Goal: Task Accomplishment & Management: Manage account settings

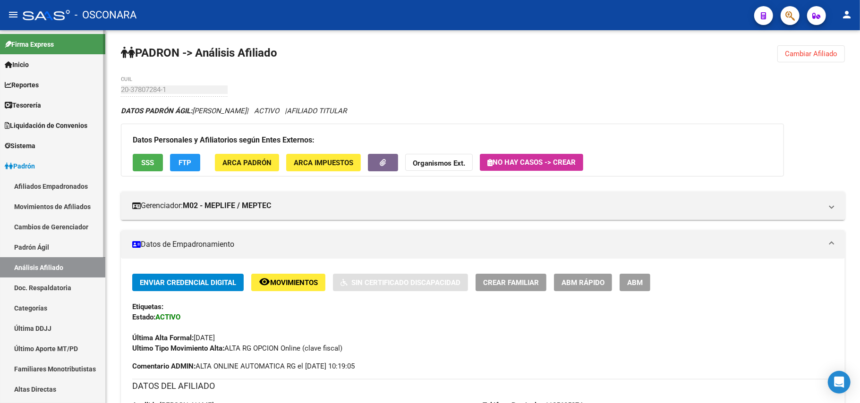
click at [48, 250] on link "Padrón Ágil" at bounding box center [52, 247] width 105 height 20
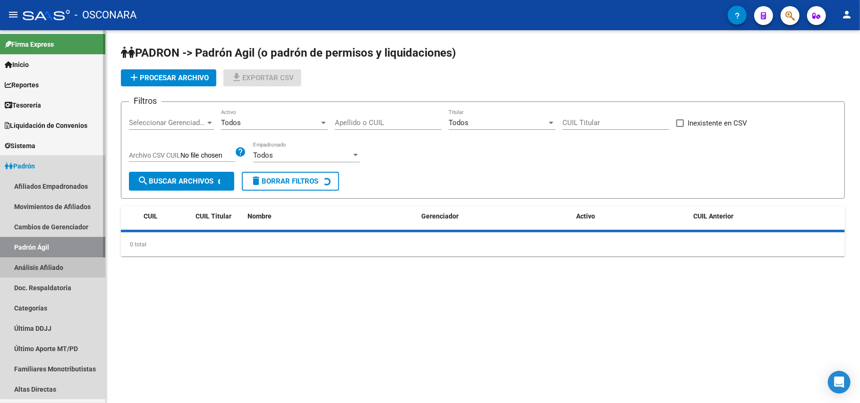
click at [52, 267] on link "Análisis Afiliado" at bounding box center [52, 267] width 105 height 20
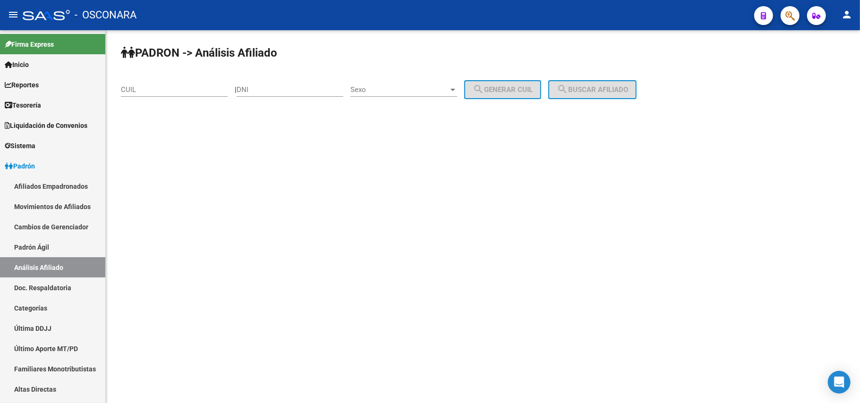
click at [314, 87] on input "DNI" at bounding box center [289, 89] width 107 height 8
paste input "17128735"
type input "17128735"
click at [426, 90] on span "Sexo" at bounding box center [399, 89] width 98 height 8
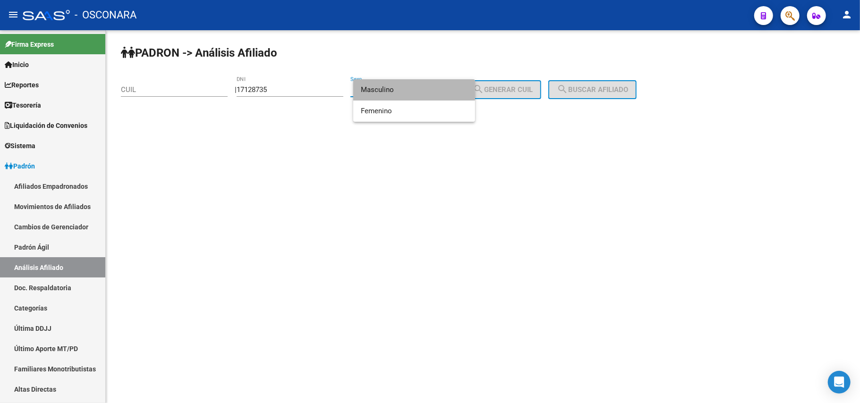
click at [379, 89] on span "Masculino" at bounding box center [414, 89] width 107 height 21
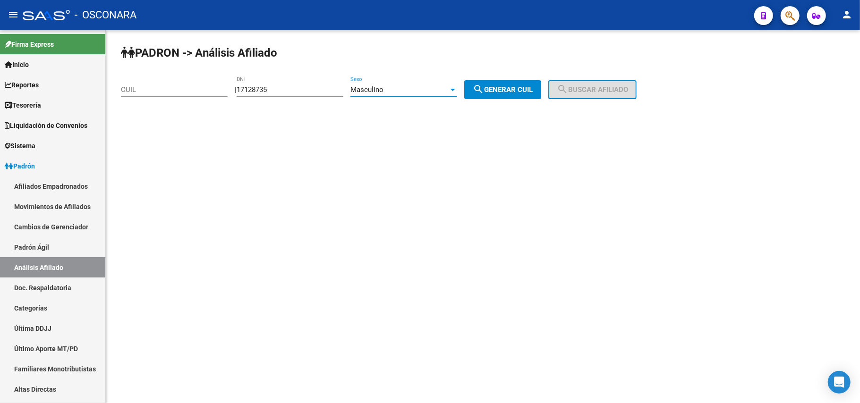
click at [422, 91] on div "Masculino" at bounding box center [399, 89] width 98 height 8
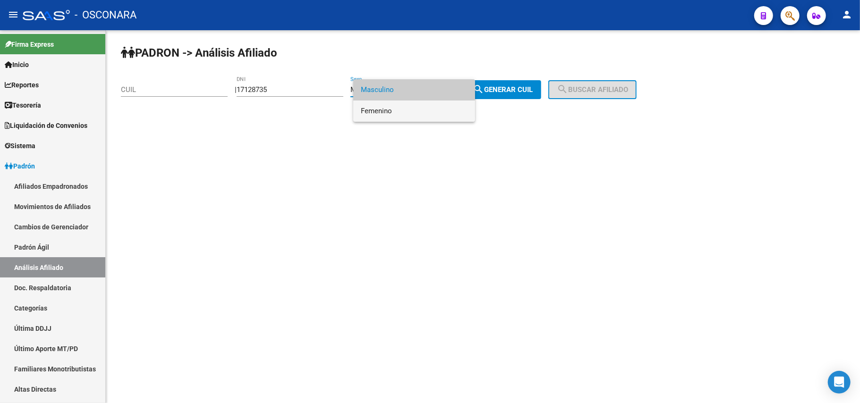
click at [415, 115] on span "Femenino" at bounding box center [414, 111] width 107 height 21
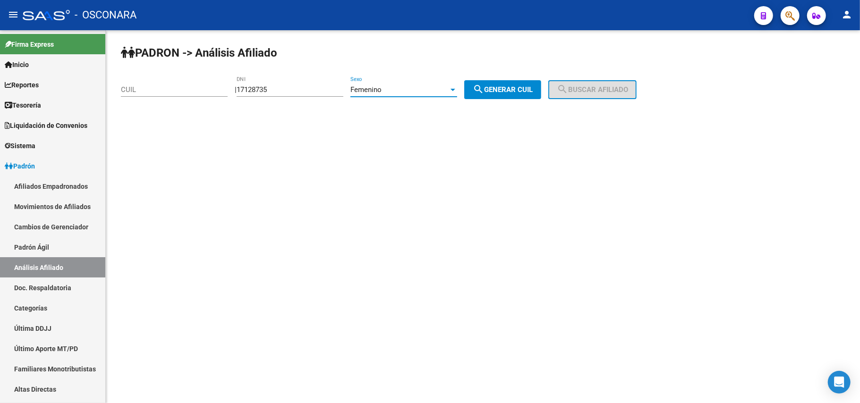
click at [529, 91] on span "search Generar CUIL" at bounding box center [502, 89] width 60 height 8
type input "27-17128735-4"
click at [599, 91] on span "search Buscar afiliado" at bounding box center [591, 89] width 71 height 8
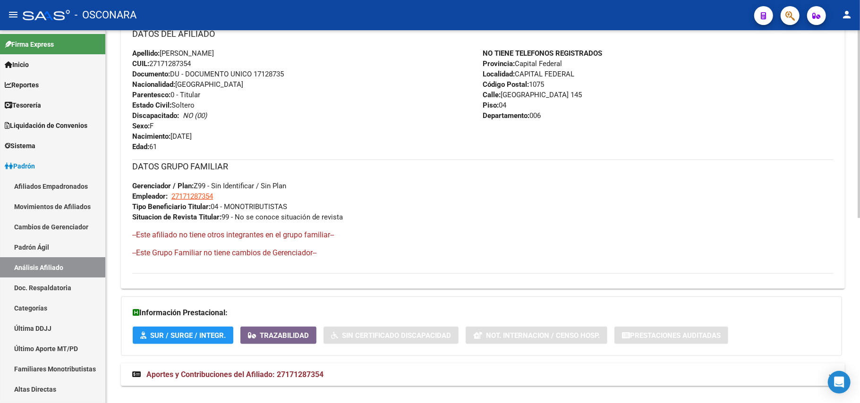
scroll to position [369, 0]
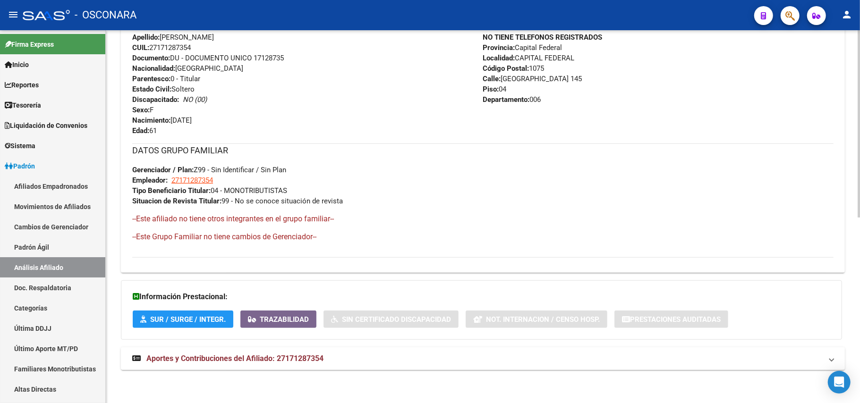
click at [285, 363] on strong "Aportes y Contribuciones del Afiliado: 27171287354" at bounding box center [227, 359] width 191 height 10
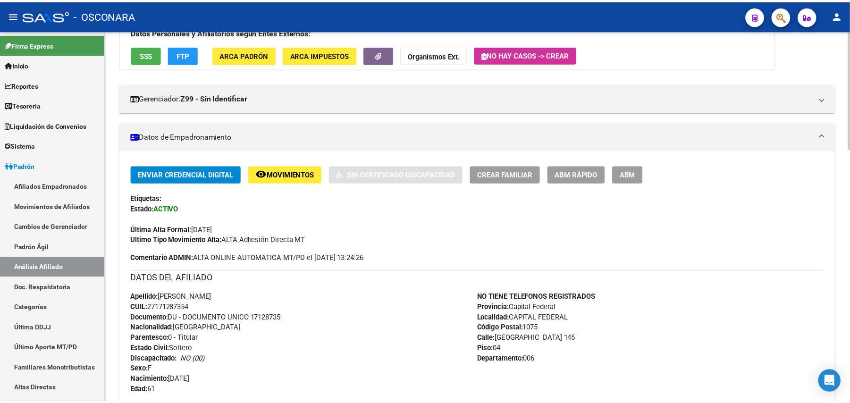
scroll to position [0, 0]
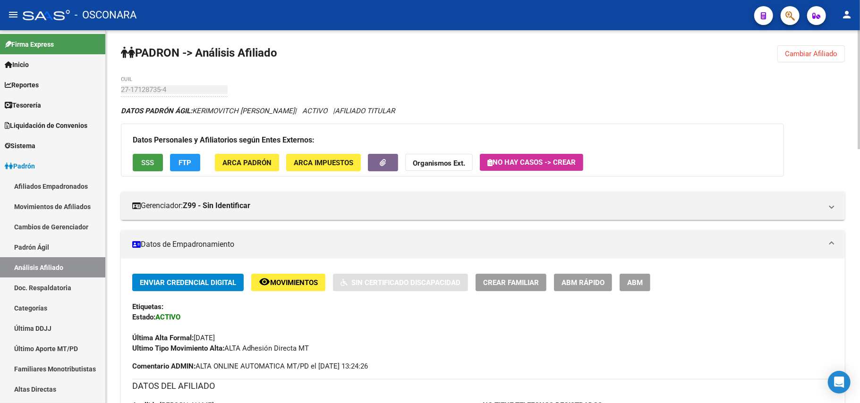
click at [150, 154] on button "SSS" at bounding box center [148, 162] width 30 height 17
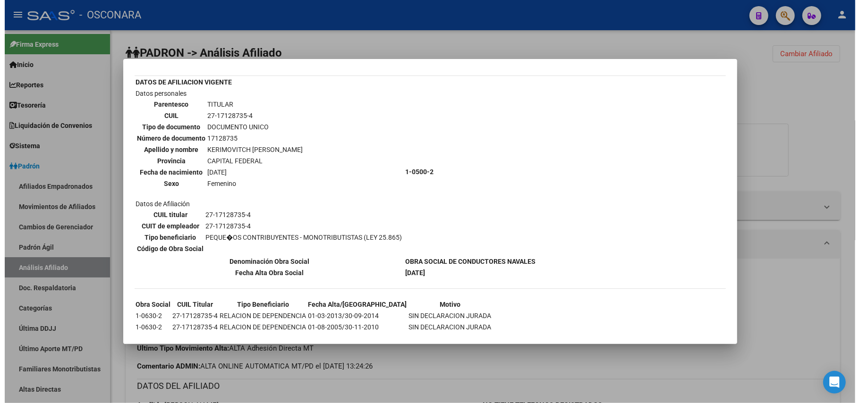
scroll to position [43, 0]
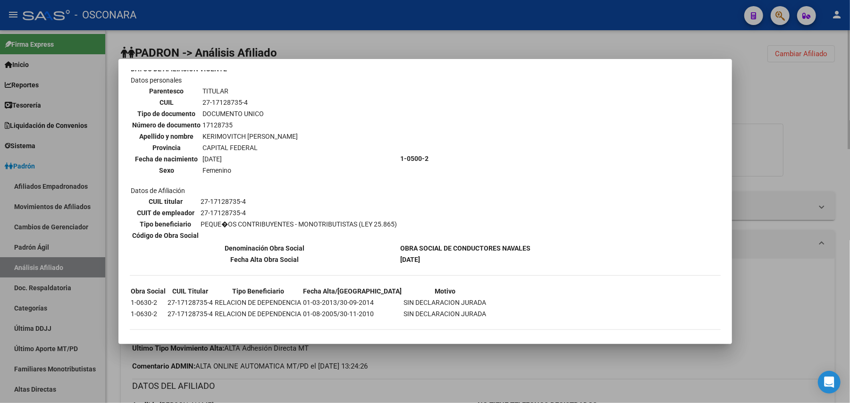
click at [483, 355] on div at bounding box center [425, 201] width 850 height 403
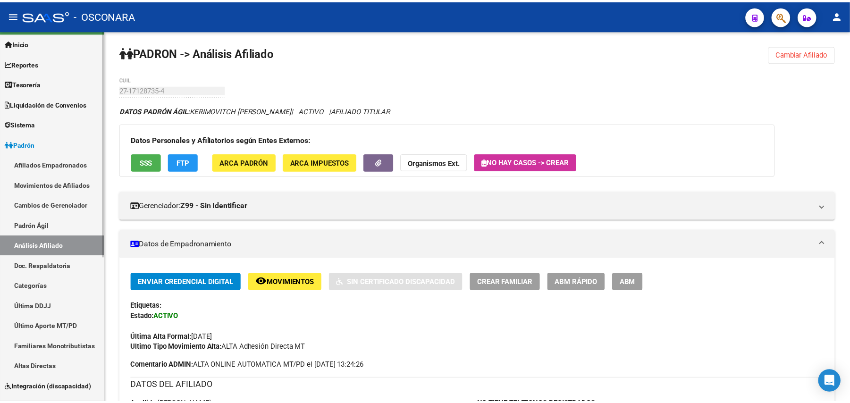
scroll to position [0, 0]
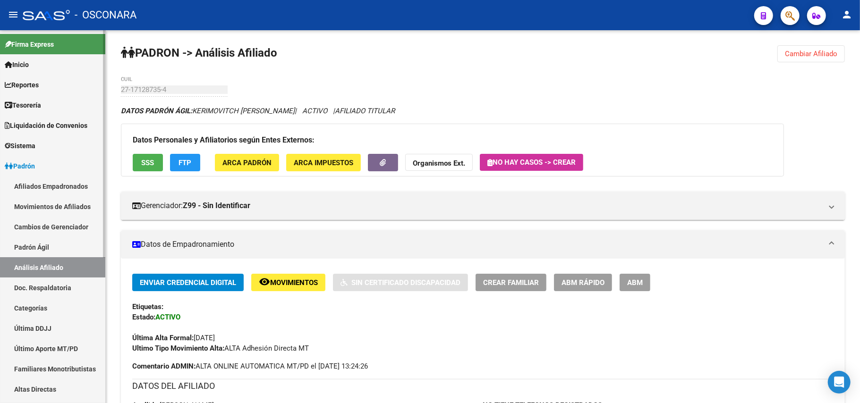
click at [45, 246] on link "Padrón Ágil" at bounding box center [52, 247] width 105 height 20
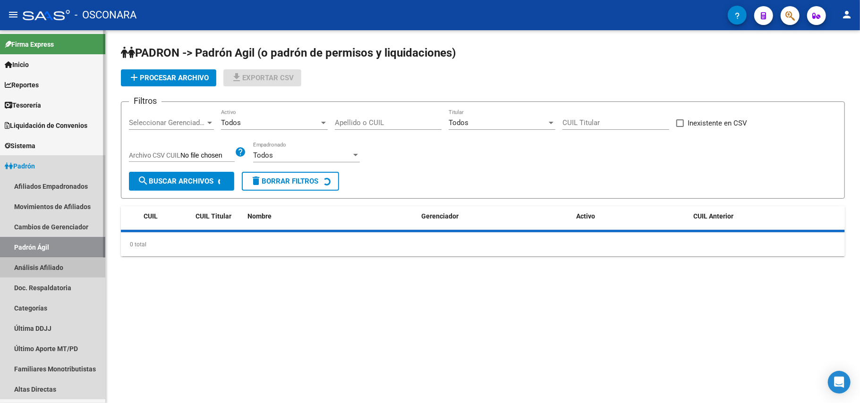
click at [48, 259] on link "Análisis Afiliado" at bounding box center [52, 267] width 105 height 20
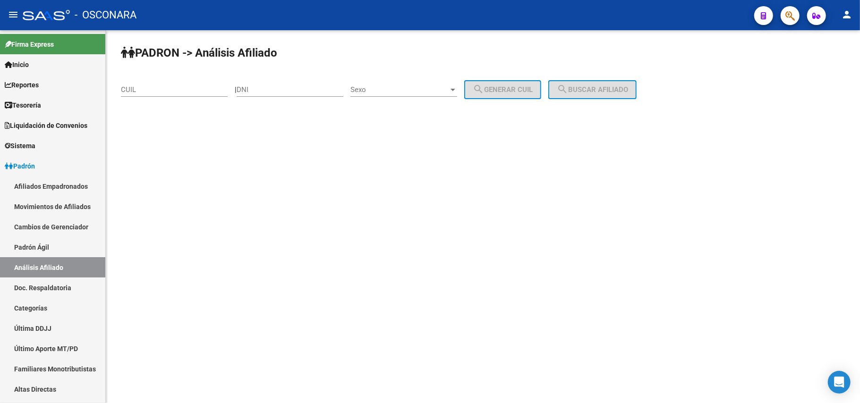
click at [276, 85] on div "DNI" at bounding box center [289, 86] width 107 height 20
click at [448, 85] on span "Sexo" at bounding box center [399, 89] width 98 height 8
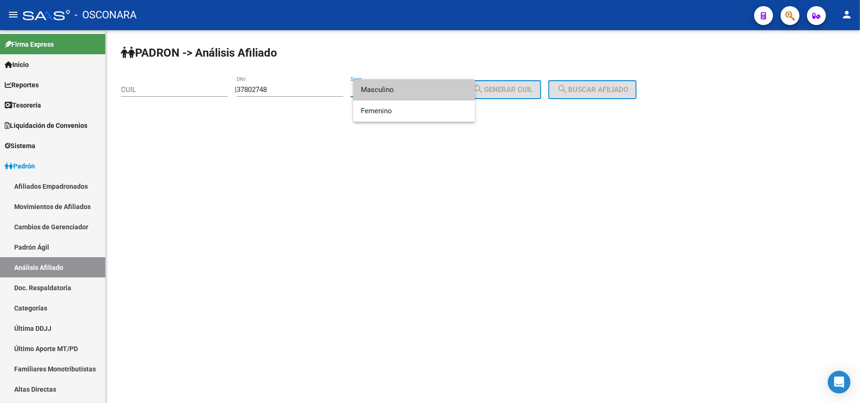
click at [290, 89] on div at bounding box center [430, 201] width 860 height 403
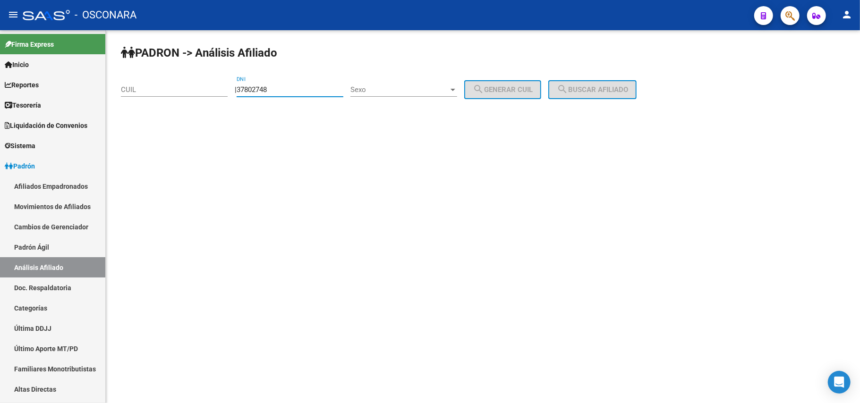
click at [282, 87] on input "37802748" at bounding box center [289, 89] width 107 height 8
type input "37802784"
click at [437, 91] on span "Sexo" at bounding box center [399, 89] width 98 height 8
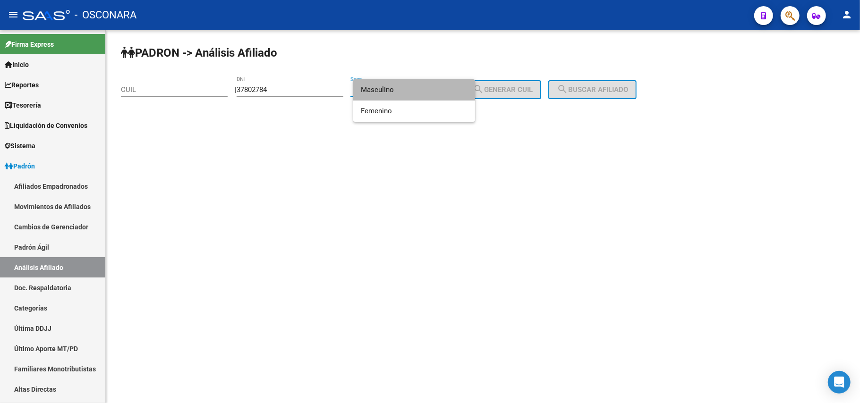
click at [421, 93] on span "Masculino" at bounding box center [414, 89] width 107 height 21
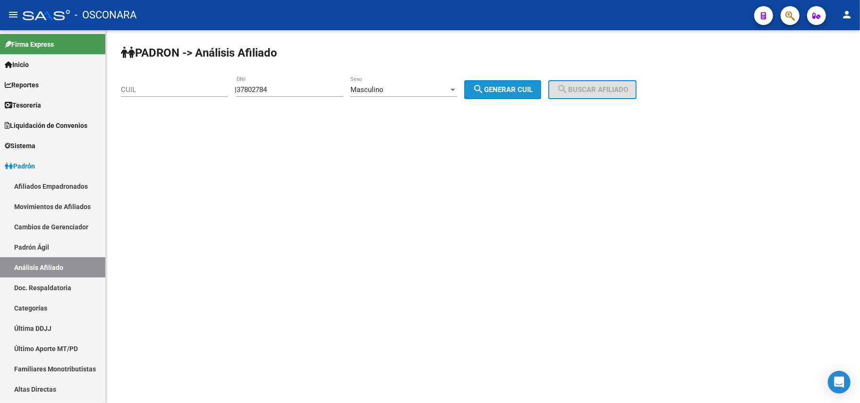
click at [531, 88] on span "search Generar CUIL" at bounding box center [502, 89] width 60 height 8
type input "20-37802784-6"
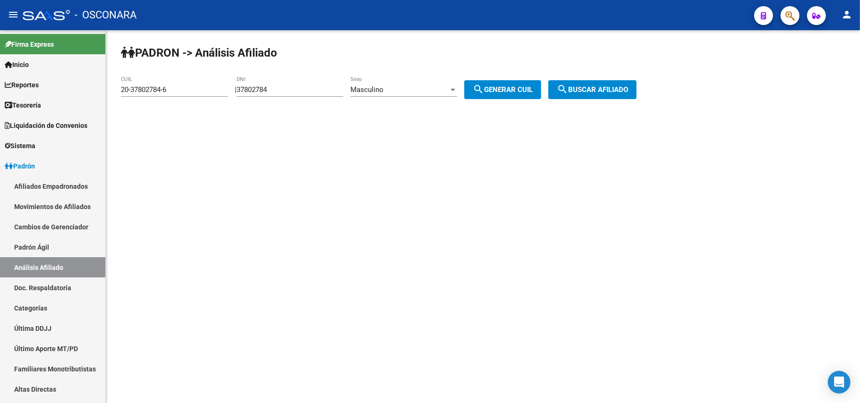
click at [599, 89] on span "search Buscar afiliado" at bounding box center [591, 89] width 71 height 8
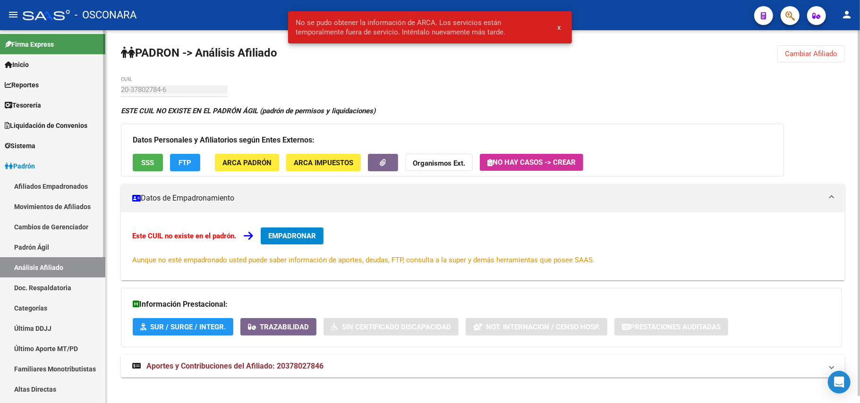
click at [51, 249] on link "Padrón Ágil" at bounding box center [52, 247] width 105 height 20
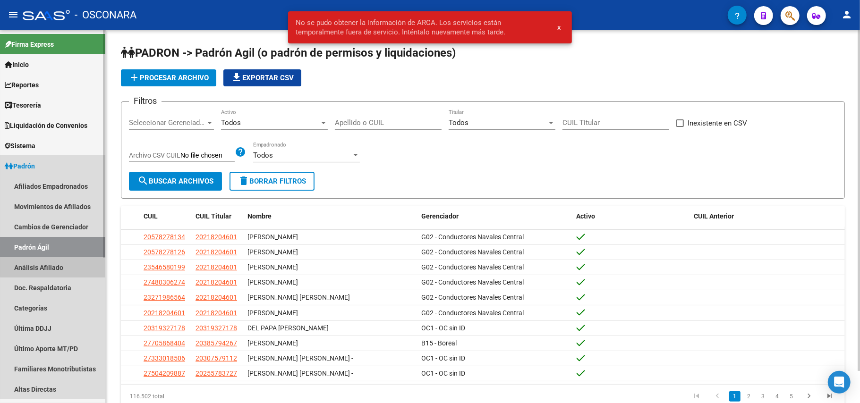
click at [64, 261] on link "Análisis Afiliado" at bounding box center [52, 267] width 105 height 20
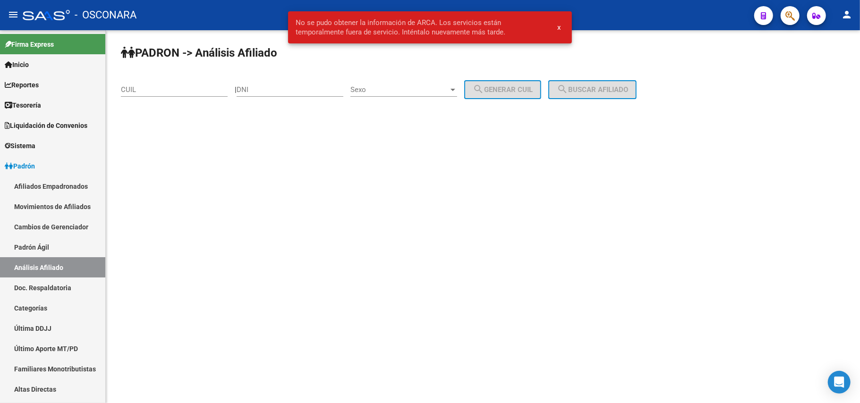
click at [271, 93] on input "DNI" at bounding box center [289, 89] width 107 height 8
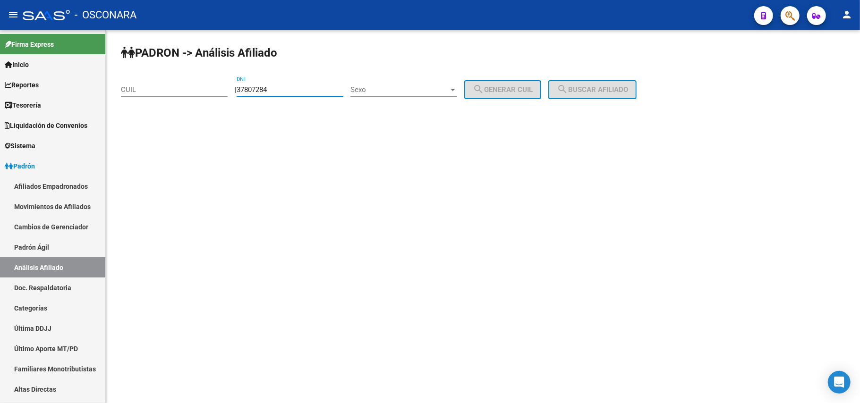
type input "37807284"
click at [431, 82] on div "Sexo Sexo" at bounding box center [403, 86] width 107 height 20
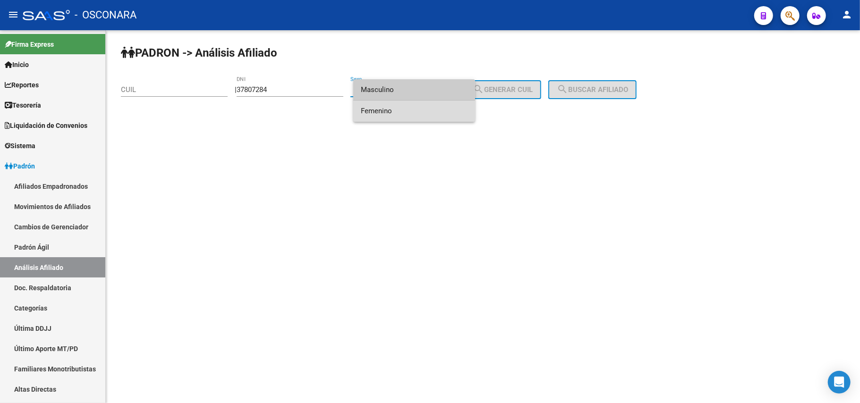
click at [422, 102] on span "Femenino" at bounding box center [414, 111] width 107 height 21
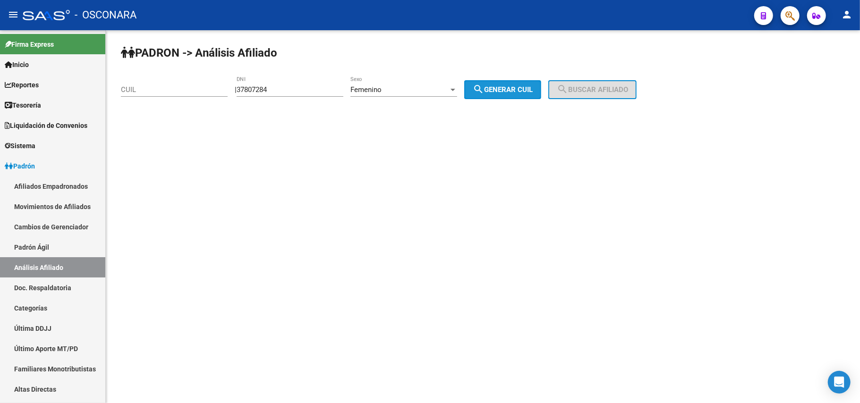
click at [495, 88] on span "search Generar CUIL" at bounding box center [502, 89] width 60 height 8
type input "27-37807284-6"
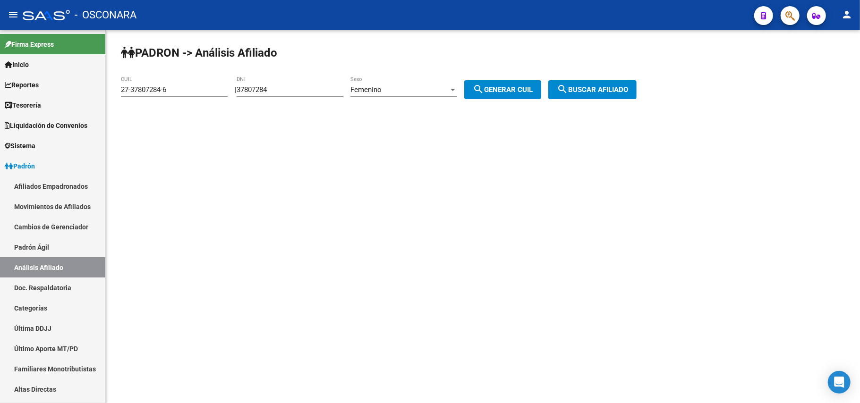
click at [568, 84] on mat-icon "search" at bounding box center [561, 89] width 11 height 11
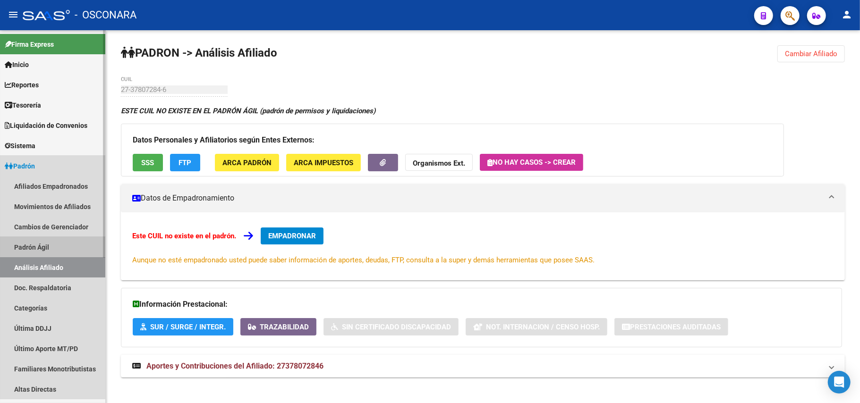
click at [49, 246] on link "Padrón Ágil" at bounding box center [52, 247] width 105 height 20
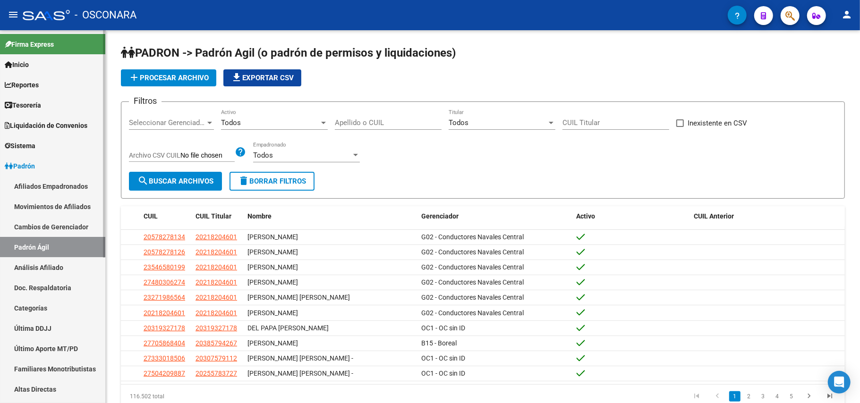
click at [62, 261] on link "Análisis Afiliado" at bounding box center [52, 267] width 105 height 20
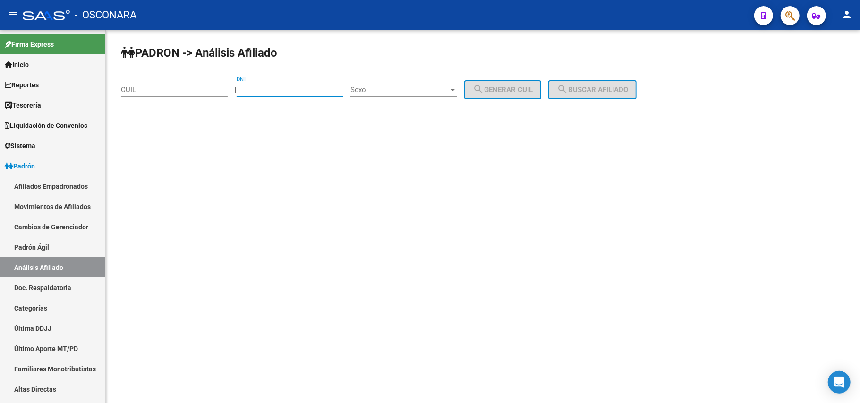
click at [269, 85] on input "DNI" at bounding box center [289, 89] width 107 height 8
paste input "37807284"
type input "37807284"
click at [448, 86] on span "Sexo" at bounding box center [399, 89] width 98 height 8
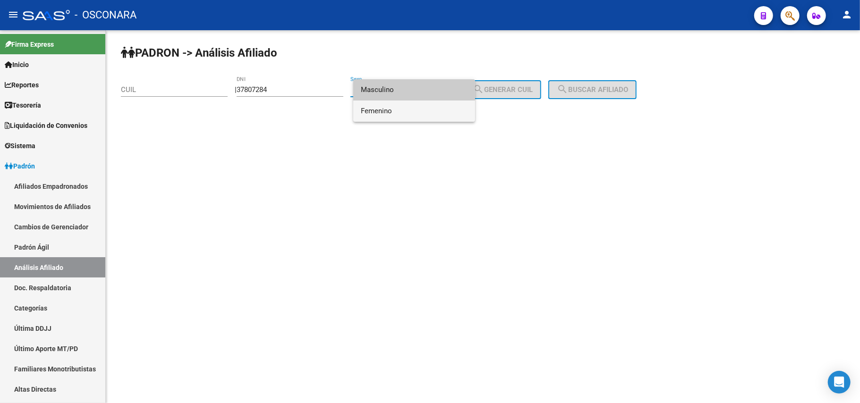
click at [415, 114] on span "Femenino" at bounding box center [414, 111] width 107 height 21
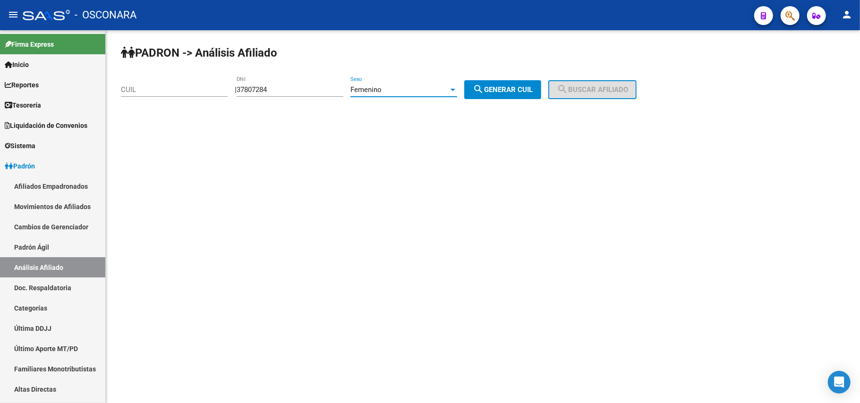
click at [493, 99] on div "PADRON -> Análisis Afiliado CUIL | 37807284 DNI Femenino Sexo search Generar CU…" at bounding box center [483, 79] width 754 height 99
click at [501, 92] on span "search Generar CUIL" at bounding box center [502, 89] width 60 height 8
type input "27-37807284-6"
click at [568, 84] on mat-icon "search" at bounding box center [561, 89] width 11 height 11
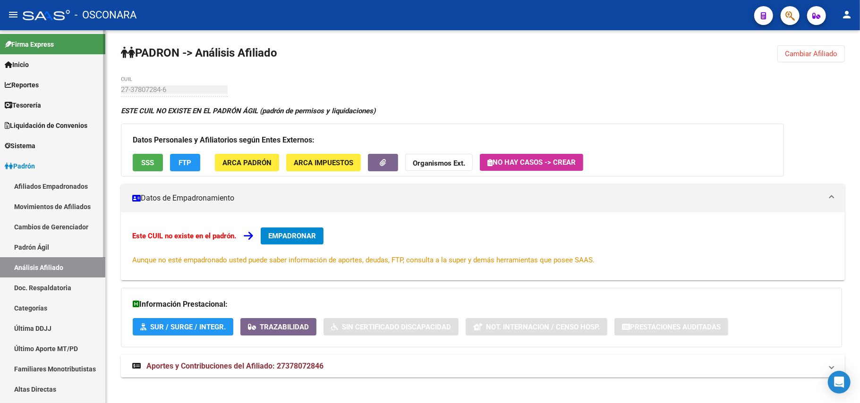
click at [59, 249] on link "Padrón Ágil" at bounding box center [52, 247] width 105 height 20
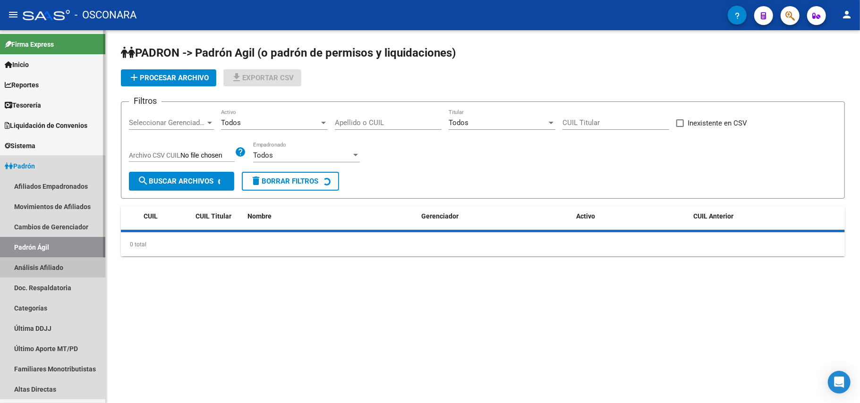
click at [61, 261] on link "Análisis Afiliado" at bounding box center [52, 267] width 105 height 20
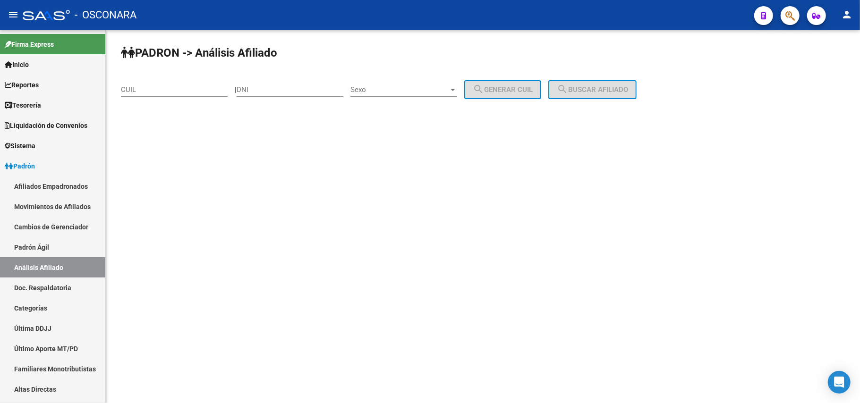
click at [275, 91] on input "DNI" at bounding box center [289, 89] width 107 height 8
paste input "37807284"
type input "37807284"
click at [447, 84] on div "Sexo Sexo" at bounding box center [403, 86] width 107 height 20
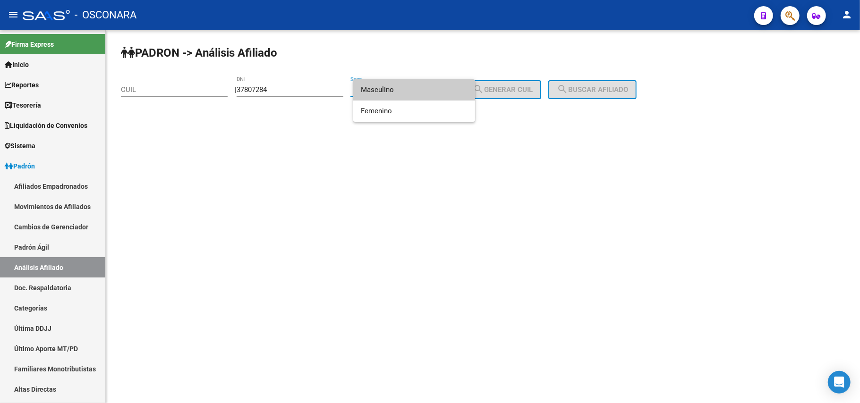
click at [438, 91] on span "Masculino" at bounding box center [414, 89] width 107 height 21
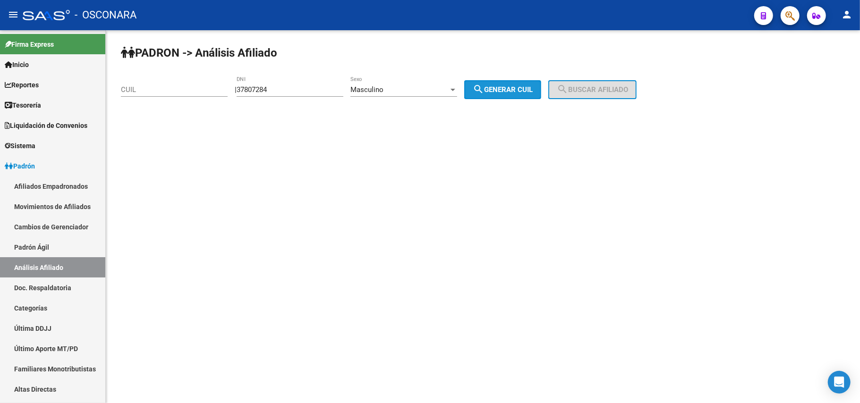
drag, startPoint x: 515, startPoint y: 94, endPoint x: 550, endPoint y: 95, distance: 34.5
click at [515, 93] on button "search Generar CUIL" at bounding box center [502, 89] width 77 height 19
type input "20-37807284-1"
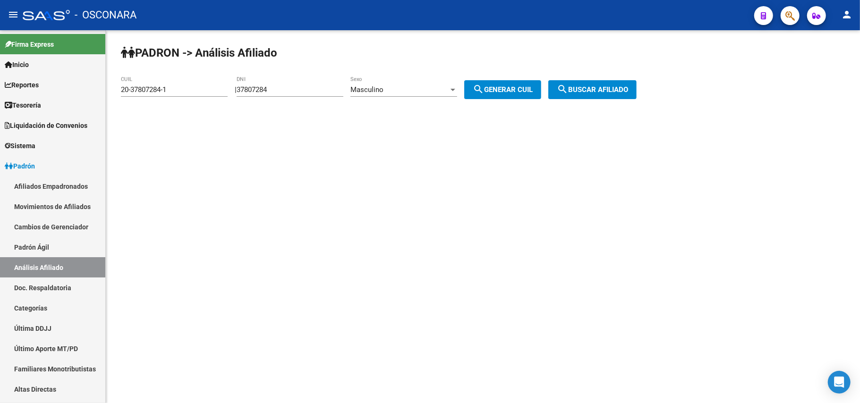
click at [608, 75] on div "PADRON -> Análisis Afiliado 20-37807284-1 CUIL | 37807284 DNI Masculino Sexo se…" at bounding box center [483, 79] width 754 height 99
click at [612, 87] on span "search Buscar afiliado" at bounding box center [591, 89] width 71 height 8
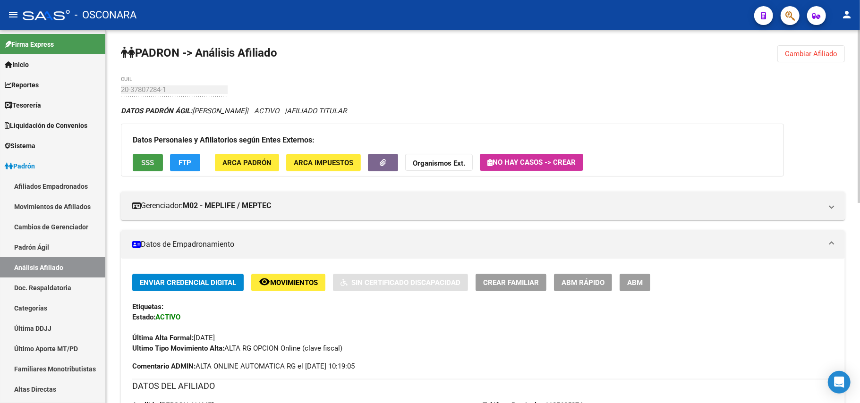
click at [153, 162] on span "SSS" at bounding box center [148, 163] width 13 height 8
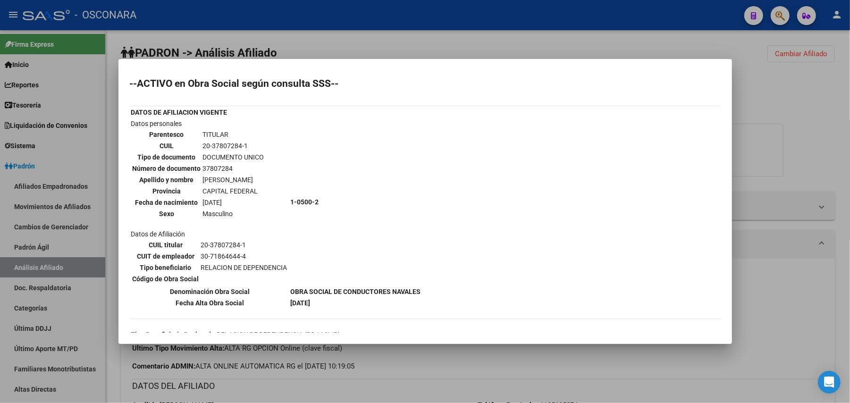
click at [569, 369] on div at bounding box center [425, 201] width 850 height 403
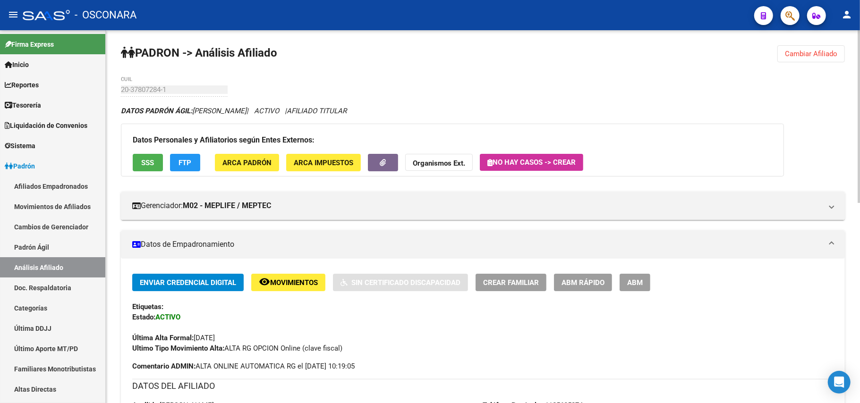
click at [160, 163] on button "SSS" at bounding box center [148, 162] width 30 height 17
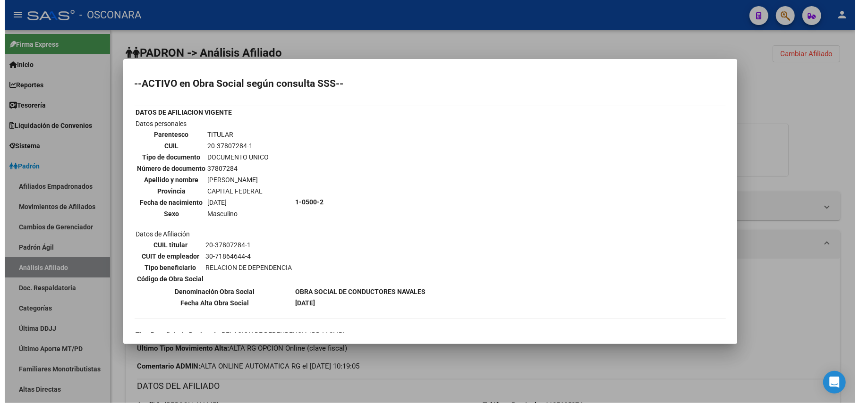
scroll to position [228, 0]
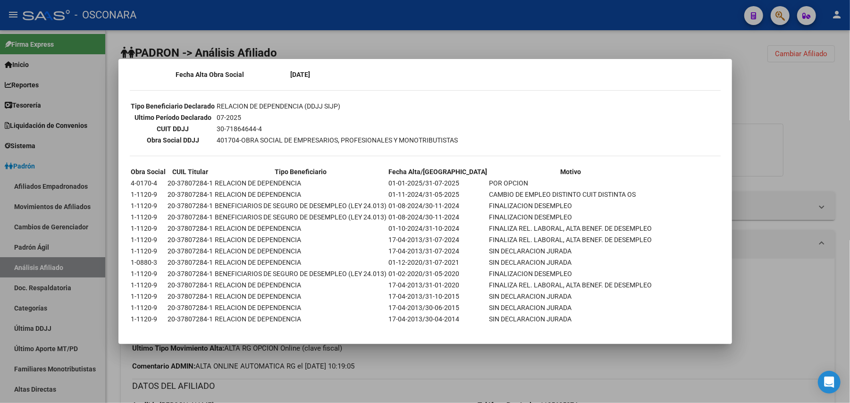
click at [471, 359] on div at bounding box center [425, 201] width 850 height 403
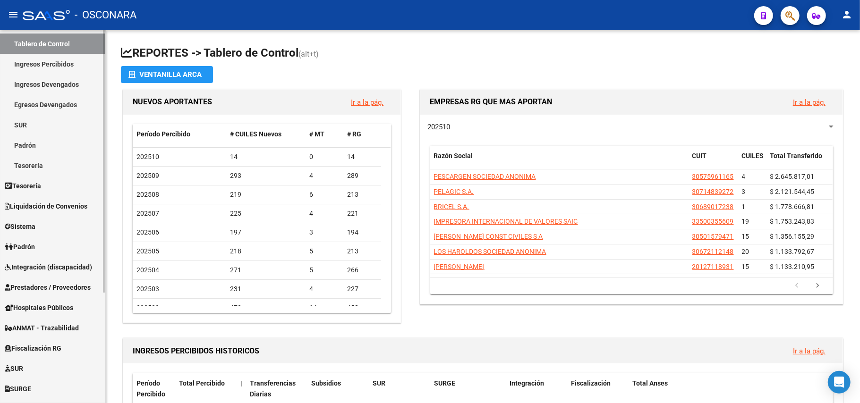
scroll to position [159, 0]
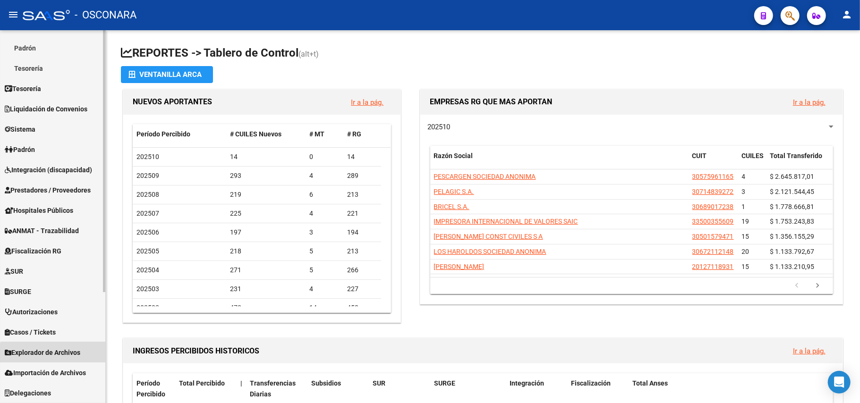
click at [68, 357] on span "Explorador de Archivos" at bounding box center [43, 352] width 76 height 10
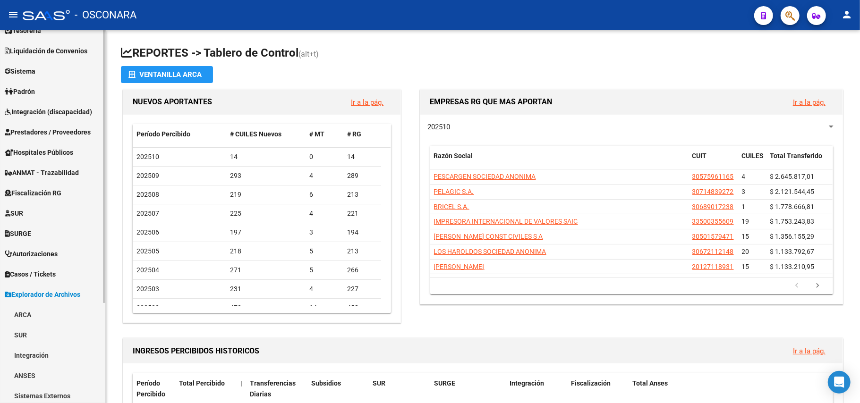
scroll to position [0, 0]
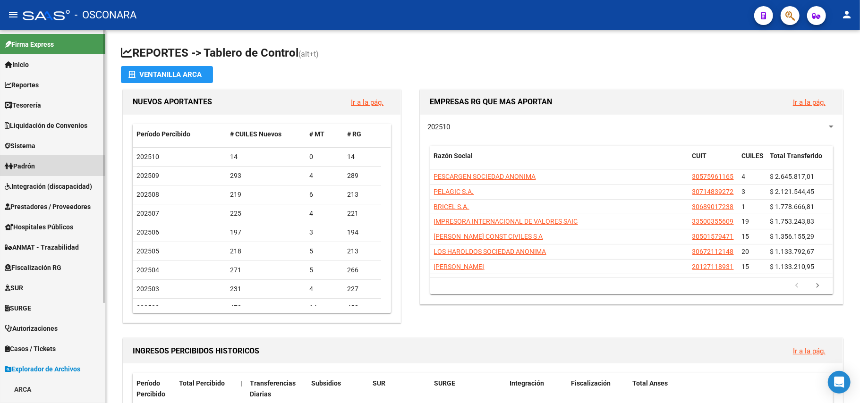
click at [31, 167] on span "Padrón" at bounding box center [20, 166] width 30 height 10
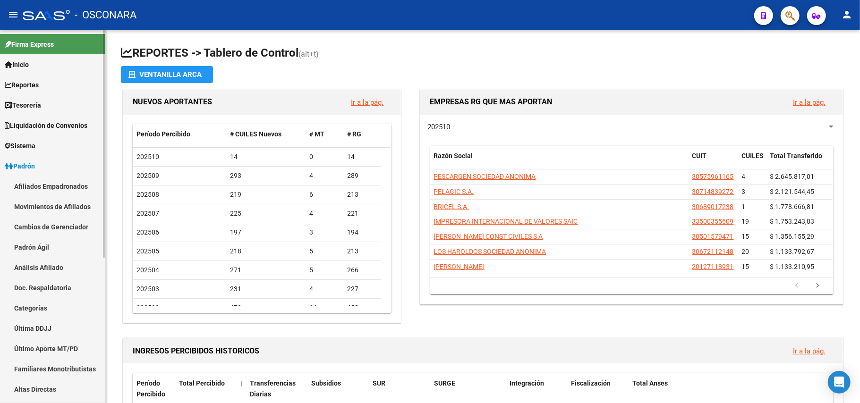
click at [69, 191] on link "Afiliados Empadronados" at bounding box center [52, 186] width 105 height 20
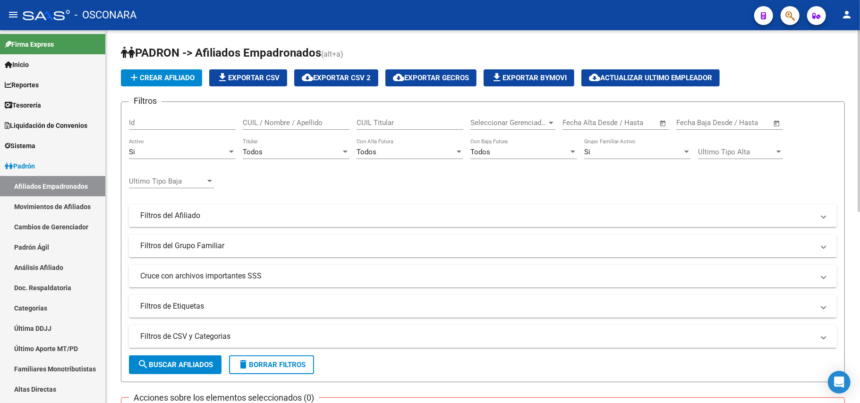
click at [199, 336] on mat-panel-title "Filtros de CSV y Categorias" at bounding box center [477, 336] width 674 height 10
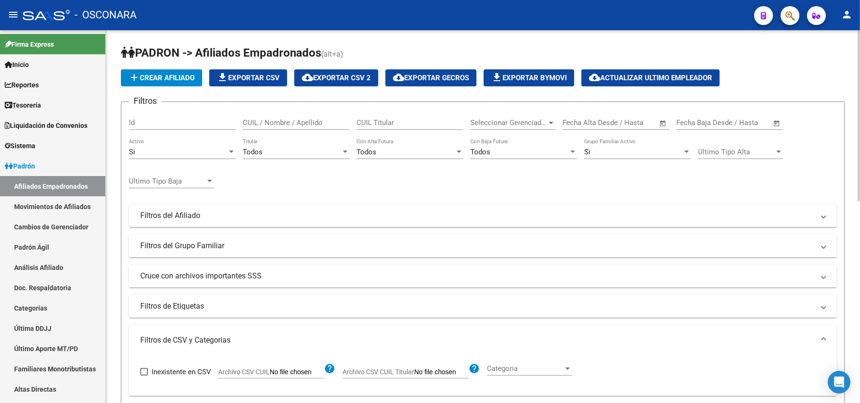
click at [265, 368] on span "Archivo CSV CUIL" at bounding box center [243, 372] width 51 height 8
click at [270, 368] on input "Archivo CSV CUIL" at bounding box center [297, 372] width 54 height 8
type input "C:\fakepath\Bajas sin DDJJ.csv"
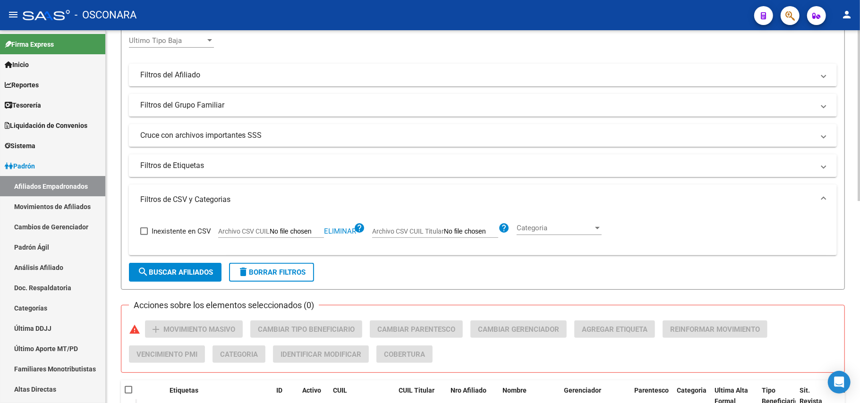
scroll to position [252, 0]
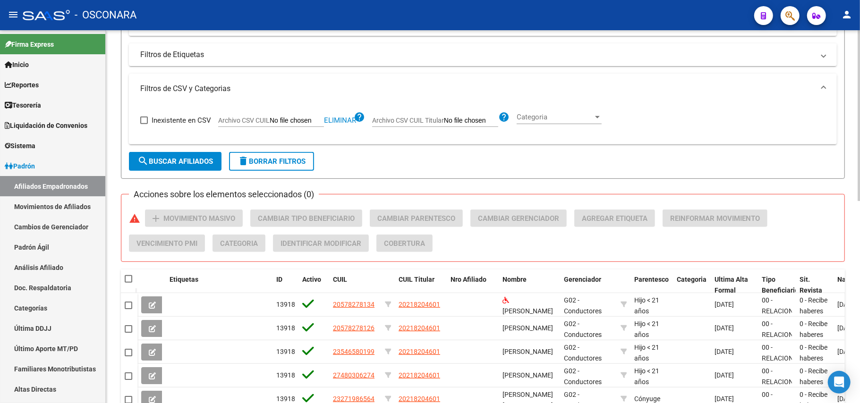
click at [184, 159] on span "search Buscar Afiliados" at bounding box center [175, 161] width 76 height 8
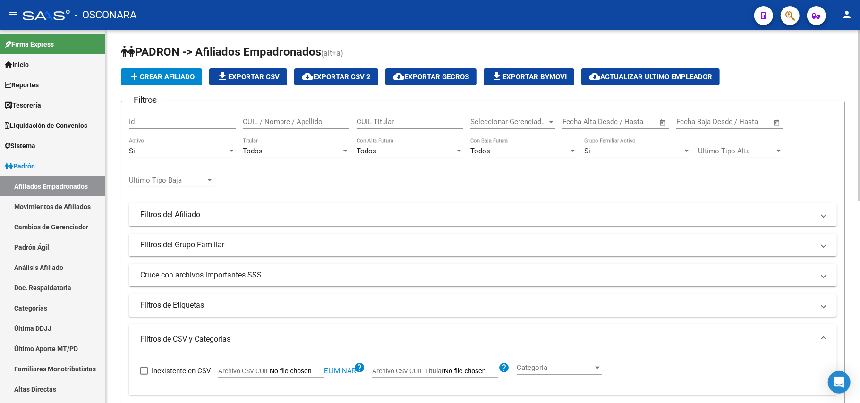
scroll to position [0, 0]
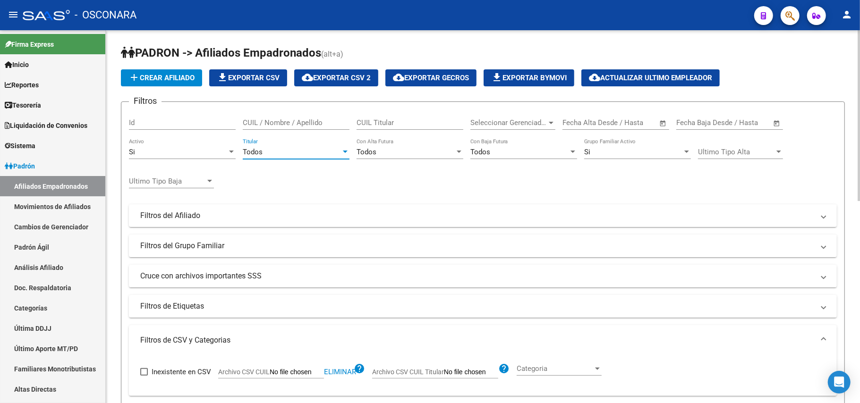
click at [340, 150] on div "Todos" at bounding box center [292, 152] width 98 height 8
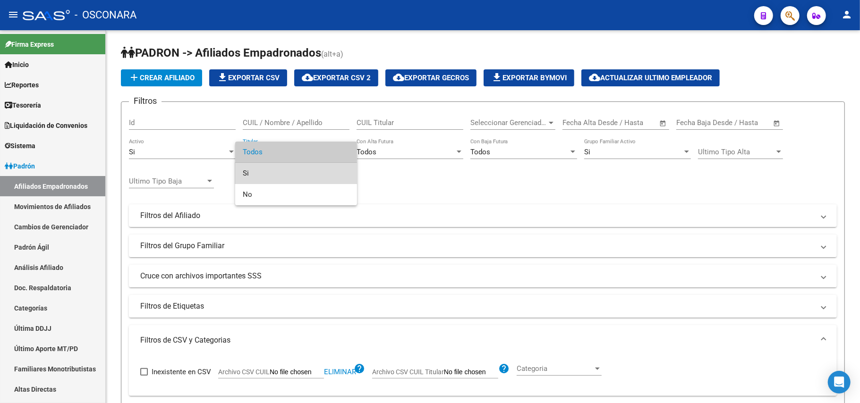
click at [295, 173] on span "Si" at bounding box center [296, 173] width 107 height 21
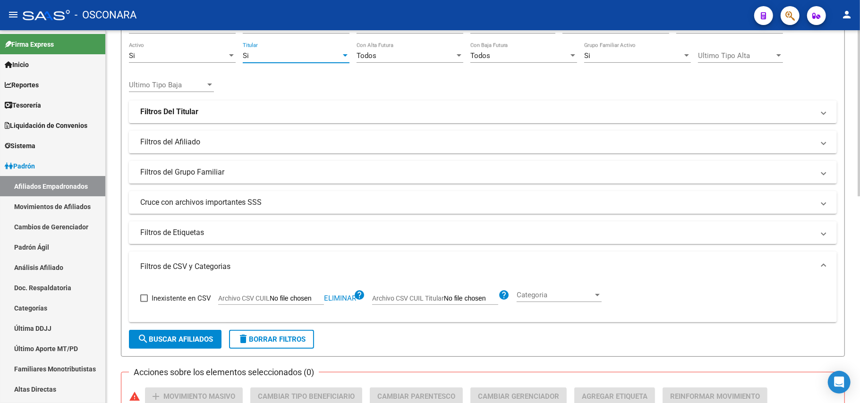
scroll to position [189, 0]
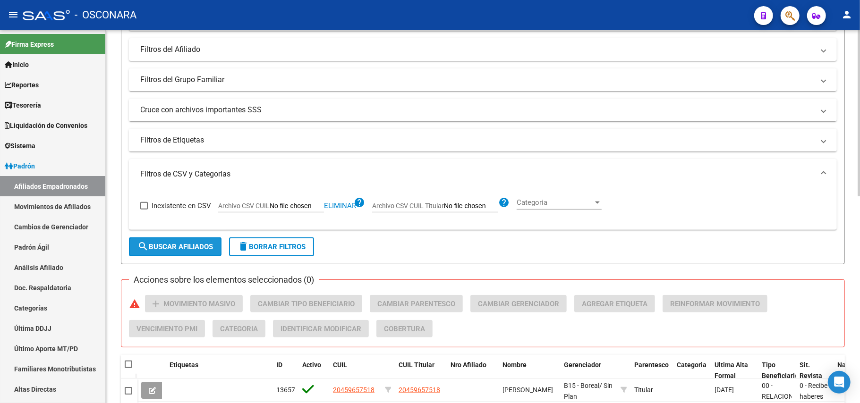
click at [185, 245] on span "search Buscar Afiliados" at bounding box center [175, 247] width 76 height 8
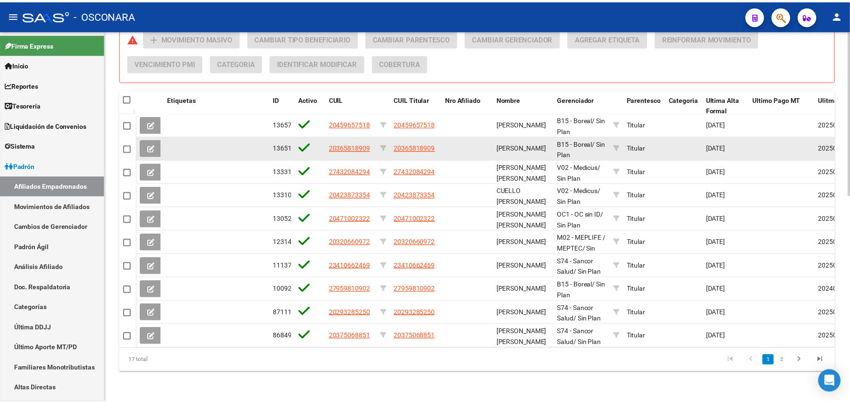
scroll to position [464, 0]
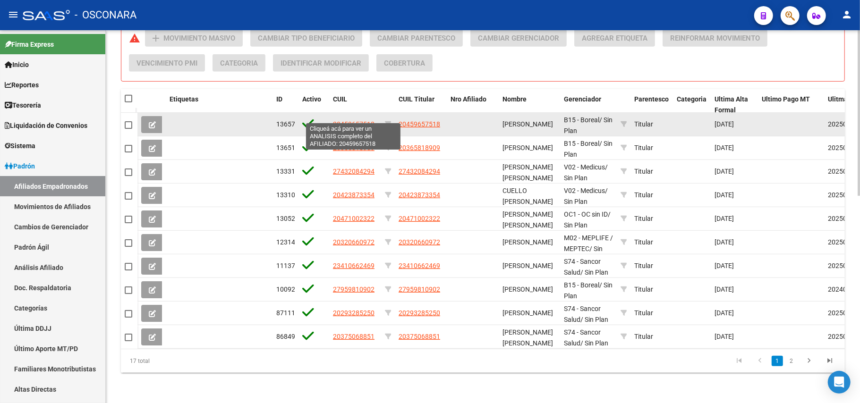
click at [351, 120] on span "20459657518" at bounding box center [354, 124] width 42 height 8
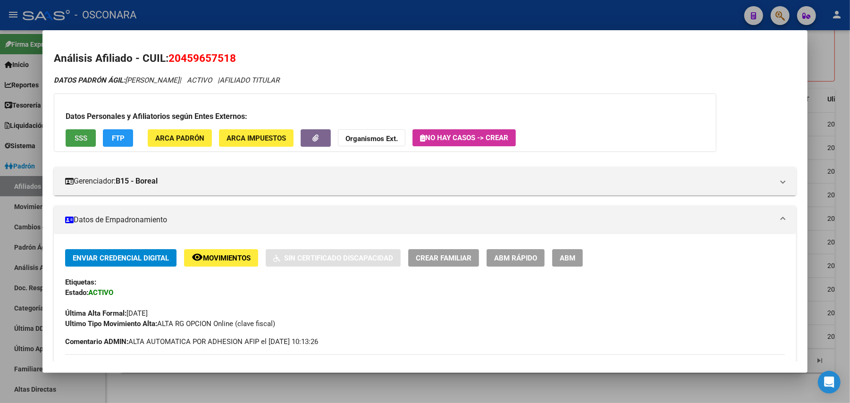
click at [84, 140] on button "SSS" at bounding box center [81, 137] width 30 height 17
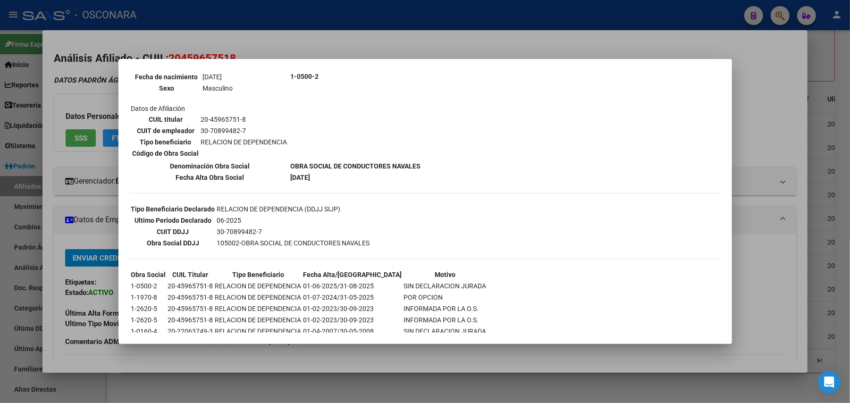
scroll to position [152, 0]
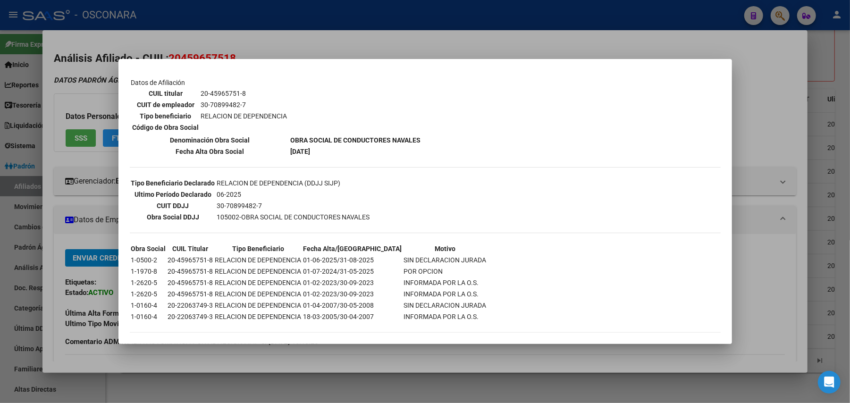
click at [308, 357] on div at bounding box center [425, 201] width 850 height 403
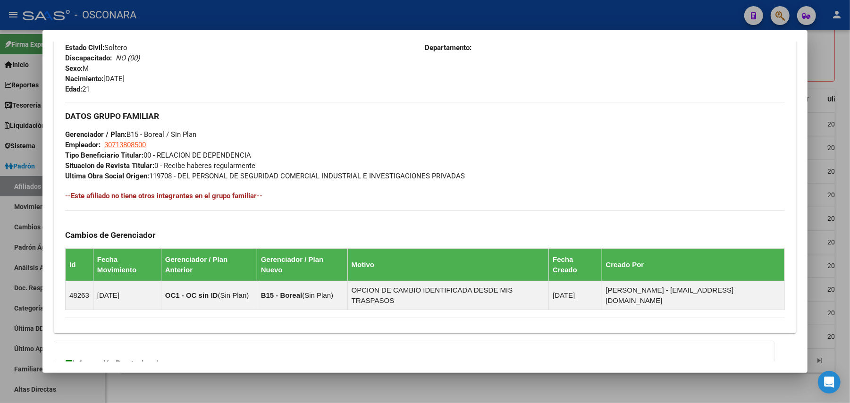
scroll to position [467, 0]
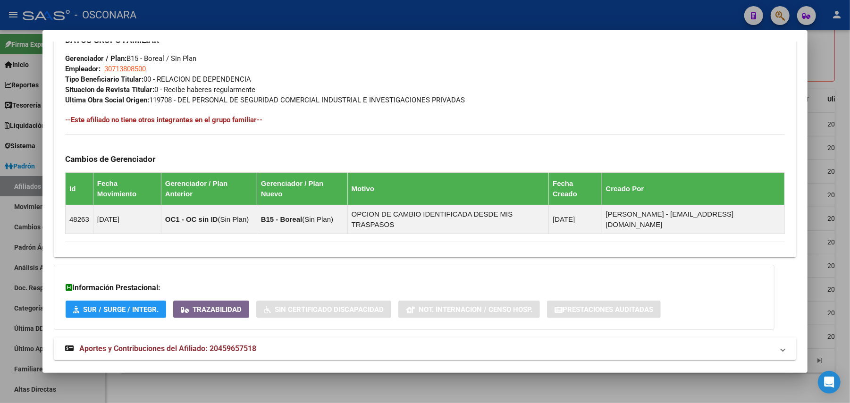
click at [235, 344] on span "Aportes y Contribuciones del Afiliado: 20459657518" at bounding box center [167, 348] width 177 height 9
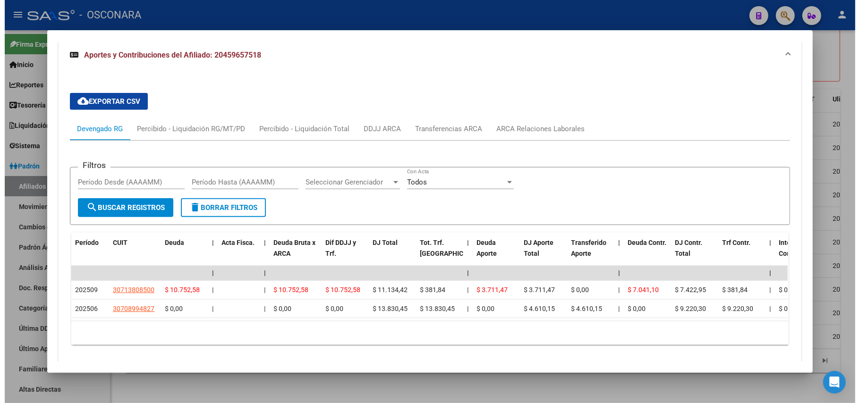
scroll to position [782, 0]
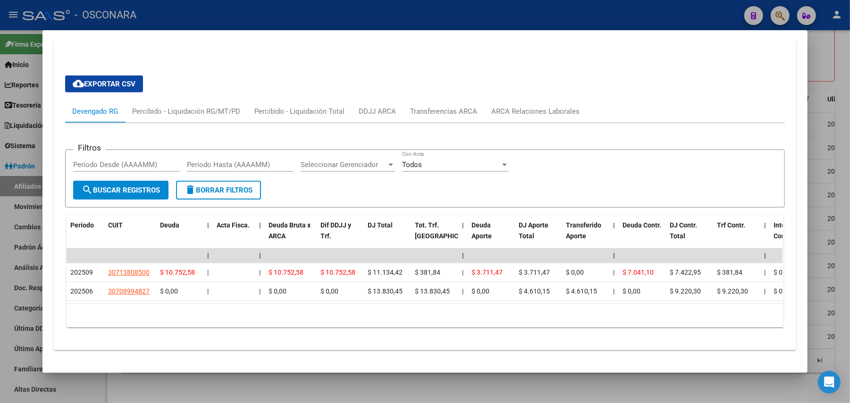
click at [255, 391] on div at bounding box center [425, 201] width 850 height 403
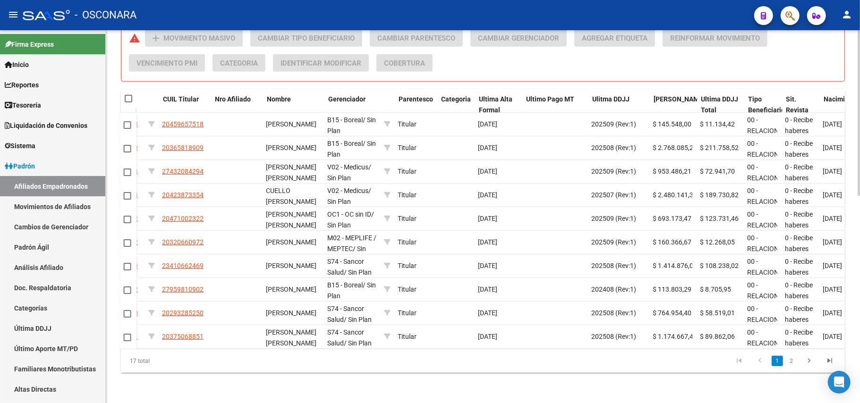
scroll to position [0, 235]
click at [792, 363] on link "2" at bounding box center [790, 361] width 11 height 10
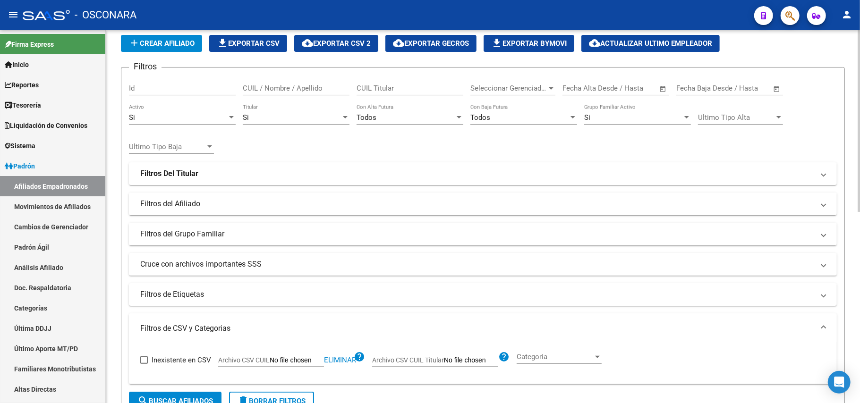
scroll to position [63, 0]
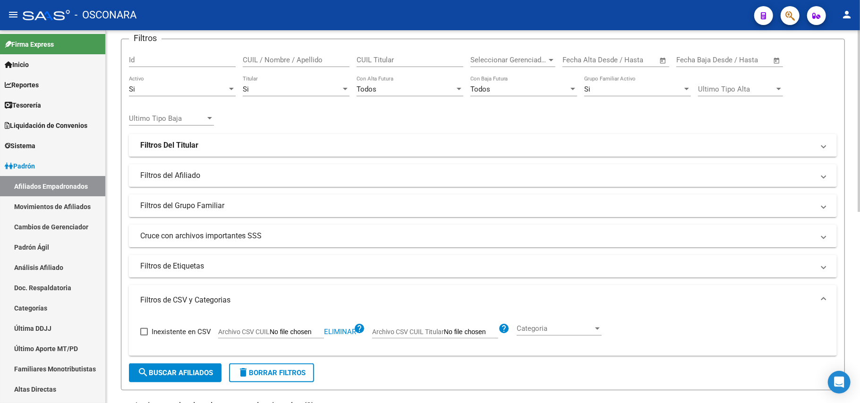
click at [278, 327] on app-file-filter "Archivo CSV CUIL Eliminar help" at bounding box center [291, 330] width 147 height 14
click at [284, 335] on input "Archivo CSV CUIL" at bounding box center [297, 332] width 54 height 8
type input "C:\fakepath\Finalizo desempleo.csv"
click at [199, 375] on span "search Buscar Afiliados" at bounding box center [175, 373] width 76 height 8
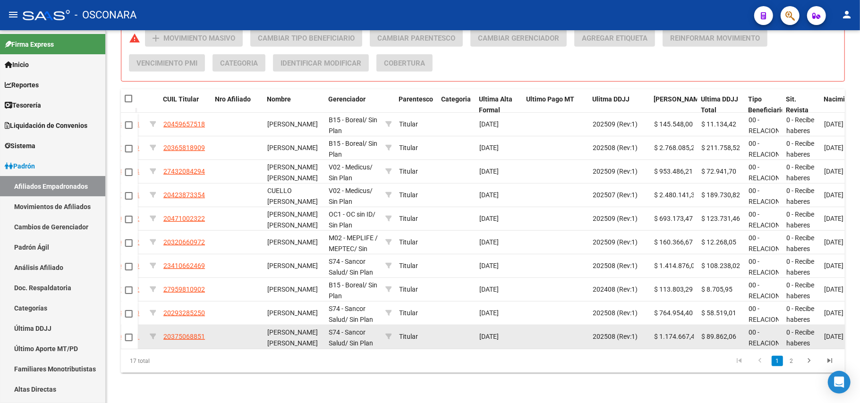
scroll to position [1, 0]
drag, startPoint x: 310, startPoint y: 332, endPoint x: 344, endPoint y: 335, distance: 34.1
click at [344, 335] on div "86849 20375068851 20375068851 CANGA SALINAS LEONARDO EXEQUIEL S74 - Sancor Salu…" at bounding box center [549, 337] width 1295 height 24
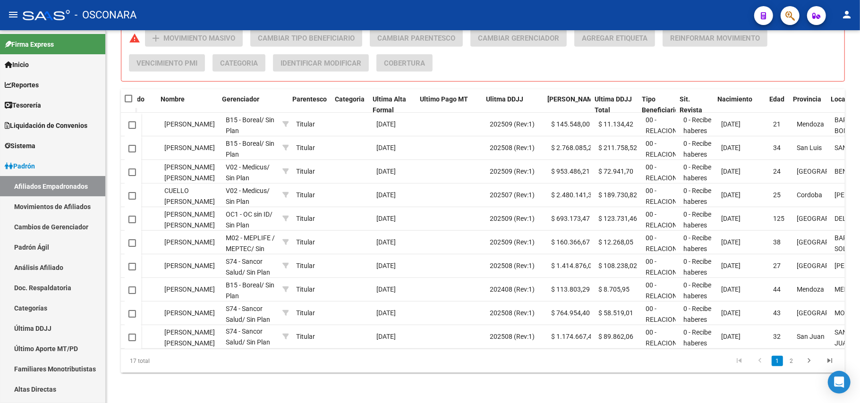
scroll to position [0, 408]
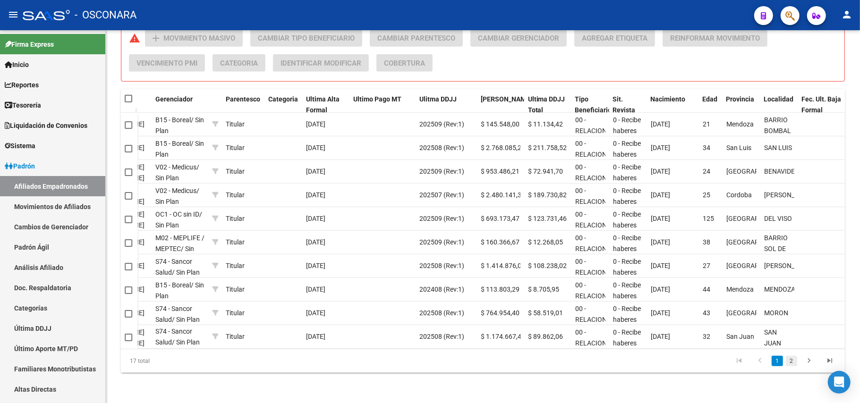
click at [794, 362] on link "2" at bounding box center [790, 361] width 11 height 10
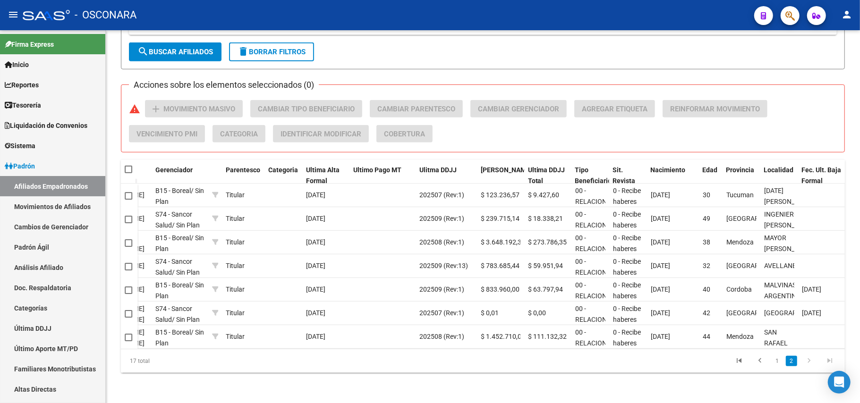
scroll to position [394, 0]
click at [577, 395] on div "PADRON -> Afiliados Empadronados (alt+a) add Crear Afiliado file_download Expor…" at bounding box center [483, 24] width 754 height 757
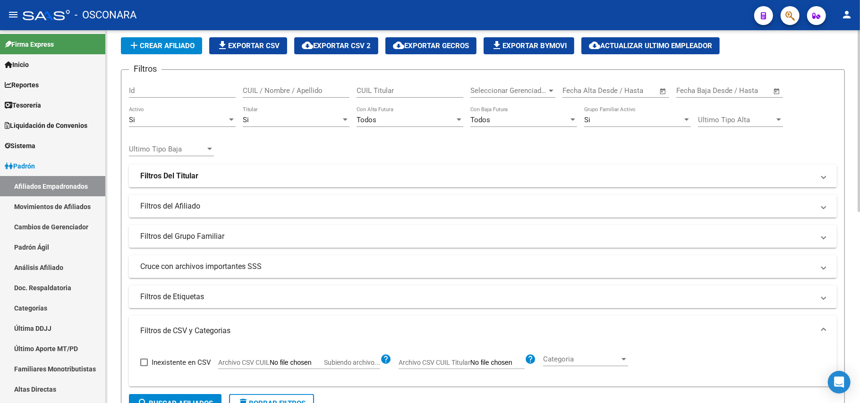
scroll to position [63, 0]
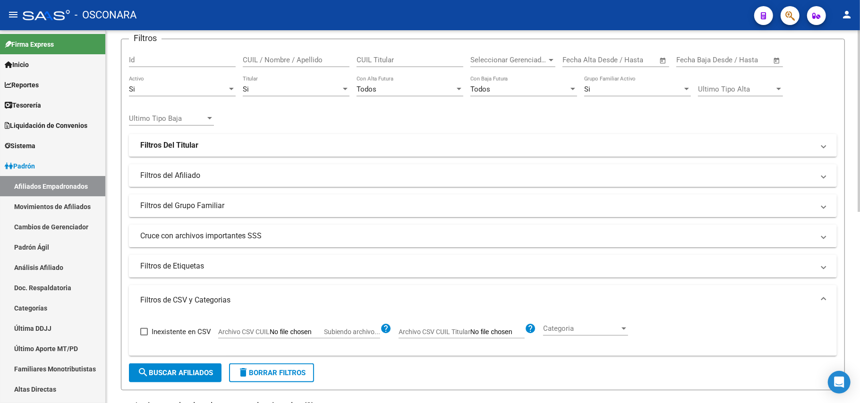
click at [278, 327] on app-file-filter "Archivo CSV CUIL Subiendo archivo... help" at bounding box center [304, 330] width 173 height 14
click at [277, 334] on input "Archivo CSV CUIL Subiendo archivo..." at bounding box center [297, 332] width 54 height 8
type input "C:\fakepath\Desempleo I.csv"
click at [199, 369] on span "search Buscar Afiliados" at bounding box center [175, 373] width 76 height 8
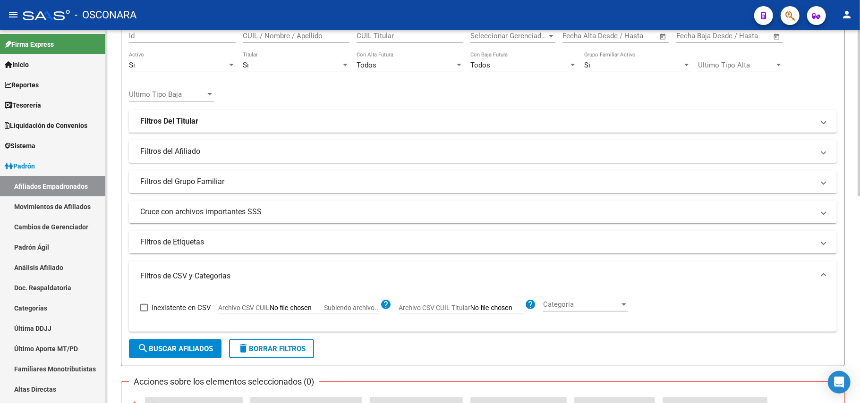
scroll to position [0, 0]
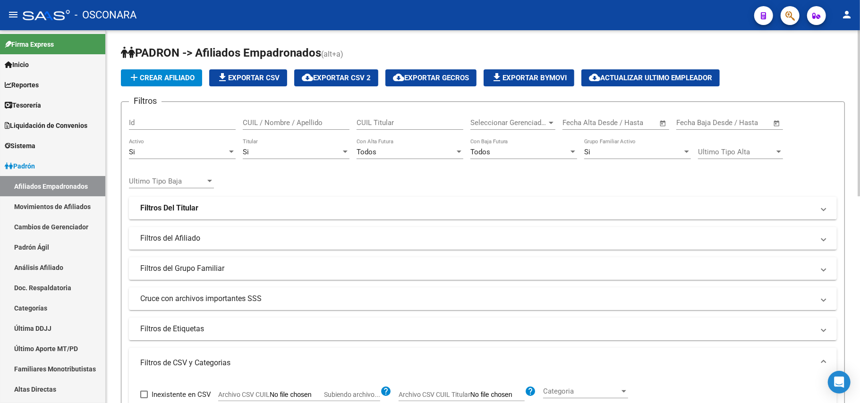
click at [327, 154] on div "Si" at bounding box center [292, 152] width 98 height 8
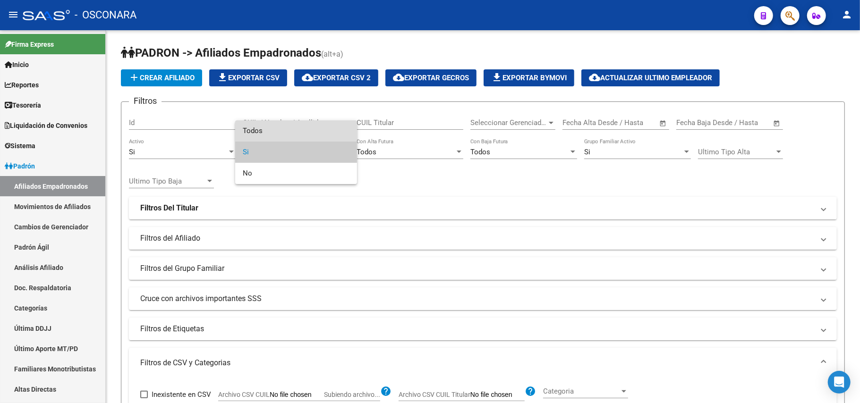
click at [282, 132] on span "Todos" at bounding box center [296, 130] width 107 height 21
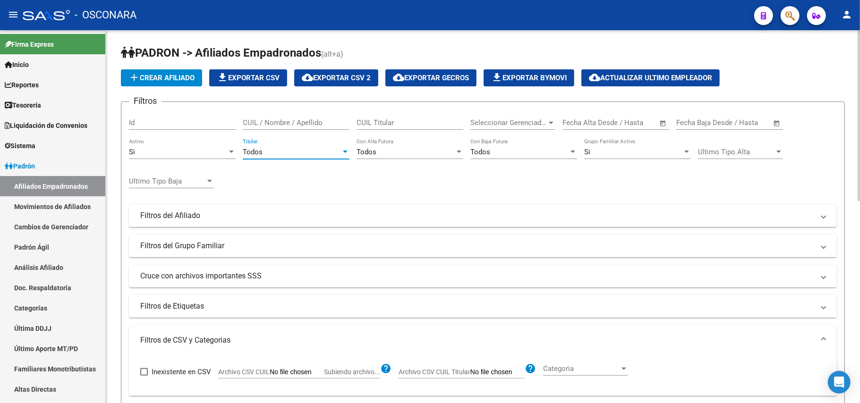
click at [229, 149] on div at bounding box center [231, 152] width 8 height 8
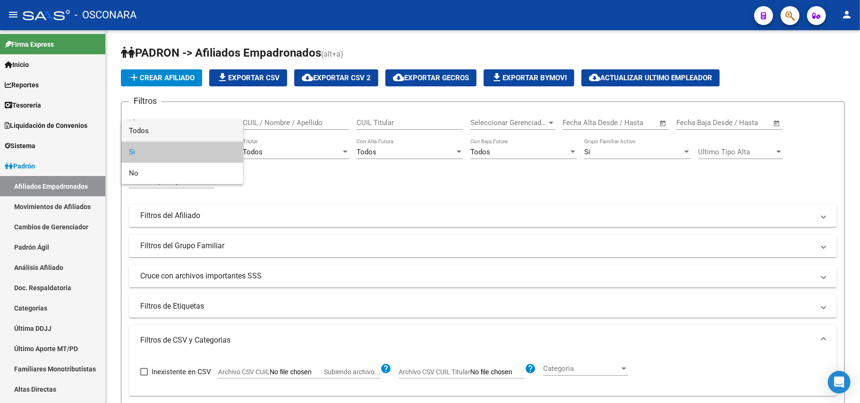
click at [197, 126] on span "Todos" at bounding box center [182, 130] width 107 height 21
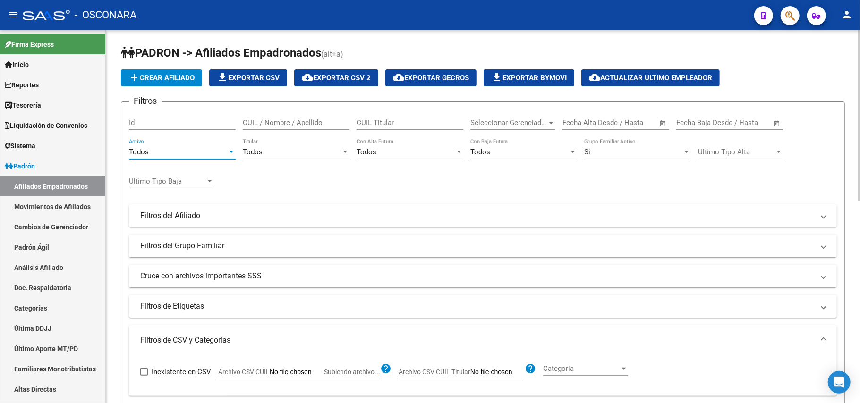
click at [318, 152] on div "Todos" at bounding box center [292, 152] width 98 height 8
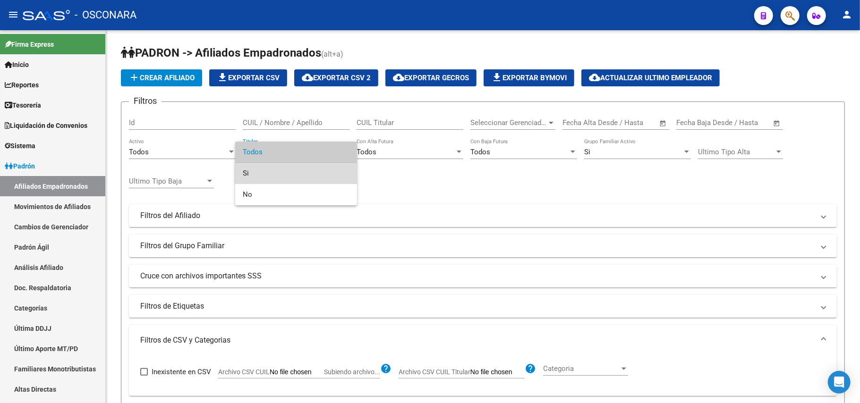
click at [284, 167] on span "Si" at bounding box center [296, 173] width 107 height 21
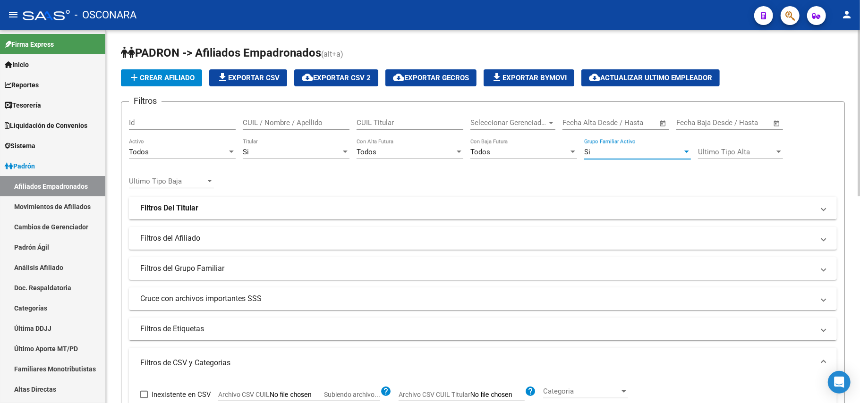
click at [644, 148] on div "Si" at bounding box center [633, 152] width 98 height 8
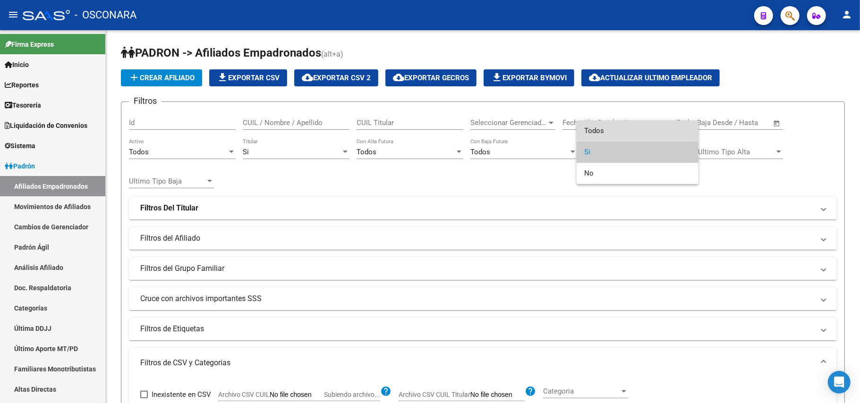
click at [599, 128] on span "Todos" at bounding box center [637, 130] width 107 height 21
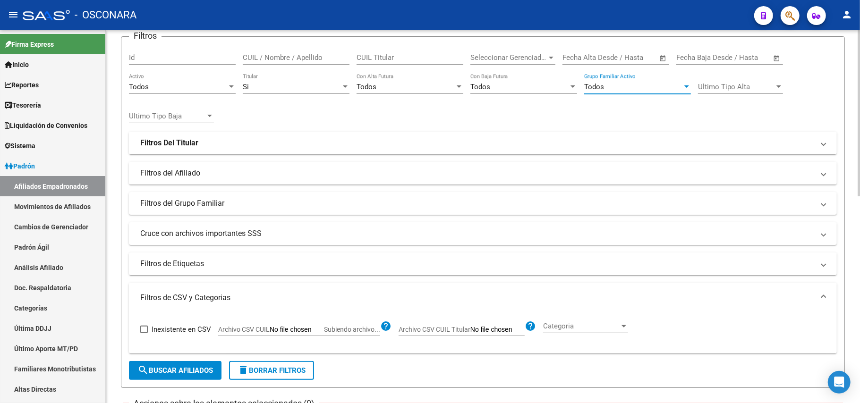
scroll to position [126, 0]
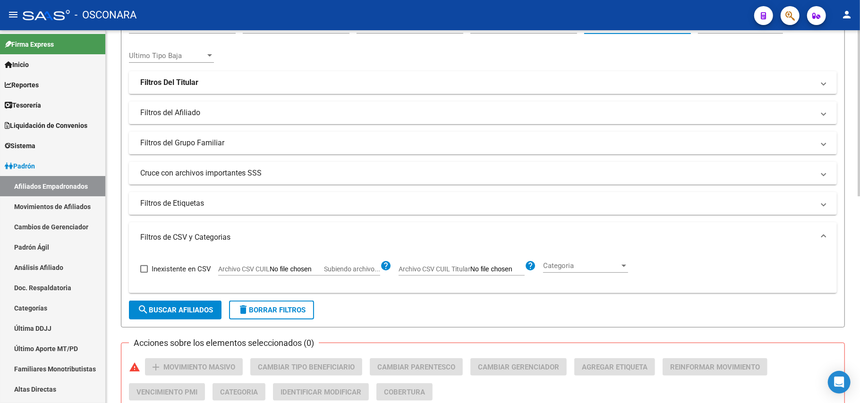
click at [178, 309] on span "search Buscar Afiliados" at bounding box center [175, 310] width 76 height 8
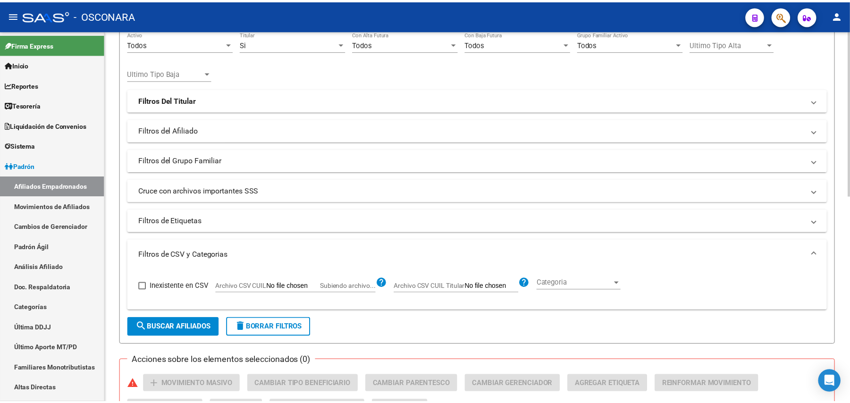
scroll to position [338, 0]
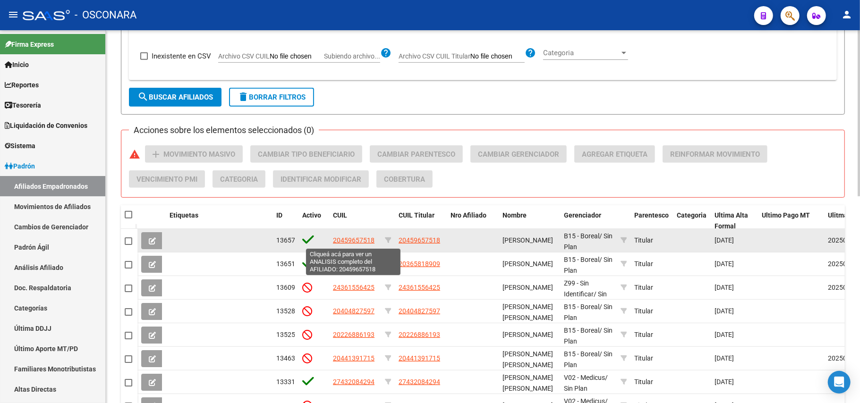
click at [345, 240] on span "20459657518" at bounding box center [354, 240] width 42 height 8
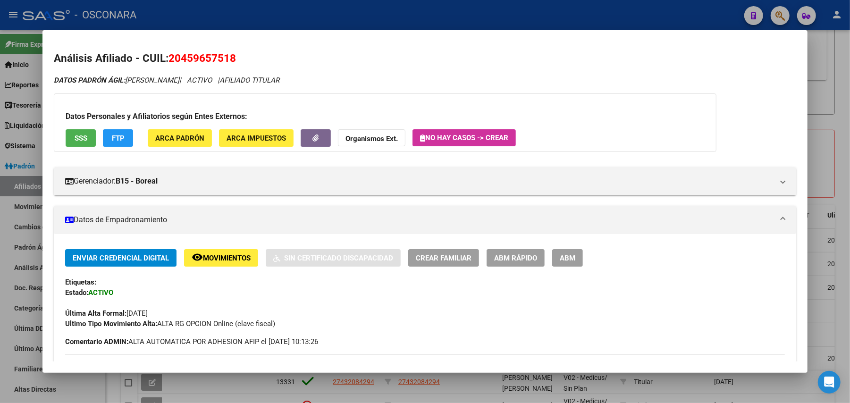
click at [77, 129] on button "SSS" at bounding box center [81, 137] width 30 height 17
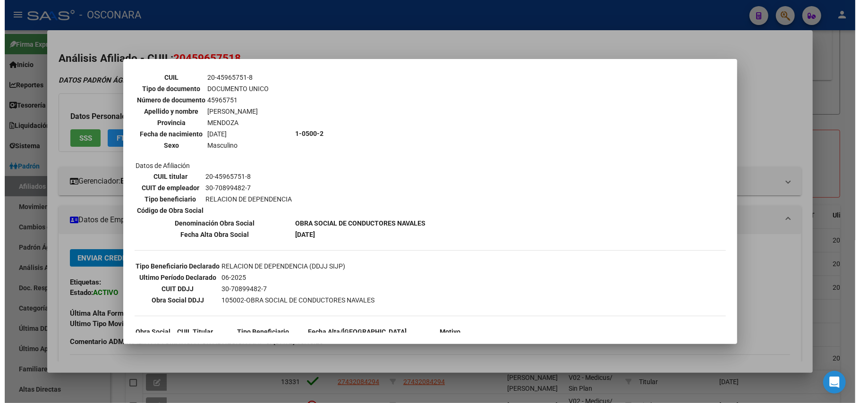
scroll to position [152, 0]
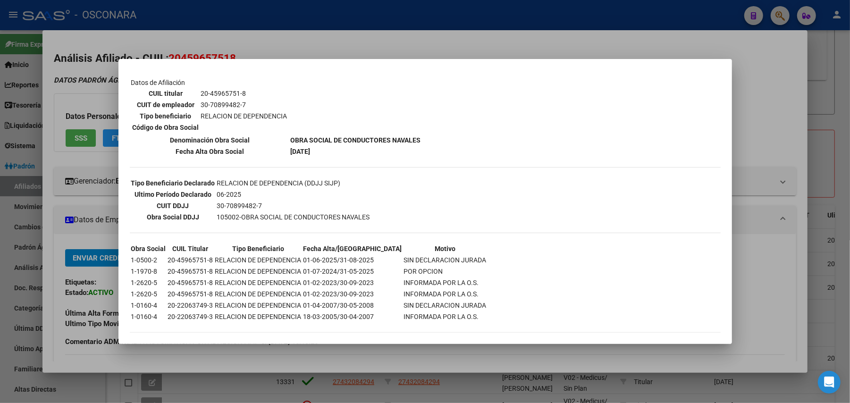
click at [765, 128] on div at bounding box center [425, 201] width 850 height 403
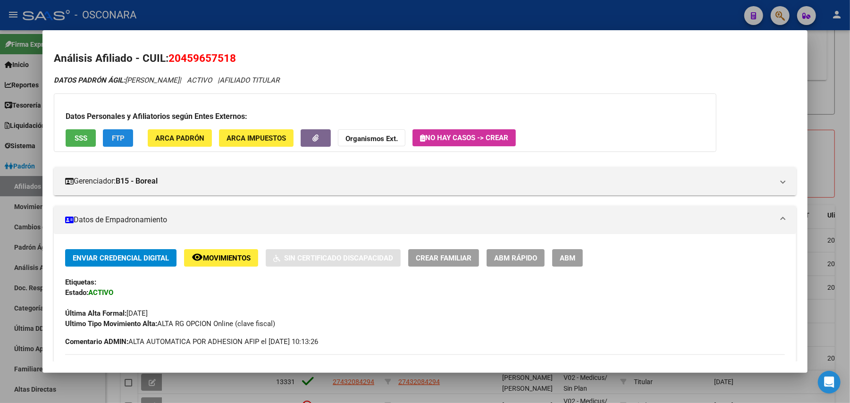
click at [114, 139] on span "FTP" at bounding box center [118, 138] width 13 height 8
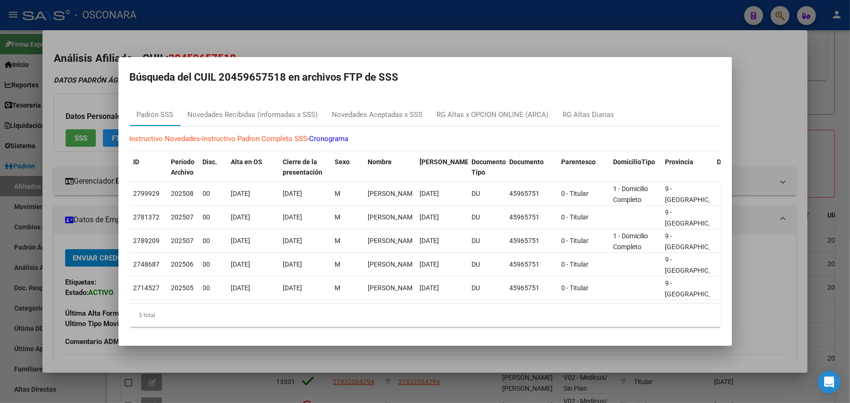
click at [840, 77] on div at bounding box center [425, 201] width 850 height 403
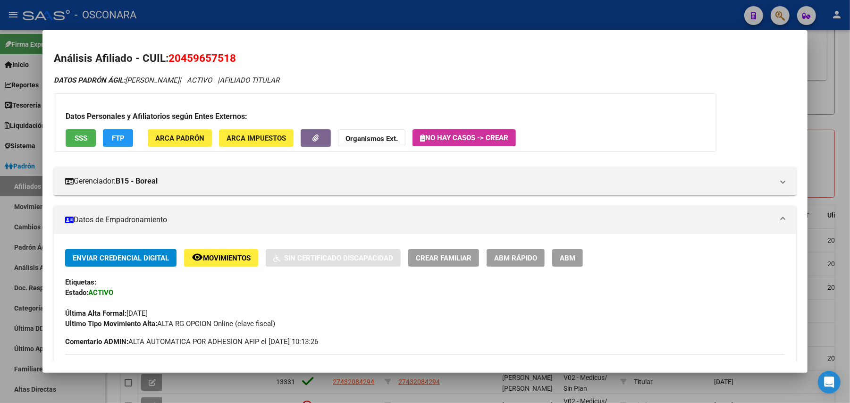
click at [846, 91] on div at bounding box center [425, 201] width 850 height 403
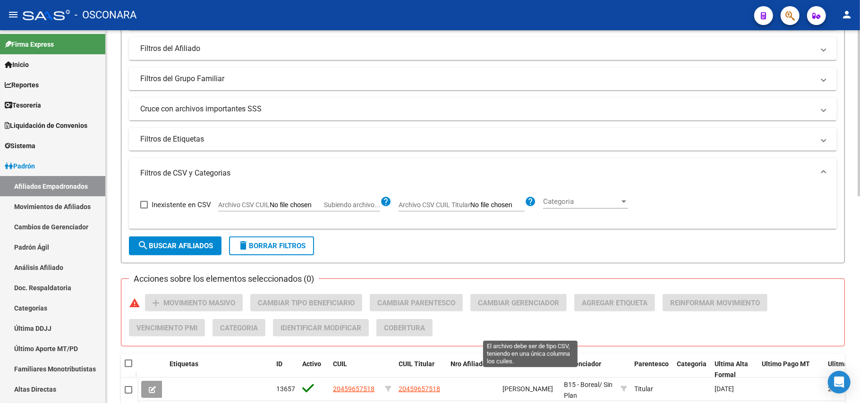
scroll to position [24, 0]
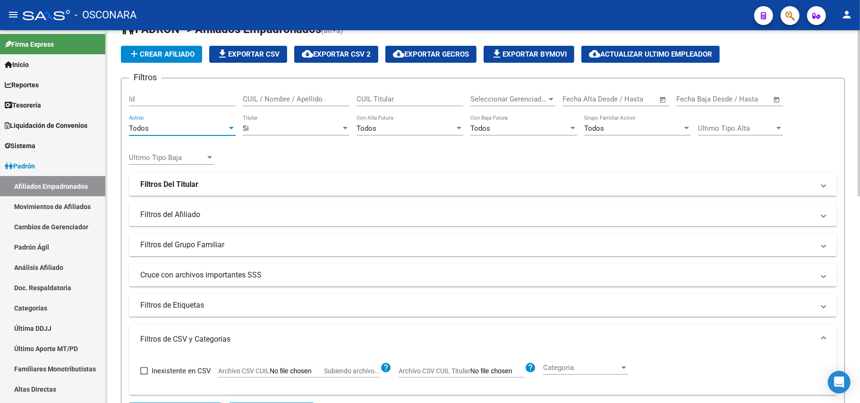
click at [224, 131] on div "Todos" at bounding box center [178, 128] width 98 height 8
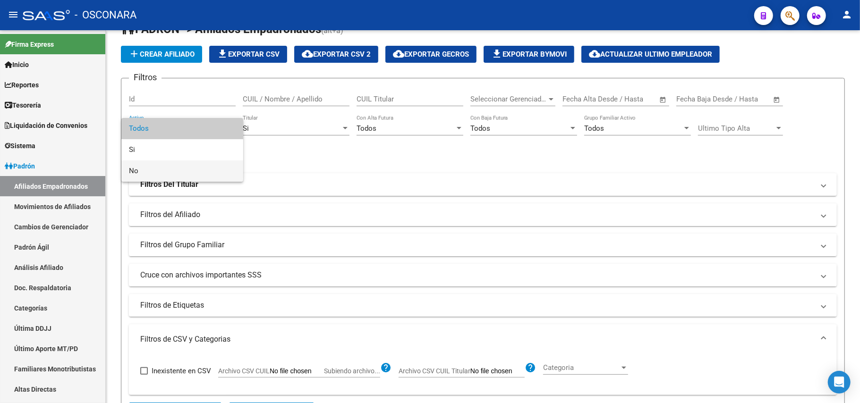
click at [189, 171] on span "No" at bounding box center [182, 170] width 107 height 21
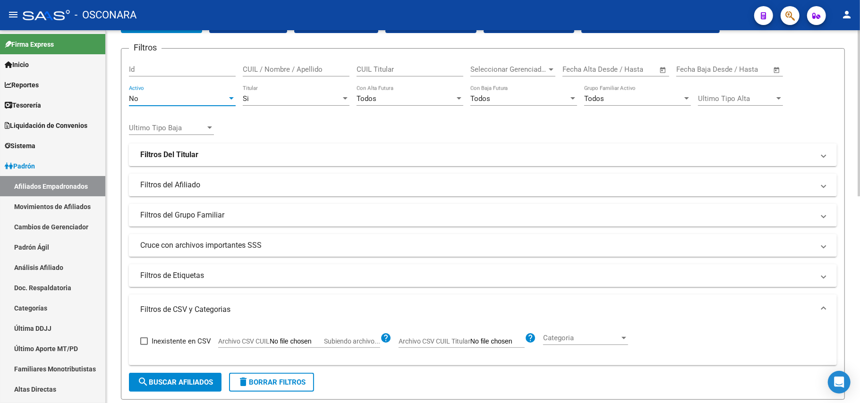
scroll to position [212, 0]
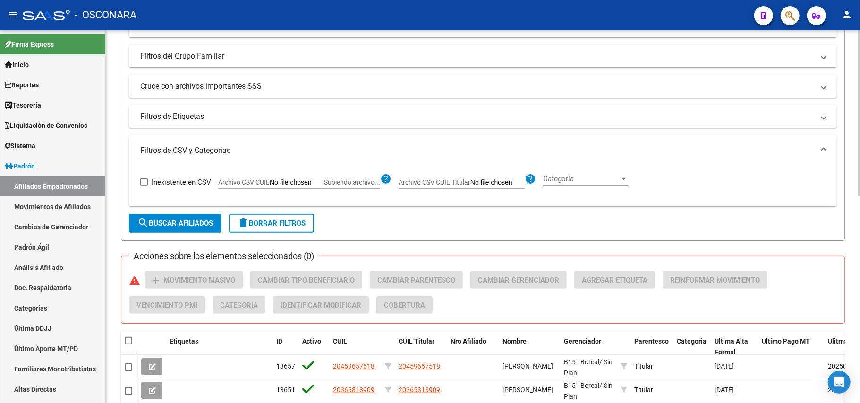
click at [185, 224] on span "search Buscar Afiliados" at bounding box center [175, 223] width 76 height 8
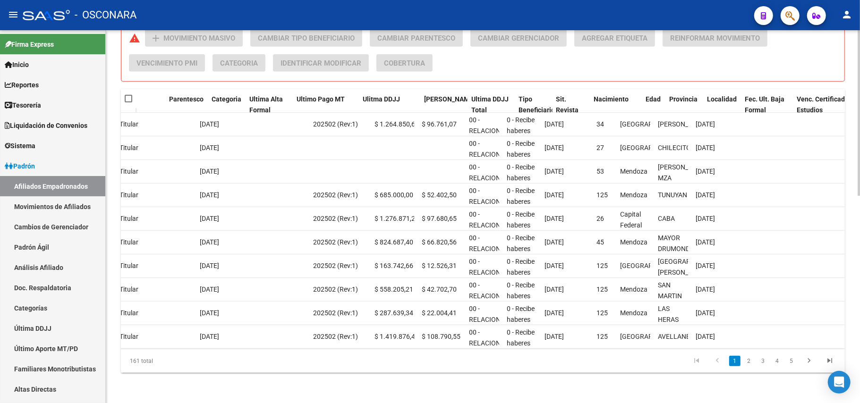
scroll to position [0, 465]
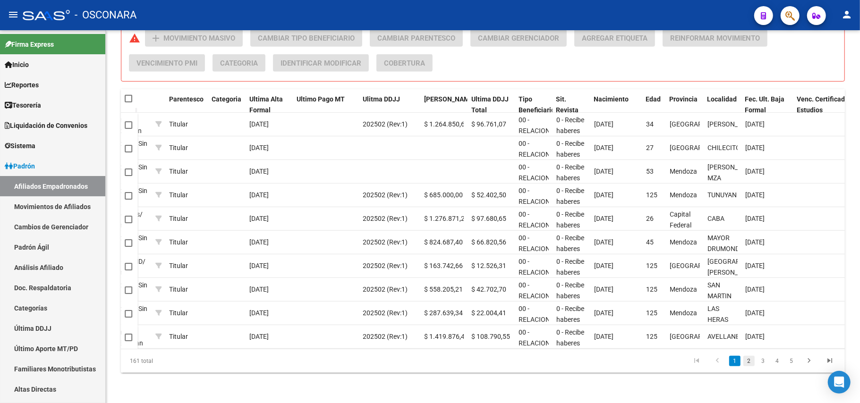
click at [750, 361] on link "2" at bounding box center [748, 361] width 11 height 10
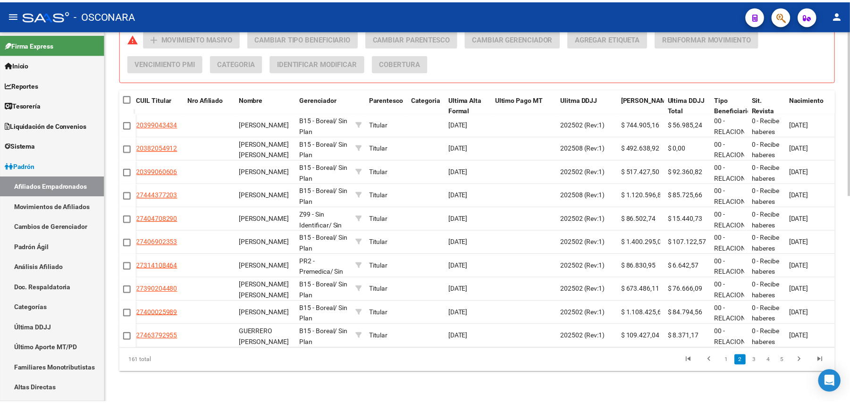
scroll to position [0, 201]
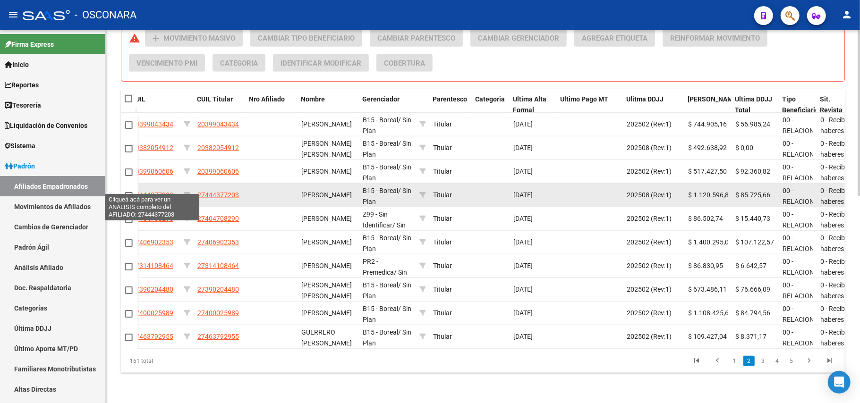
click at [152, 191] on span "27444377203" at bounding box center [153, 195] width 42 height 8
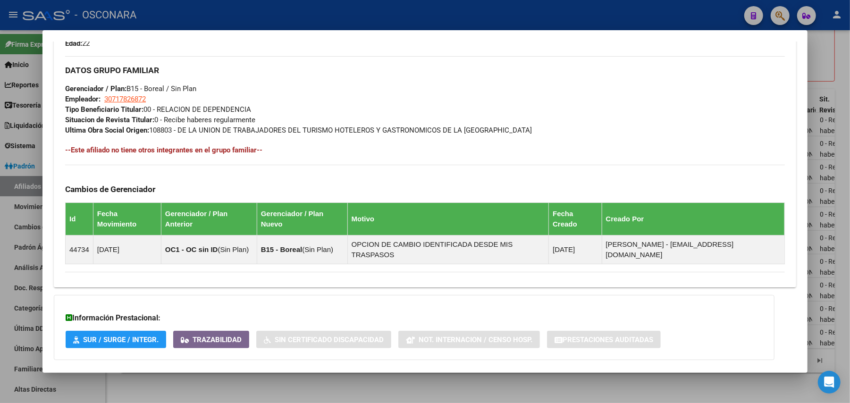
scroll to position [467, 0]
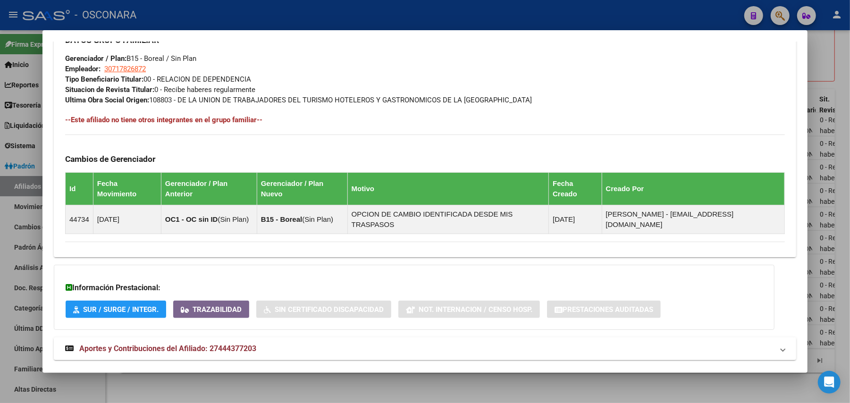
click at [178, 344] on span "Aportes y Contribuciones del Afiliado: 27444377203" at bounding box center [167, 348] width 177 height 9
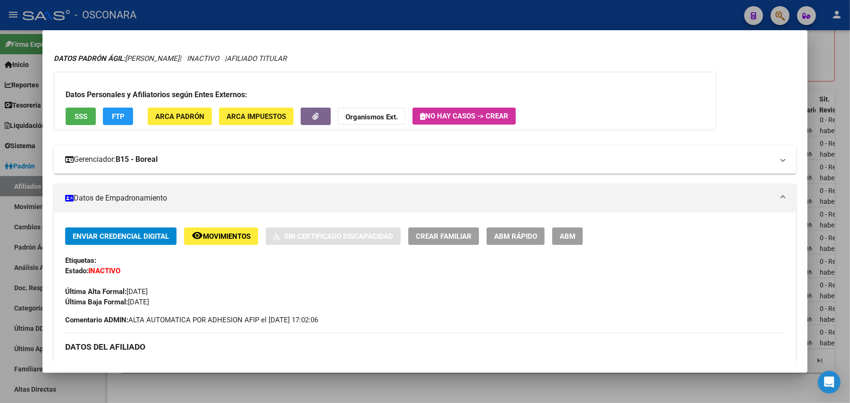
scroll to position [0, 0]
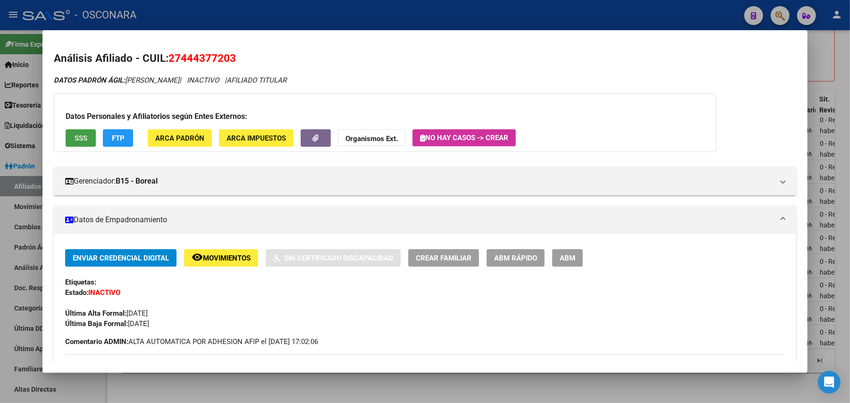
click at [85, 138] on button "SSS" at bounding box center [81, 137] width 30 height 17
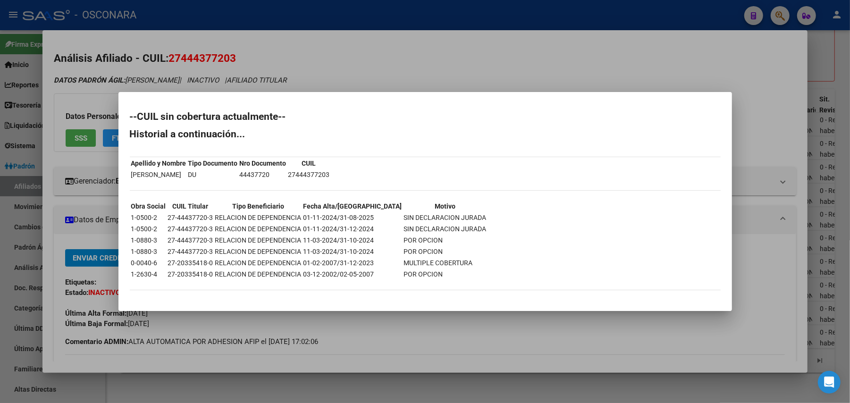
click at [346, 313] on div at bounding box center [425, 201] width 850 height 403
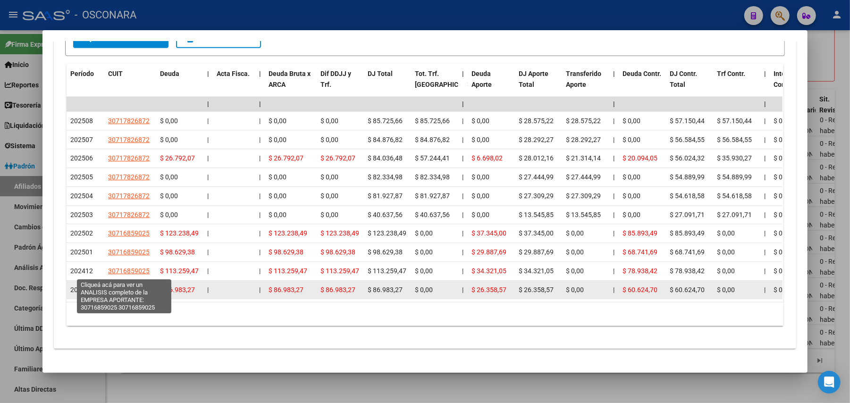
click at [123, 286] on span "30716859025" at bounding box center [129, 290] width 42 height 8
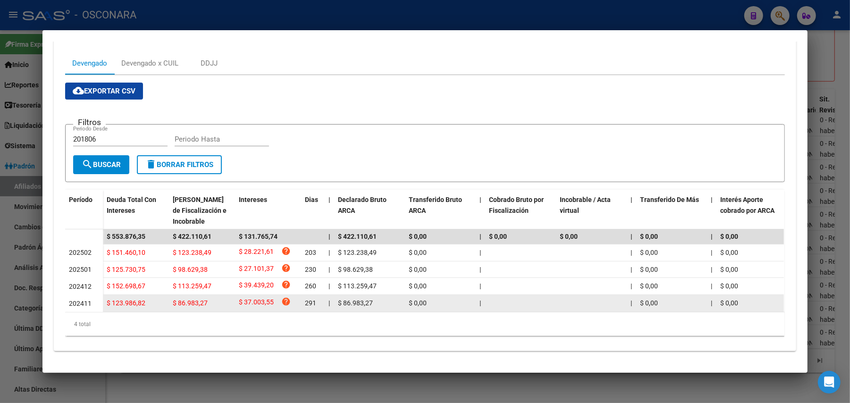
scroll to position [132, 0]
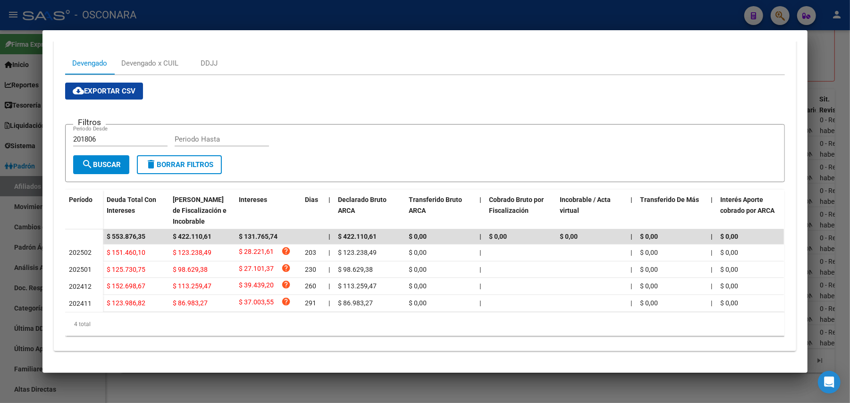
click at [153, 391] on div at bounding box center [425, 201] width 850 height 403
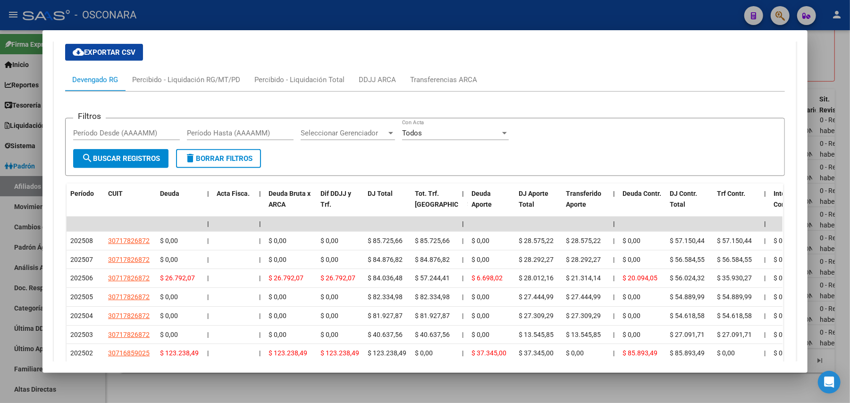
scroll to position [808, 0]
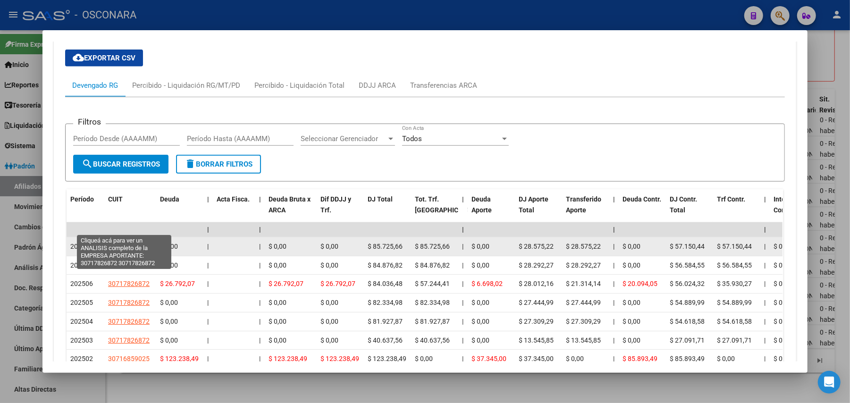
click at [125, 243] on span "30717826872" at bounding box center [129, 247] width 42 height 8
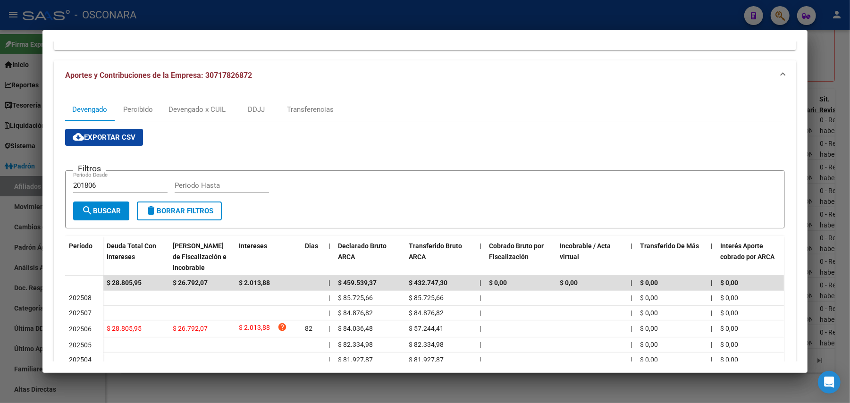
scroll to position [0, 0]
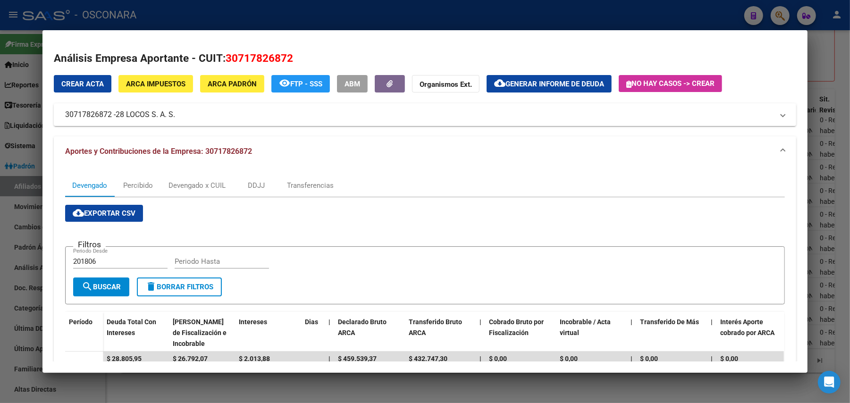
click at [835, 47] on div at bounding box center [425, 201] width 850 height 403
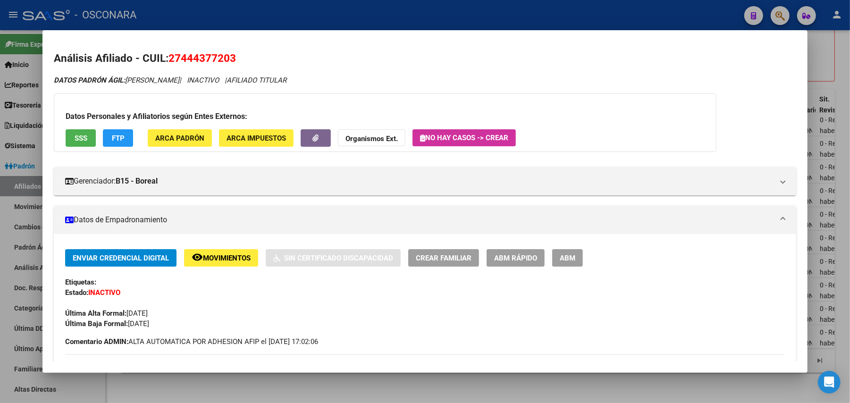
click at [79, 137] on span "SSS" at bounding box center [81, 138] width 13 height 8
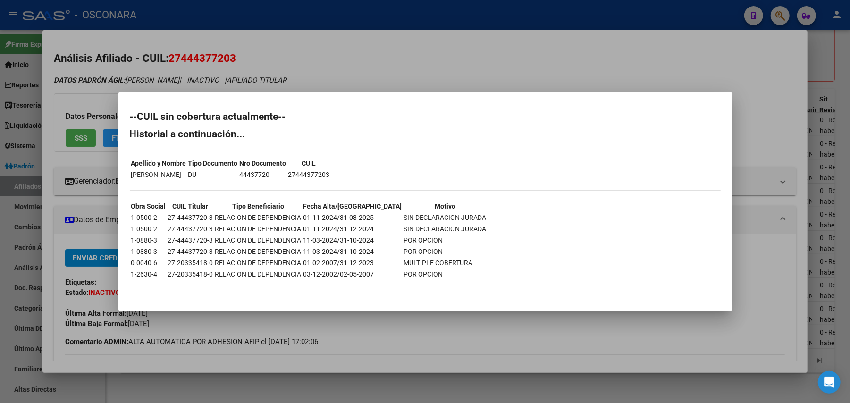
drag, startPoint x: 212, startPoint y: 218, endPoint x: 163, endPoint y: 216, distance: 48.7
click at [163, 216] on tr "1-0500-2 27-44437720-3 RELACION DE DEPENDENCIA 01-11-2024/31-08-2025 SIN DECLAR…" at bounding box center [309, 217] width 356 height 10
drag, startPoint x: 329, startPoint y: 175, endPoint x: 278, endPoint y: 172, distance: 50.1
click at [278, 172] on div "--CUIL sin cobertura actualmente-- Historial a continuación... Apellido y Nombr…" at bounding box center [425, 206] width 591 height 188
copy tbody "Apellido y Nombre Tipo Documento Nro Documento CUIL MEDINA TICIANA DU 44437720"
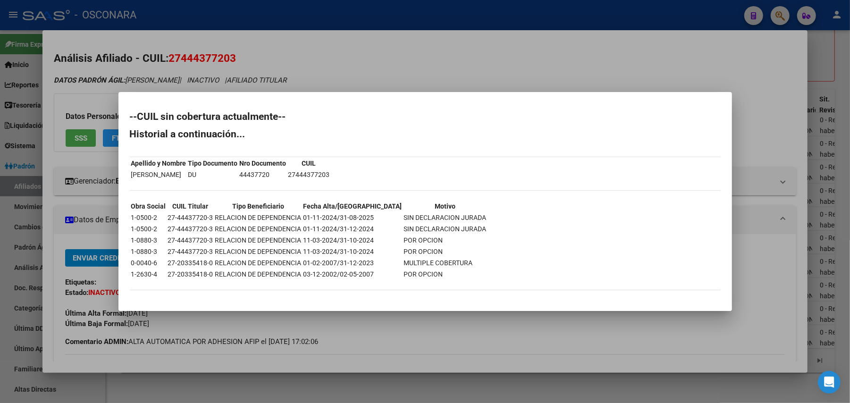
click at [499, 397] on div at bounding box center [425, 201] width 850 height 403
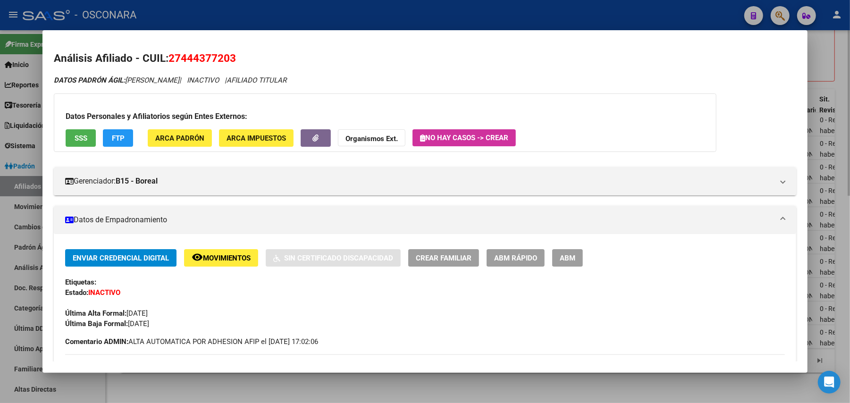
click at [496, 384] on div at bounding box center [425, 201] width 850 height 403
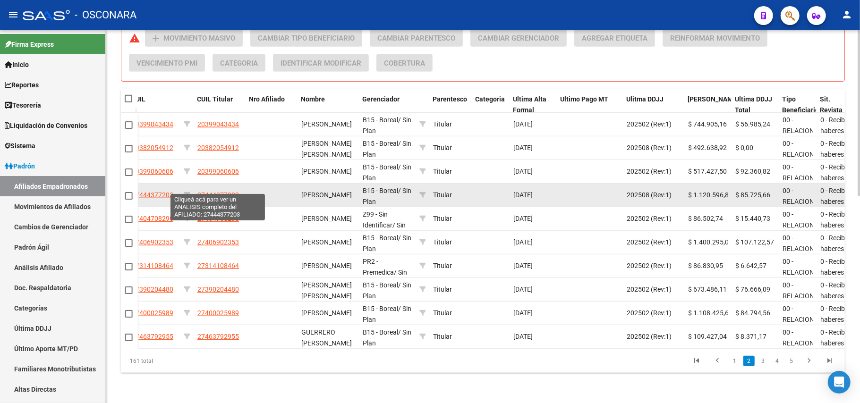
click at [208, 191] on span "27444377203" at bounding box center [218, 195] width 42 height 8
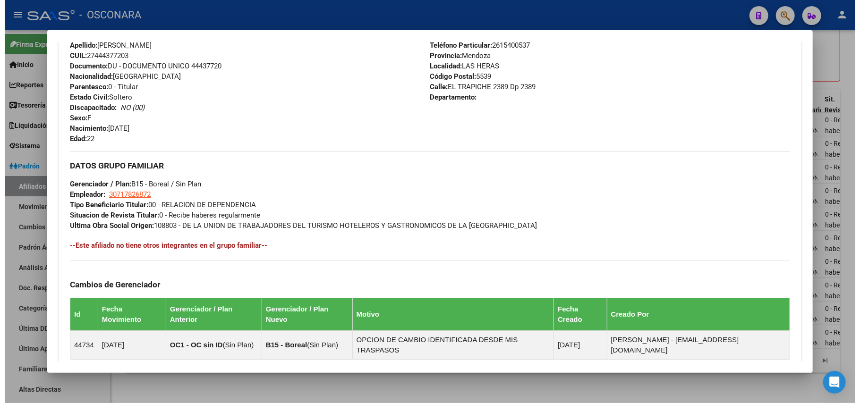
scroll to position [153, 0]
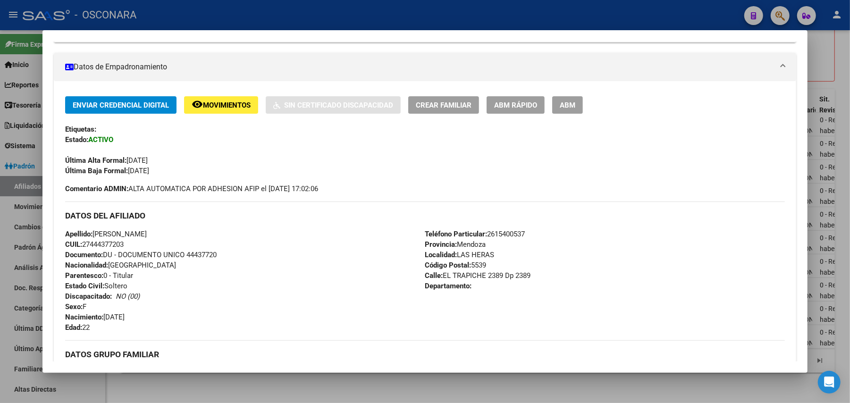
click at [234, 106] on span "Movimientos" at bounding box center [227, 105] width 48 height 8
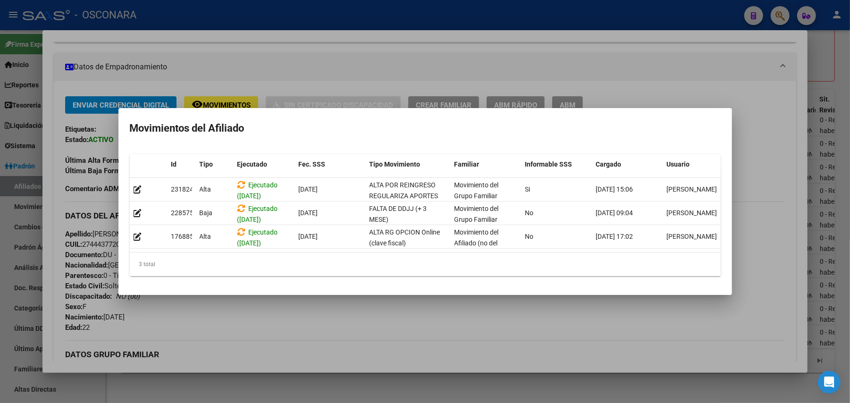
click at [837, 44] on div at bounding box center [425, 201] width 850 height 403
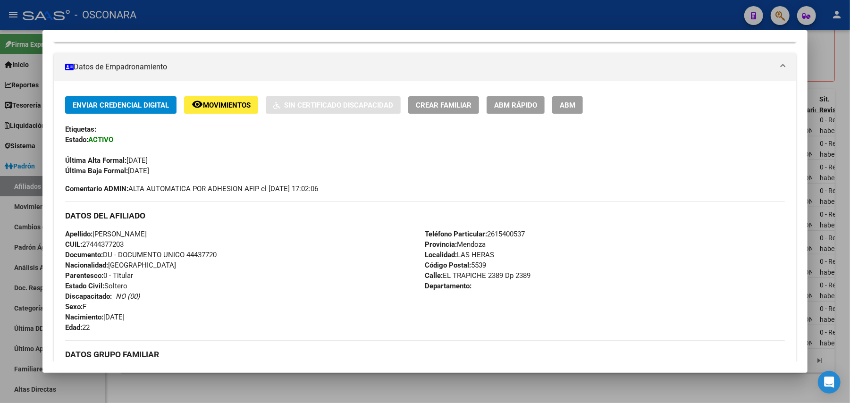
click at [837, 44] on div at bounding box center [425, 201] width 850 height 403
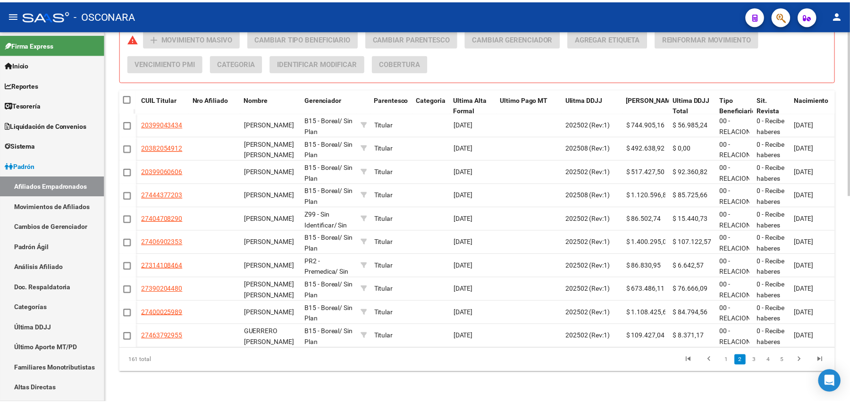
scroll to position [0, 289]
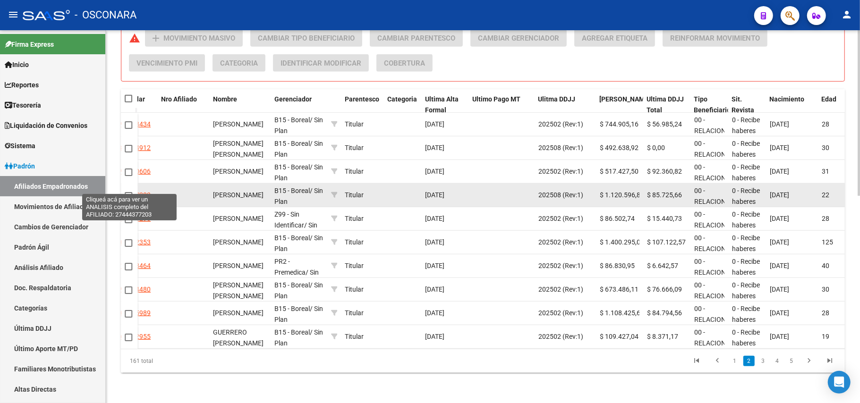
click at [144, 191] on span "27444377203" at bounding box center [130, 195] width 42 height 8
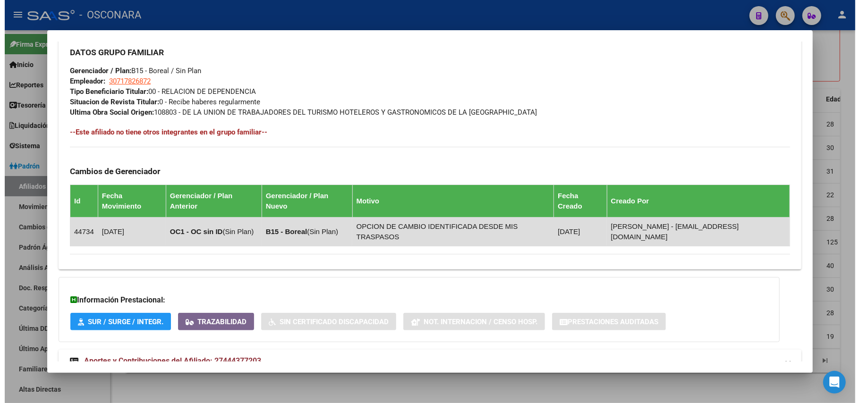
scroll to position [467, 0]
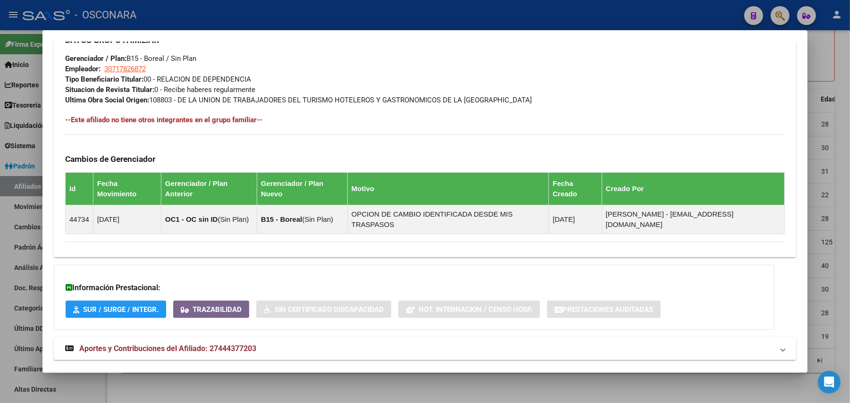
click at [343, 379] on div at bounding box center [425, 201] width 850 height 403
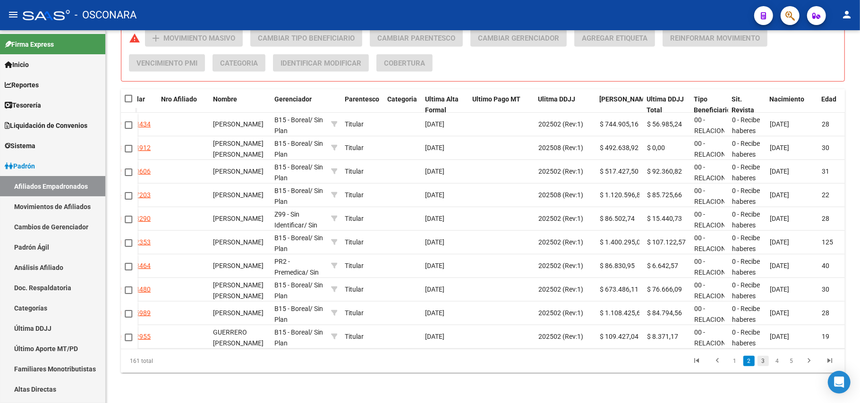
click at [761, 363] on link "3" at bounding box center [762, 361] width 11 height 10
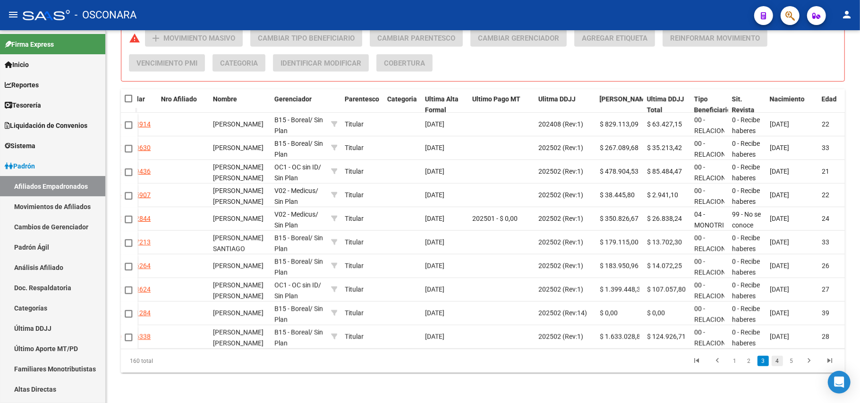
click at [778, 363] on link "4" at bounding box center [776, 361] width 11 height 10
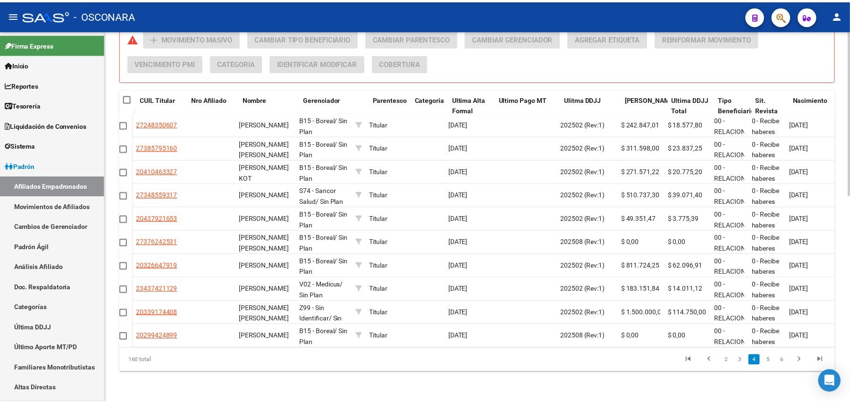
scroll to position [0, 257]
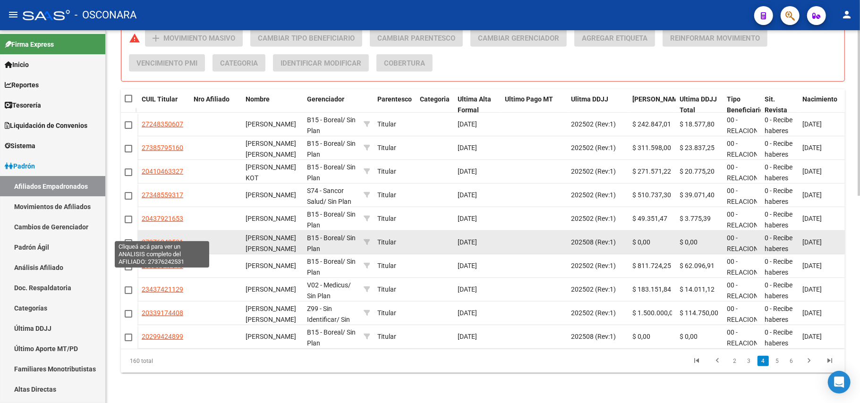
click at [165, 238] on span "27376242531" at bounding box center [163, 242] width 42 height 8
type textarea "27376242531"
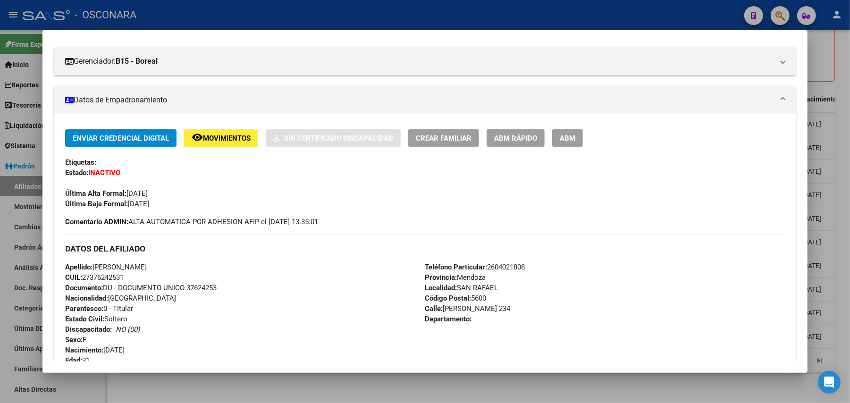
scroll to position [0, 0]
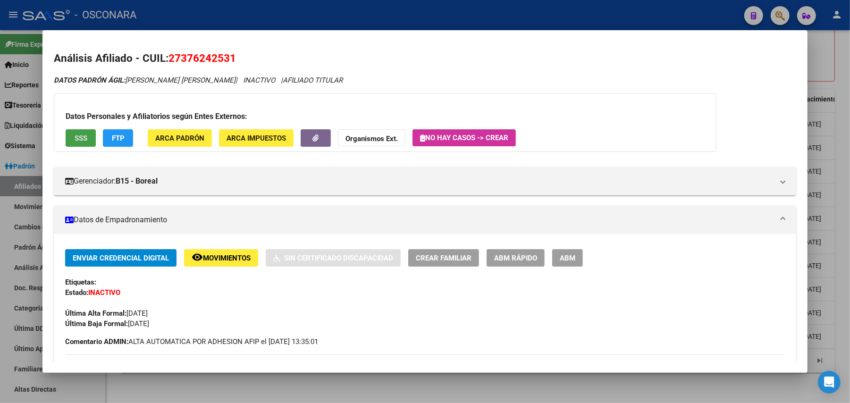
click at [82, 138] on span "SSS" at bounding box center [81, 138] width 13 height 8
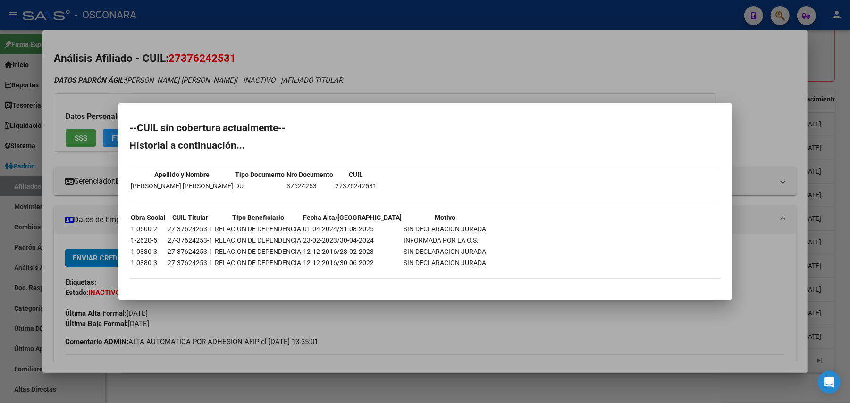
click at [446, 397] on div at bounding box center [425, 201] width 850 height 403
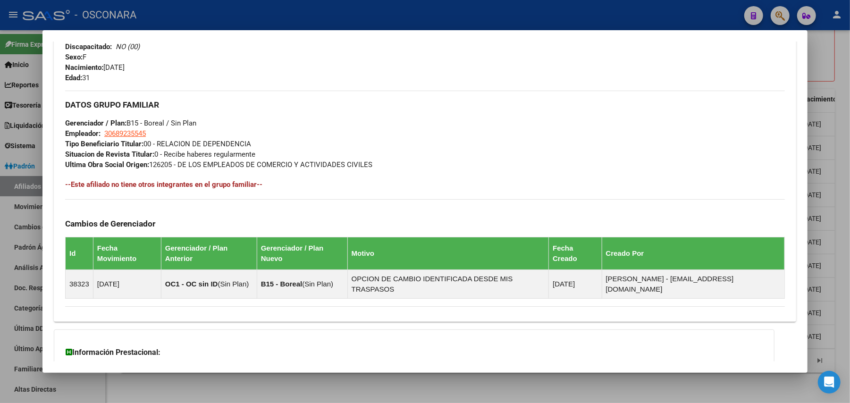
scroll to position [467, 0]
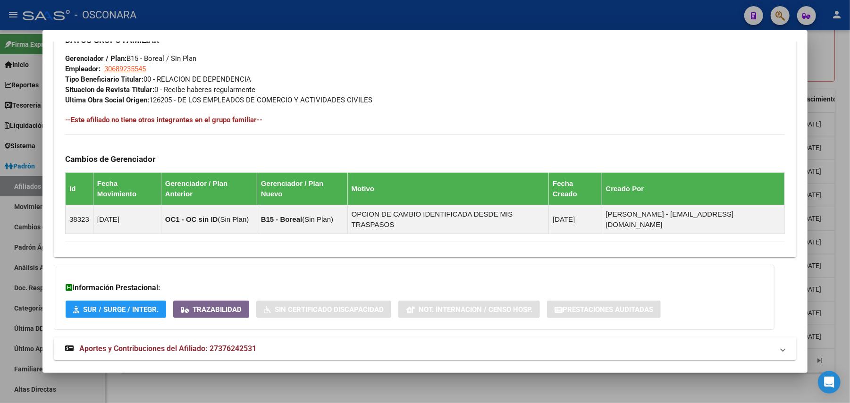
click at [262, 343] on mat-panel-title "Aportes y Contribuciones del Afiliado: 27376242531" at bounding box center [419, 348] width 708 height 11
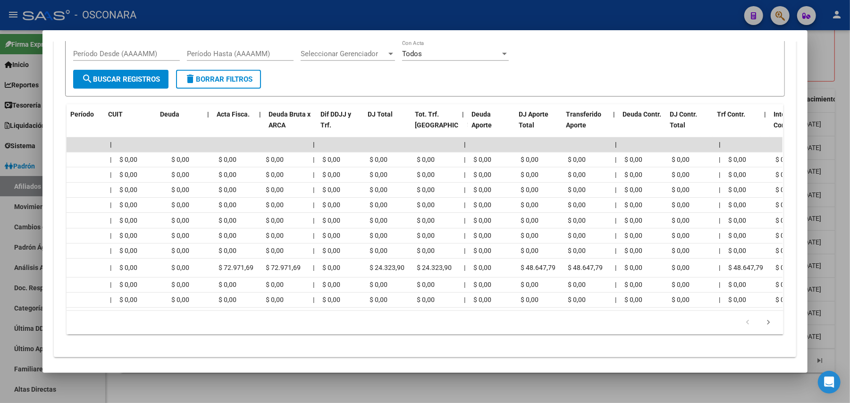
scroll to position [0, 0]
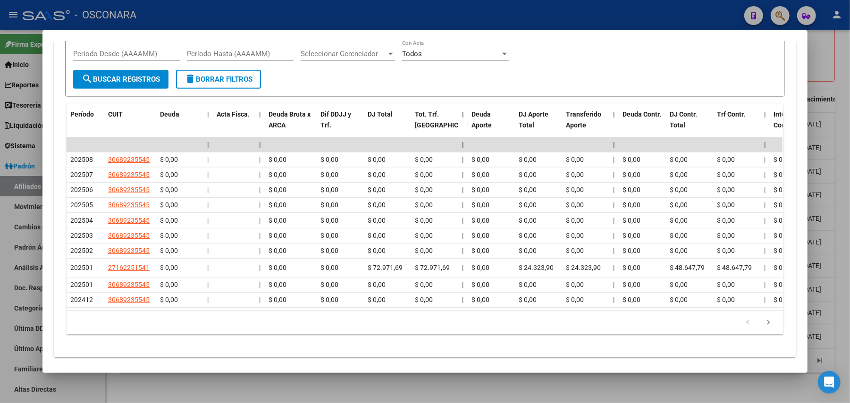
click at [263, 391] on div at bounding box center [425, 201] width 850 height 403
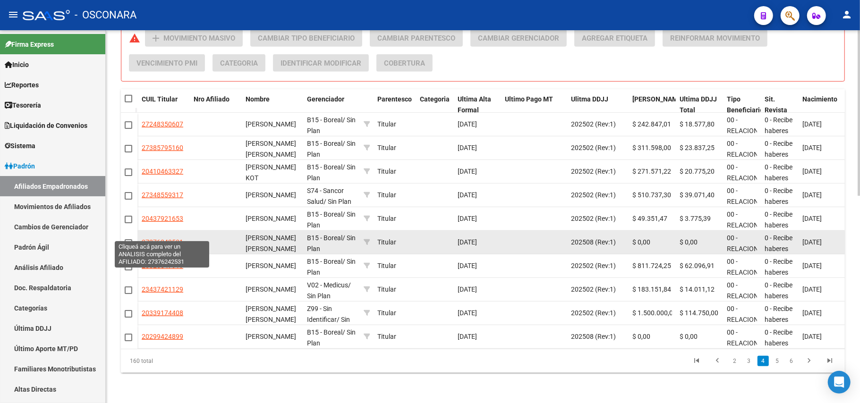
click at [177, 238] on span "27376242531" at bounding box center [163, 242] width 42 height 8
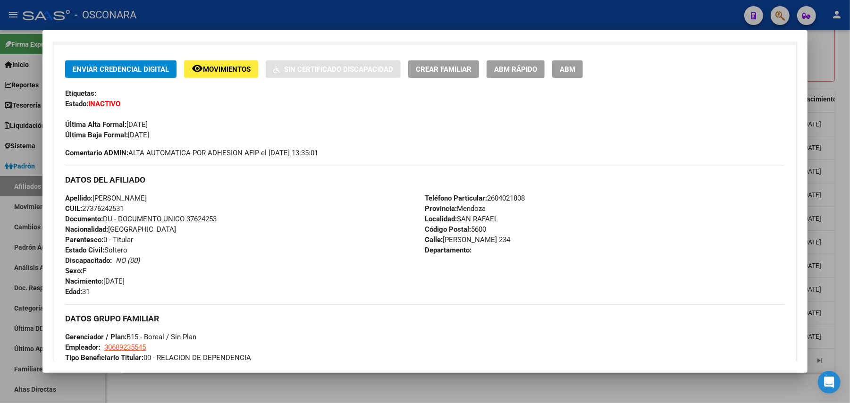
scroll to position [467, 0]
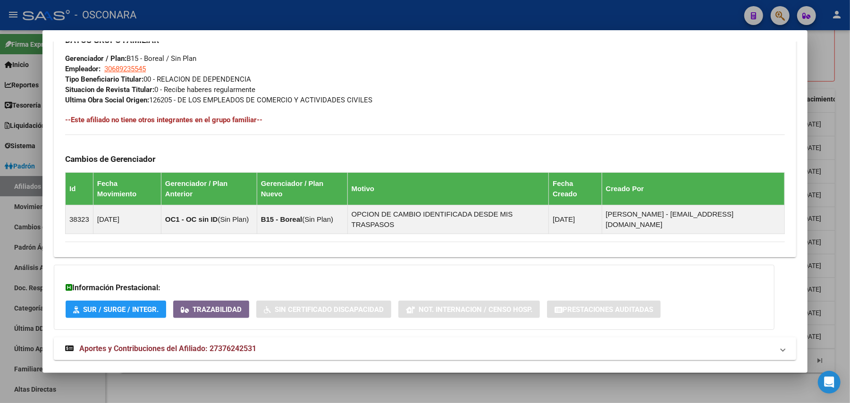
click at [203, 343] on strong "Aportes y Contribuciones del Afiliado: 27376242531" at bounding box center [160, 348] width 191 height 11
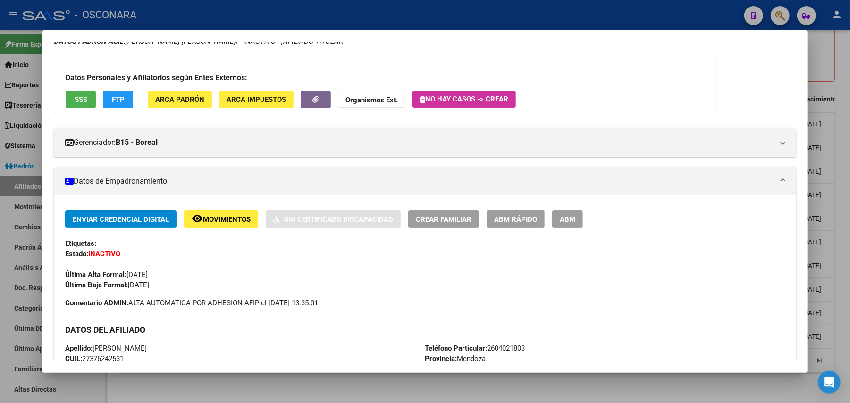
scroll to position [0, 0]
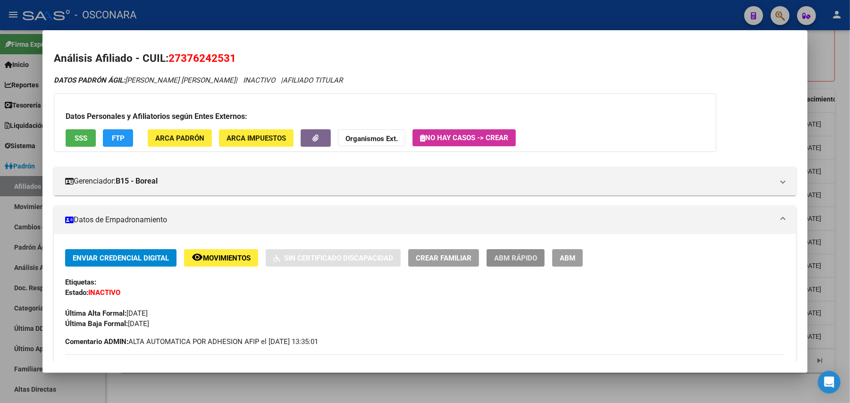
click at [531, 254] on span "ABM Rápido" at bounding box center [515, 258] width 43 height 8
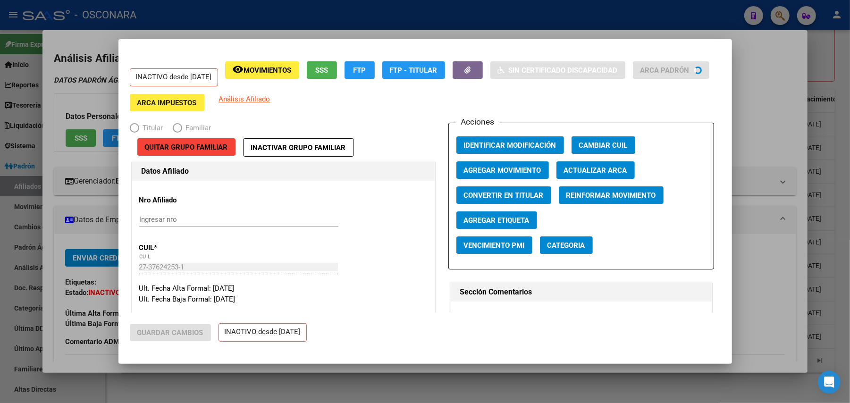
radio input "true"
type input "30-68923554-5"
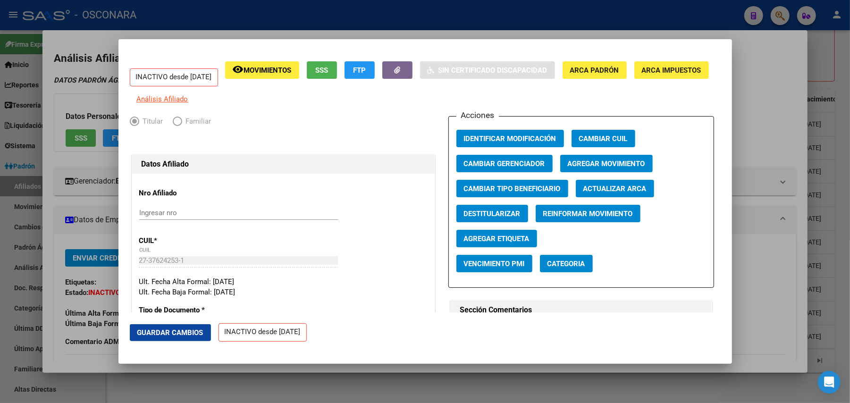
click at [836, 71] on div at bounding box center [425, 201] width 850 height 403
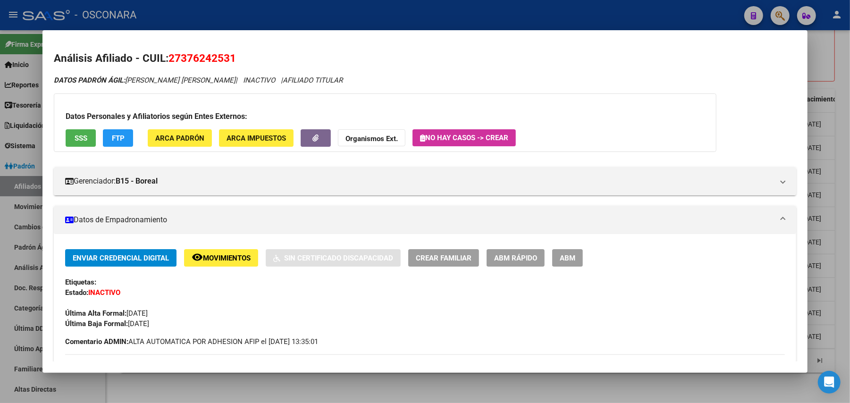
click at [836, 56] on div at bounding box center [425, 201] width 850 height 403
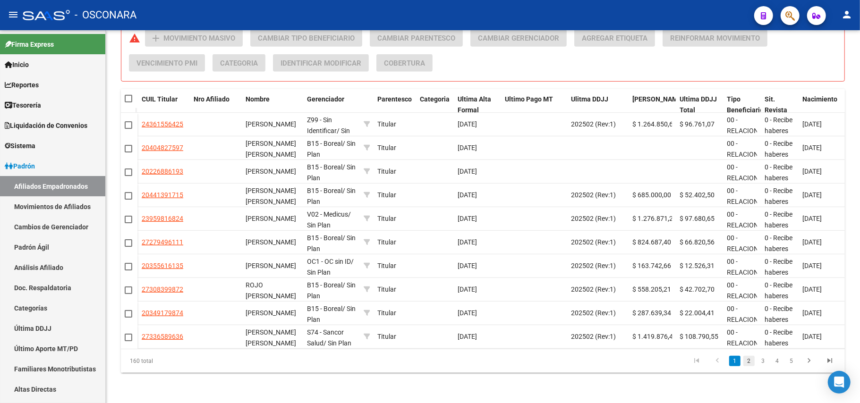
click at [750, 365] on link "2" at bounding box center [748, 361] width 11 height 10
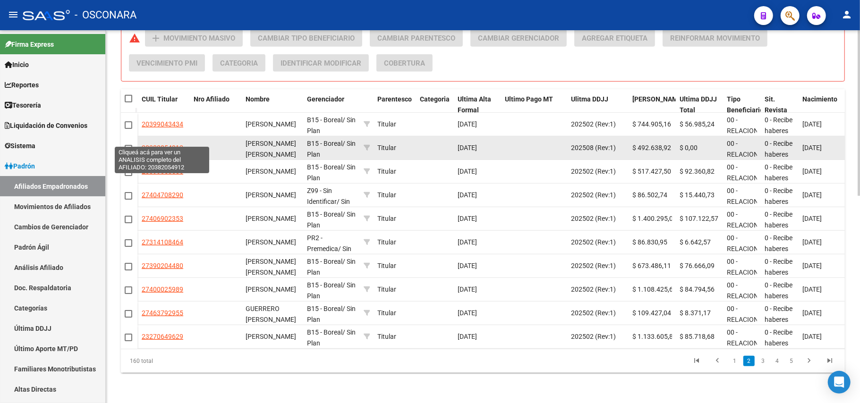
click at [161, 144] on span "20382054912" at bounding box center [163, 148] width 42 height 8
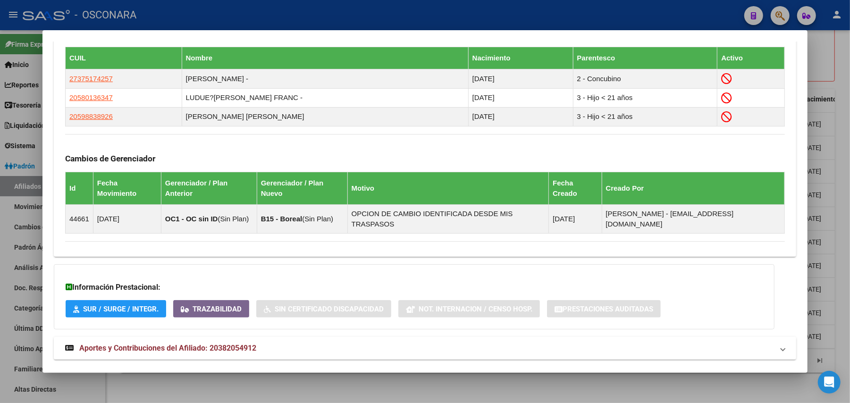
click at [163, 344] on span "Aportes y Contribuciones del Afiliado: 20382054912" at bounding box center [167, 348] width 177 height 9
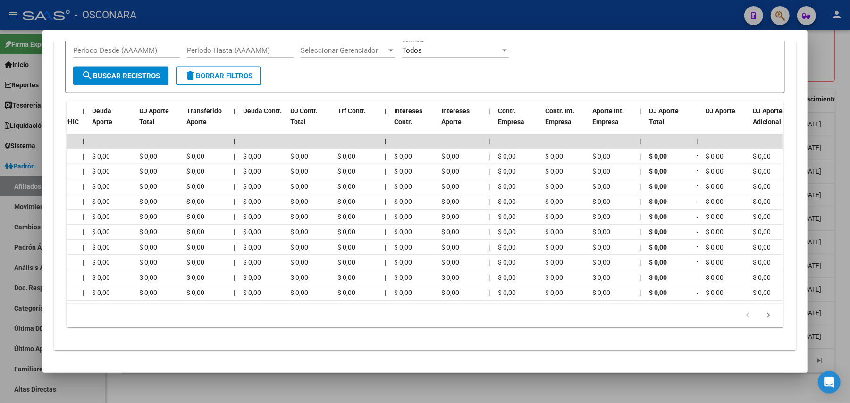
scroll to position [0, 20]
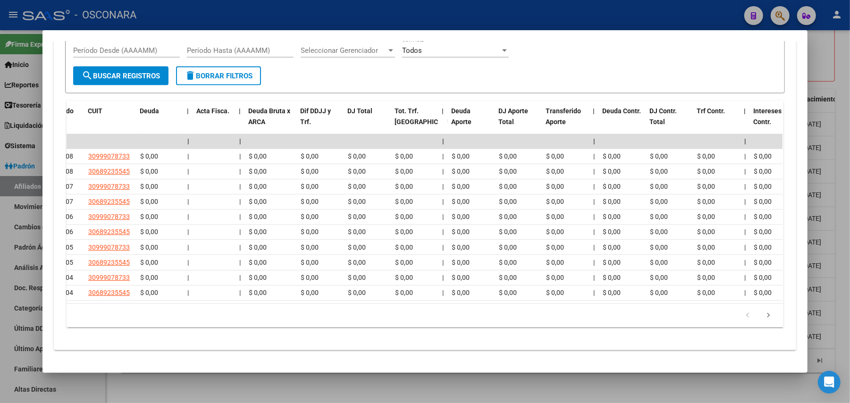
click at [373, 397] on div at bounding box center [425, 201] width 850 height 403
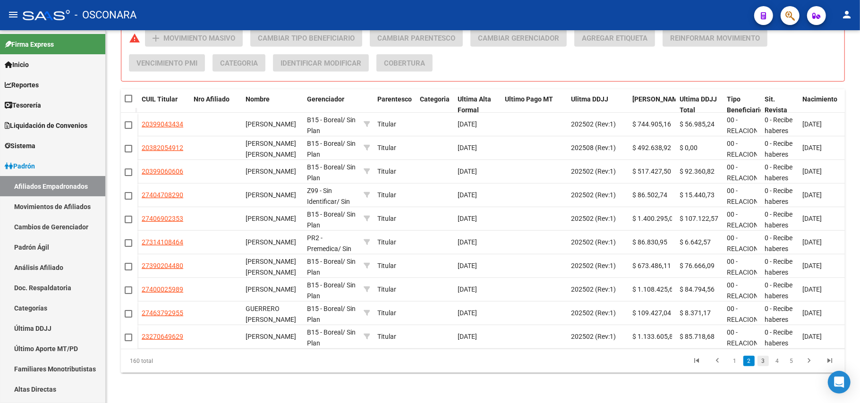
click at [759, 362] on link "3" at bounding box center [762, 361] width 11 height 10
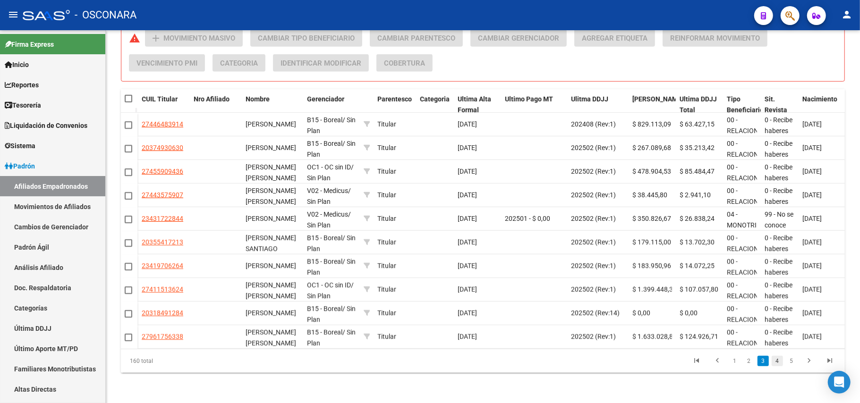
click at [778, 363] on link "4" at bounding box center [776, 361] width 11 height 10
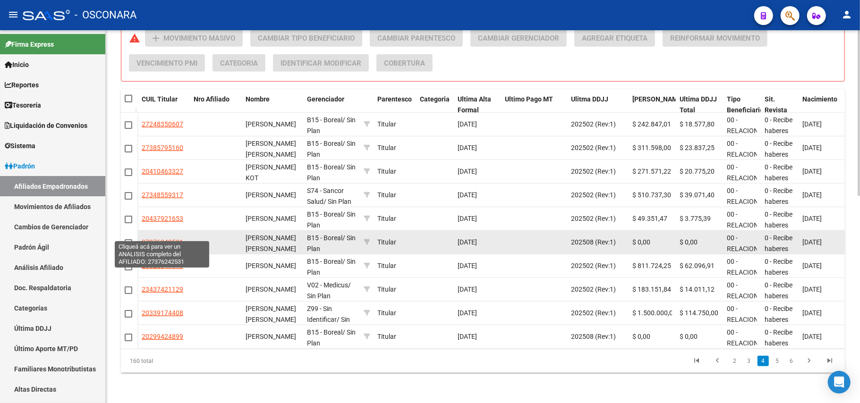
click at [176, 238] on span "27376242531" at bounding box center [163, 242] width 42 height 8
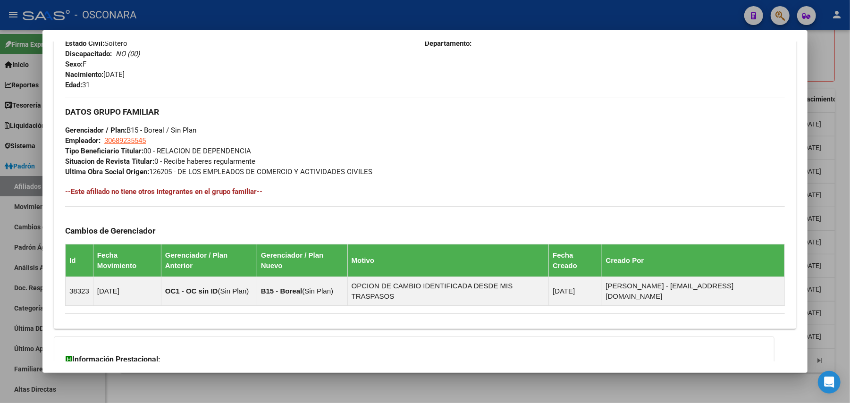
scroll to position [467, 0]
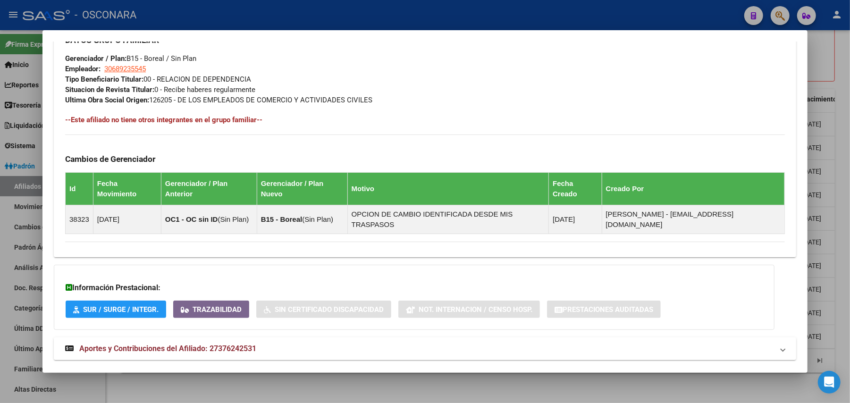
click at [188, 339] on mat-expansion-panel-header "Aportes y Contribuciones del Afiliado: 27376242531" at bounding box center [425, 348] width 742 height 23
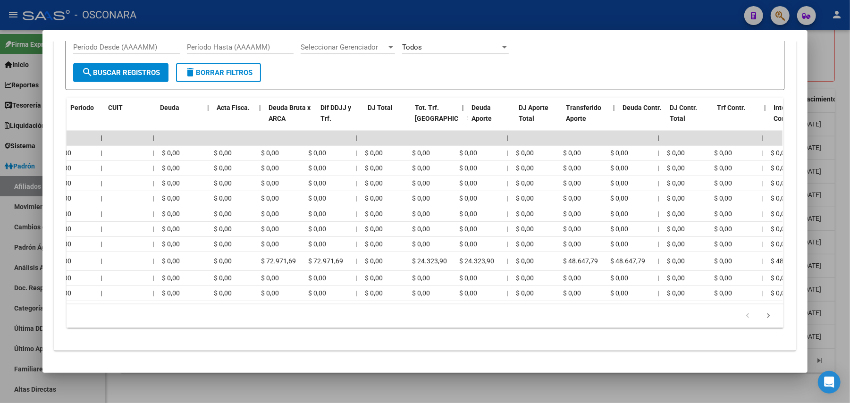
scroll to position [0, 0]
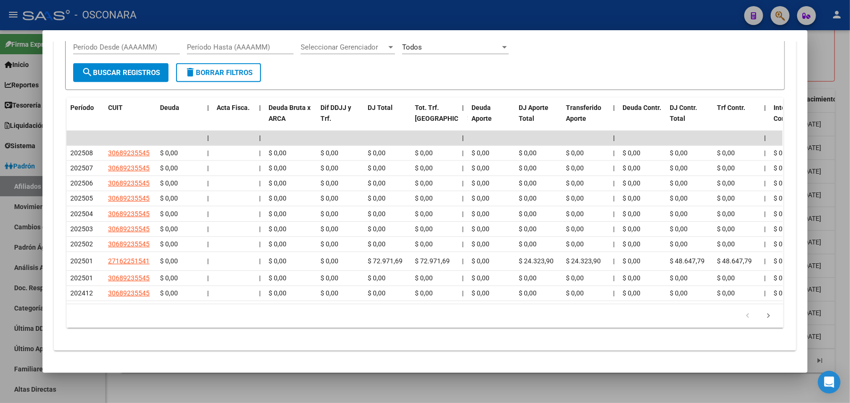
click at [374, 395] on div at bounding box center [425, 201] width 850 height 403
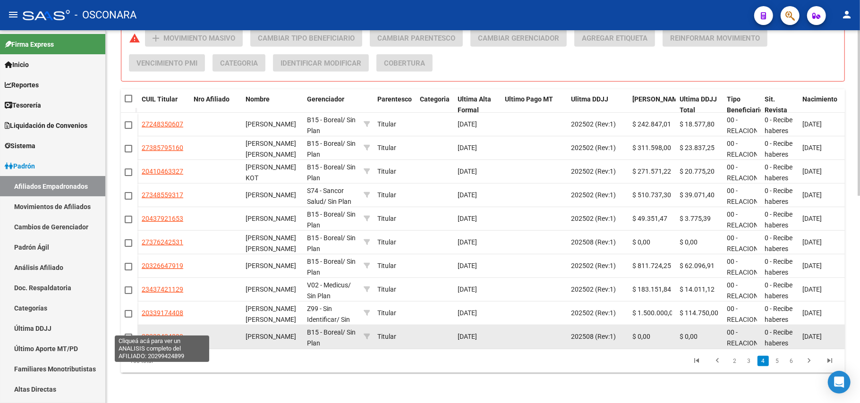
click at [165, 333] on span "20299424899" at bounding box center [163, 337] width 42 height 8
type textarea "20299424899"
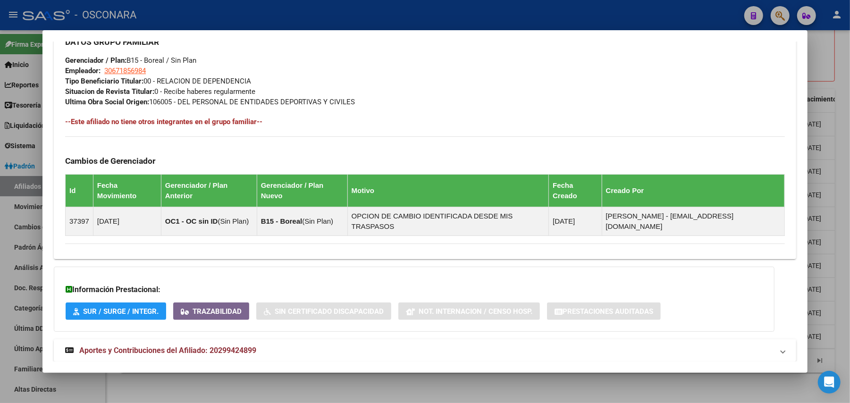
scroll to position [467, 0]
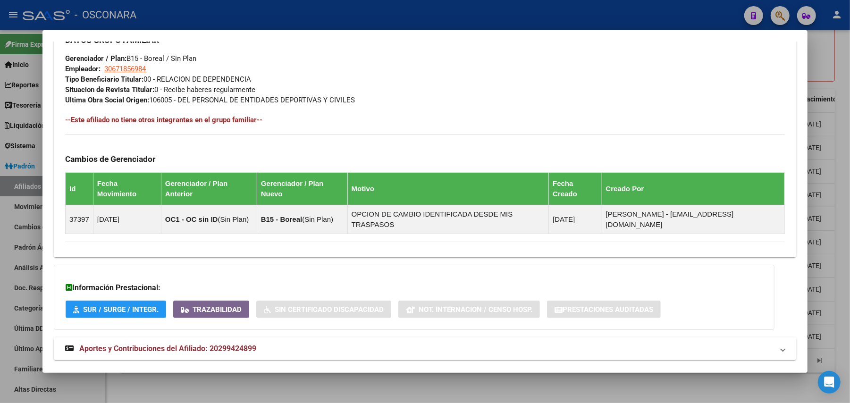
click at [213, 344] on span "Aportes y Contribuciones del Afiliado: 20299424899" at bounding box center [167, 348] width 177 height 9
click at [213, 348] on span "Aportes y Contribuciones del Afiliado: 20299424899" at bounding box center [167, 352] width 177 height 9
click at [252, 344] on span "Aportes y Contribuciones del Afiliado: 20299424899" at bounding box center [167, 348] width 177 height 9
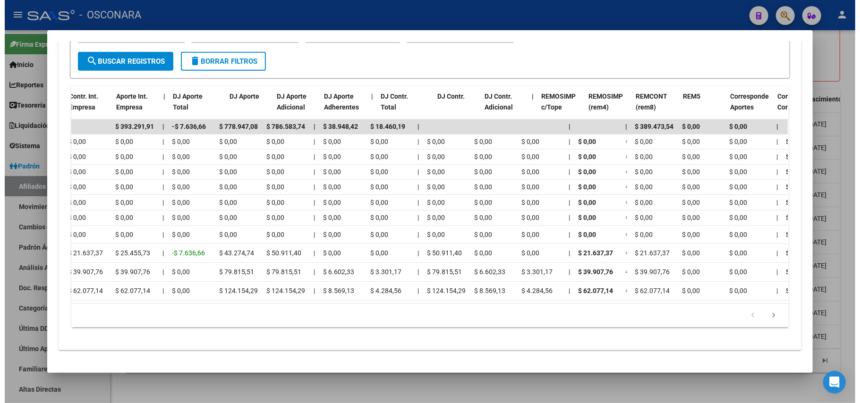
scroll to position [0, 862]
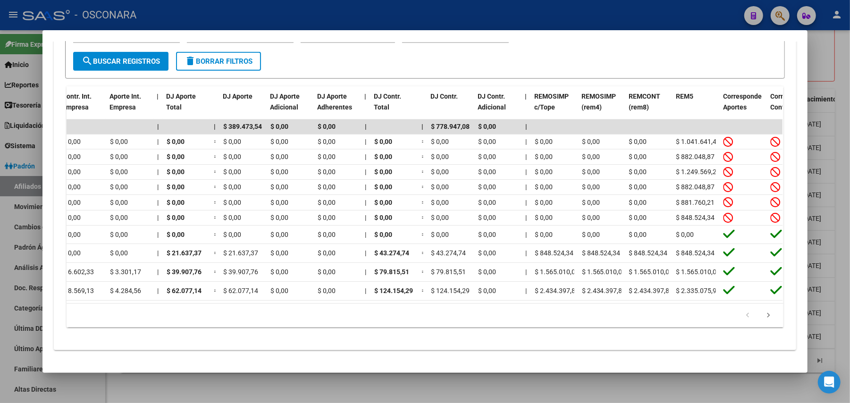
click at [556, 382] on div at bounding box center [425, 201] width 850 height 403
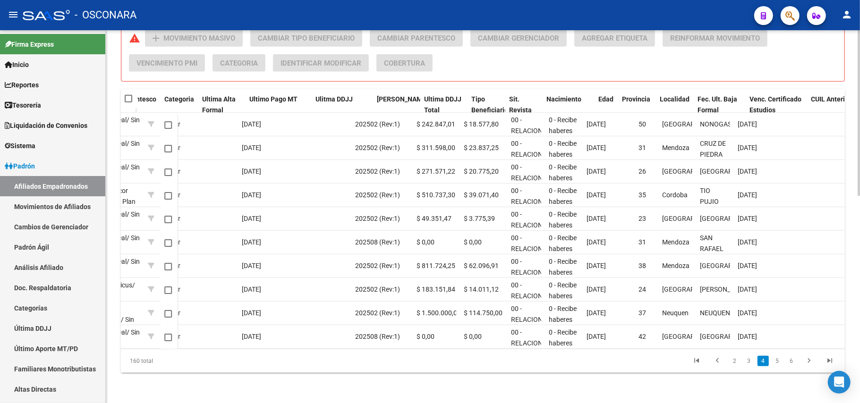
scroll to position [0, 588]
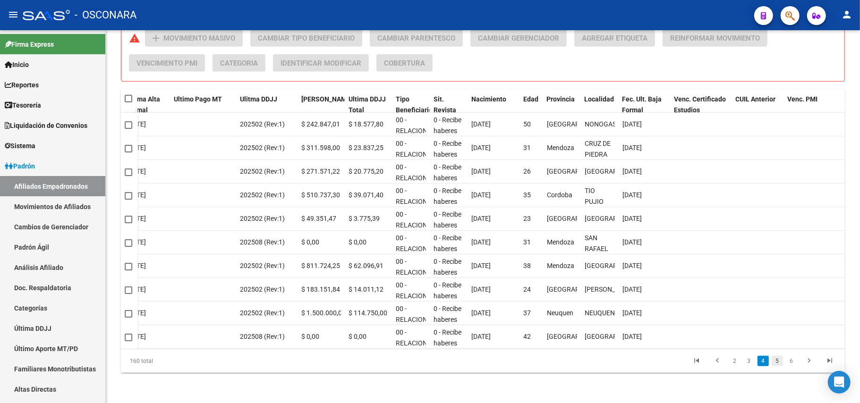
click at [780, 361] on link "5" at bounding box center [776, 361] width 11 height 10
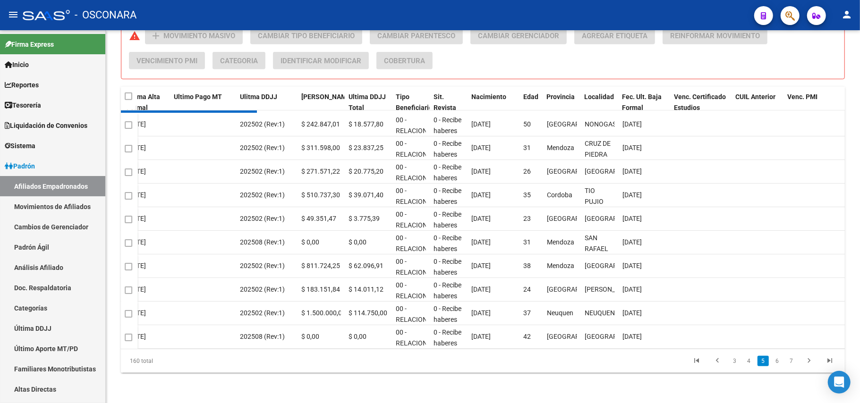
click at [793, 363] on div "160 total 3 4 5 6 7" at bounding box center [483, 361] width 724 height 24
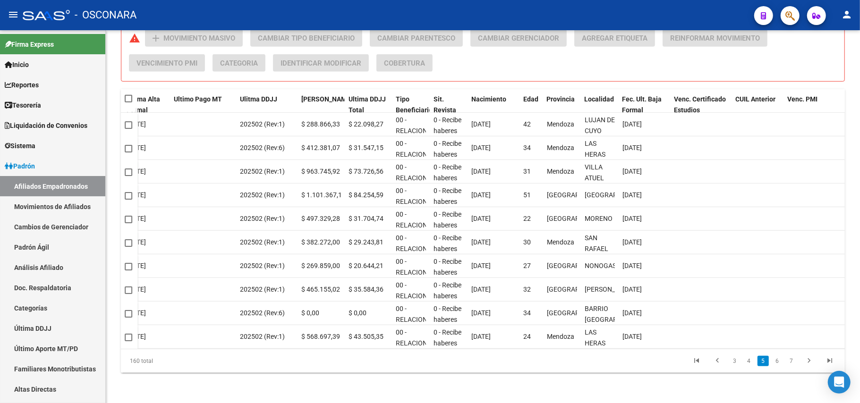
click at [793, 363] on link "7" at bounding box center [790, 361] width 11 height 10
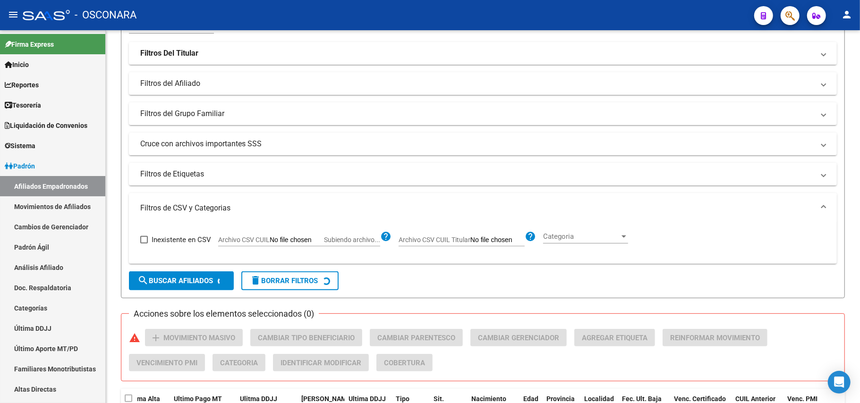
scroll to position [0, 0]
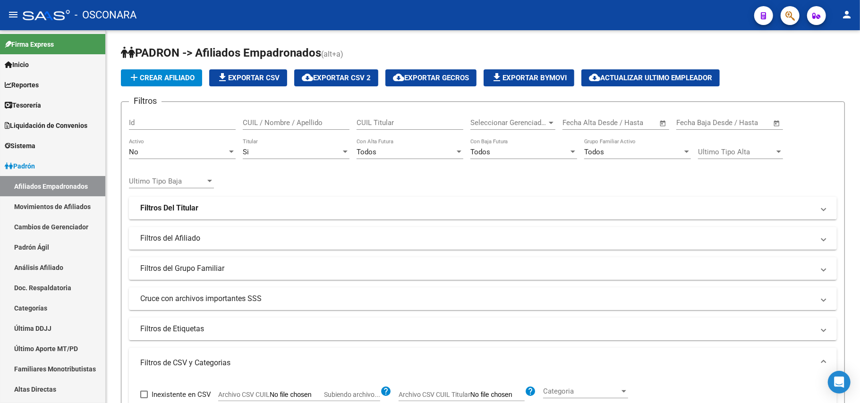
click at [671, 147] on div "Todos Grupo Familiar Activo" at bounding box center [637, 149] width 107 height 20
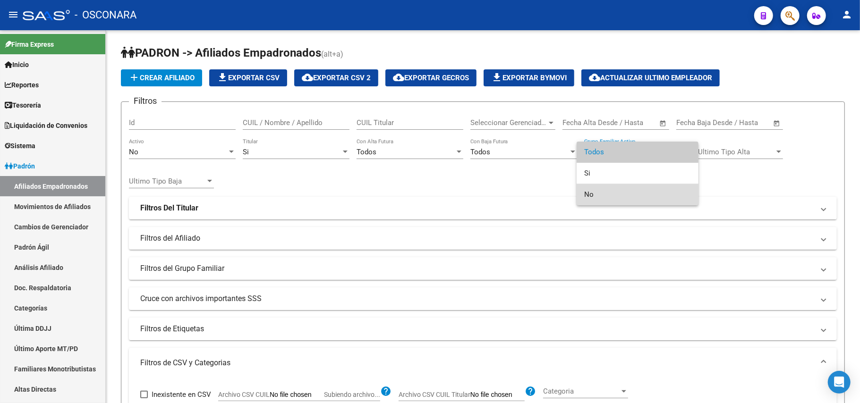
click at [593, 193] on span "No" at bounding box center [637, 194] width 107 height 21
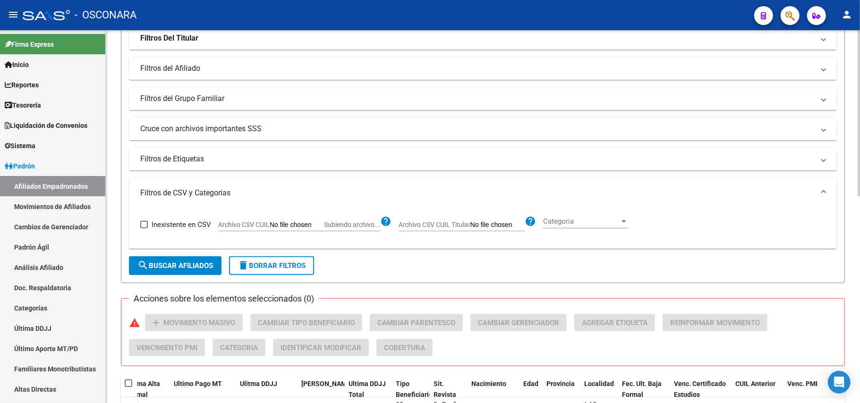
scroll to position [252, 0]
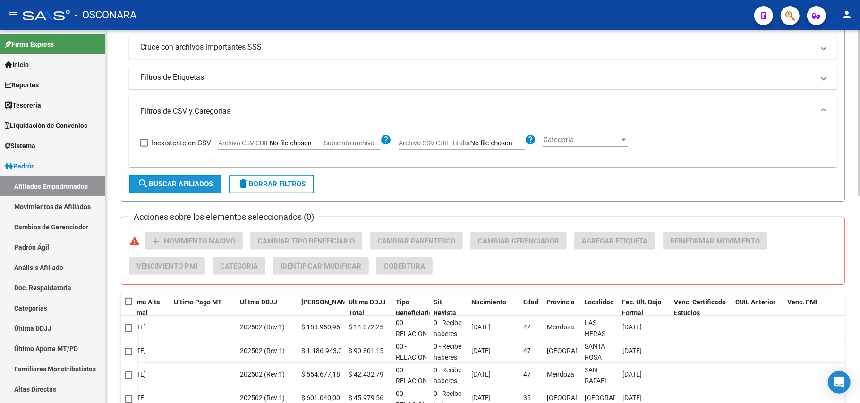
click at [201, 188] on span "search Buscar Afiliados" at bounding box center [175, 184] width 76 height 8
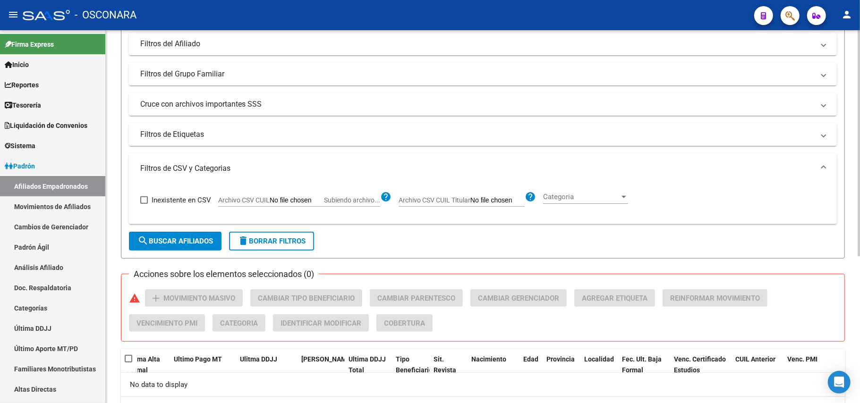
scroll to position [180, 0]
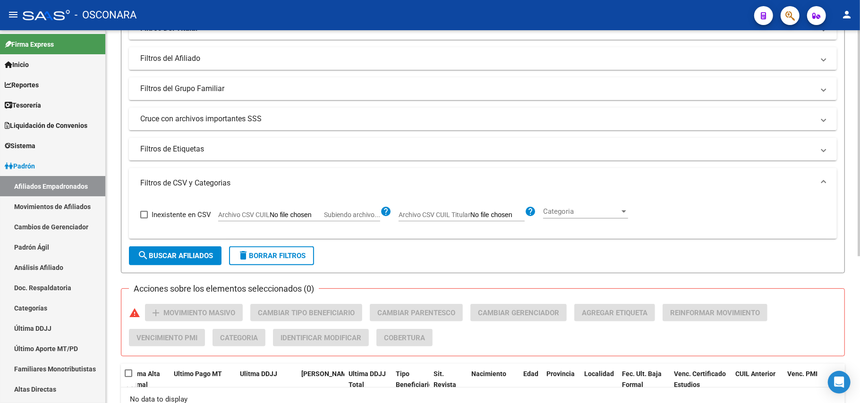
click at [284, 214] on input "Archivo CSV CUIL Subiendo archivo..." at bounding box center [297, 215] width 54 height 8
type input "C:\fakepath\Desempleo I.csv"
click at [205, 259] on span "search Buscar Afiliados" at bounding box center [175, 256] width 76 height 8
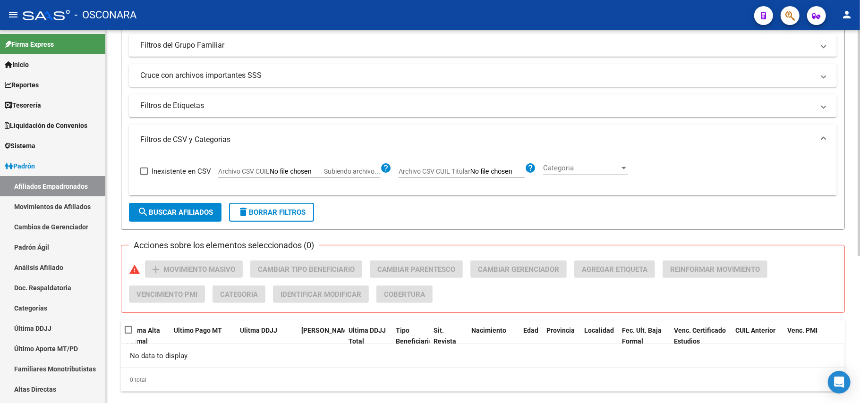
scroll to position [243, 0]
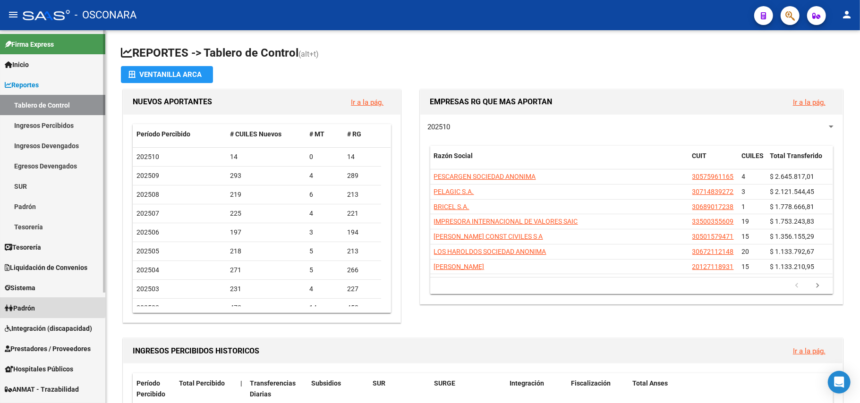
click at [35, 303] on span "Padrón" at bounding box center [20, 308] width 30 height 10
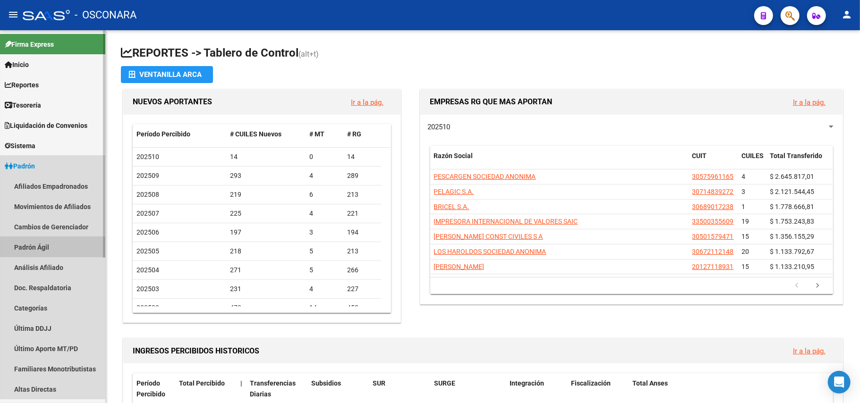
click at [44, 248] on link "Padrón Ágil" at bounding box center [52, 247] width 105 height 20
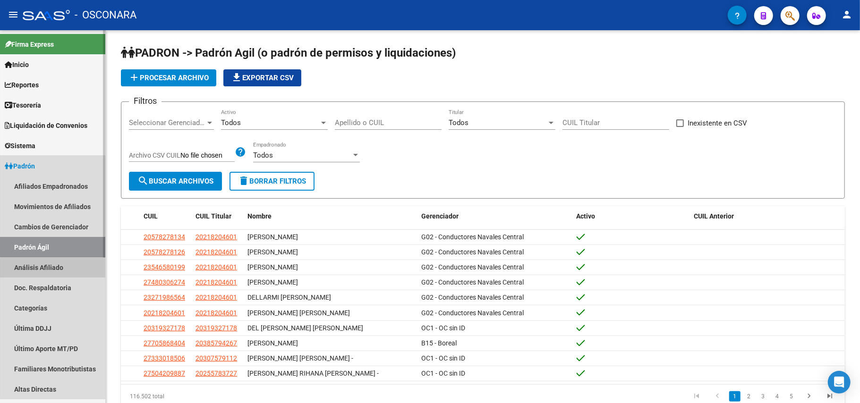
click at [74, 272] on link "Análisis Afiliado" at bounding box center [52, 267] width 105 height 20
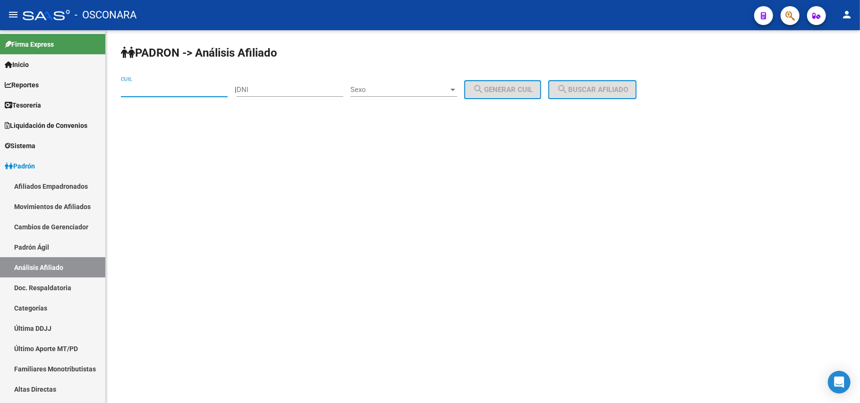
click at [156, 87] on input "CUIL" at bounding box center [174, 89] width 107 height 8
paste input "27-57309021-2"
type input "27-57309021-2"
click at [620, 89] on span "search Buscar afiliado" at bounding box center [591, 89] width 71 height 8
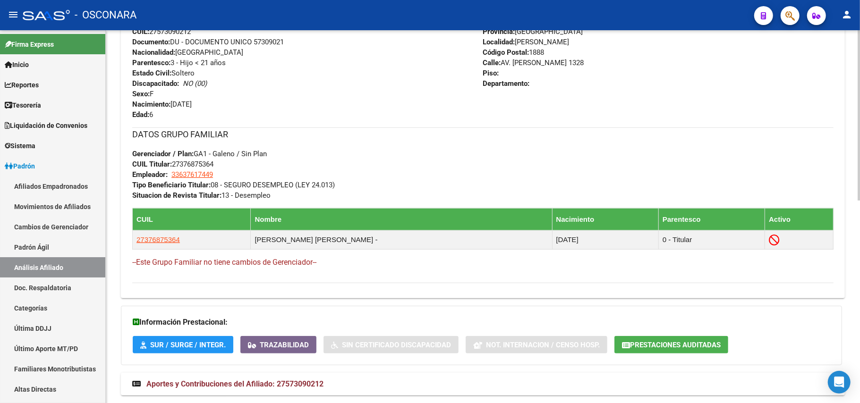
scroll to position [444, 0]
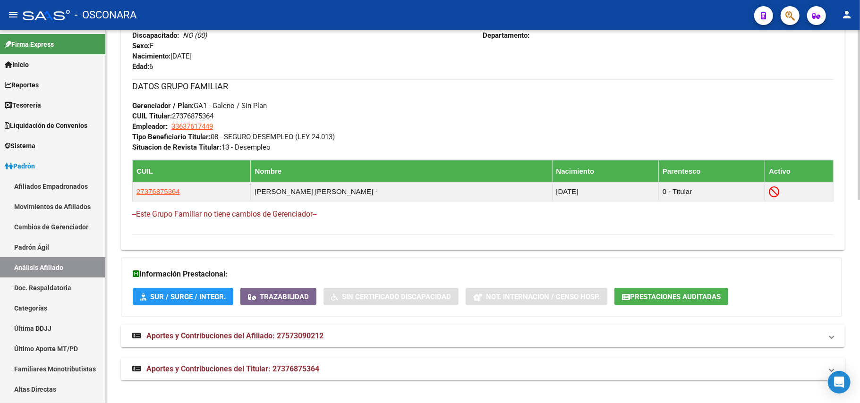
click at [201, 372] on span "Aportes y Contribuciones del Titular: 27376875364" at bounding box center [232, 368] width 173 height 9
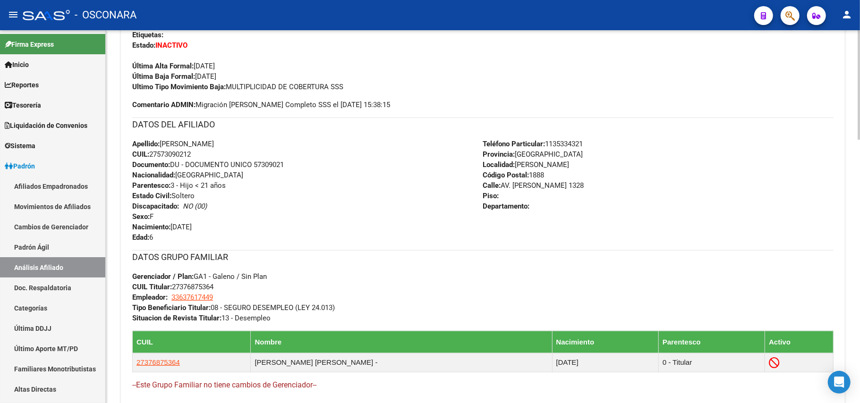
scroll to position [0, 0]
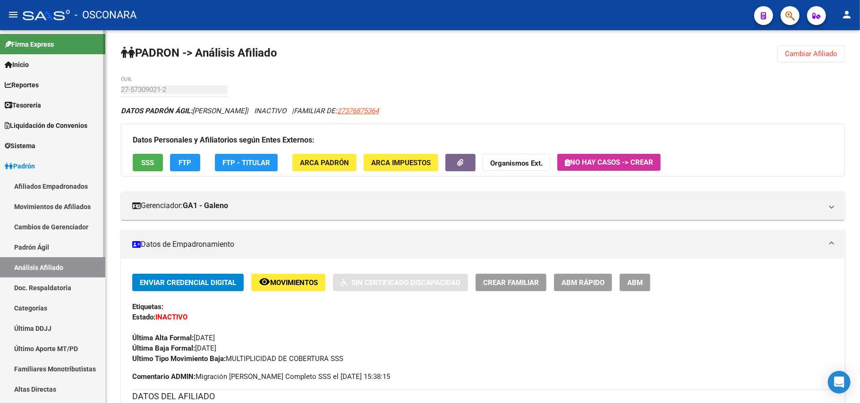
click at [46, 242] on link "Padrón Ágil" at bounding box center [52, 247] width 105 height 20
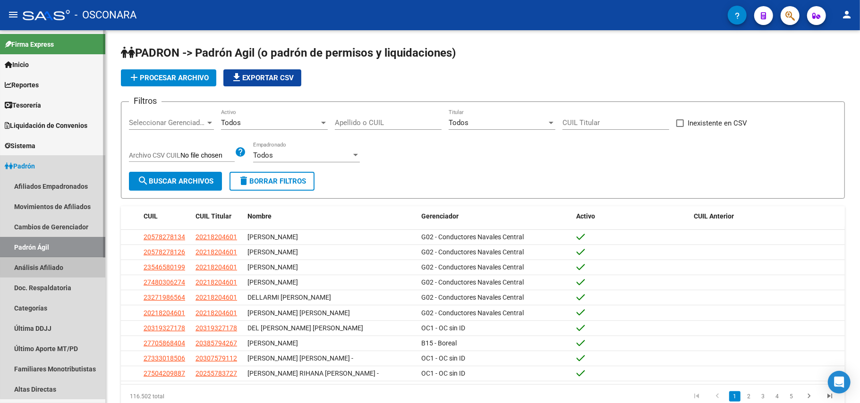
click at [68, 267] on link "Análisis Afiliado" at bounding box center [52, 267] width 105 height 20
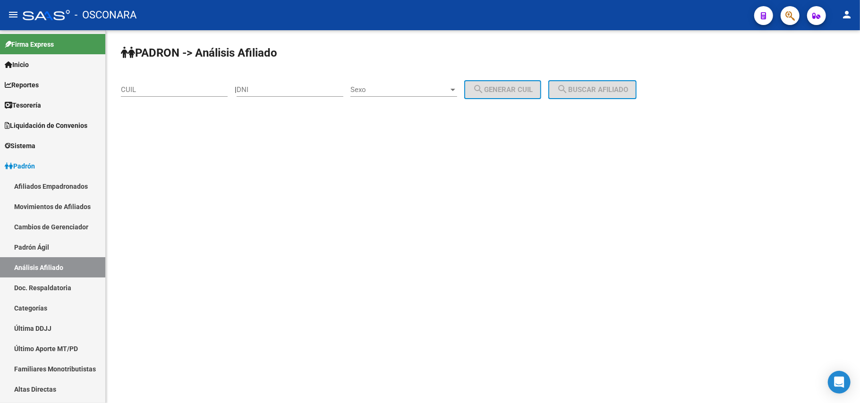
click at [180, 85] on input "CUIL" at bounding box center [174, 89] width 107 height 8
paste input "27-49352331-2"
type input "27-49352331-2"
click at [590, 93] on button "search Buscar afiliado" at bounding box center [592, 89] width 88 height 19
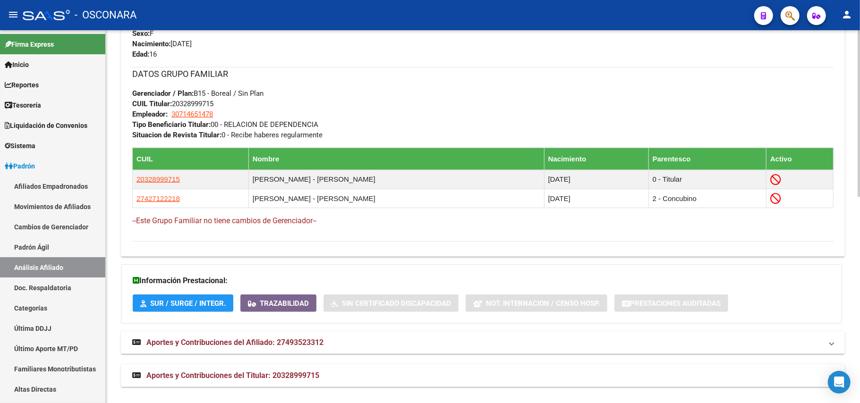
scroll to position [463, 0]
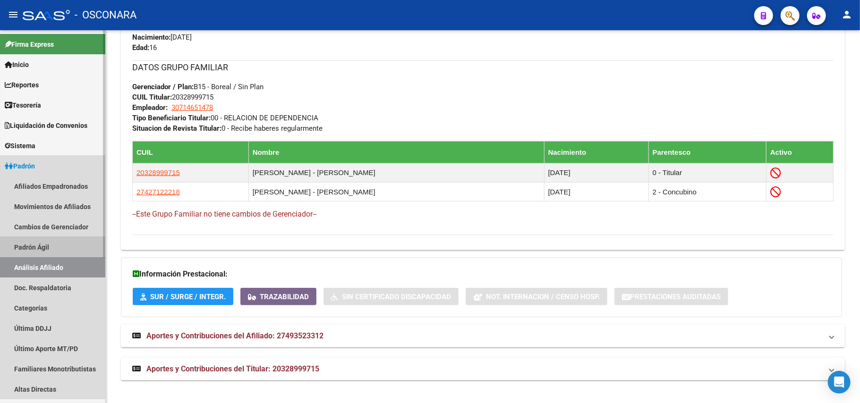
click at [25, 244] on link "Padrón Ágil" at bounding box center [52, 247] width 105 height 20
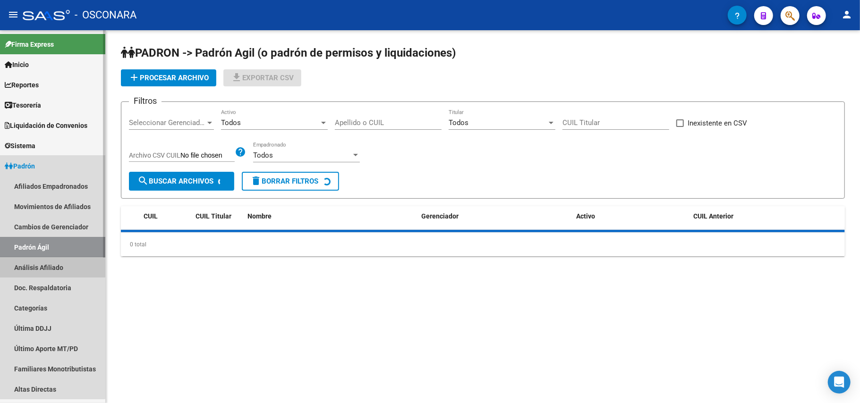
click at [36, 261] on link "Análisis Afiliado" at bounding box center [52, 267] width 105 height 20
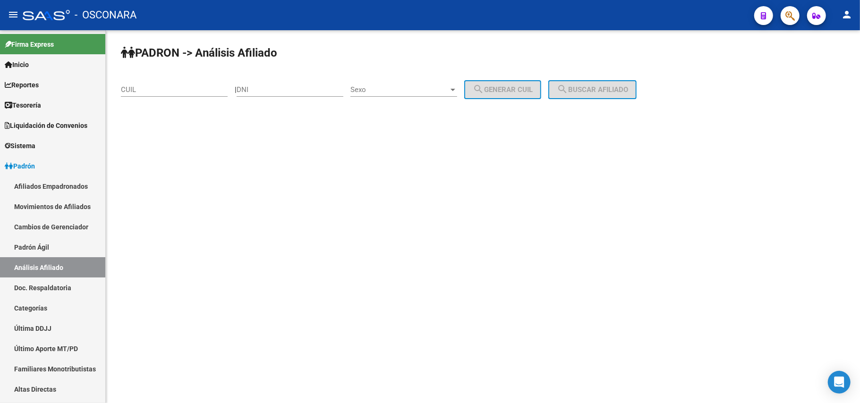
click at [165, 84] on div "CUIL" at bounding box center [174, 86] width 107 height 20
paste input "20-48272208-4"
type input "20-48272208-4"
click at [586, 86] on span "search Buscar afiliado" at bounding box center [591, 89] width 71 height 8
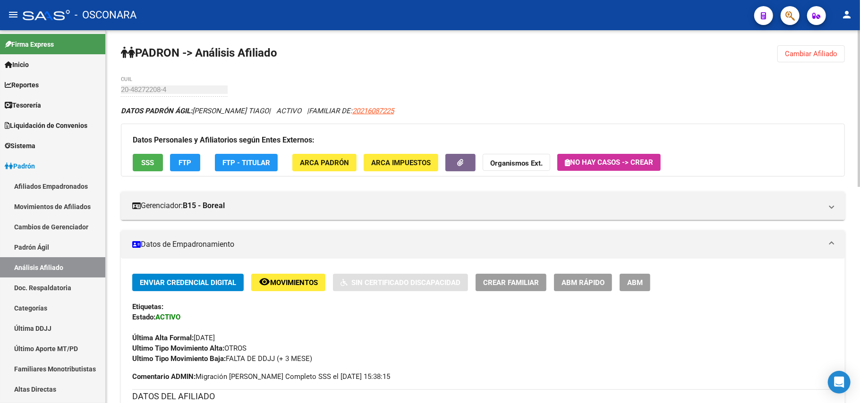
drag, startPoint x: 128, startPoint y: 160, endPoint x: 148, endPoint y: 166, distance: 20.2
click at [126, 160] on div "Datos Personales y Afiliatorios según Entes Externos: SSS FTP FTP - Titular ARC…" at bounding box center [483, 150] width 724 height 53
click at [149, 167] on button "SSS" at bounding box center [148, 162] width 30 height 17
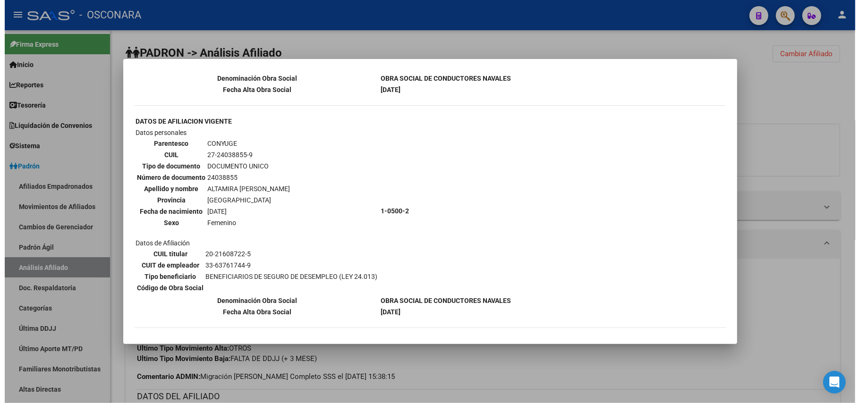
scroll to position [252, 0]
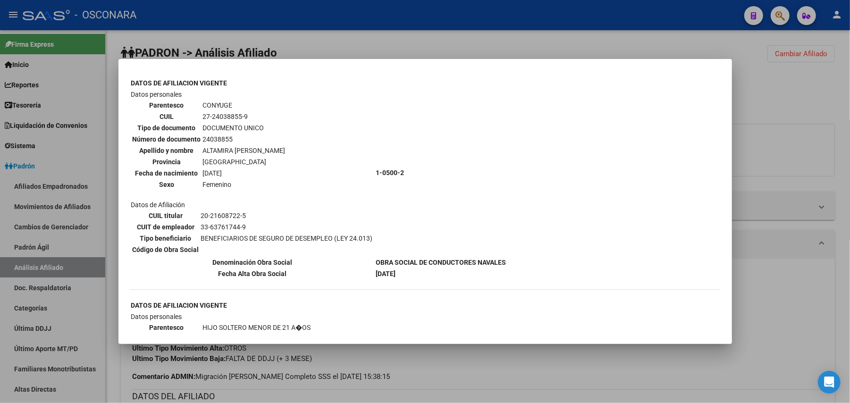
click at [608, 348] on div at bounding box center [425, 201] width 850 height 403
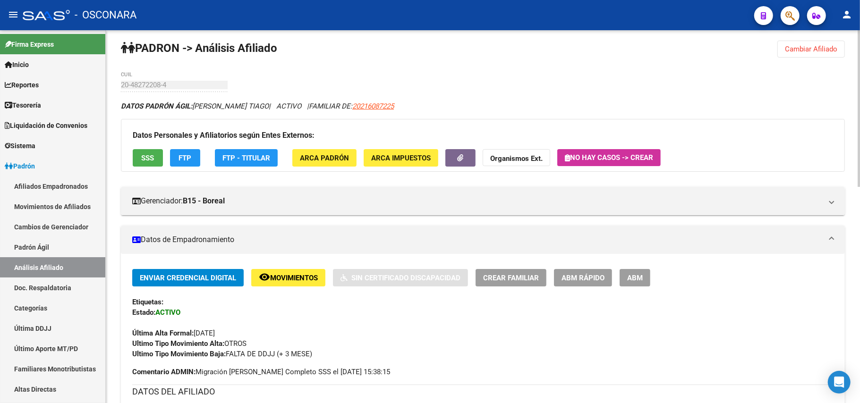
scroll to position [0, 0]
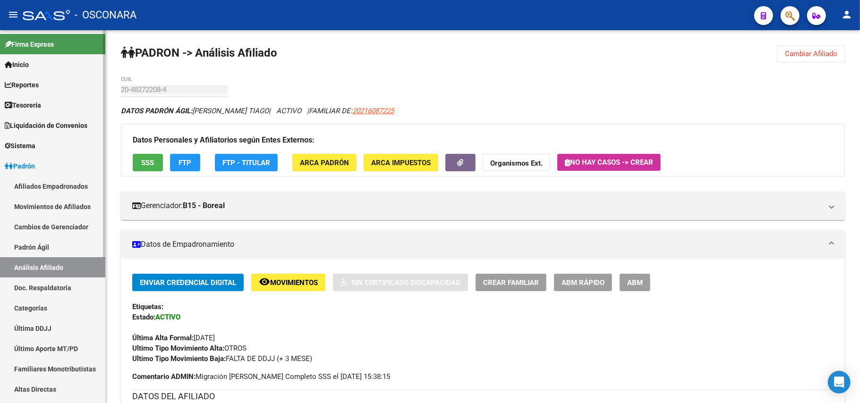
click at [70, 244] on link "Padrón Ágil" at bounding box center [52, 247] width 105 height 20
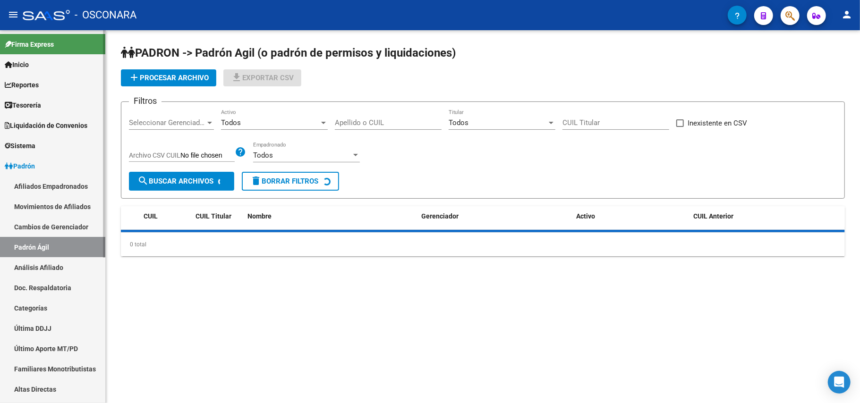
click at [67, 266] on link "Análisis Afiliado" at bounding box center [52, 267] width 105 height 20
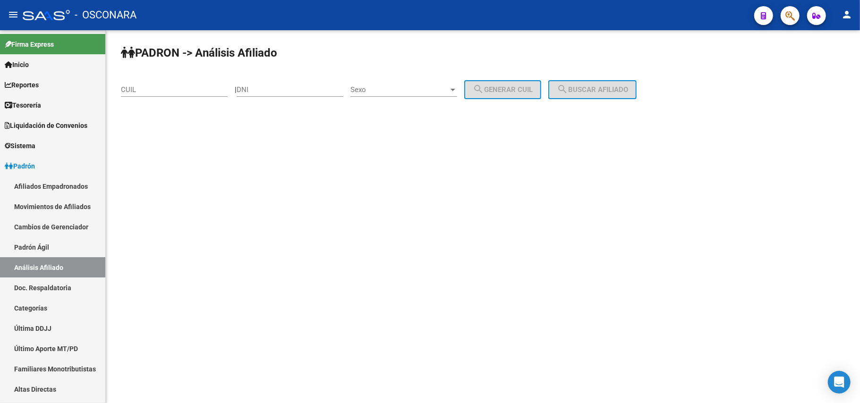
click at [183, 92] on input "CUIL" at bounding box center [174, 89] width 107 height 8
paste input "27-44437720-3"
type input "27-44437720-3"
click at [584, 91] on span "search Buscar afiliado" at bounding box center [591, 89] width 71 height 8
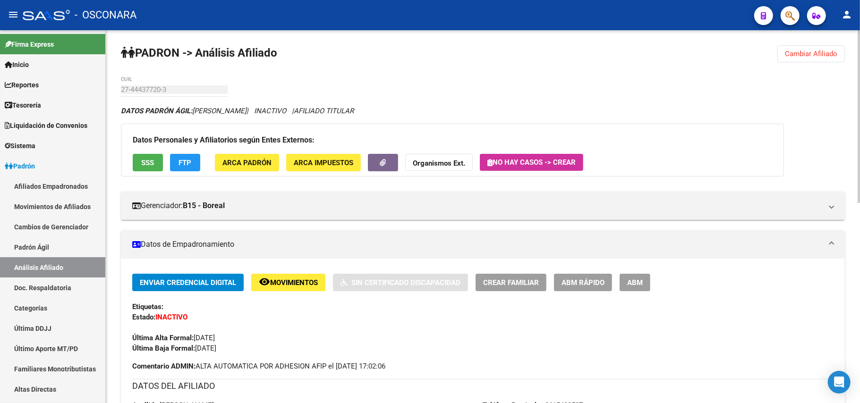
scroll to position [63, 0]
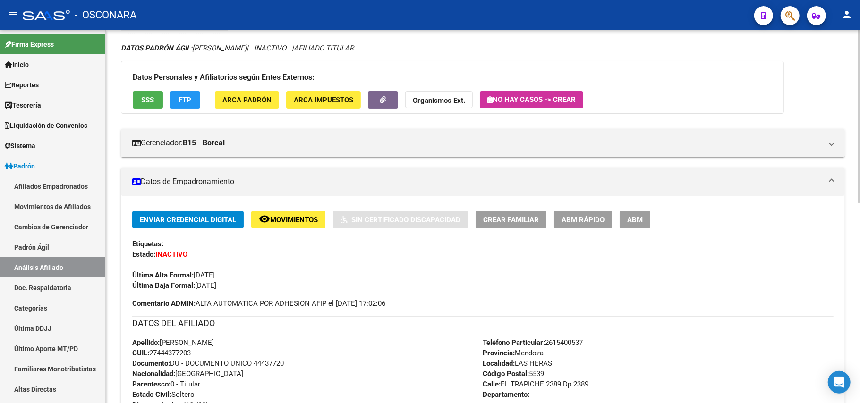
drag, startPoint x: 194, startPoint y: 356, endPoint x: 152, endPoint y: 353, distance: 43.0
click at [152, 353] on span "CUIL: 27444377203" at bounding box center [161, 353] width 59 height 8
copy span "27444377203"
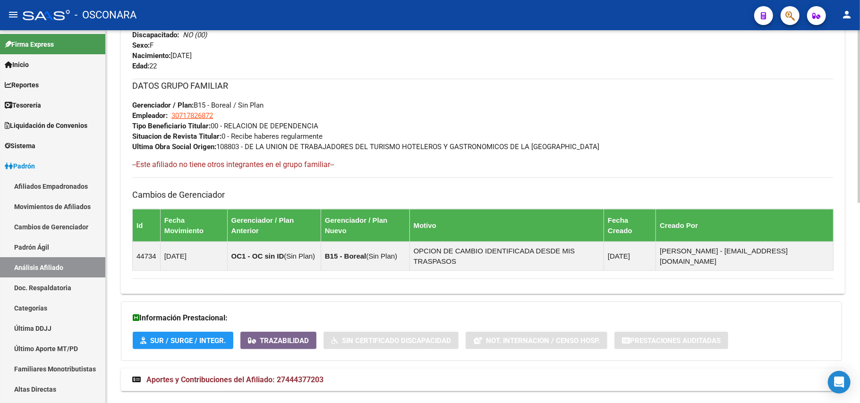
scroll to position [434, 0]
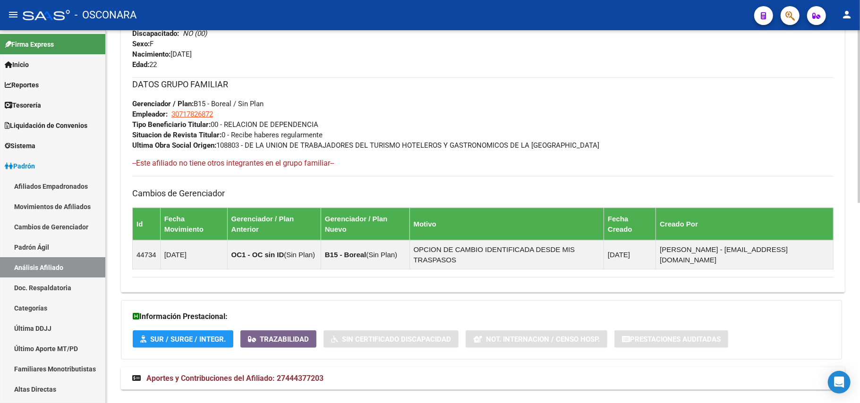
drag, startPoint x: 313, startPoint y: 354, endPoint x: 313, endPoint y: 332, distance: 21.7
click at [312, 374] on span "Aportes y Contribuciones del Afiliado: 27444377203" at bounding box center [234, 378] width 177 height 9
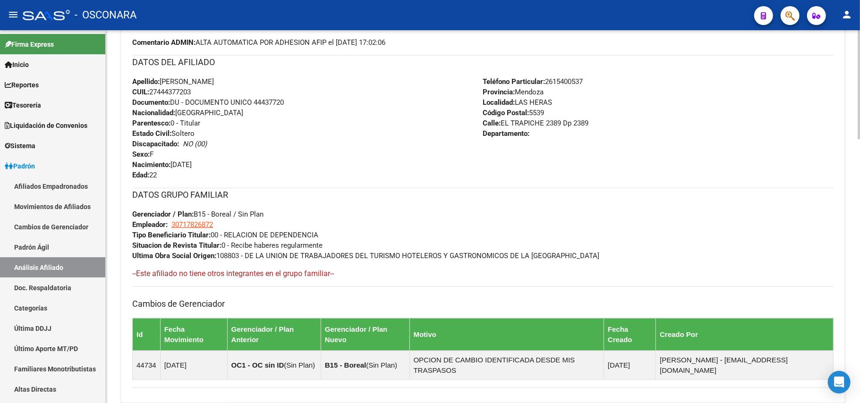
scroll to position [214, 0]
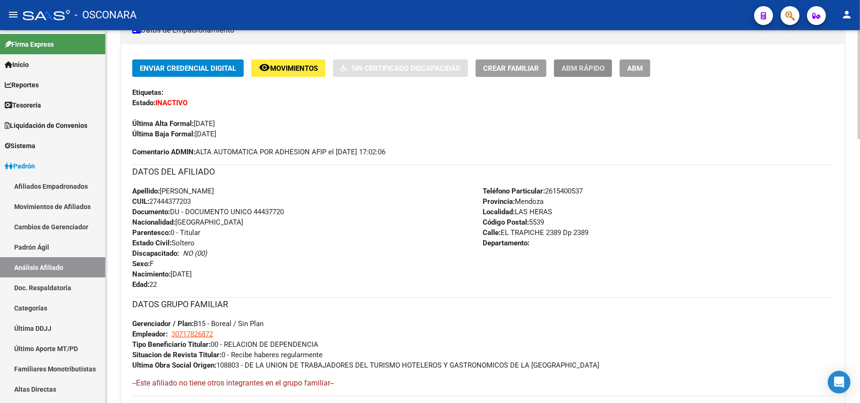
click at [594, 74] on button "ABM Rápido" at bounding box center [583, 67] width 58 height 17
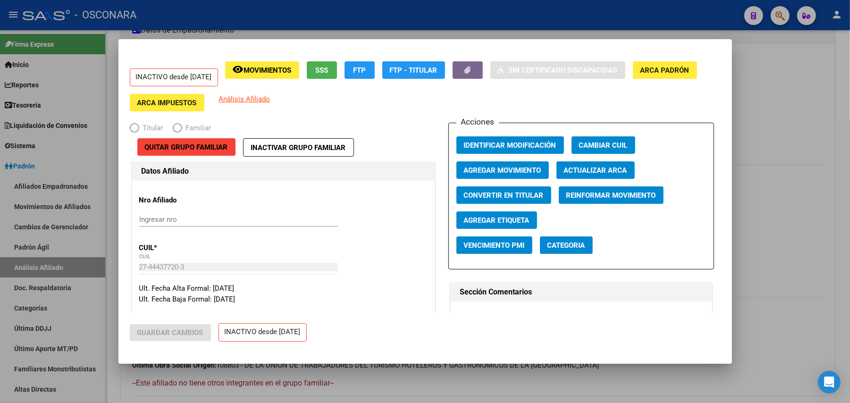
radio input "true"
type input "30-71782687-2"
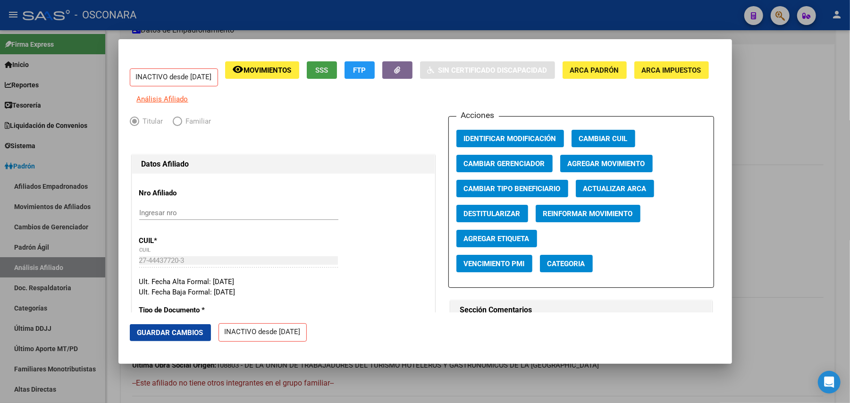
click at [328, 68] on span "SSS" at bounding box center [321, 70] width 13 height 8
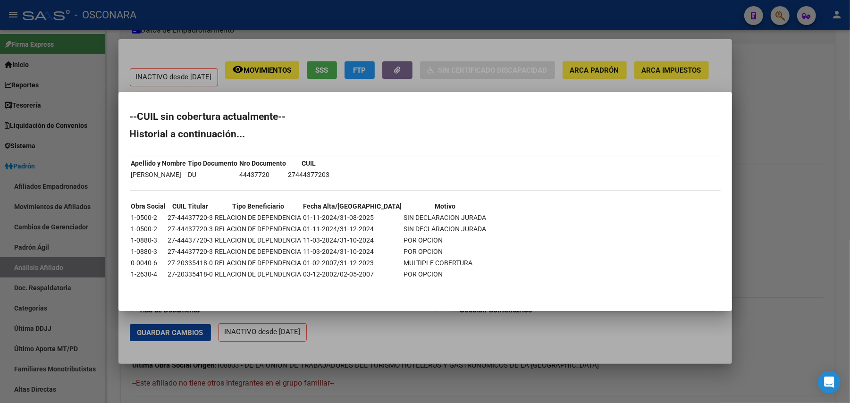
click at [575, 340] on div at bounding box center [425, 201] width 850 height 403
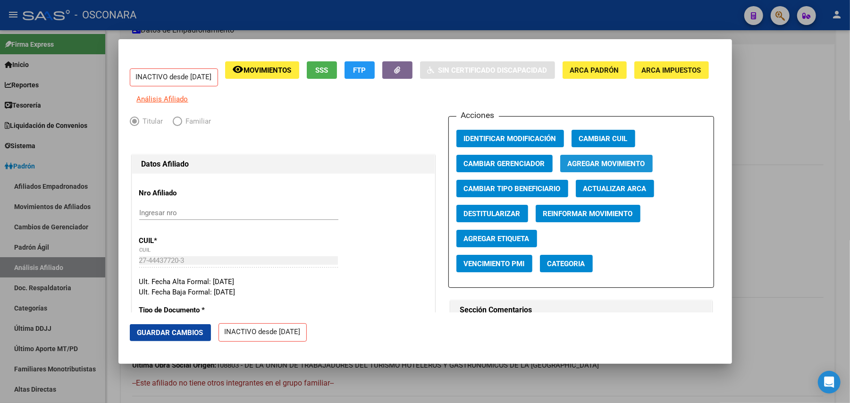
click at [609, 168] on span "Agregar Movimiento" at bounding box center [606, 164] width 77 height 8
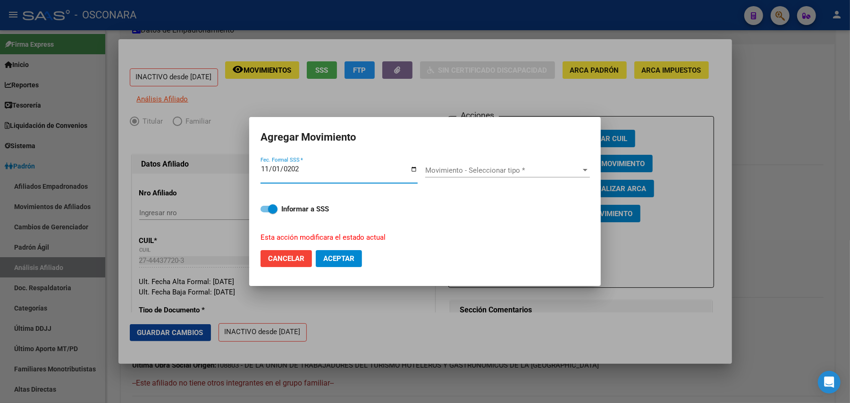
type input "2024-11-01"
click at [552, 163] on div "Movimiento - Seleccionar tipo * Movimiento - Seleccionar tipo *" at bounding box center [507, 170] width 165 height 14
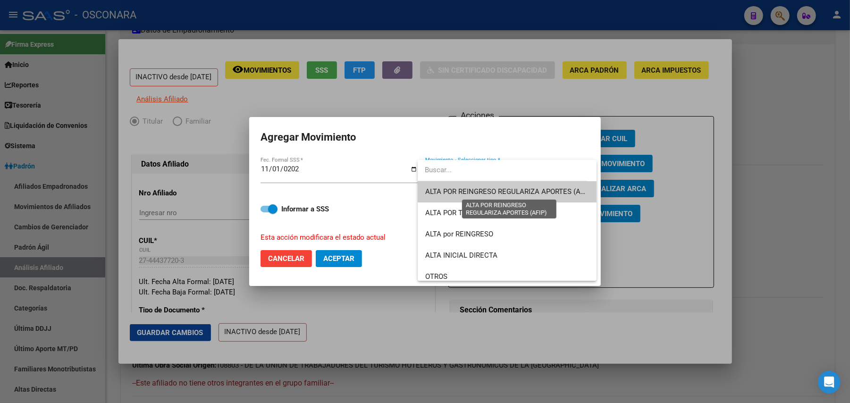
click at [531, 190] on span "ALTA POR REINGRESO REGULARIZA APORTES (AFIP)" at bounding box center [509, 191] width 168 height 8
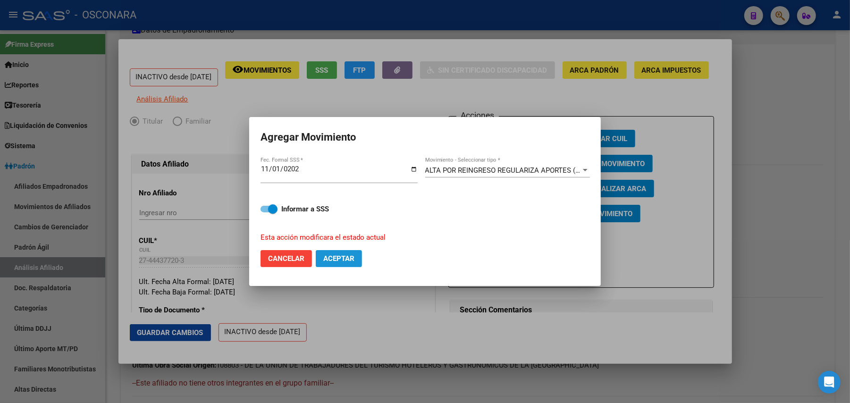
click at [348, 263] on button "Aceptar" at bounding box center [339, 258] width 46 height 17
checkbox input "false"
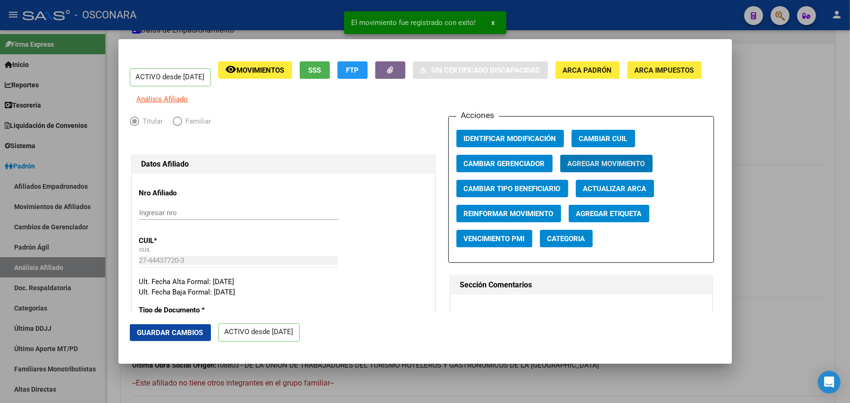
click at [196, 333] on span "Guardar Cambios" at bounding box center [170, 333] width 66 height 8
click at [183, 337] on span "Guardar Cambios" at bounding box center [170, 333] width 66 height 8
click at [376, 374] on div at bounding box center [425, 201] width 850 height 403
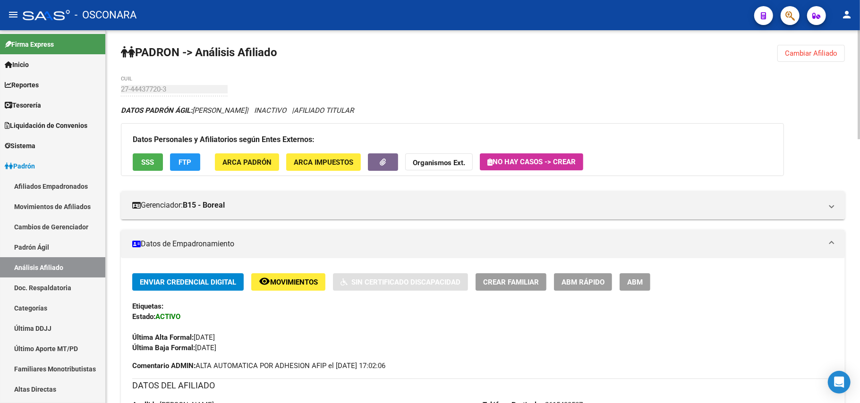
scroll to position [0, 0]
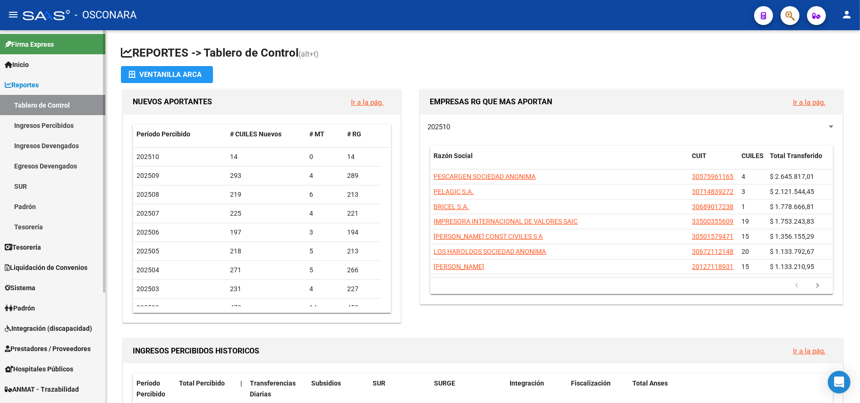
scroll to position [63, 0]
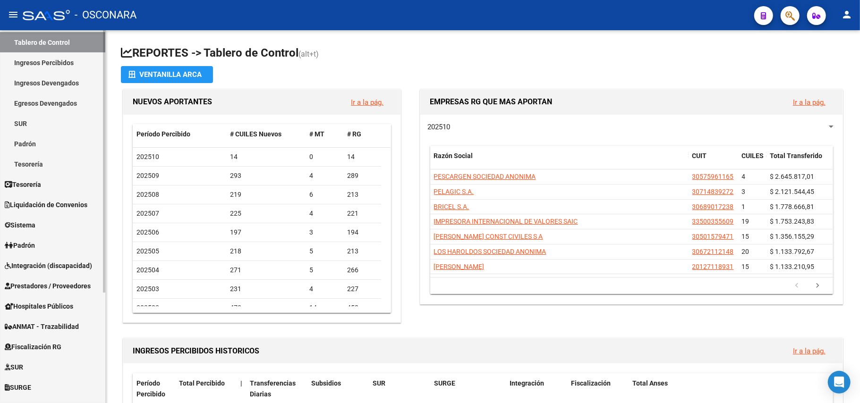
click at [44, 246] on link "Padrón" at bounding box center [52, 245] width 105 height 20
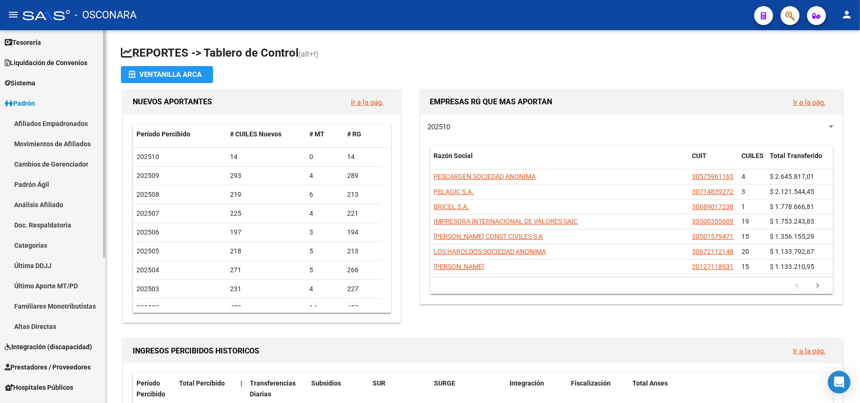
click at [25, 101] on span "Padrón" at bounding box center [20, 103] width 30 height 10
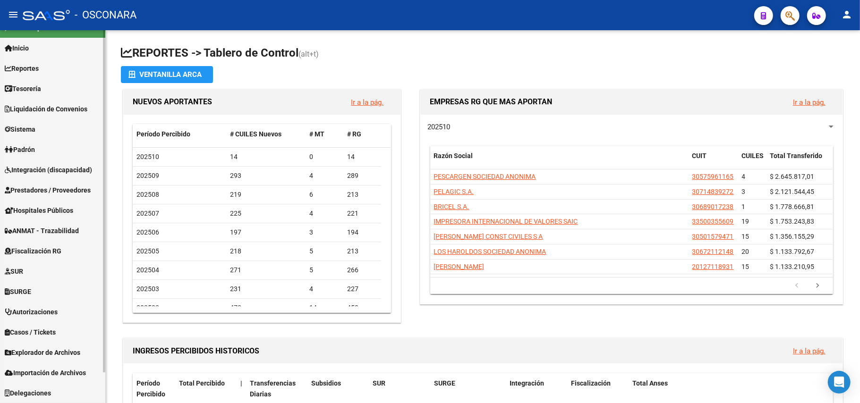
scroll to position [16, 0]
click at [27, 350] on span "Explorador de Archivos" at bounding box center [43, 353] width 76 height 10
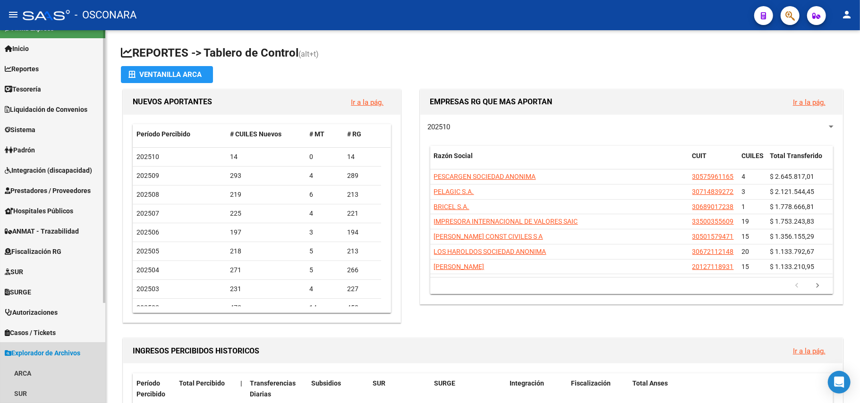
click at [27, 348] on span "Explorador de Archivos" at bounding box center [43, 353] width 76 height 10
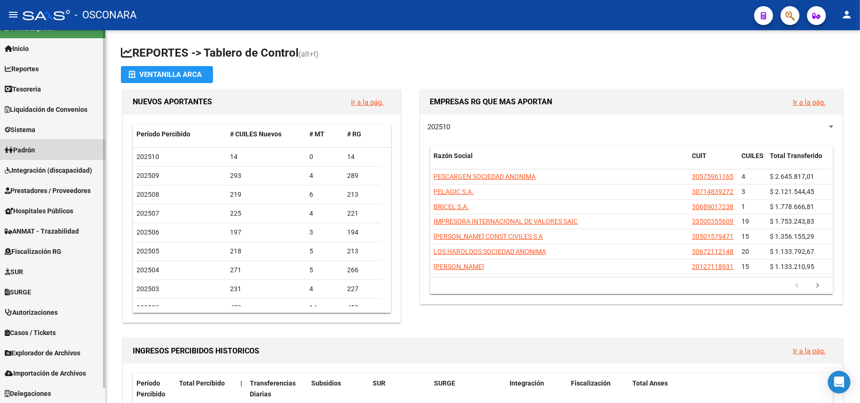
click at [34, 145] on span "Padrón" at bounding box center [20, 150] width 30 height 10
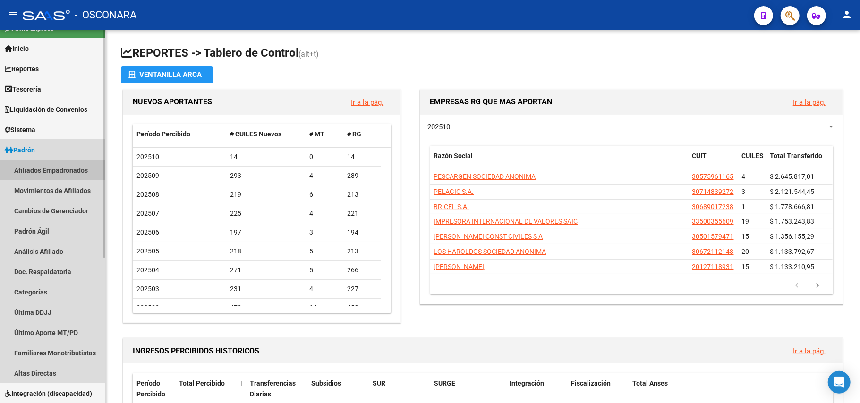
click at [76, 163] on link "Afiliados Empadronados" at bounding box center [52, 170] width 105 height 20
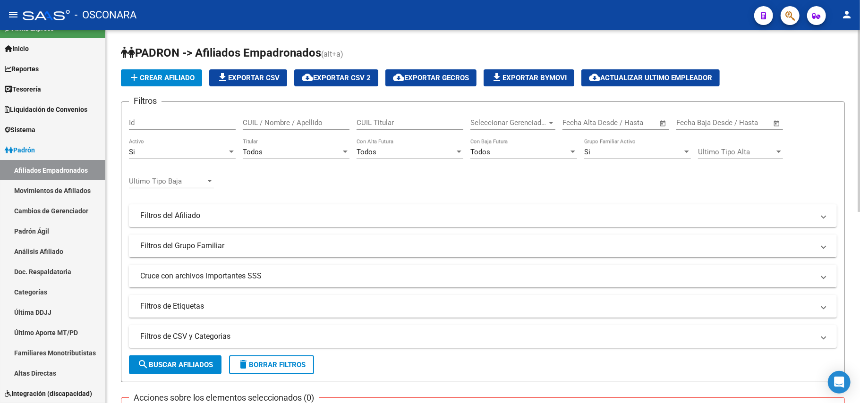
click at [195, 329] on mat-expansion-panel-header "Filtros de CSV y Categorias" at bounding box center [483, 336] width 708 height 23
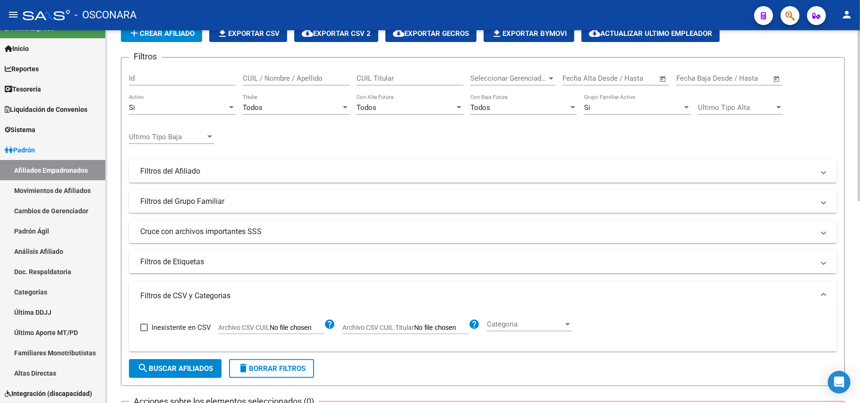
scroll to position [63, 0]
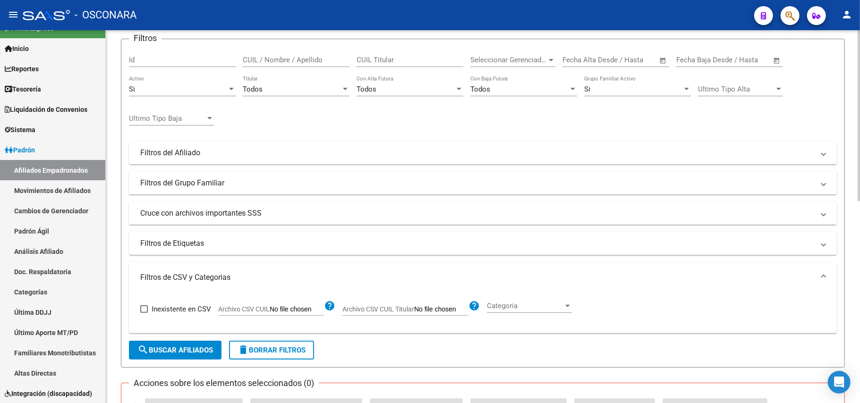
click at [249, 310] on span "Archivo CSV CUIL" at bounding box center [243, 309] width 51 height 8
click at [270, 310] on input "Archivo CSV CUIL" at bounding box center [297, 309] width 54 height 8
type input "C:\fakepath\Desempleo I.csv"
click at [152, 347] on span "search Buscar Afiliados" at bounding box center [175, 350] width 76 height 8
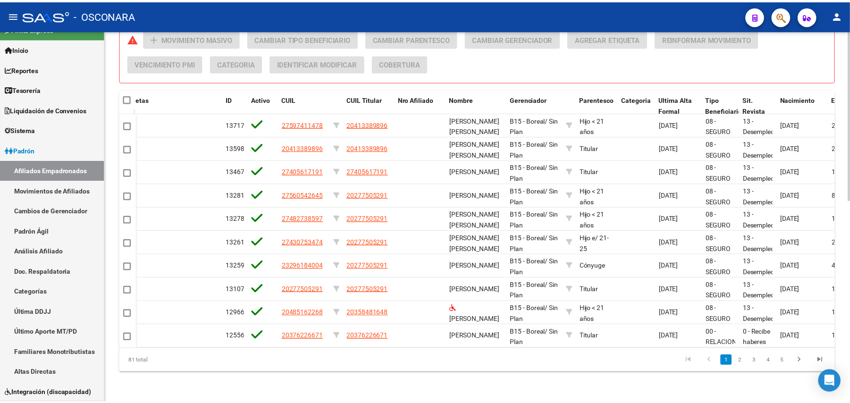
scroll to position [0, 42]
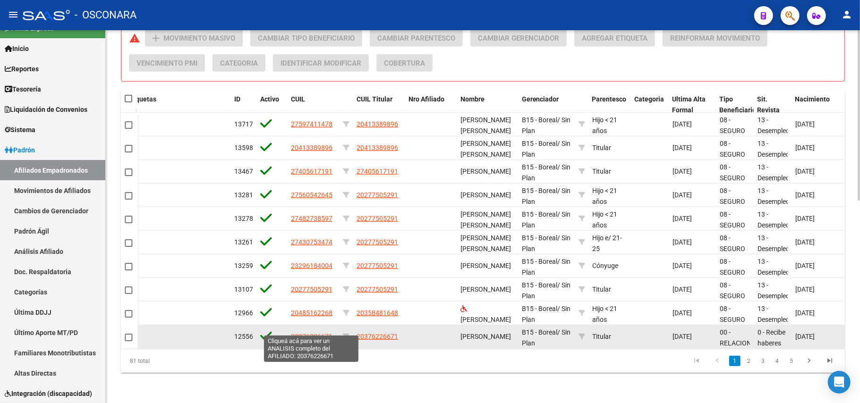
click at [308, 333] on span "20376226671" at bounding box center [312, 337] width 42 height 8
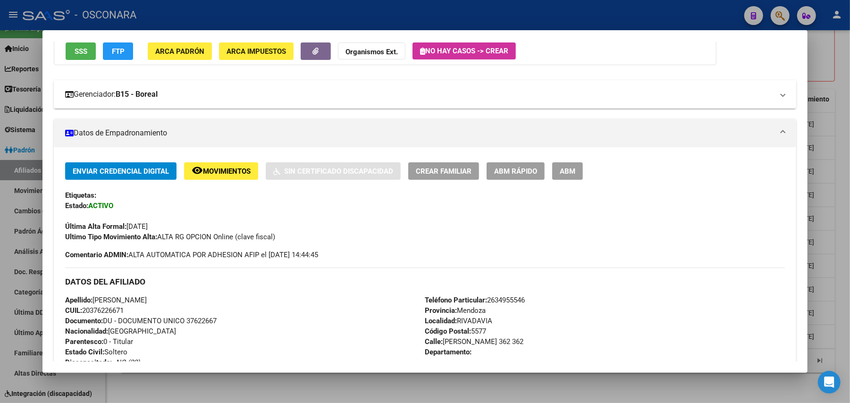
scroll to position [0, 0]
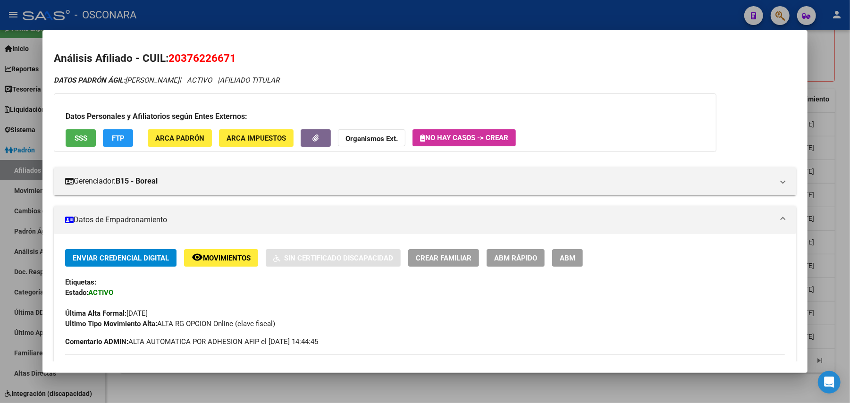
click at [75, 134] on span "SSS" at bounding box center [81, 138] width 13 height 8
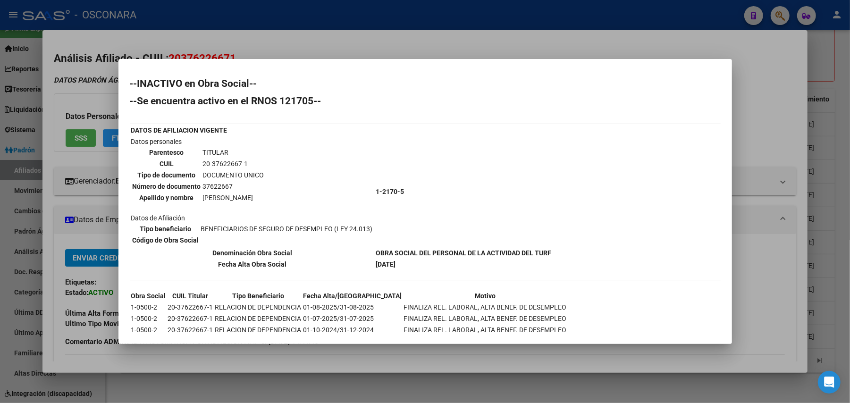
click at [393, 34] on div at bounding box center [425, 201] width 850 height 403
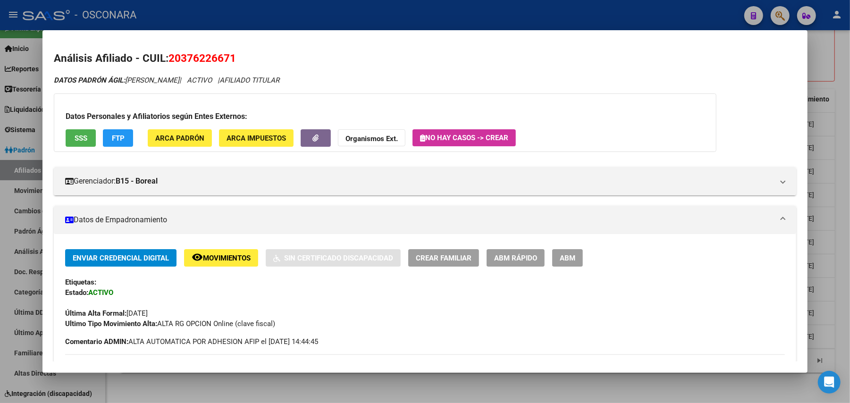
drag, startPoint x: 236, startPoint y: 53, endPoint x: 165, endPoint y: 59, distance: 71.5
click at [165, 59] on h2 "Análisis Afiliado - CUIL: 20376226671" at bounding box center [425, 59] width 742 height 16
copy span "20376226671"
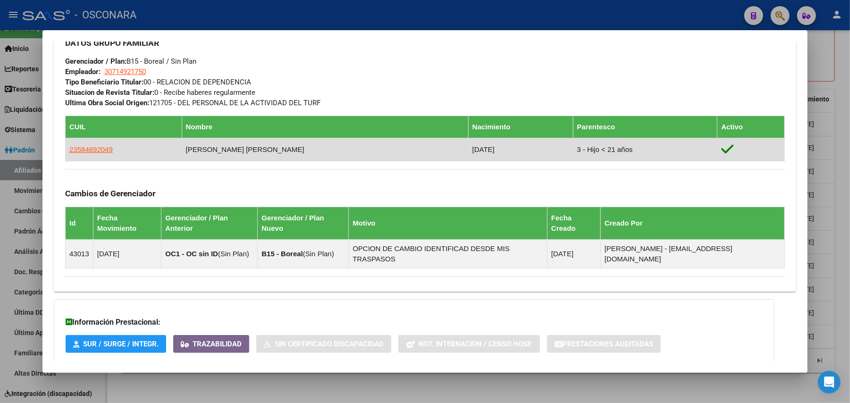
scroll to position [499, 0]
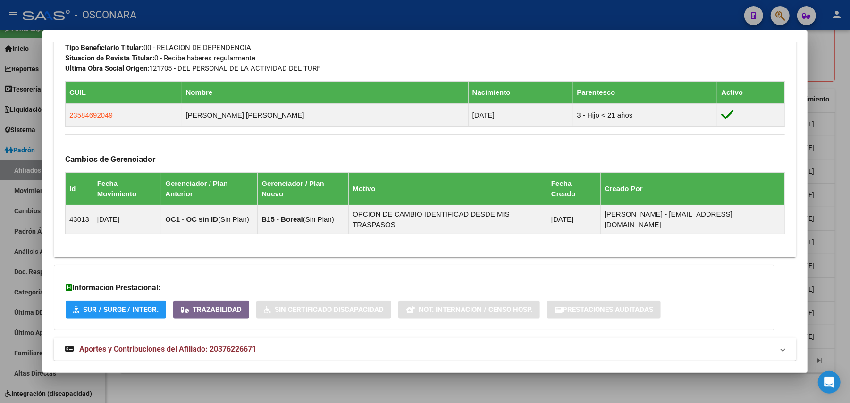
click at [159, 345] on span "Aportes y Contribuciones del Afiliado: 20376226671" at bounding box center [167, 349] width 177 height 9
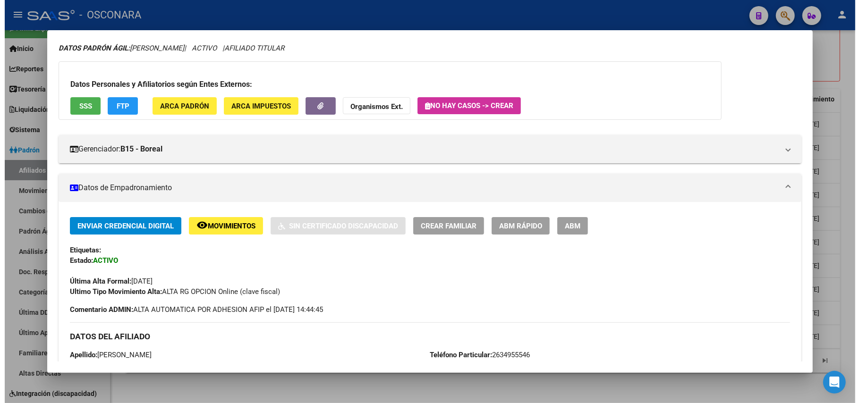
scroll to position [0, 0]
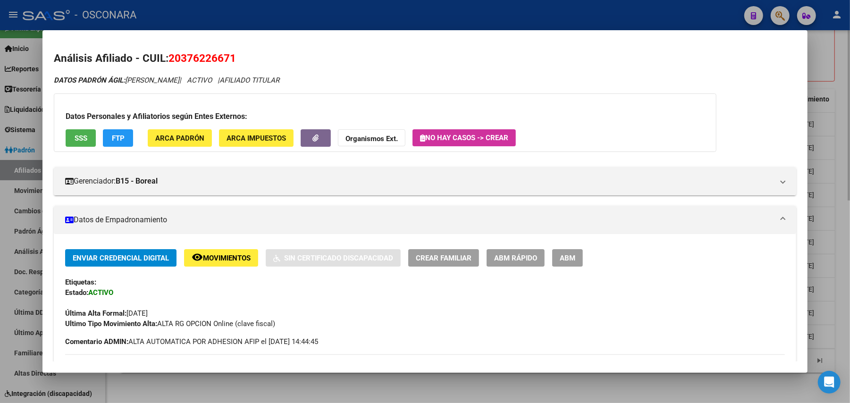
click at [433, 381] on div at bounding box center [425, 201] width 850 height 403
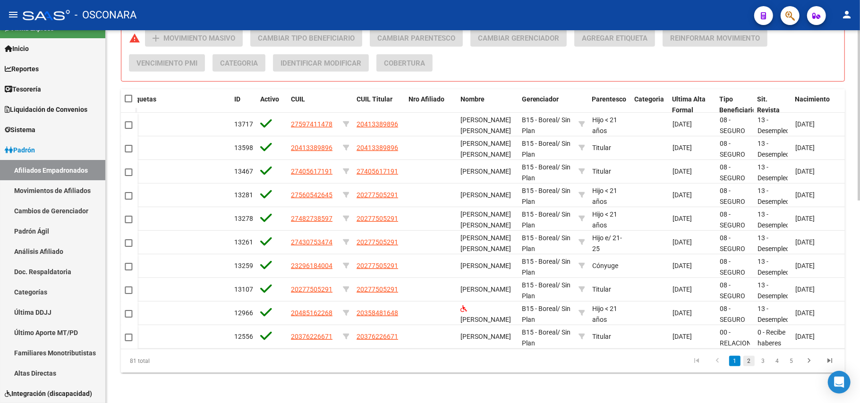
click at [750, 364] on link "2" at bounding box center [748, 361] width 11 height 10
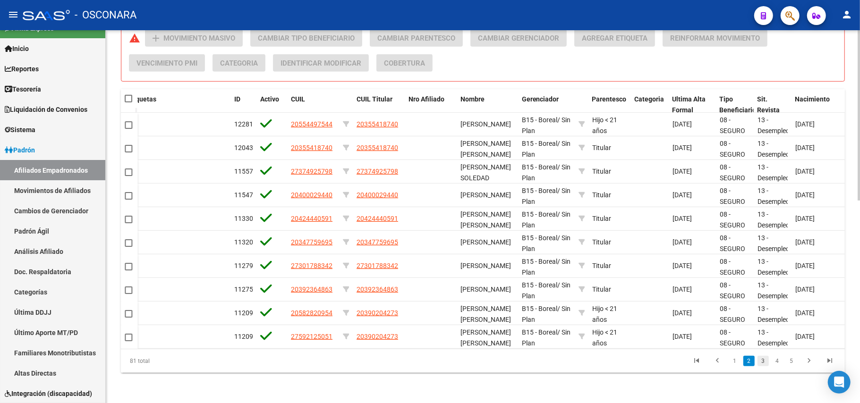
click at [763, 361] on link "3" at bounding box center [762, 361] width 11 height 10
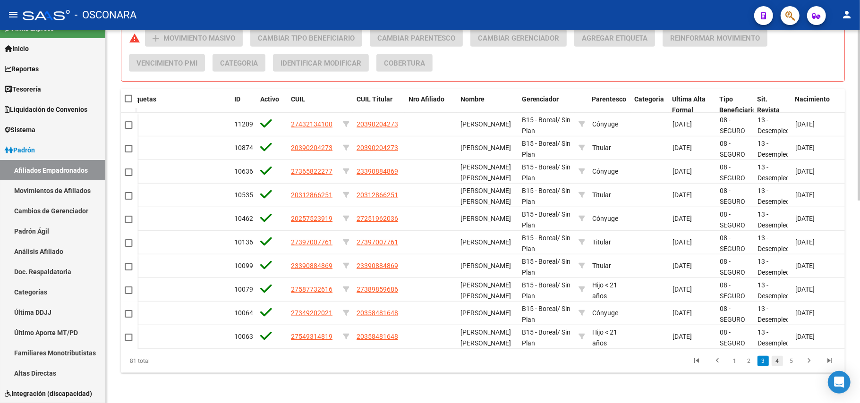
click at [773, 361] on link "4" at bounding box center [776, 361] width 11 height 10
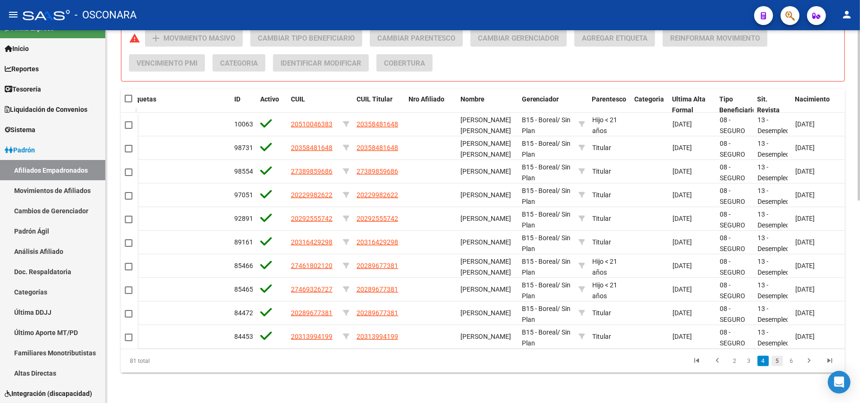
click at [776, 363] on link "5" at bounding box center [776, 361] width 11 height 10
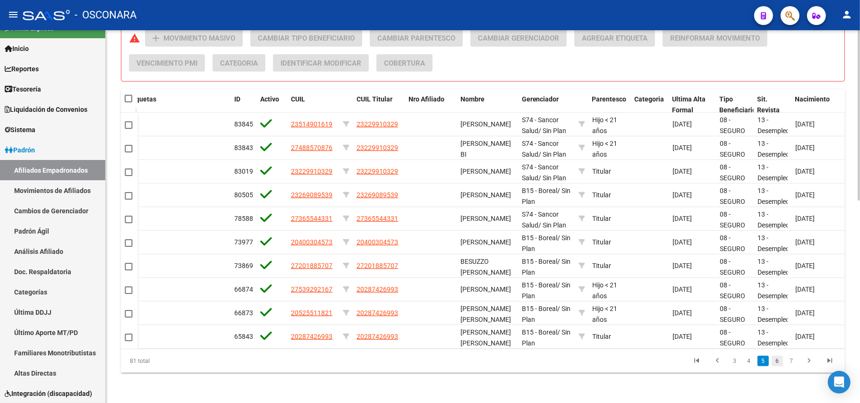
click at [778, 363] on link "6" at bounding box center [776, 361] width 11 height 10
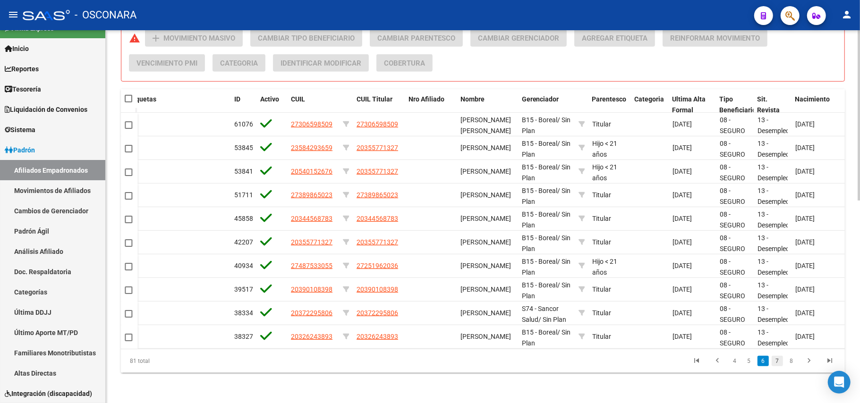
click at [778, 361] on link "7" at bounding box center [776, 361] width 11 height 10
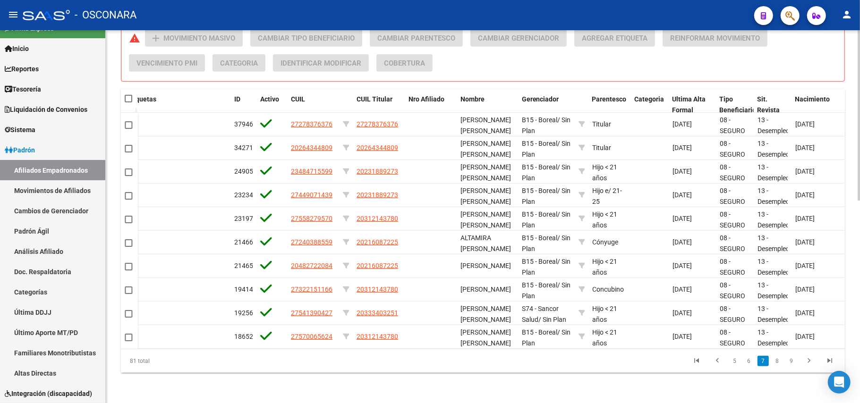
click at [778, 361] on link "8" at bounding box center [776, 361] width 11 height 10
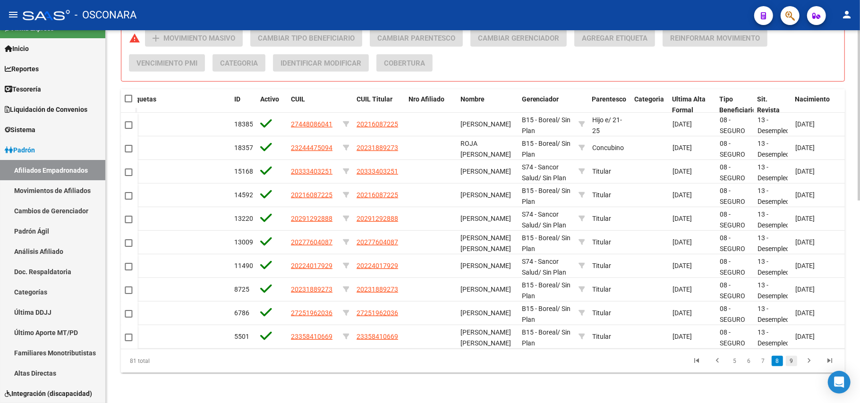
click at [795, 364] on link "9" at bounding box center [790, 361] width 11 height 10
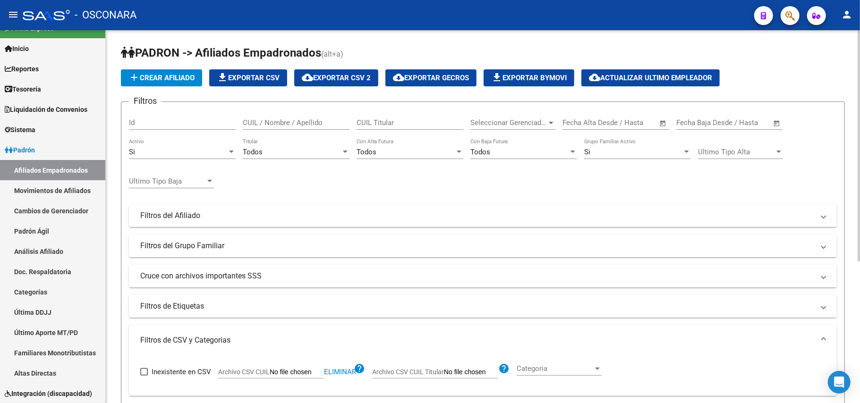
click at [224, 148] on div "Si" at bounding box center [178, 152] width 98 height 8
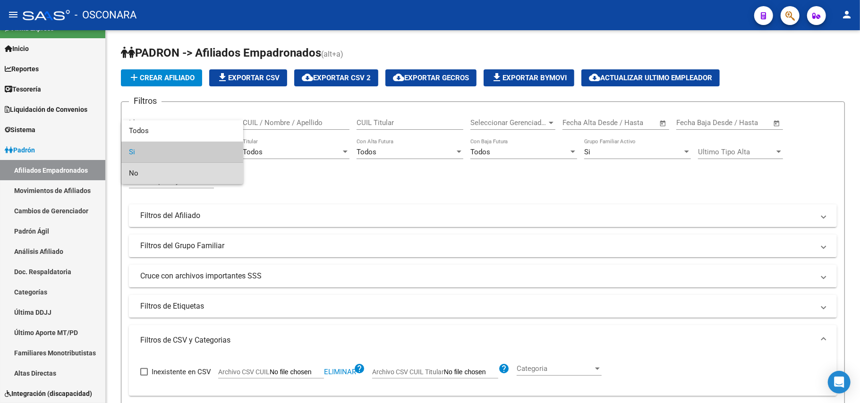
click at [165, 174] on span "No" at bounding box center [182, 173] width 107 height 21
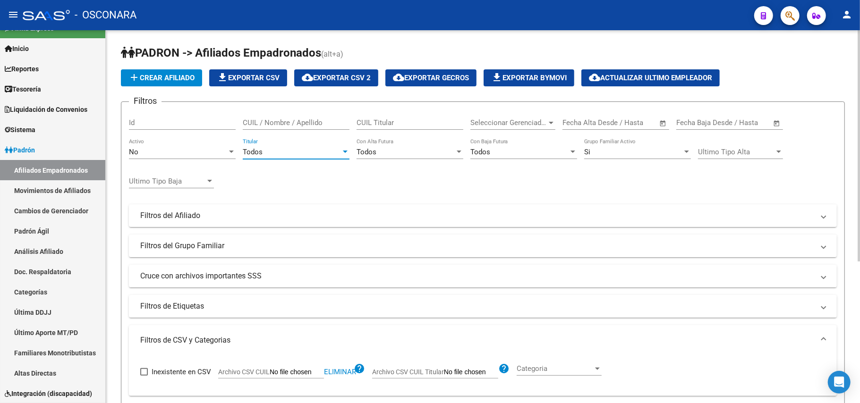
click at [327, 152] on div "Todos" at bounding box center [292, 152] width 98 height 8
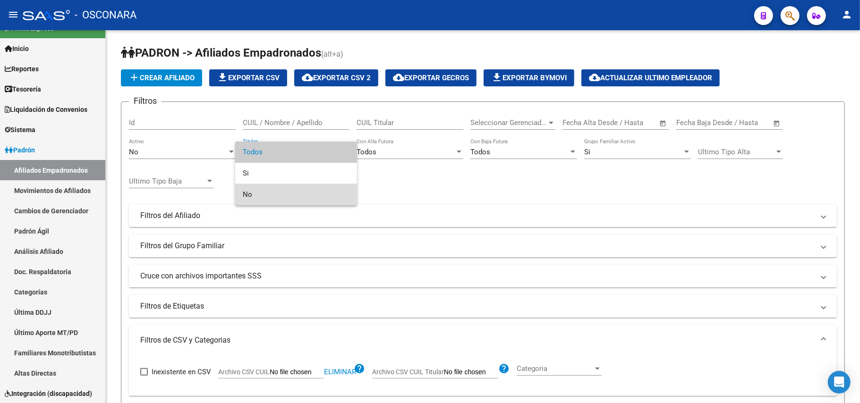
click at [269, 191] on span "No" at bounding box center [296, 194] width 107 height 21
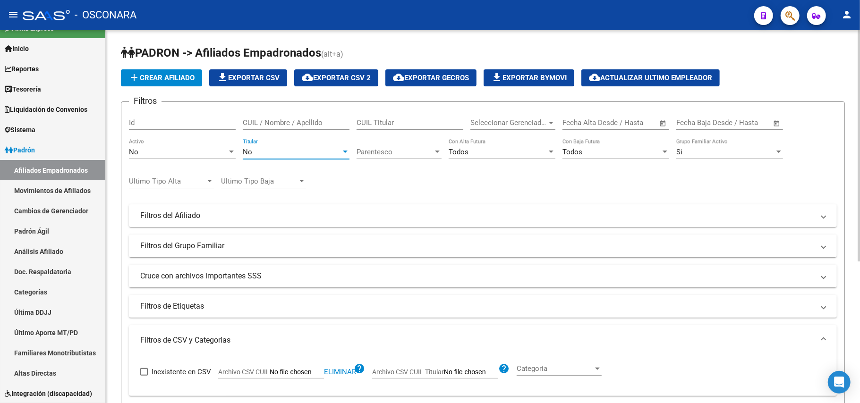
click at [332, 155] on div "No" at bounding box center [292, 152] width 98 height 8
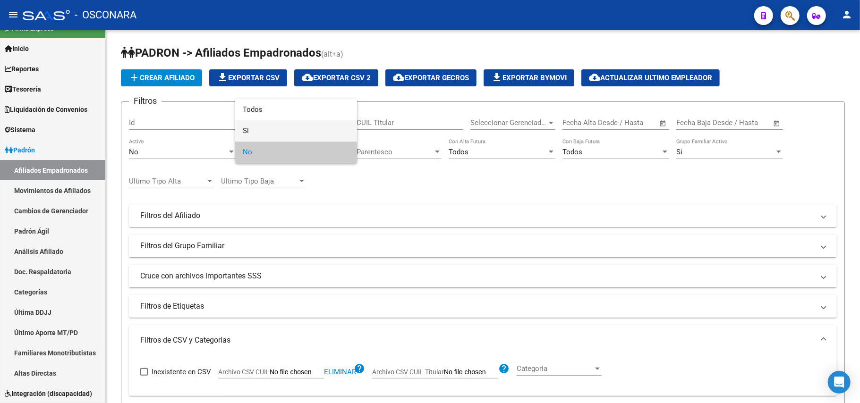
click at [313, 129] on span "Si" at bounding box center [296, 130] width 107 height 21
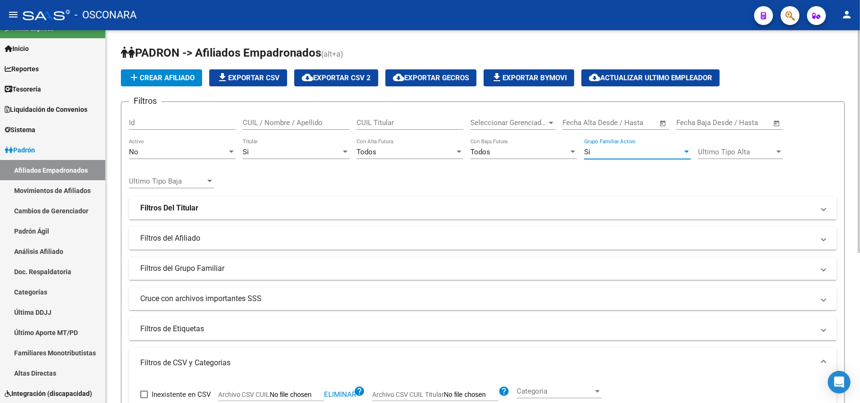
click at [679, 148] on div "Si" at bounding box center [633, 152] width 98 height 8
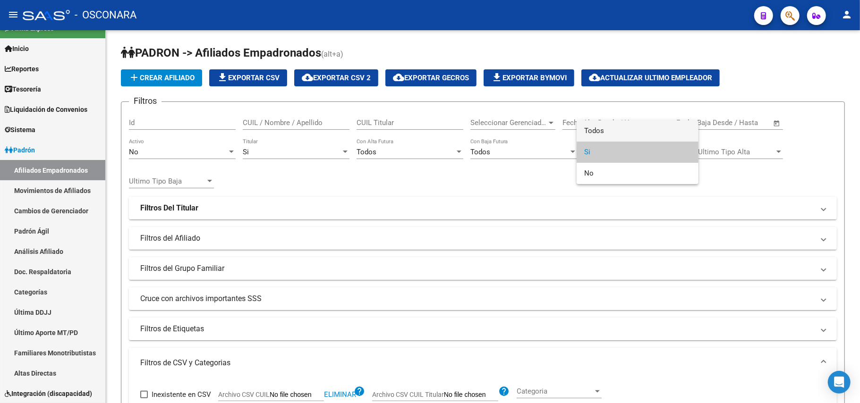
click at [627, 127] on span "Todos" at bounding box center [637, 130] width 107 height 21
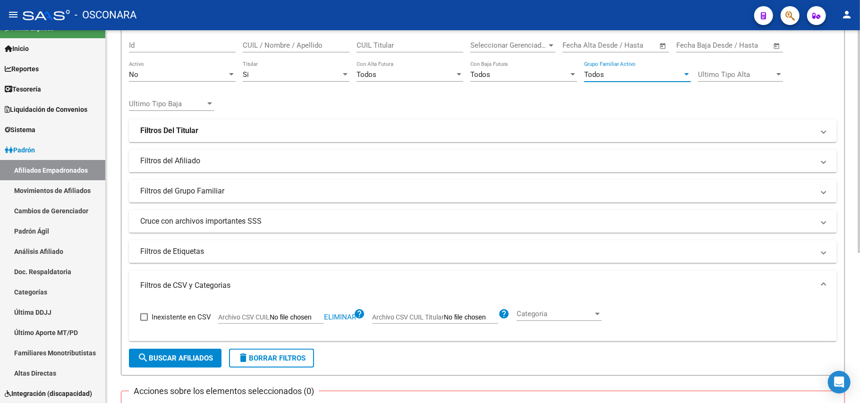
scroll to position [189, 0]
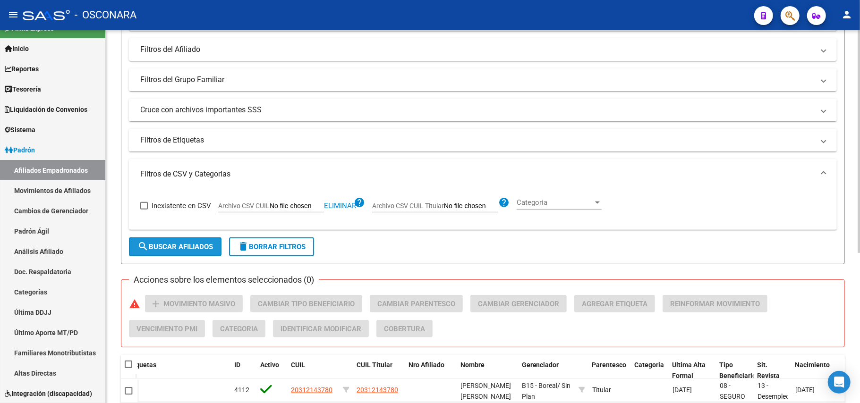
click at [216, 247] on button "search Buscar Afiliados" at bounding box center [175, 246] width 93 height 19
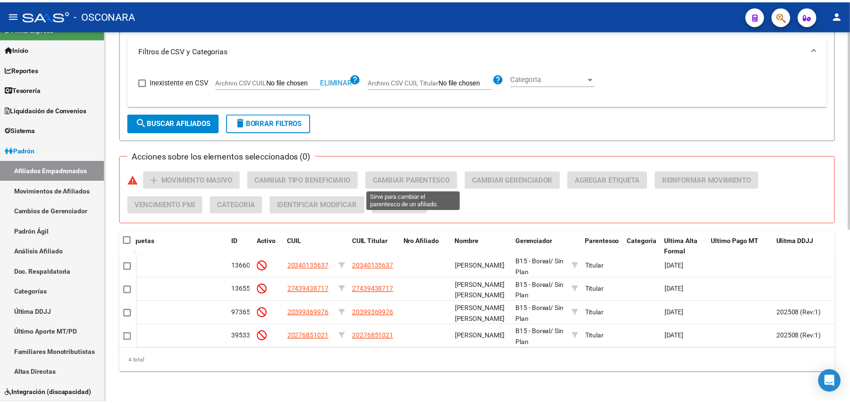
scroll to position [323, 0]
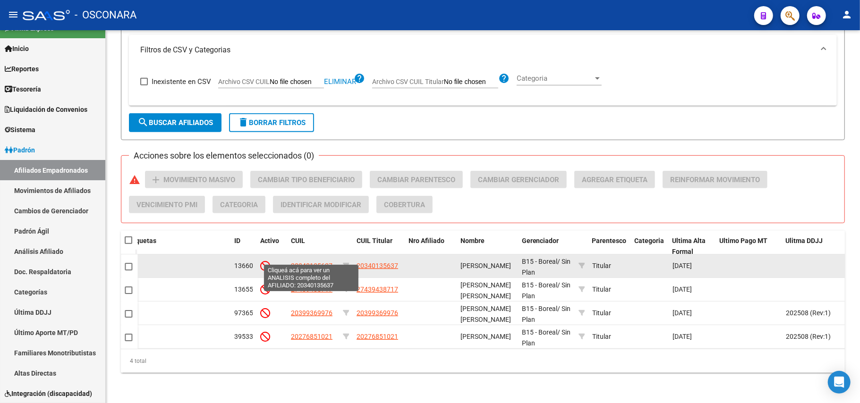
click at [329, 262] on span "20340135637" at bounding box center [312, 266] width 42 height 8
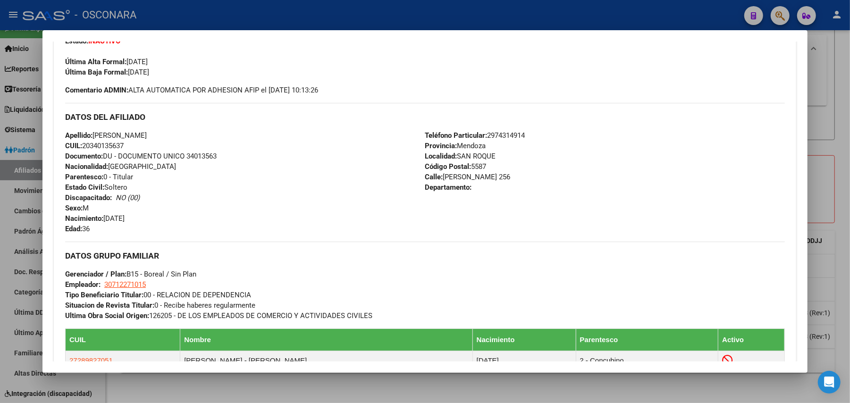
scroll to position [63, 0]
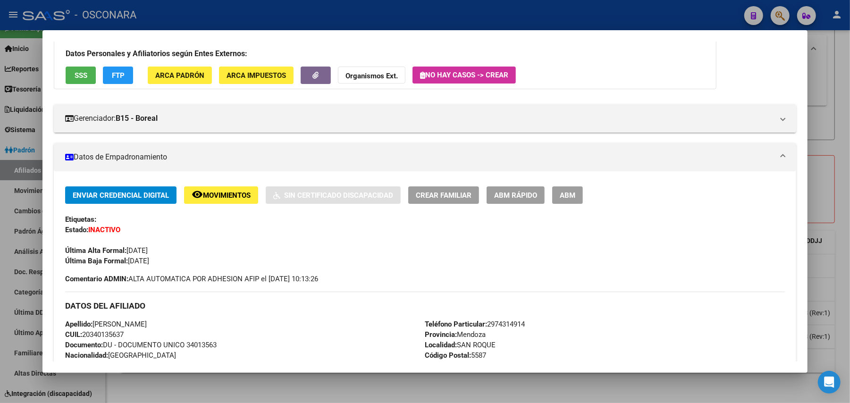
click at [78, 82] on button "SSS" at bounding box center [81, 75] width 30 height 17
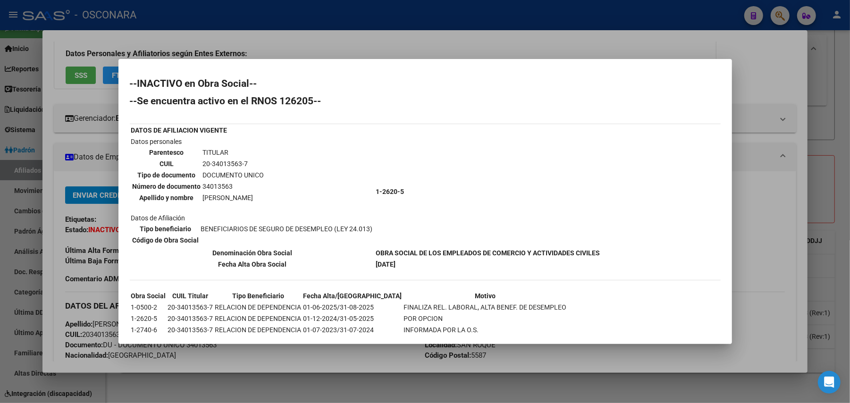
click at [293, 380] on div at bounding box center [425, 201] width 850 height 403
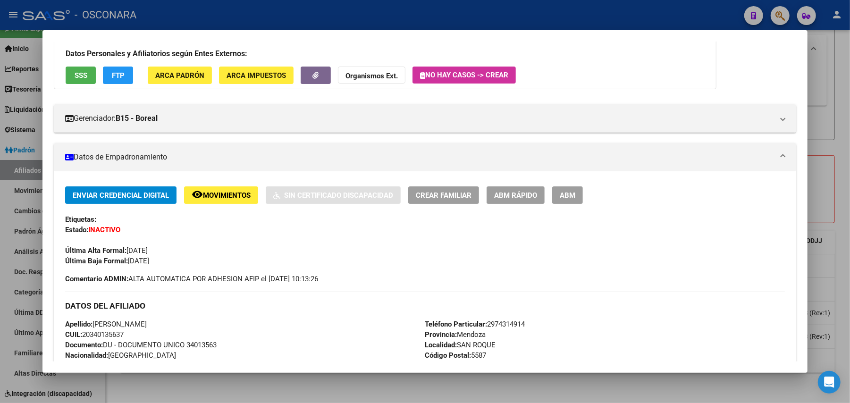
click at [293, 380] on div at bounding box center [425, 201] width 850 height 403
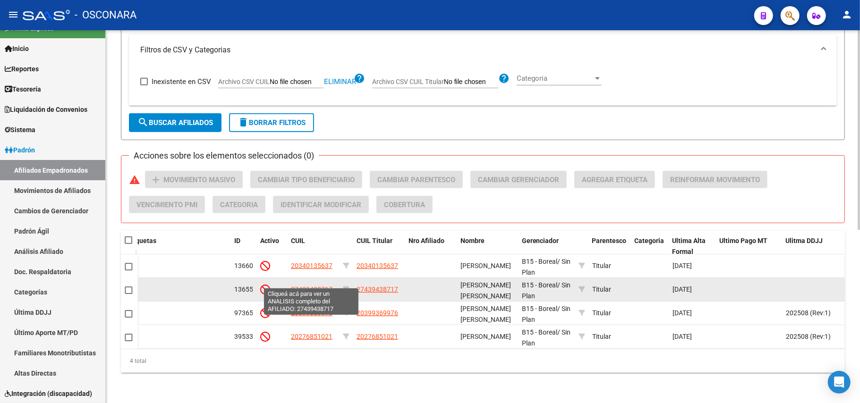
click at [319, 286] on span "27439438717" at bounding box center [312, 290] width 42 height 8
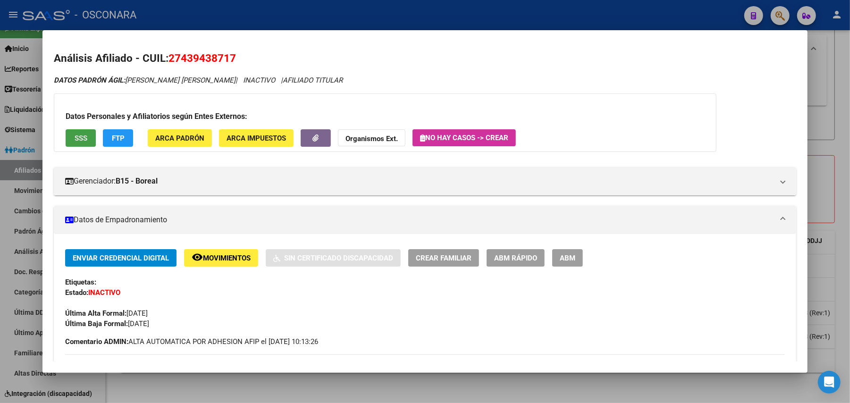
click at [75, 136] on span "SSS" at bounding box center [81, 138] width 13 height 8
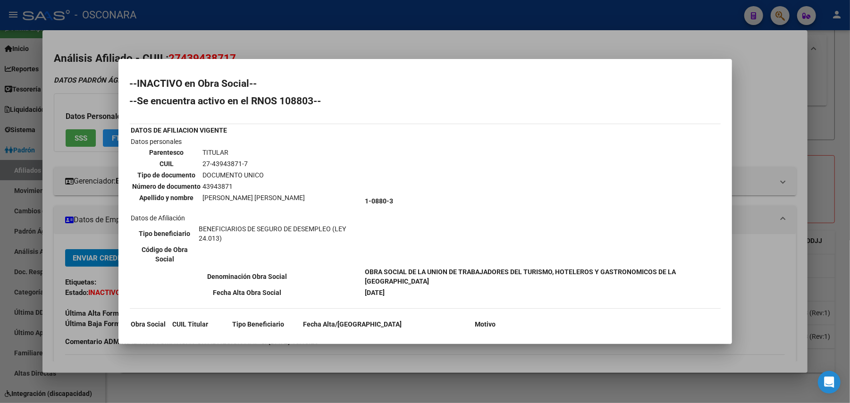
click at [413, 381] on div at bounding box center [425, 201] width 850 height 403
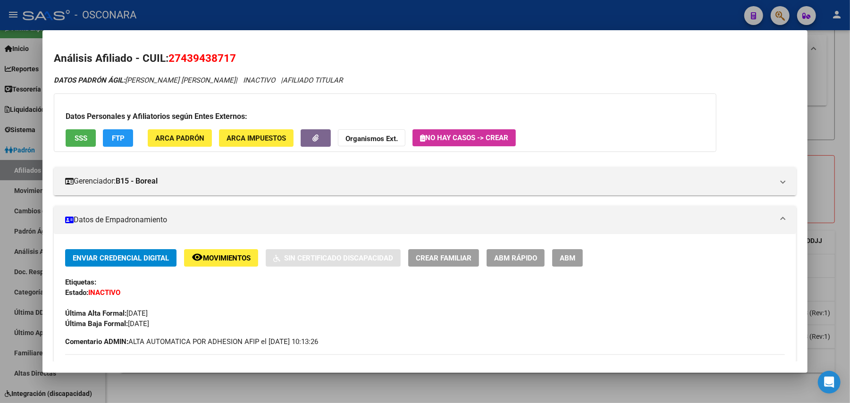
click at [413, 381] on div at bounding box center [425, 201] width 850 height 403
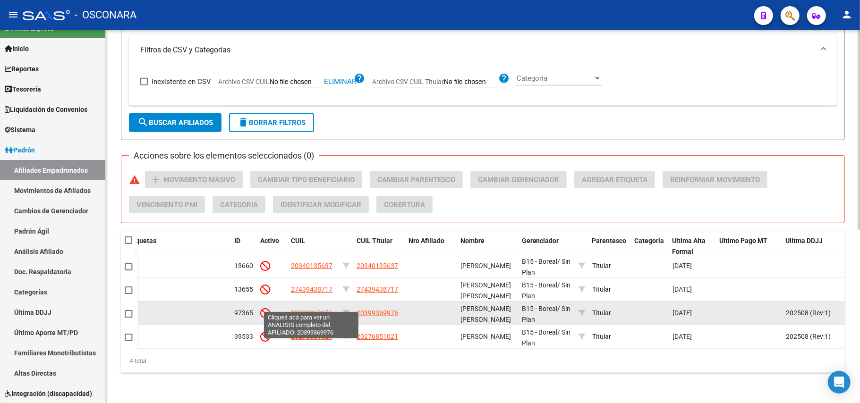
click at [328, 309] on span "20399369976" at bounding box center [312, 313] width 42 height 8
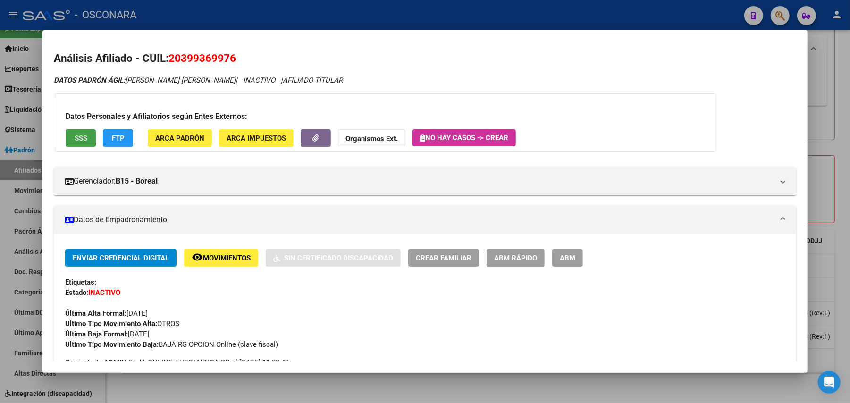
click at [83, 137] on span "SSS" at bounding box center [81, 138] width 13 height 8
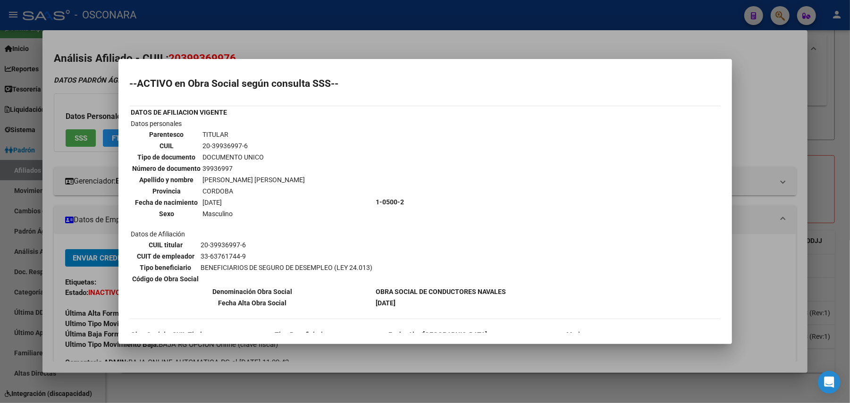
click at [257, 381] on div at bounding box center [425, 201] width 850 height 403
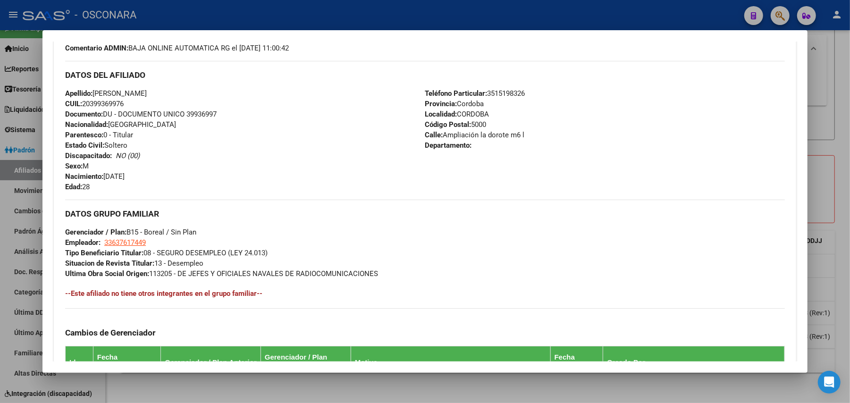
scroll to position [488, 0]
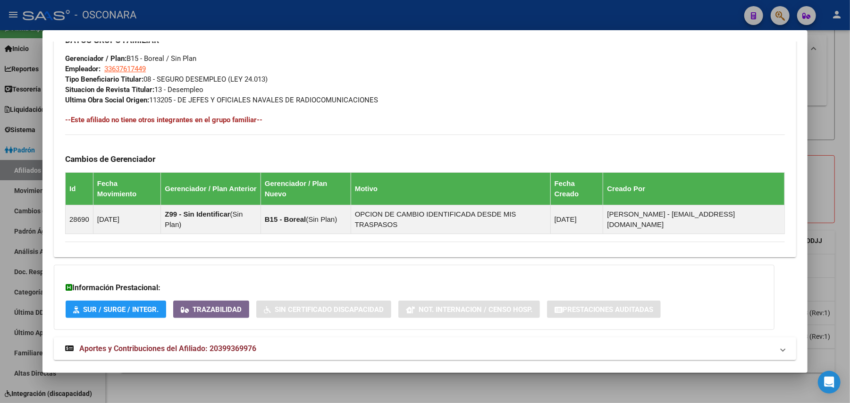
click at [256, 343] on mat-panel-title "Aportes y Contribuciones del Afiliado: 20399369976" at bounding box center [419, 348] width 708 height 11
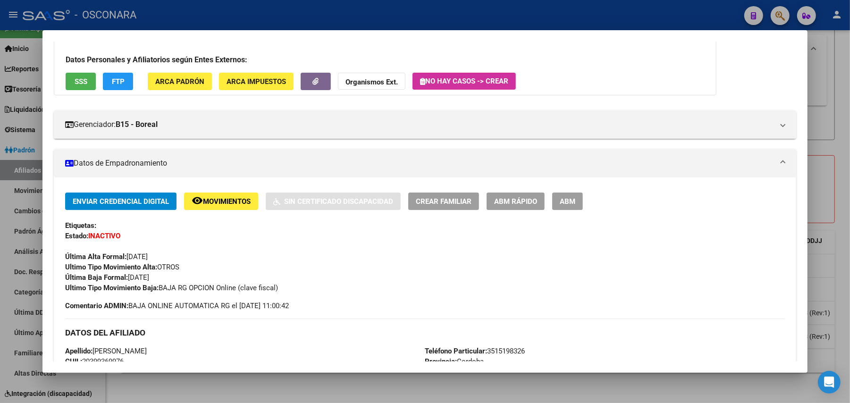
scroll to position [0, 0]
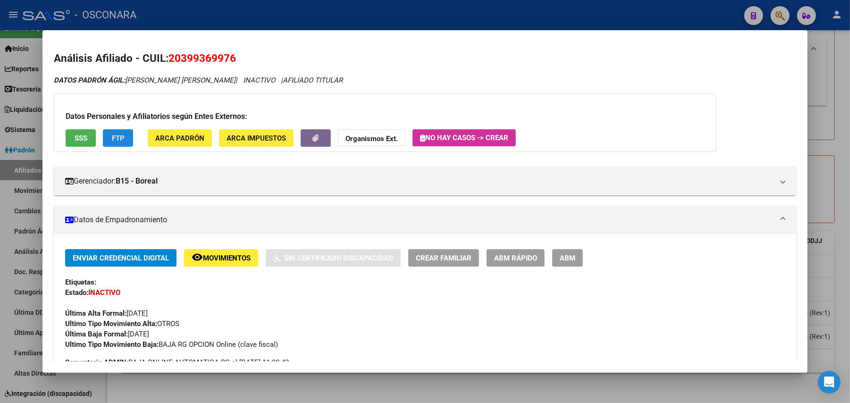
click at [121, 142] on button "FTP" at bounding box center [118, 137] width 30 height 17
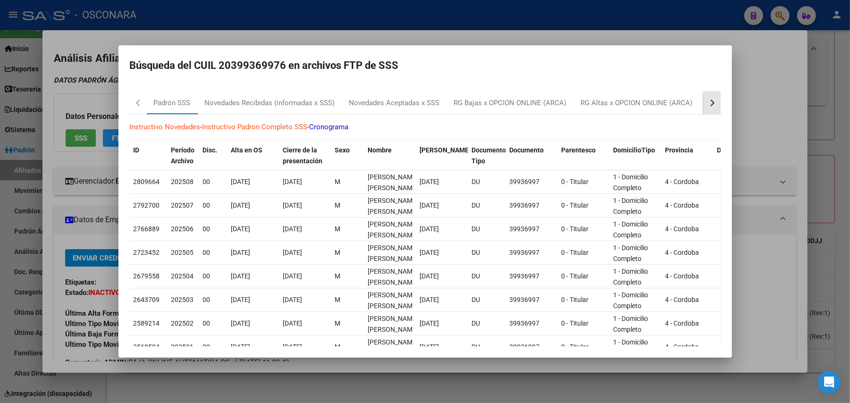
click at [704, 105] on button "button" at bounding box center [712, 103] width 17 height 23
click at [601, 100] on div "Padrón Desempleo SSS" at bounding box center [585, 103] width 75 height 11
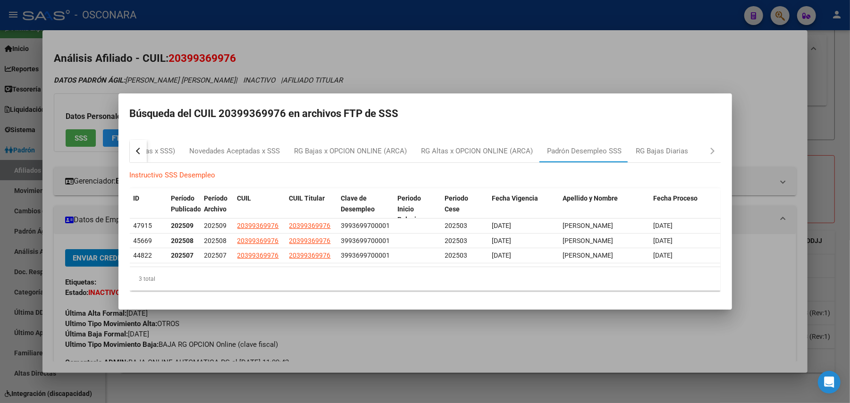
click at [514, 59] on div at bounding box center [425, 201] width 850 height 403
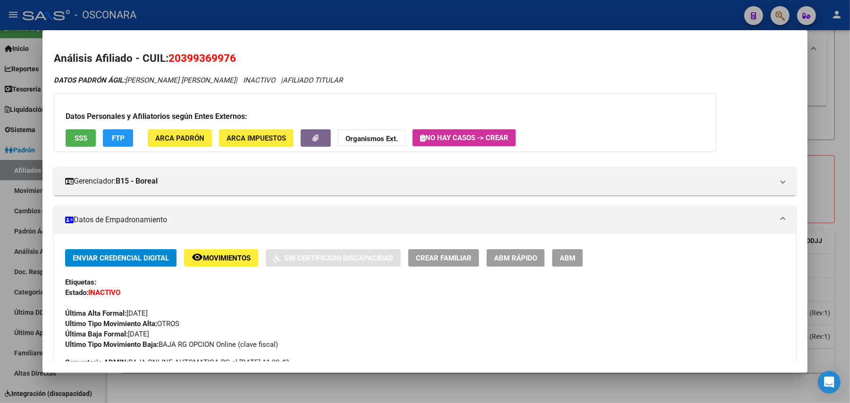
drag, startPoint x: 243, startPoint y: 53, endPoint x: 167, endPoint y: 63, distance: 76.7
click at [167, 63] on h2 "Análisis Afiliado - CUIL: 20399369976" at bounding box center [425, 59] width 742 height 16
copy span "20399369976"
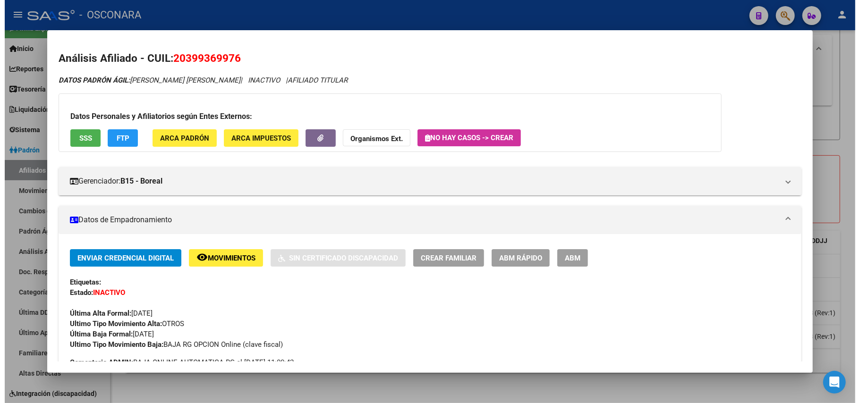
scroll to position [63, 0]
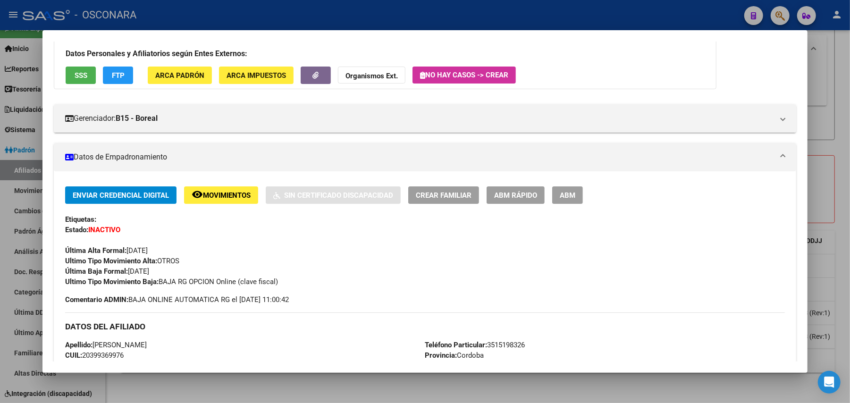
click at [324, 369] on mat-dialog-container "Análisis Afiliado - CUIL: 20399369976 DATOS PADRÓN ÁGIL: QUINTEROS TORRES JORGE…" at bounding box center [424, 201] width 765 height 343
click at [323, 381] on div at bounding box center [425, 201] width 850 height 403
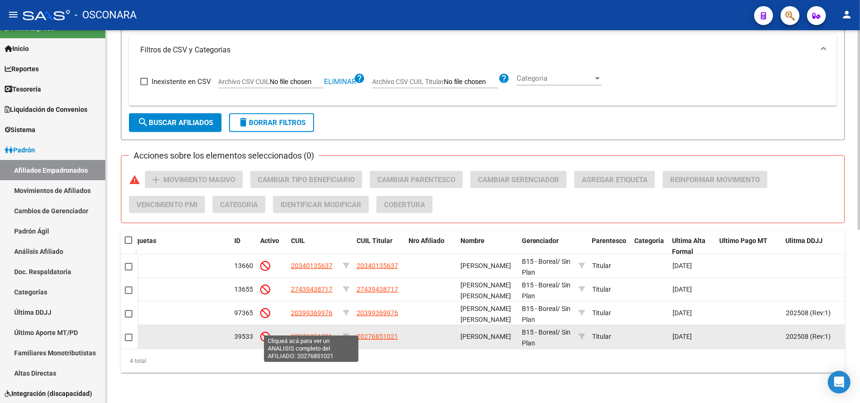
click at [309, 333] on span "20276851021" at bounding box center [312, 337] width 42 height 8
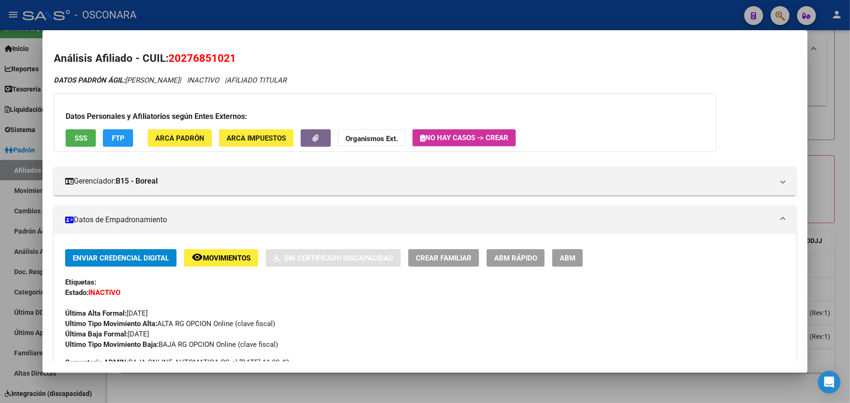
click at [318, 381] on div at bounding box center [425, 201] width 850 height 403
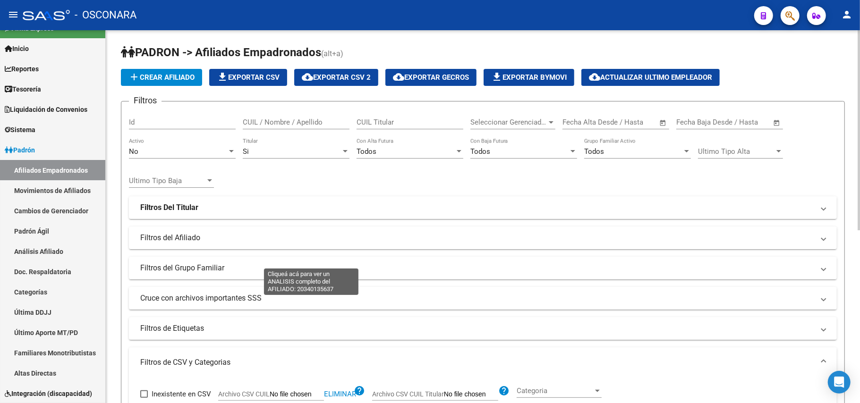
scroll to position [0, 0]
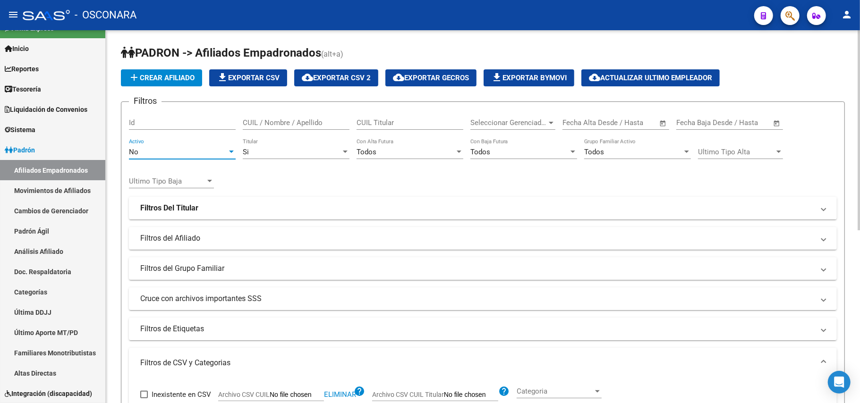
click at [229, 151] on div at bounding box center [231, 152] width 8 height 8
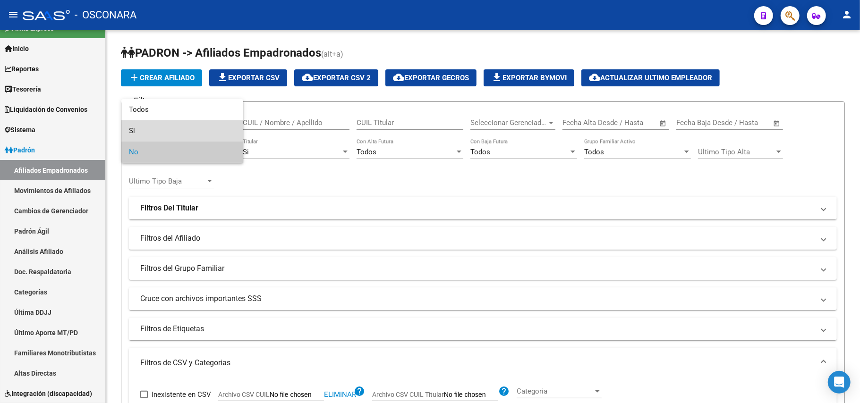
click at [184, 131] on span "Si" at bounding box center [182, 130] width 107 height 21
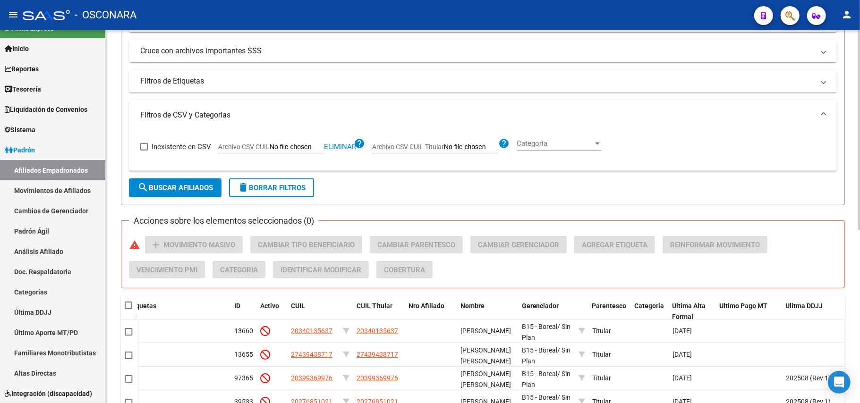
scroll to position [252, 0]
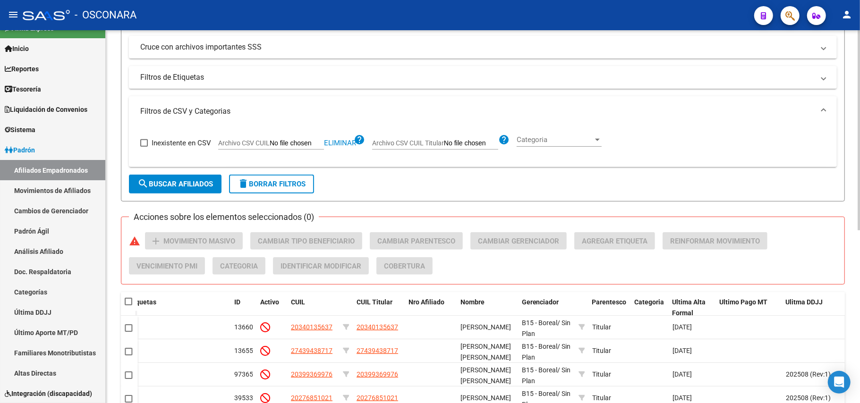
click at [202, 182] on span "search Buscar Afiliados" at bounding box center [175, 184] width 76 height 8
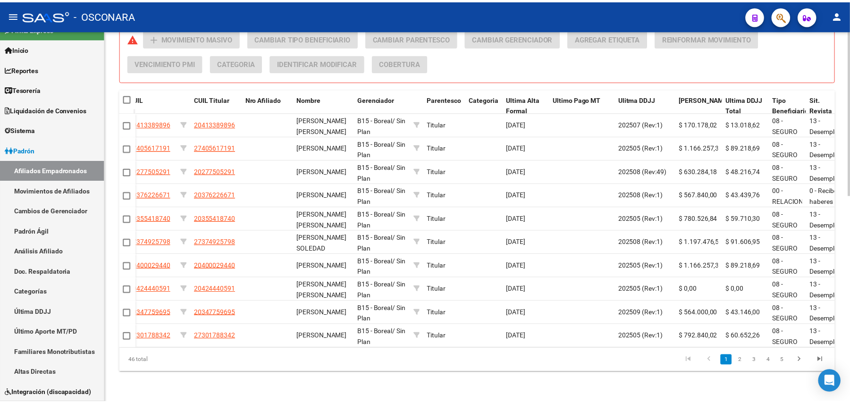
scroll to position [0, 228]
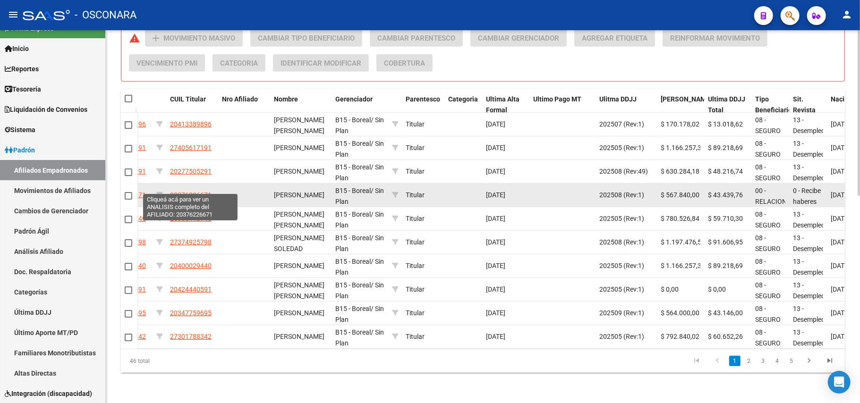
click at [187, 191] on span "20376226671" at bounding box center [191, 195] width 42 height 8
type textarea "20376226671"
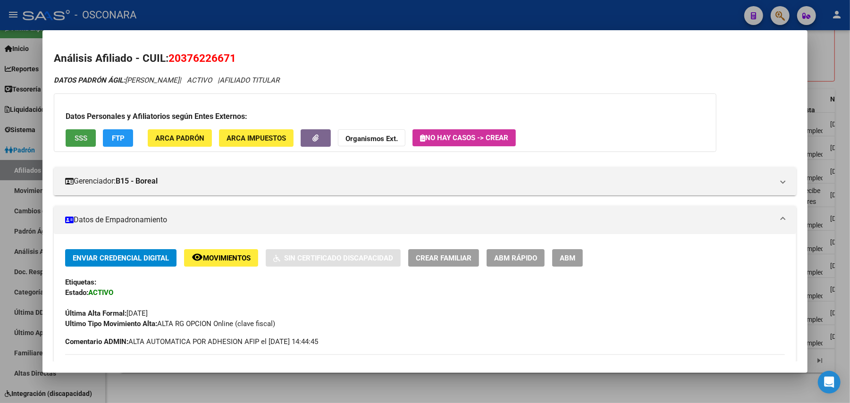
click at [75, 138] on span "SSS" at bounding box center [81, 138] width 13 height 8
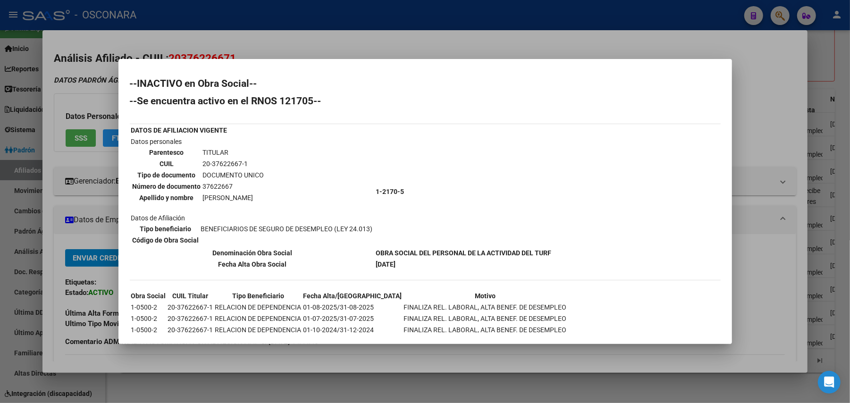
click at [464, 348] on div at bounding box center [425, 201] width 850 height 403
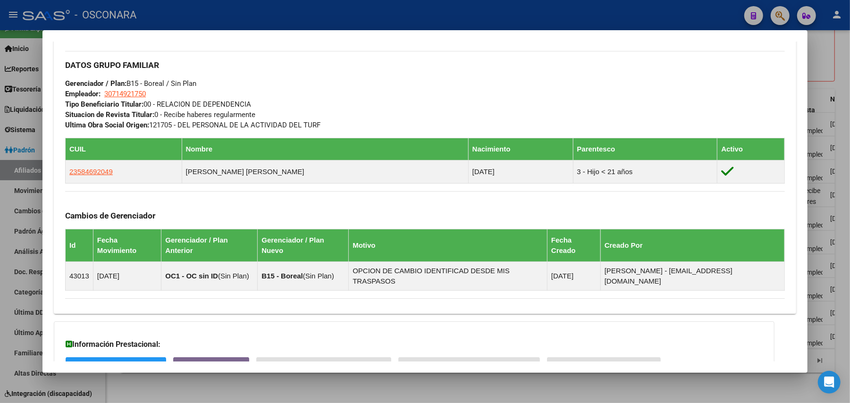
scroll to position [499, 0]
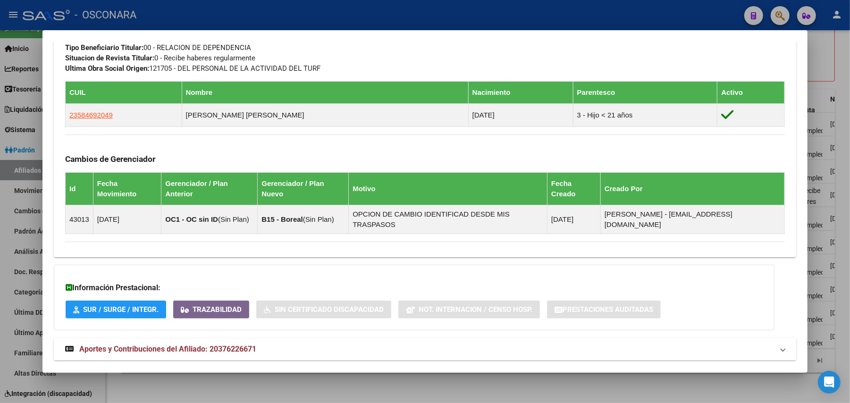
drag, startPoint x: 217, startPoint y: 337, endPoint x: 229, endPoint y: 329, distance: 14.5
click at [218, 338] on mat-expansion-panel-header "Aportes y Contribuciones del Afiliado: 20376226671" at bounding box center [425, 349] width 742 height 23
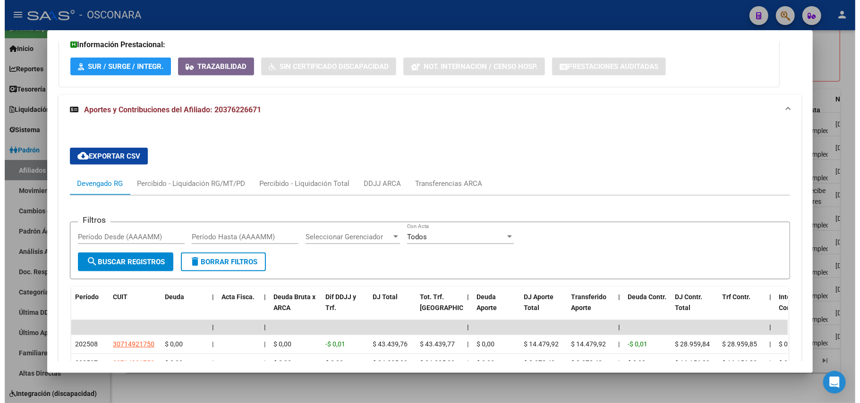
scroll to position [743, 0]
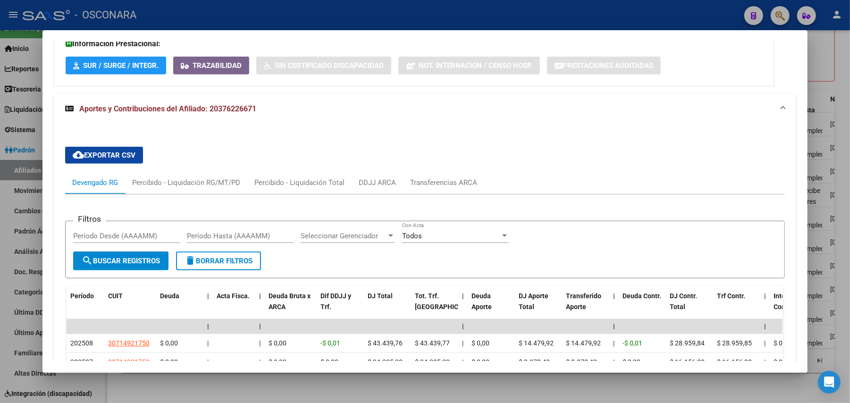
click at [848, 157] on div at bounding box center [425, 201] width 850 height 403
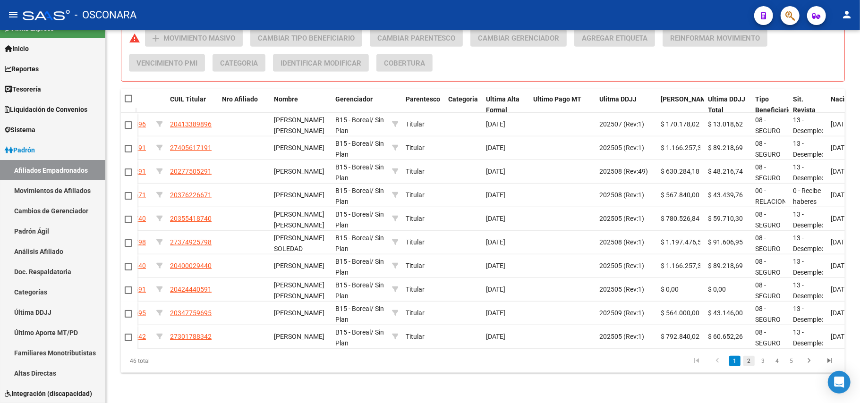
click at [752, 364] on link "2" at bounding box center [748, 361] width 11 height 10
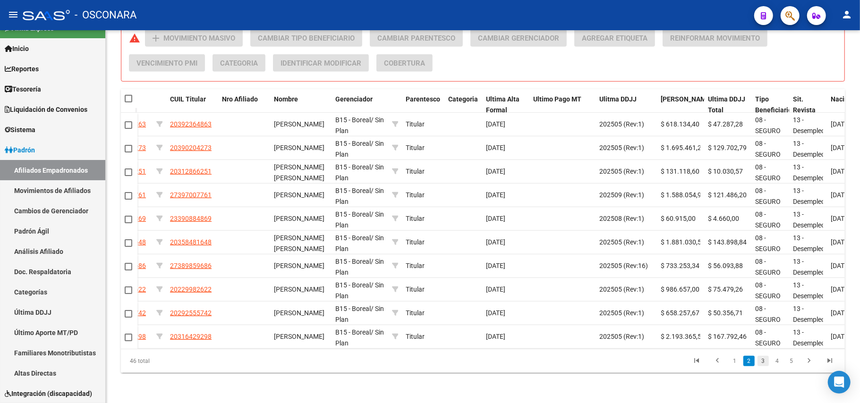
click at [765, 361] on link "3" at bounding box center [762, 361] width 11 height 10
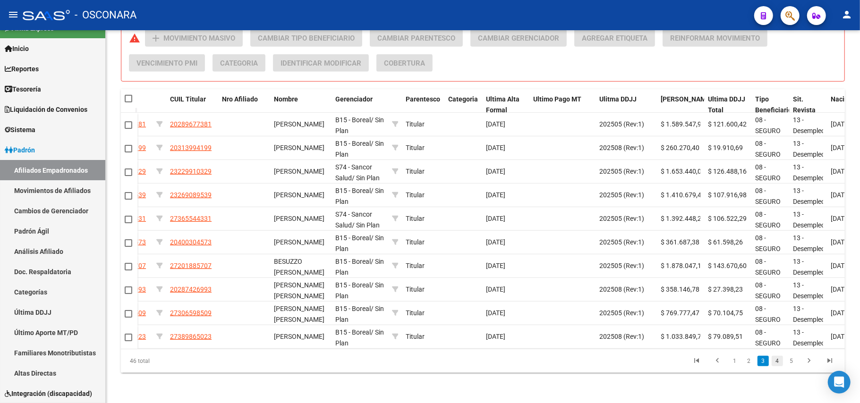
click at [775, 362] on link "4" at bounding box center [776, 361] width 11 height 10
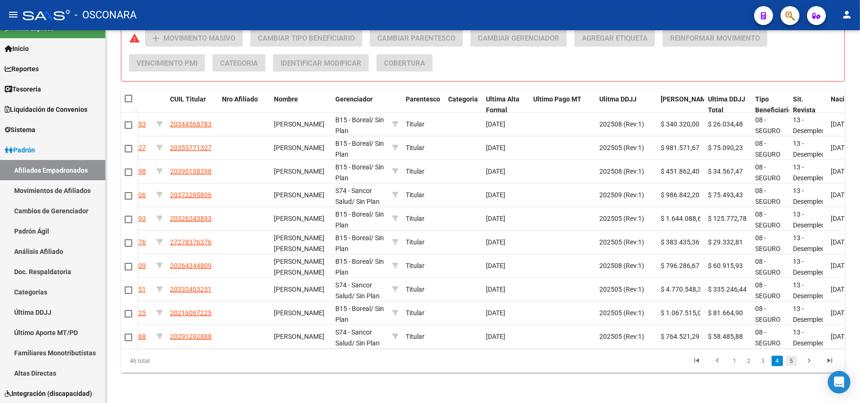
click at [792, 357] on link "5" at bounding box center [790, 361] width 11 height 10
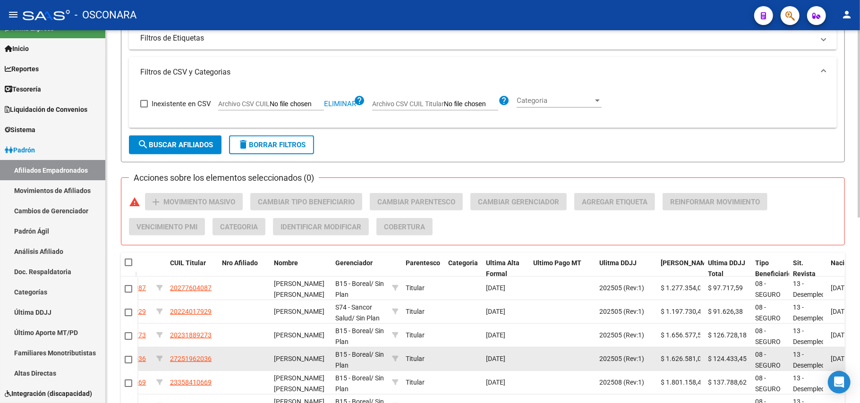
scroll to position [370, 0]
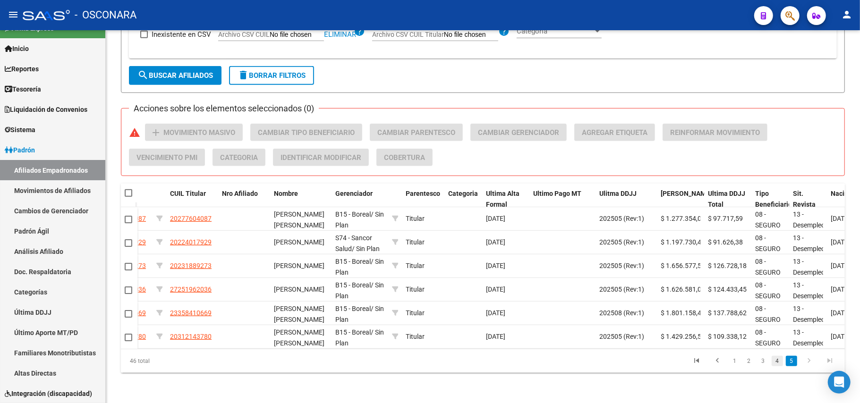
click at [776, 362] on link "4" at bounding box center [776, 361] width 11 height 10
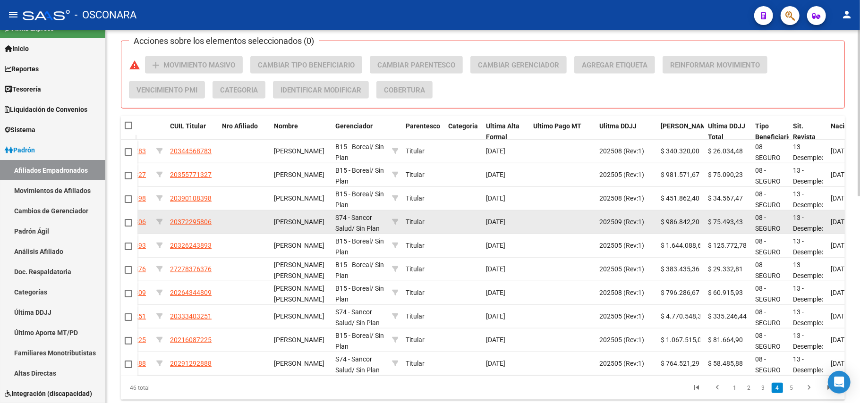
scroll to position [464, 0]
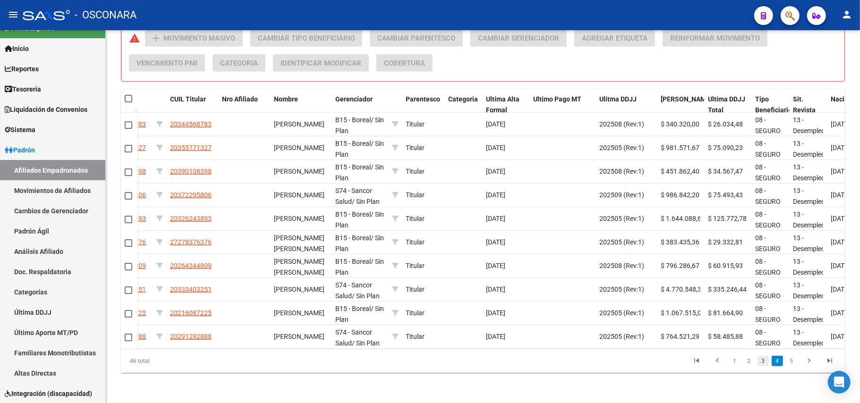
click at [765, 361] on link "3" at bounding box center [762, 361] width 11 height 10
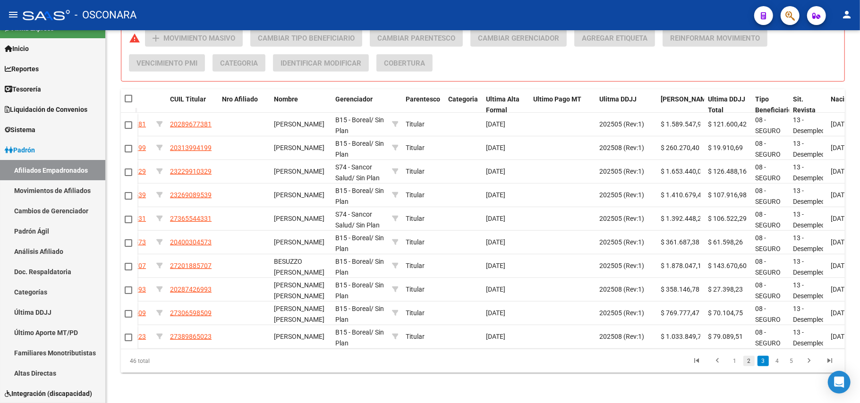
click at [749, 361] on link "2" at bounding box center [748, 361] width 11 height 10
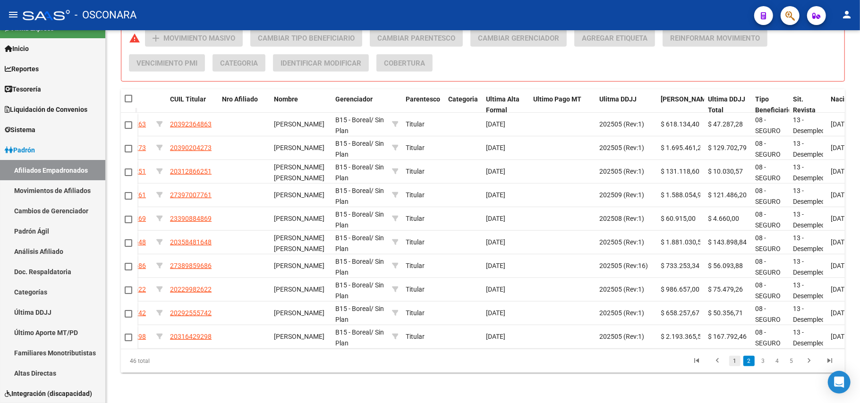
click at [733, 361] on link "1" at bounding box center [734, 361] width 11 height 10
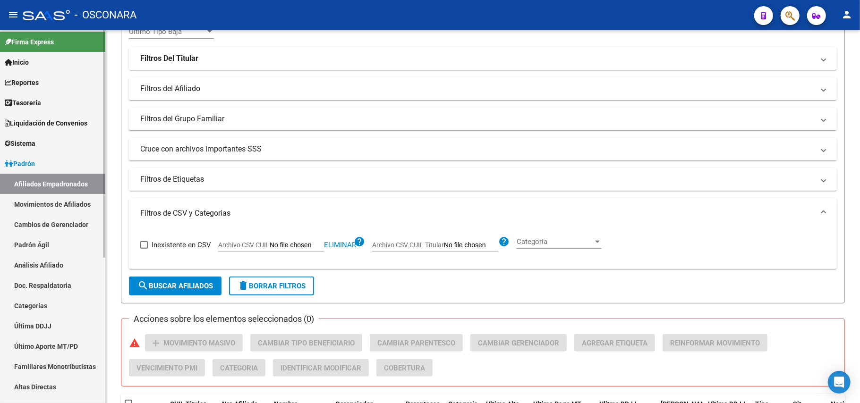
scroll to position [0, 0]
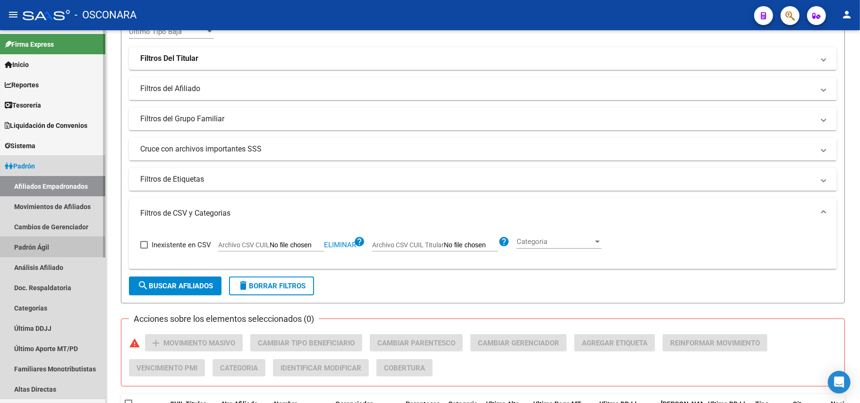
click at [50, 248] on link "Padrón Ágil" at bounding box center [52, 247] width 105 height 20
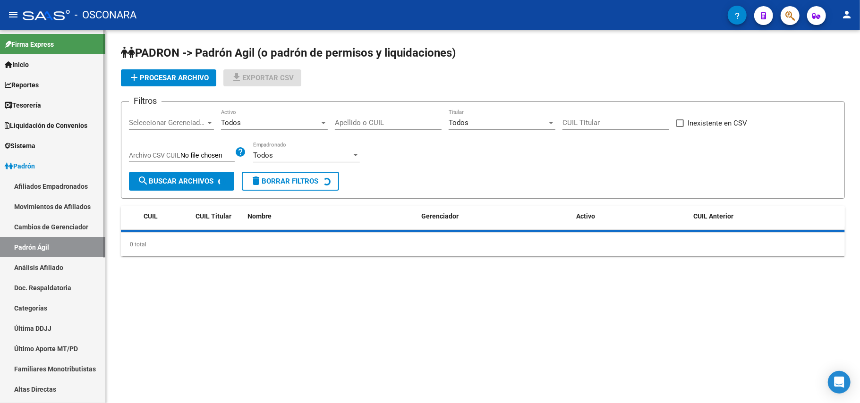
click at [56, 266] on link "Análisis Afiliado" at bounding box center [52, 267] width 105 height 20
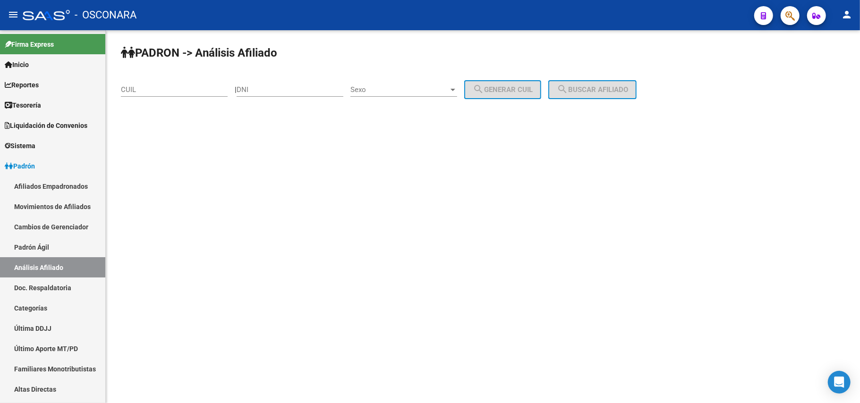
click at [174, 80] on div "CUIL" at bounding box center [174, 86] width 107 height 20
paste input "27-45212857-3"
type input "27-45212857-3"
click at [609, 87] on span "search Buscar afiliado" at bounding box center [591, 89] width 71 height 8
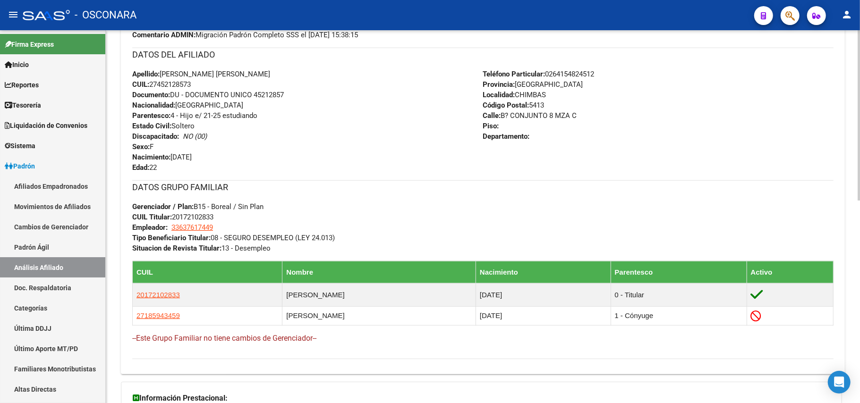
scroll to position [446, 0]
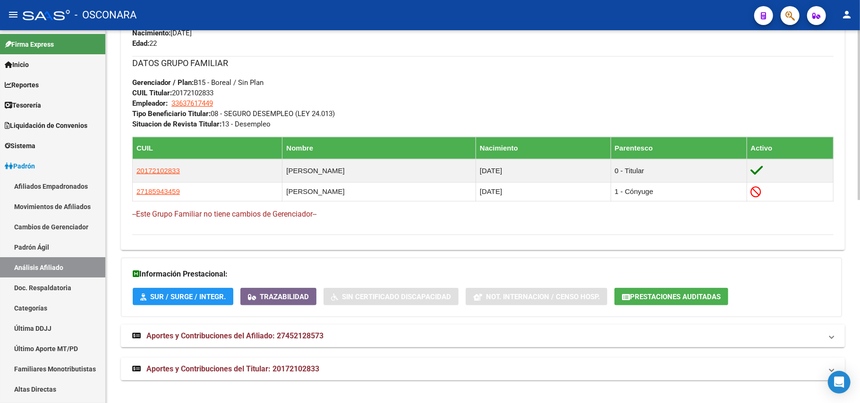
click at [291, 372] on span "Aportes y Contribuciones del Titular: 20172102833" at bounding box center [232, 368] width 173 height 9
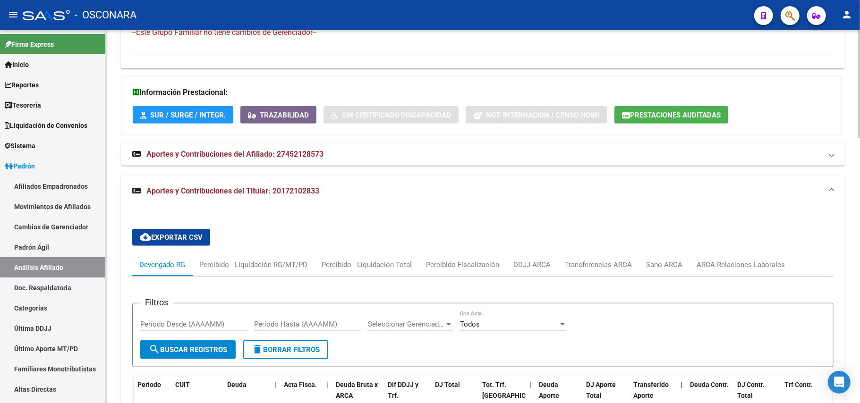
scroll to position [626, 0]
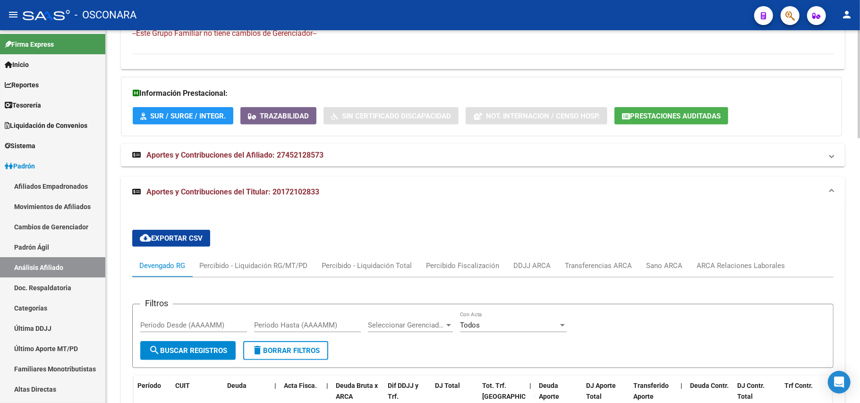
click at [320, 199] on mat-expansion-panel-header "Aportes y Contribuciones del Titular: 20172102833" at bounding box center [483, 192] width 724 height 30
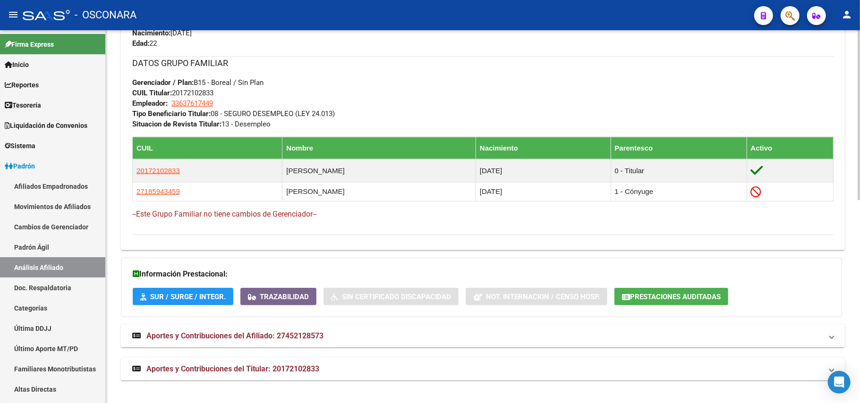
scroll to position [446, 0]
click at [292, 363] on mat-expansion-panel-header "Aportes y Contribuciones del Titular: 20172102833" at bounding box center [483, 369] width 724 height 23
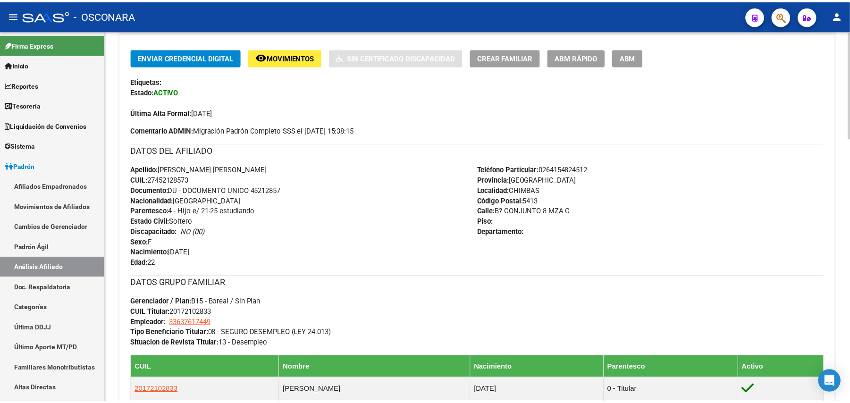
scroll to position [0, 0]
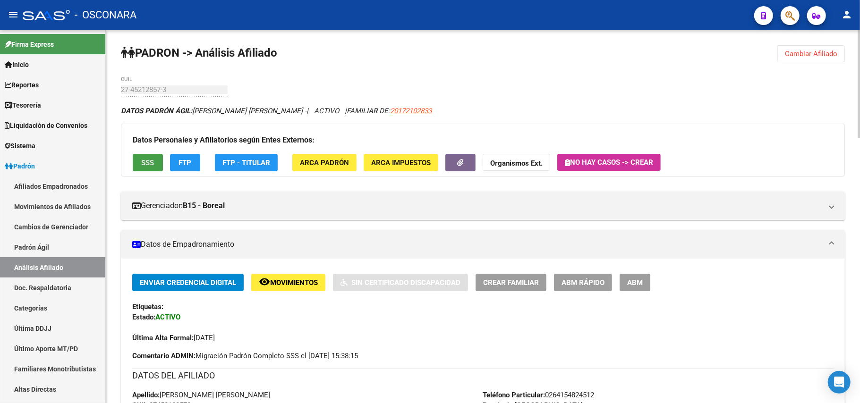
click at [149, 167] on span "SSS" at bounding box center [148, 163] width 13 height 8
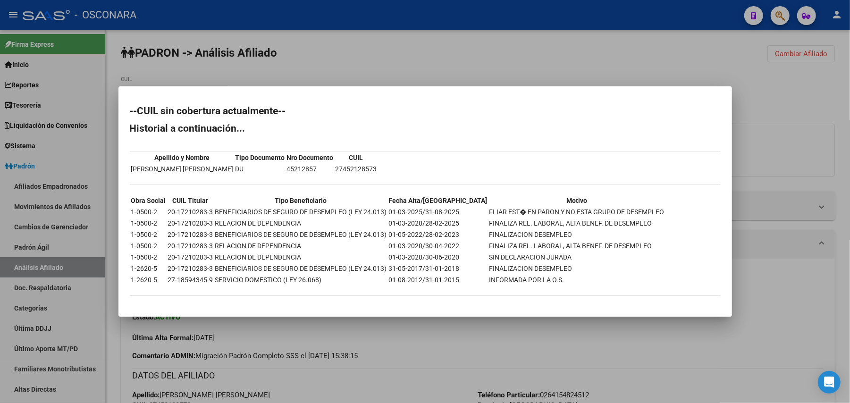
click at [555, 319] on div at bounding box center [425, 201] width 850 height 403
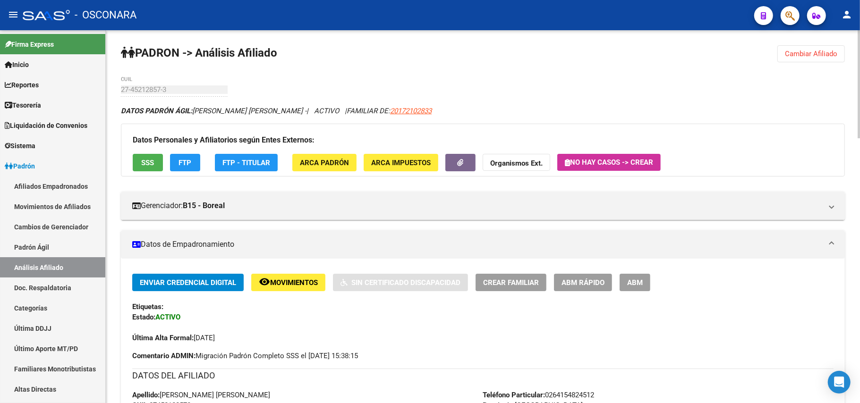
click at [188, 167] on span "FTP" at bounding box center [185, 163] width 13 height 8
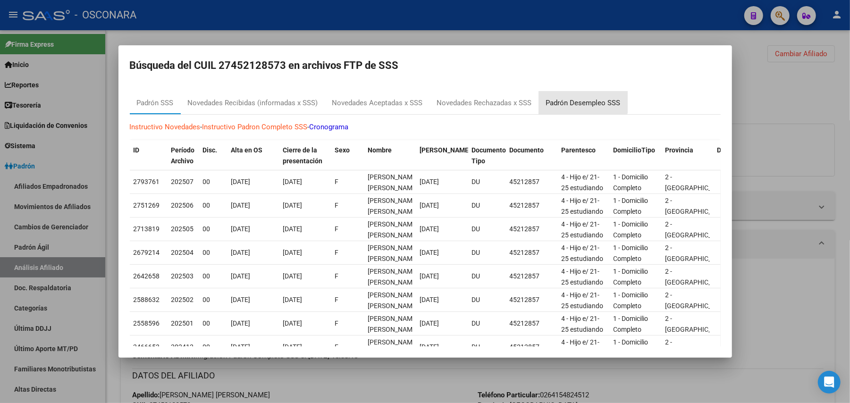
click at [583, 97] on div "Padrón Desempleo SSS" at bounding box center [583, 103] width 89 height 23
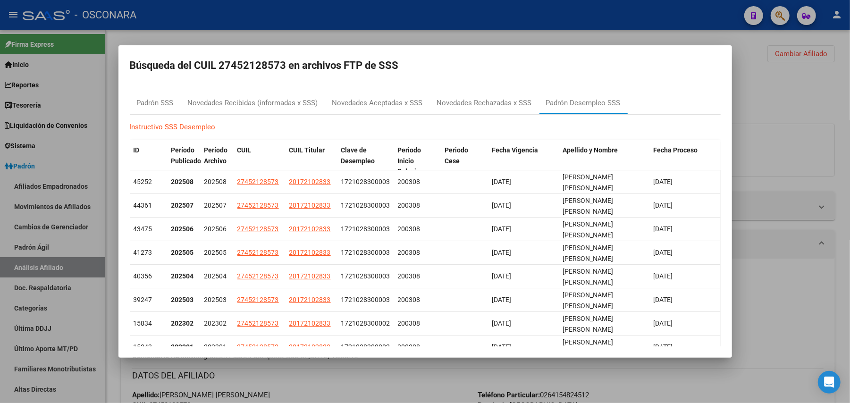
click at [397, 372] on div at bounding box center [425, 201] width 850 height 403
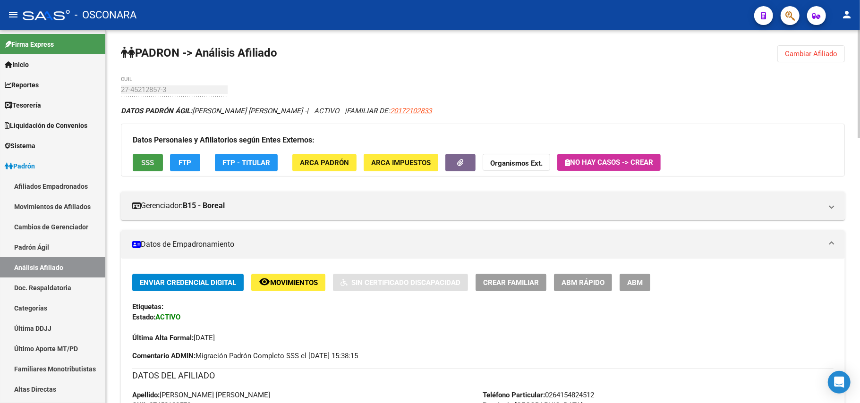
click at [152, 162] on span "SSS" at bounding box center [148, 163] width 13 height 8
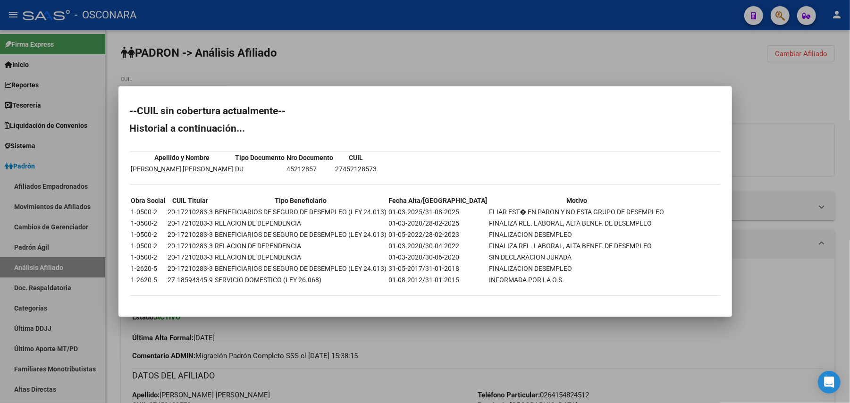
drag, startPoint x: 454, startPoint y: 313, endPoint x: 505, endPoint y: 312, distance: 51.5
click at [454, 313] on mat-dialog-container "--CUIL sin cobertura actualmente-- Historial a continuación... Apellido y Nombr…" at bounding box center [425, 201] width 614 height 230
click at [518, 346] on div at bounding box center [425, 201] width 850 height 403
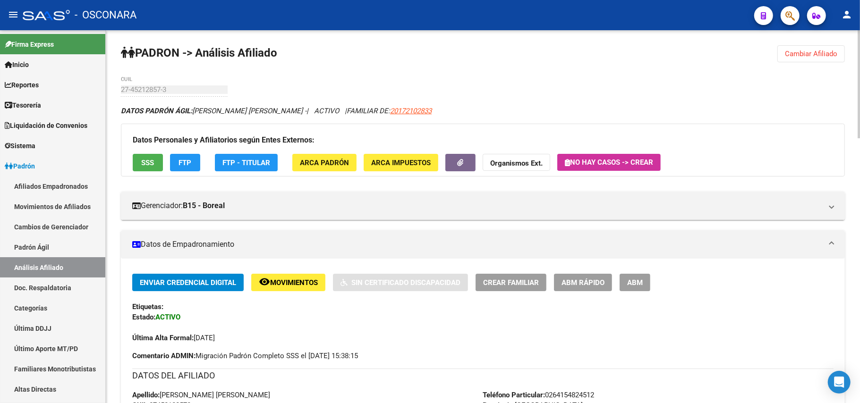
click at [576, 280] on span "ABM Rápido" at bounding box center [582, 282] width 43 height 8
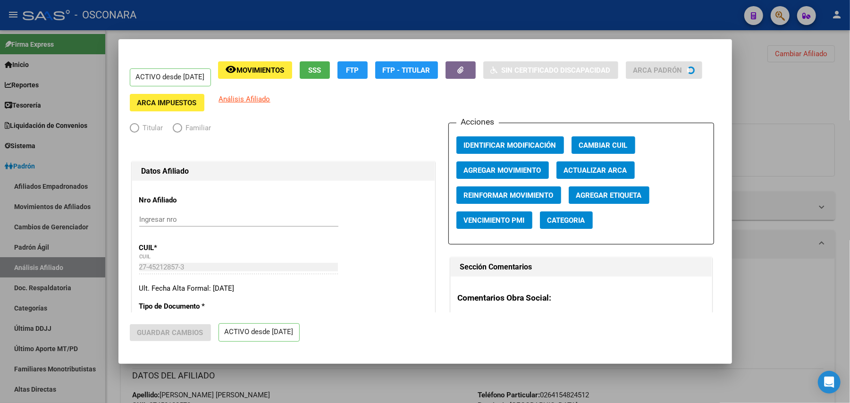
radio input "true"
type input "33-63761744-9"
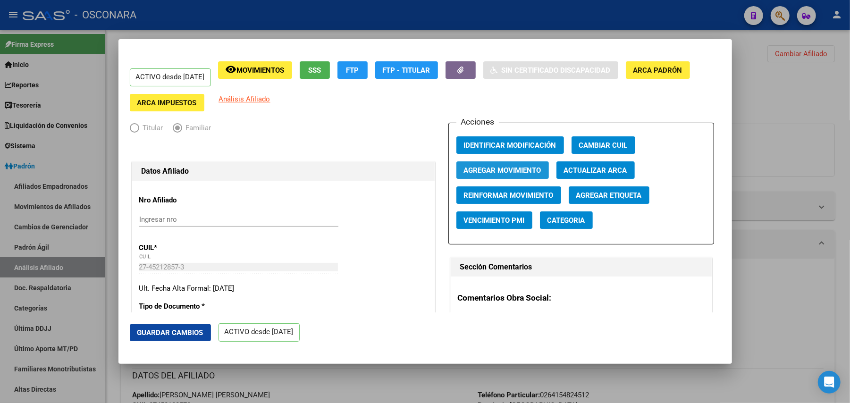
click at [527, 169] on span "Agregar Movimiento" at bounding box center [502, 170] width 77 height 8
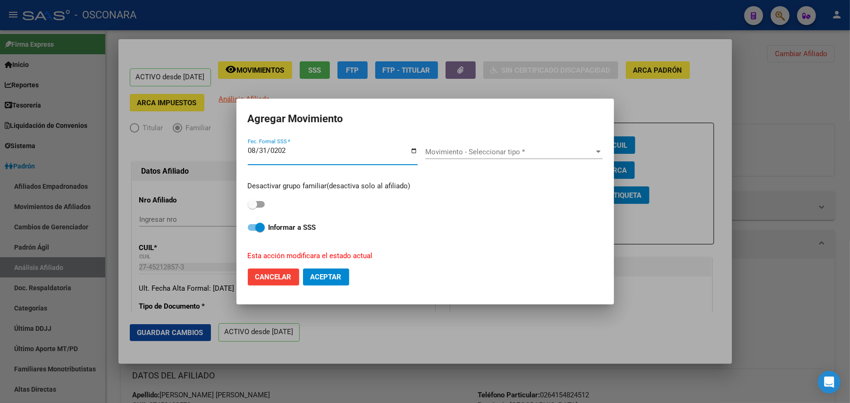
type input "[DATE]"
click at [534, 152] on span "Movimiento - Seleccionar tipo *" at bounding box center [509, 152] width 169 height 8
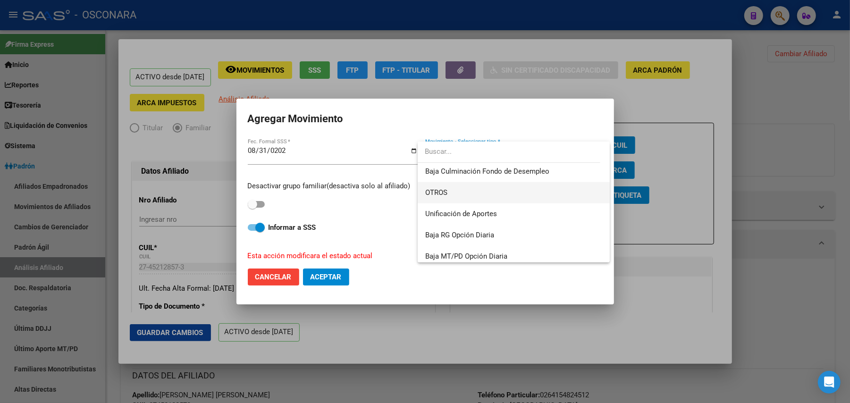
scroll to position [686, 0]
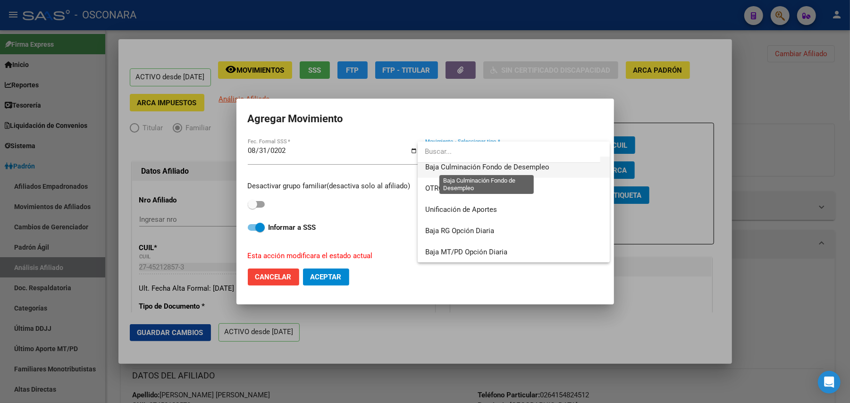
click at [500, 171] on span "Baja Culminación Fondo de Desempleo" at bounding box center [487, 167] width 124 height 8
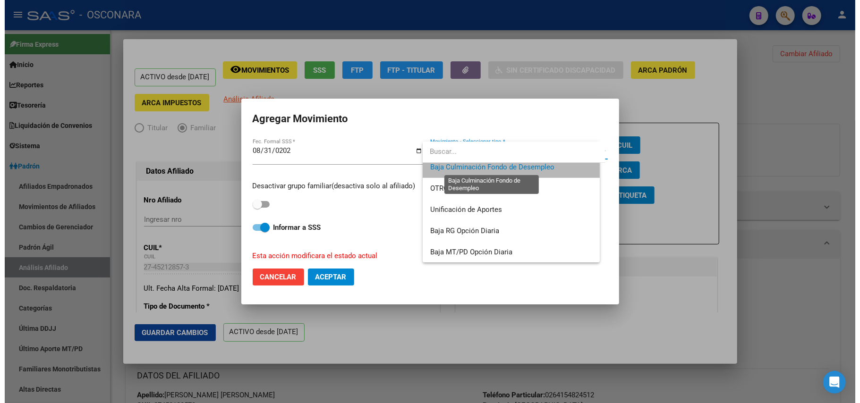
scroll to position [680, 0]
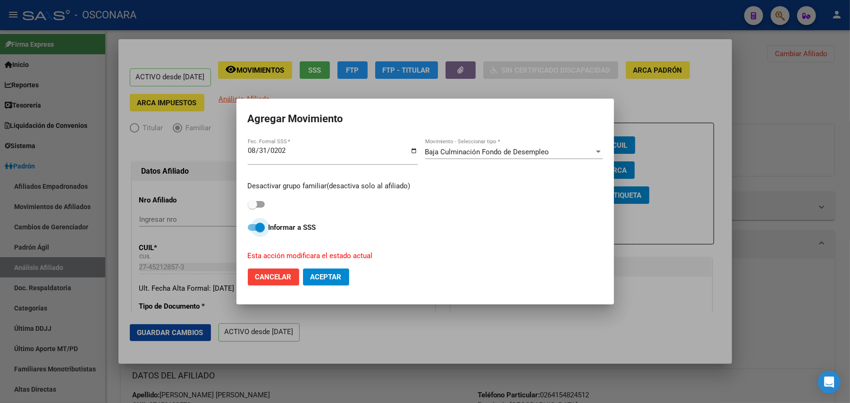
click at [250, 225] on span at bounding box center [256, 227] width 17 height 7
click at [252, 231] on input "Informar a SSS" at bounding box center [252, 231] width 0 height 0
checkbox input "false"
click at [326, 275] on span "Aceptar" at bounding box center [326, 277] width 31 height 8
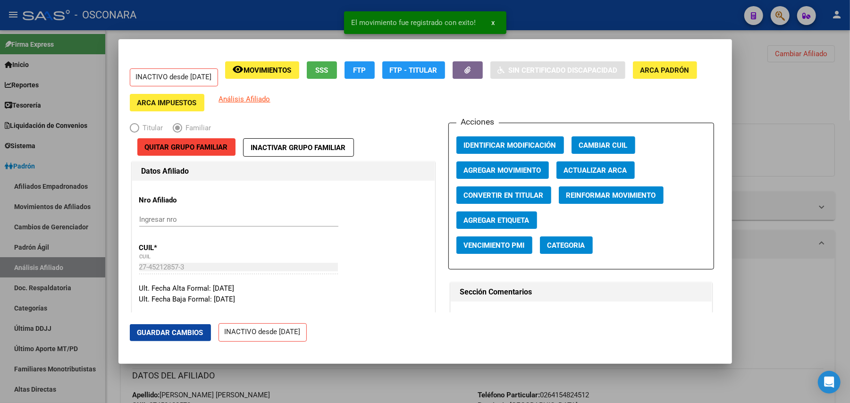
click at [388, 380] on div at bounding box center [425, 201] width 850 height 403
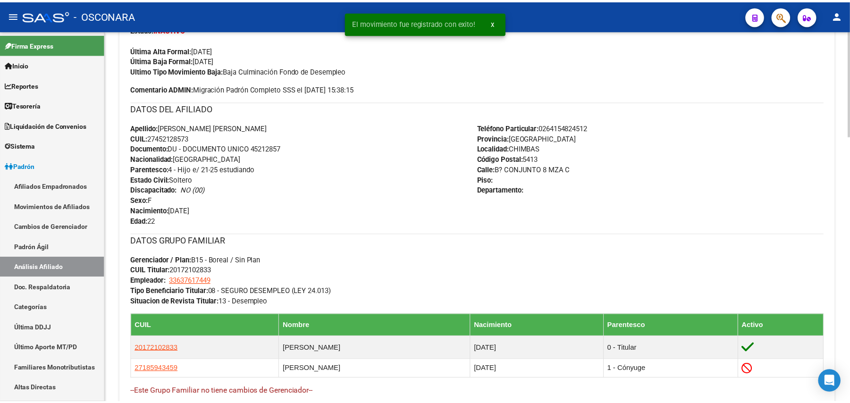
scroll to position [440, 0]
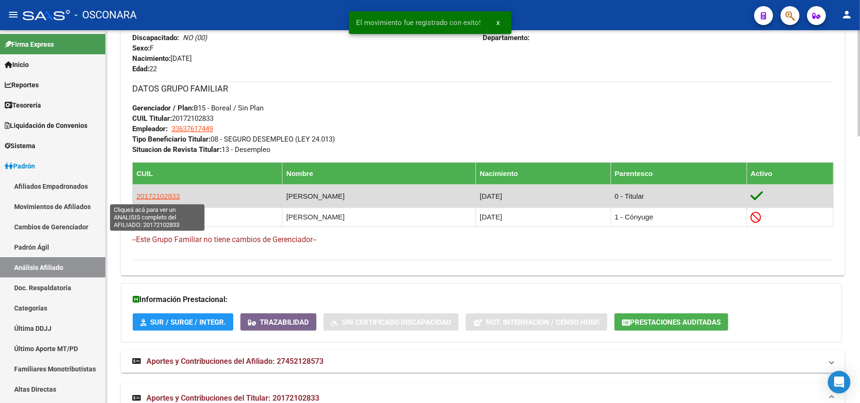
click at [152, 197] on span "20172102833" at bounding box center [157, 196] width 43 height 8
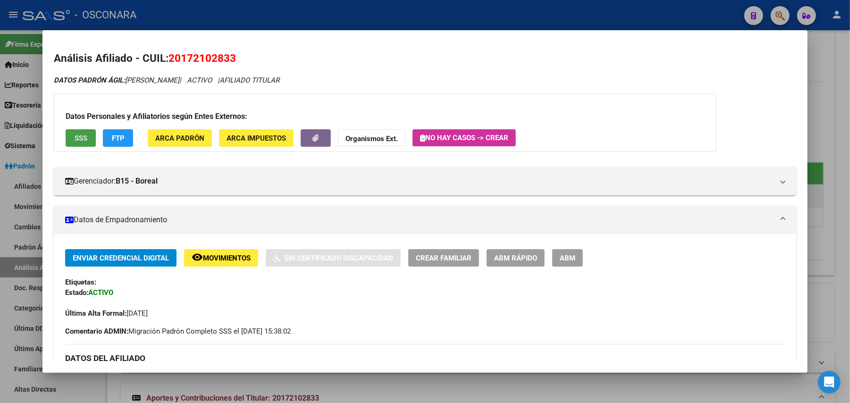
click at [72, 130] on button "SSS" at bounding box center [81, 137] width 30 height 17
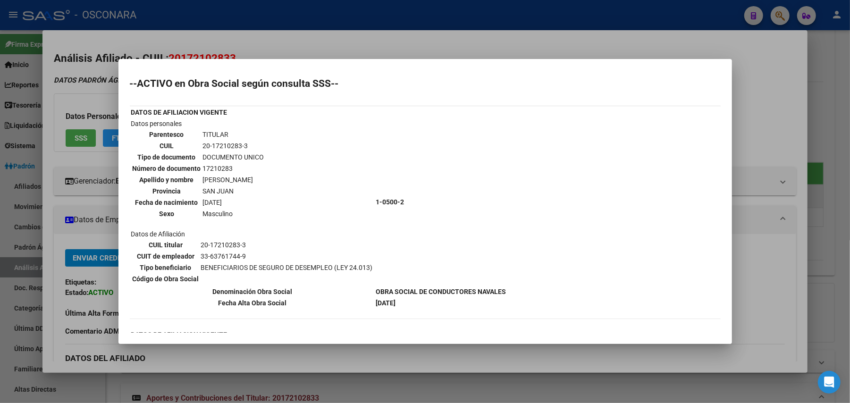
click at [377, 368] on div at bounding box center [425, 201] width 850 height 403
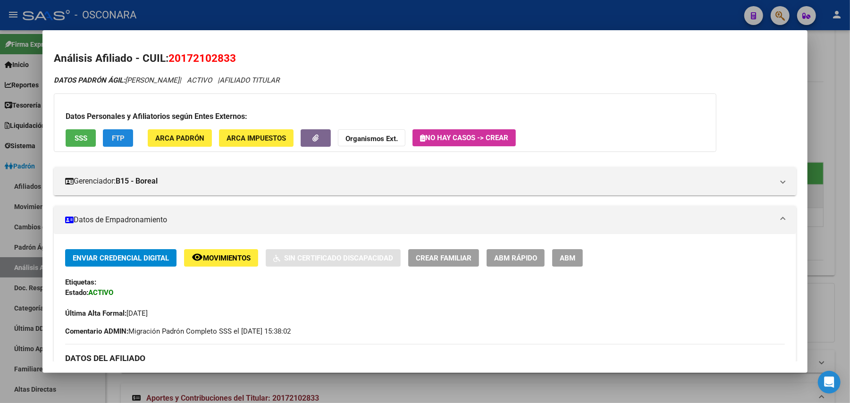
click at [119, 132] on button "FTP" at bounding box center [118, 137] width 30 height 17
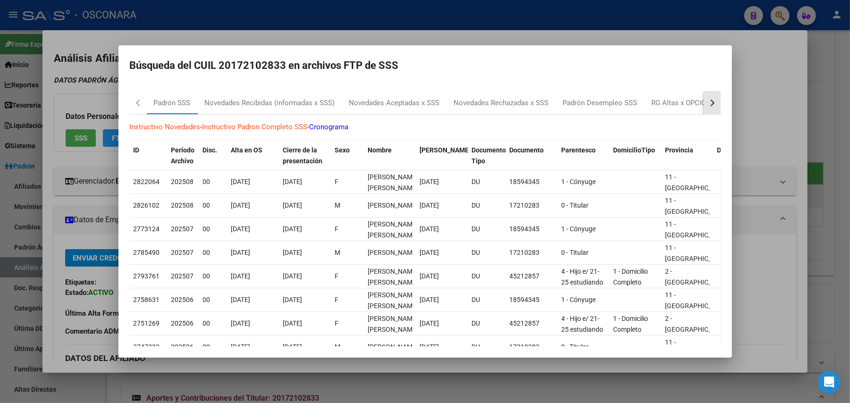
click at [707, 110] on button "button" at bounding box center [712, 103] width 17 height 23
click at [565, 106] on div "Padrón Desempleo SSS" at bounding box center [551, 103] width 75 height 11
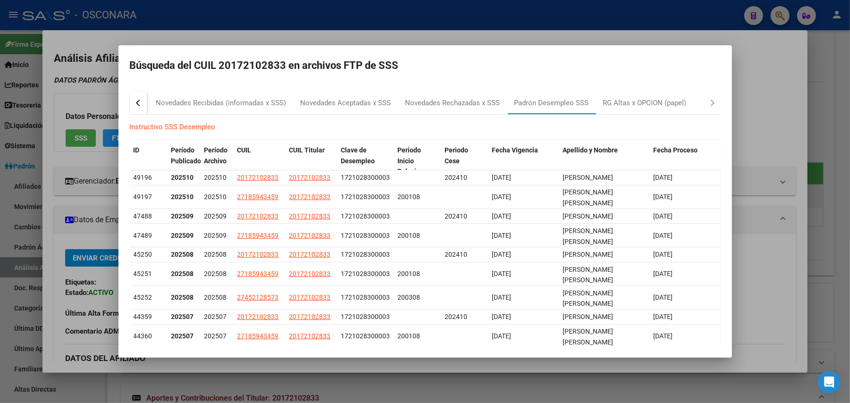
click at [746, 118] on div at bounding box center [425, 201] width 850 height 403
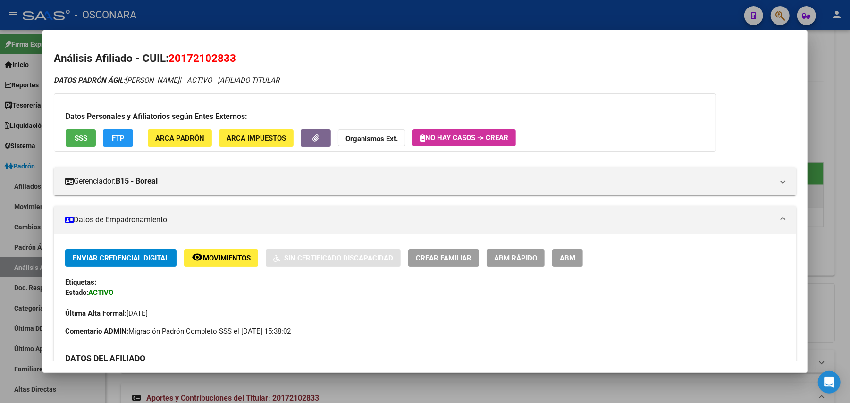
click at [633, 381] on div at bounding box center [425, 201] width 850 height 403
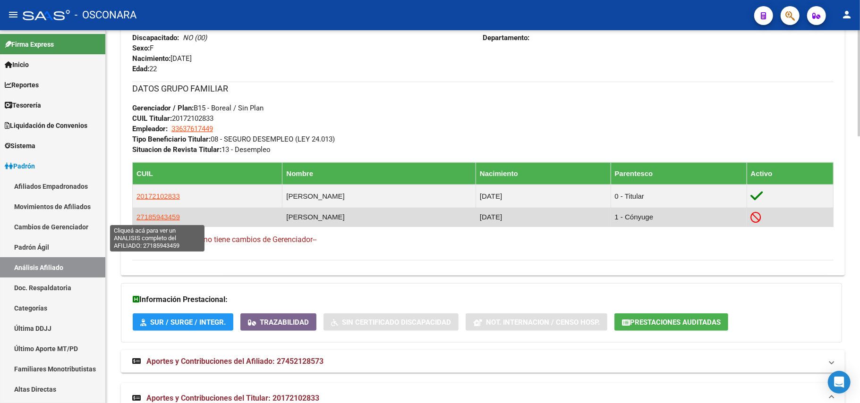
click at [168, 218] on span "27185943459" at bounding box center [157, 217] width 43 height 8
type textarea "27185943459"
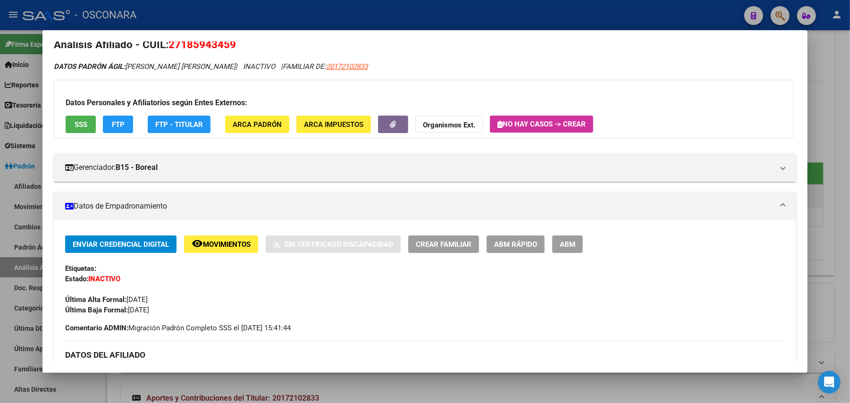
scroll to position [0, 0]
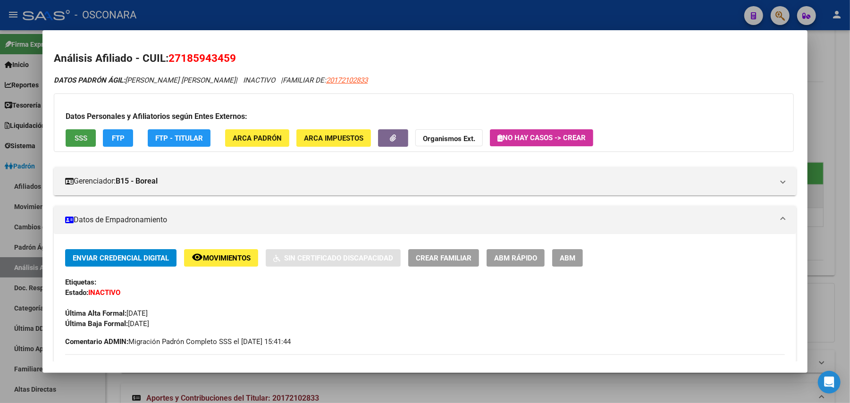
click at [86, 142] on button "SSS" at bounding box center [81, 137] width 30 height 17
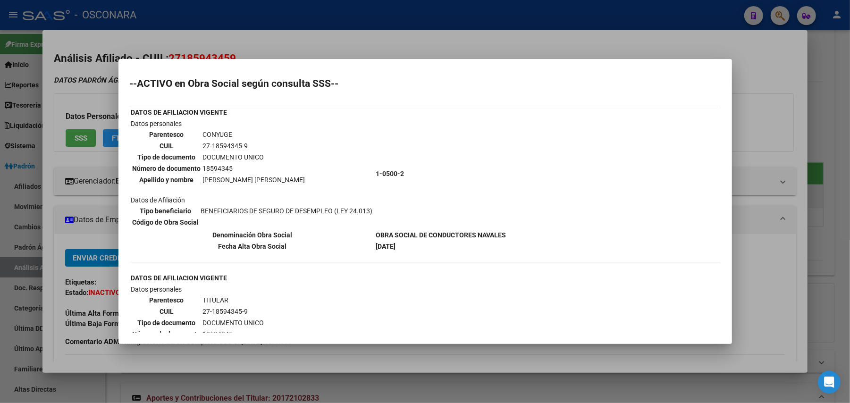
click at [401, 348] on div at bounding box center [425, 201] width 850 height 403
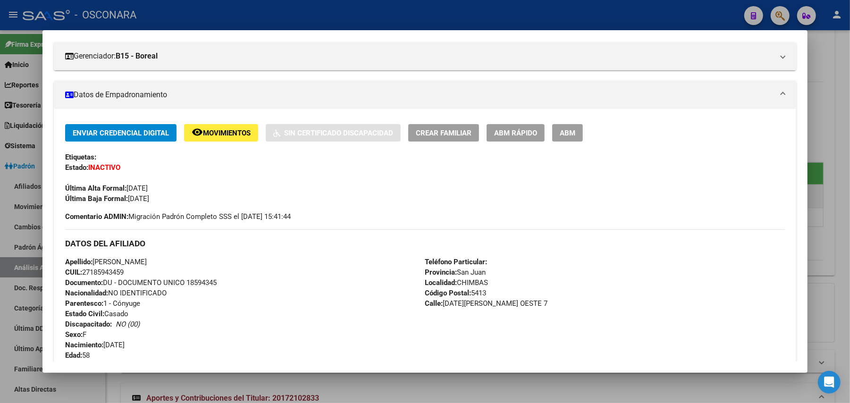
scroll to position [126, 0]
click at [531, 136] on span "ABM Rápido" at bounding box center [515, 132] width 43 height 8
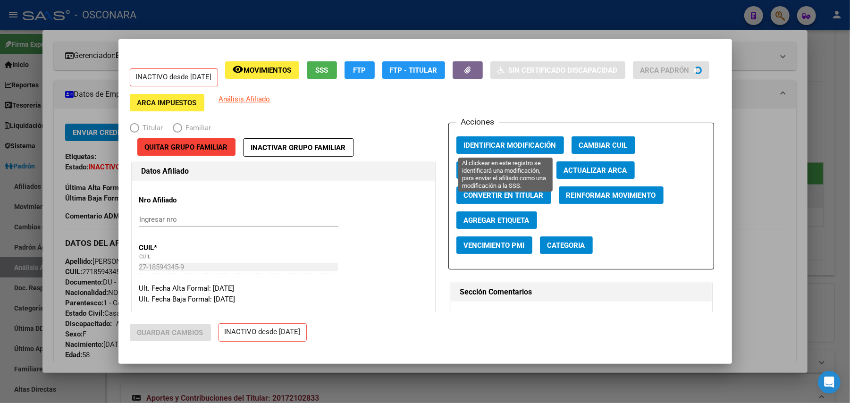
radio input "true"
type input "33-63761744-9"
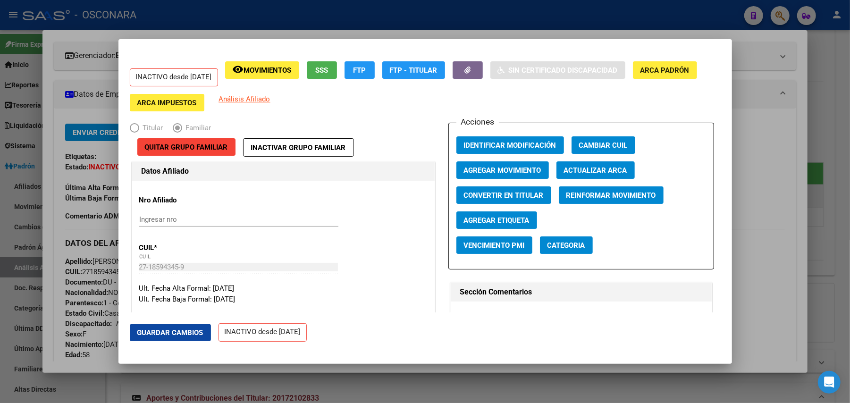
click at [527, 168] on span "Agregar Movimiento" at bounding box center [502, 170] width 77 height 8
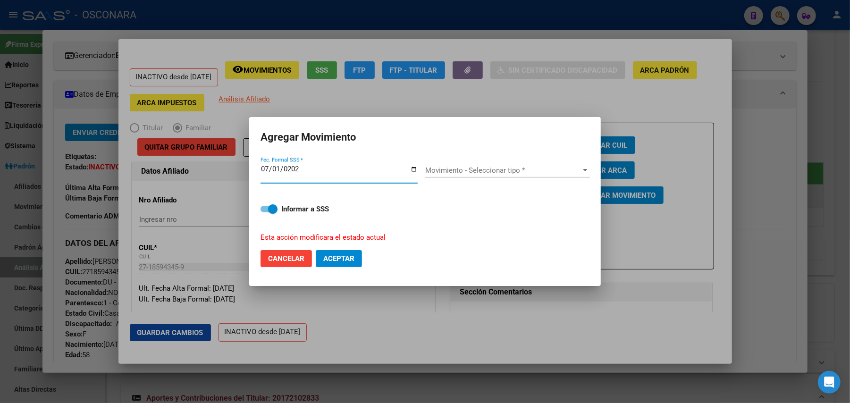
type input "2025-07-01"
click at [526, 165] on div "Movimiento - Seleccionar tipo * Movimiento - Seleccionar tipo *" at bounding box center [507, 170] width 165 height 14
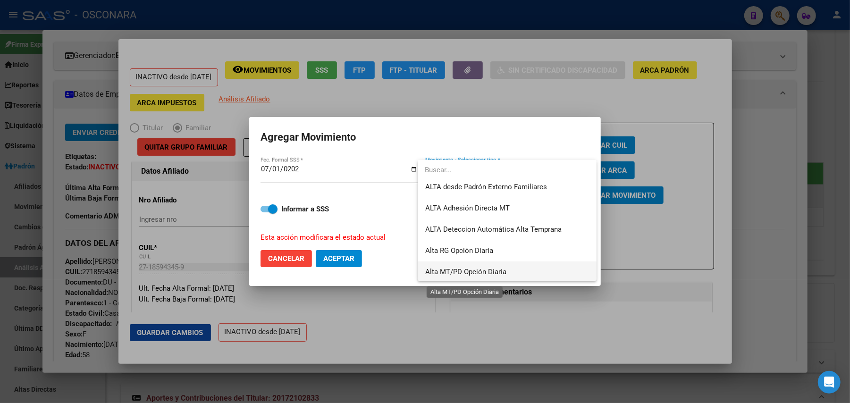
scroll to position [325, 0]
click at [262, 209] on div at bounding box center [425, 201] width 850 height 403
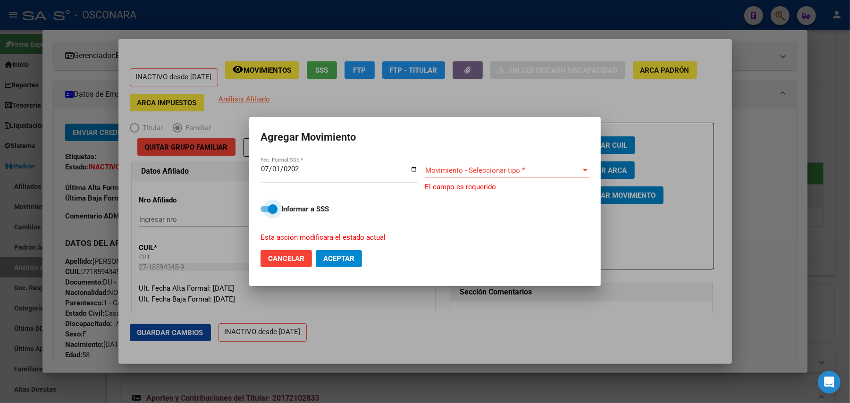
click at [262, 209] on span at bounding box center [269, 209] width 17 height 7
click at [265, 212] on input "Informar a SSS" at bounding box center [265, 212] width 0 height 0
checkbox input "false"
click at [573, 171] on span "Movimiento - Seleccionar tipo *" at bounding box center [503, 170] width 156 height 8
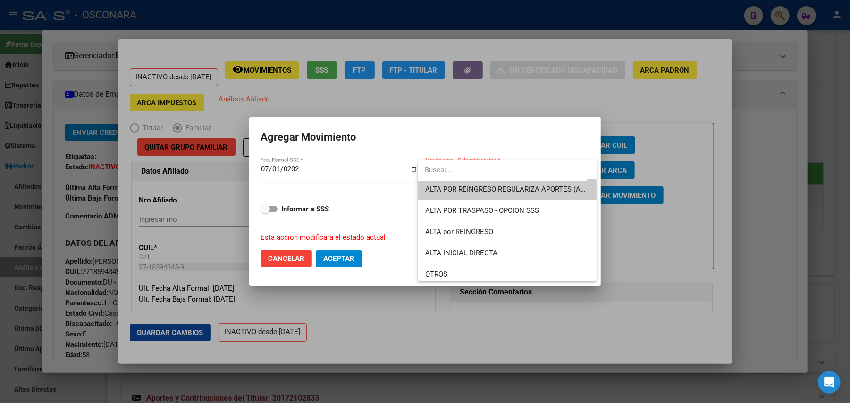
scroll to position [0, 0]
click at [445, 278] on span "OTROS" at bounding box center [436, 276] width 22 height 8
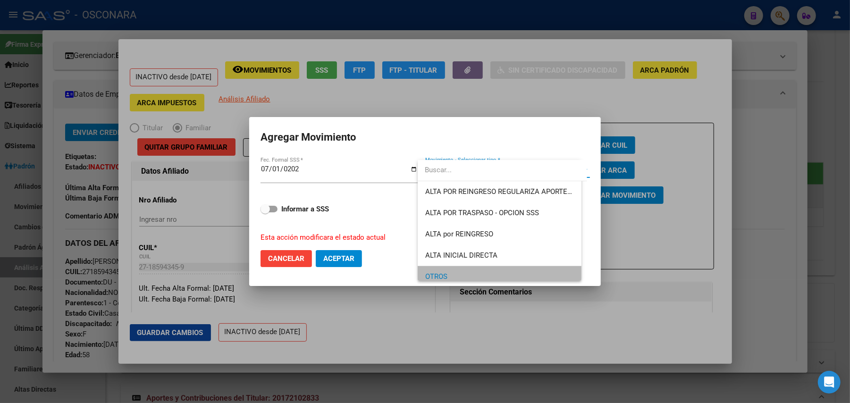
scroll to position [7, 0]
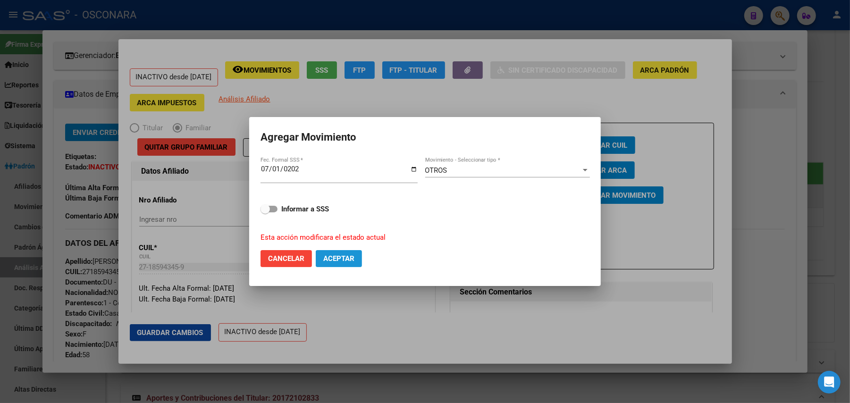
click at [345, 257] on span "Aceptar" at bounding box center [338, 258] width 31 height 8
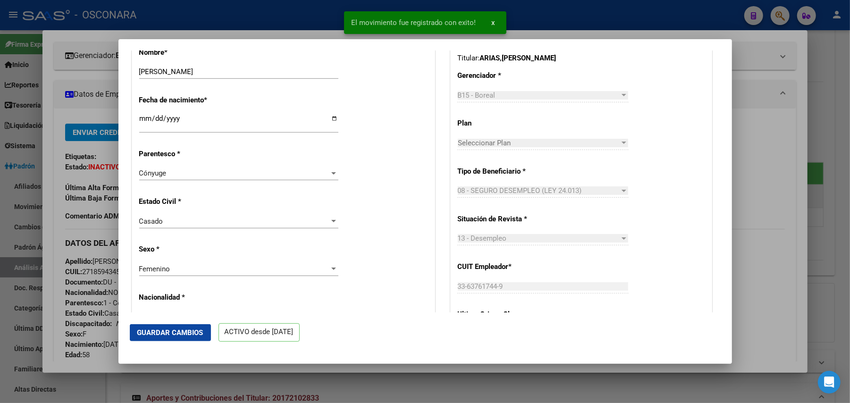
scroll to position [378, 0]
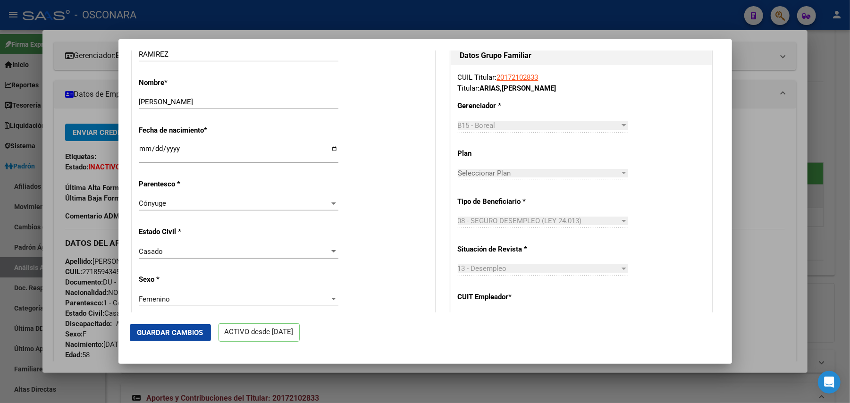
click at [193, 330] on span "Guardar Cambios" at bounding box center [170, 333] width 66 height 8
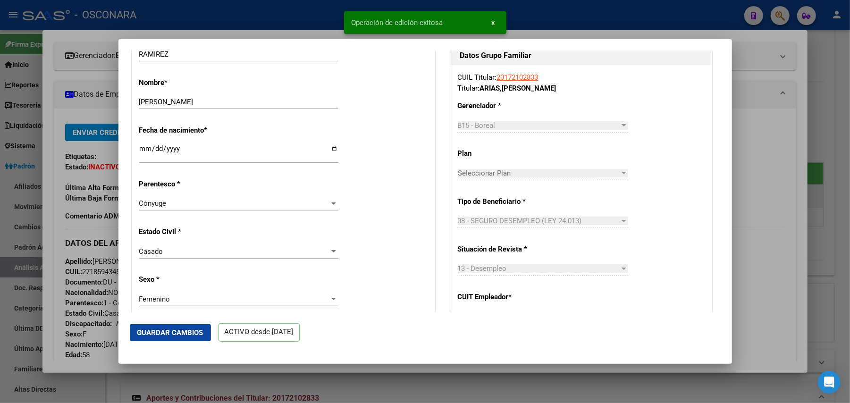
click at [376, 380] on div at bounding box center [425, 201] width 850 height 403
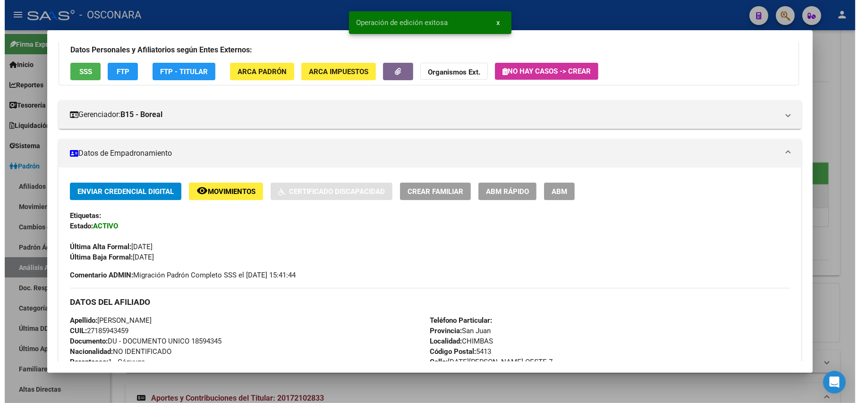
scroll to position [126, 0]
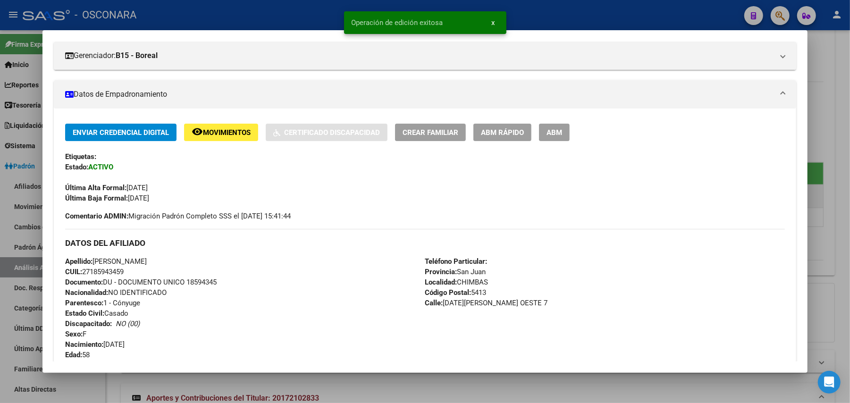
click at [382, 381] on div at bounding box center [425, 201] width 850 height 403
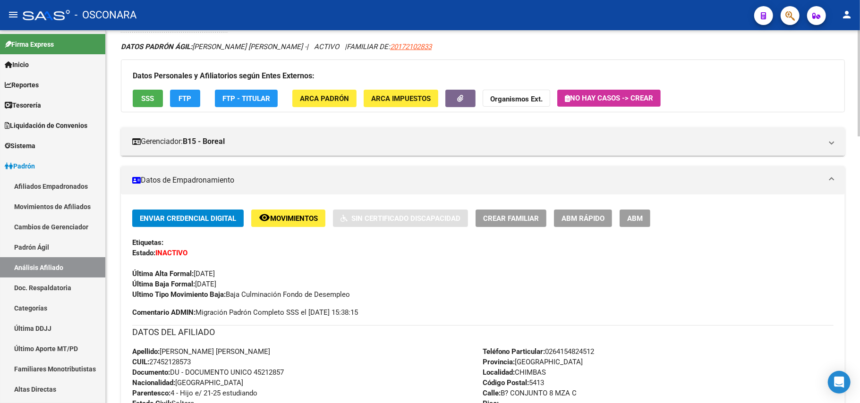
scroll to position [63, 0]
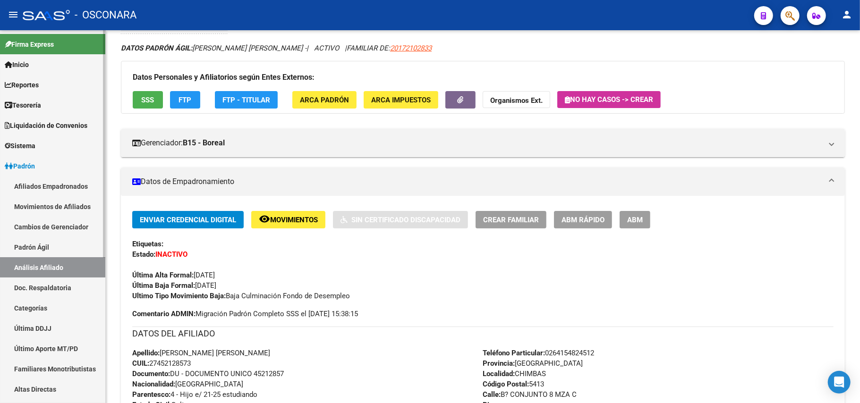
click at [41, 250] on link "Padrón Ágil" at bounding box center [52, 247] width 105 height 20
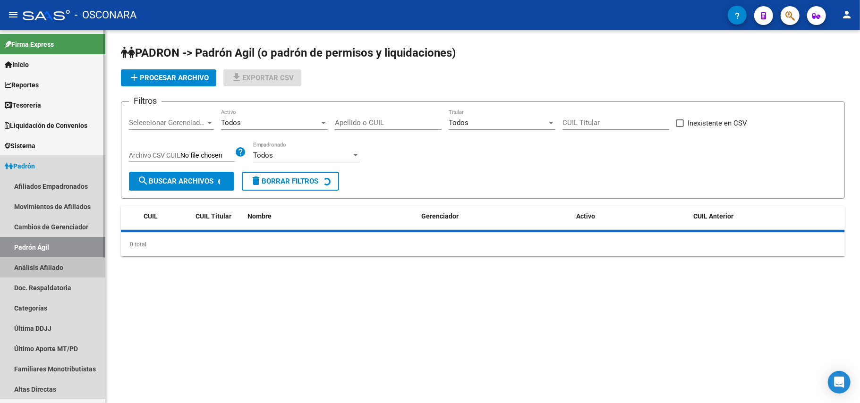
click at [44, 257] on link "Análisis Afiliado" at bounding box center [52, 267] width 105 height 20
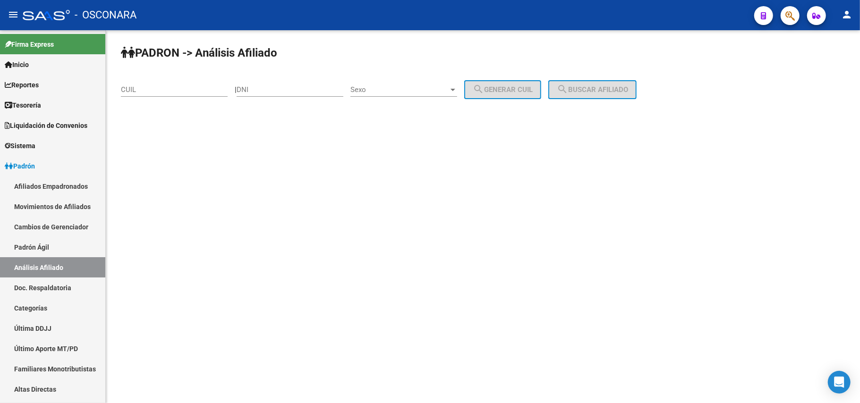
click at [196, 86] on input "CUIL" at bounding box center [174, 89] width 107 height 8
paste input "27-45212857-3"
type input "27-45212857-3"
click at [593, 82] on button "search Buscar afiliado" at bounding box center [592, 89] width 88 height 19
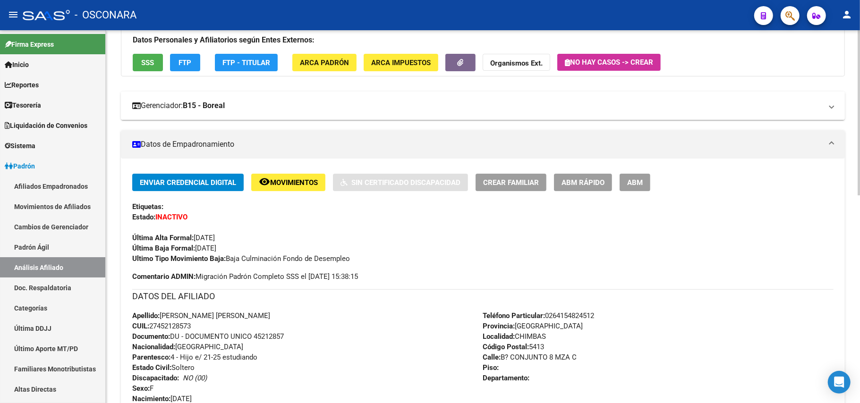
scroll to position [93, 0]
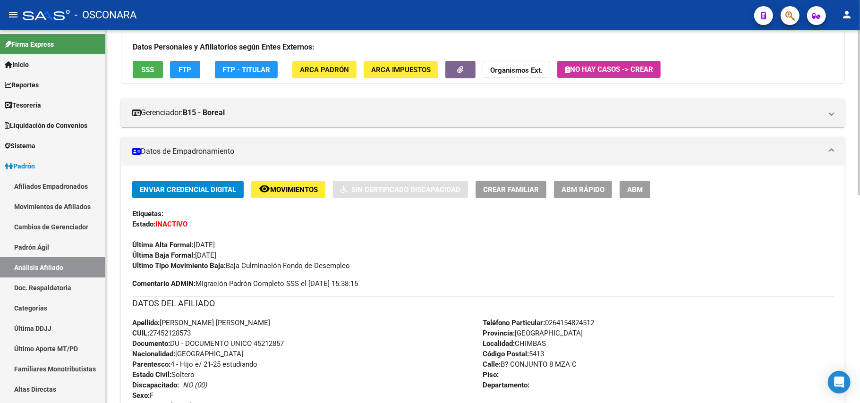
click at [163, 67] on div "Datos Personales y Afiliatorios según Entes Externos: SSS FTP FTP - Titular ARC…" at bounding box center [483, 57] width 724 height 53
drag, startPoint x: 61, startPoint y: 246, endPoint x: 58, endPoint y: 259, distance: 13.7
click at [61, 246] on link "Padrón Ágil" at bounding box center [52, 247] width 105 height 20
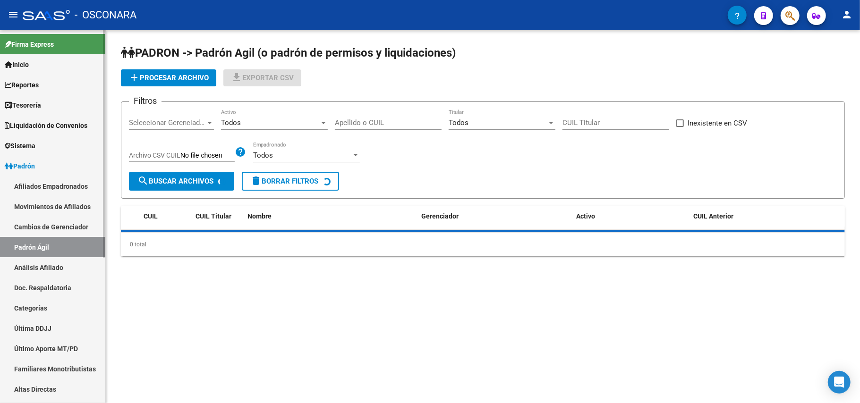
click at [56, 266] on link "Análisis Afiliado" at bounding box center [52, 267] width 105 height 20
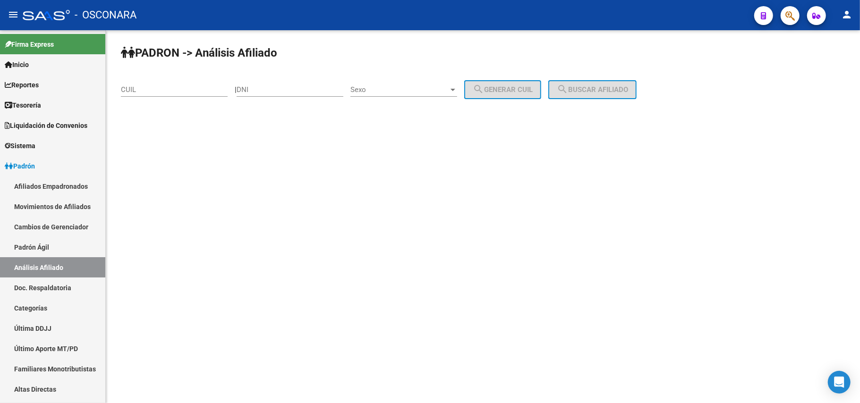
click at [145, 84] on div "CUIL" at bounding box center [174, 86] width 107 height 20
paste input "27-43213410-0"
type input "27-43213410-0"
click at [623, 92] on span "search Buscar afiliado" at bounding box center [591, 89] width 71 height 8
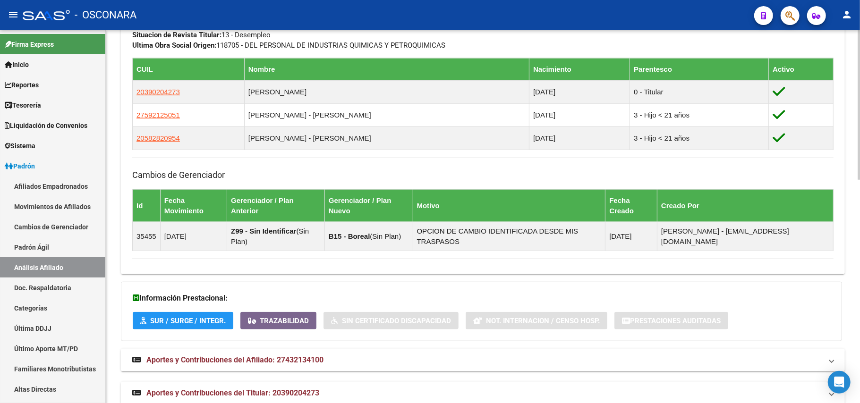
scroll to position [559, 0]
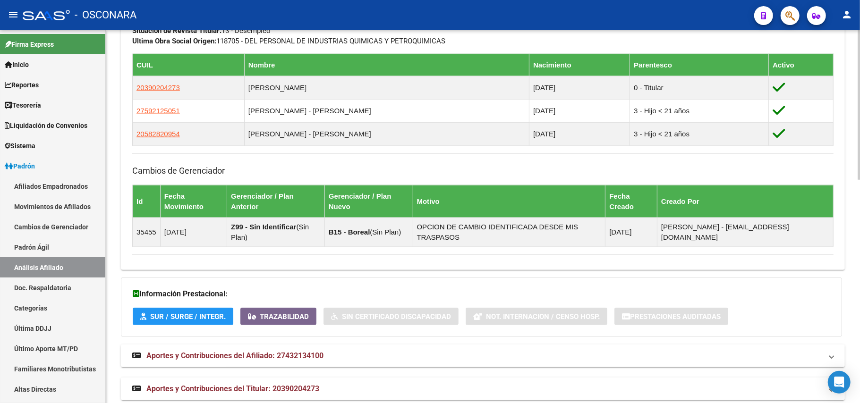
click at [306, 381] on span "Aportes y Contribuciones del Titular: 20390204273" at bounding box center [232, 388] width 173 height 9
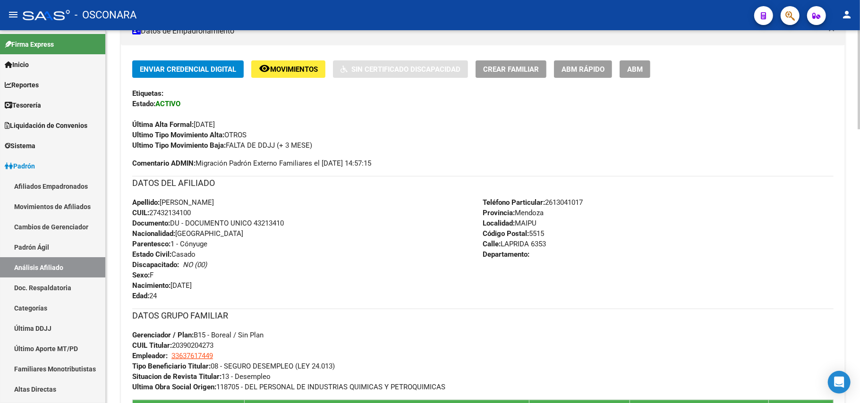
scroll to position [0, 0]
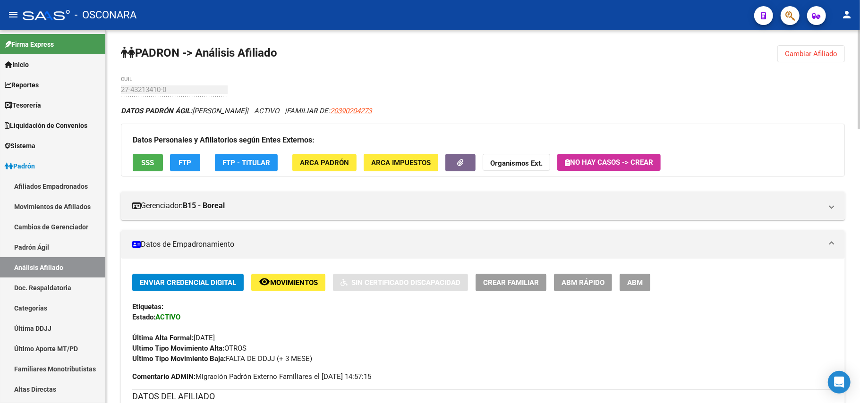
click at [189, 160] on span "FTP" at bounding box center [185, 163] width 13 height 8
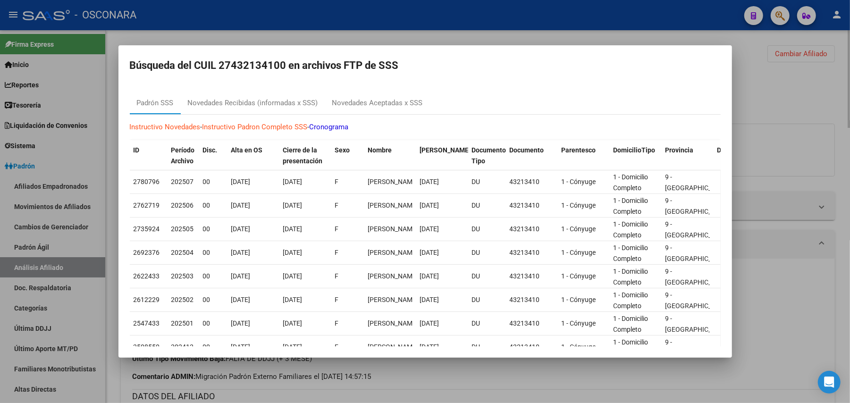
click at [765, 126] on div at bounding box center [425, 201] width 850 height 403
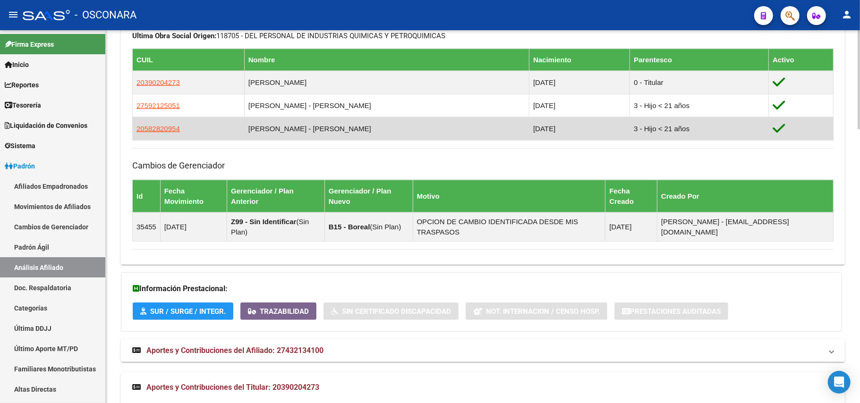
scroll to position [566, 0]
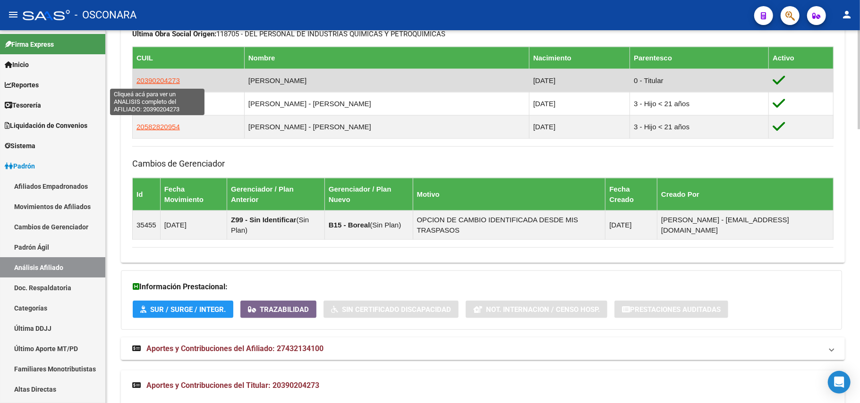
click at [160, 84] on span "20390204273" at bounding box center [157, 80] width 43 height 8
type textarea "20390204273"
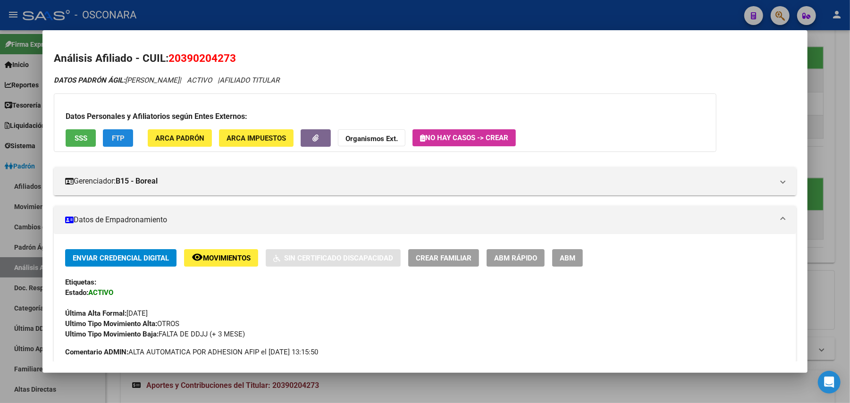
click at [119, 137] on span "FTP" at bounding box center [118, 138] width 13 height 8
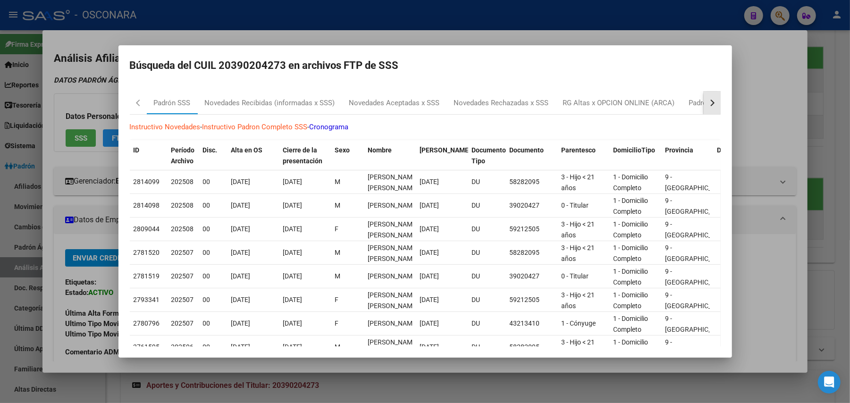
click at [708, 102] on div "button" at bounding box center [711, 103] width 7 height 7
click at [671, 104] on div "Padrón Desempleo SSS" at bounding box center [650, 103] width 75 height 11
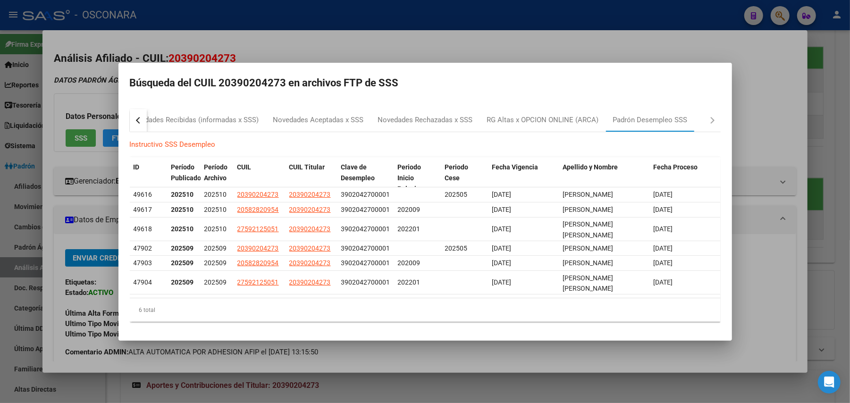
click at [539, 381] on div at bounding box center [425, 201] width 850 height 403
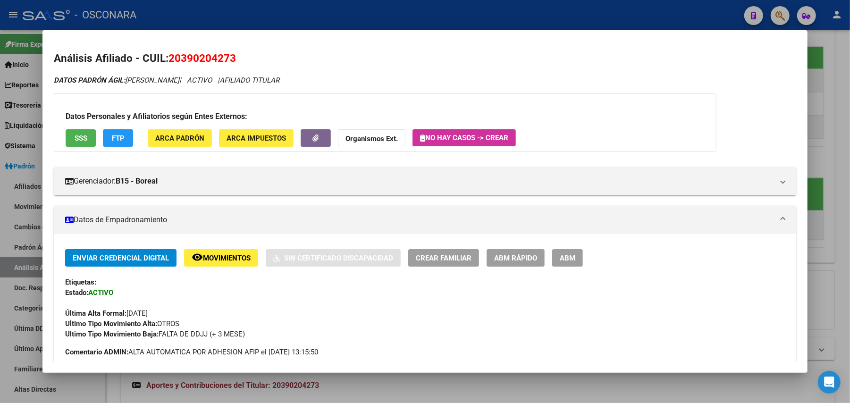
click at [539, 381] on div at bounding box center [425, 201] width 850 height 403
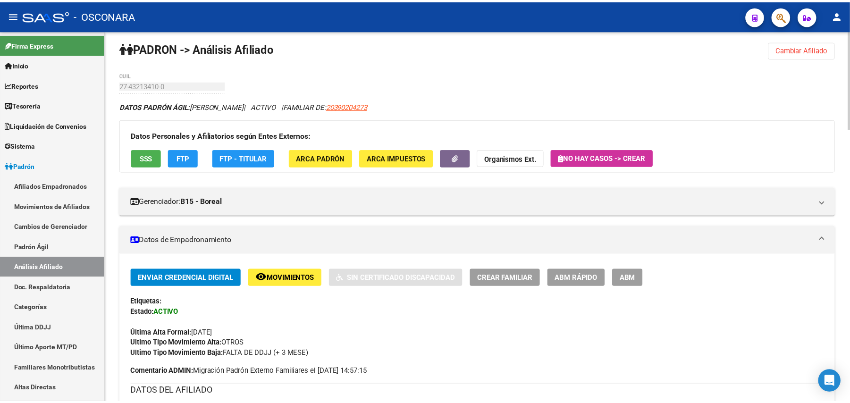
scroll to position [0, 0]
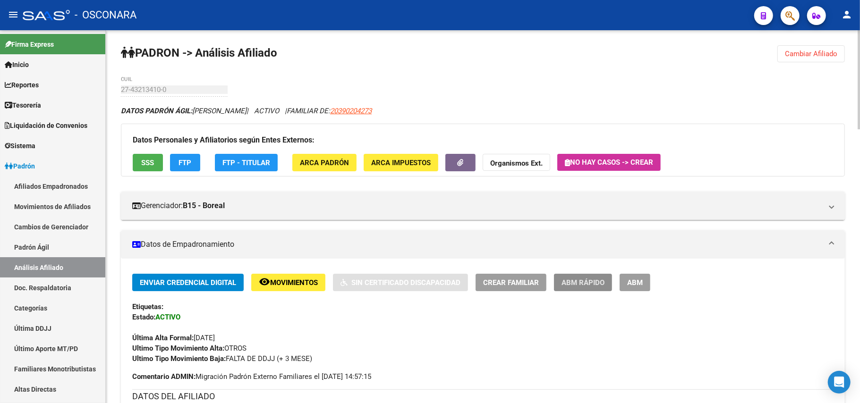
click at [584, 278] on span "ABM Rápido" at bounding box center [582, 282] width 43 height 8
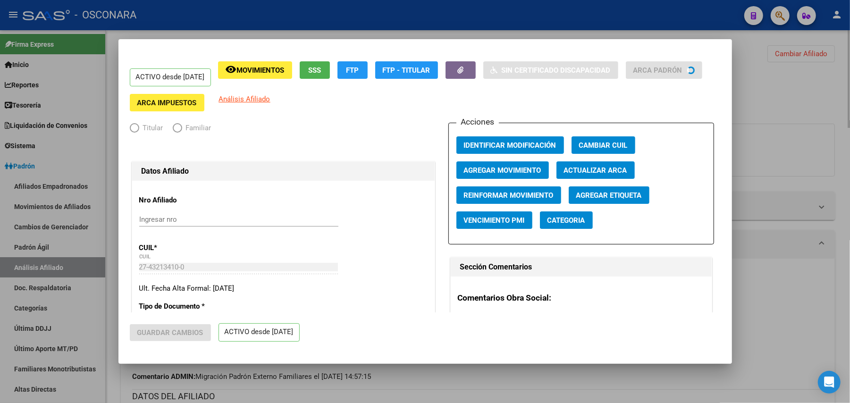
radio input "true"
type input "33-63761744-9"
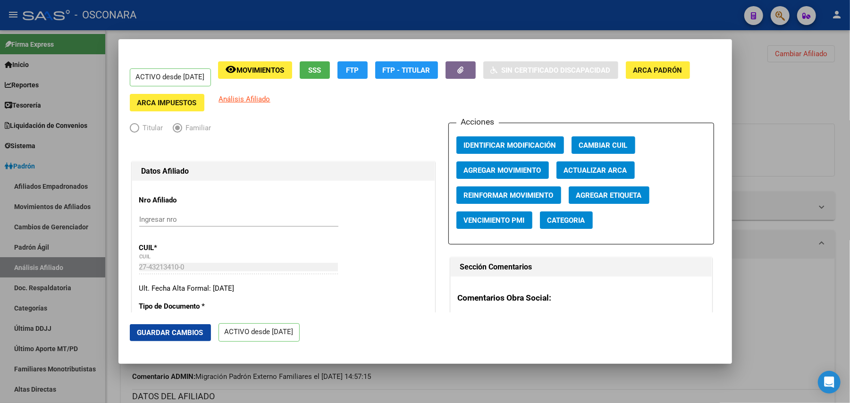
click at [523, 169] on span "Agregar Movimiento" at bounding box center [502, 170] width 77 height 8
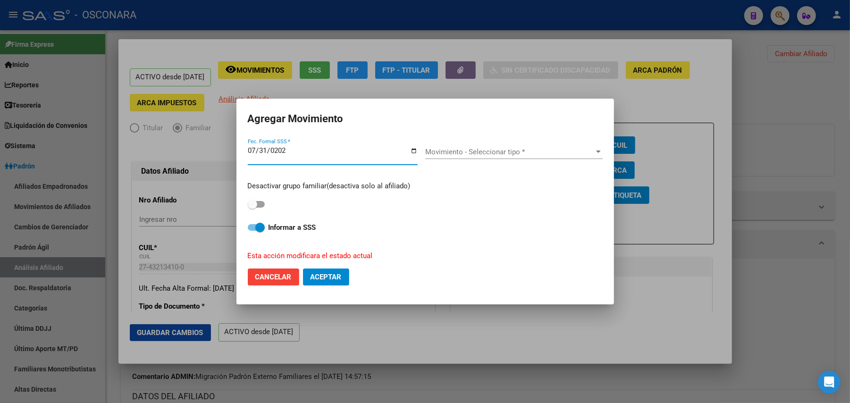
type input "[DATE]"
click at [528, 132] on form "Agregar Movimiento [DATE] Fec. Formal SSS * Movimiento - Seleccionar tipo * Mov…" at bounding box center [425, 201] width 355 height 183
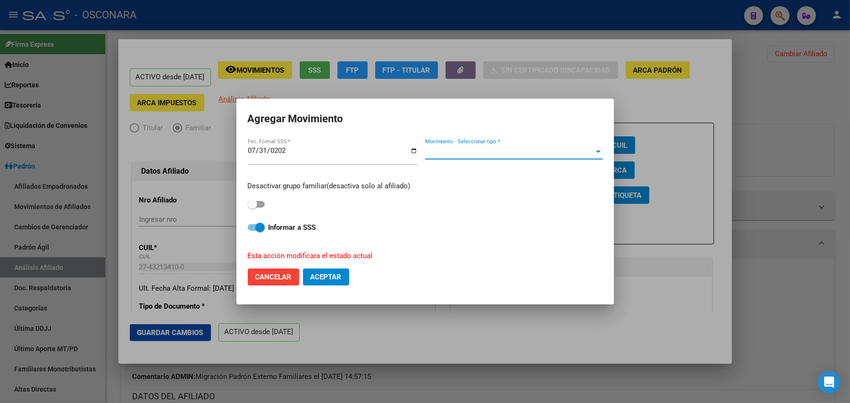
click at [549, 159] on div "Movimiento - Seleccionar tipo * Movimiento - Seleccionar tipo *" at bounding box center [513, 156] width 177 height 23
click at [557, 155] on span "Movimiento - Seleccionar tipo *" at bounding box center [509, 152] width 169 height 8
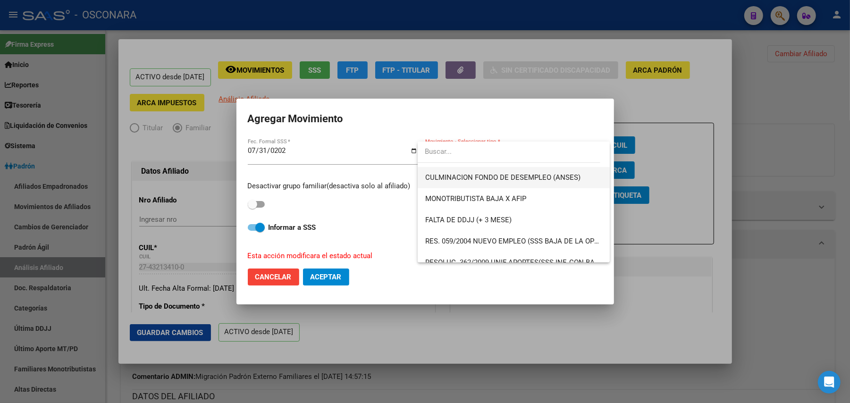
scroll to position [252, 0]
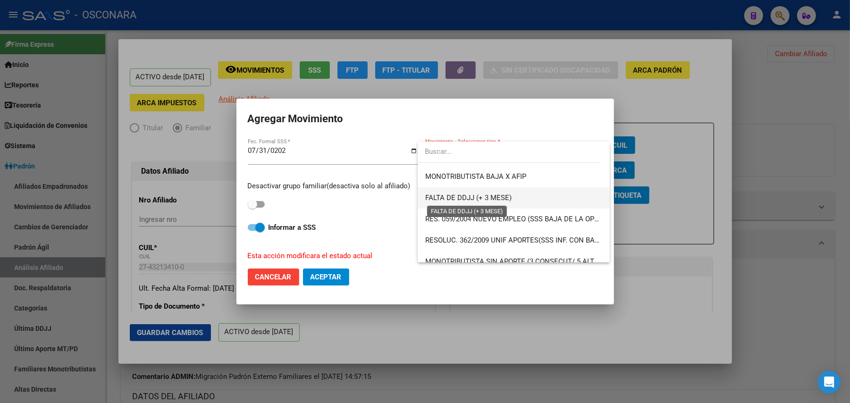
click at [499, 196] on span "FALTA DE DDJJ (+ 3 MESE)" at bounding box center [468, 198] width 86 height 8
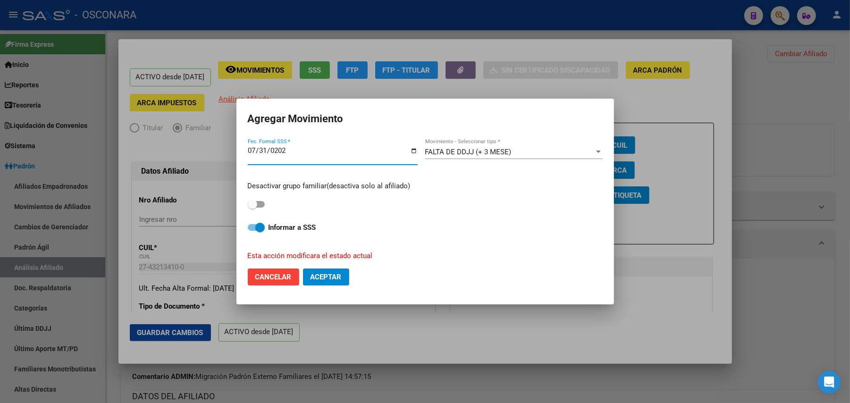
click at [268, 154] on input "[DATE]" at bounding box center [333, 154] width 170 height 15
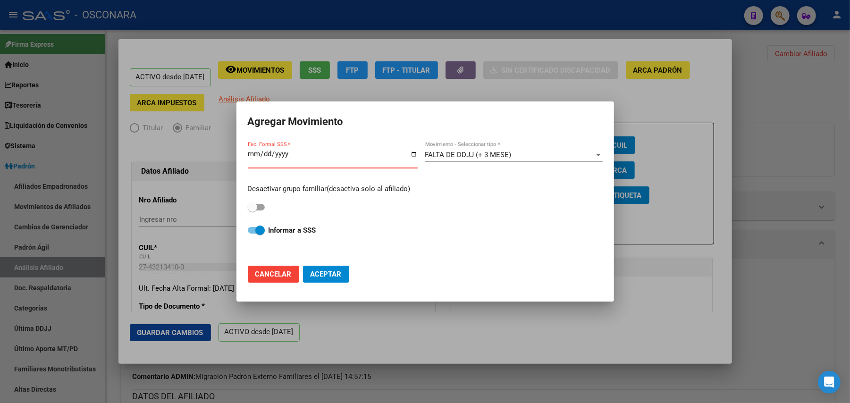
type input "[DATE]"
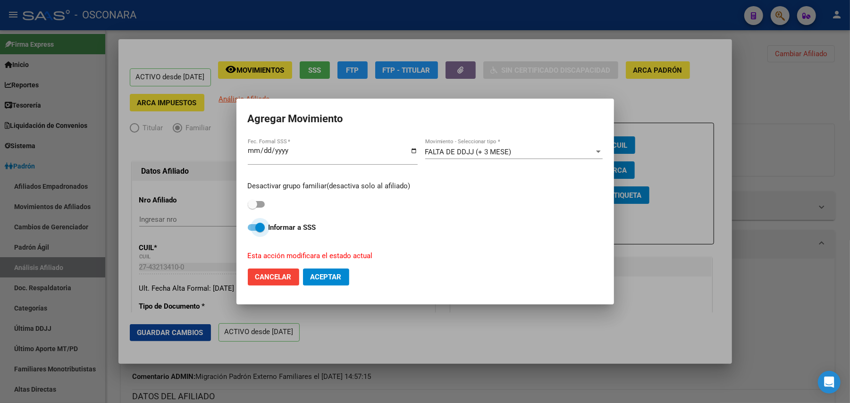
click at [253, 227] on span at bounding box center [256, 227] width 17 height 7
click at [253, 231] on input "Informar a SSS" at bounding box center [252, 231] width 0 height 0
checkbox input "false"
click at [379, 302] on mat-dialog-container "Agregar Movimiento 2025-08-31 Fec. Formal SSS * FALTA DE DDJJ (+ 3 MESE) Movimi…" at bounding box center [425, 202] width 378 height 206
click at [342, 72] on div at bounding box center [425, 201] width 850 height 403
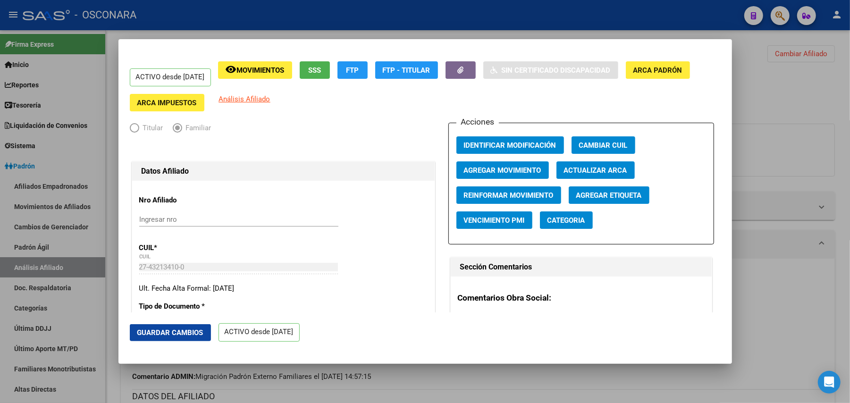
click at [330, 72] on button "SSS" at bounding box center [315, 69] width 30 height 17
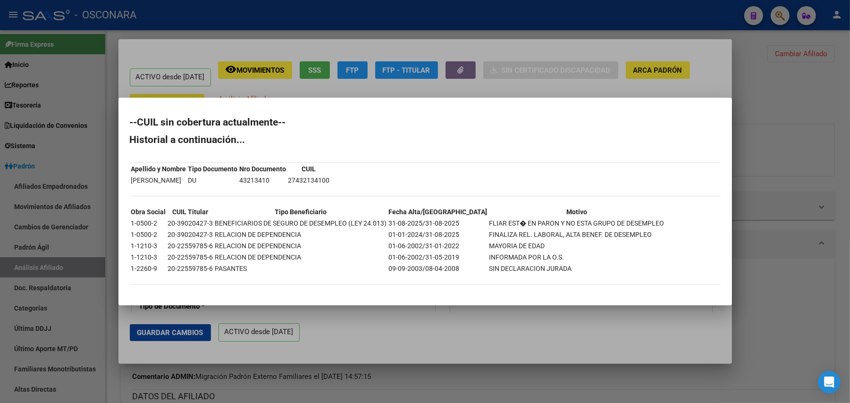
click at [405, 314] on div at bounding box center [425, 201] width 850 height 403
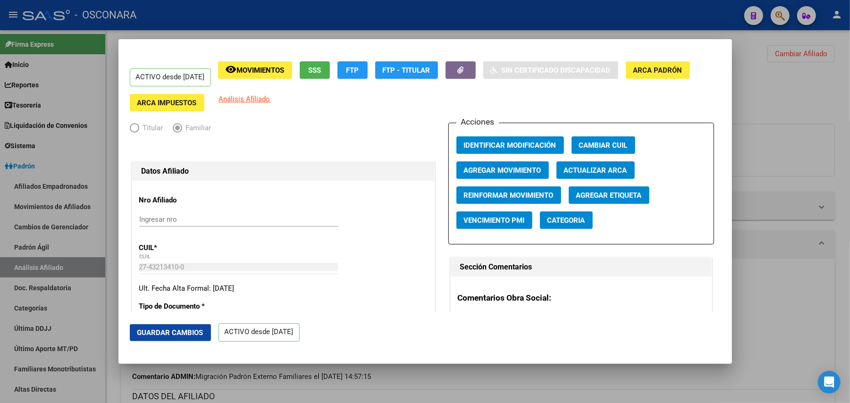
click at [522, 174] on span "Agregar Movimiento" at bounding box center [502, 170] width 77 height 8
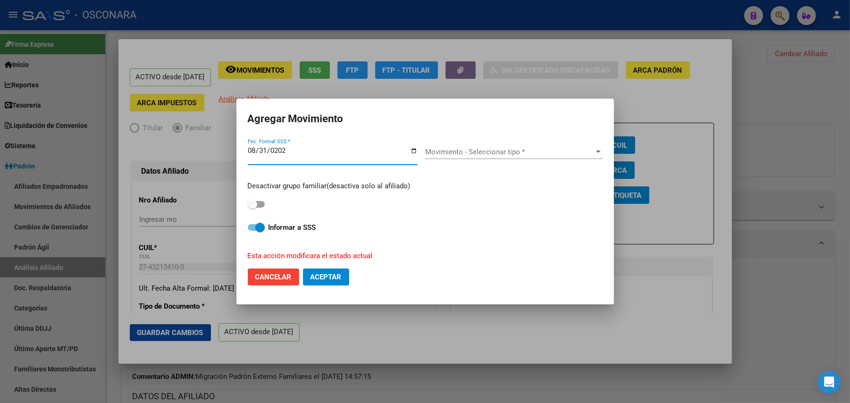
type input "[DATE]"
click at [500, 154] on span "Movimiento - Seleccionar tipo *" at bounding box center [509, 152] width 169 height 8
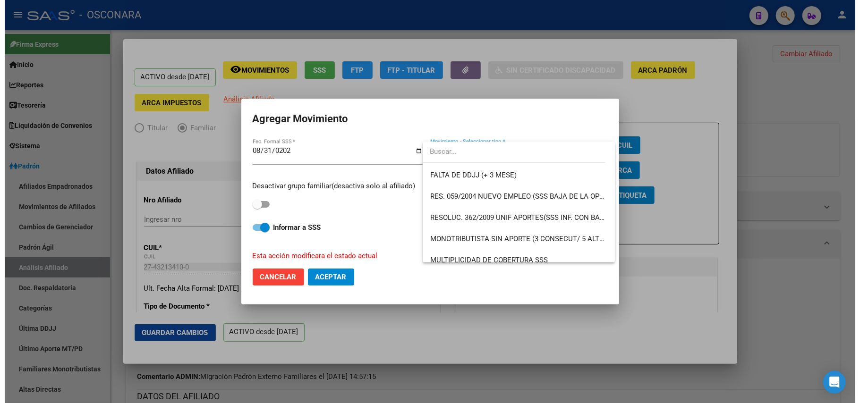
scroll to position [245, 0]
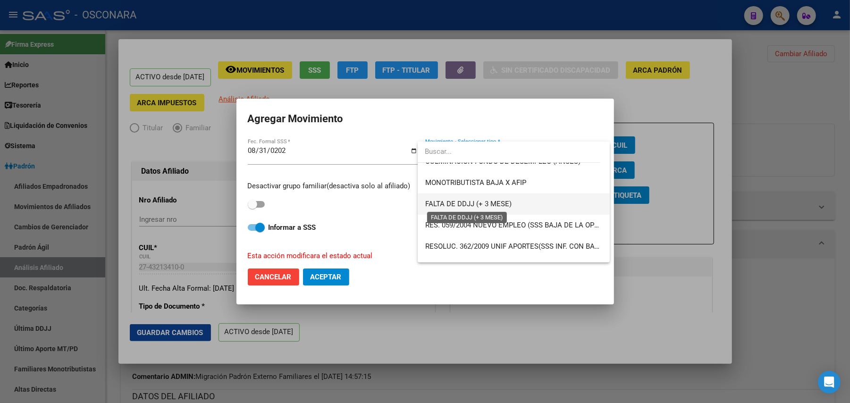
click at [483, 202] on span "FALTA DE DDJJ (+ 3 MESE)" at bounding box center [468, 204] width 86 height 8
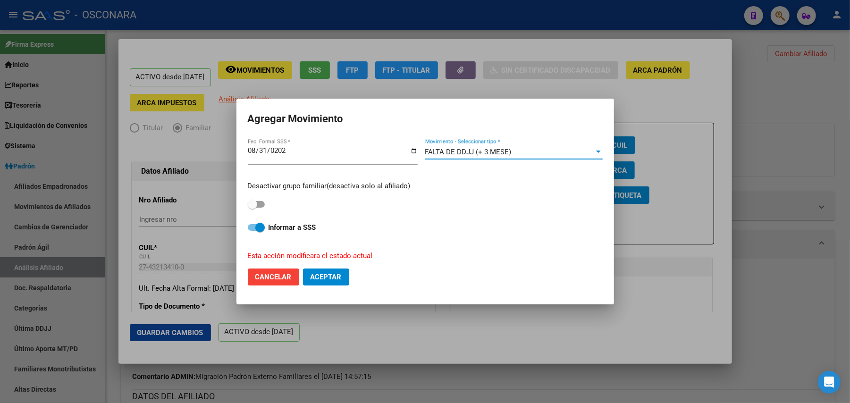
click at [252, 223] on label "Informar a SSS" at bounding box center [425, 227] width 355 height 11
click at [252, 231] on input "Informar a SSS" at bounding box center [252, 231] width 0 height 0
checkbox input "false"
click at [332, 276] on span "Aceptar" at bounding box center [326, 277] width 31 height 8
click at [471, 381] on div at bounding box center [425, 201] width 850 height 403
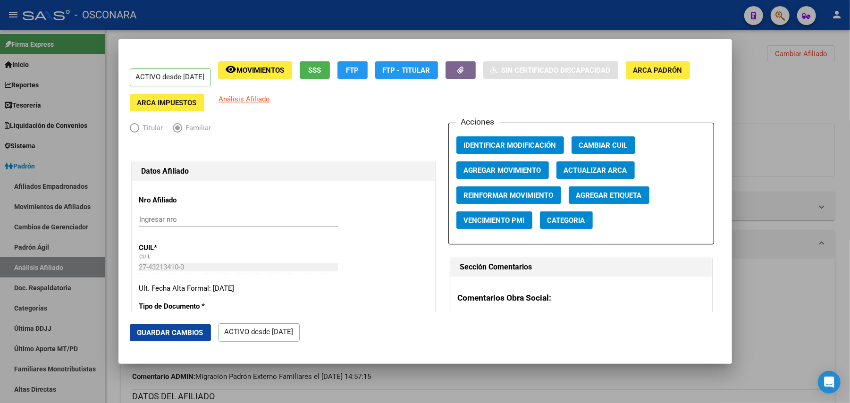
click at [472, 381] on div at bounding box center [425, 201] width 850 height 403
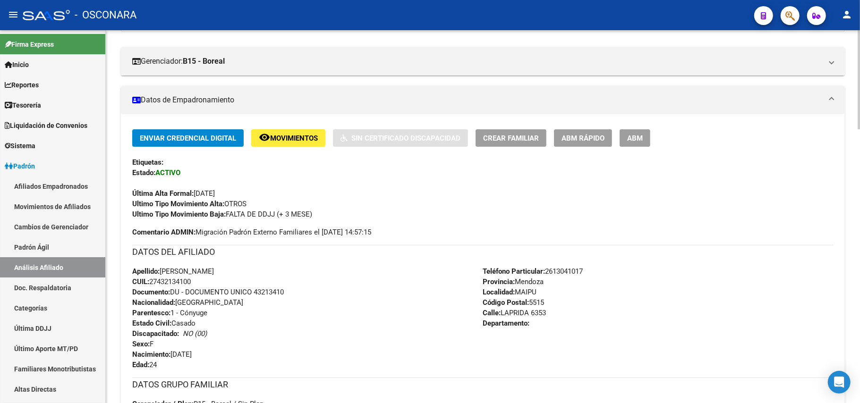
scroll to position [126, 0]
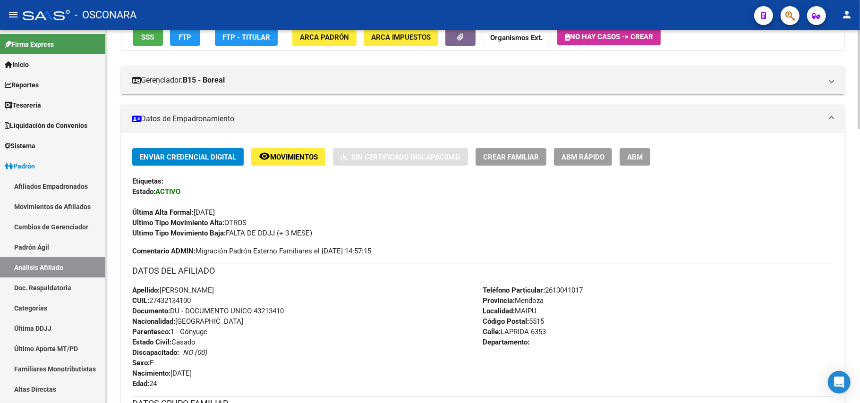
click at [306, 161] on button "remove_red_eye Movimientos" at bounding box center [288, 156] width 74 height 17
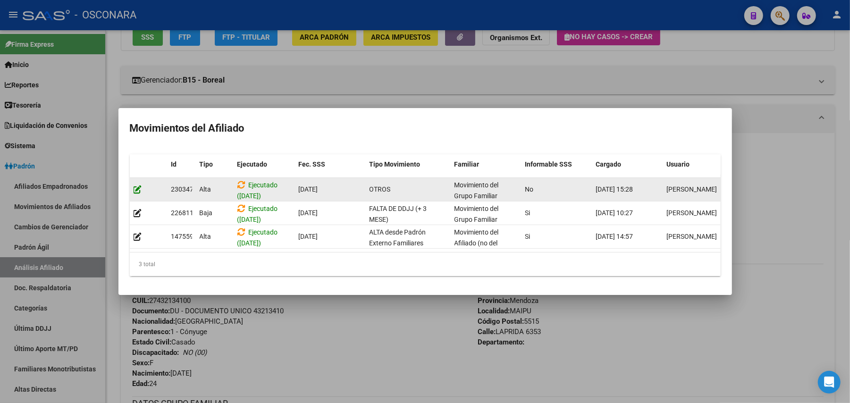
click at [140, 185] on icon at bounding box center [138, 189] width 8 height 9
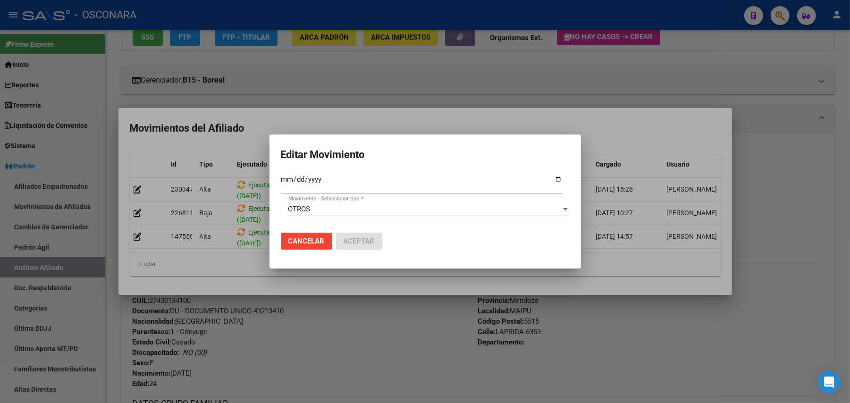
click at [365, 316] on div at bounding box center [425, 201] width 850 height 403
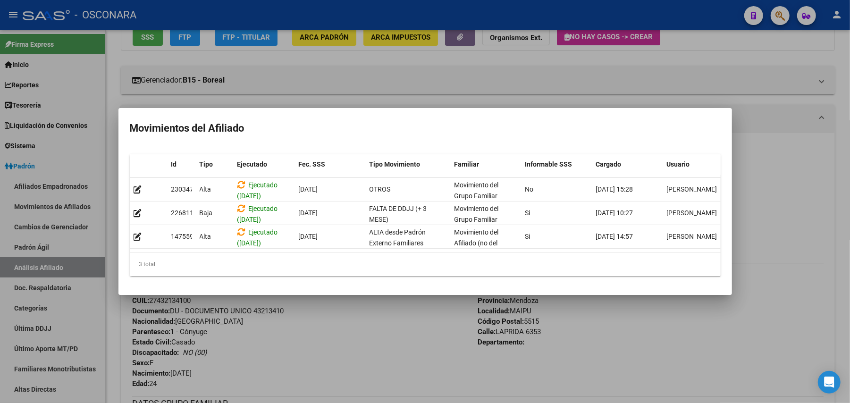
click at [365, 316] on div at bounding box center [425, 201] width 850 height 403
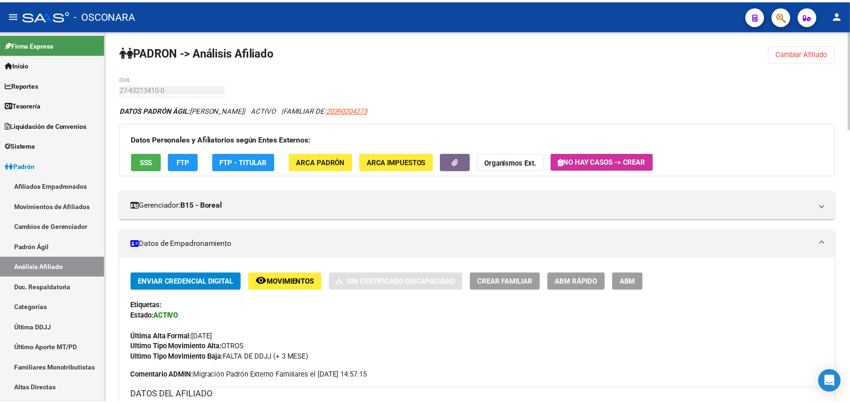
scroll to position [0, 0]
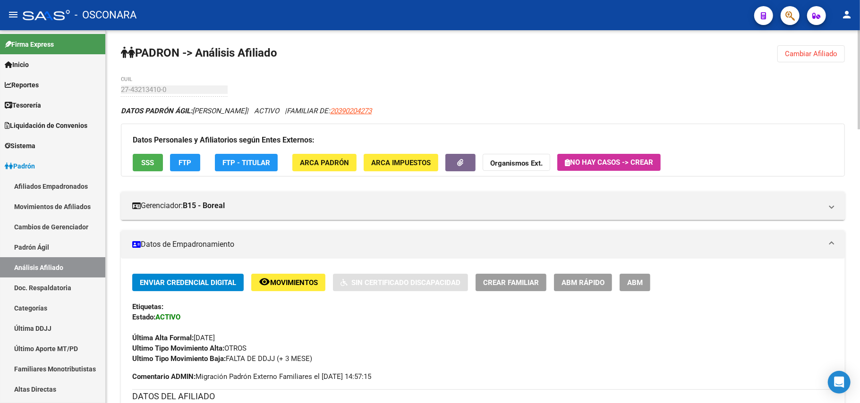
click at [153, 167] on span "SSS" at bounding box center [148, 163] width 13 height 8
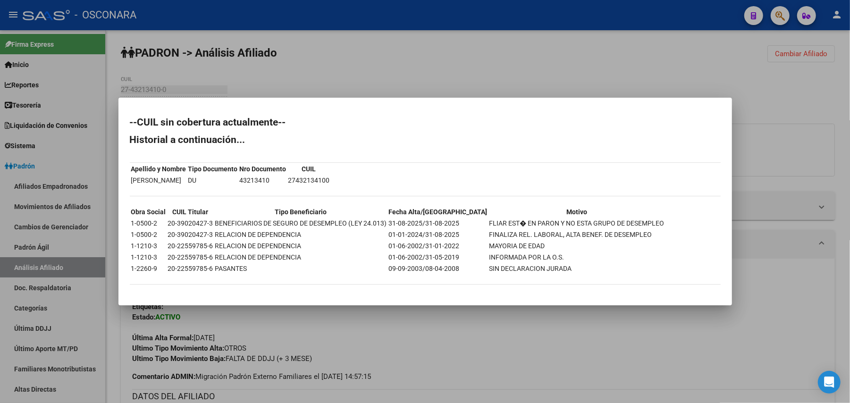
click at [461, 309] on div at bounding box center [425, 201] width 850 height 403
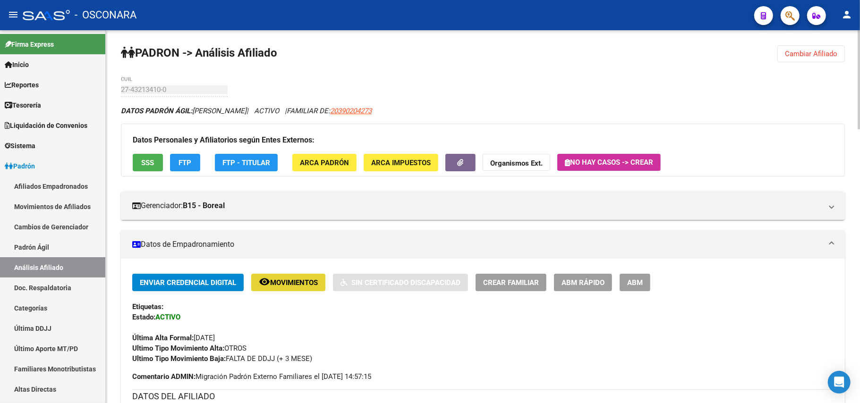
click at [281, 287] on button "remove_red_eye Movimientos" at bounding box center [288, 282] width 74 height 17
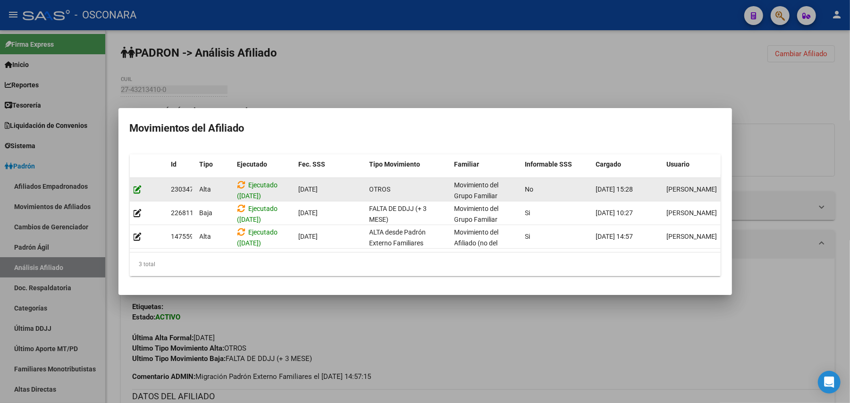
click at [135, 187] on icon at bounding box center [138, 189] width 8 height 9
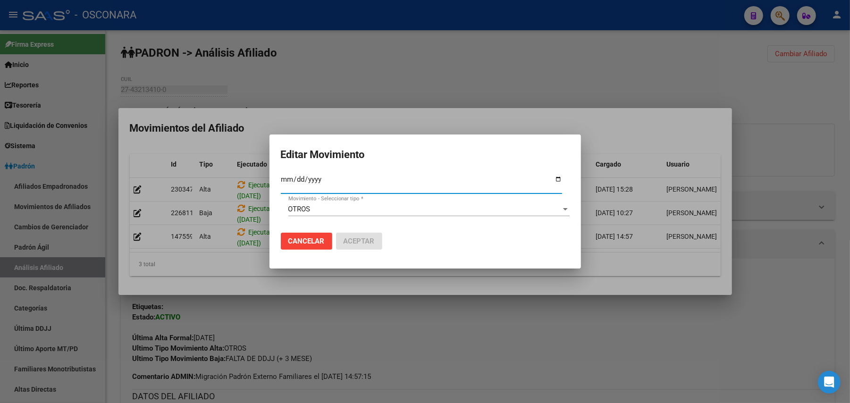
click at [309, 244] on span "Cancelar" at bounding box center [306, 241] width 36 height 8
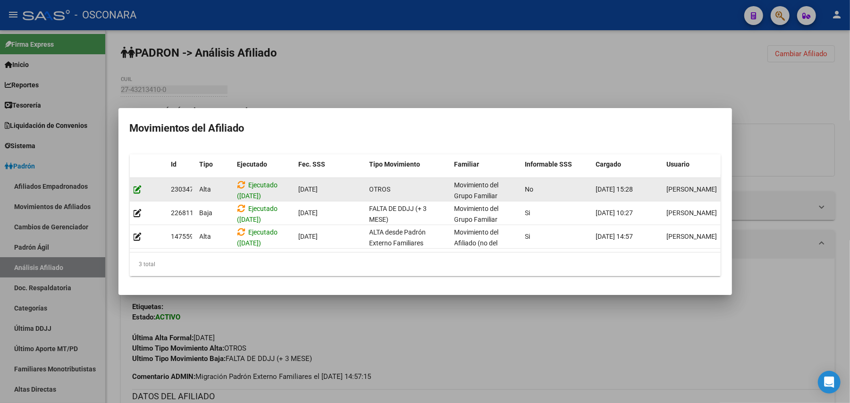
click at [141, 185] on icon at bounding box center [138, 189] width 8 height 9
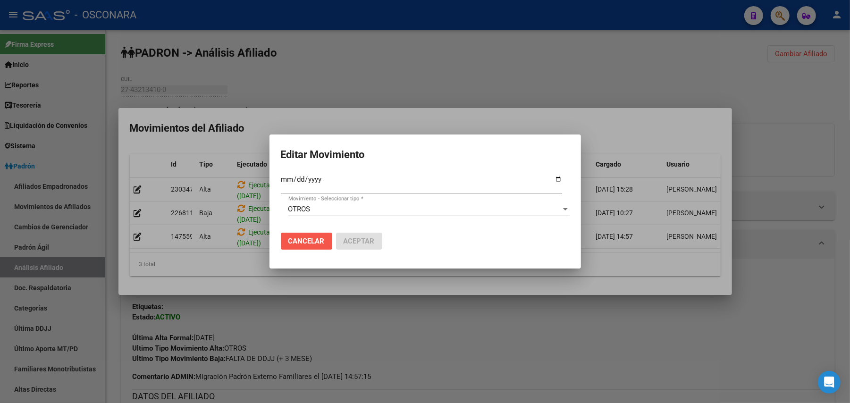
click at [318, 237] on span "Cancelar" at bounding box center [306, 241] width 36 height 8
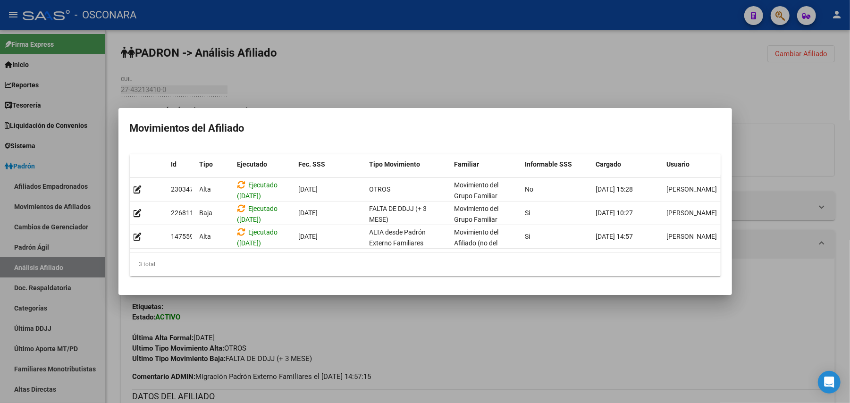
click at [395, 329] on div at bounding box center [425, 201] width 850 height 403
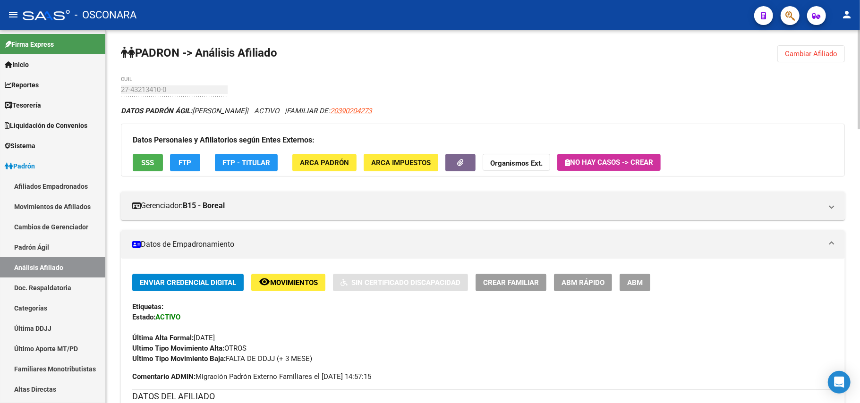
click at [564, 279] on span "ABM Rápido" at bounding box center [582, 282] width 43 height 8
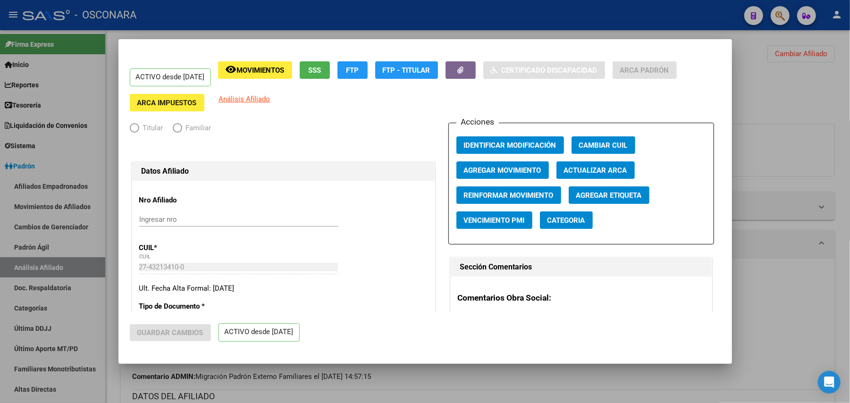
radio input "true"
type input "33-63761744-9"
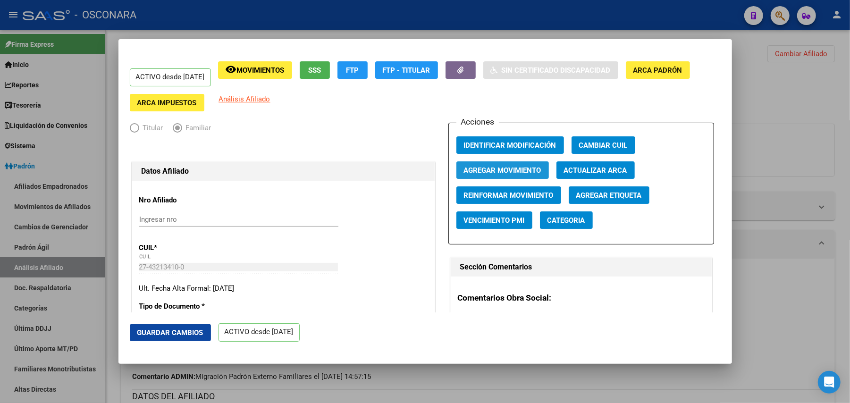
click at [532, 172] on span "Agregar Movimiento" at bounding box center [502, 170] width 77 height 8
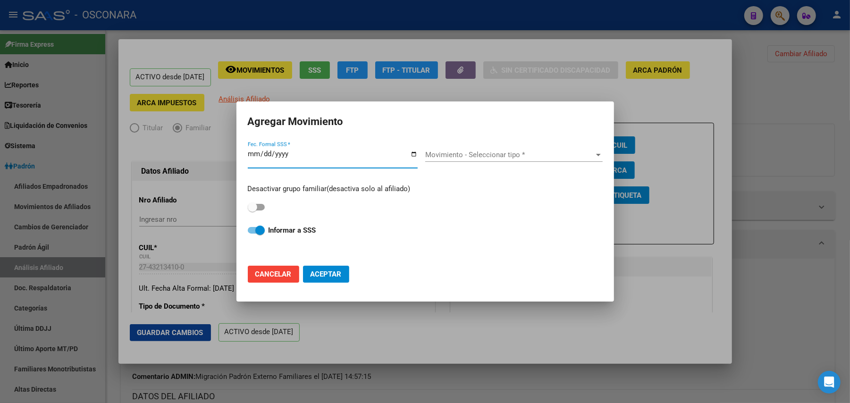
click at [593, 146] on div "Movimiento - Seleccionar tipo * Movimiento - Seleccionar tipo *" at bounding box center [513, 158] width 177 height 36
click at [586, 160] on div "Movimiento - Seleccionar tipo * Movimiento - Seleccionar tipo *" at bounding box center [513, 155] width 177 height 14
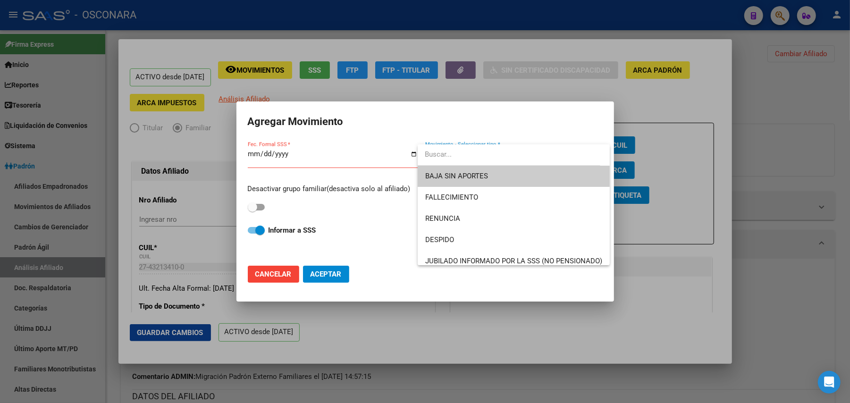
click at [486, 177] on span "BAJA SIN APORTES" at bounding box center [456, 176] width 63 height 8
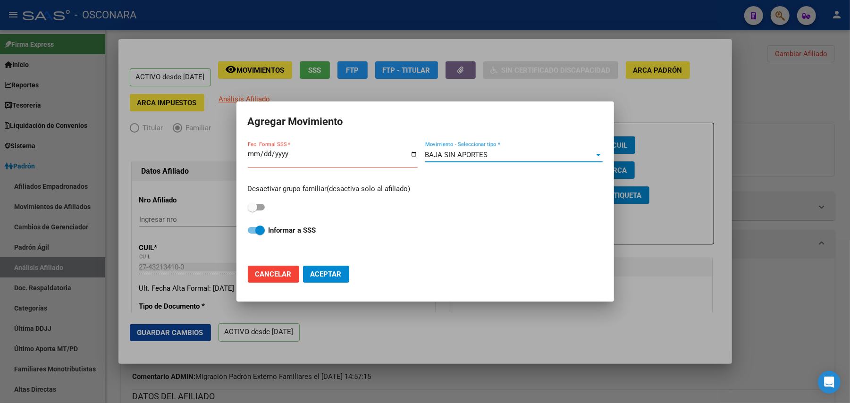
click at [286, 152] on input "Fec. Formal SSS *" at bounding box center [333, 157] width 170 height 15
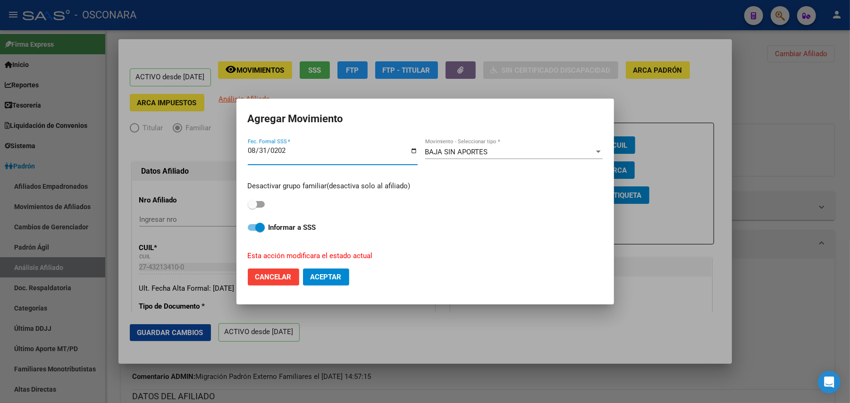
type input "[DATE]"
click at [252, 227] on span at bounding box center [256, 227] width 17 height 7
click at [252, 231] on input "Informar a SSS" at bounding box center [252, 231] width 0 height 0
checkbox input "false"
click at [335, 278] on span "Aceptar" at bounding box center [326, 277] width 31 height 8
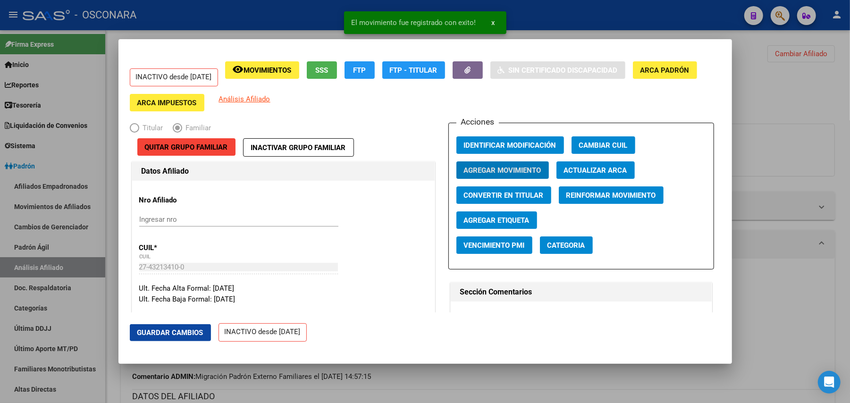
click at [195, 331] on span "Guardar Cambios" at bounding box center [170, 333] width 66 height 8
click at [829, 93] on div at bounding box center [425, 201] width 850 height 403
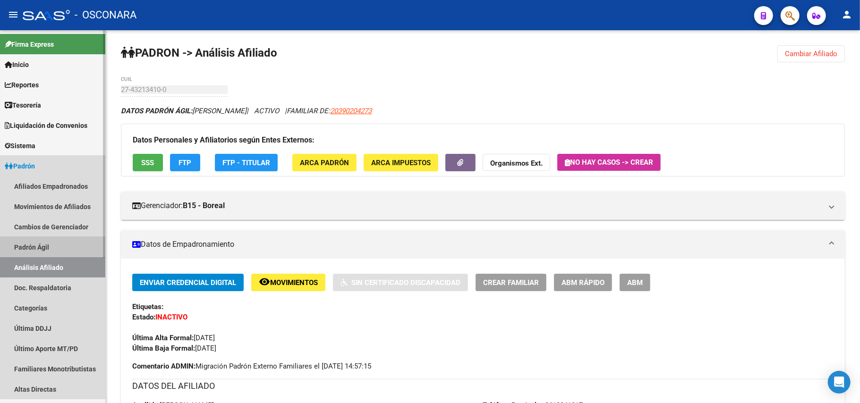
click at [55, 242] on link "Padrón Ágil" at bounding box center [52, 247] width 105 height 20
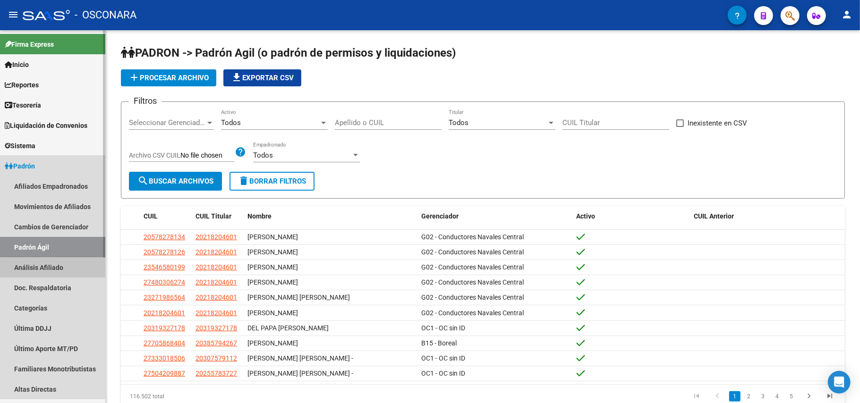
click at [64, 261] on link "Análisis Afiliado" at bounding box center [52, 267] width 105 height 20
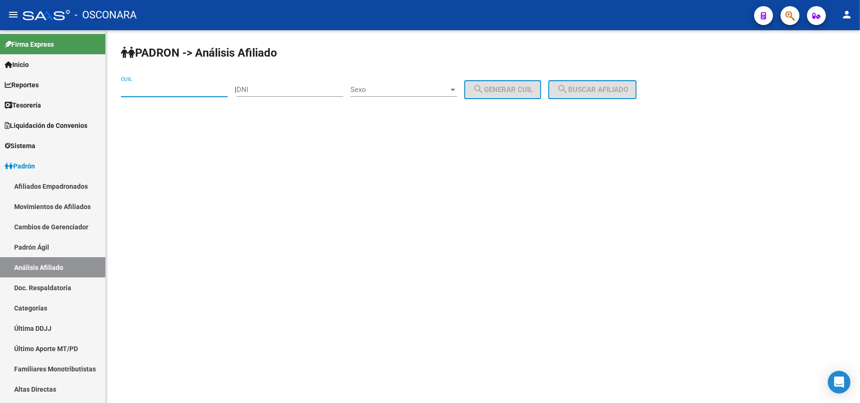
click at [174, 88] on input "CUIL" at bounding box center [174, 89] width 107 height 8
paste input "20-55449754-4"
type input "20-55449754-4"
click at [636, 95] on button "search Buscar afiliado" at bounding box center [592, 89] width 88 height 19
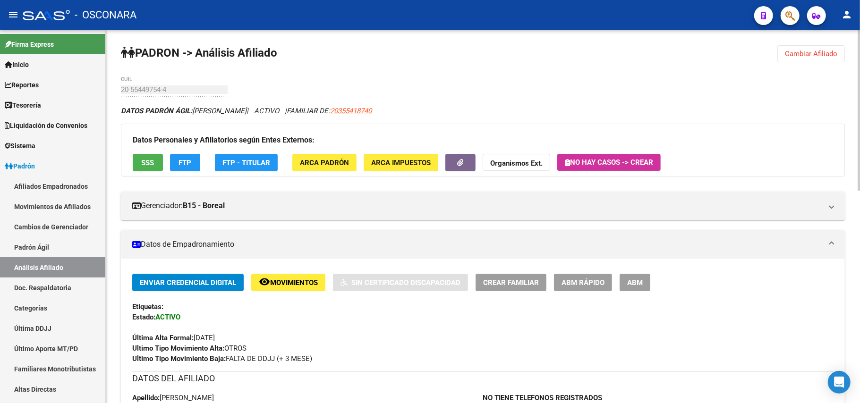
click at [598, 280] on span "ABM Rápido" at bounding box center [582, 282] width 43 height 8
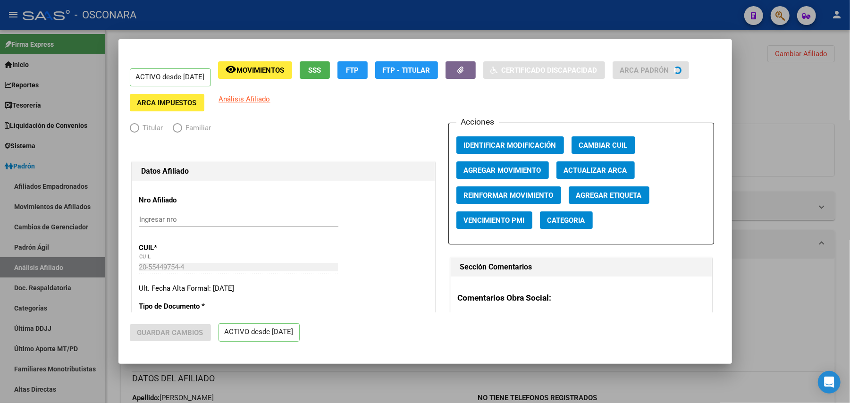
radio input "true"
type input "33-63761744-9"
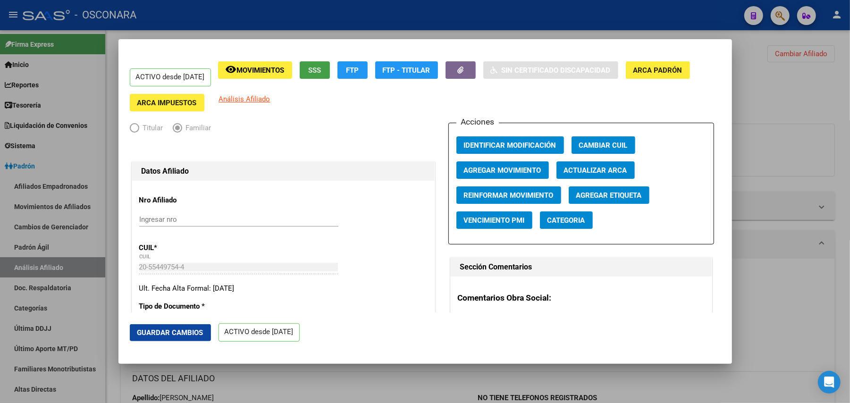
click at [327, 64] on button "SSS" at bounding box center [315, 69] width 30 height 17
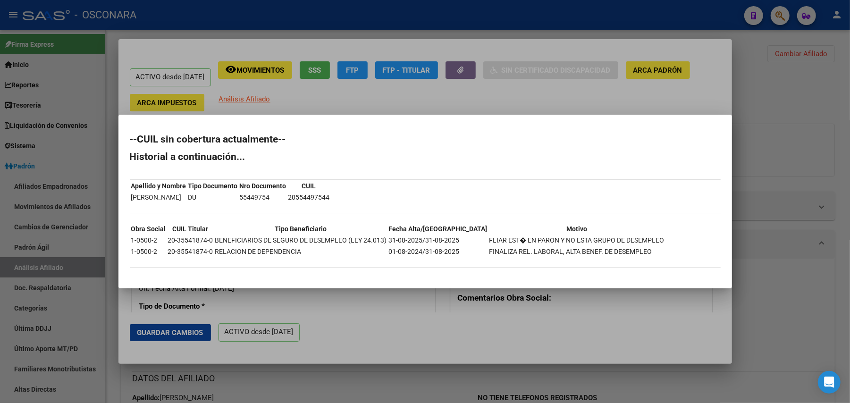
click at [374, 369] on div at bounding box center [425, 201] width 850 height 403
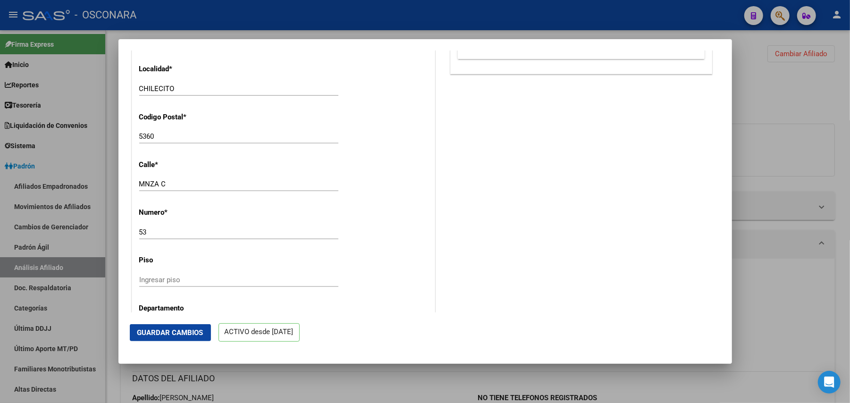
scroll to position [1158, 0]
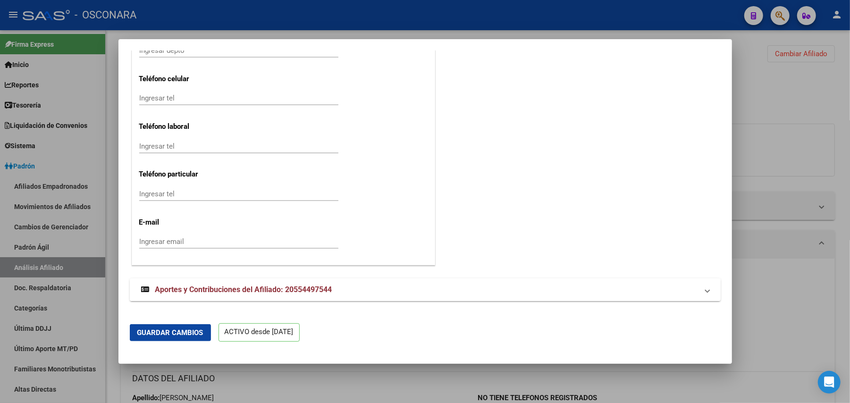
click at [235, 293] on span "Aportes y Contribuciones del Afiliado: 20554497544" at bounding box center [243, 289] width 177 height 9
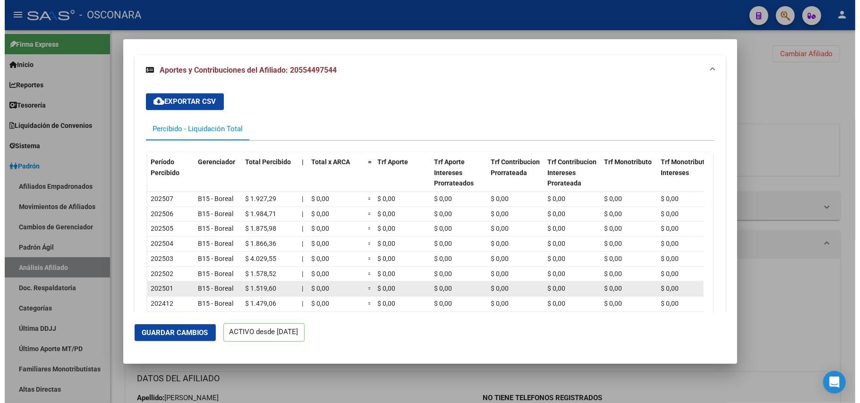
scroll to position [1475, 0]
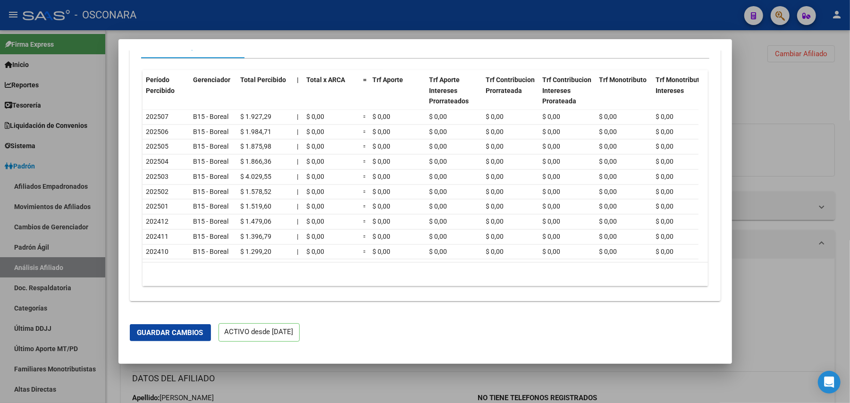
click at [346, 381] on div at bounding box center [425, 201] width 850 height 403
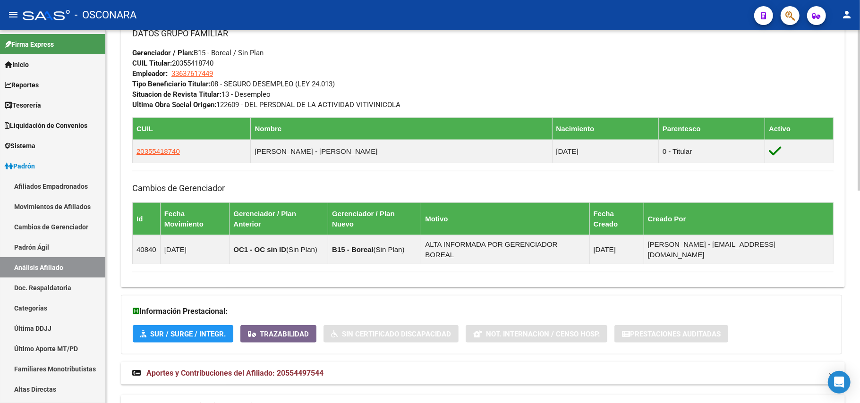
scroll to position [495, 0]
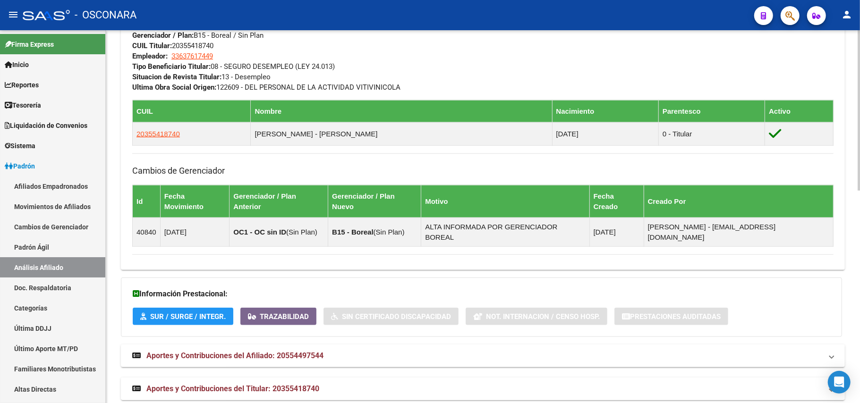
click at [289, 381] on span "Aportes y Contribuciones del Titular: 20355418740" at bounding box center [232, 388] width 173 height 9
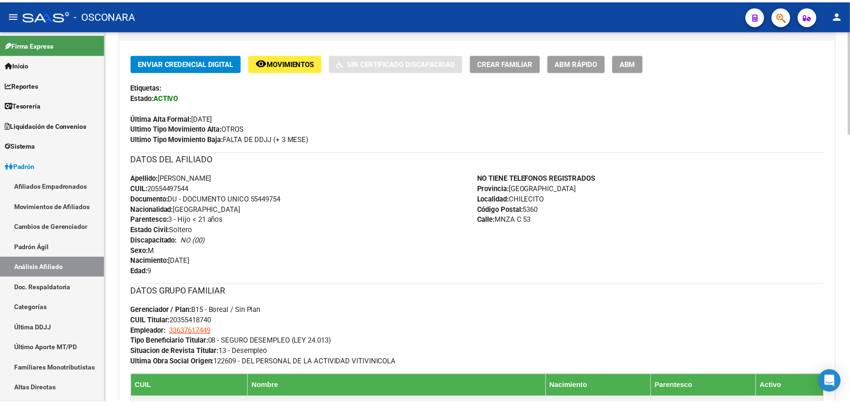
scroll to position [297, 0]
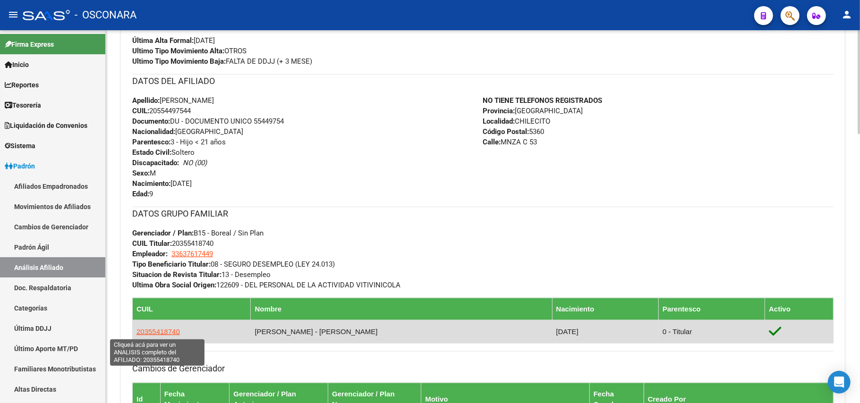
click at [169, 329] on span "20355418740" at bounding box center [157, 332] width 43 height 8
type textarea "20355418740"
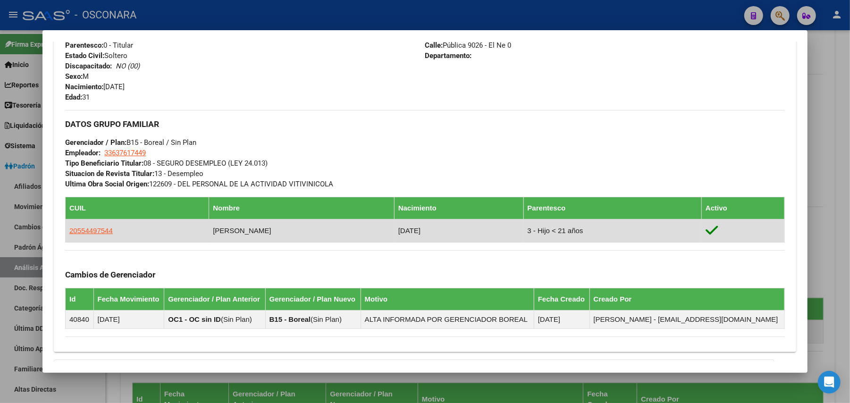
scroll to position [499, 0]
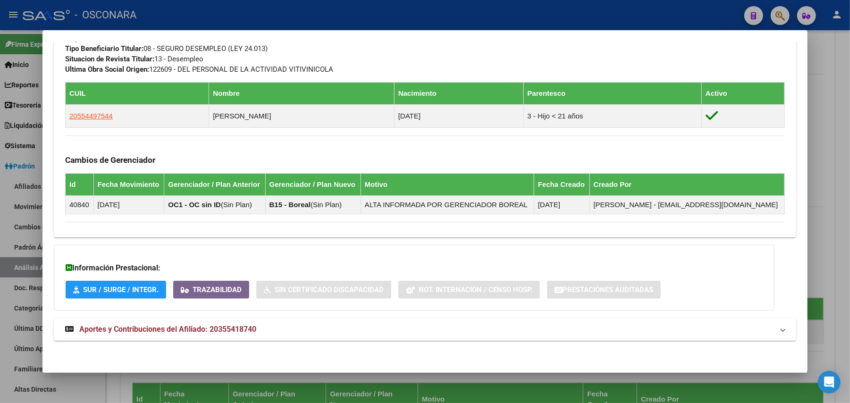
click at [110, 327] on span "Aportes y Contribuciones del Afiliado: 20355418740" at bounding box center [167, 329] width 177 height 9
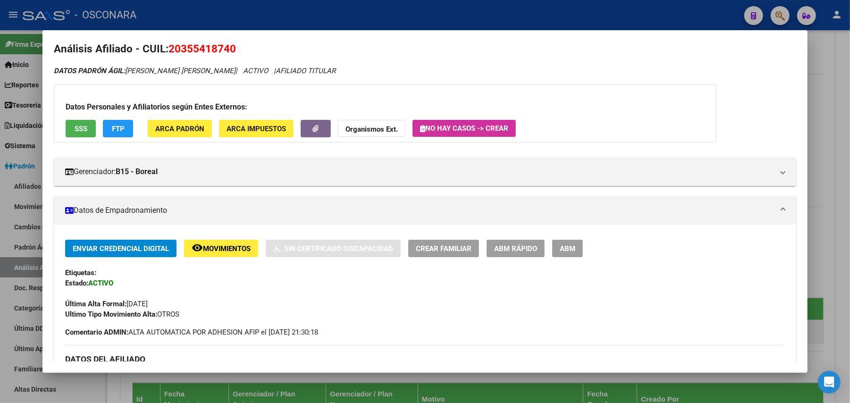
scroll to position [0, 0]
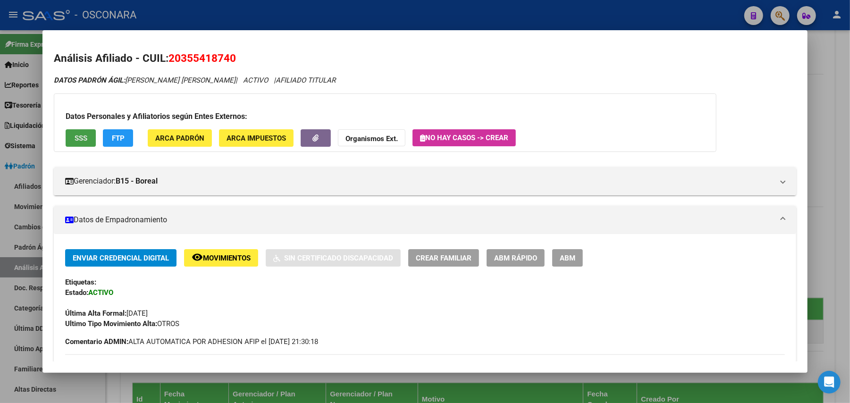
click at [75, 141] on span "SSS" at bounding box center [81, 138] width 13 height 8
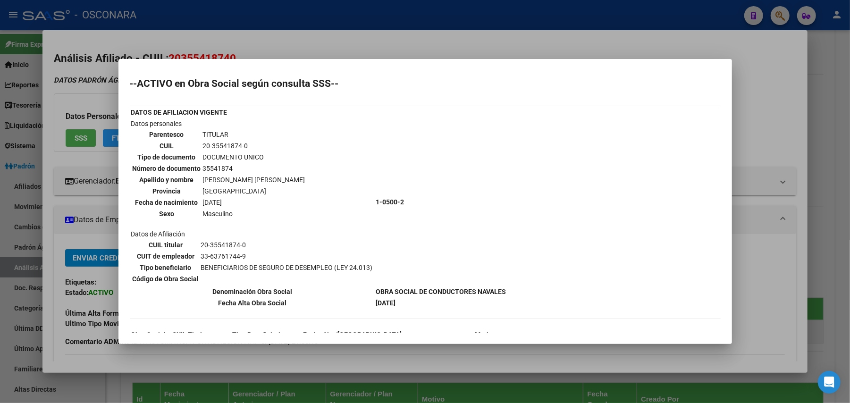
click at [843, 95] on div at bounding box center [425, 201] width 850 height 403
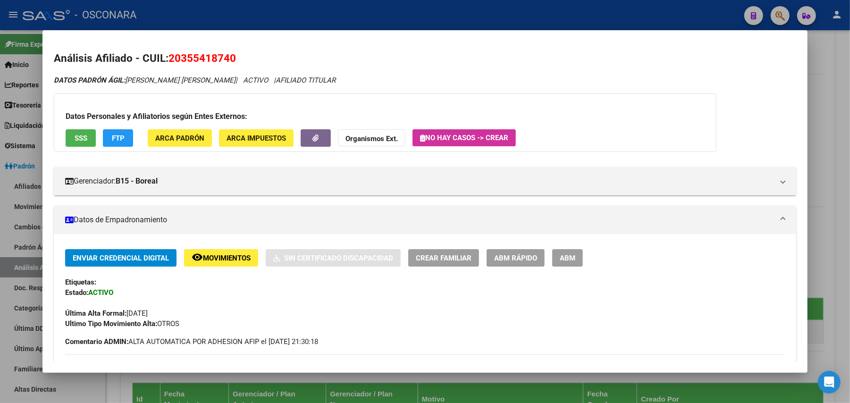
click at [511, 255] on span "ABM Rápido" at bounding box center [515, 258] width 43 height 8
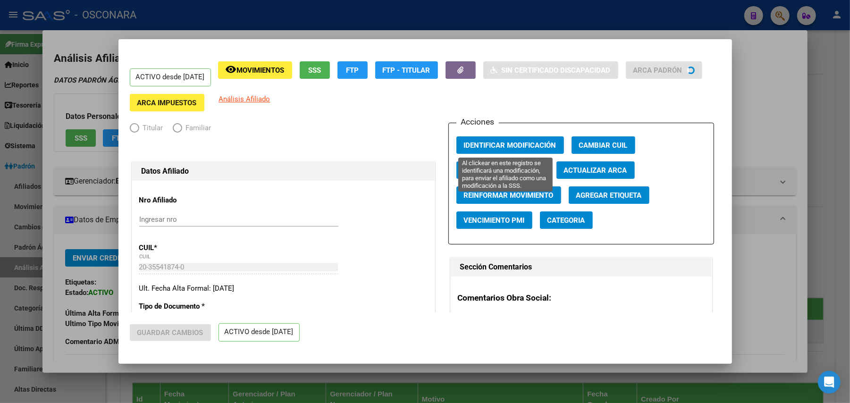
radio input "true"
type input "33-63761744-9"
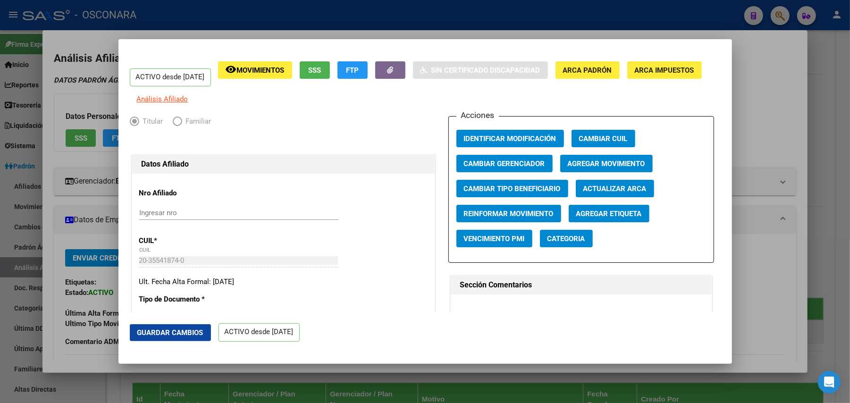
click at [359, 70] on span "FTP" at bounding box center [352, 70] width 13 height 8
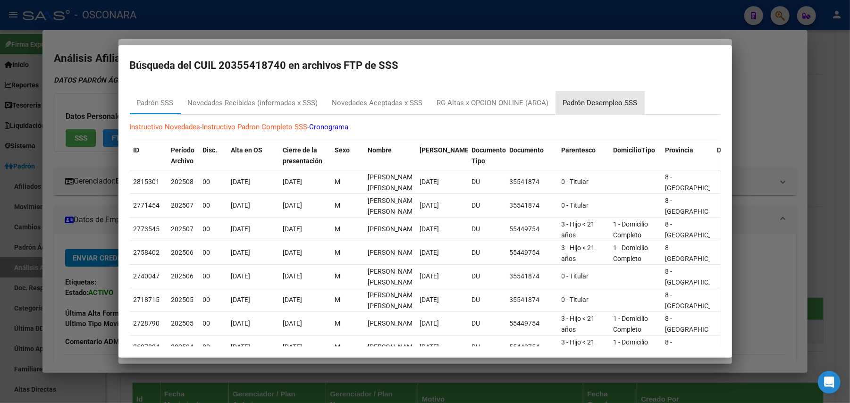
click at [617, 104] on div "Padrón Desempleo SSS" at bounding box center [600, 103] width 75 height 11
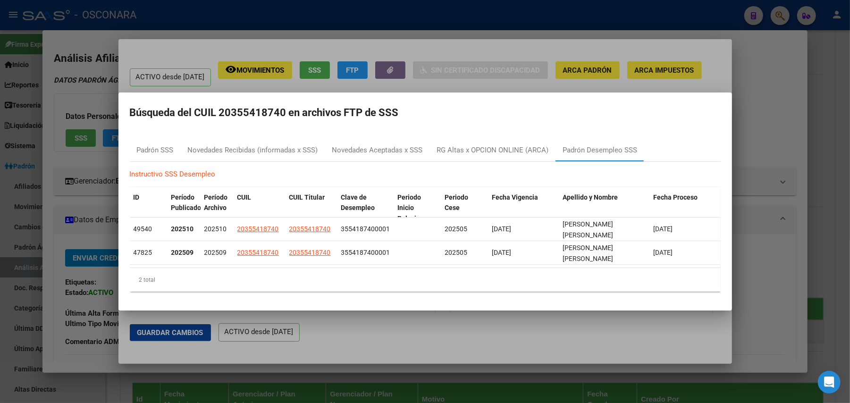
click at [827, 54] on div at bounding box center [425, 201] width 850 height 403
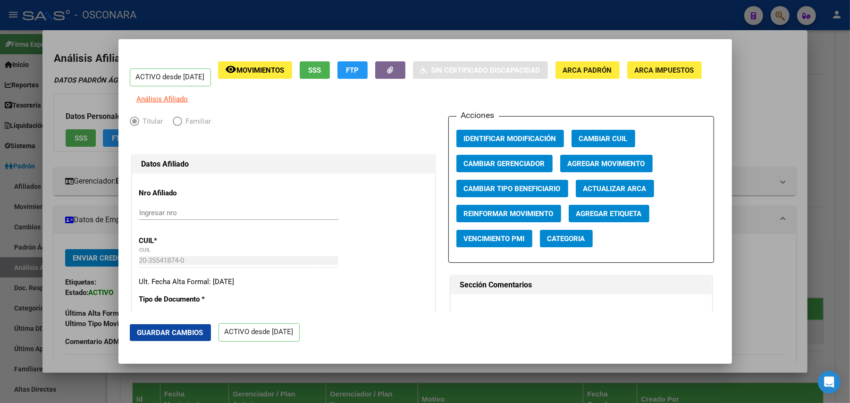
click at [827, 54] on div at bounding box center [425, 201] width 850 height 403
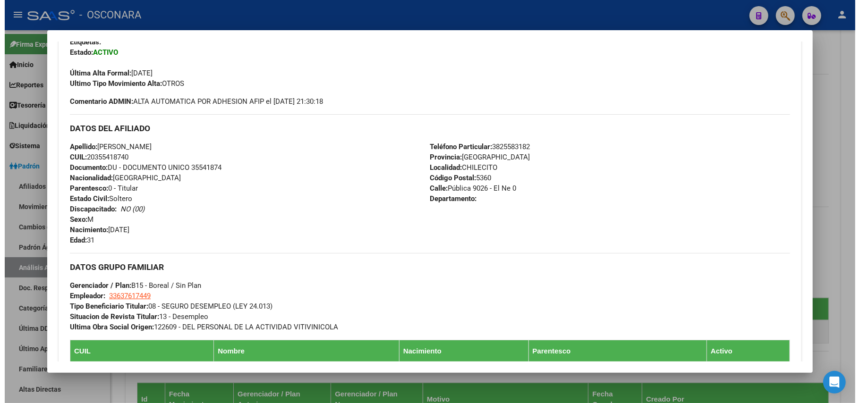
scroll to position [252, 0]
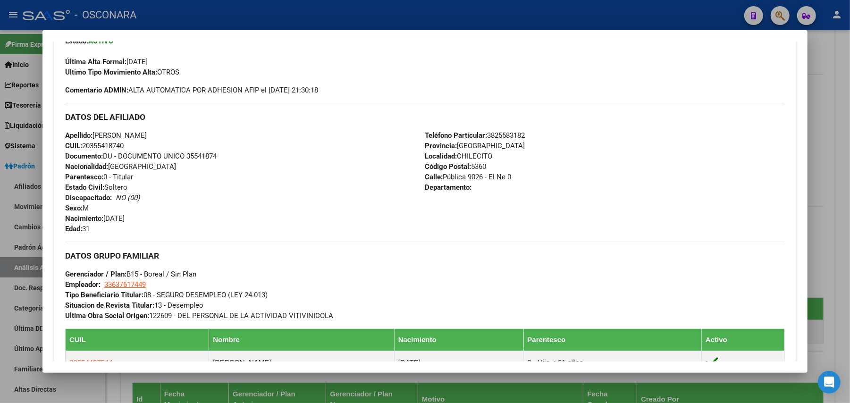
click at [821, 93] on div at bounding box center [425, 201] width 850 height 403
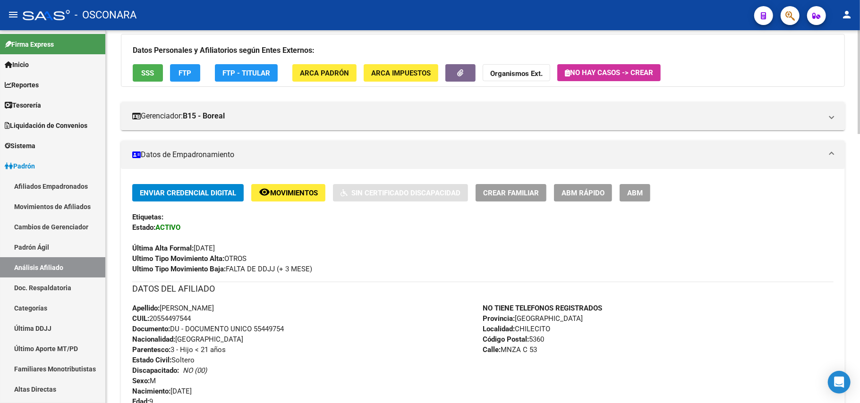
scroll to position [0, 0]
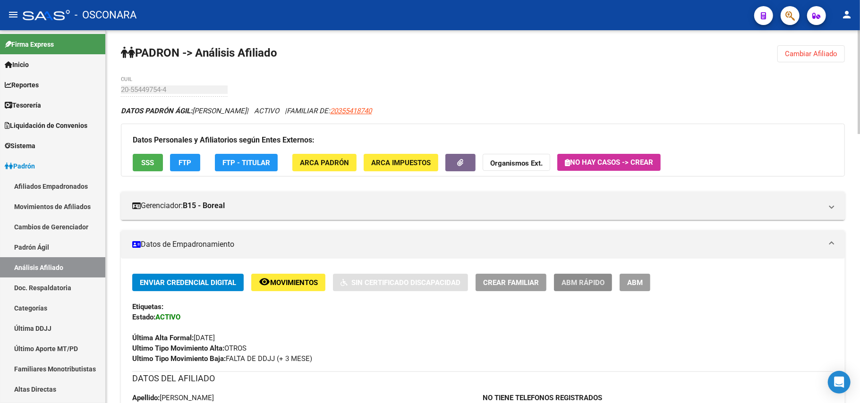
click at [571, 280] on span "ABM Rápido" at bounding box center [582, 282] width 43 height 8
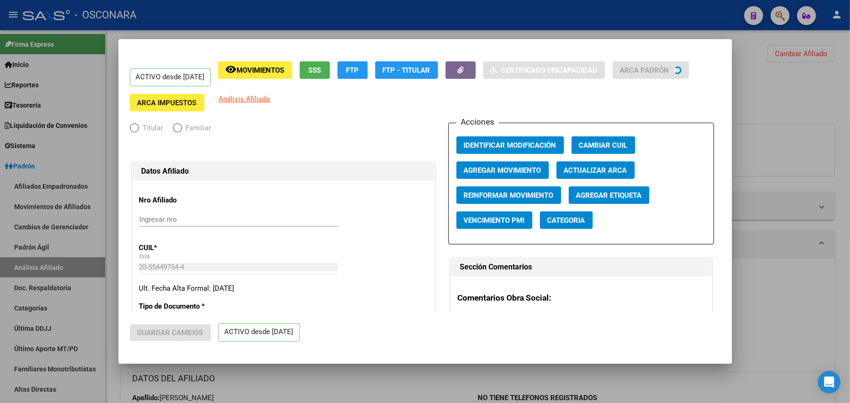
radio input "true"
type input "33-63761744-9"
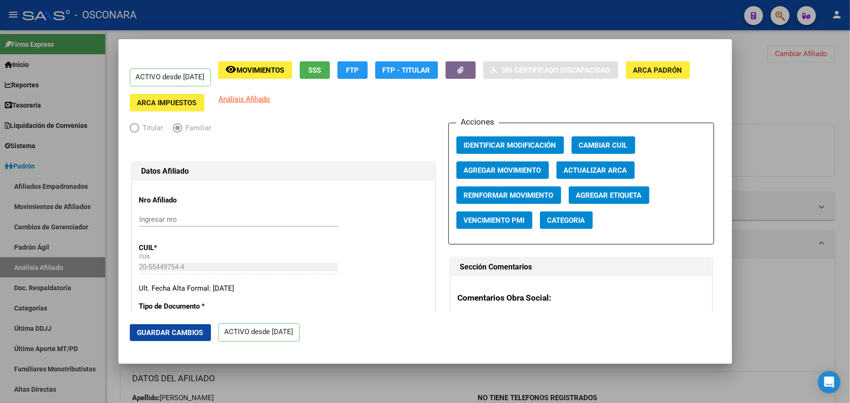
click at [330, 70] on button "SSS" at bounding box center [315, 69] width 30 height 17
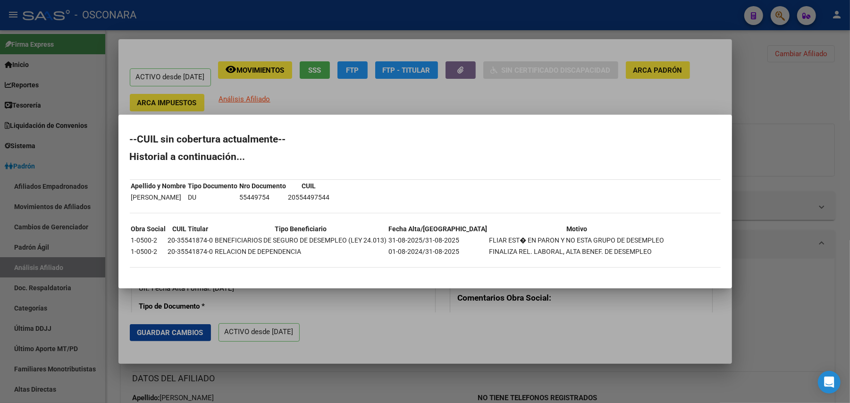
click at [574, 330] on div at bounding box center [425, 201] width 850 height 403
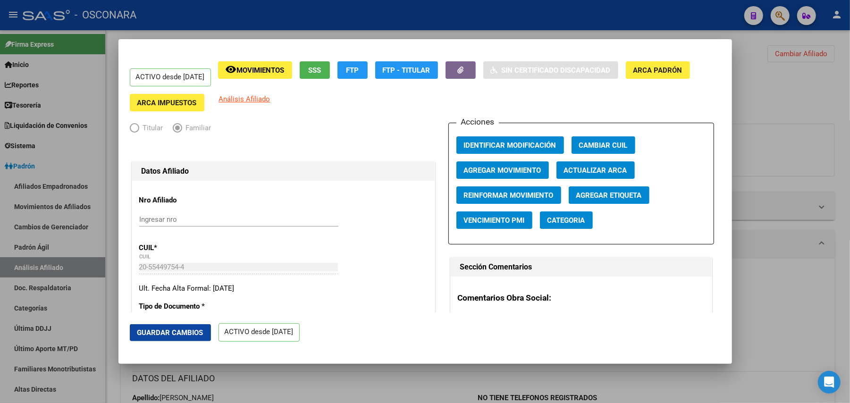
click at [531, 166] on span "Agregar Movimiento" at bounding box center [502, 170] width 77 height 8
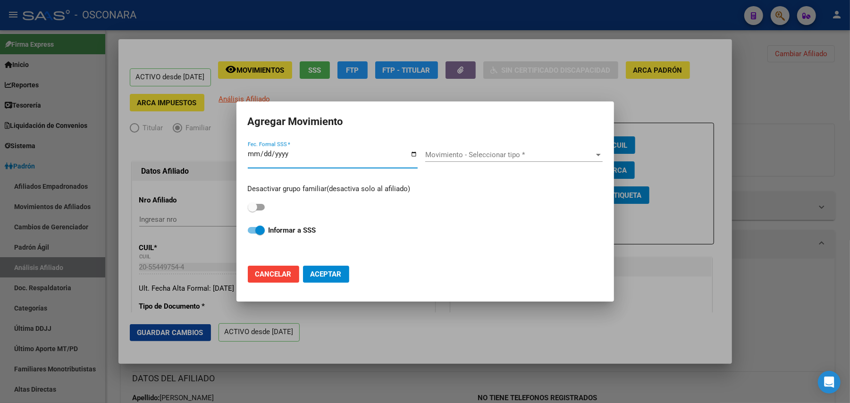
click at [551, 158] on span "Movimiento - Seleccionar tipo *" at bounding box center [509, 155] width 169 height 8
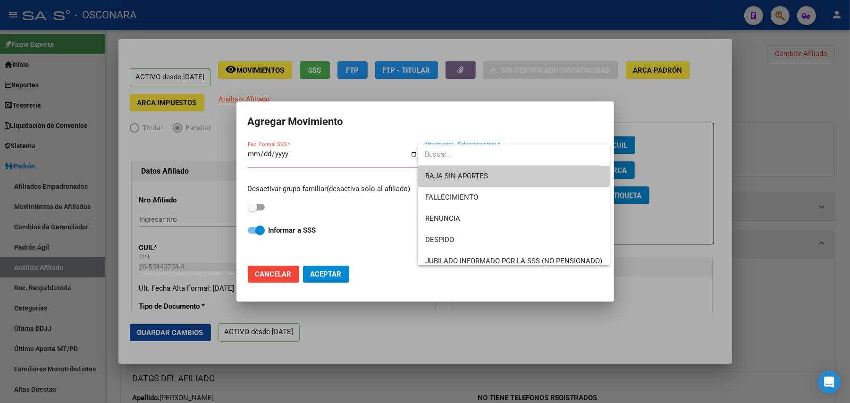
click at [499, 180] on span "BAJA SIN APORTES" at bounding box center [513, 176] width 177 height 21
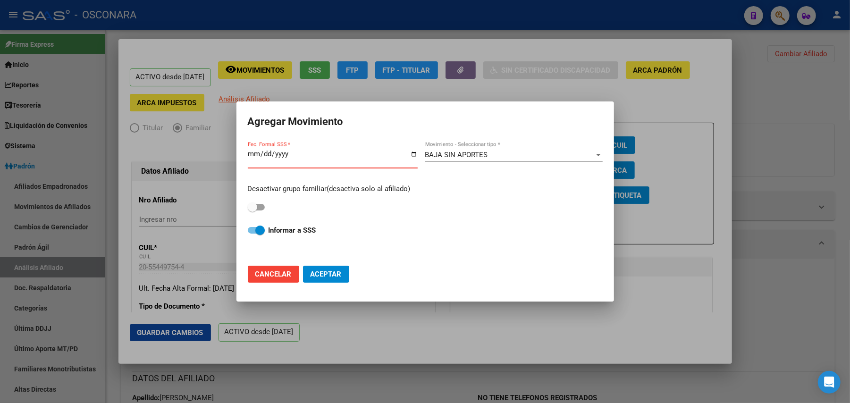
click at [255, 154] on input "Fec. Formal SSS *" at bounding box center [333, 157] width 170 height 15
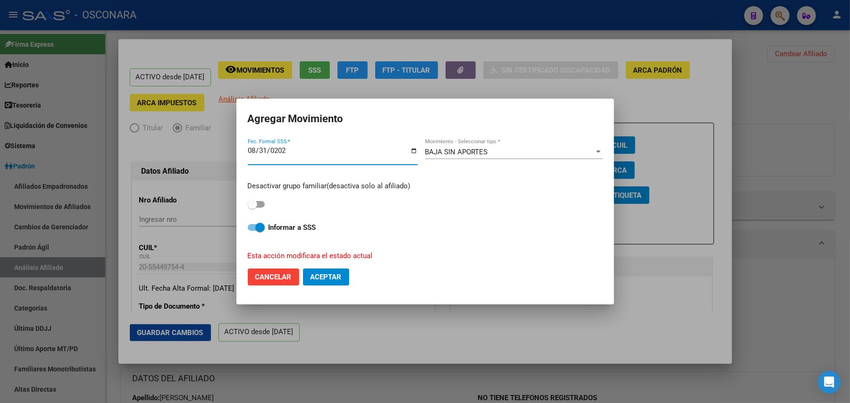
type input "[DATE]"
drag, startPoint x: 253, startPoint y: 225, endPoint x: 257, endPoint y: 222, distance: 5.1
click at [255, 224] on span at bounding box center [256, 227] width 17 height 7
click at [253, 231] on input "Informar a SSS" at bounding box center [252, 231] width 0 height 0
checkbox input "false"
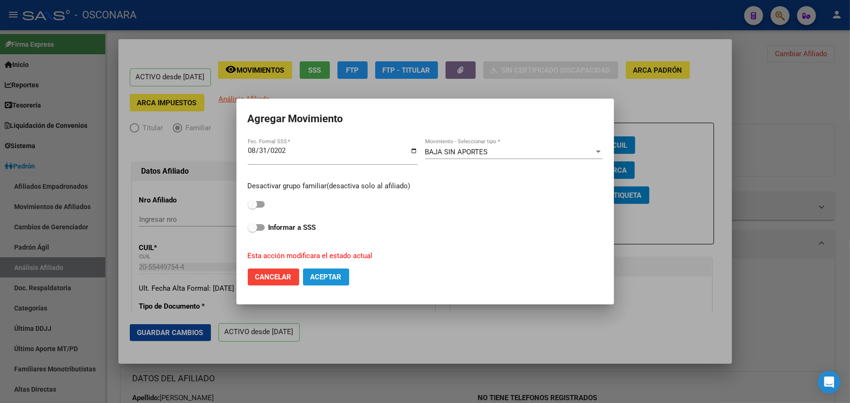
click at [324, 278] on span "Aceptar" at bounding box center [326, 277] width 31 height 8
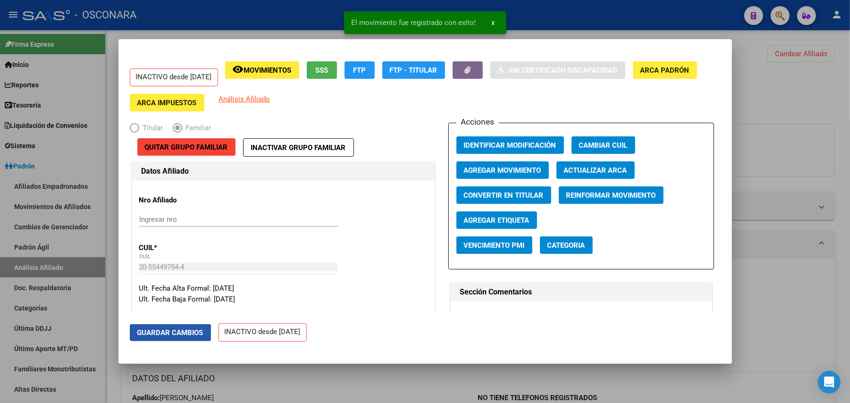
click at [195, 331] on span "Guardar Cambios" at bounding box center [170, 333] width 66 height 8
click at [316, 381] on div at bounding box center [425, 201] width 850 height 403
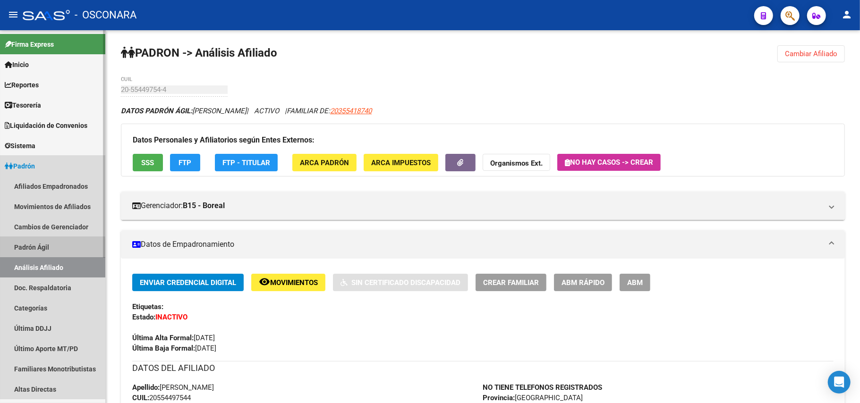
click at [40, 249] on link "Padrón Ágil" at bounding box center [52, 247] width 105 height 20
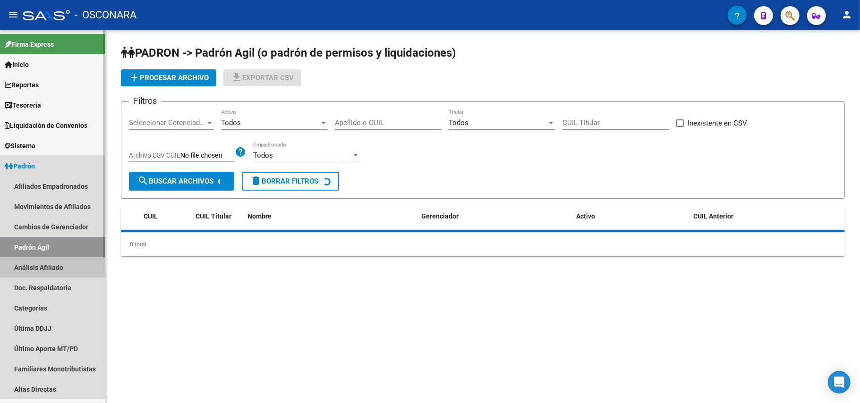
click at [53, 269] on link "Análisis Afiliado" at bounding box center [52, 267] width 105 height 20
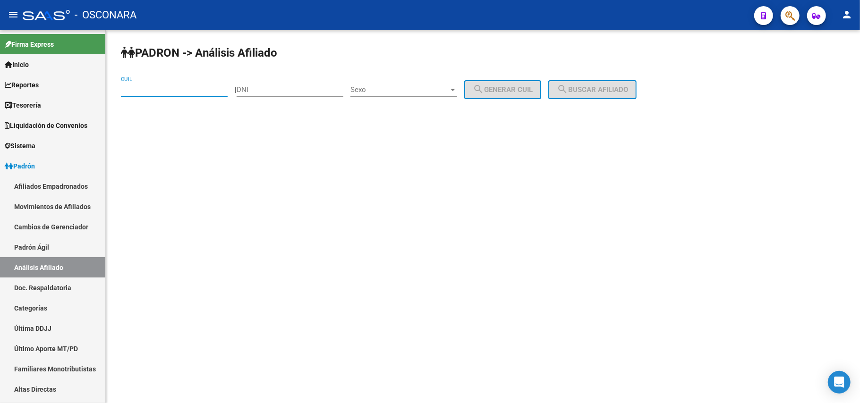
click at [206, 91] on input "CUIL" at bounding box center [174, 89] width 107 height 8
paste input "27-43075347-4"
type input "27-43075347-4"
click at [599, 87] on span "search Buscar afiliado" at bounding box center [591, 89] width 71 height 8
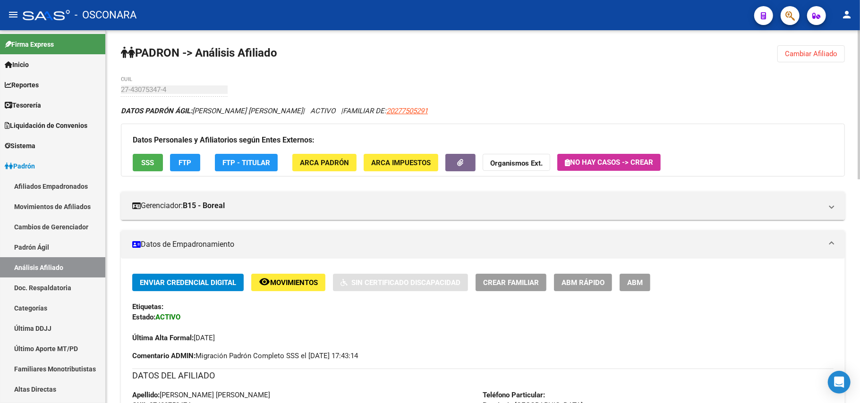
click at [153, 163] on span "SSS" at bounding box center [148, 163] width 13 height 8
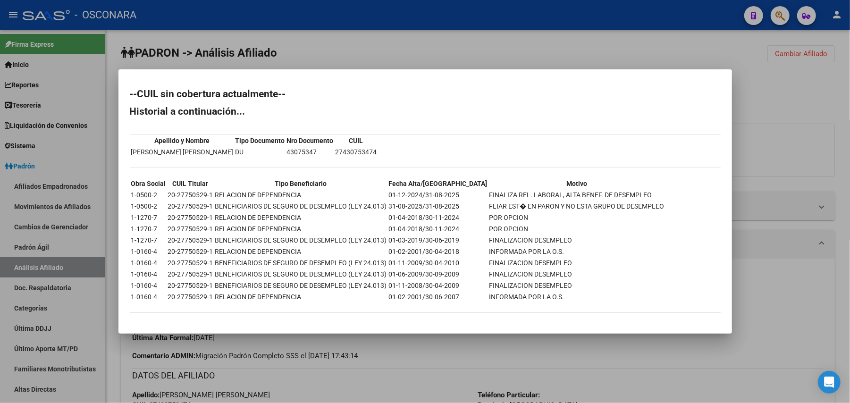
click at [501, 339] on div at bounding box center [425, 201] width 850 height 403
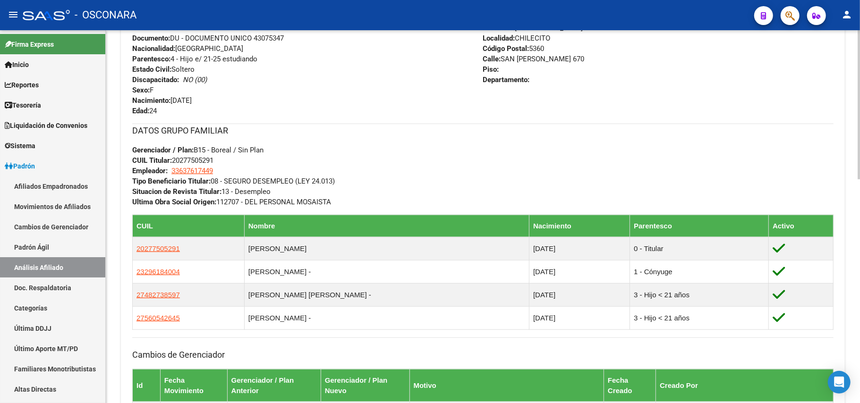
scroll to position [561, 0]
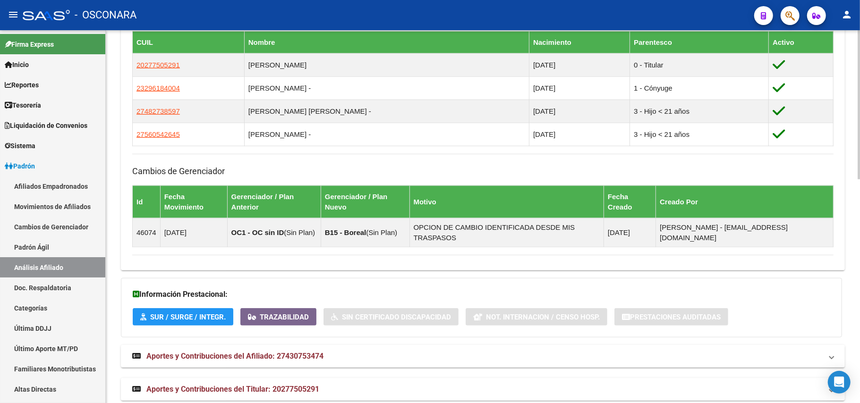
click at [261, 381] on span "Aportes y Contribuciones del Titular: 20277505291" at bounding box center [232, 389] width 173 height 9
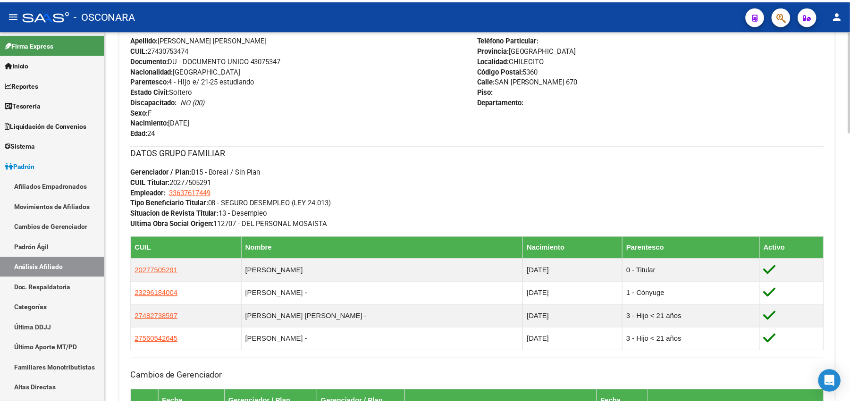
scroll to position [430, 0]
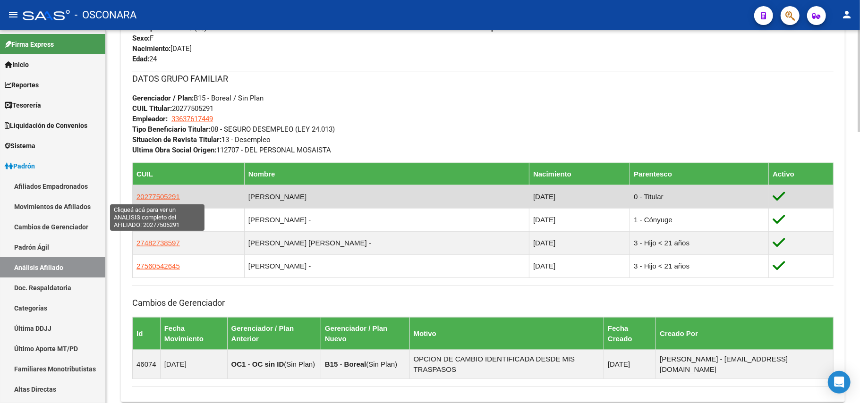
click at [155, 197] on span "20277505291" at bounding box center [157, 197] width 43 height 8
type textarea "20277505291"
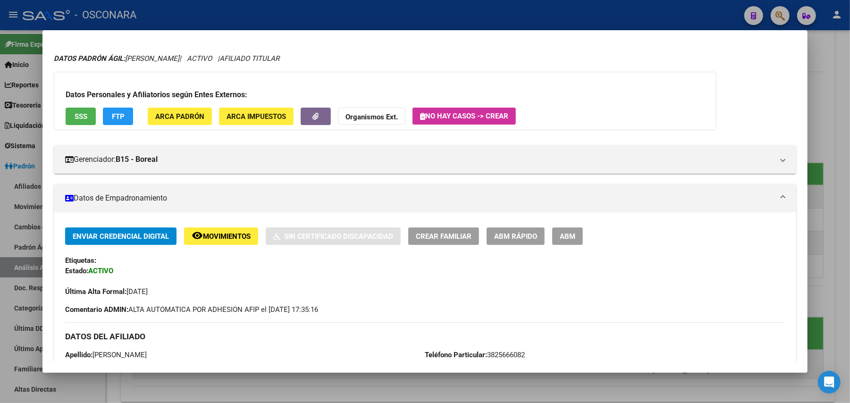
scroll to position [0, 0]
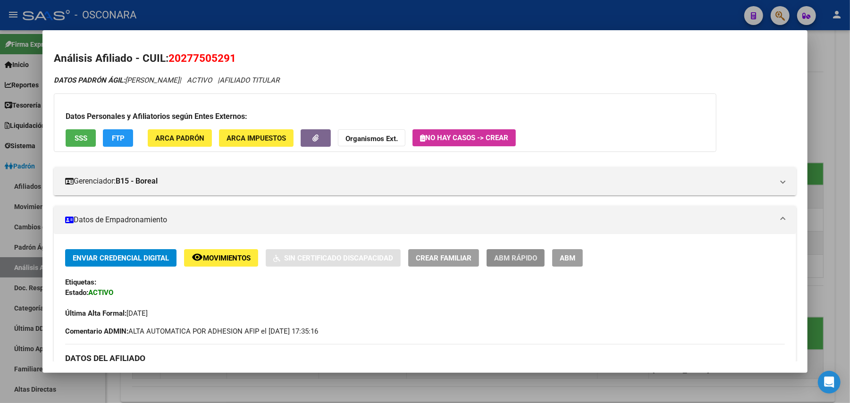
click at [508, 257] on span "ABM Rápido" at bounding box center [515, 258] width 43 height 8
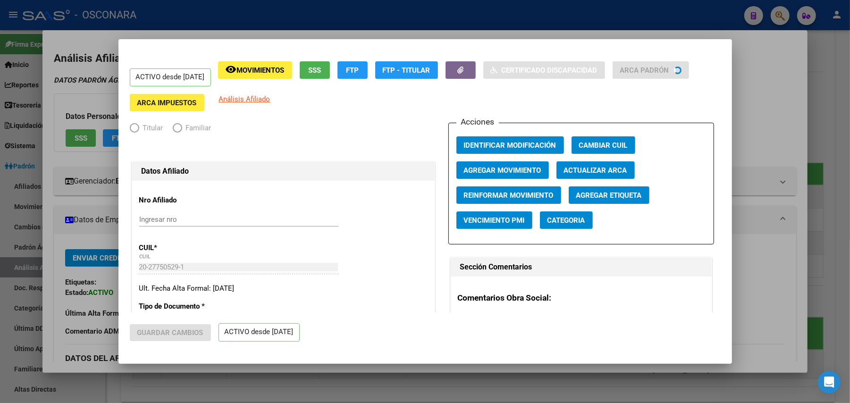
radio input "true"
type input "33-63761744-9"
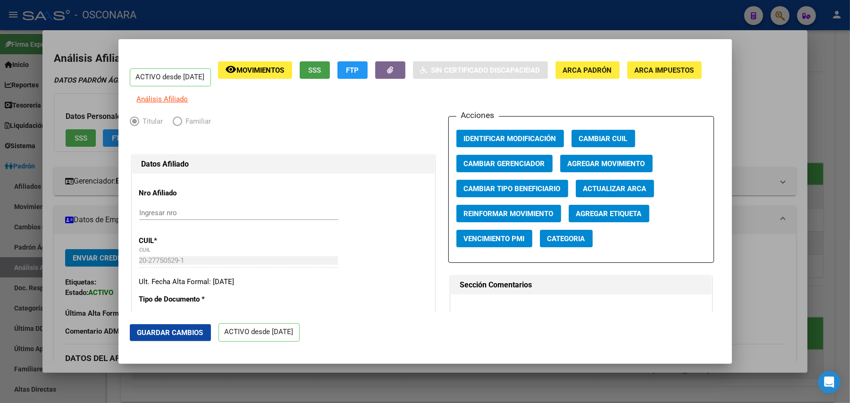
click at [330, 73] on button "SSS" at bounding box center [315, 69] width 30 height 17
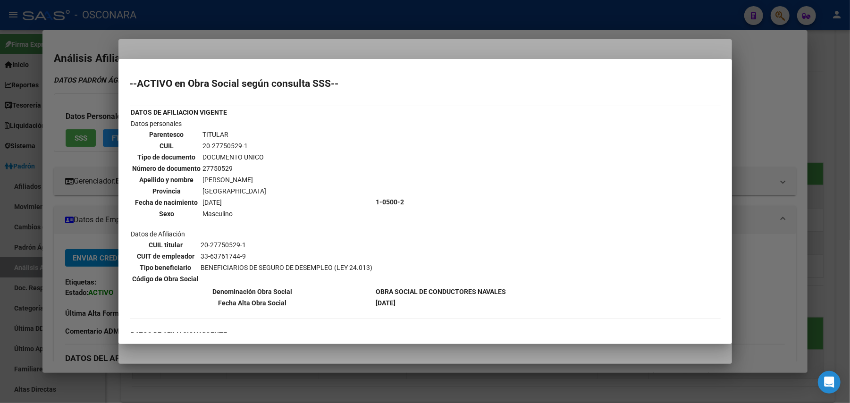
click at [531, 352] on div at bounding box center [425, 201] width 850 height 403
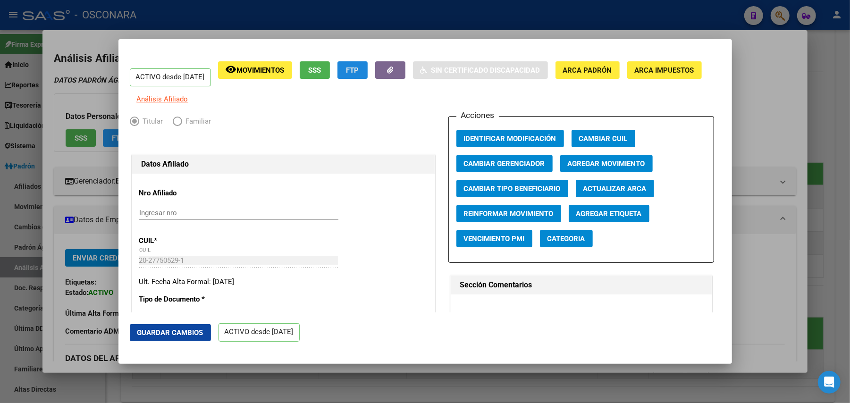
click at [359, 67] on span "FTP" at bounding box center [352, 70] width 13 height 8
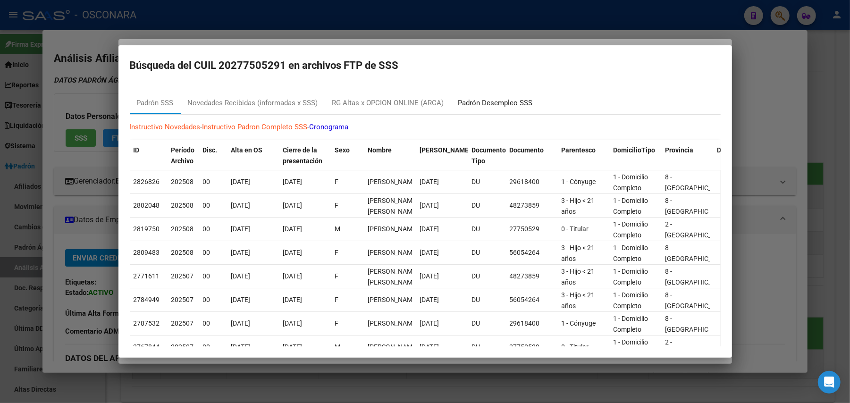
click at [516, 103] on div "Padrón Desempleo SSS" at bounding box center [495, 103] width 75 height 11
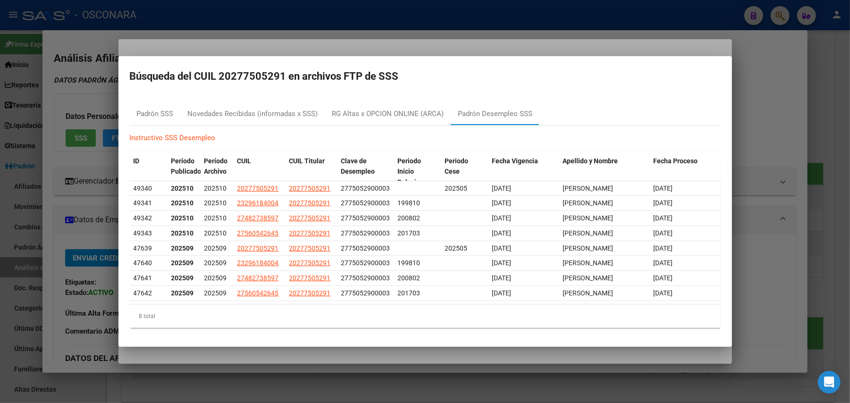
click at [822, 102] on div at bounding box center [425, 201] width 850 height 403
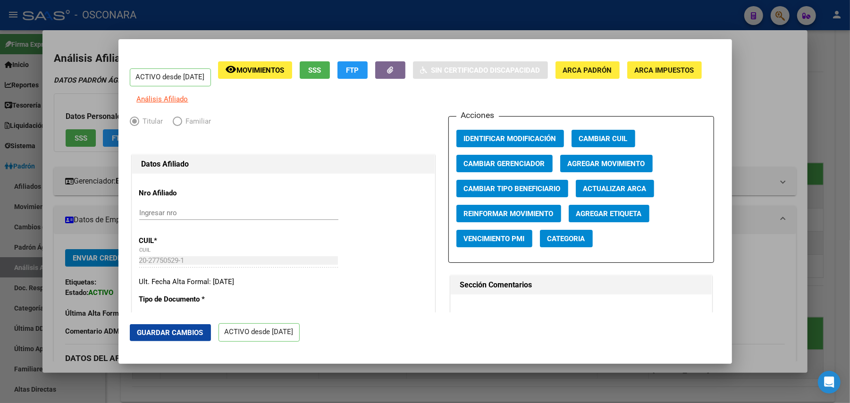
click at [321, 71] on span "SSS" at bounding box center [314, 70] width 13 height 8
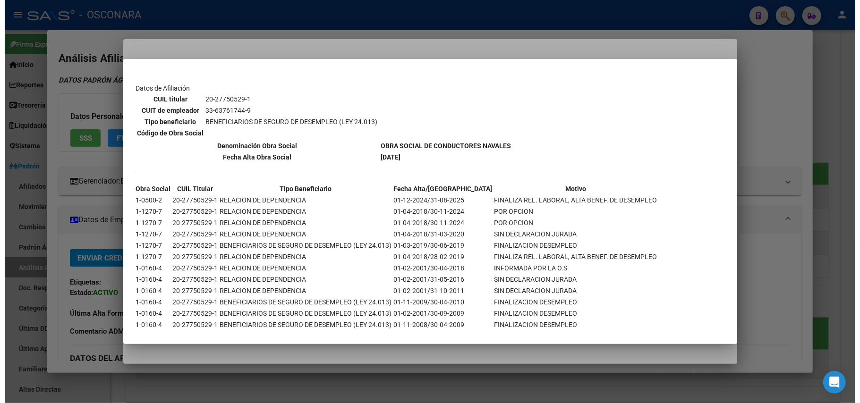
scroll to position [814, 0]
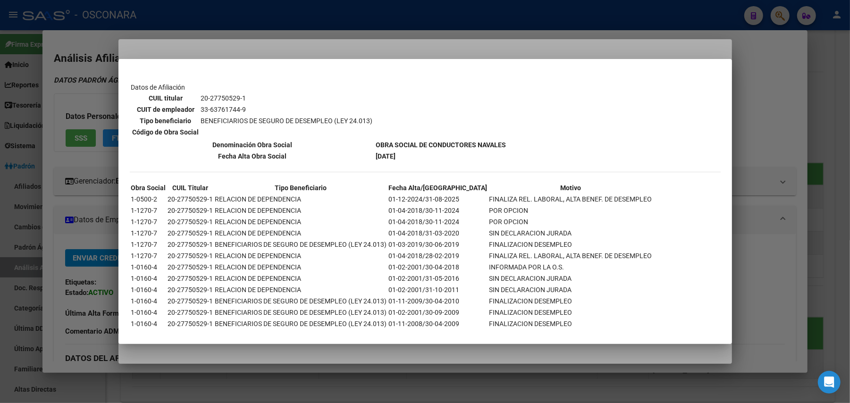
click at [838, 126] on div at bounding box center [425, 201] width 850 height 403
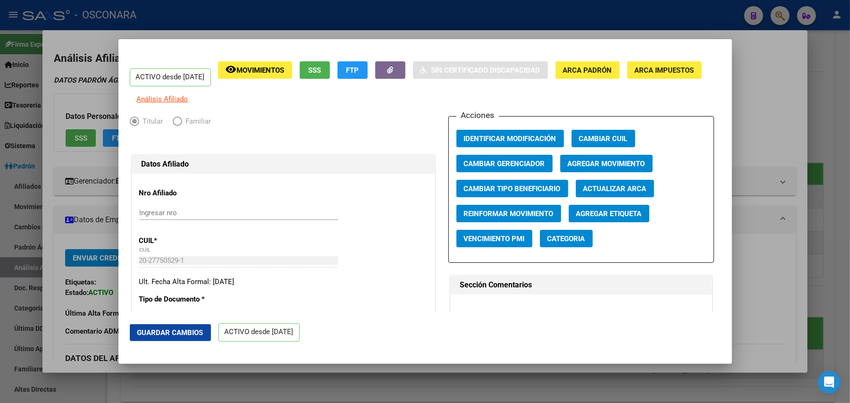
click at [838, 126] on div at bounding box center [425, 201] width 850 height 403
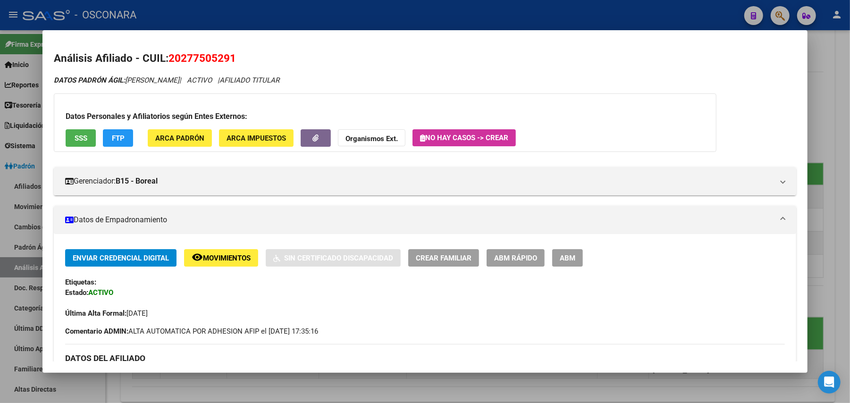
click at [838, 126] on div at bounding box center [425, 201] width 850 height 403
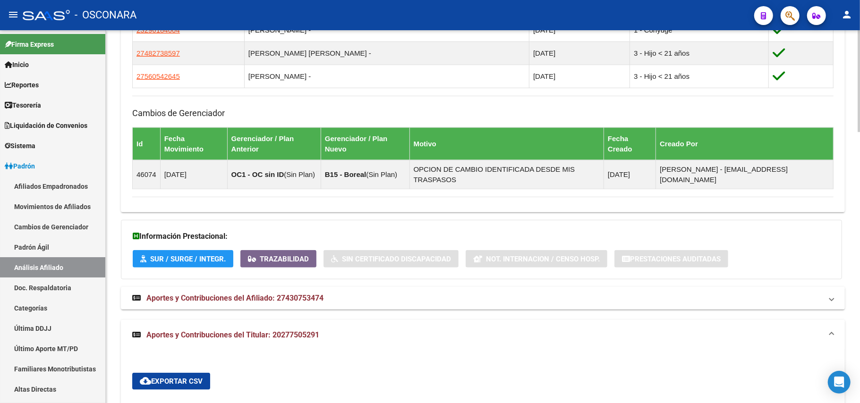
scroll to position [618, 0]
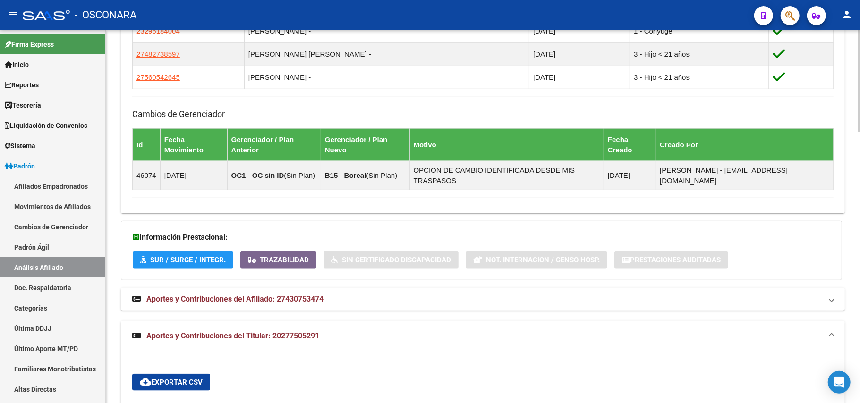
click at [289, 288] on mat-expansion-panel-header "Aportes y Contribuciones del Afiliado: 27430753474" at bounding box center [483, 299] width 724 height 23
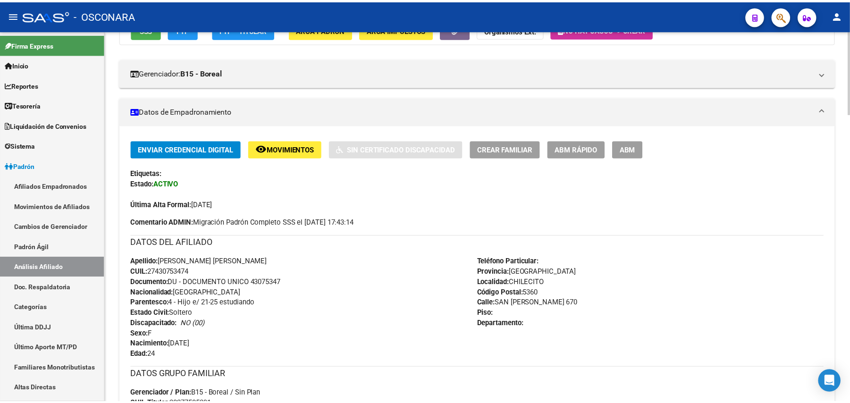
scroll to position [94, 0]
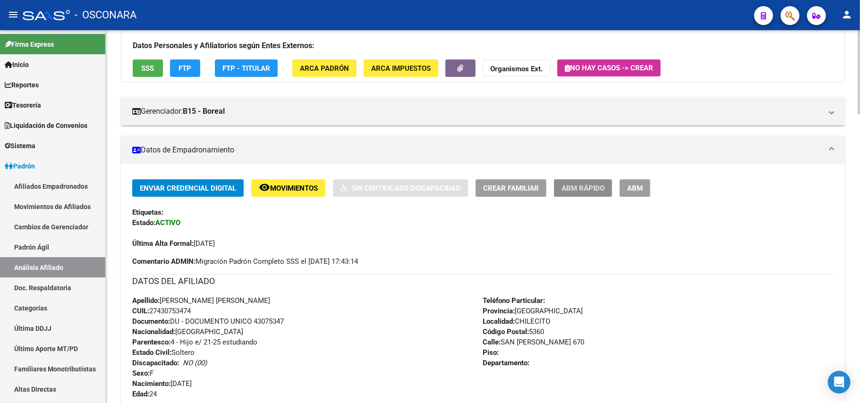
click at [588, 189] on span "ABM Rápido" at bounding box center [582, 188] width 43 height 8
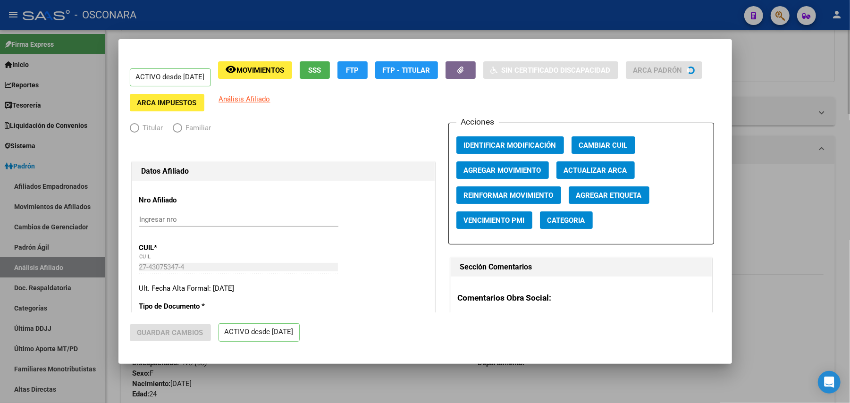
radio input "true"
type input "33-63761744-9"
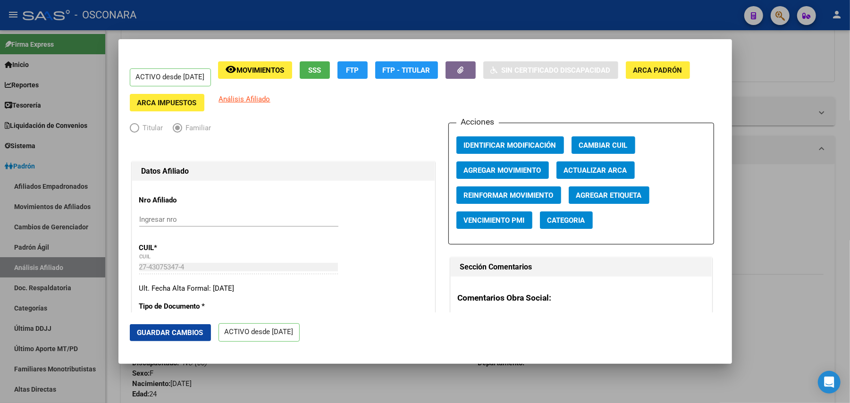
click at [330, 67] on button "SSS" at bounding box center [315, 69] width 30 height 17
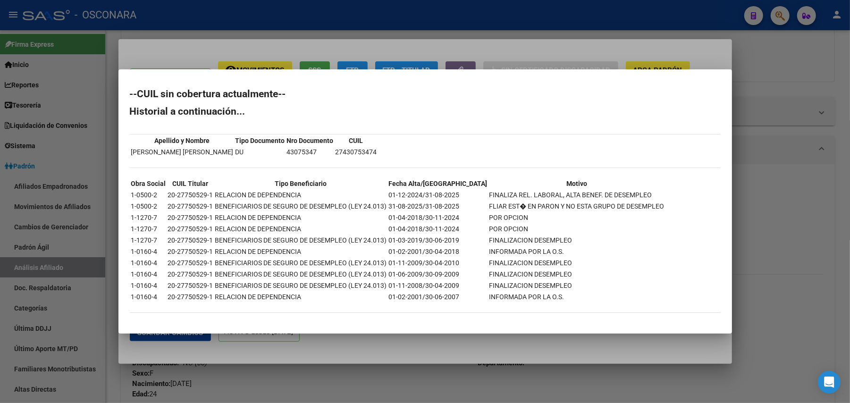
click at [488, 360] on div at bounding box center [425, 201] width 850 height 403
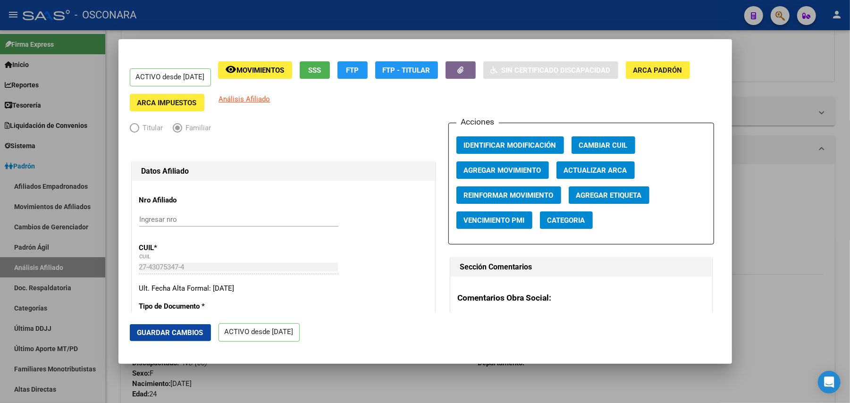
click at [359, 72] on span "FTP" at bounding box center [352, 70] width 13 height 8
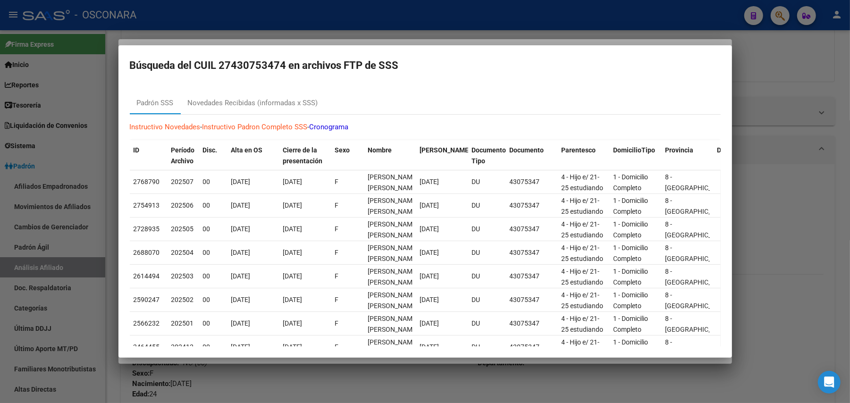
drag, startPoint x: 778, startPoint y: 77, endPoint x: 700, endPoint y: 165, distance: 117.3
click at [778, 77] on div at bounding box center [425, 201] width 850 height 403
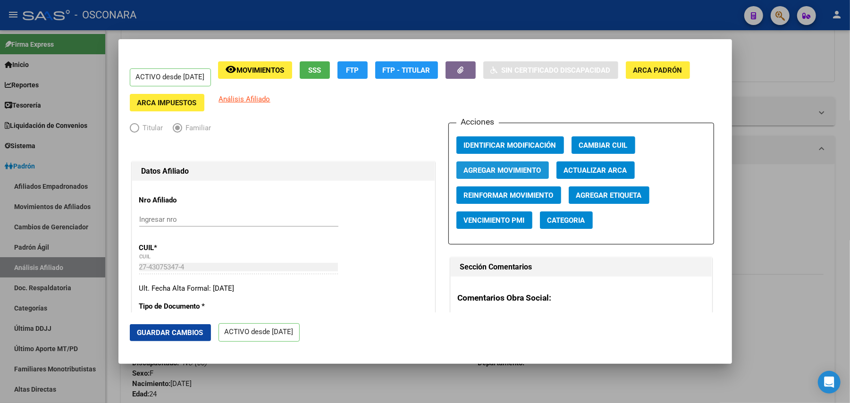
click at [514, 166] on span "Agregar Movimiento" at bounding box center [502, 170] width 77 height 8
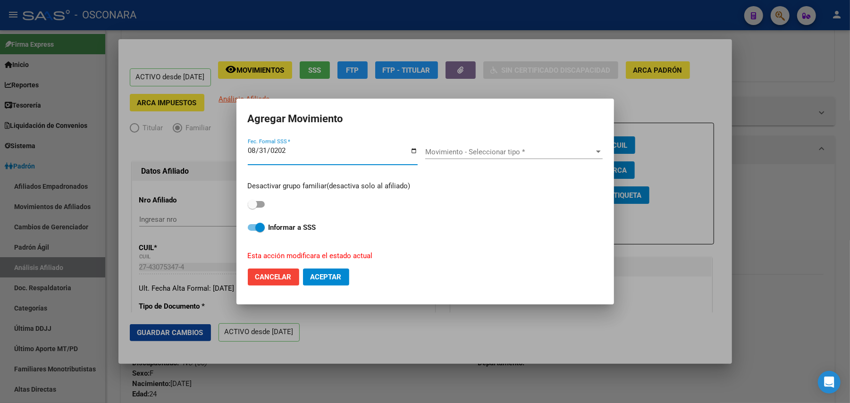
type input "[DATE]"
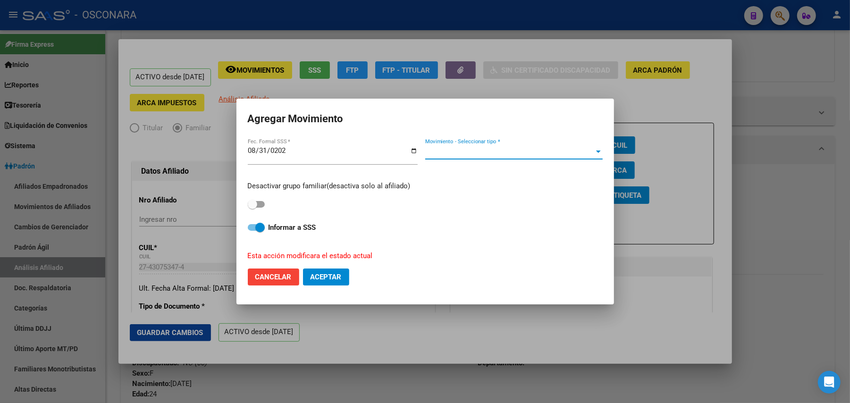
click at [490, 149] on span "Movimiento - Seleccionar tipo *" at bounding box center [509, 152] width 169 height 8
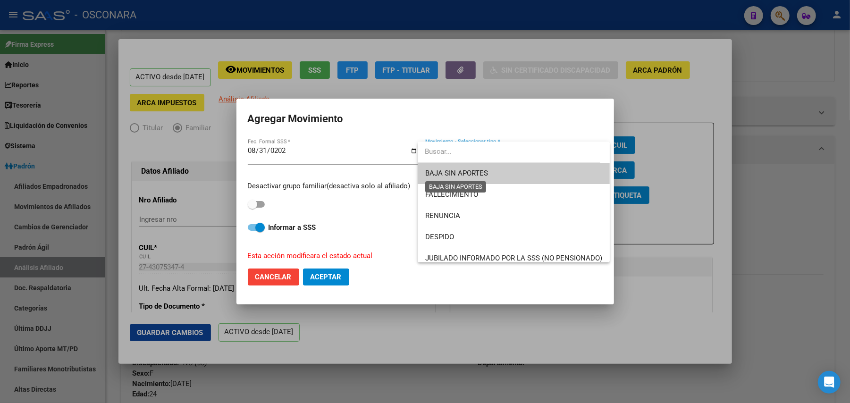
click at [486, 174] on span "BAJA SIN APORTES" at bounding box center [456, 173] width 63 height 8
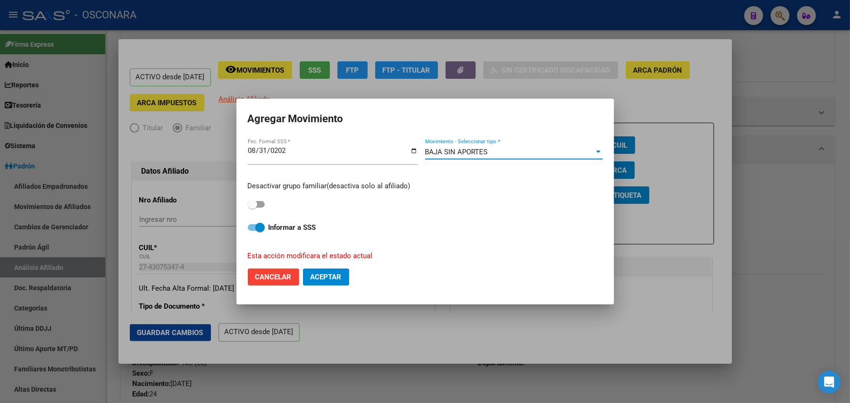
click at [255, 228] on span at bounding box center [256, 227] width 17 height 7
click at [253, 231] on input "Informar a SSS" at bounding box center [252, 231] width 0 height 0
checkbox input "false"
click at [346, 275] on button "Aceptar" at bounding box center [326, 277] width 46 height 17
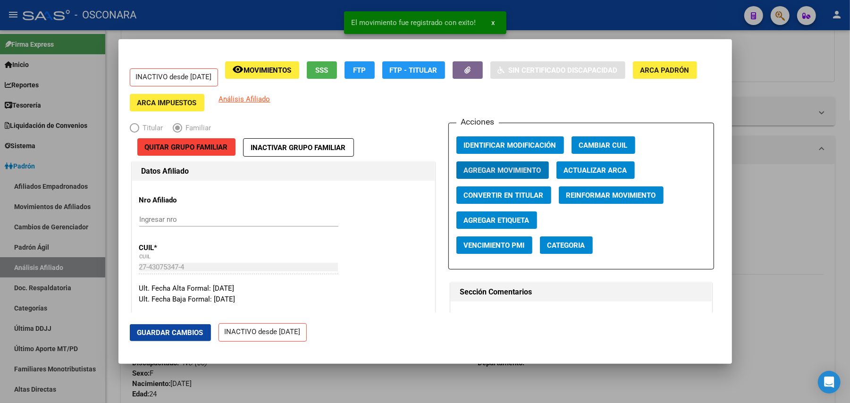
click at [184, 333] on span "Guardar Cambios" at bounding box center [170, 333] width 66 height 8
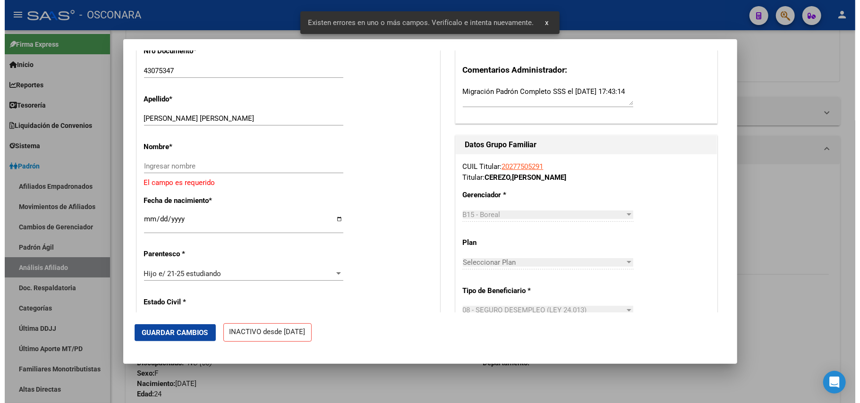
scroll to position [314, 0]
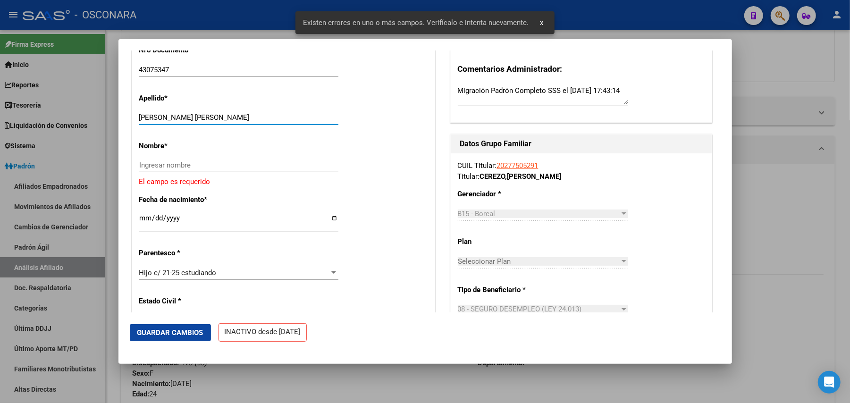
drag, startPoint x: 165, startPoint y: 118, endPoint x: 225, endPoint y: 116, distance: 60.0
click at [225, 116] on input "CEREZO CAMILA AYELEN" at bounding box center [238, 117] width 199 height 8
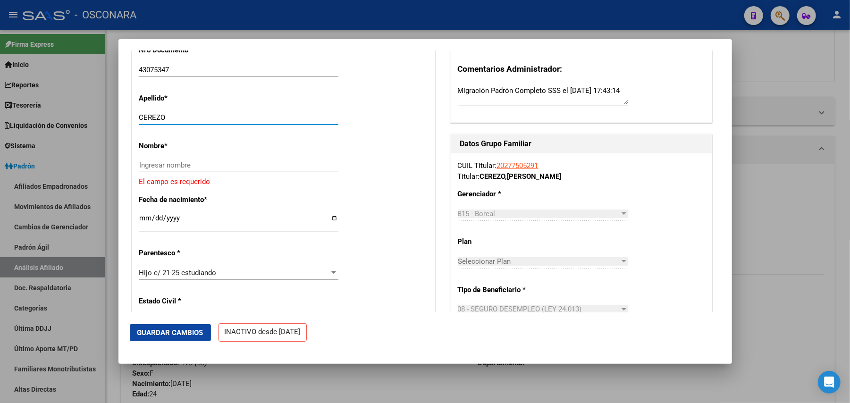
type input "CEREZO"
click at [187, 169] on input "Ingresar nombre" at bounding box center [238, 165] width 199 height 8
paste input "CAMILA AYELEN"
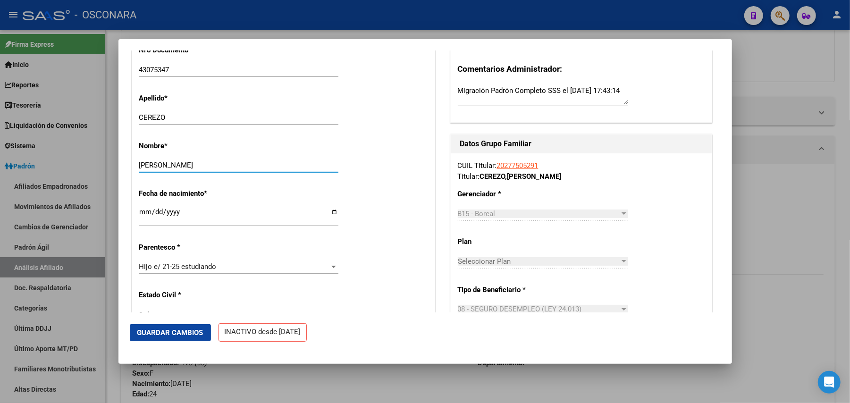
type input "CAMILA AYELEN"
click at [193, 325] on button "Guardar Cambios" at bounding box center [170, 332] width 81 height 17
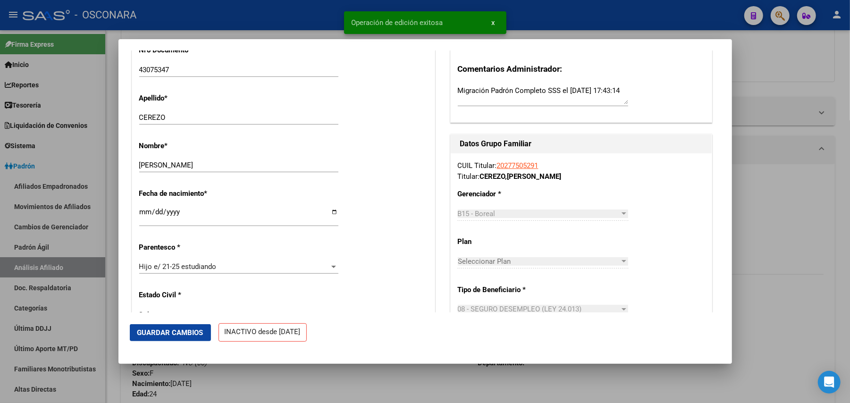
click at [323, 381] on div at bounding box center [425, 201] width 850 height 403
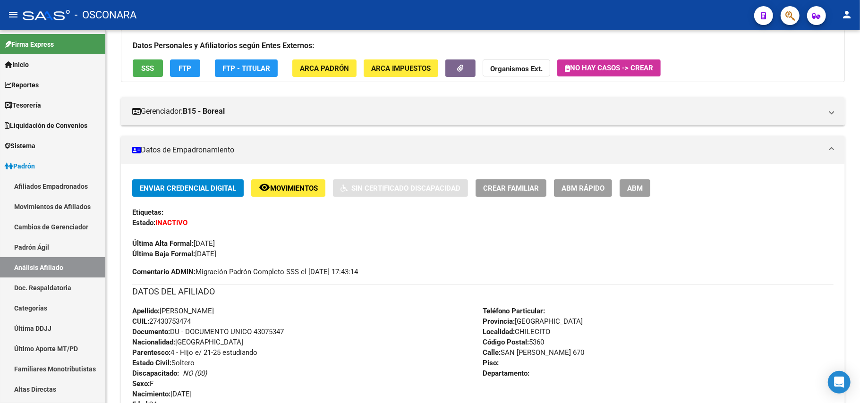
scroll to position [31, 0]
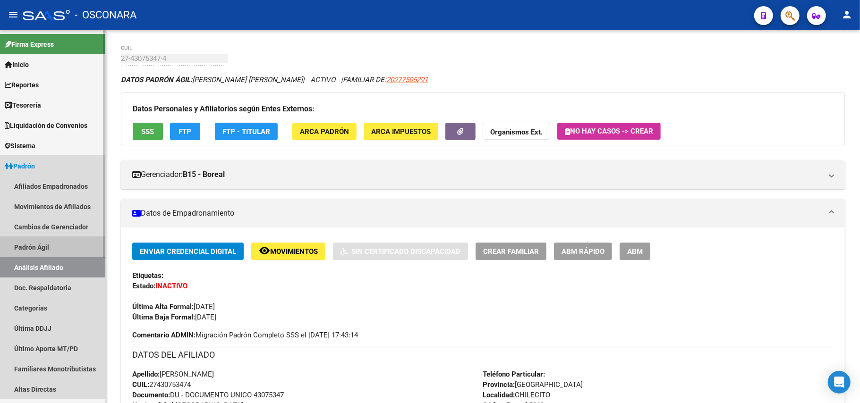
click at [66, 241] on link "Padrón Ágil" at bounding box center [52, 247] width 105 height 20
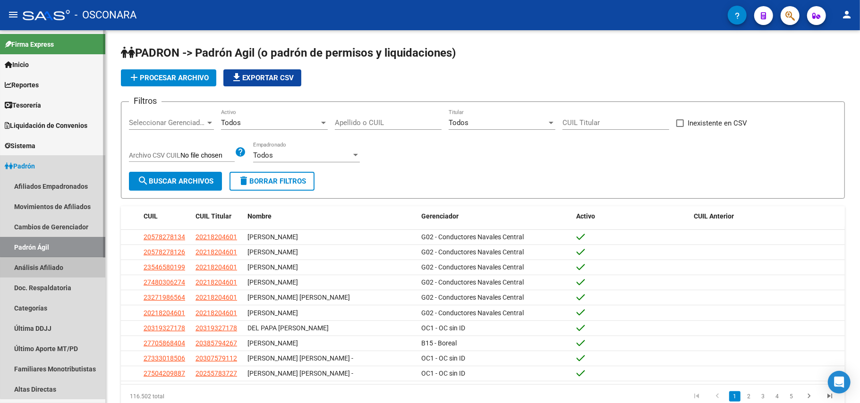
click at [70, 274] on link "Análisis Afiliado" at bounding box center [52, 267] width 105 height 20
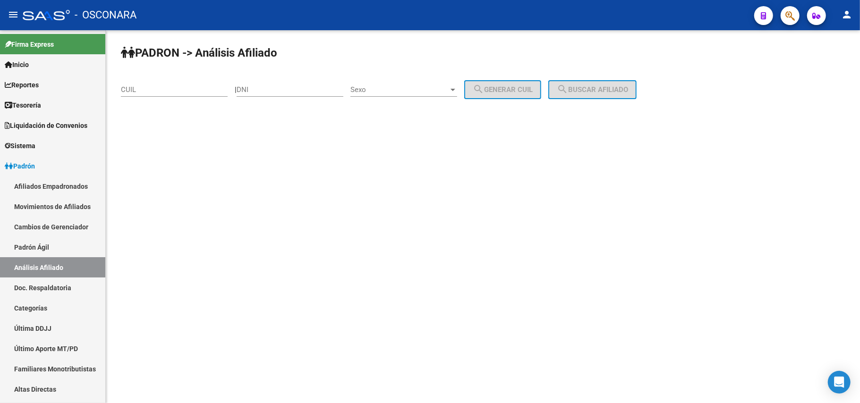
click at [219, 93] on input "CUIL" at bounding box center [174, 89] width 107 height 8
paste input "27-44808604-1"
type input "27-44808604-1"
drag, startPoint x: 624, startPoint y: 86, endPoint x: 629, endPoint y: 91, distance: 7.0
click at [624, 86] on span "search Buscar afiliado" at bounding box center [591, 89] width 71 height 8
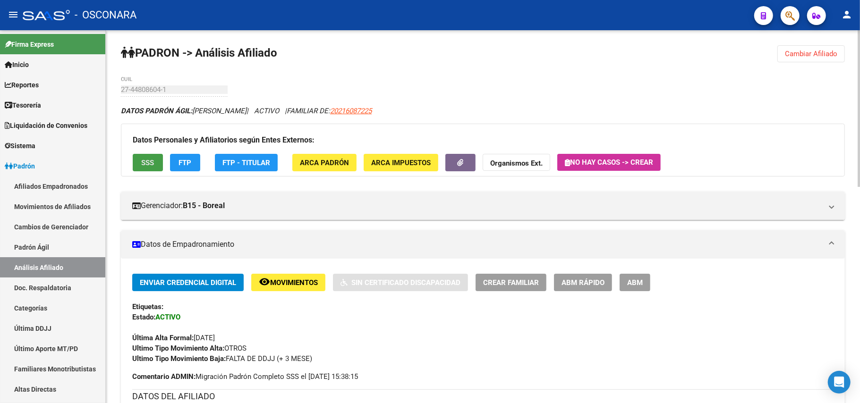
click at [149, 165] on span "SSS" at bounding box center [148, 163] width 13 height 8
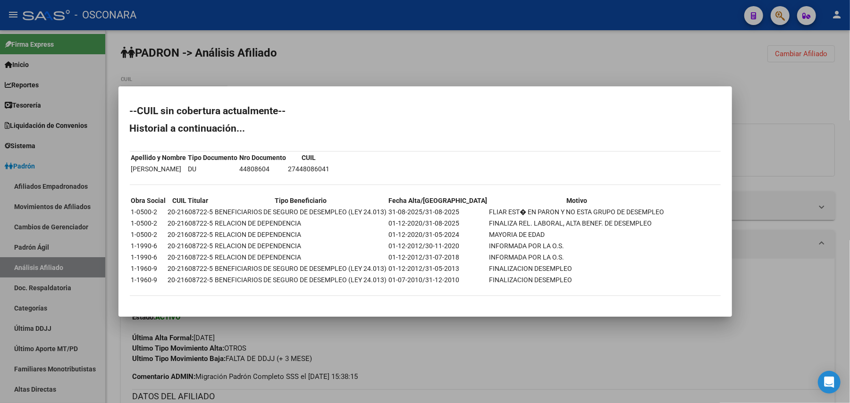
click at [411, 358] on div at bounding box center [425, 201] width 850 height 403
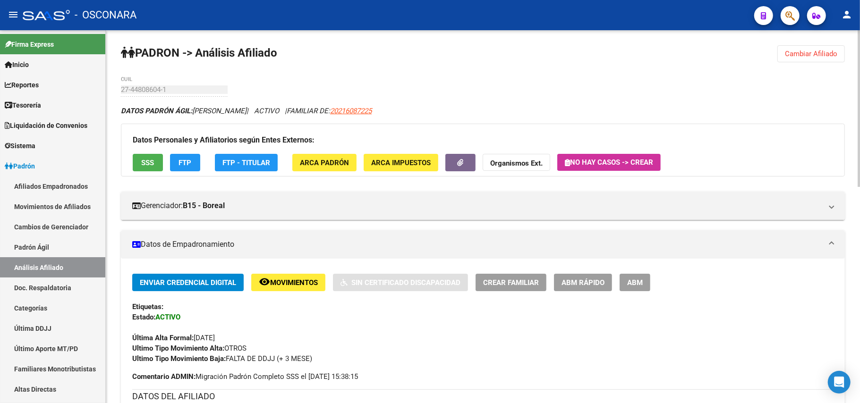
click at [590, 289] on button "ABM Rápido" at bounding box center [583, 282] width 58 height 17
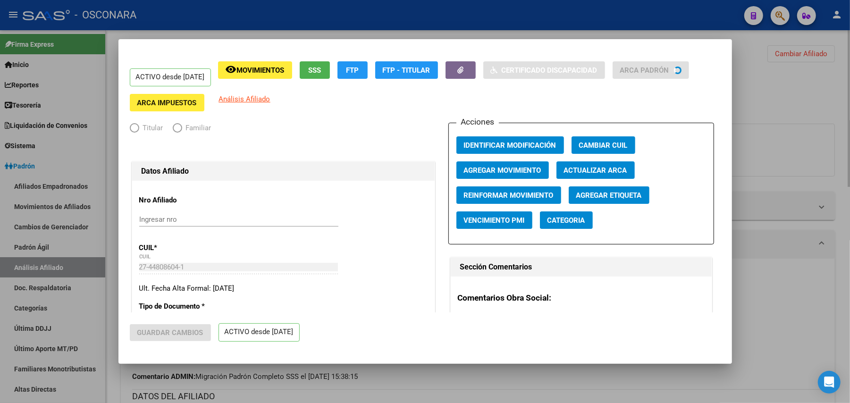
radio input "true"
type input "33-63761744-9"
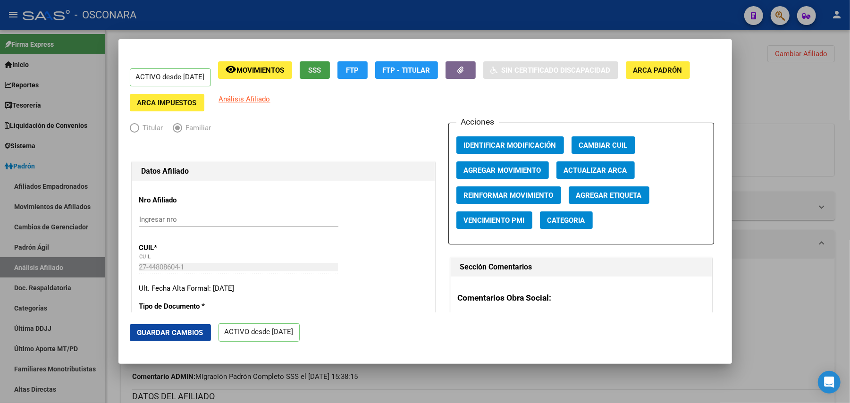
click at [330, 64] on button "SSS" at bounding box center [315, 69] width 30 height 17
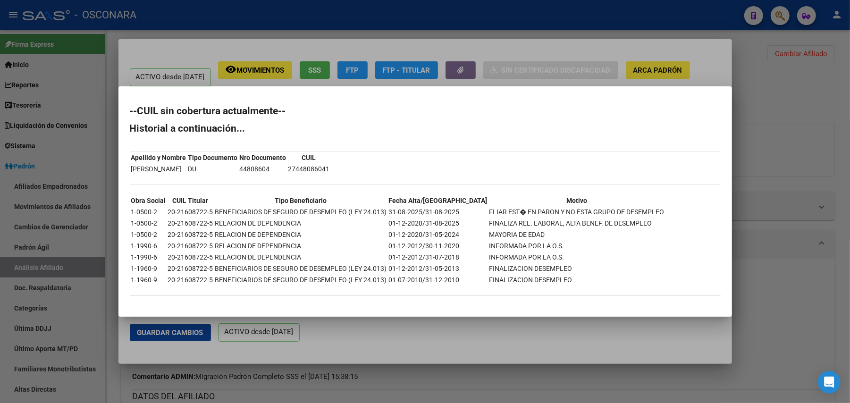
click at [597, 325] on div at bounding box center [425, 201] width 850 height 403
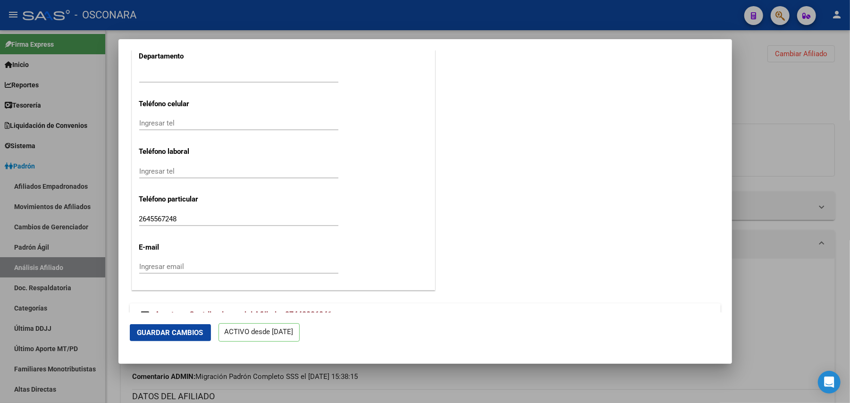
scroll to position [1158, 0]
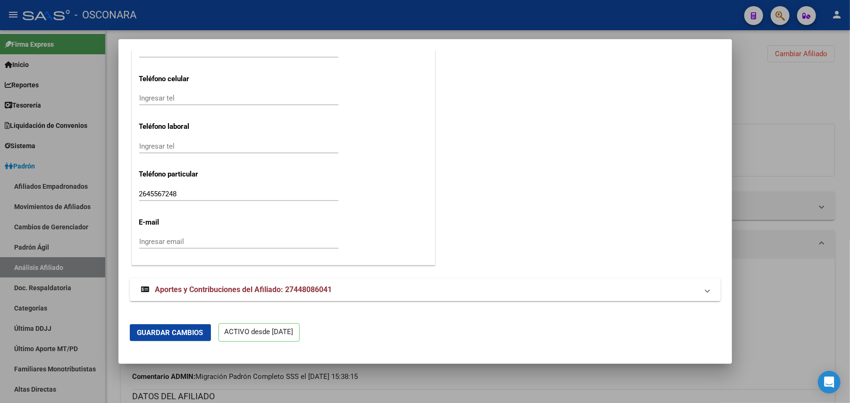
click at [268, 293] on span "Aportes y Contribuciones del Afiliado: 27448086041" at bounding box center [243, 289] width 177 height 9
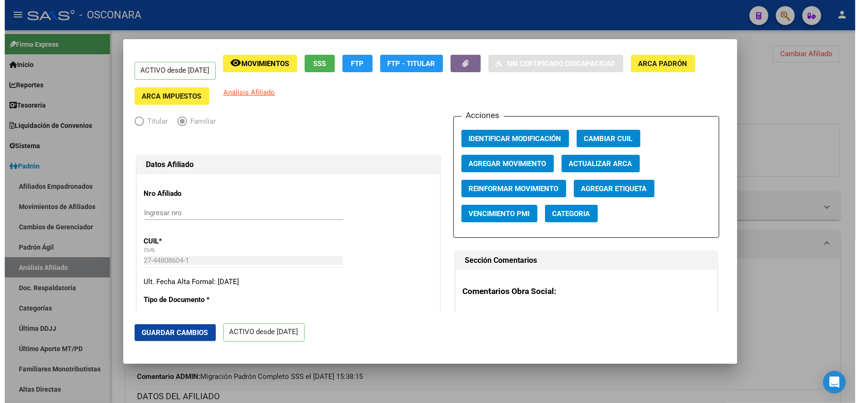
scroll to position [0, 0]
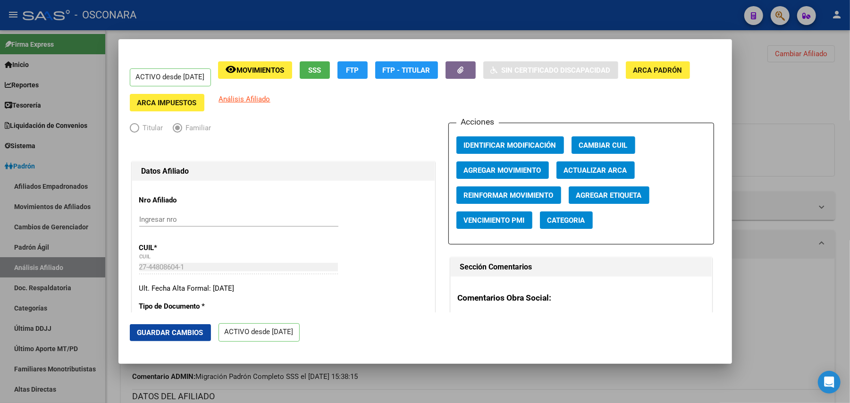
click at [767, 125] on div at bounding box center [425, 201] width 850 height 403
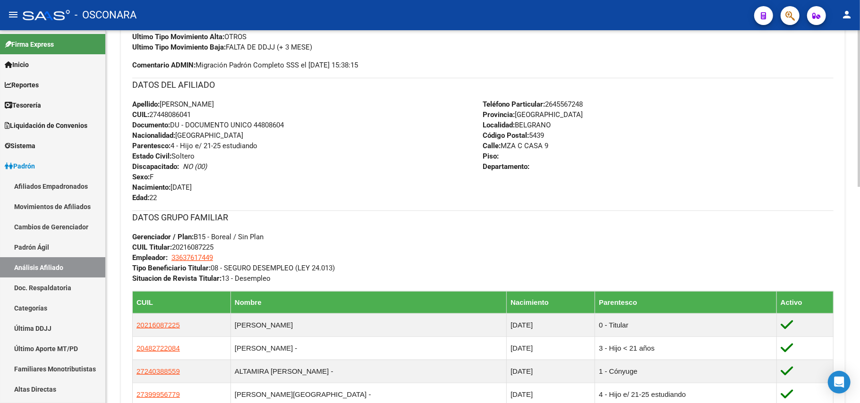
scroll to position [314, 0]
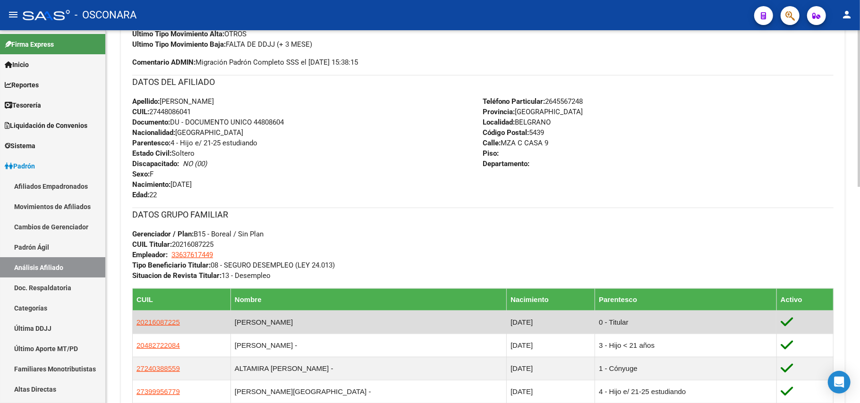
click at [155, 317] on app-link-go-to "20216087225" at bounding box center [157, 322] width 43 height 10
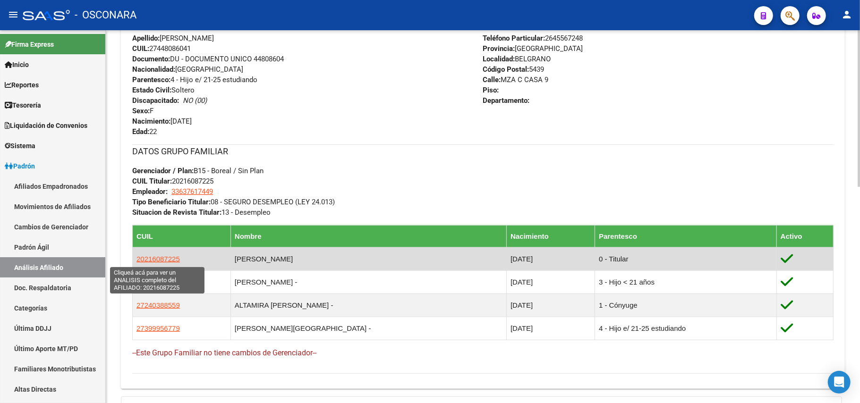
click at [168, 263] on span "20216087225" at bounding box center [157, 259] width 43 height 8
type textarea "20216087225"
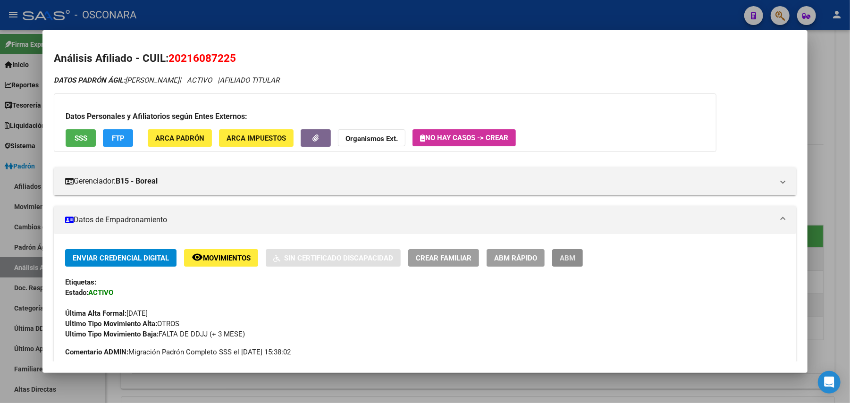
click at [560, 256] on span "ABM" at bounding box center [568, 258] width 16 height 8
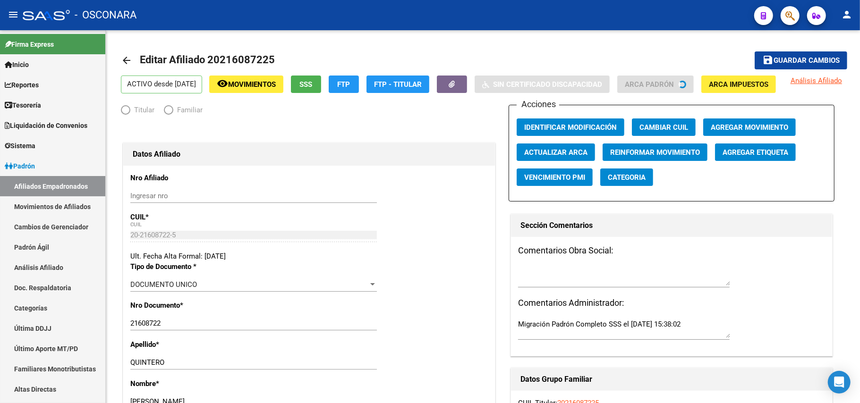
radio input "true"
type input "33-63761744-9"
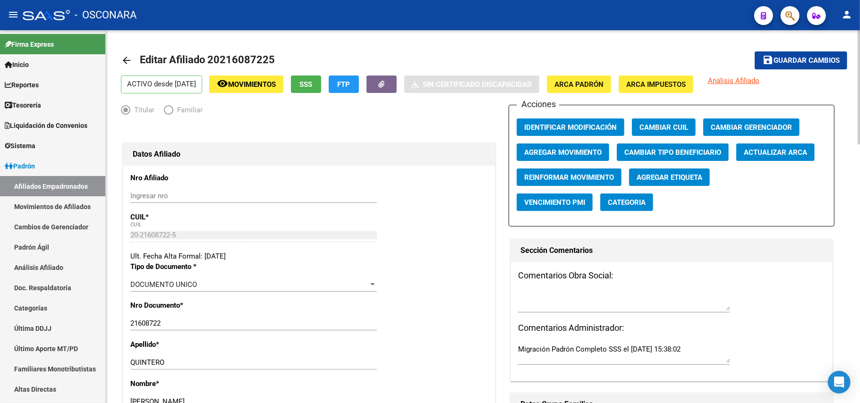
click at [359, 90] on button "FTP" at bounding box center [344, 84] width 30 height 17
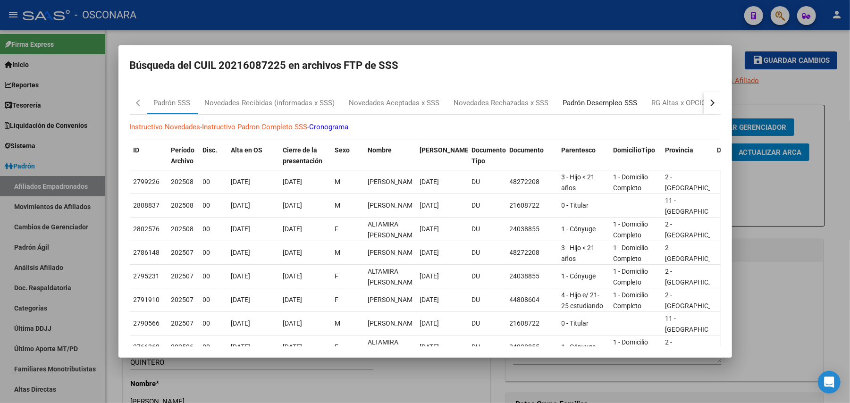
click at [607, 108] on div "Padrón Desempleo SSS" at bounding box center [600, 103] width 75 height 11
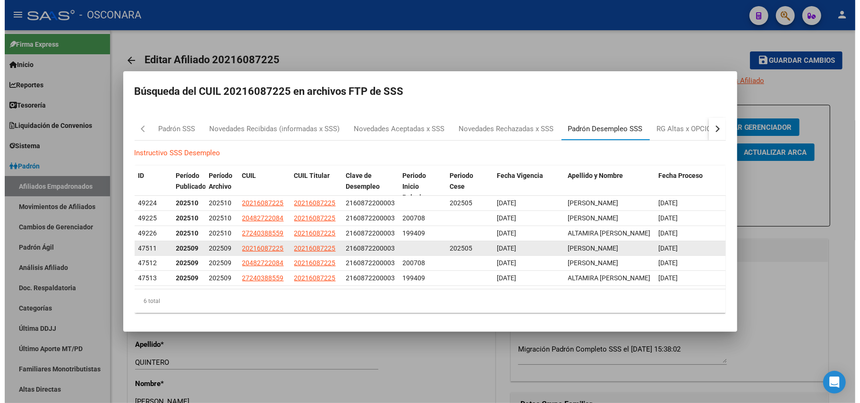
scroll to position [1, 0]
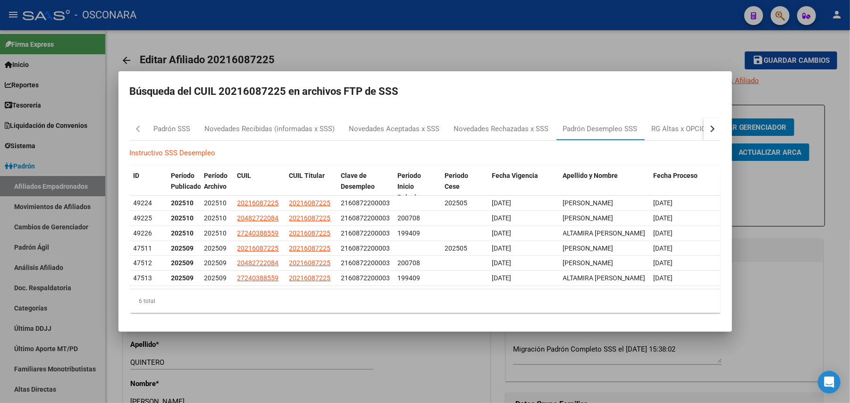
click at [465, 367] on div at bounding box center [425, 201] width 850 height 403
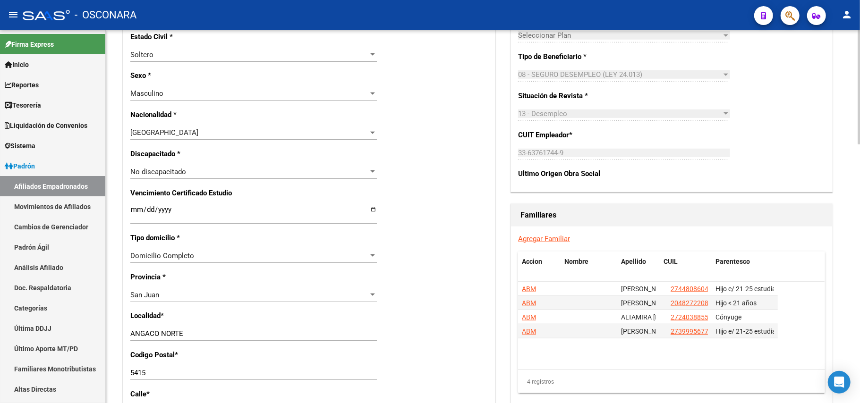
scroll to position [629, 0]
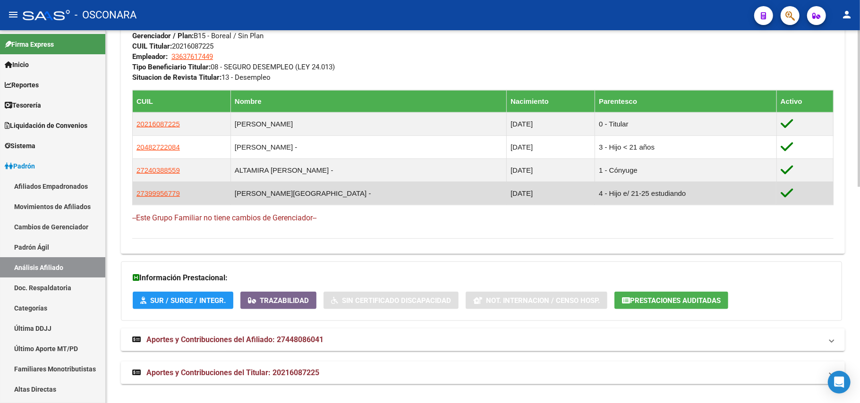
scroll to position [516, 0]
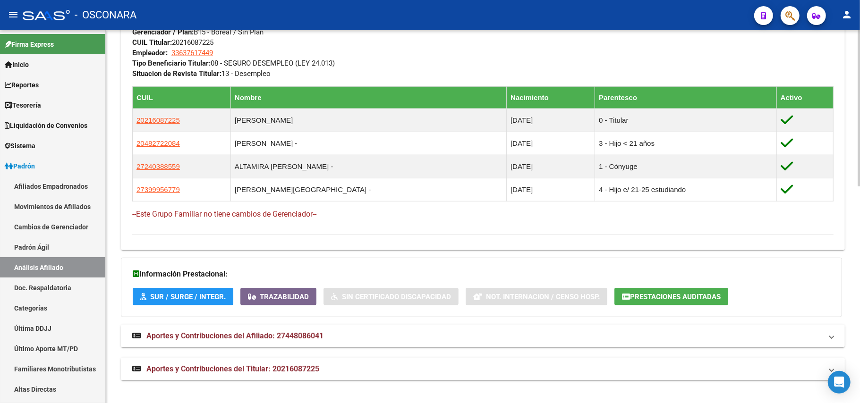
click at [306, 369] on span "Aportes y Contribuciones del Titular: 20216087225" at bounding box center [232, 368] width 173 height 9
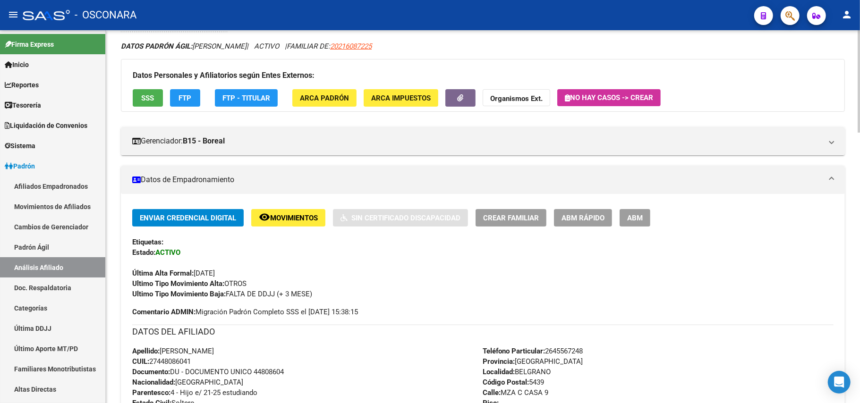
scroll to position [0, 0]
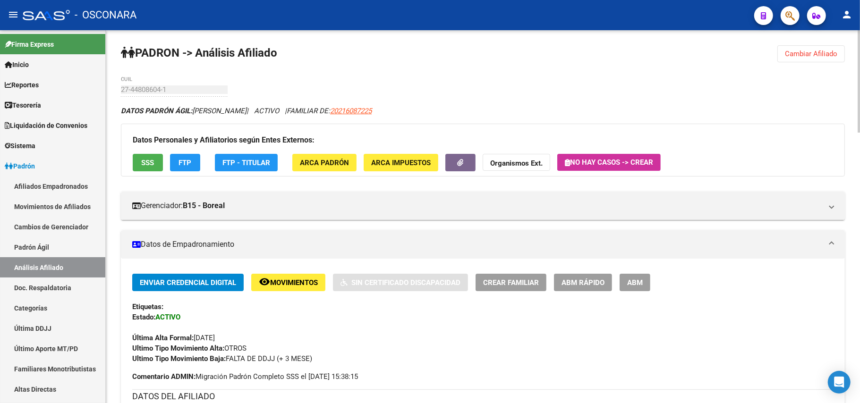
click at [595, 289] on button "ABM Rápido" at bounding box center [583, 282] width 58 height 17
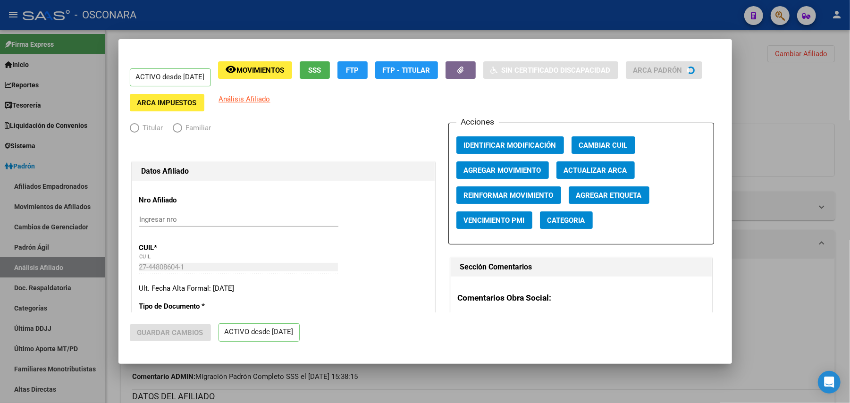
radio input "true"
type input "33-63761744-9"
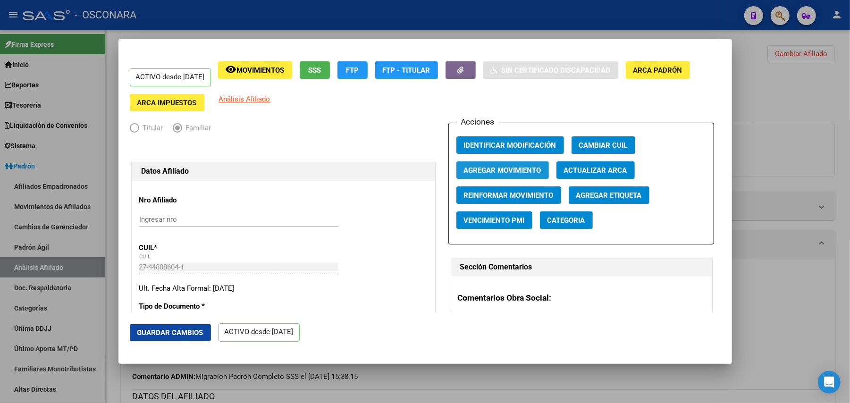
click at [526, 171] on span "Agregar Movimiento" at bounding box center [502, 170] width 77 height 8
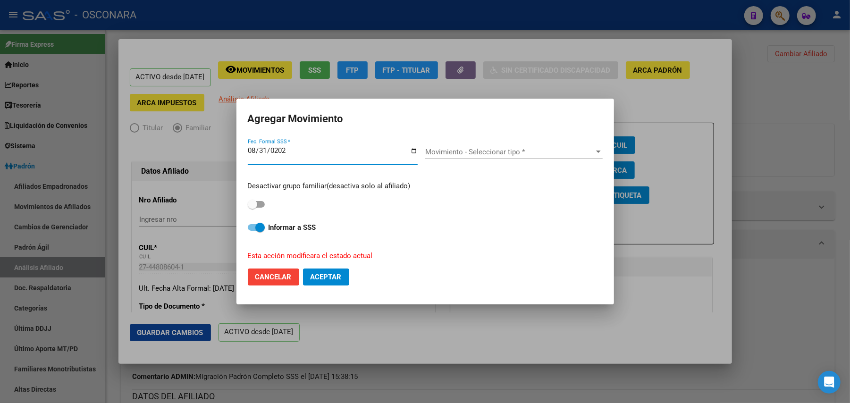
type input "[DATE]"
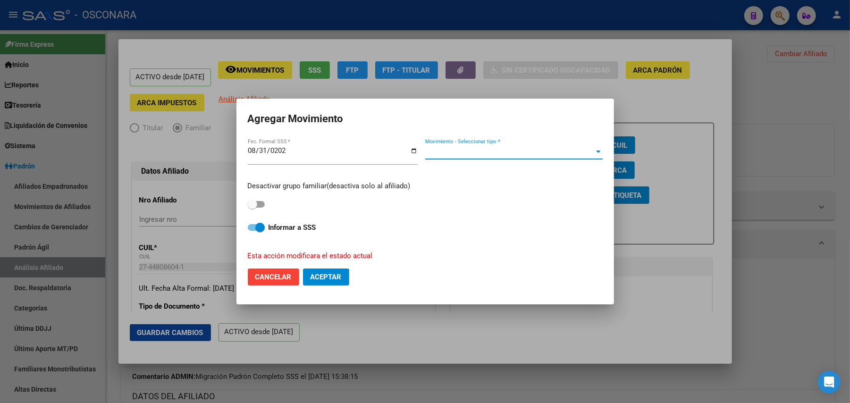
click at [565, 154] on span "Movimiento - Seleccionar tipo *" at bounding box center [509, 152] width 169 height 8
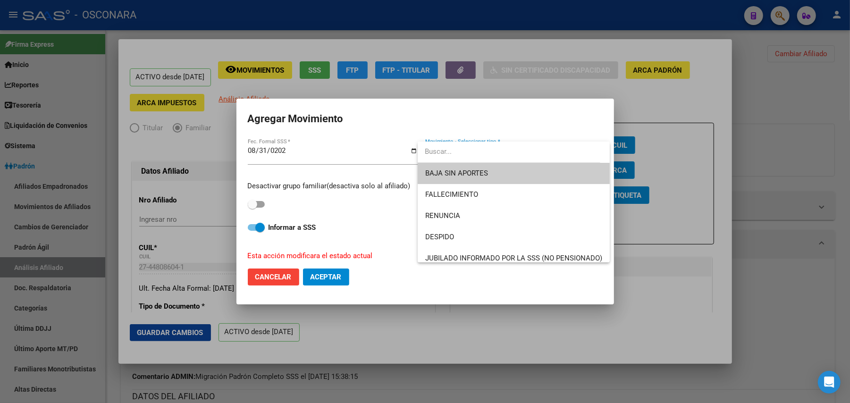
click at [535, 170] on span "BAJA SIN APORTES" at bounding box center [513, 173] width 177 height 21
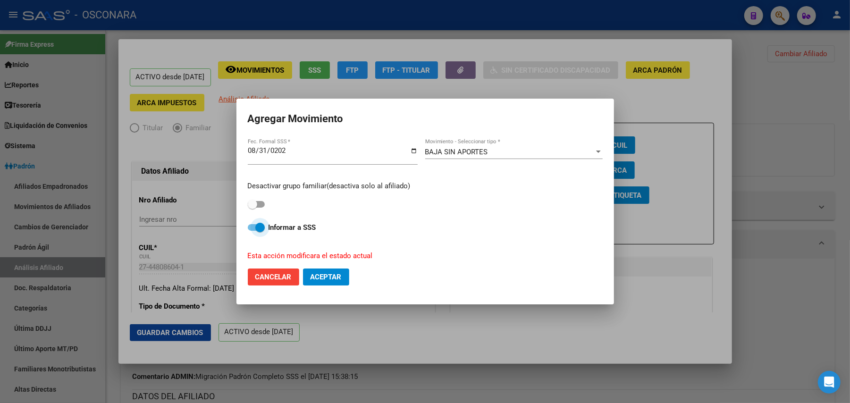
click at [252, 228] on span at bounding box center [256, 227] width 17 height 7
click at [252, 231] on input "Informar a SSS" at bounding box center [252, 231] width 0 height 0
checkbox input "false"
click at [335, 269] on button "Aceptar" at bounding box center [326, 277] width 46 height 17
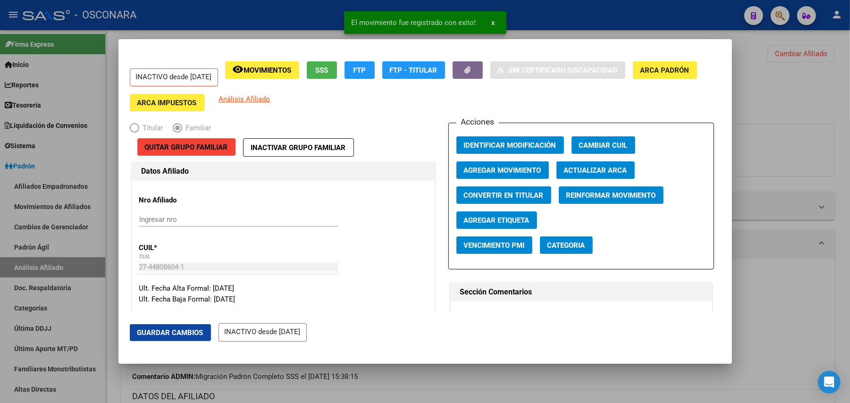
click at [820, 78] on div at bounding box center [425, 201] width 850 height 403
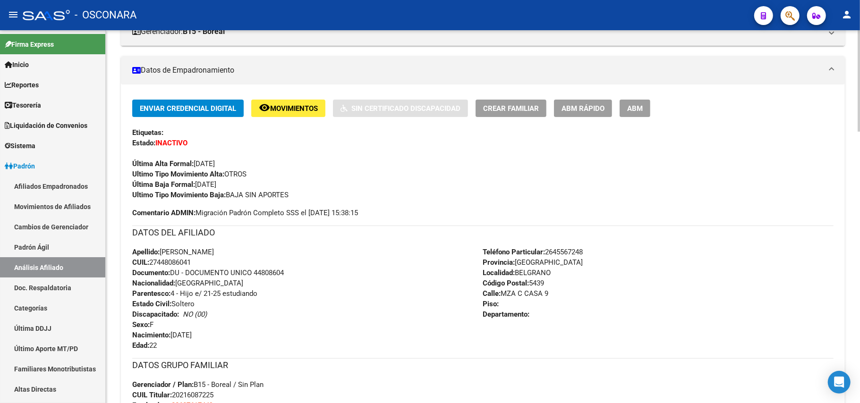
scroll to position [55, 0]
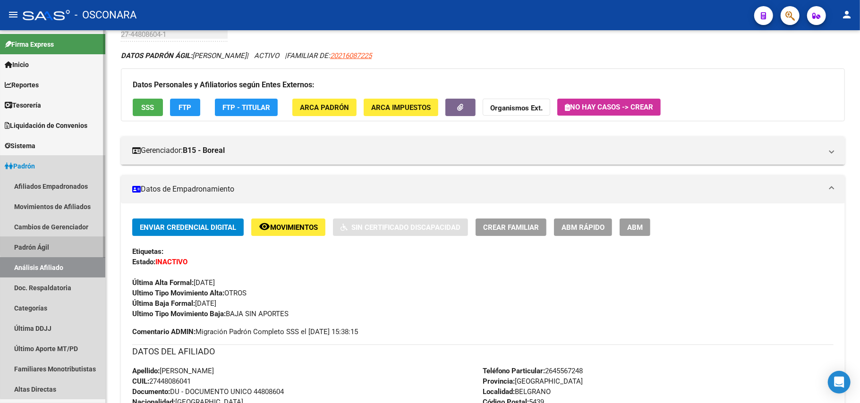
click at [80, 244] on link "Padrón Ágil" at bounding box center [52, 247] width 105 height 20
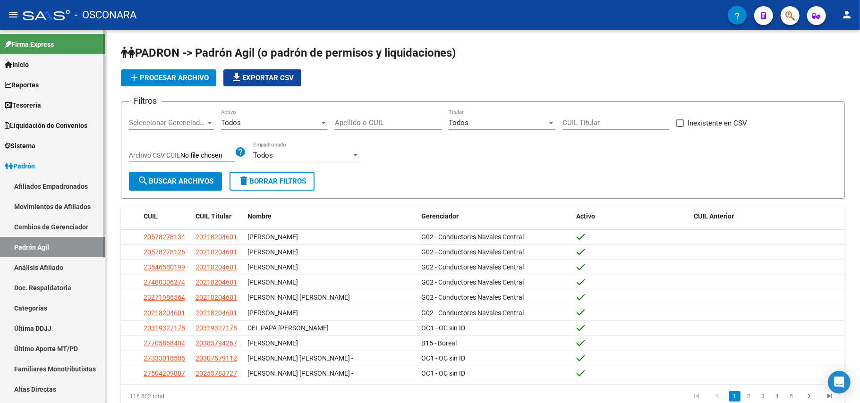
click at [72, 265] on link "Análisis Afiliado" at bounding box center [52, 267] width 105 height 20
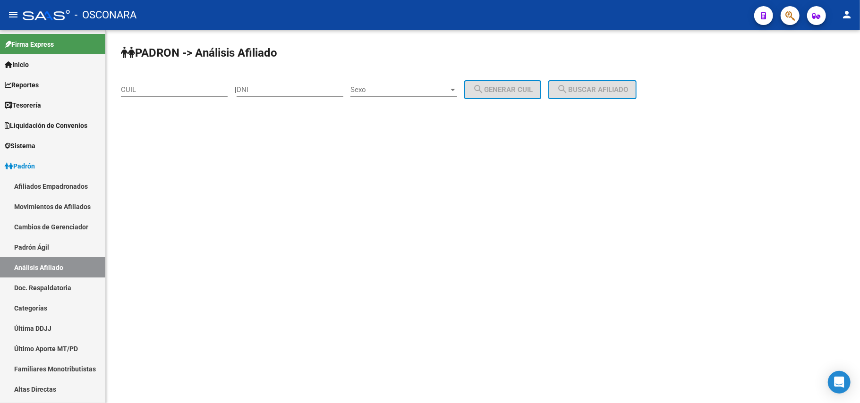
click at [167, 85] on input "CUIL" at bounding box center [174, 89] width 107 height 8
paste input "20-21379917-8"
type input "20-21379917-8"
click at [629, 93] on button "search Buscar afiliado" at bounding box center [592, 89] width 88 height 19
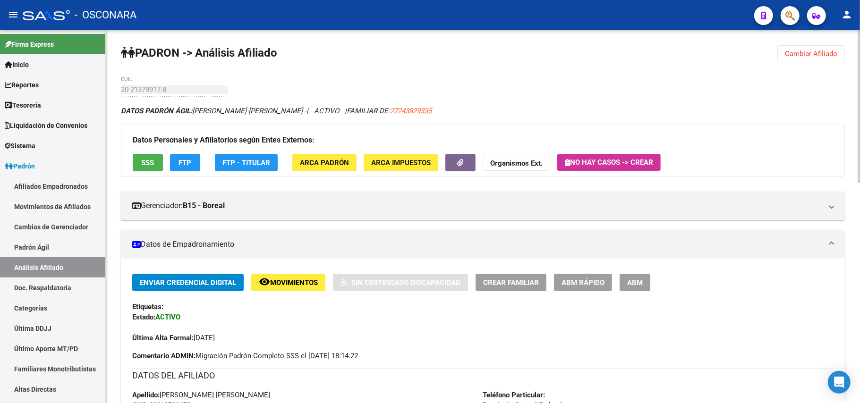
click at [155, 159] on button "SSS" at bounding box center [148, 162] width 30 height 17
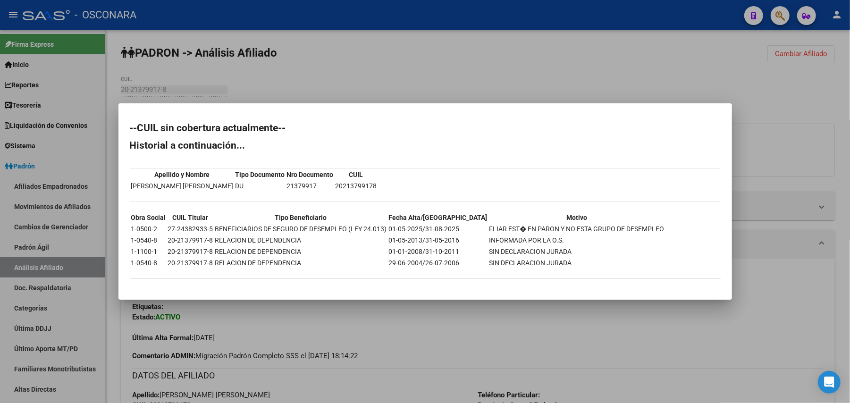
click at [608, 362] on div at bounding box center [425, 201] width 850 height 403
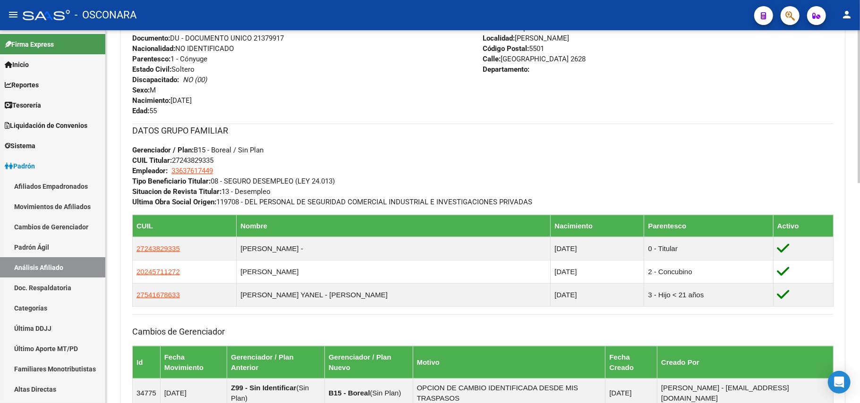
scroll to position [539, 0]
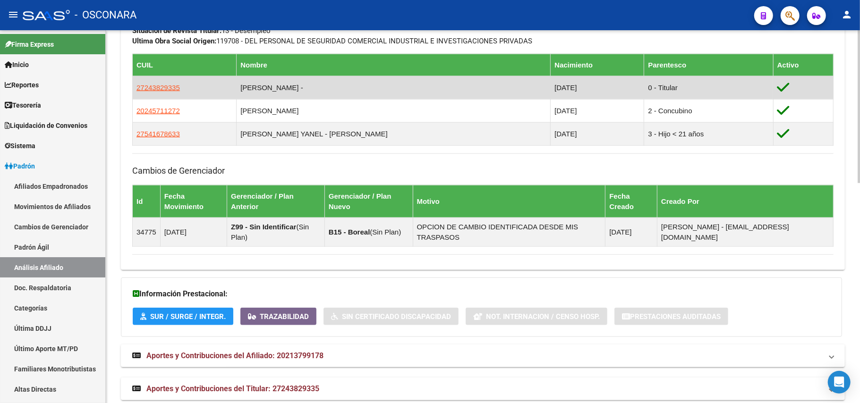
click at [144, 93] on app-link-go-to "27243829335" at bounding box center [157, 88] width 43 height 10
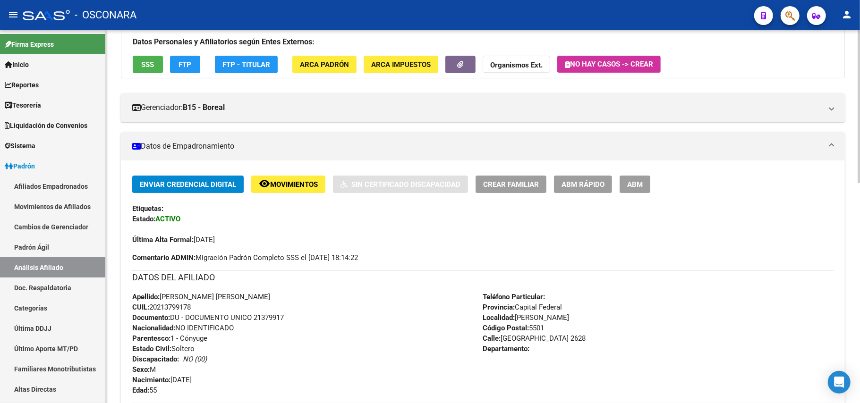
scroll to position [0, 0]
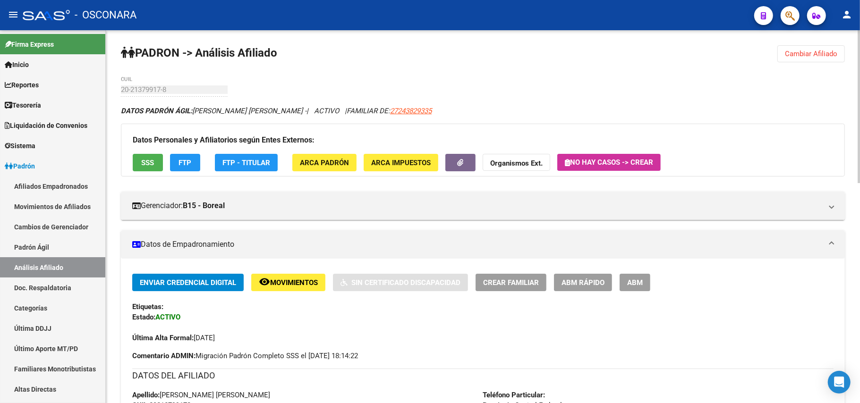
click at [132, 157] on div "Datos Personales y Afiliatorios según Entes Externos: SSS FTP FTP - Titular ARC…" at bounding box center [483, 150] width 724 height 53
click at [190, 165] on span "FTP" at bounding box center [185, 163] width 13 height 8
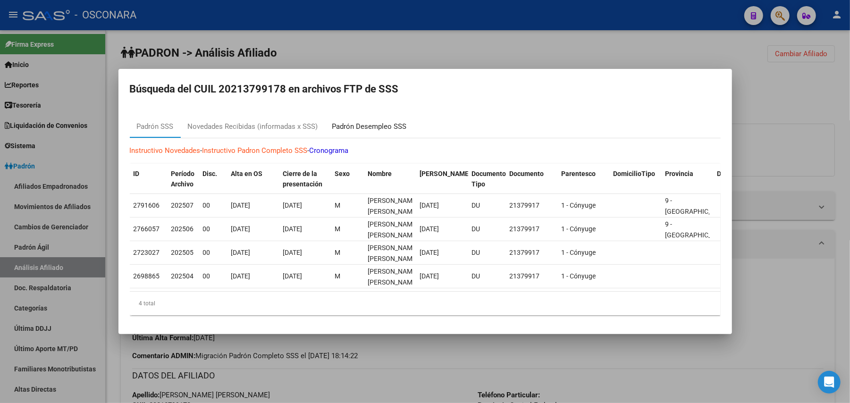
click at [377, 115] on div "Padrón Desempleo SSS" at bounding box center [369, 126] width 89 height 23
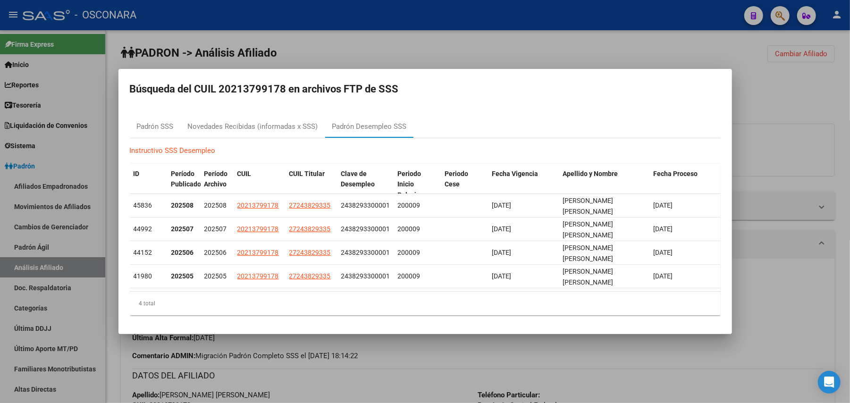
click at [446, 340] on div at bounding box center [425, 201] width 850 height 403
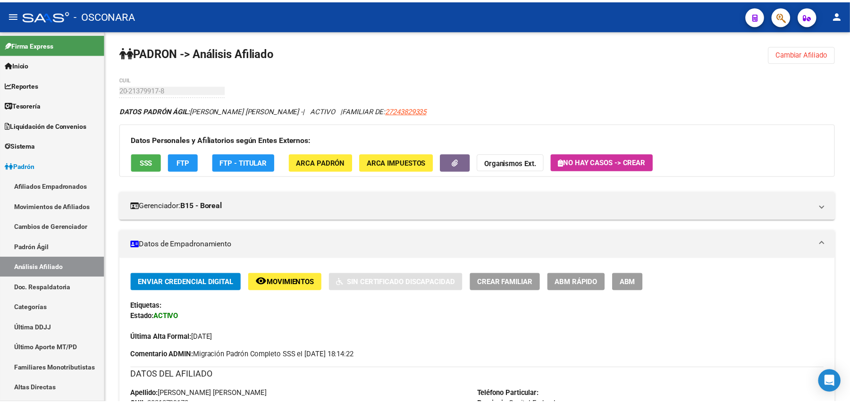
scroll to position [314, 0]
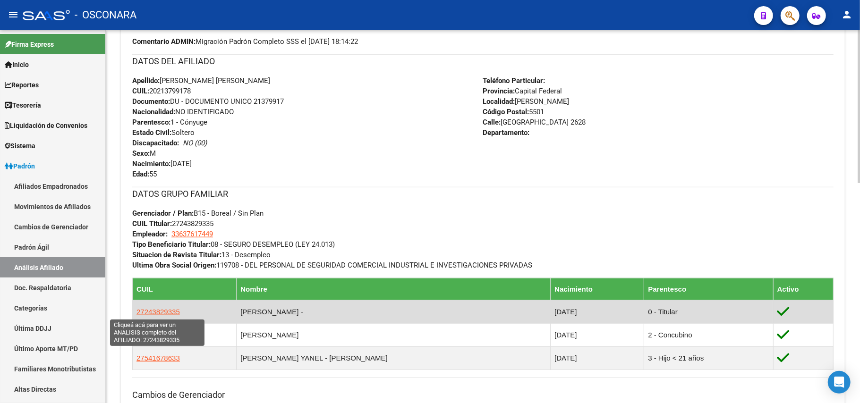
click at [167, 312] on span "27243829335" at bounding box center [157, 312] width 43 height 8
type textarea "27243829335"
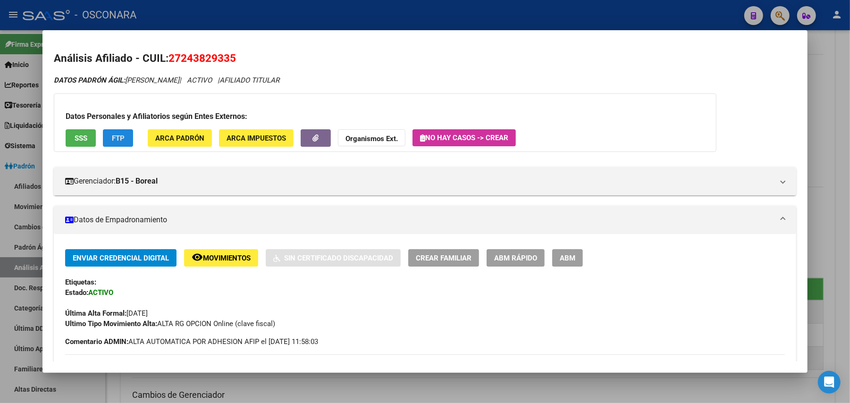
click at [124, 129] on button "FTP" at bounding box center [118, 137] width 30 height 17
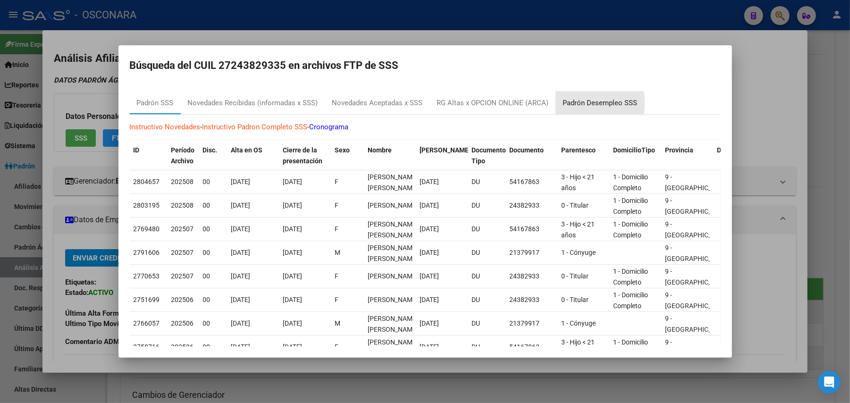
click at [591, 103] on div "Padrón Desempleo SSS" at bounding box center [600, 103] width 75 height 11
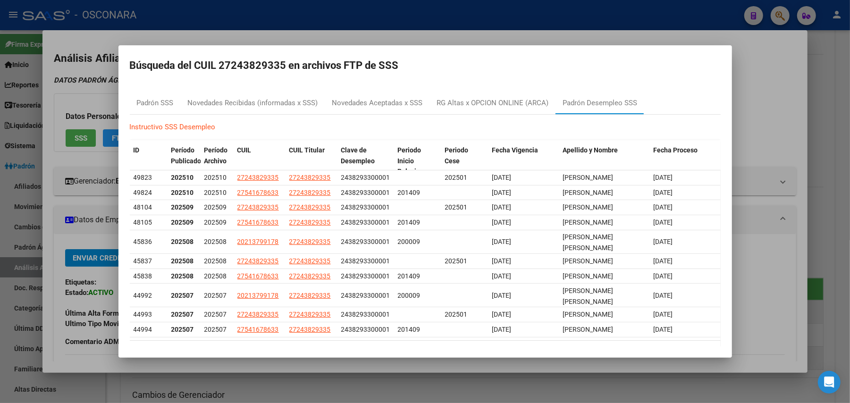
click at [828, 114] on div at bounding box center [425, 201] width 850 height 403
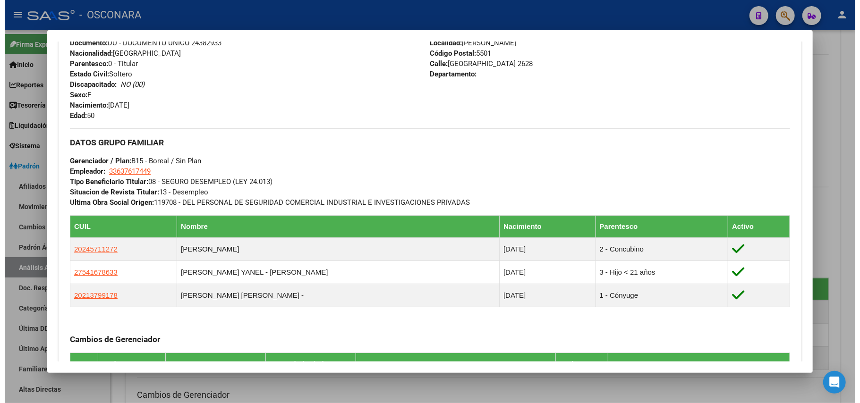
scroll to position [545, 0]
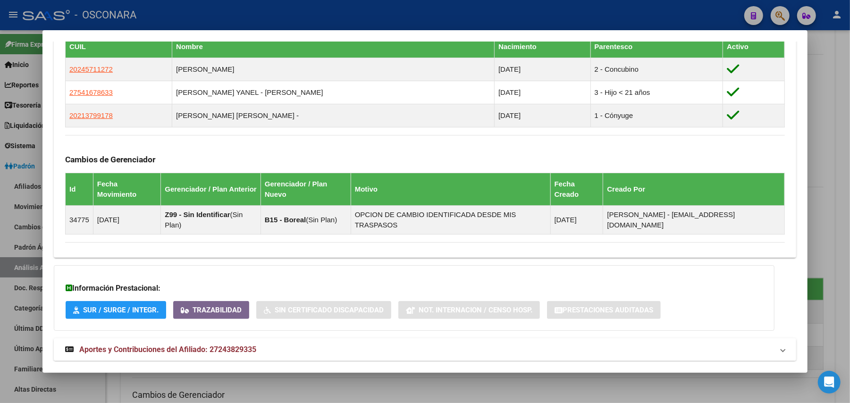
click at [457, 381] on div at bounding box center [425, 201] width 850 height 403
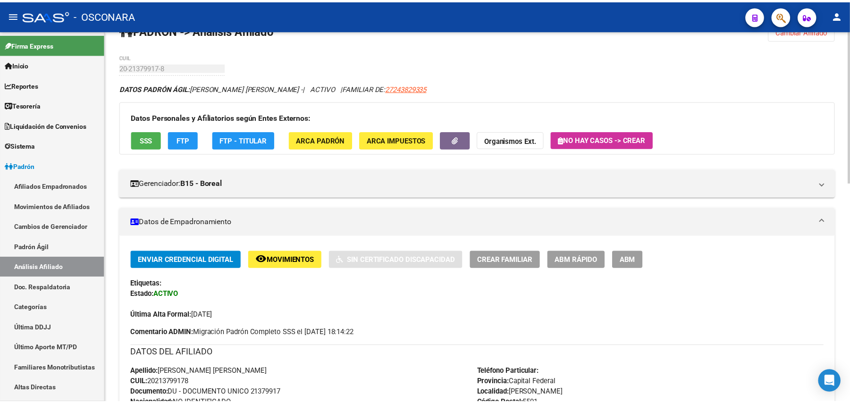
scroll to position [0, 0]
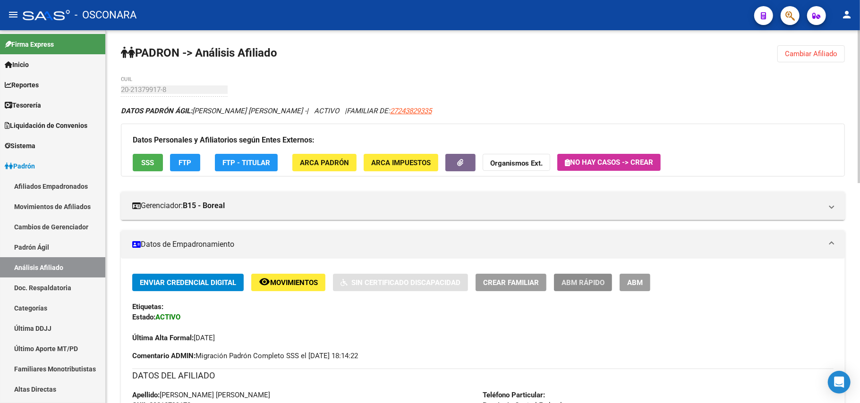
click at [597, 290] on button "ABM Rápido" at bounding box center [583, 282] width 58 height 17
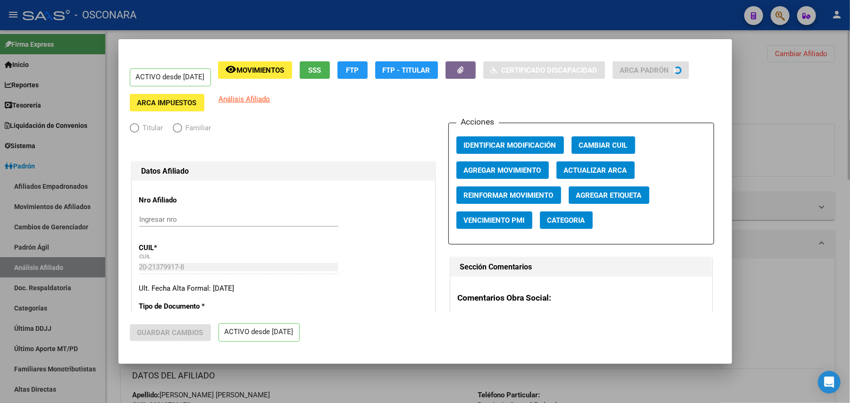
radio input "true"
type input "33-63761744-9"
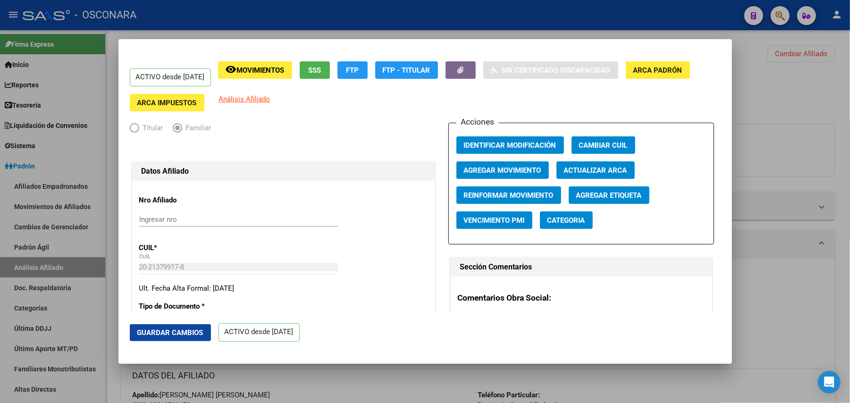
click at [359, 68] on span "FTP" at bounding box center [352, 70] width 13 height 8
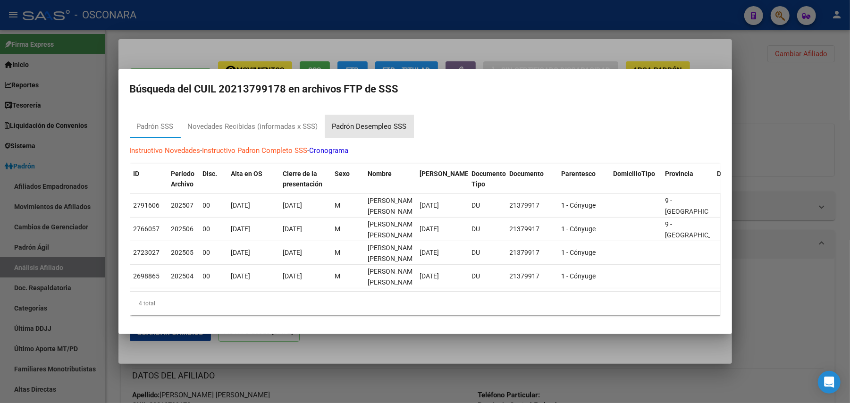
click at [374, 121] on div "Padrón Desempleo SSS" at bounding box center [369, 126] width 75 height 11
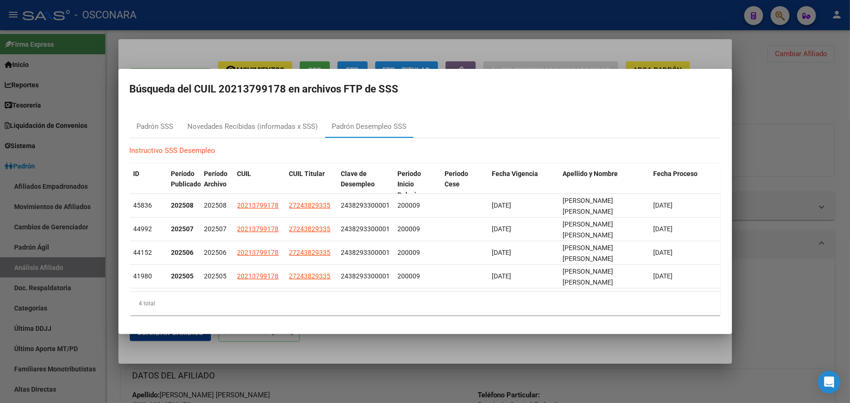
click at [338, 64] on div at bounding box center [425, 201] width 850 height 403
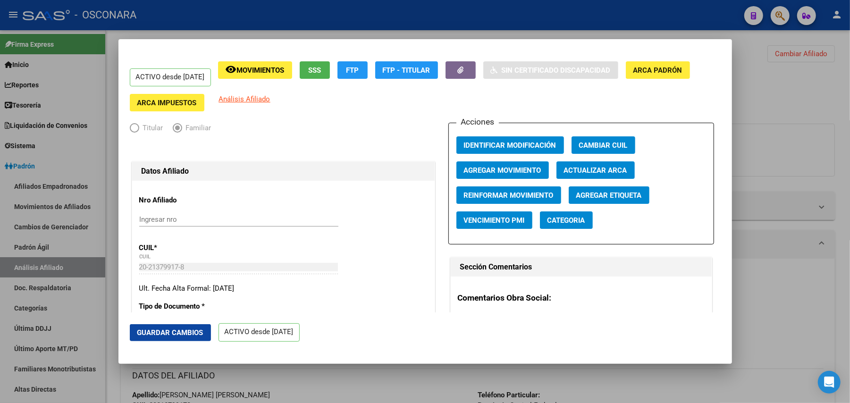
click at [330, 64] on button "SSS" at bounding box center [315, 69] width 30 height 17
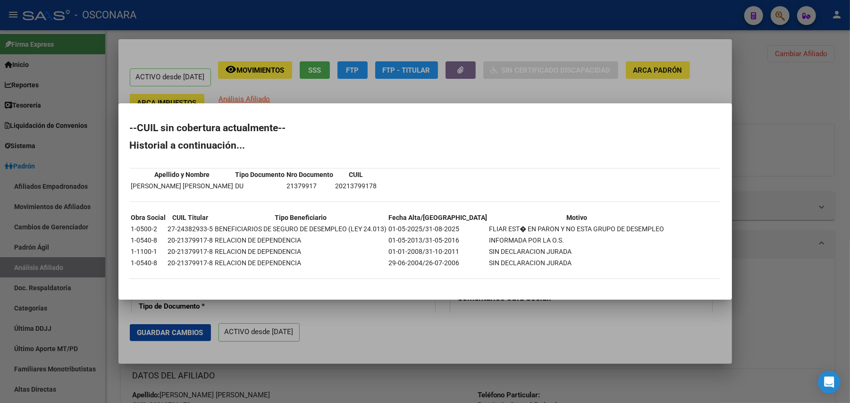
click at [449, 97] on div at bounding box center [425, 201] width 850 height 403
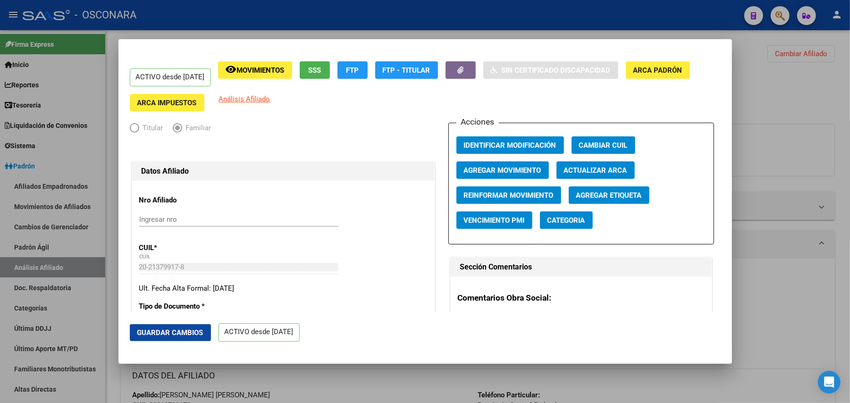
click at [519, 170] on span "Agregar Movimiento" at bounding box center [502, 170] width 77 height 8
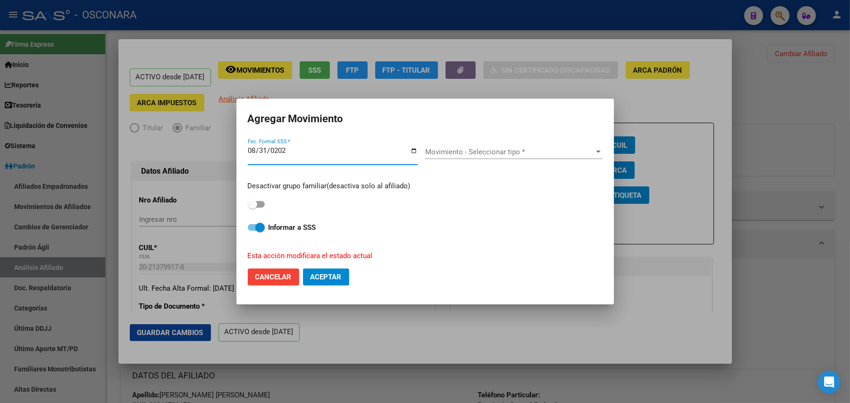
type input "[DATE]"
click at [514, 146] on div "Movimiento - Seleccionar tipo * Movimiento - Seleccionar tipo *" at bounding box center [513, 152] width 177 height 14
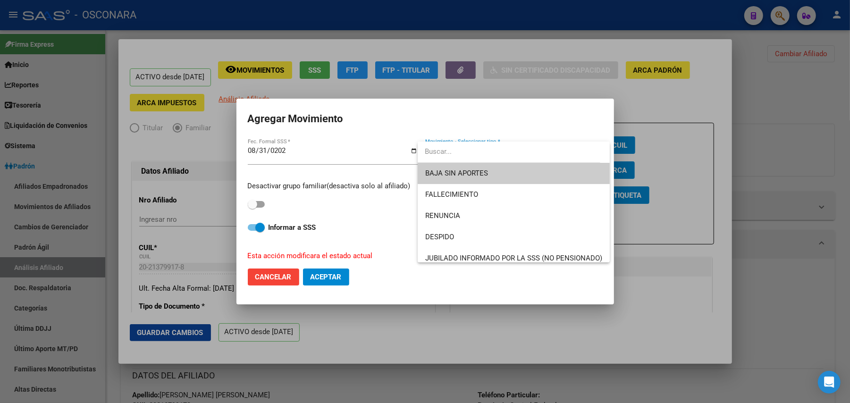
click at [493, 166] on span "BAJA SIN APORTES" at bounding box center [513, 173] width 177 height 21
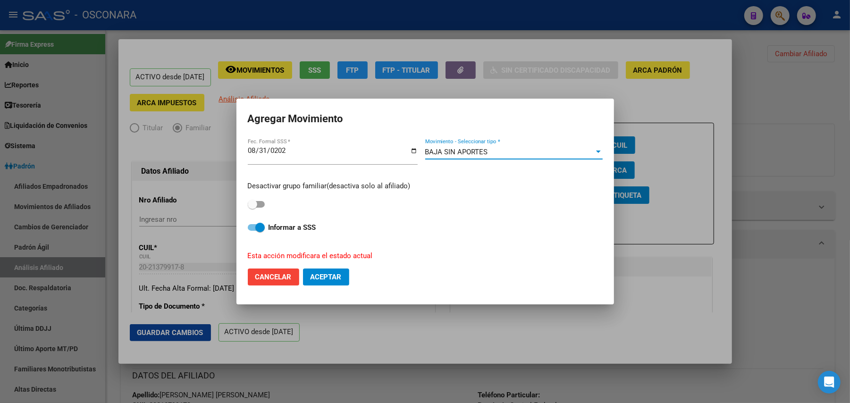
click at [537, 148] on div "BAJA SIN APORTES" at bounding box center [509, 152] width 169 height 8
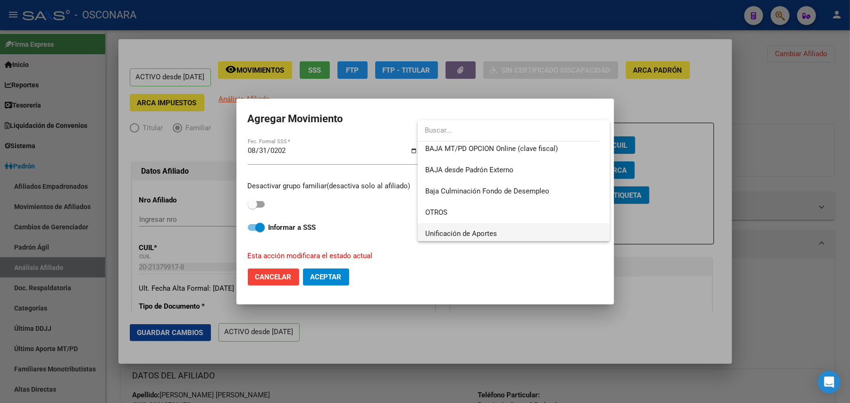
scroll to position [686, 0]
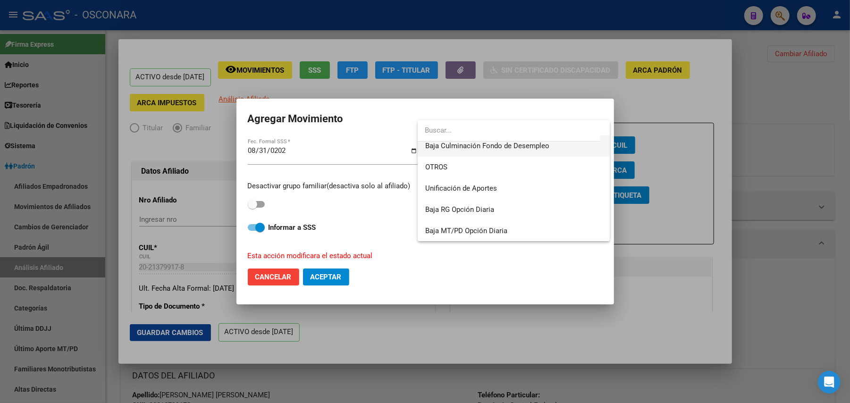
click at [506, 151] on span "Baja Culminación Fondo de Desempleo" at bounding box center [513, 145] width 177 height 21
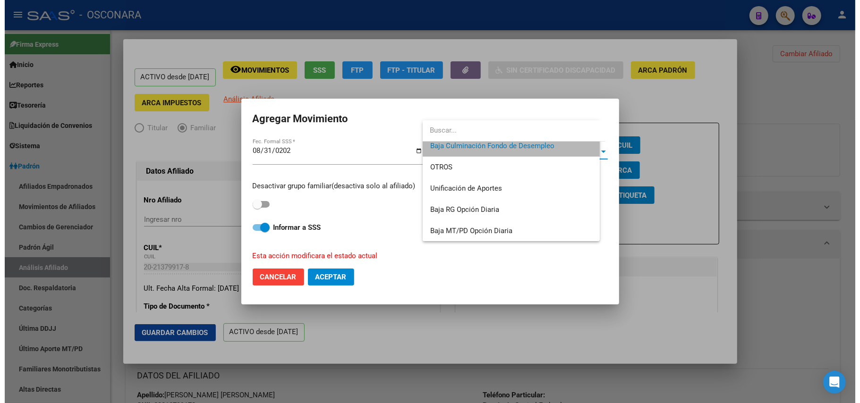
scroll to position [680, 0]
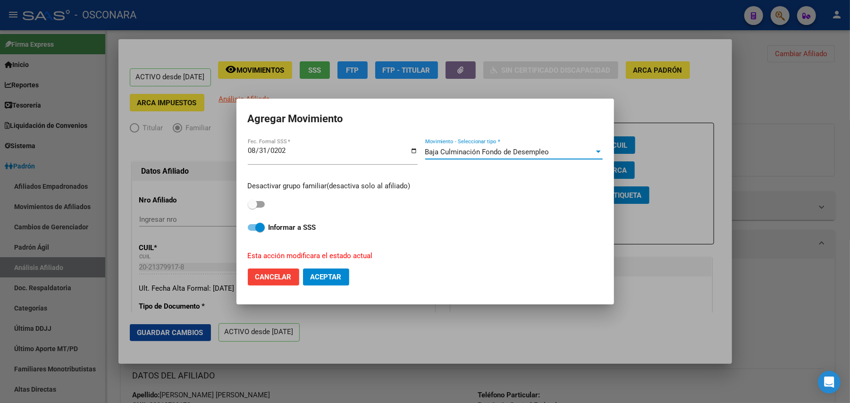
click at [253, 229] on span at bounding box center [256, 227] width 17 height 7
click at [253, 231] on input "Informar a SSS" at bounding box center [252, 231] width 0 height 0
checkbox input "false"
click at [337, 280] on span "Aceptar" at bounding box center [326, 277] width 31 height 8
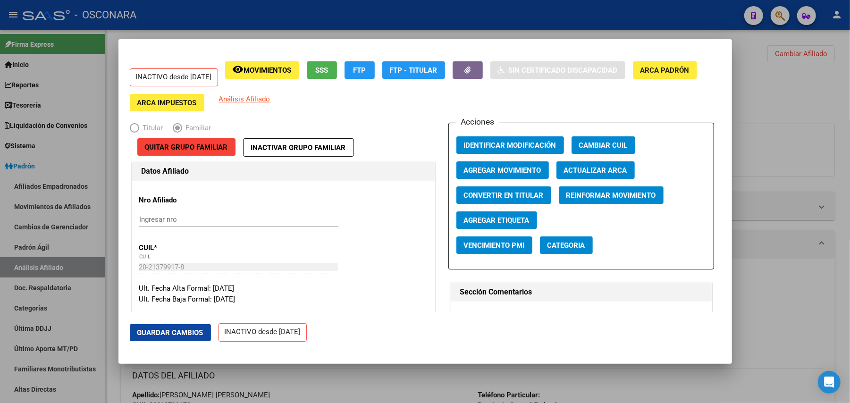
click at [808, 94] on div at bounding box center [425, 201] width 850 height 403
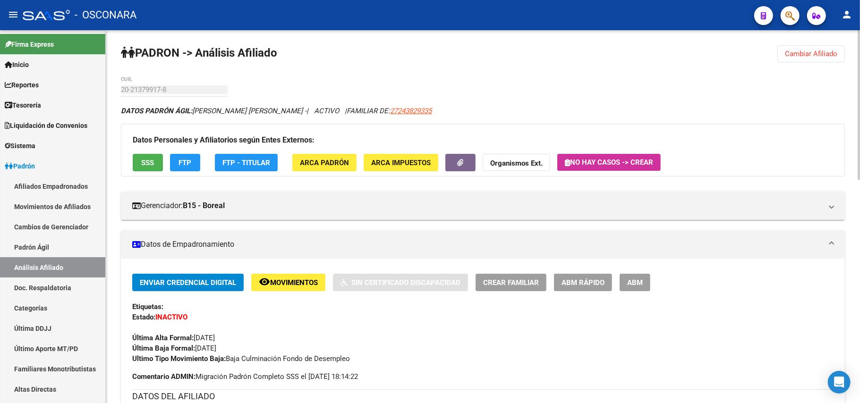
scroll to position [63, 0]
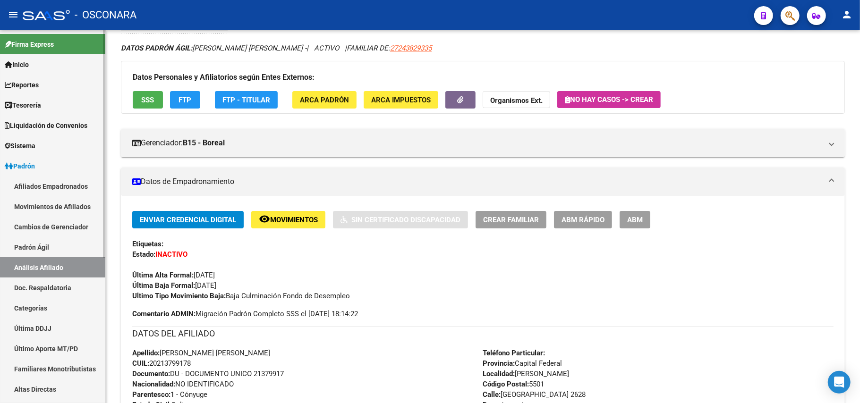
click at [45, 246] on link "Padrón Ágil" at bounding box center [52, 247] width 105 height 20
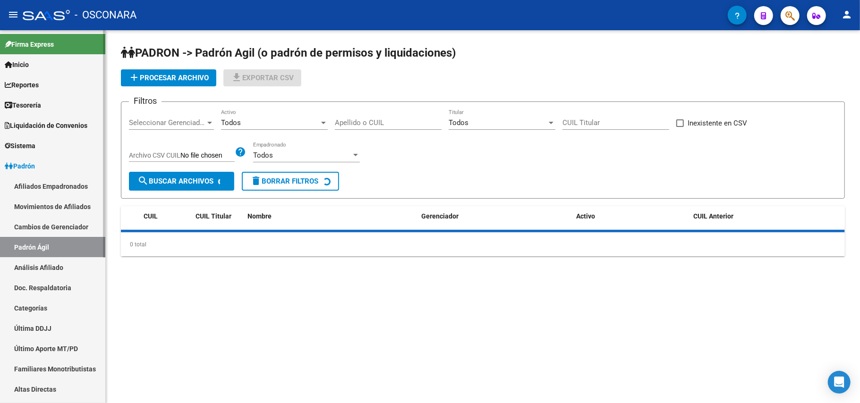
click at [57, 265] on link "Análisis Afiliado" at bounding box center [52, 267] width 105 height 20
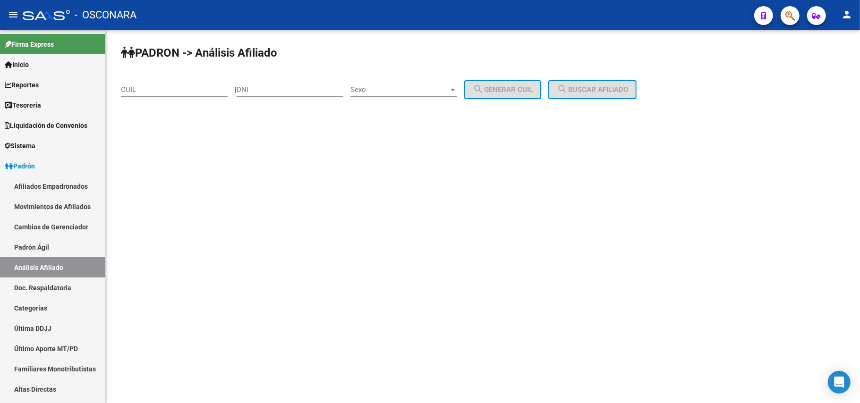
click at [157, 87] on input "CUIL" at bounding box center [174, 89] width 107 height 8
paste input "23-53505917-9"
type input "23-53505917-9"
click at [606, 101] on div "PADRON -> Análisis Afiliado 23-53505917-9 CUIL | DNI Sexo Sexo search Generar C…" at bounding box center [483, 79] width 754 height 99
click at [606, 92] on span "search Buscar afiliado" at bounding box center [591, 89] width 71 height 8
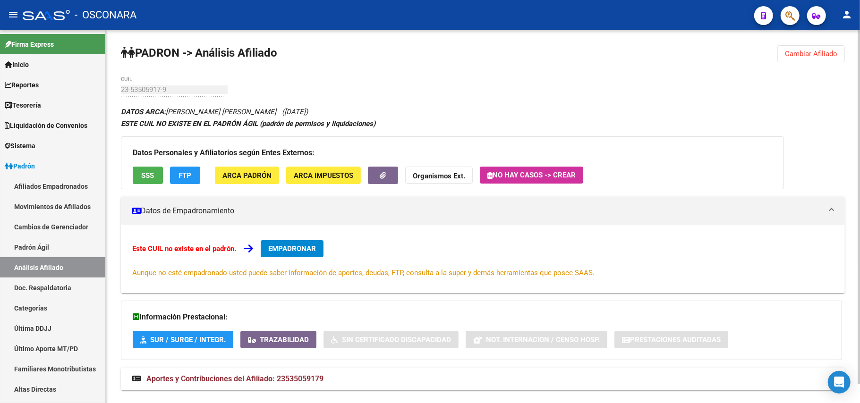
click at [156, 169] on button "SSS" at bounding box center [148, 175] width 30 height 17
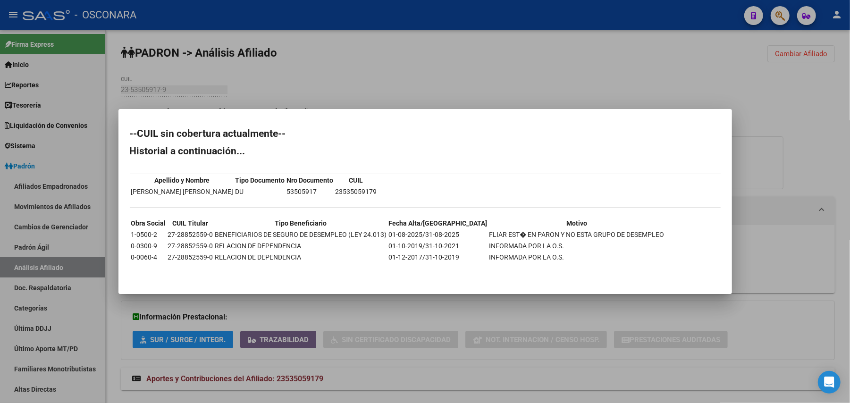
click at [329, 57] on div at bounding box center [425, 201] width 850 height 403
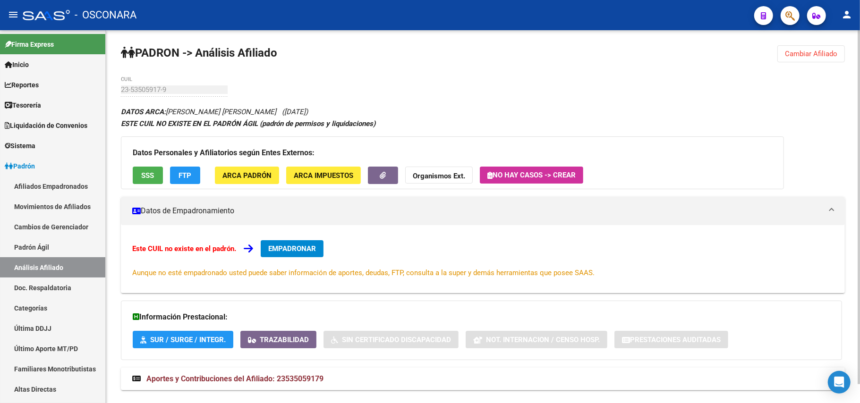
scroll to position [21, 0]
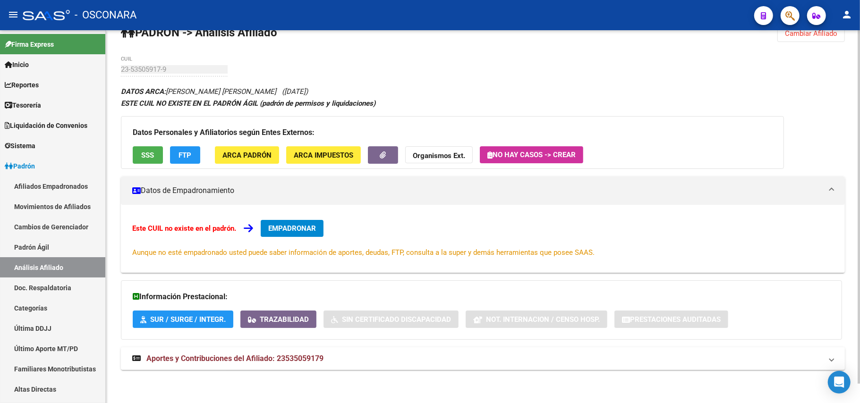
drag, startPoint x: 299, startPoint y: 355, endPoint x: 301, endPoint y: 350, distance: 6.0
click at [300, 356] on span "Aportes y Contribuciones del Afiliado: 23535059179" at bounding box center [234, 358] width 177 height 9
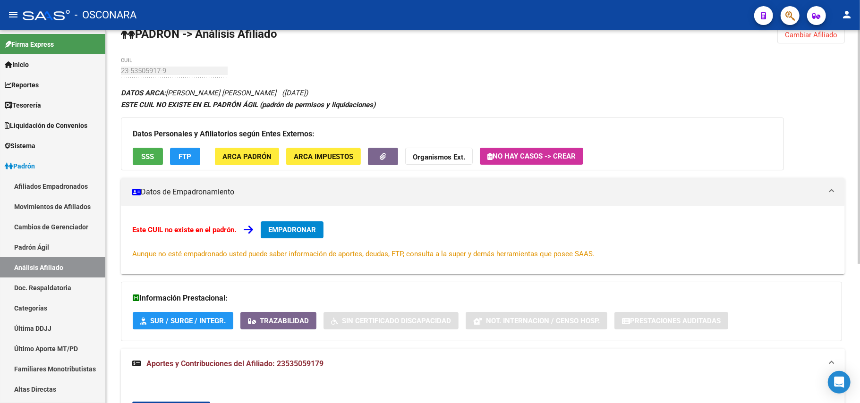
scroll to position [0, 0]
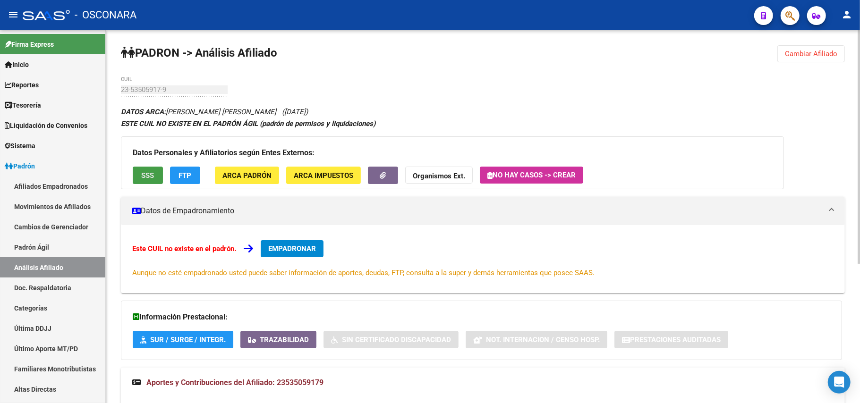
click at [143, 167] on button "SSS" at bounding box center [148, 175] width 30 height 17
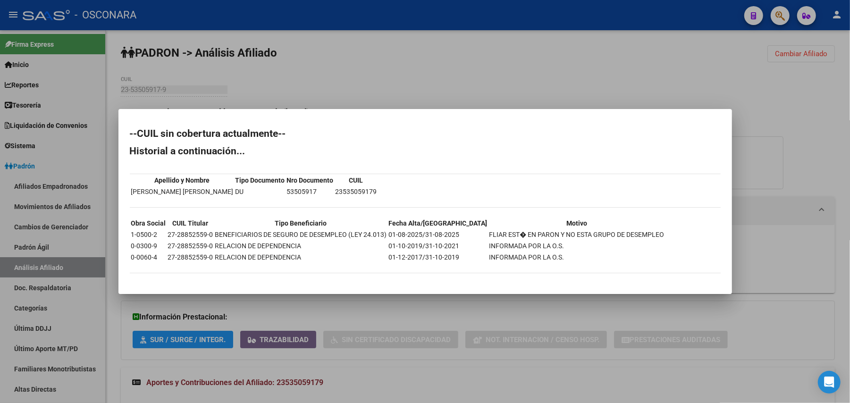
click at [463, 353] on div at bounding box center [425, 201] width 850 height 403
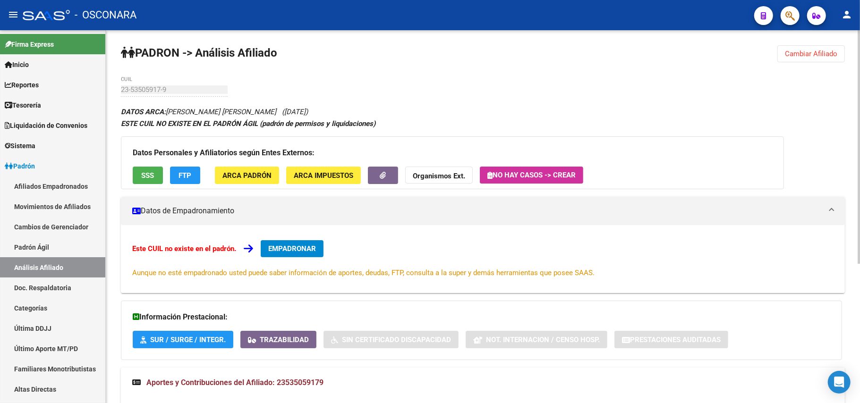
click at [142, 175] on span "SSS" at bounding box center [148, 175] width 13 height 8
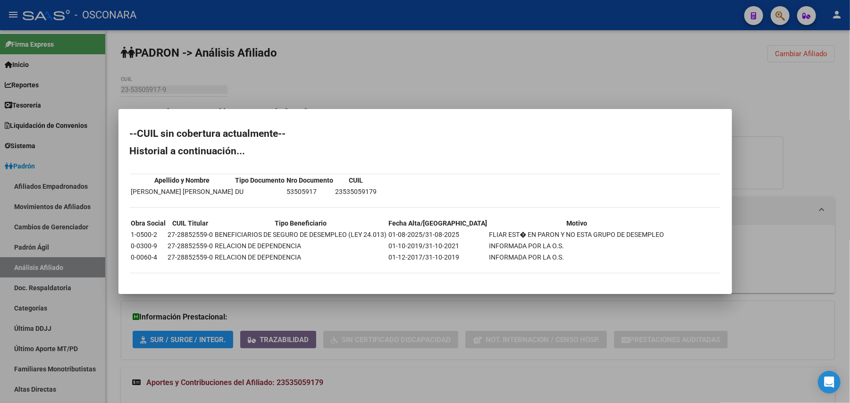
click at [481, 381] on div at bounding box center [425, 201] width 850 height 403
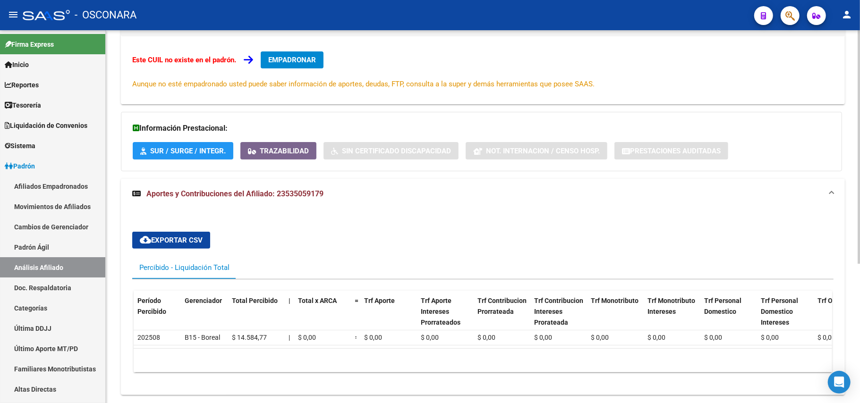
scroll to position [161, 0]
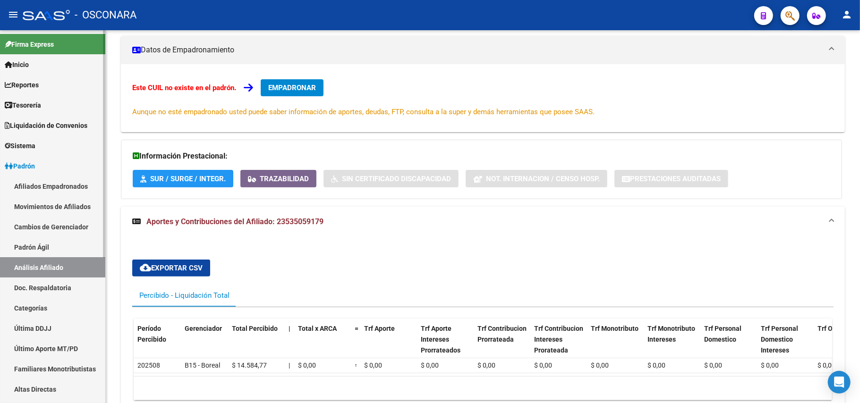
drag, startPoint x: 33, startPoint y: 238, endPoint x: 40, endPoint y: 257, distance: 20.3
click at [33, 239] on link "Padrón Ágil" at bounding box center [52, 247] width 105 height 20
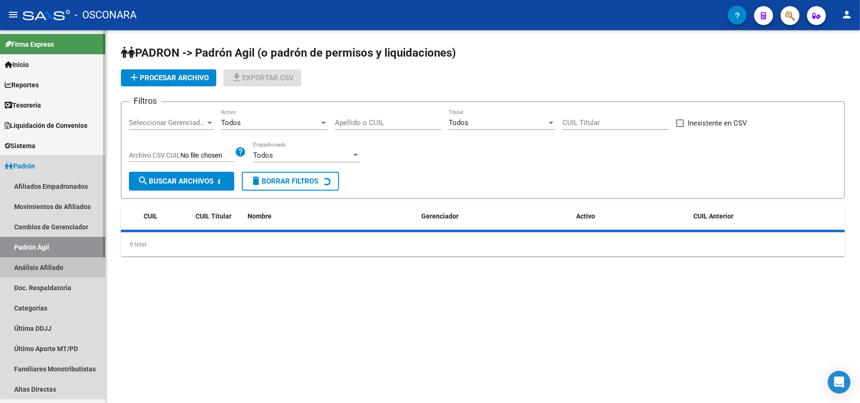
click at [40, 258] on link "Análisis Afiliado" at bounding box center [52, 267] width 105 height 20
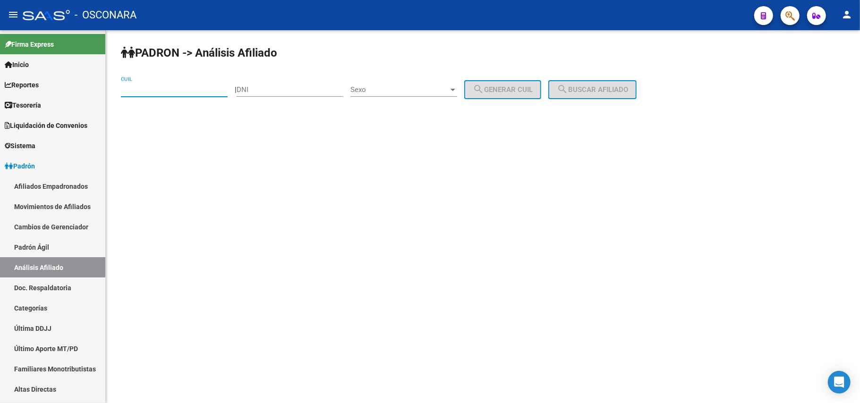
click at [144, 93] on input "CUIL" at bounding box center [174, 89] width 107 height 8
paste input "27-55288505-3"
type input "27-55288505-3"
click at [628, 89] on span "search Buscar afiliado" at bounding box center [591, 89] width 71 height 8
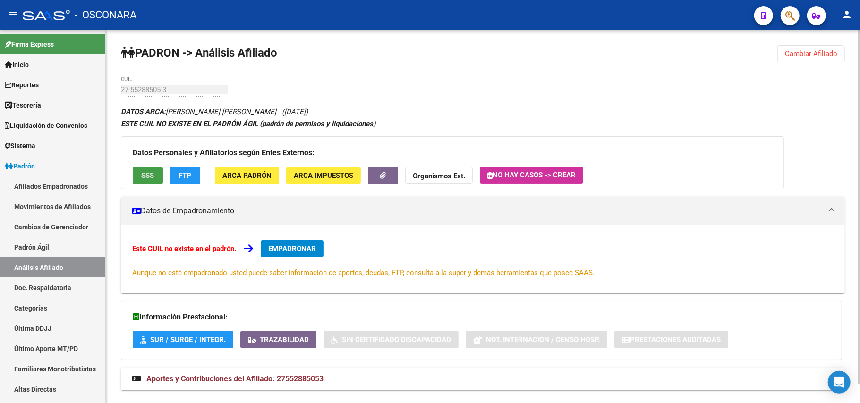
click at [151, 172] on span "SSS" at bounding box center [148, 175] width 13 height 8
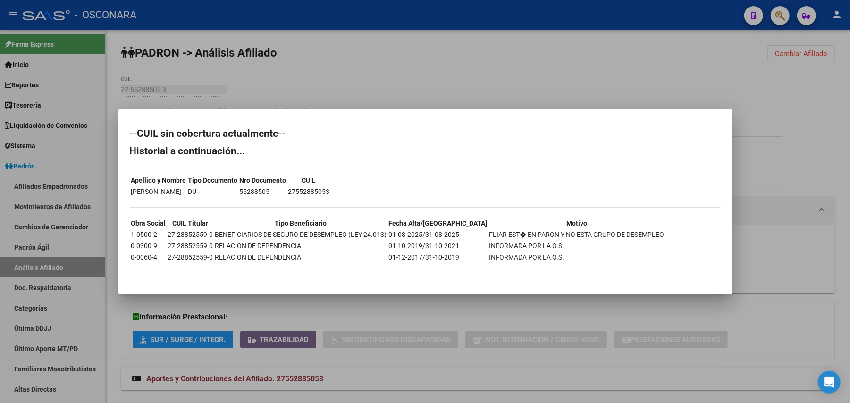
click at [439, 376] on div at bounding box center [425, 201] width 850 height 403
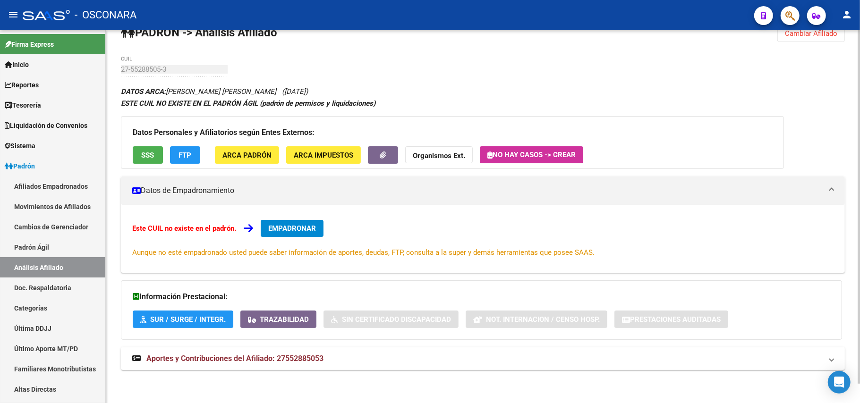
click at [312, 355] on span "Aportes y Contribuciones del Afiliado: 27552885053" at bounding box center [234, 358] width 177 height 9
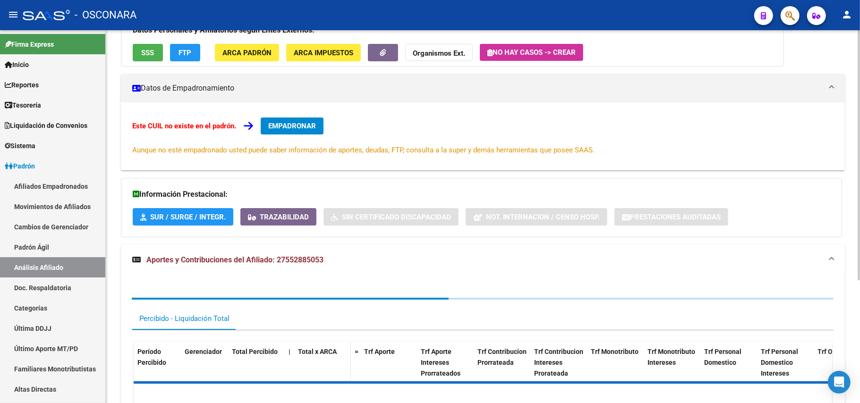
scroll to position [184, 0]
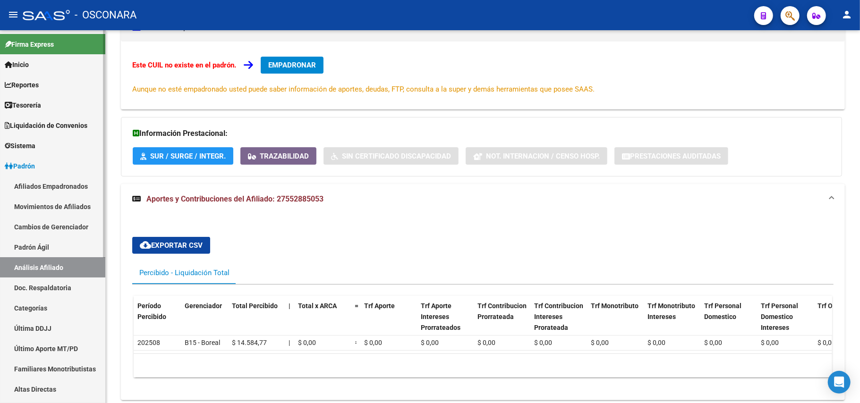
click at [50, 240] on link "Padrón Ágil" at bounding box center [52, 247] width 105 height 20
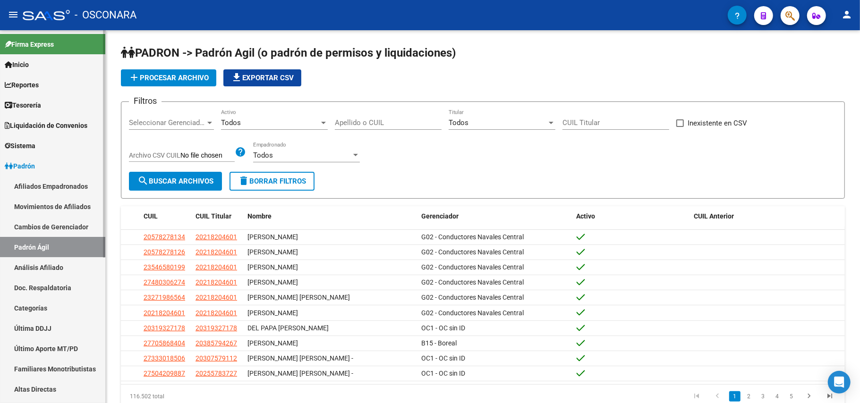
click at [53, 261] on link "Análisis Afiliado" at bounding box center [52, 267] width 105 height 20
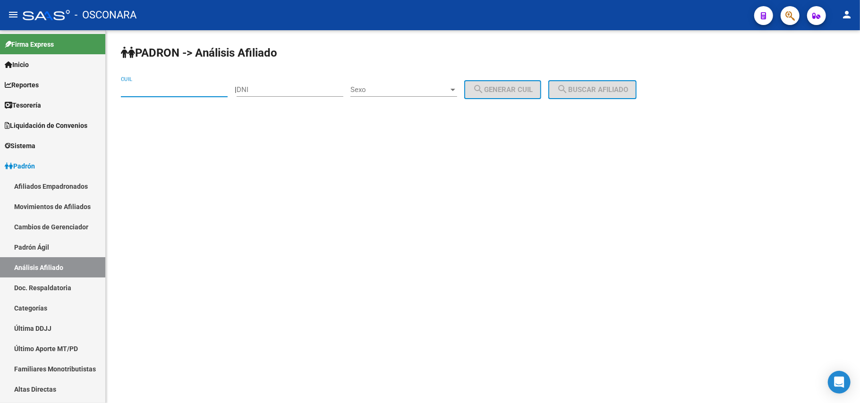
click at [144, 91] on input "CUIL" at bounding box center [174, 89] width 107 height 8
paste input "27-44907143-9"
type input "27-44907143-9"
click at [609, 82] on button "search Buscar afiliado" at bounding box center [592, 89] width 88 height 19
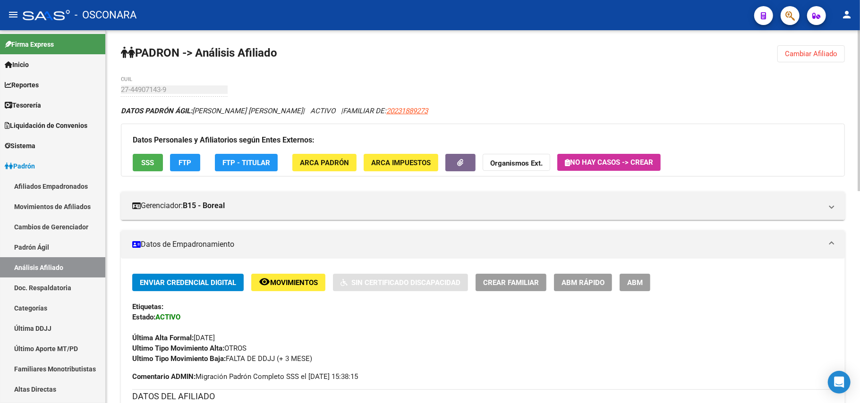
click at [150, 163] on span "SSS" at bounding box center [148, 163] width 13 height 8
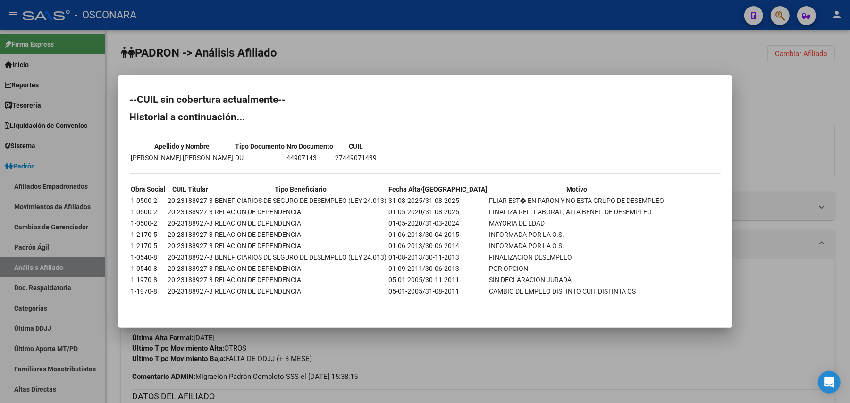
click at [480, 365] on div at bounding box center [425, 201] width 850 height 403
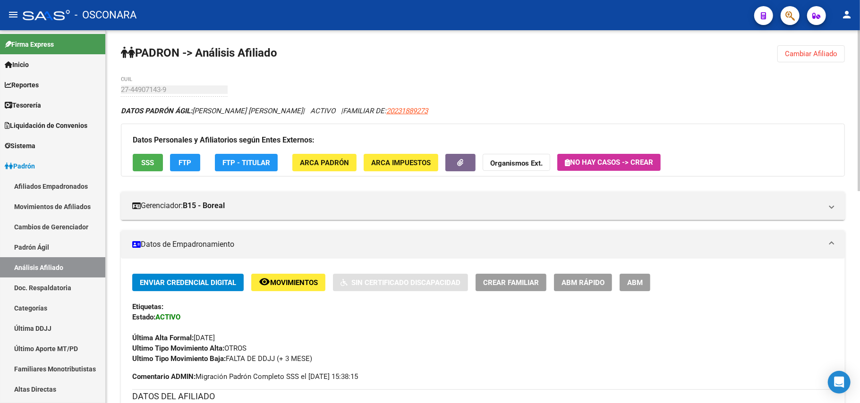
click at [185, 173] on div "Datos Personales y Afiliatorios según Entes Externos: SSS FTP FTP - Titular ARC…" at bounding box center [483, 150] width 724 height 53
click at [187, 167] on span "FTP" at bounding box center [185, 163] width 13 height 8
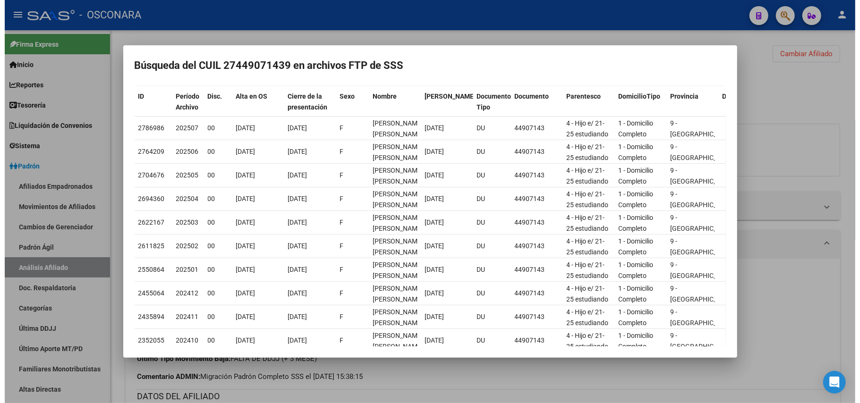
scroll to position [104, 0]
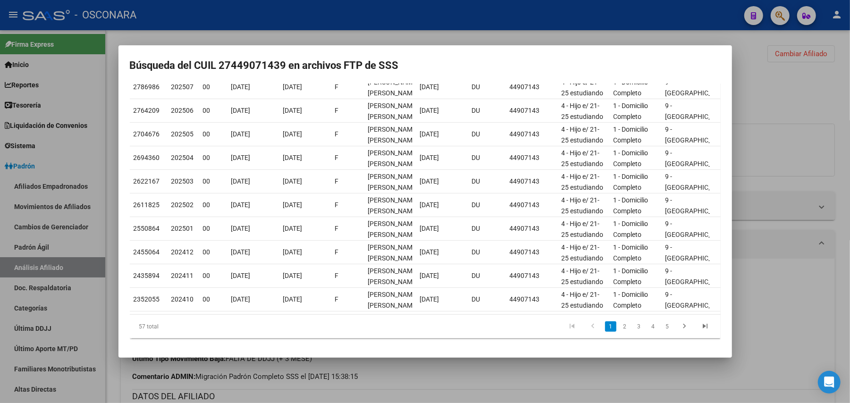
click at [763, 106] on div at bounding box center [425, 201] width 850 height 403
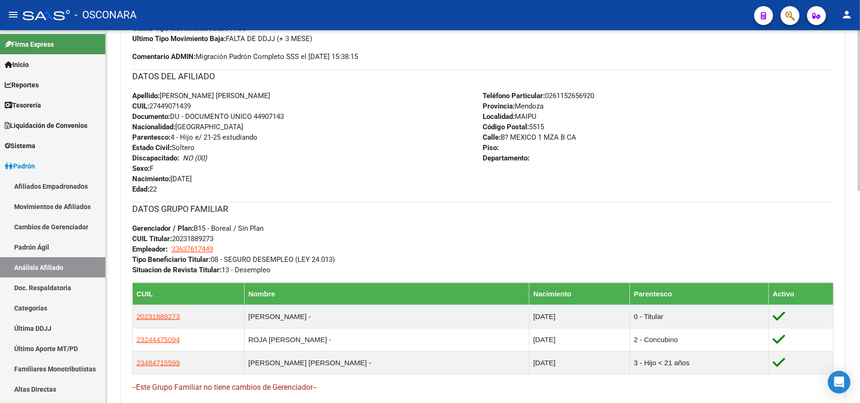
scroll to position [440, 0]
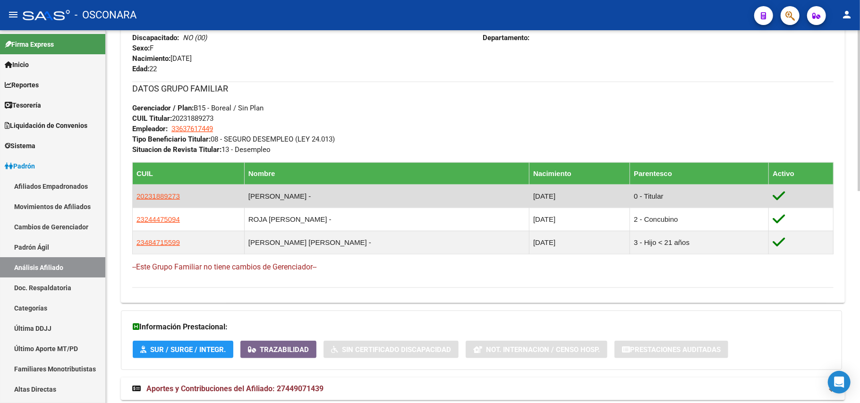
click at [177, 197] on td "20231889273" at bounding box center [189, 196] width 112 height 23
click at [172, 197] on span "20231889273" at bounding box center [157, 196] width 43 height 8
type textarea "20231889273"
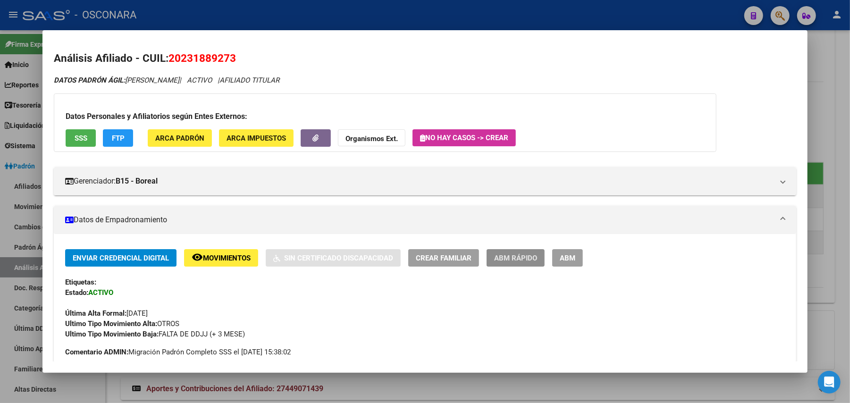
click at [525, 250] on button "ABM Rápido" at bounding box center [516, 257] width 58 height 17
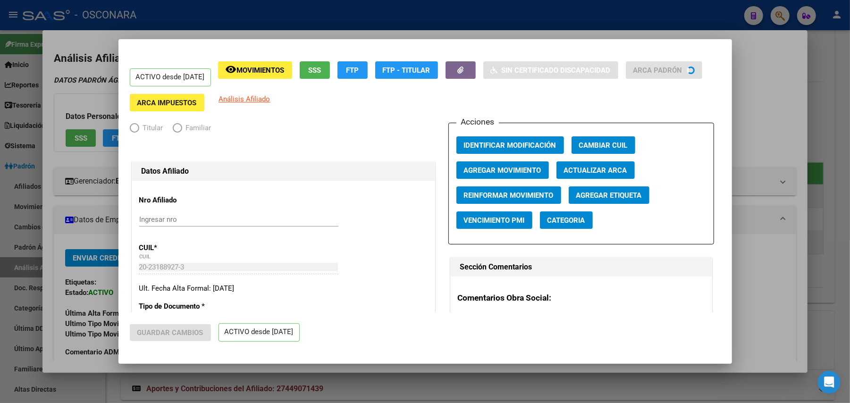
radio input "true"
type input "33-63761744-9"
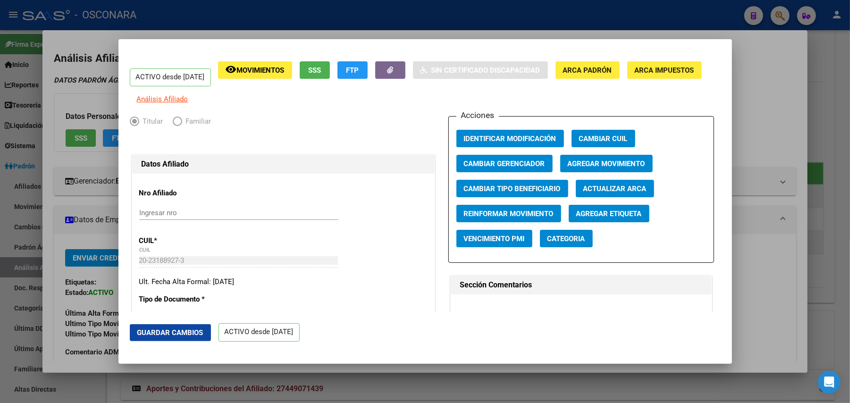
click at [369, 81] on app-movimiento-sss "FTP" at bounding box center [356, 73] width 38 height 25
click at [359, 69] on span "FTP" at bounding box center [352, 70] width 13 height 8
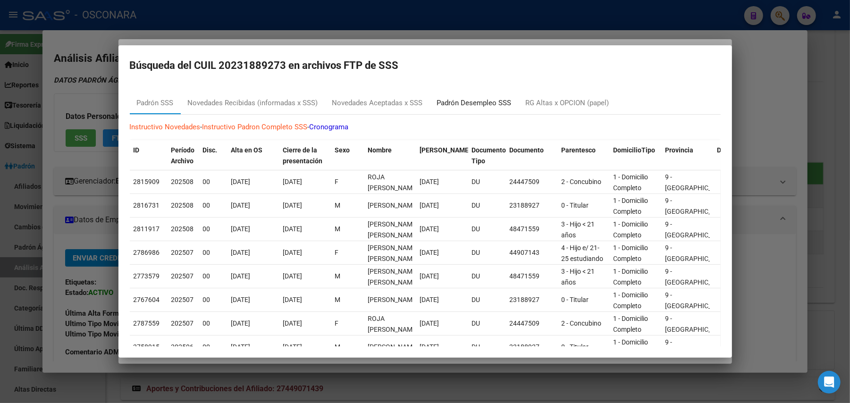
click at [499, 107] on div "Padrón Desempleo SSS" at bounding box center [474, 103] width 75 height 11
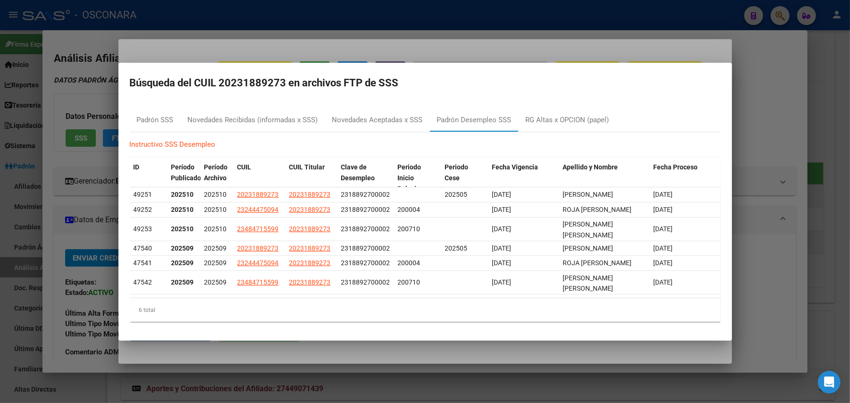
click at [831, 110] on div at bounding box center [425, 201] width 850 height 403
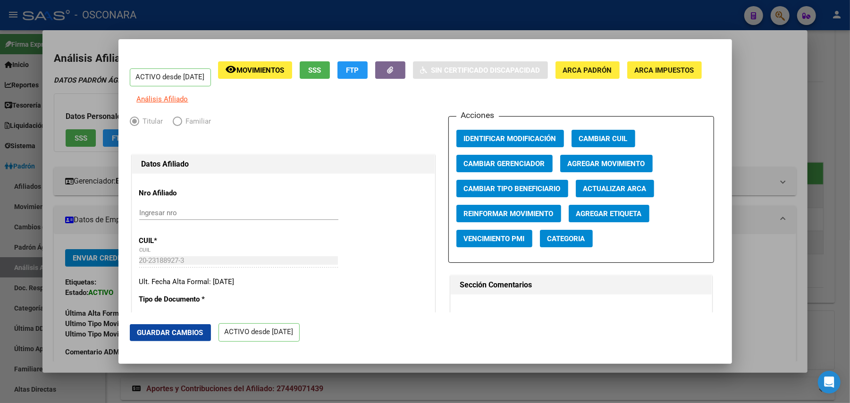
click at [831, 110] on div at bounding box center [425, 201] width 850 height 403
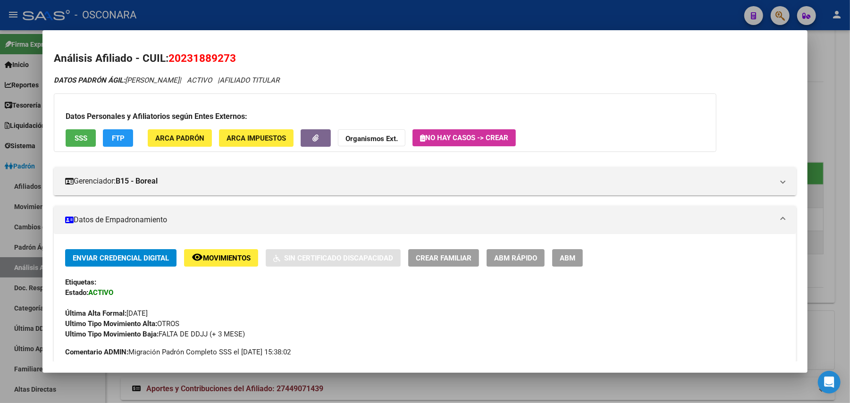
click at [833, 106] on div at bounding box center [425, 201] width 850 height 403
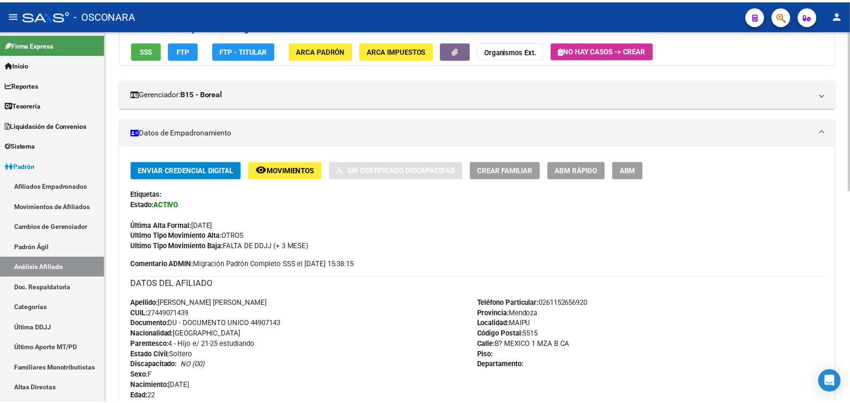
scroll to position [0, 0]
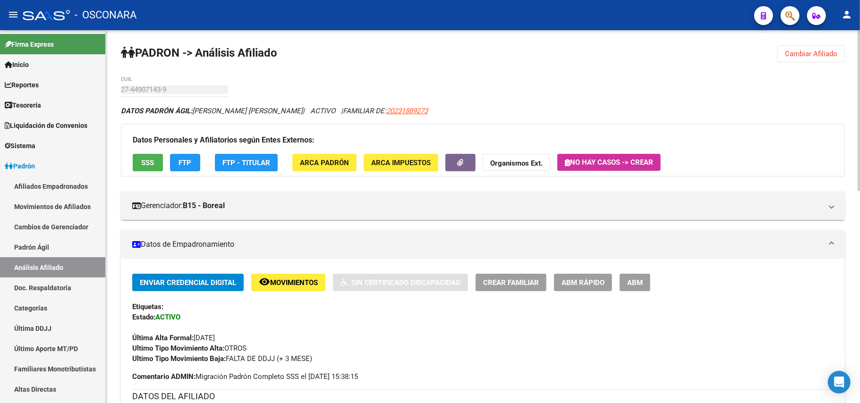
click at [584, 280] on span "ABM Rápido" at bounding box center [582, 282] width 43 height 8
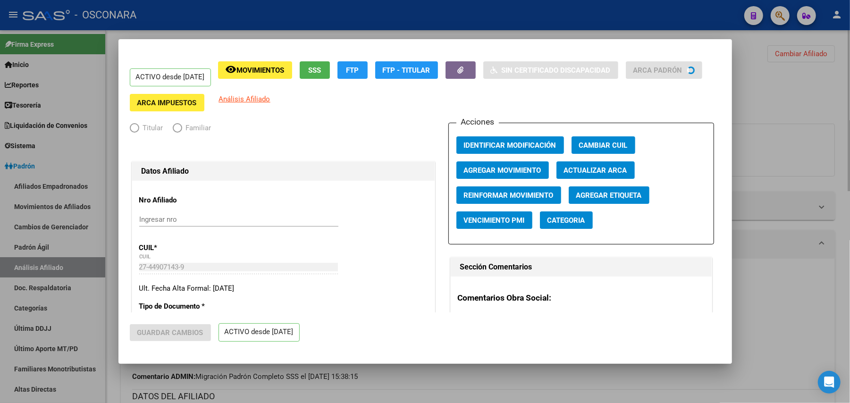
radio input "true"
type input "33-63761744-9"
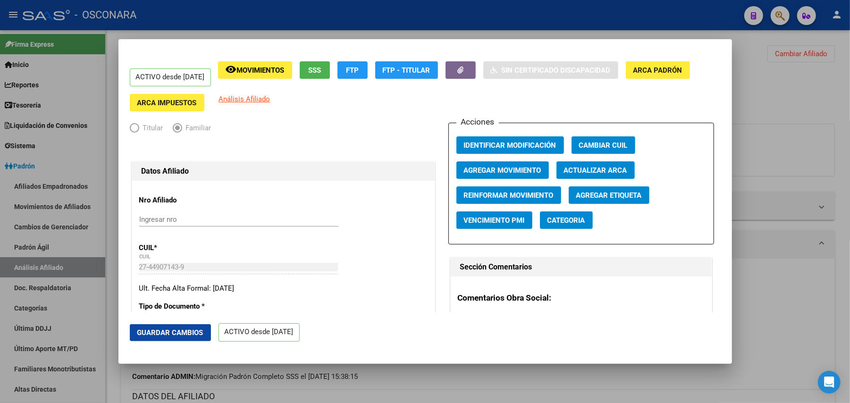
click at [529, 176] on button "Agregar Movimiento" at bounding box center [502, 169] width 93 height 17
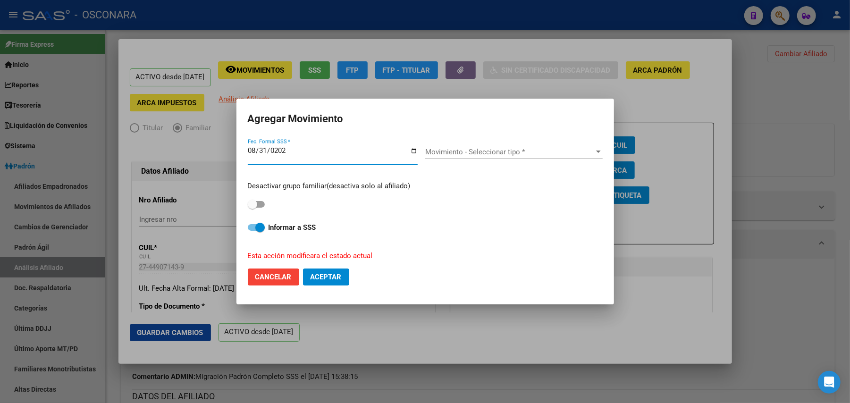
type input "[DATE]"
click at [520, 148] on span "Movimiento - Seleccionar tipo *" at bounding box center [509, 152] width 169 height 8
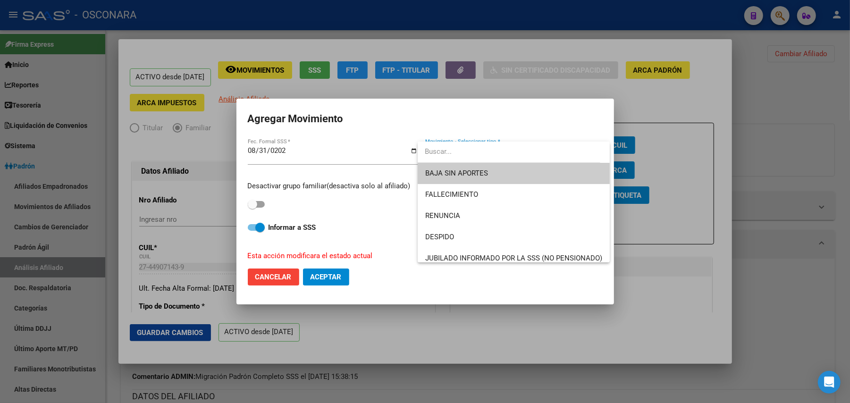
click at [492, 167] on span "BAJA SIN APORTES" at bounding box center [513, 173] width 177 height 21
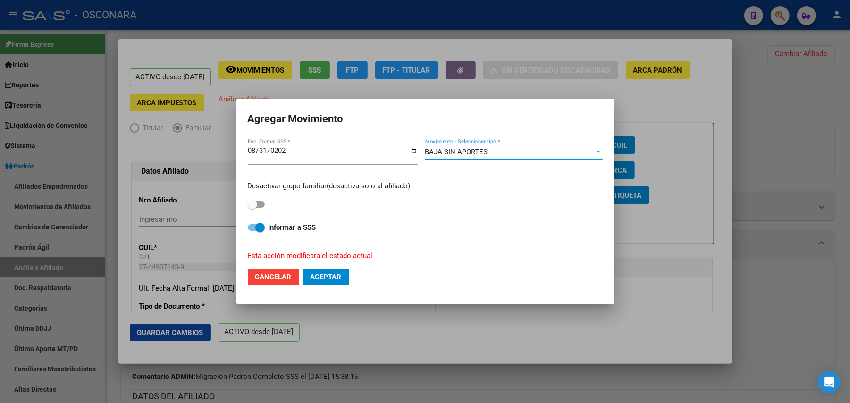
click at [248, 227] on span at bounding box center [256, 227] width 17 height 7
click at [252, 231] on input "Informar a SSS" at bounding box center [252, 231] width 0 height 0
checkbox input "false"
click at [333, 281] on span "Aceptar" at bounding box center [326, 277] width 31 height 8
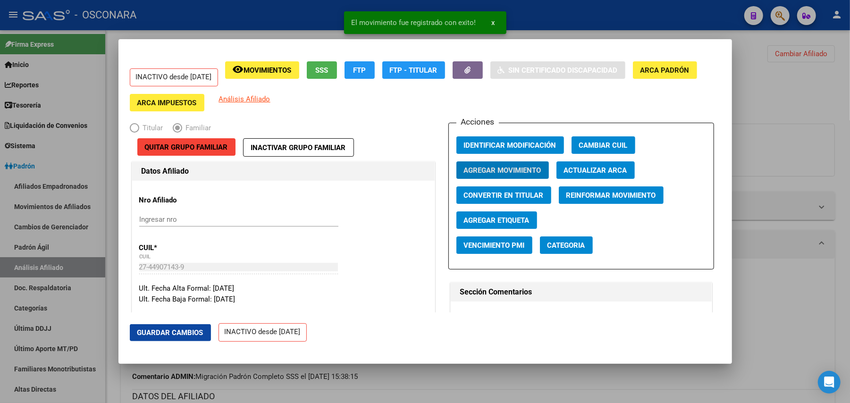
click at [194, 337] on span "Guardar Cambios" at bounding box center [170, 333] width 66 height 8
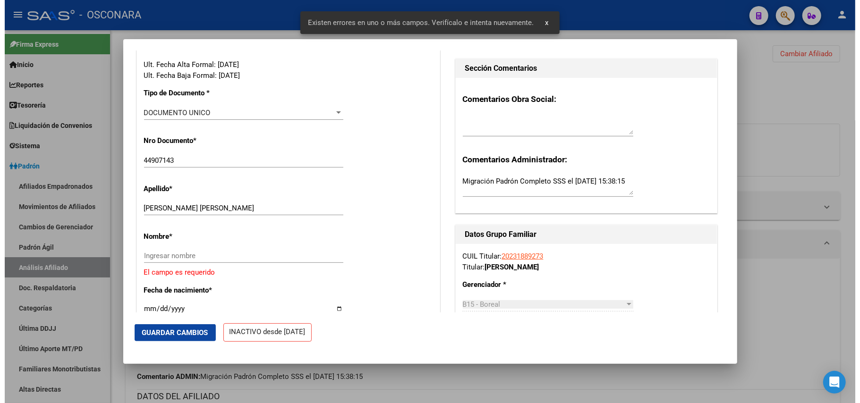
scroll to position [252, 0]
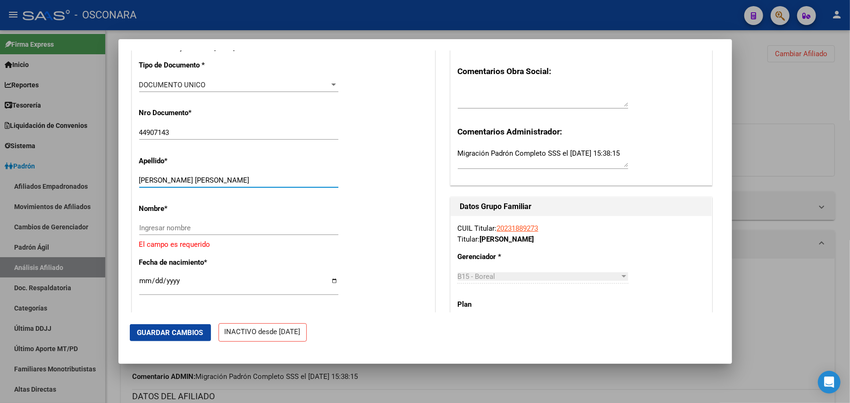
drag, startPoint x: 199, startPoint y: 178, endPoint x: 253, endPoint y: 184, distance: 54.6
click at [253, 184] on input "MONTESINO ROJA SAMAR ABIGAIL" at bounding box center [238, 180] width 199 height 8
type input "MONTESINO ROJA"
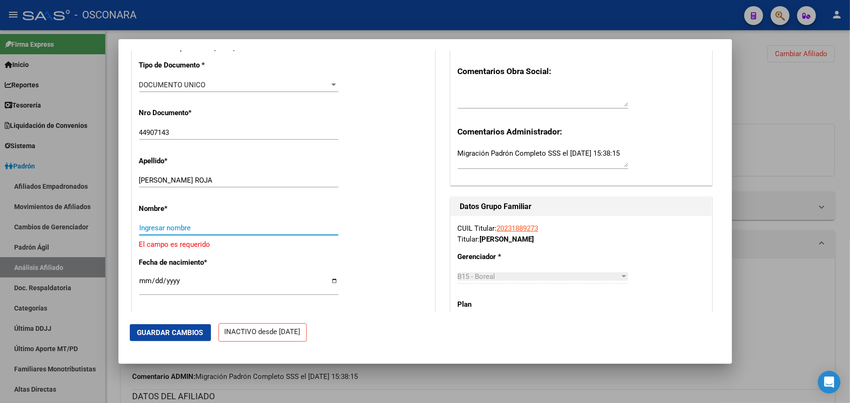
drag, startPoint x: 217, startPoint y: 221, endPoint x: 180, endPoint y: 224, distance: 36.9
click at [180, 224] on input "Ingresar nombre" at bounding box center [238, 228] width 199 height 8
paste input "SAMAR ABIGAIL"
type input "SAMAR ABIGAIL"
click at [182, 334] on span "Guardar Cambios" at bounding box center [170, 333] width 66 height 8
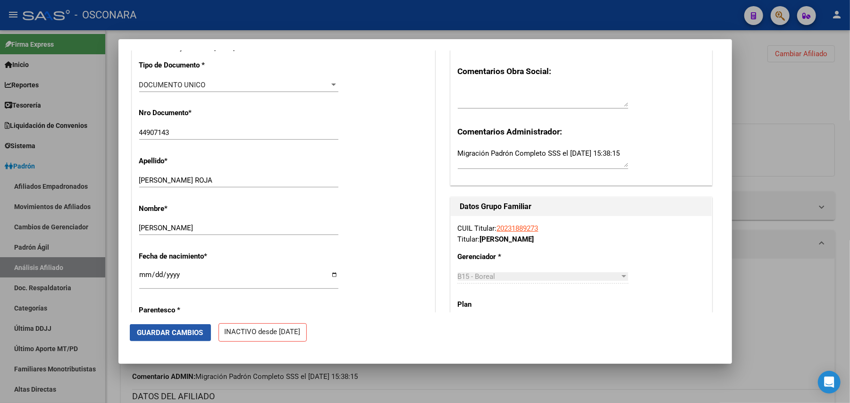
click at [194, 332] on span "Guardar Cambios" at bounding box center [170, 333] width 66 height 8
click at [187, 329] on span "Guardar Cambios" at bounding box center [170, 333] width 66 height 8
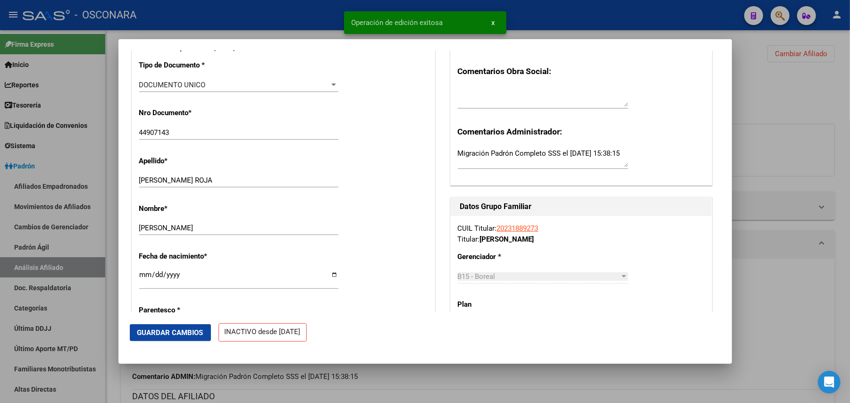
click at [787, 93] on div at bounding box center [425, 201] width 850 height 403
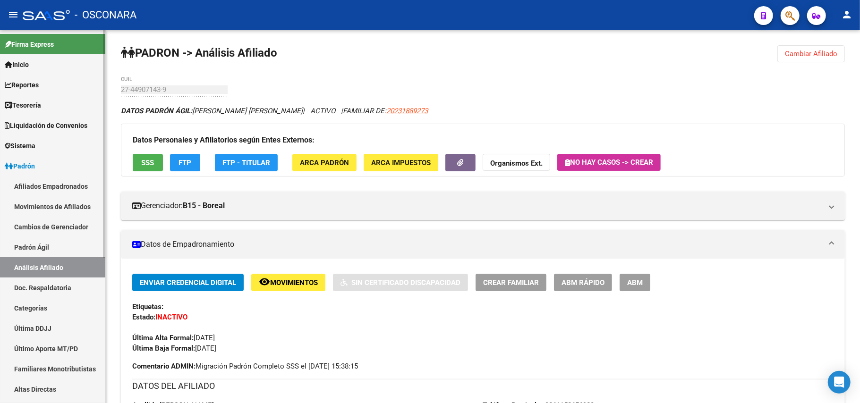
click at [43, 242] on link "Padrón Ágil" at bounding box center [52, 247] width 105 height 20
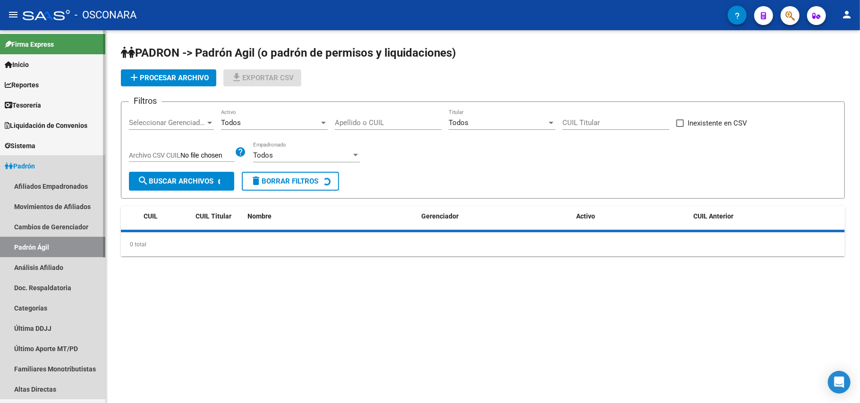
click at [50, 256] on link "Padrón Ágil" at bounding box center [52, 247] width 105 height 20
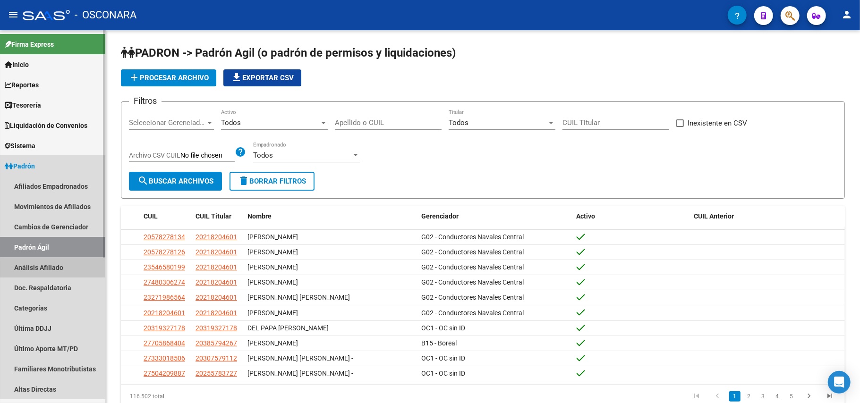
click at [51, 268] on link "Análisis Afiliado" at bounding box center [52, 267] width 105 height 20
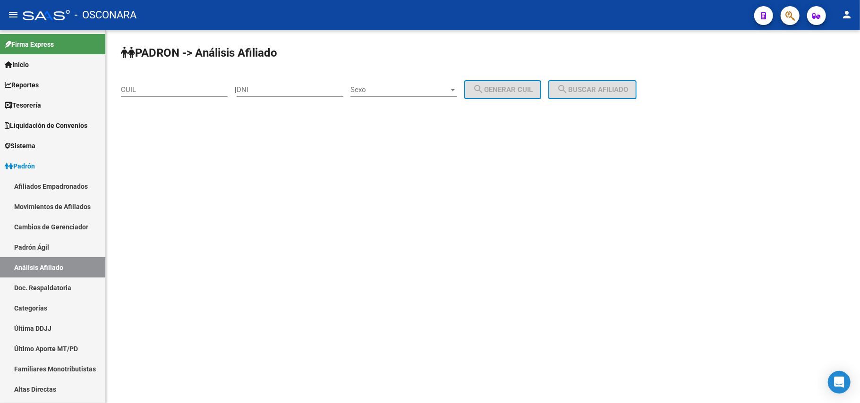
click at [140, 82] on div "CUIL" at bounding box center [174, 86] width 107 height 20
paste input "20-59131454-9"
type input "20-59131454-9"
click at [621, 89] on span "search Buscar afiliado" at bounding box center [591, 89] width 71 height 8
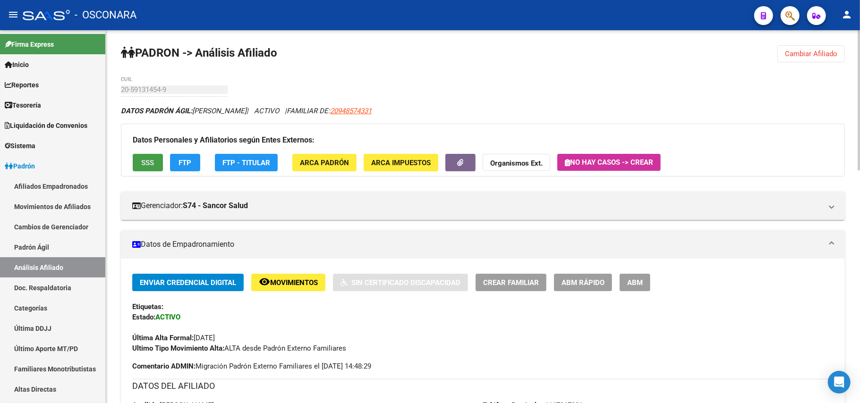
click at [143, 167] on button "SSS" at bounding box center [148, 162] width 30 height 17
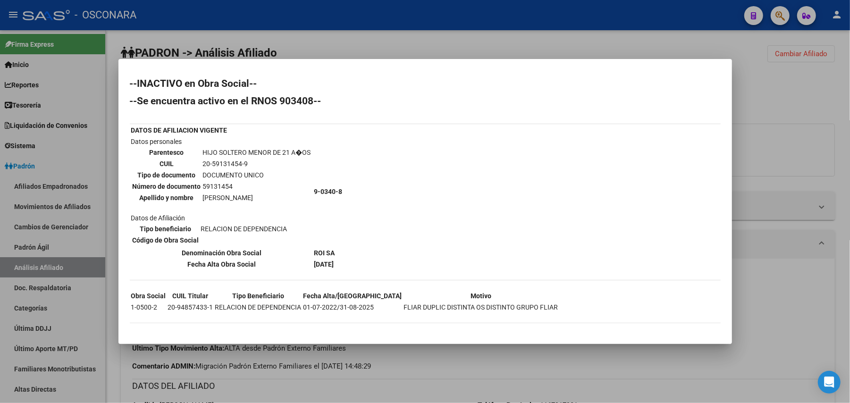
click at [435, 381] on div at bounding box center [425, 201] width 850 height 403
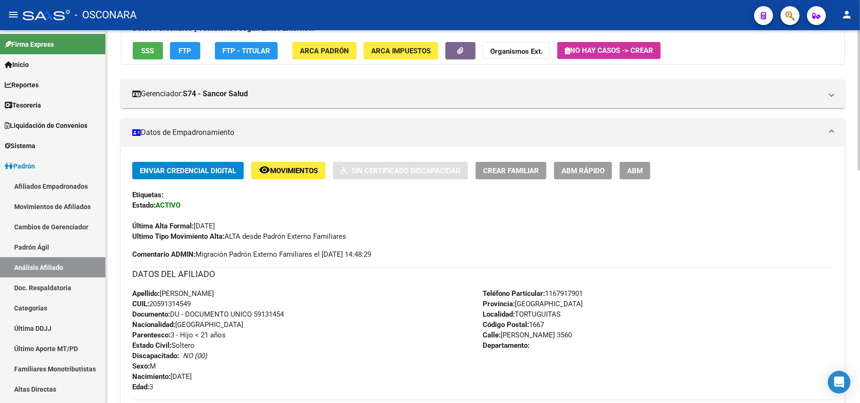
scroll to position [126, 0]
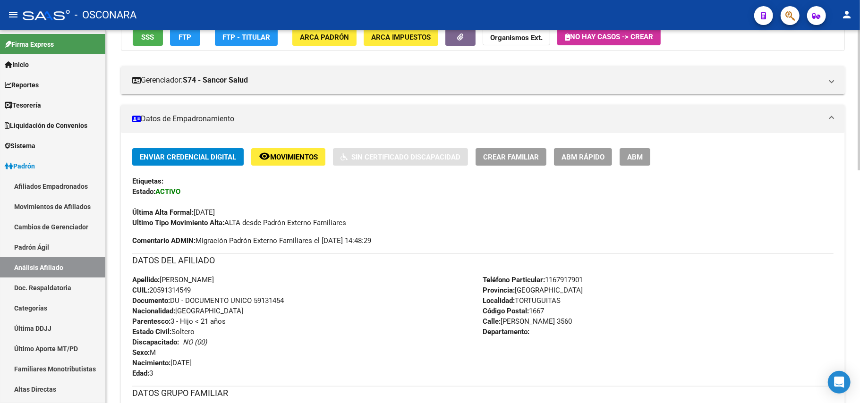
drag, startPoint x: 201, startPoint y: 291, endPoint x: 153, endPoint y: 291, distance: 48.1
click at [153, 291] on div "Apellido: BELTRAN GOMEZ GAUNA CUIL: 20591314549 Documento: DU - DOCUMENTO UNICO…" at bounding box center [307, 327] width 351 height 104
copy span "20591314549"
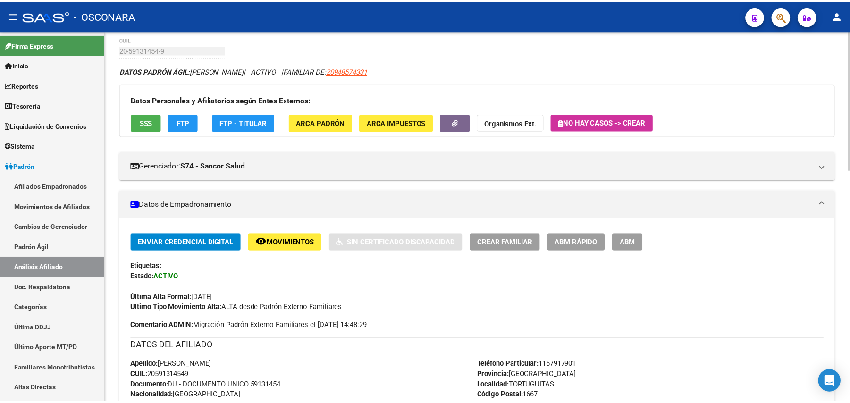
scroll to position [0, 0]
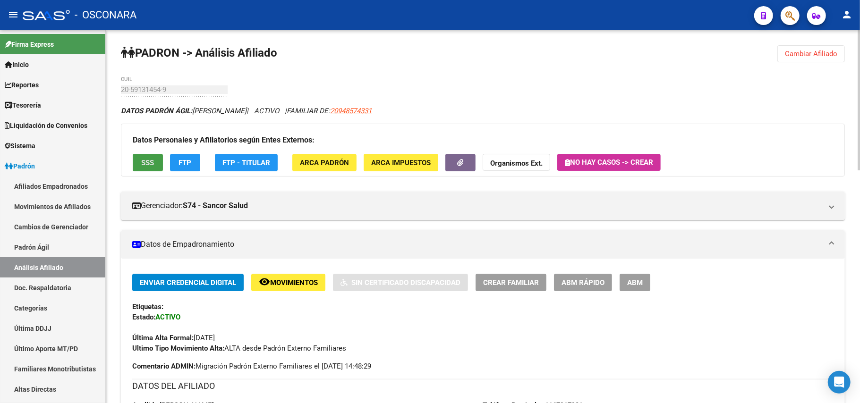
click at [140, 166] on button "SSS" at bounding box center [148, 162] width 30 height 17
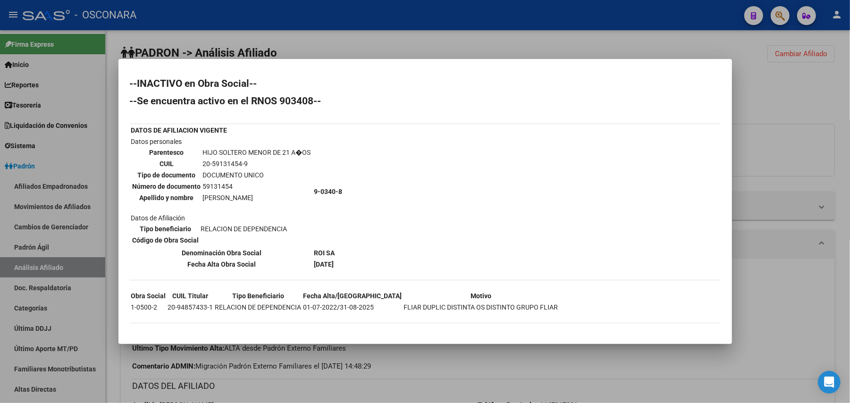
click at [499, 357] on div at bounding box center [425, 201] width 850 height 403
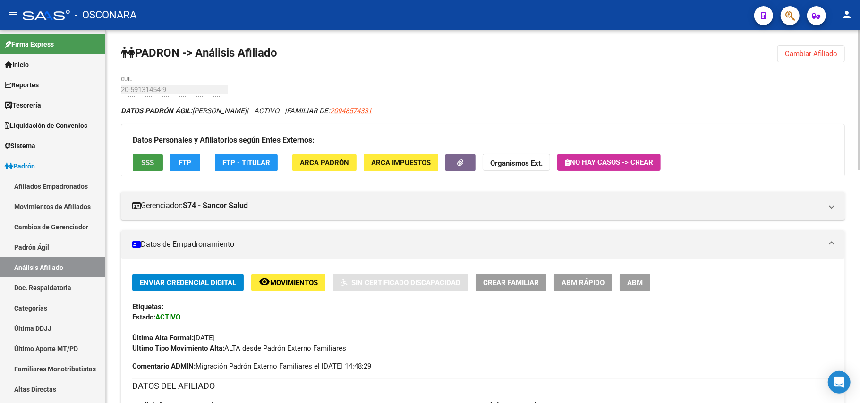
click at [157, 163] on button "SSS" at bounding box center [148, 162] width 30 height 17
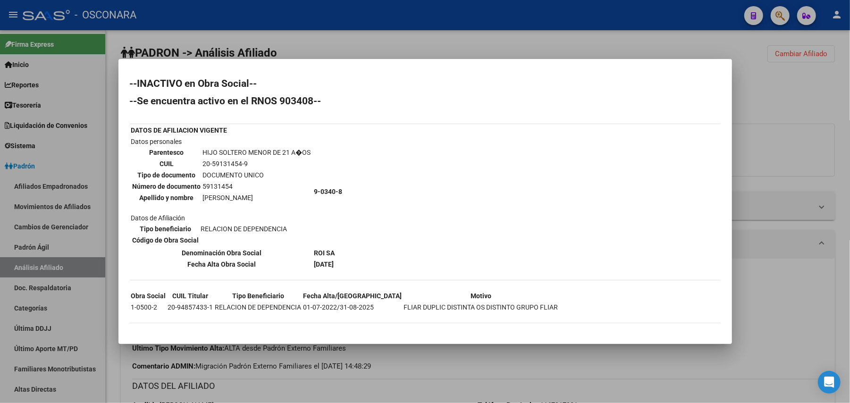
drag, startPoint x: 210, startPoint y: 302, endPoint x: 159, endPoint y: 304, distance: 51.5
click at [159, 304] on tr "1-0500-2 20-94857433-1 RELACION DE DEPENDENCIA 01-07-2022/31-08-2025 FLIAR DUPL…" at bounding box center [345, 307] width 428 height 10
copy tr "20-94857433-1"
click at [797, 327] on div at bounding box center [425, 201] width 850 height 403
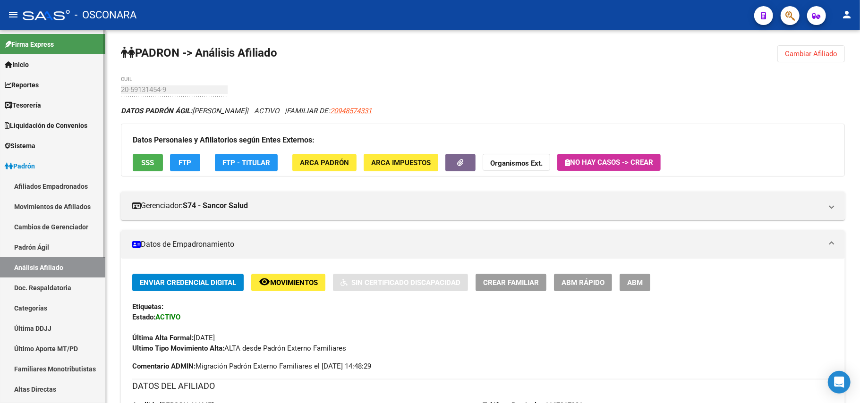
click at [77, 233] on link "Cambios de Gerenciador" at bounding box center [52, 227] width 105 height 20
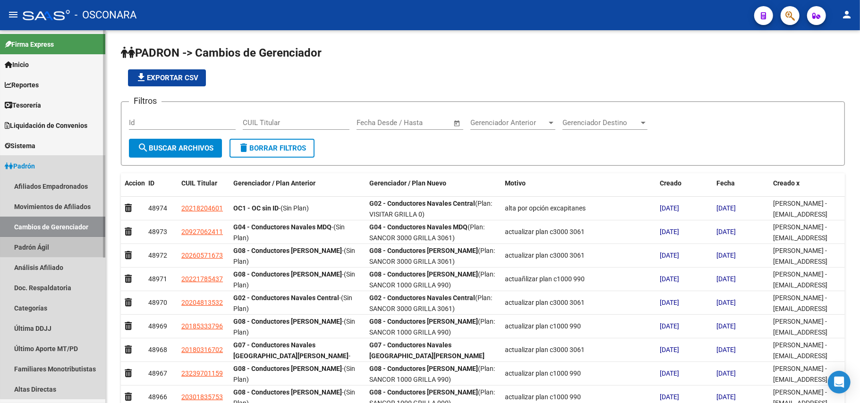
click at [71, 242] on link "Padrón Ágil" at bounding box center [52, 247] width 105 height 20
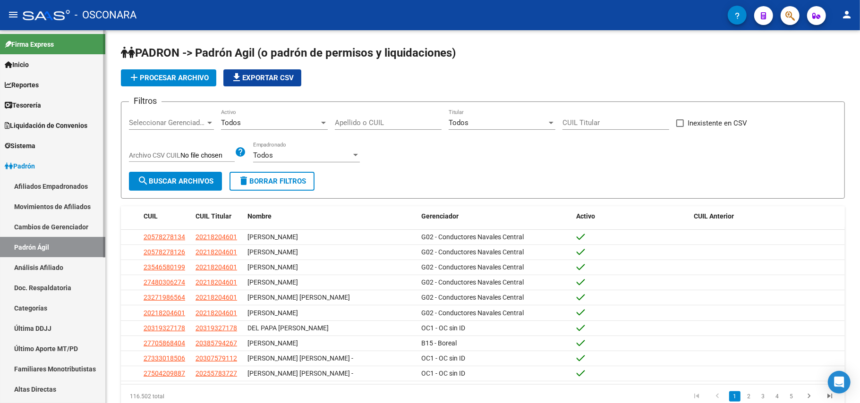
click at [49, 255] on link "Padrón Ágil" at bounding box center [52, 247] width 105 height 20
click at [51, 267] on link "Análisis Afiliado" at bounding box center [52, 267] width 105 height 20
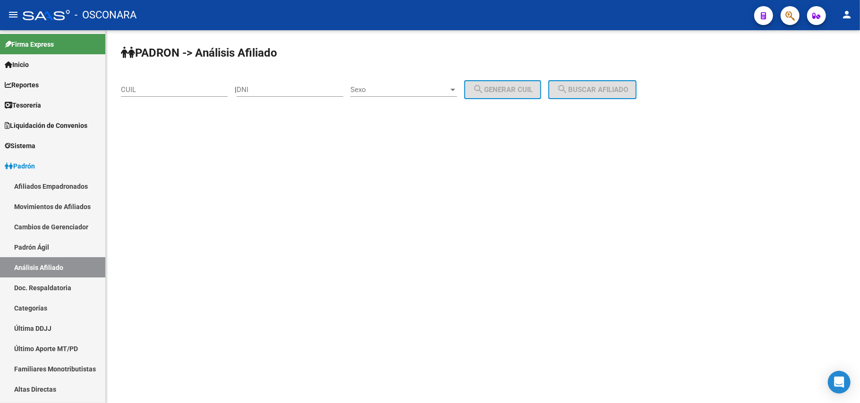
click at [135, 74] on div "PADRON -> Análisis Afiliado CUIL | DNI Sexo Sexo search Generar CUIL search Bus…" at bounding box center [483, 79] width 754 height 99
click at [137, 93] on input "CUIL" at bounding box center [174, 89] width 107 height 8
paste input "20-94857433-1"
type input "20-94857433-1"
click at [608, 90] on span "search Buscar afiliado" at bounding box center [591, 89] width 71 height 8
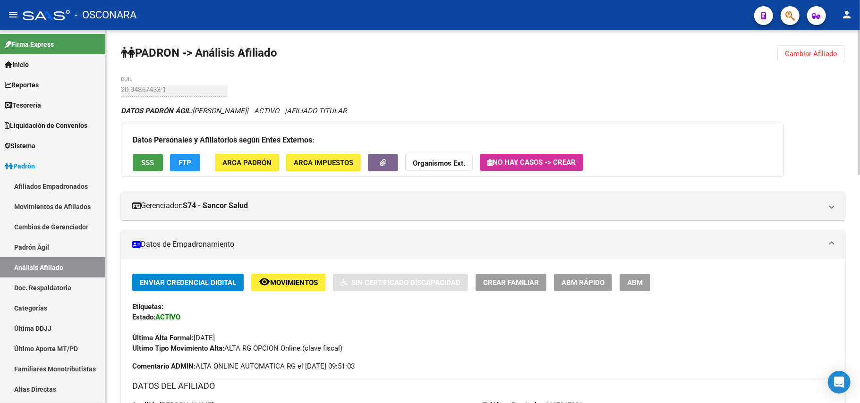
click at [151, 154] on button "SSS" at bounding box center [148, 162] width 30 height 17
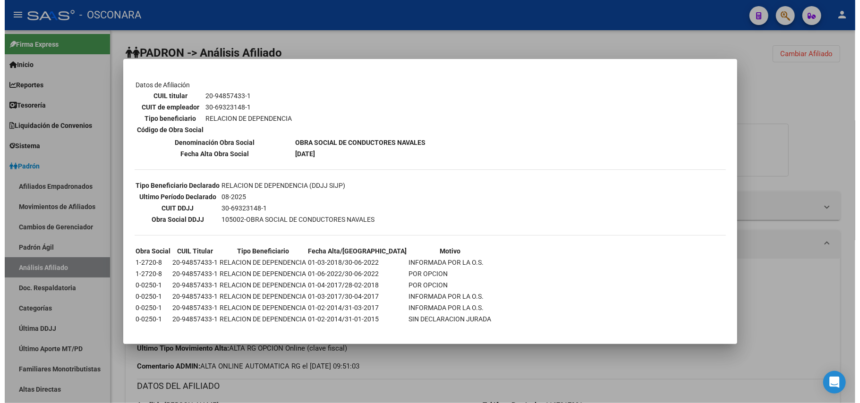
scroll to position [152, 0]
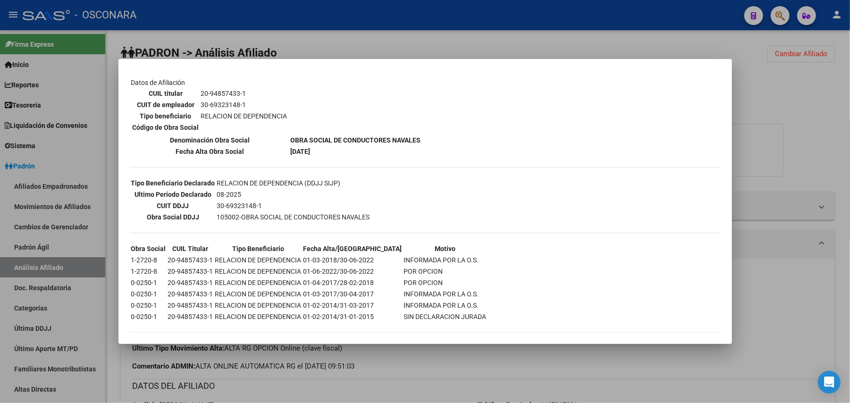
click at [414, 369] on div at bounding box center [425, 201] width 850 height 403
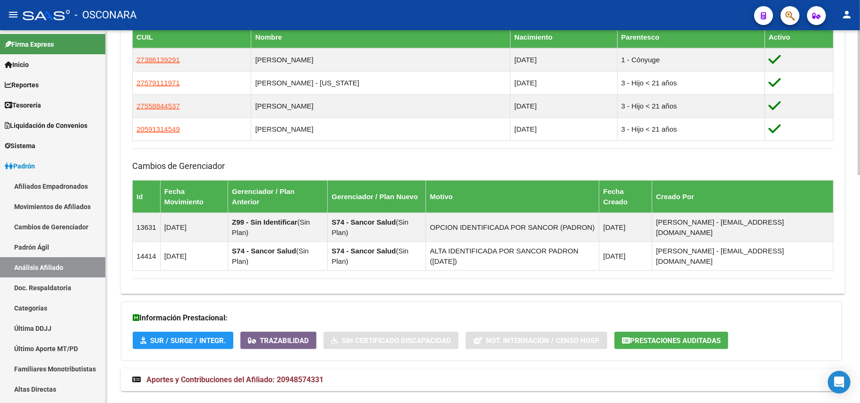
click at [199, 376] on span "Aportes y Contribuciones del Afiliado: 20948574331" at bounding box center [234, 379] width 177 height 9
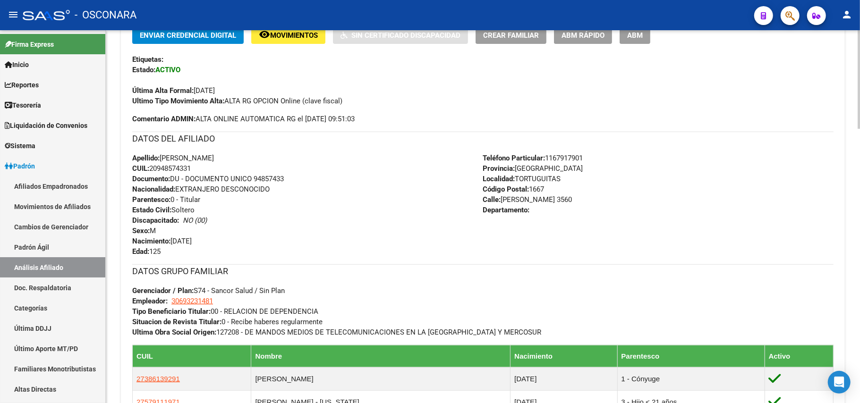
scroll to position [126, 0]
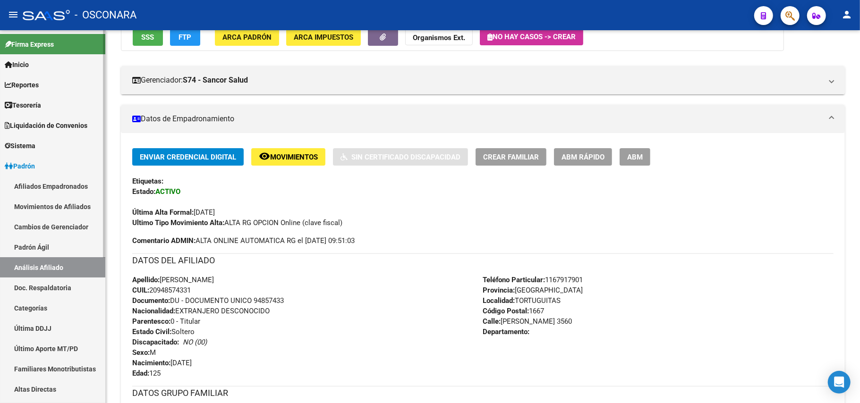
click at [59, 252] on link "Padrón Ágil" at bounding box center [52, 247] width 105 height 20
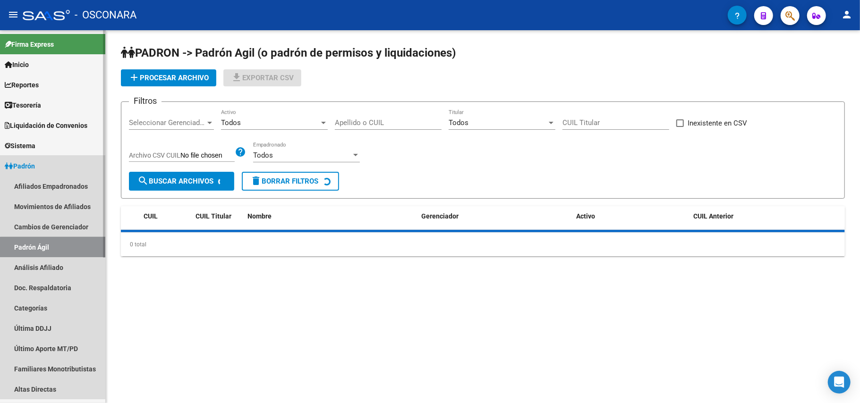
click at [60, 269] on link "Análisis Afiliado" at bounding box center [52, 267] width 105 height 20
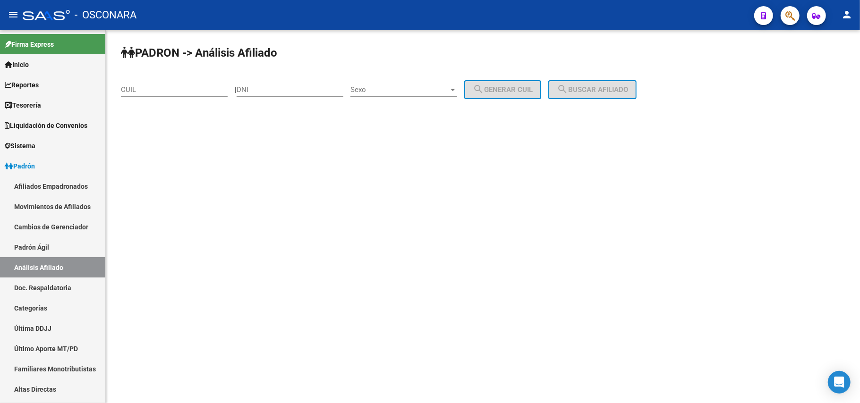
click at [176, 91] on input "CUIL" at bounding box center [174, 89] width 107 height 8
paste input "20-59131454-9"
type input "20-59131454-9"
click at [599, 87] on span "search Buscar afiliado" at bounding box center [591, 89] width 71 height 8
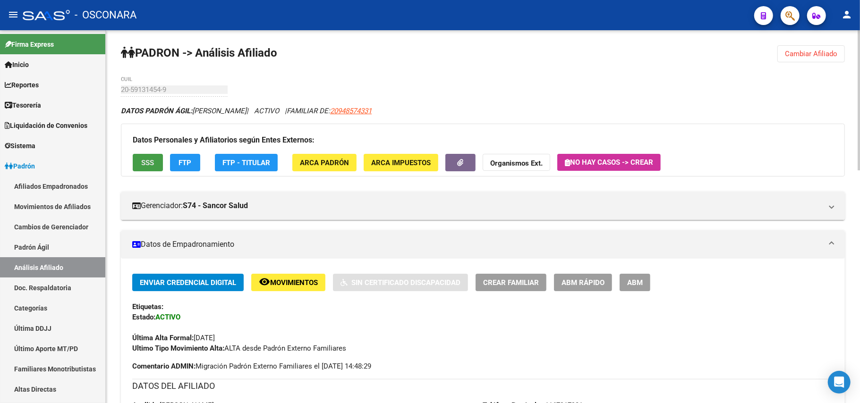
click at [150, 164] on span "SSS" at bounding box center [148, 163] width 13 height 8
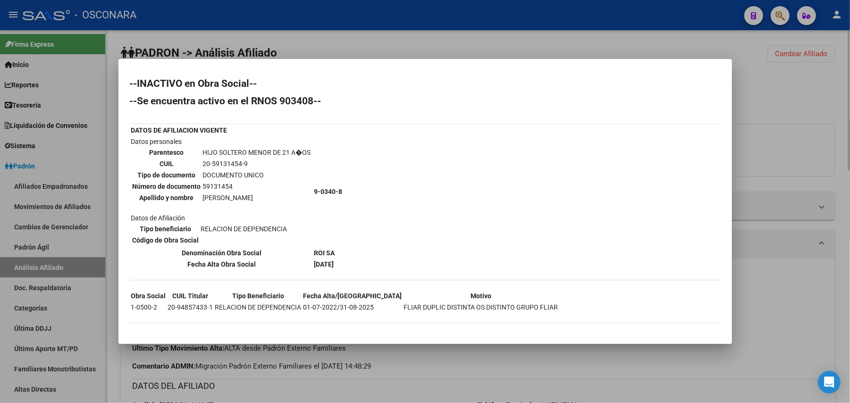
click at [618, 381] on div at bounding box center [425, 201] width 850 height 403
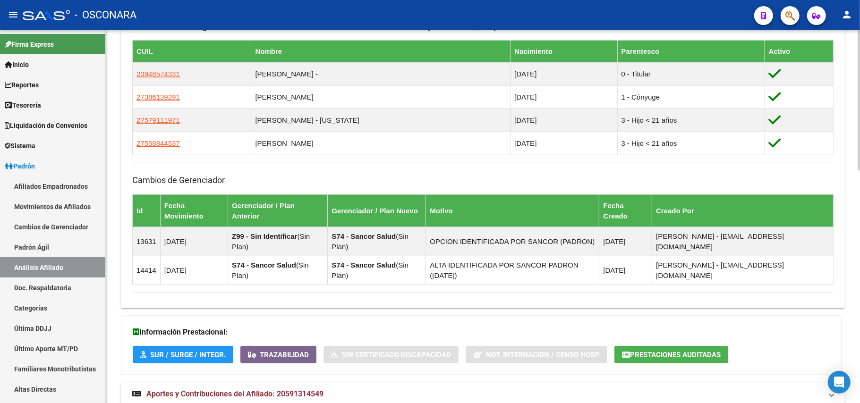
scroll to position [622, 0]
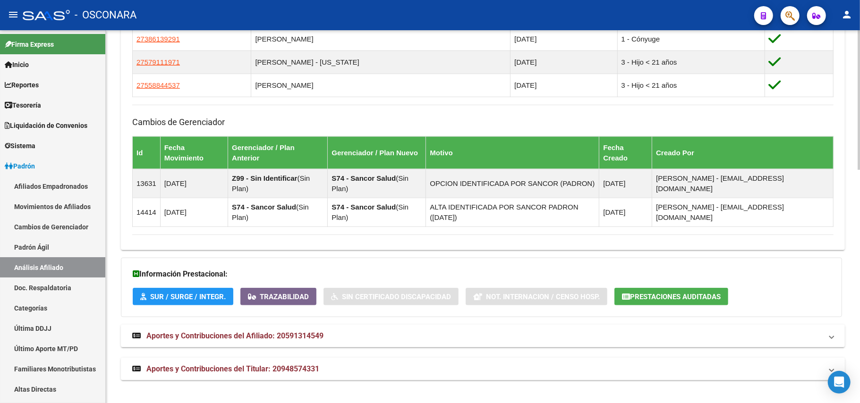
drag, startPoint x: 302, startPoint y: 365, endPoint x: 305, endPoint y: 360, distance: 5.9
click at [302, 365] on span "Aportes y Contribuciones del Titular: 20948574331" at bounding box center [232, 368] width 173 height 9
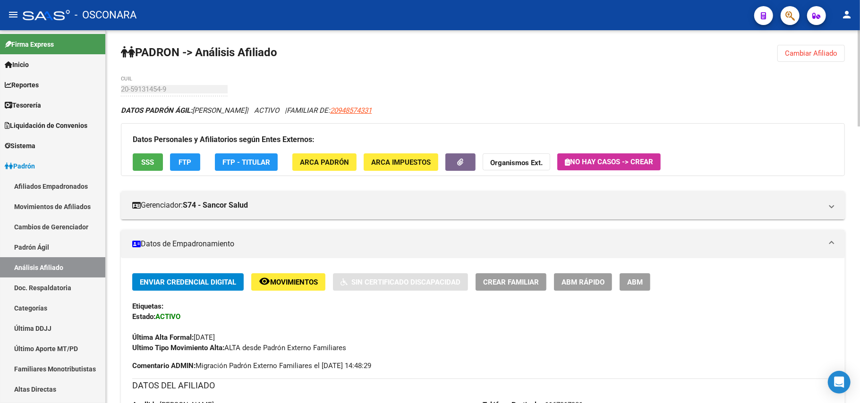
scroll to position [0, 0]
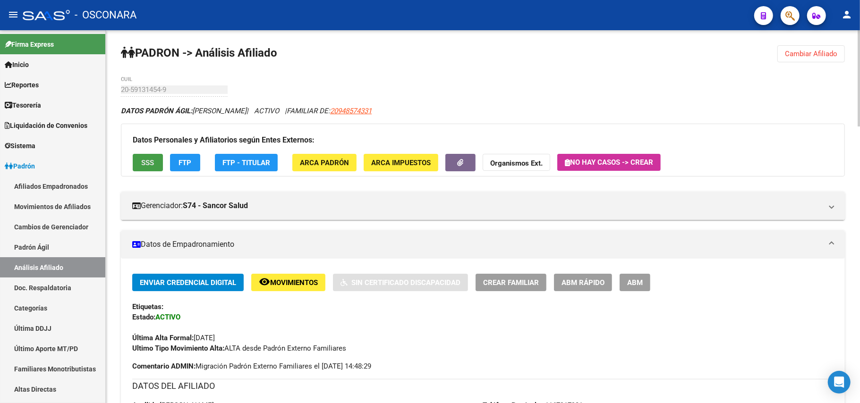
click at [143, 159] on span "SSS" at bounding box center [148, 163] width 13 height 8
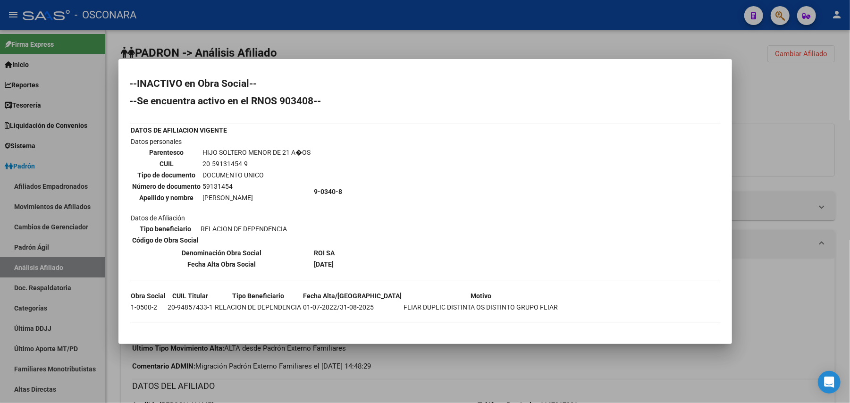
click at [416, 345] on div at bounding box center [425, 201] width 850 height 403
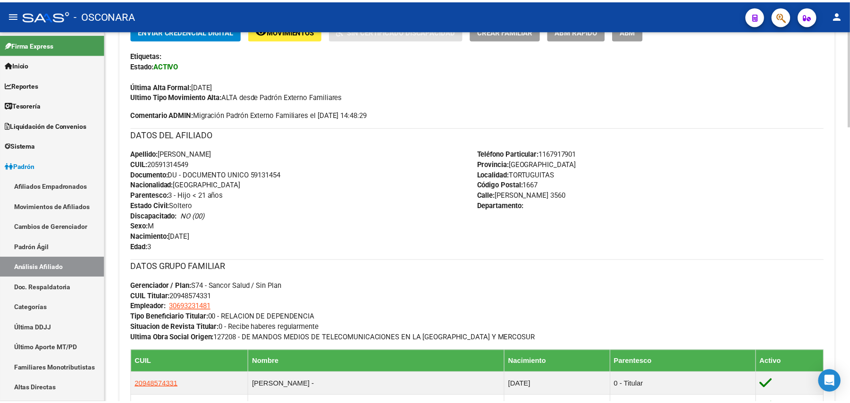
scroll to position [378, 0]
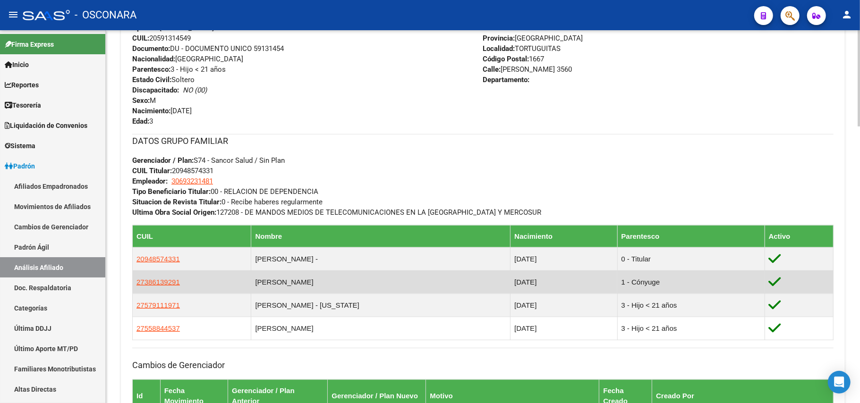
click at [167, 286] on app-link-go-to "27386139291" at bounding box center [157, 282] width 43 height 10
click at [167, 284] on span "27386139291" at bounding box center [157, 282] width 43 height 8
type textarea "27386139291"
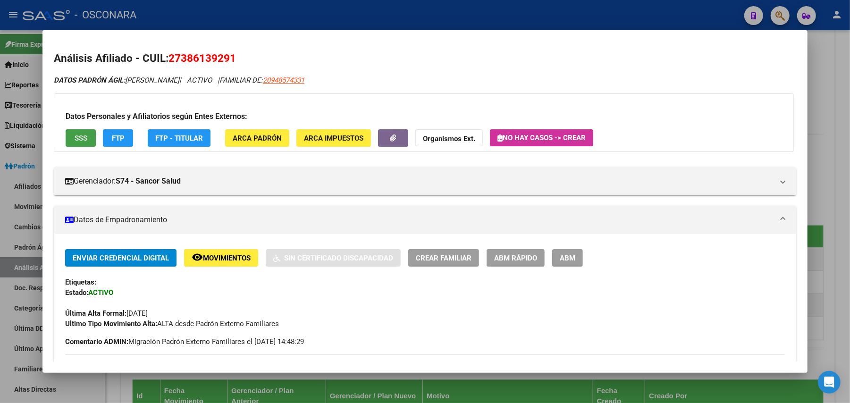
click at [80, 143] on button "SSS" at bounding box center [81, 137] width 30 height 17
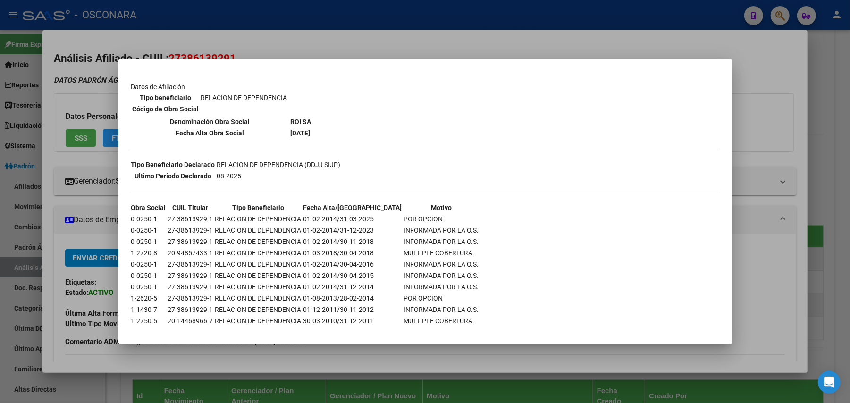
scroll to position [136, 0]
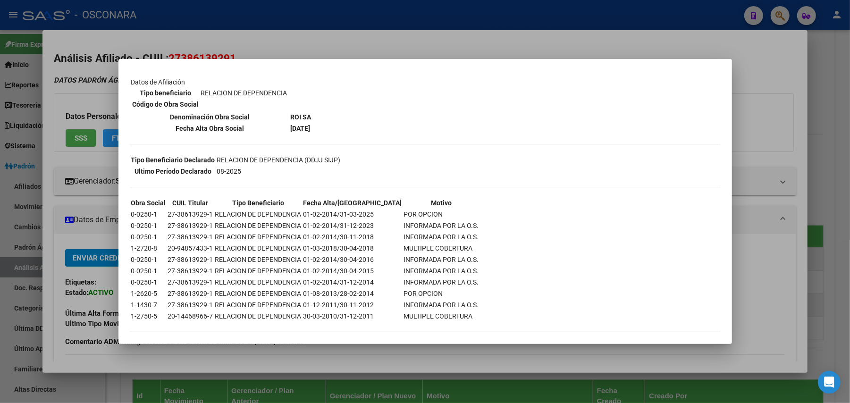
click at [586, 355] on div at bounding box center [425, 201] width 850 height 403
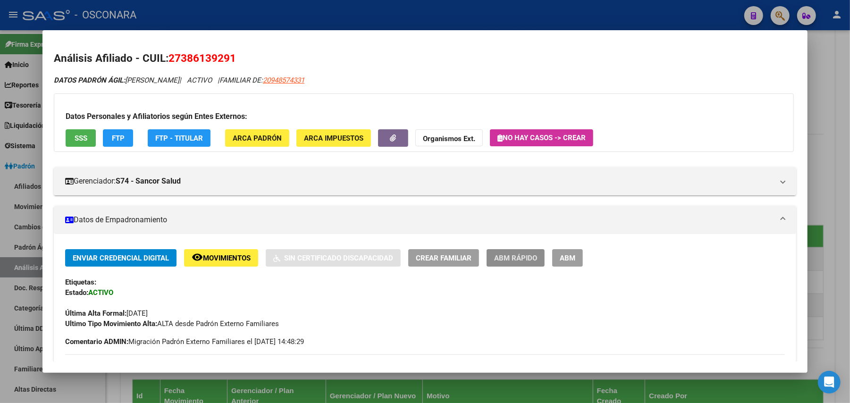
click at [531, 262] on span "ABM Rápido" at bounding box center [515, 258] width 43 height 8
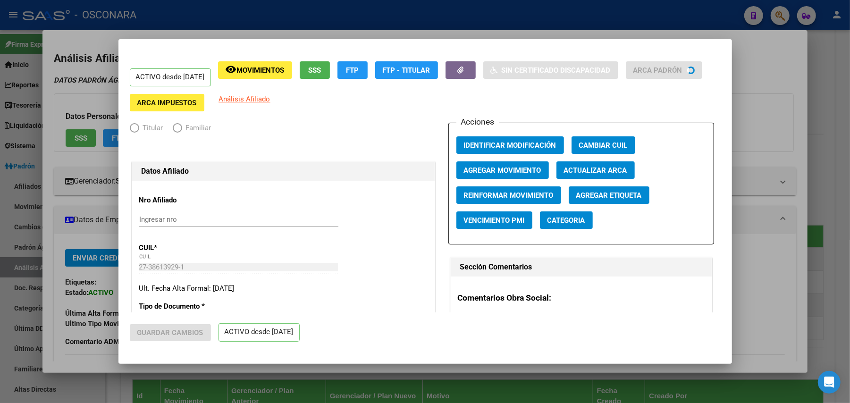
radio input "true"
type input "30-69323148-1"
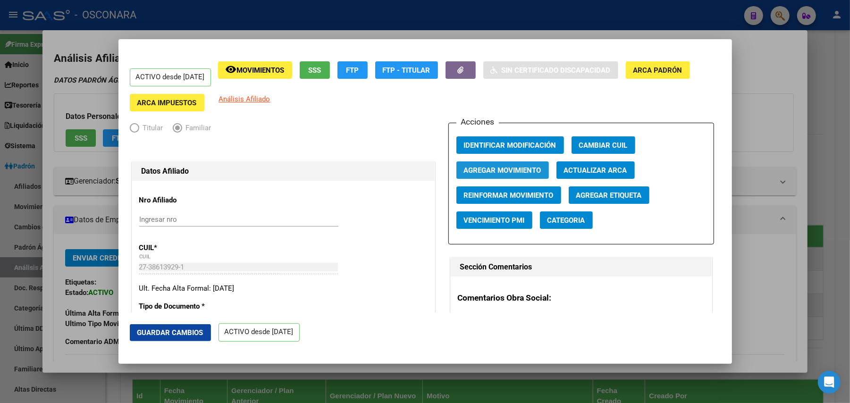
click at [528, 171] on span "Agregar Movimiento" at bounding box center [502, 170] width 77 height 8
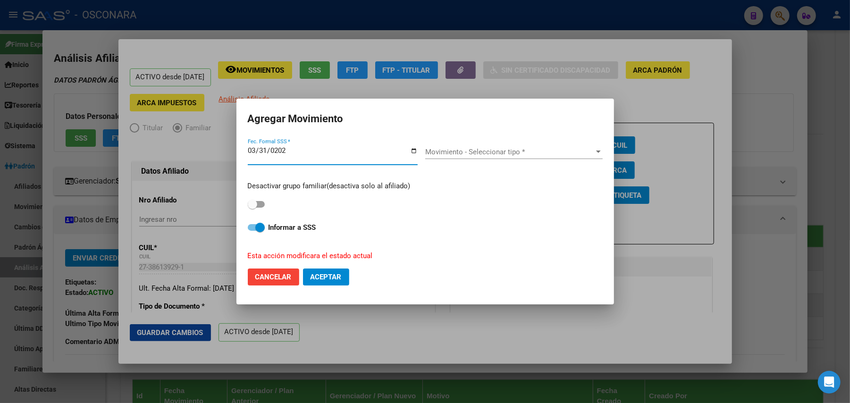
type input "[DATE]"
click at [533, 158] on div "Movimiento - Seleccionar tipo * Movimiento - Seleccionar tipo *" at bounding box center [513, 152] width 177 height 14
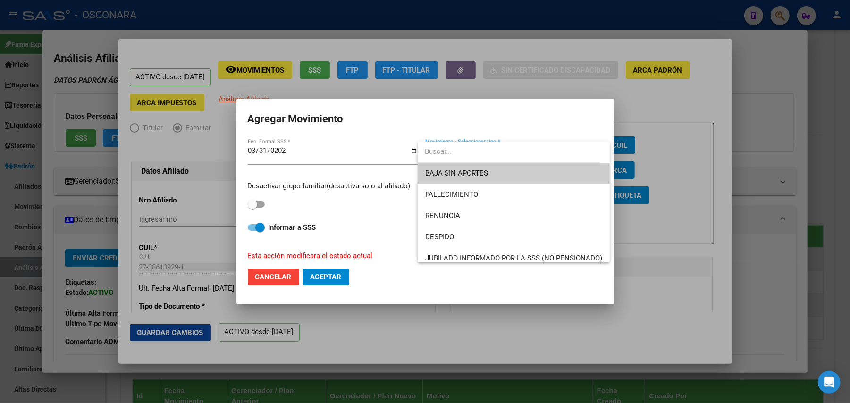
click at [252, 228] on div at bounding box center [425, 201] width 850 height 403
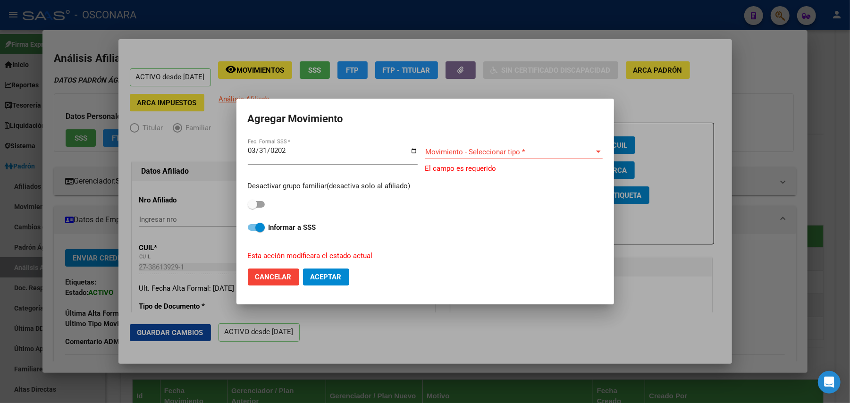
click at [252, 228] on span at bounding box center [256, 227] width 17 height 7
click at [252, 231] on input "Informar a SSS" at bounding box center [252, 231] width 0 height 0
checkbox input "false"
click at [513, 147] on div "Movimiento - Seleccionar tipo * Movimiento - Seleccionar tipo *" at bounding box center [513, 152] width 177 height 14
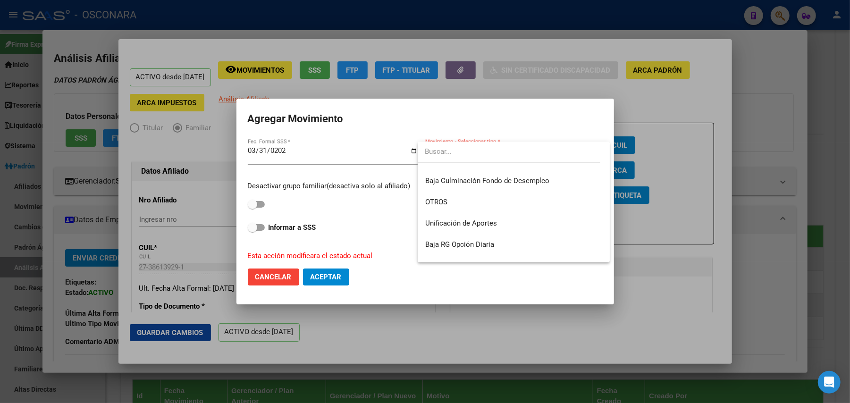
scroll to position [661, 0]
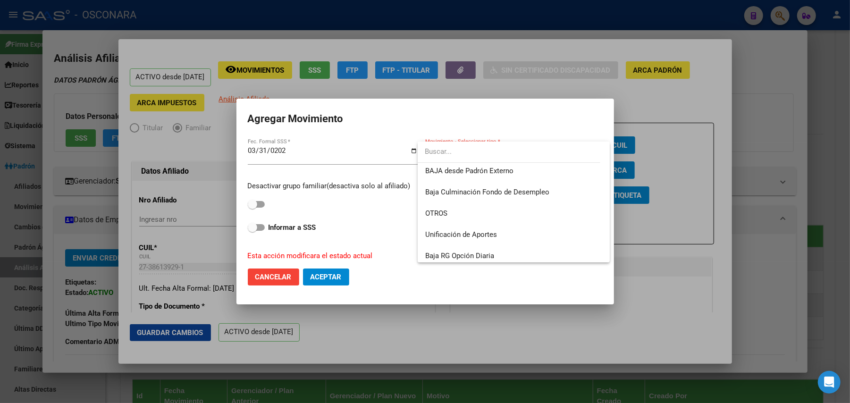
click at [605, 84] on div at bounding box center [425, 201] width 850 height 403
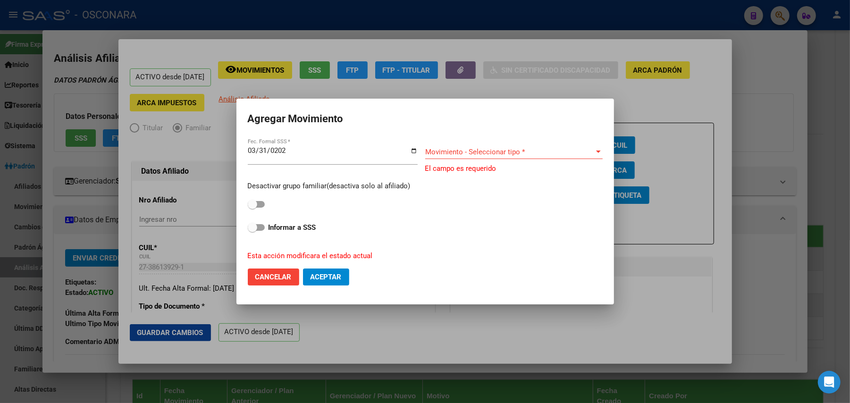
click at [405, 92] on div at bounding box center [425, 201] width 850 height 403
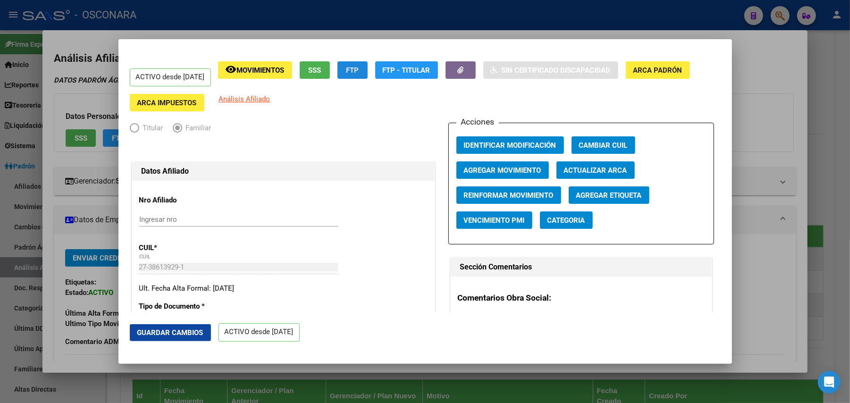
click at [359, 71] on span "FTP" at bounding box center [352, 70] width 13 height 8
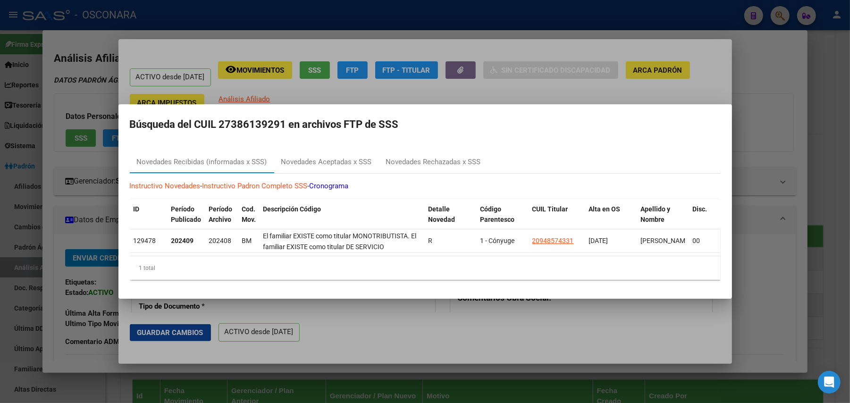
click at [497, 46] on div at bounding box center [425, 201] width 850 height 403
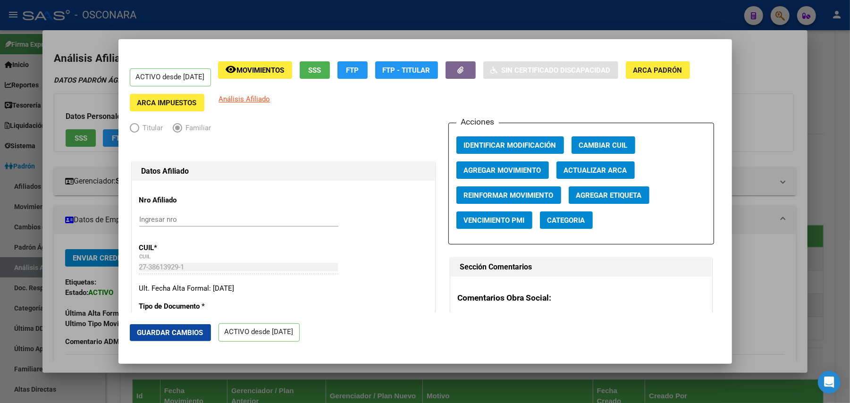
scroll to position [126, 0]
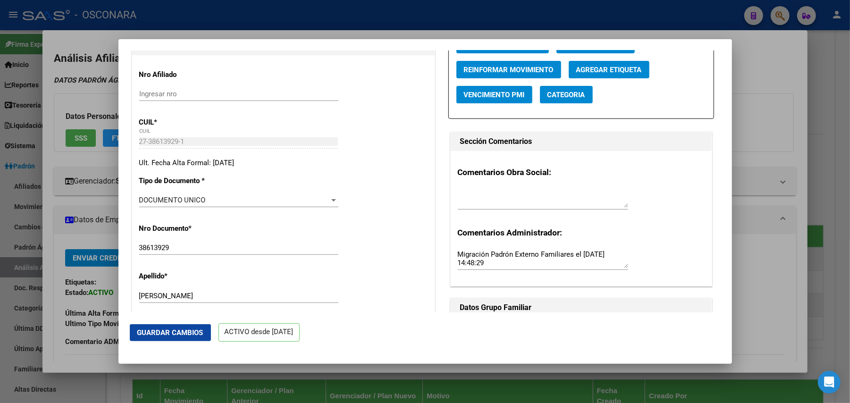
click at [141, 153] on div "27-38613929-1 CUIL" at bounding box center [238, 146] width 199 height 23
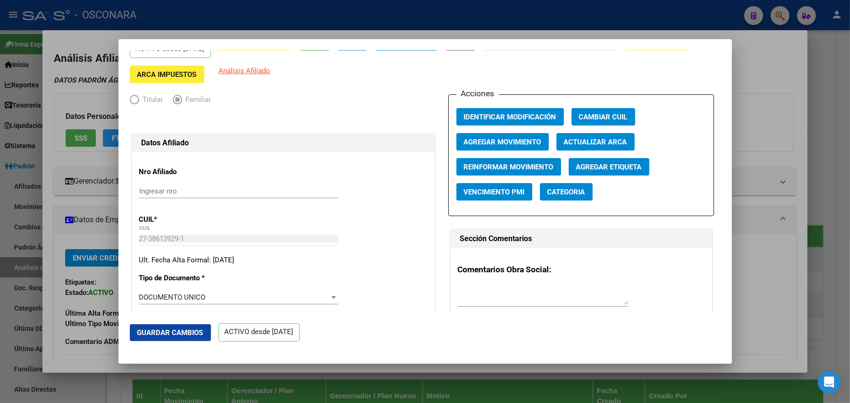
scroll to position [0, 0]
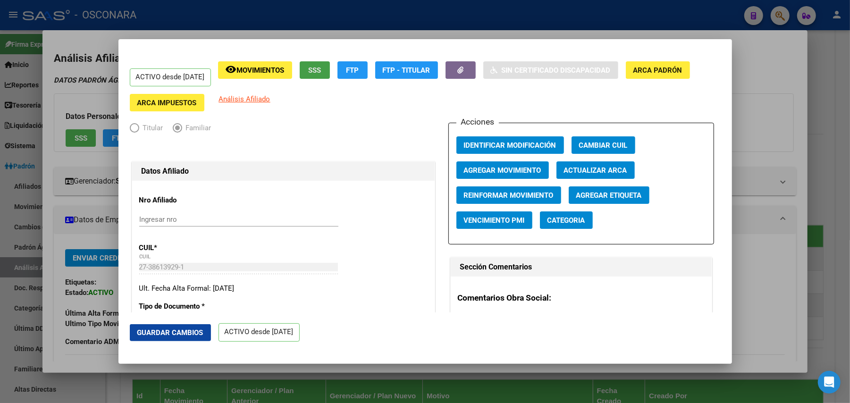
click at [320, 71] on button "SSS" at bounding box center [315, 69] width 30 height 17
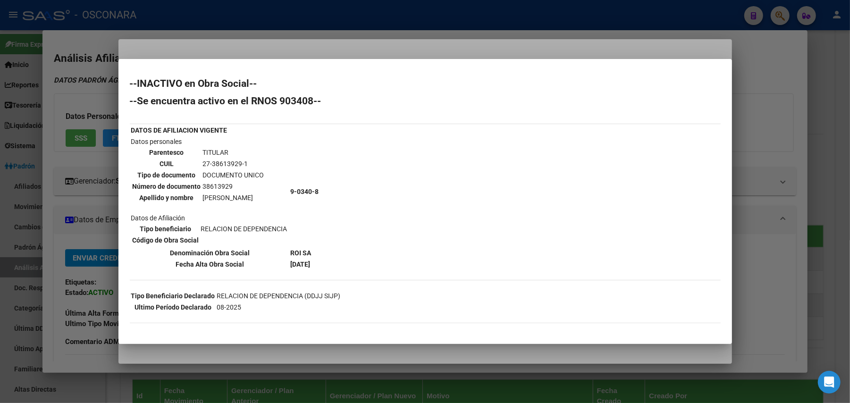
click at [758, 77] on div at bounding box center [425, 201] width 850 height 403
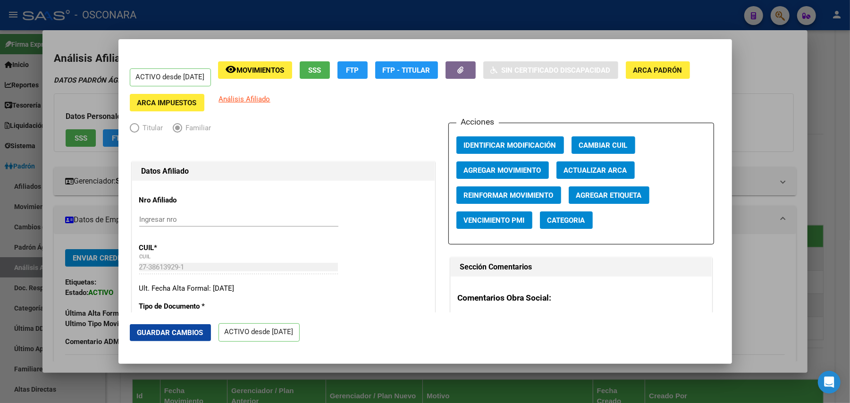
click at [506, 174] on span "Agregar Movimiento" at bounding box center [502, 170] width 77 height 8
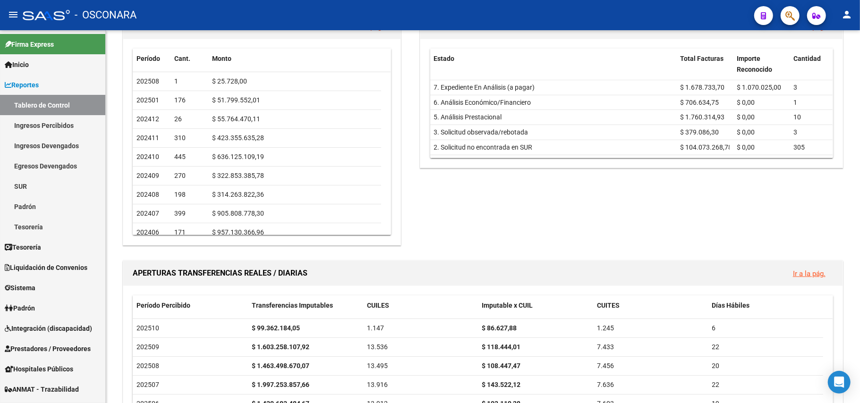
scroll to position [440, 0]
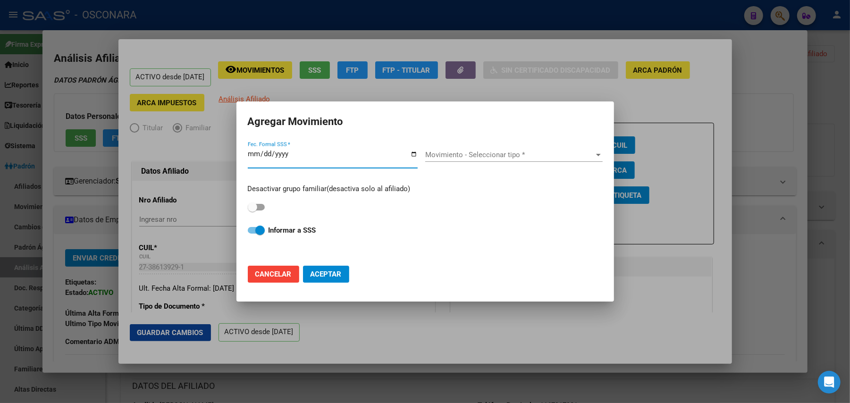
scroll to position [378, 0]
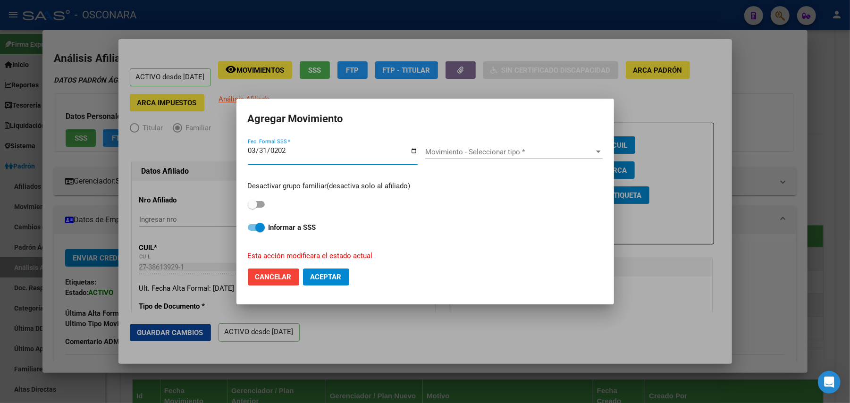
type input "[DATE]"
click at [531, 159] on div "Movimiento - Seleccionar tipo * Movimiento - Seleccionar tipo *" at bounding box center [513, 156] width 177 height 23
click at [531, 159] on div "Movimiento - Seleccionar tipo * Movimiento - Seleccionar tipo *" at bounding box center [513, 152] width 177 height 14
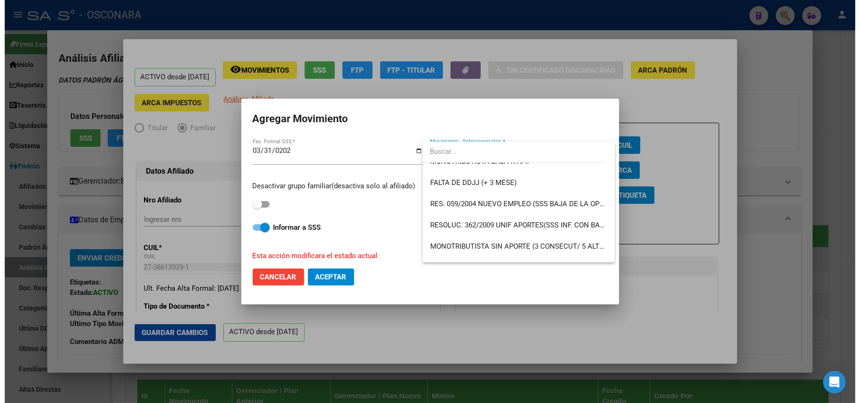
scroll to position [342, 0]
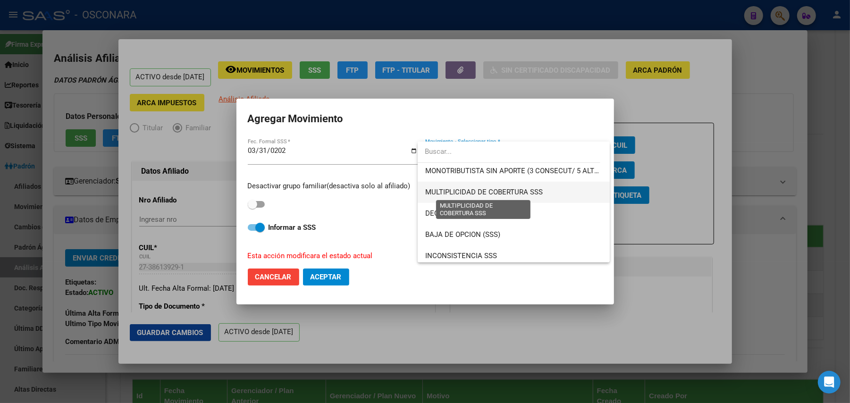
click at [509, 189] on span "MULTIPLICIDAD DE COBERTURA SSS" at bounding box center [484, 192] width 118 height 8
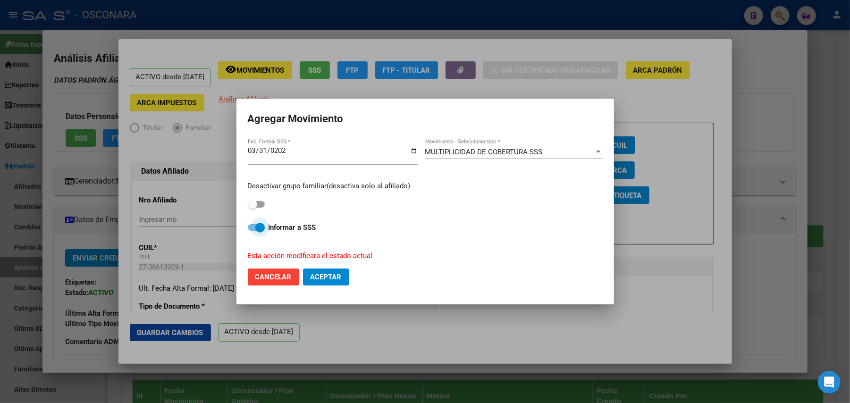
click at [257, 225] on span at bounding box center [259, 227] width 9 height 9
click at [253, 231] on input "Informar a SSS" at bounding box center [252, 231] width 0 height 0
checkbox input "false"
click at [323, 272] on button "Aceptar" at bounding box center [326, 277] width 46 height 17
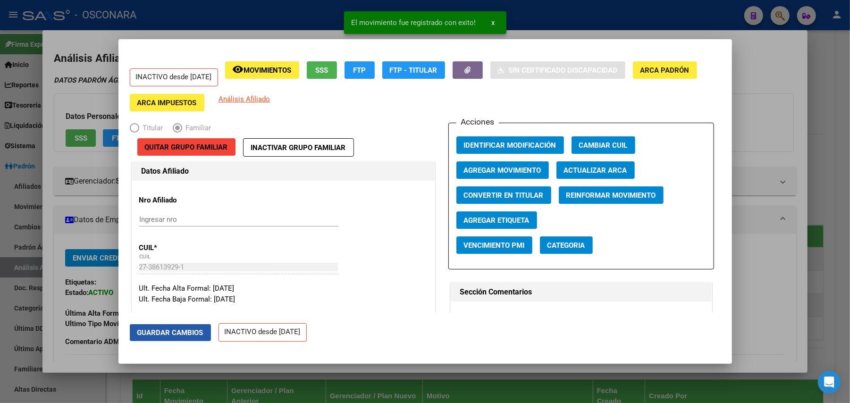
click at [172, 329] on span "Guardar Cambios" at bounding box center [170, 333] width 66 height 8
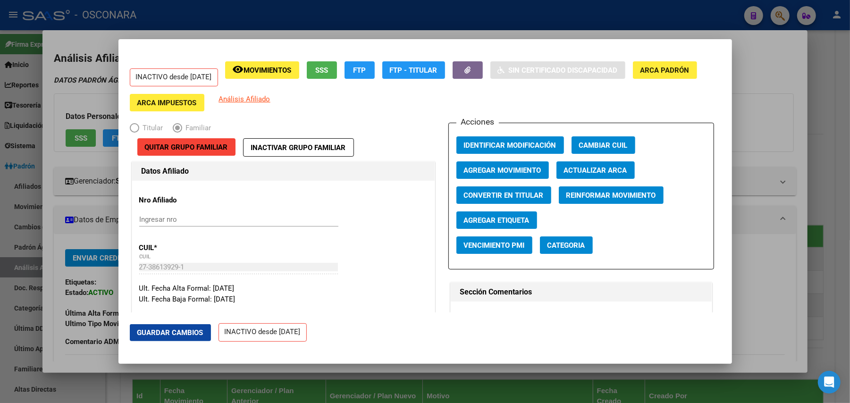
click at [194, 333] on span "Guardar Cambios" at bounding box center [170, 333] width 66 height 8
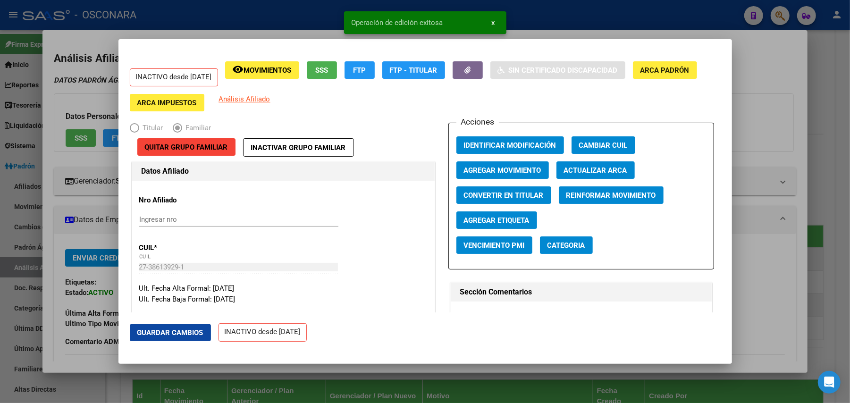
click at [770, 72] on div at bounding box center [425, 201] width 850 height 403
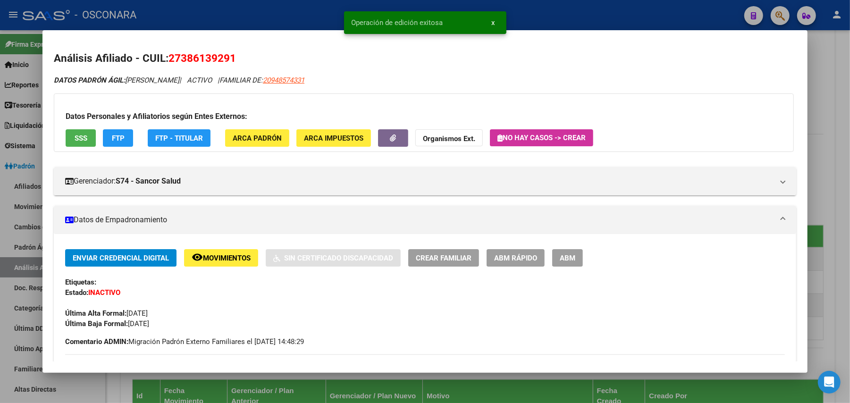
click at [826, 71] on div at bounding box center [425, 201] width 850 height 403
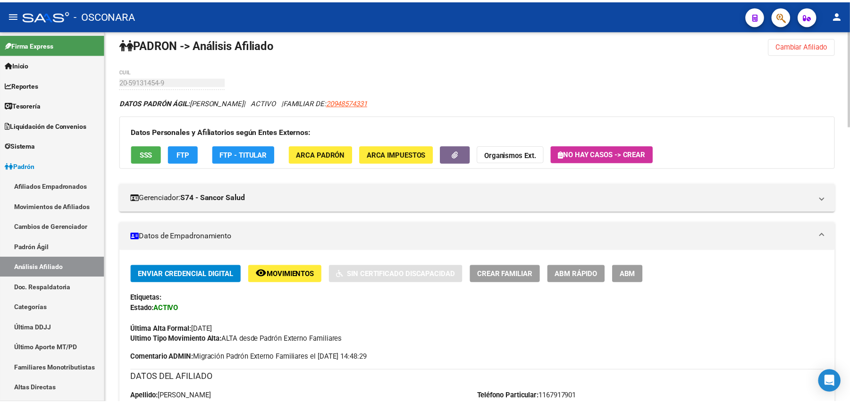
scroll to position [0, 0]
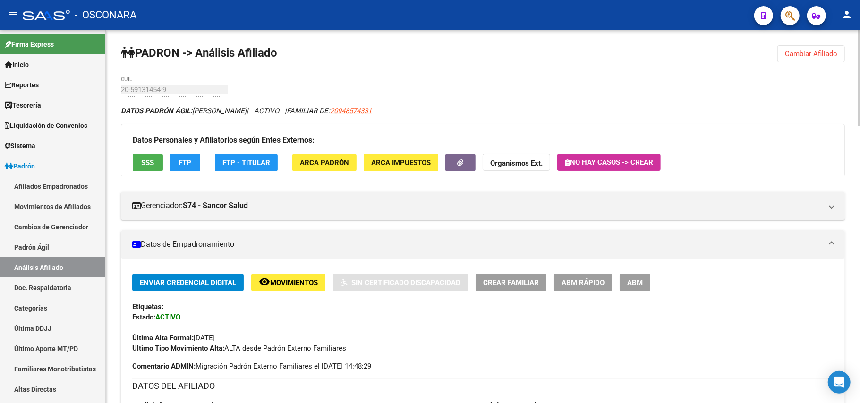
click at [586, 282] on span "ABM Rápido" at bounding box center [582, 282] width 43 height 8
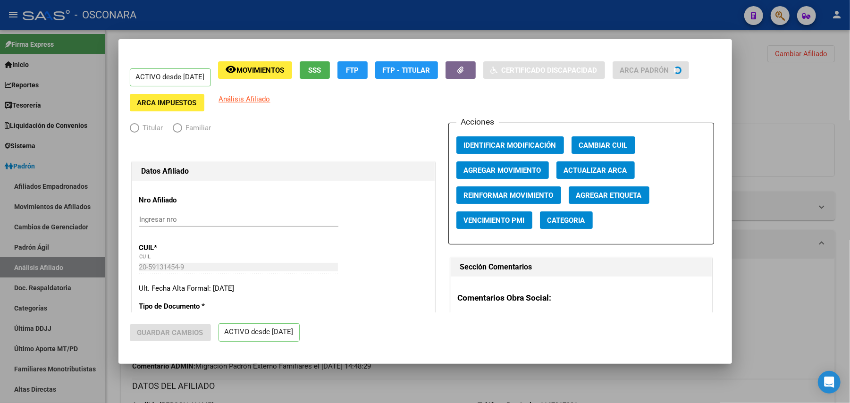
radio input "true"
type input "30-69323148-1"
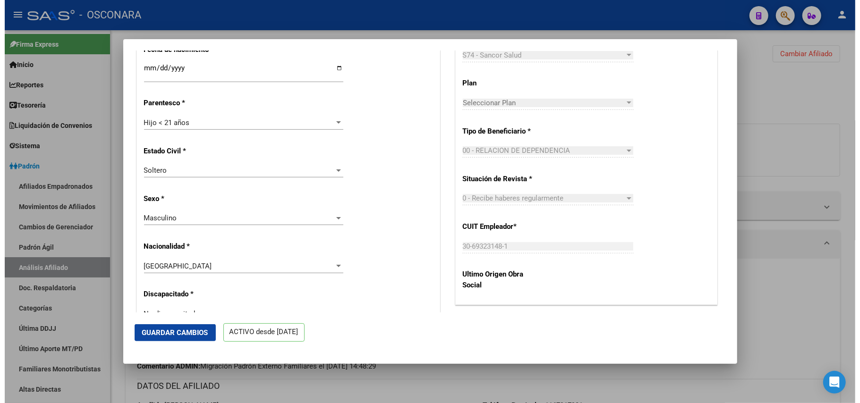
scroll to position [189, 0]
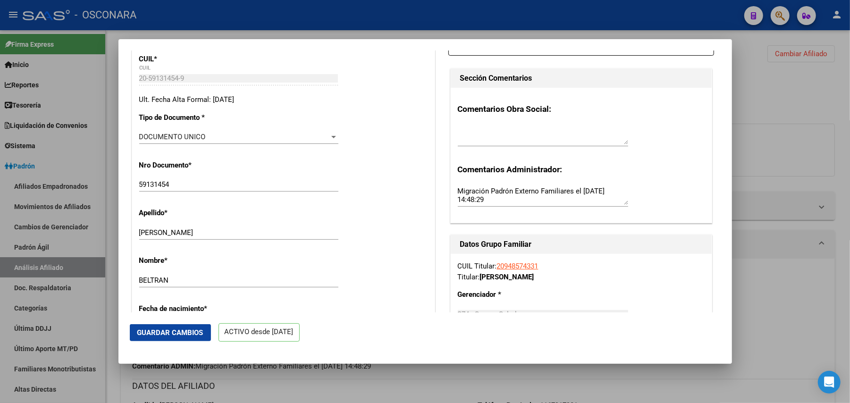
click at [805, 101] on div at bounding box center [425, 201] width 850 height 403
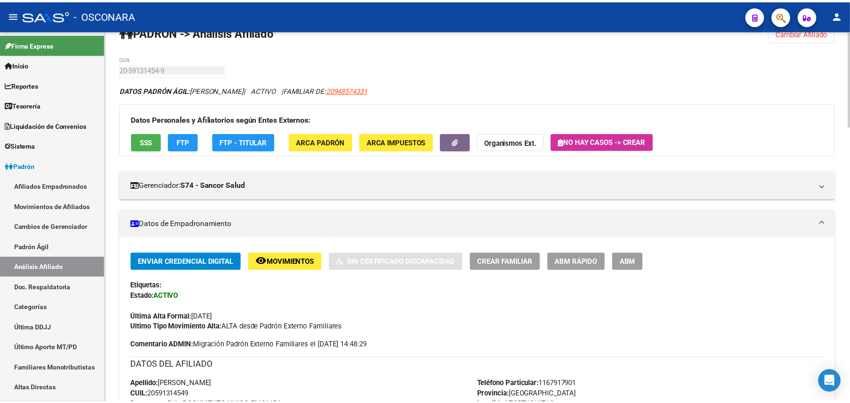
scroll to position [0, 0]
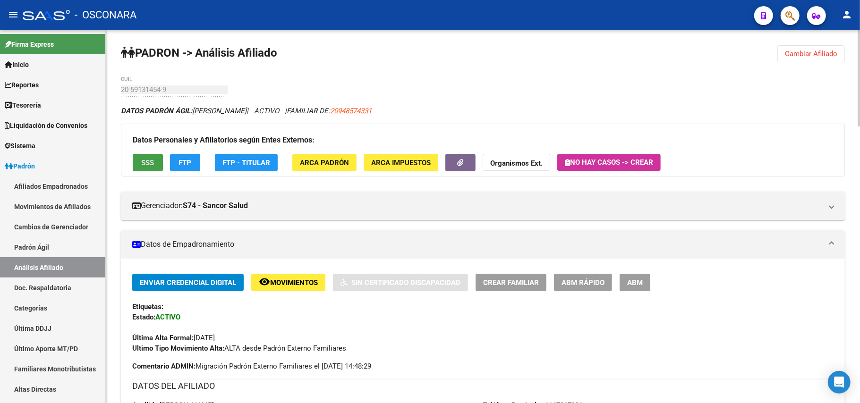
click at [141, 167] on button "SSS" at bounding box center [148, 162] width 30 height 17
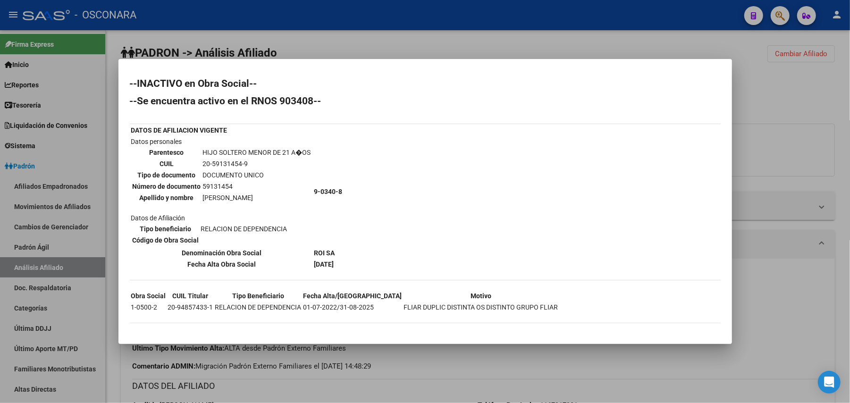
click at [501, 360] on div at bounding box center [425, 201] width 850 height 403
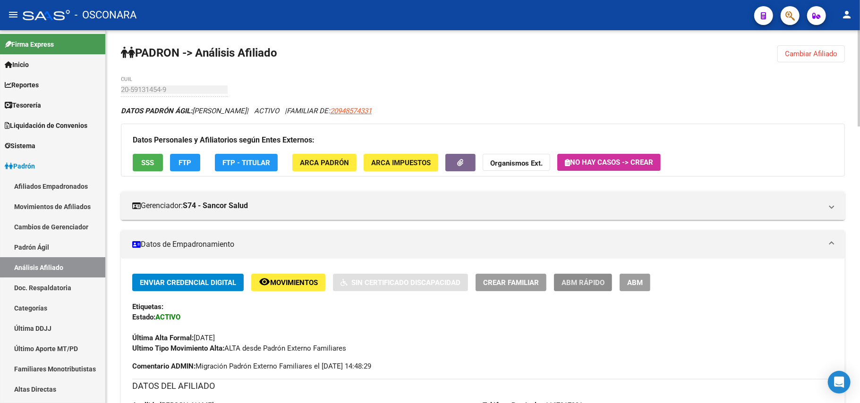
click at [590, 288] on button "ABM Rápido" at bounding box center [583, 282] width 58 height 17
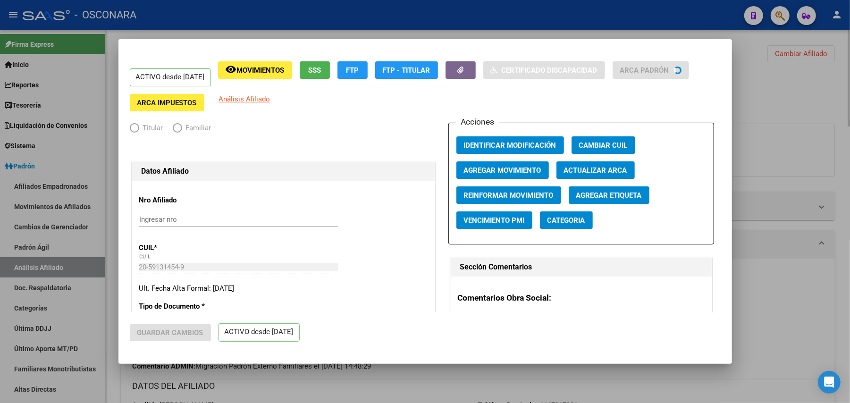
radio input "true"
type input "30-69323148-1"
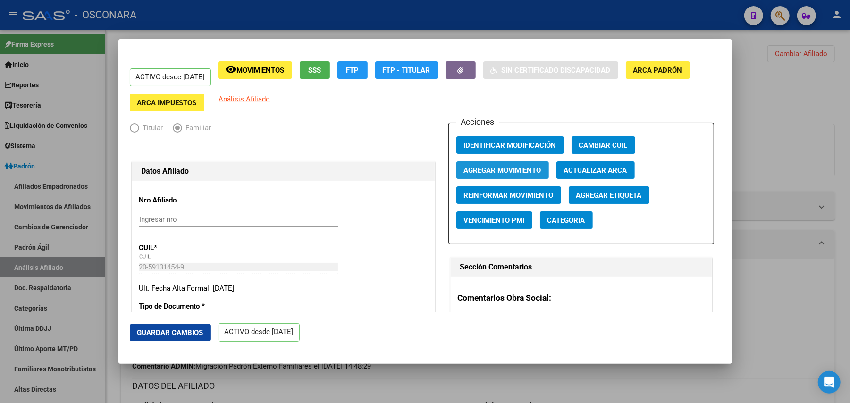
click at [522, 169] on span "Agregar Movimiento" at bounding box center [502, 170] width 77 height 8
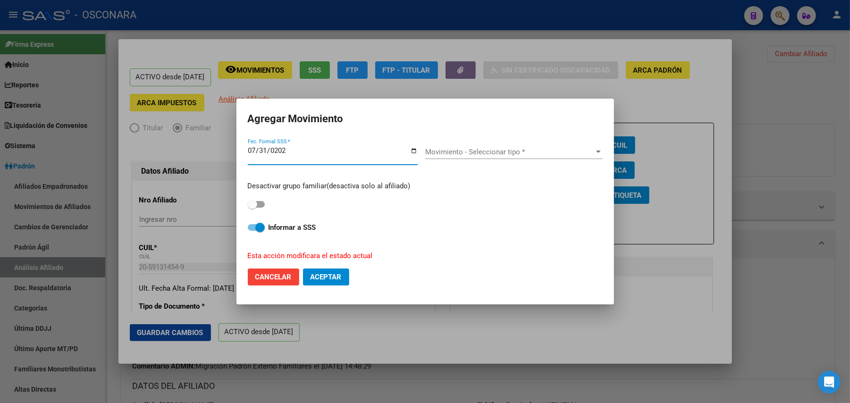
type input "[DATE]"
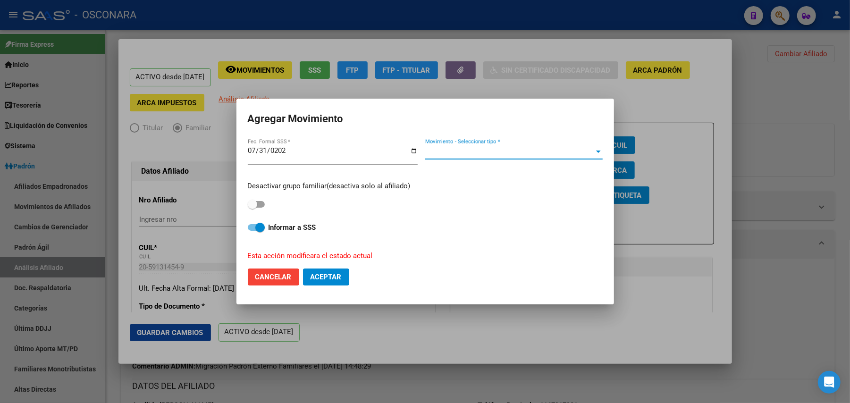
click at [588, 148] on span "Movimiento - Seleccionar tipo *" at bounding box center [509, 152] width 169 height 8
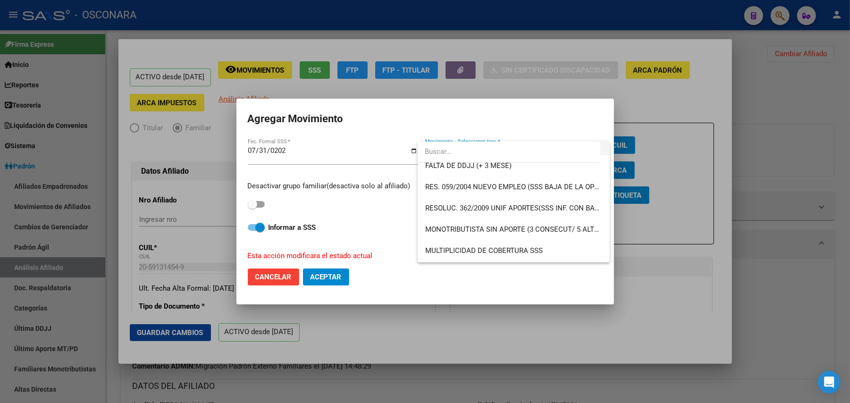
scroll to position [314, 0]
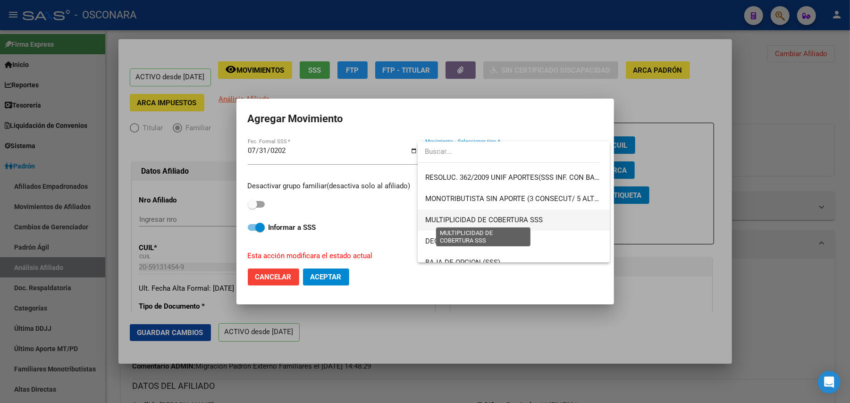
click at [515, 219] on span "MULTIPLICIDAD DE COBERTURA SSS" at bounding box center [484, 220] width 118 height 8
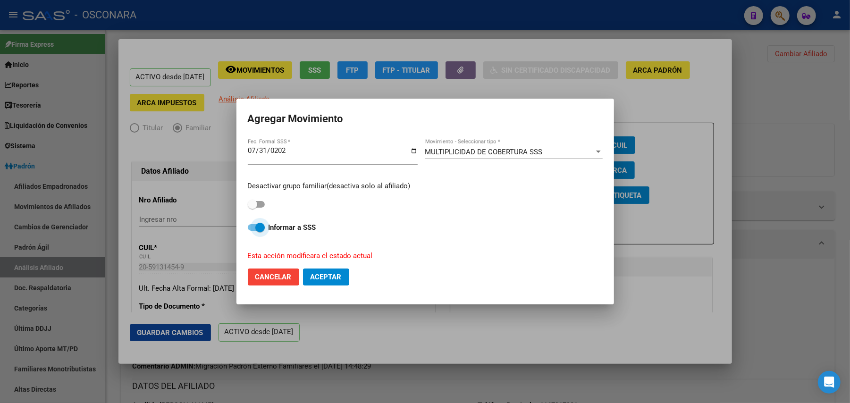
click at [252, 229] on span at bounding box center [256, 227] width 17 height 7
click at [252, 231] on input "Informar a SSS" at bounding box center [252, 231] width 0 height 0
checkbox input "false"
click at [318, 278] on span "Aceptar" at bounding box center [326, 277] width 31 height 8
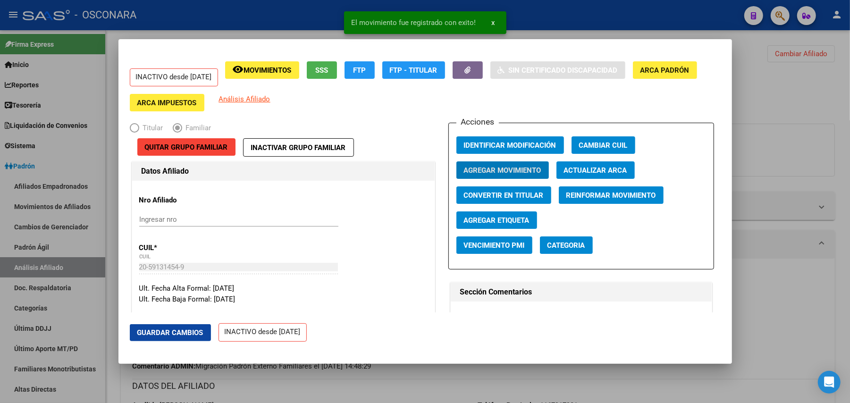
click at [178, 338] on button "Guardar Cambios" at bounding box center [170, 332] width 81 height 17
drag, startPoint x: 250, startPoint y: 388, endPoint x: 257, endPoint y: 386, distance: 7.8
click at [251, 388] on div at bounding box center [425, 201] width 850 height 403
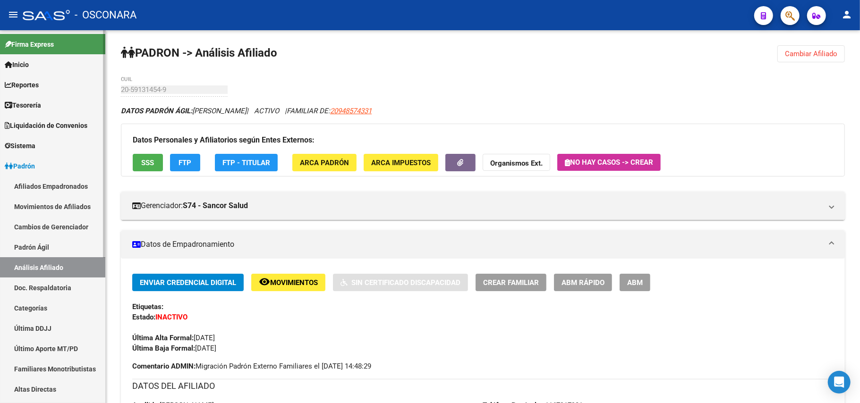
click at [55, 240] on link "Padrón Ágil" at bounding box center [52, 247] width 105 height 20
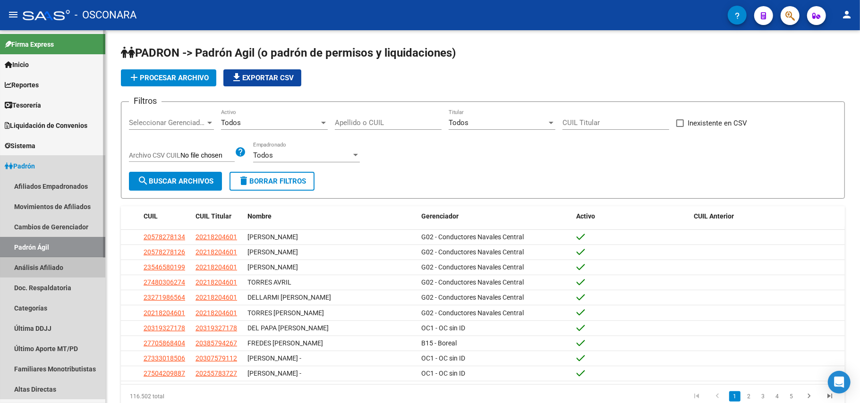
click at [63, 263] on link "Análisis Afiliado" at bounding box center [52, 267] width 105 height 20
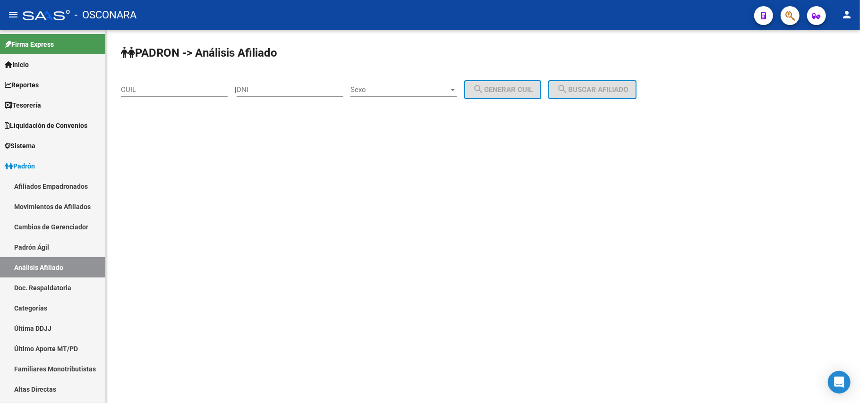
click at [161, 78] on div "CUIL" at bounding box center [174, 86] width 107 height 20
paste input "27-55884453-7"
type input "27-55884453-7"
click at [564, 81] on button "search Buscar afiliado" at bounding box center [592, 89] width 88 height 19
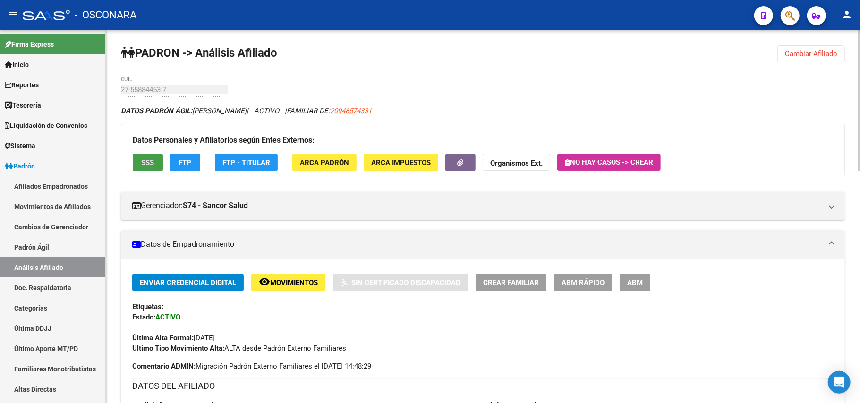
click at [153, 159] on span "SSS" at bounding box center [148, 163] width 13 height 8
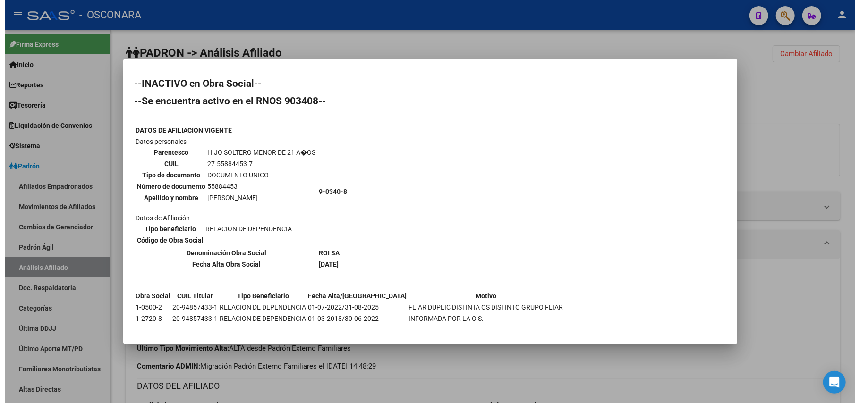
scroll to position [6, 0]
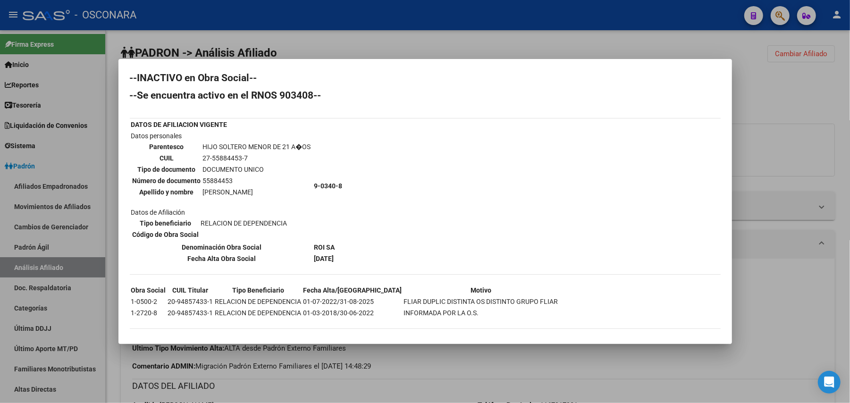
click at [515, 376] on div at bounding box center [425, 201] width 850 height 403
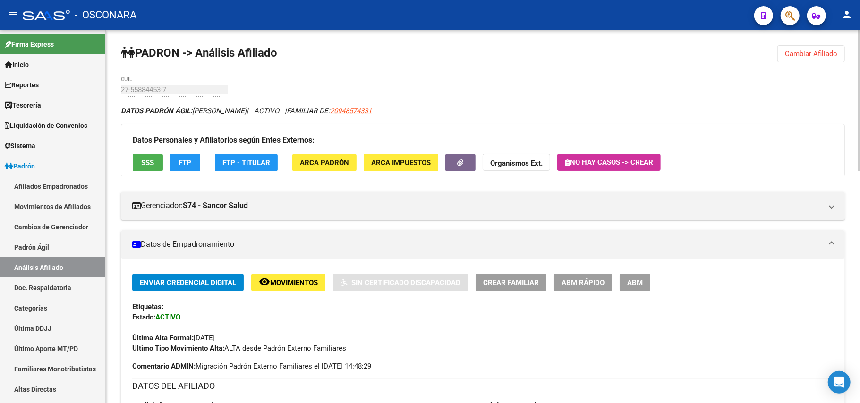
click at [584, 291] on div "Enviar Credencial Digital remove_red_eye Movimientos Sin Certificado Discapacid…" at bounding box center [482, 314] width 701 height 80
click at [584, 284] on span "ABM Rápido" at bounding box center [582, 282] width 43 height 8
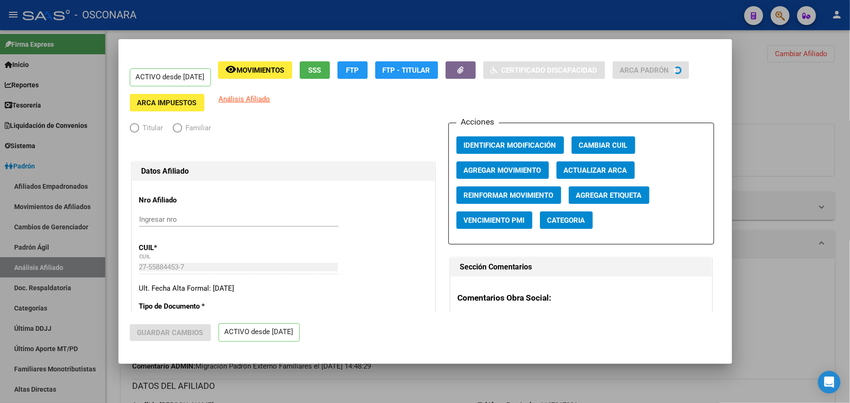
radio input "true"
type input "30-69323148-1"
click at [480, 182] on div "Acciones Identificar Modificación Cambiar CUIL Agregar Movimiento Actualizar AR…" at bounding box center [581, 184] width 266 height 122
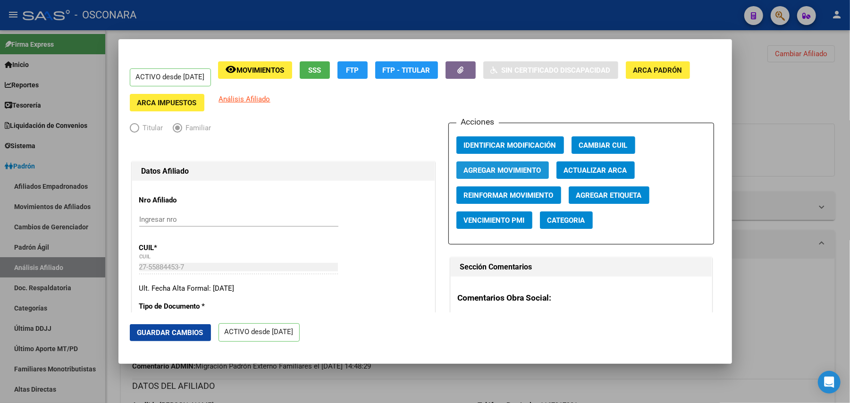
click at [481, 167] on span "Agregar Movimiento" at bounding box center [502, 170] width 77 height 8
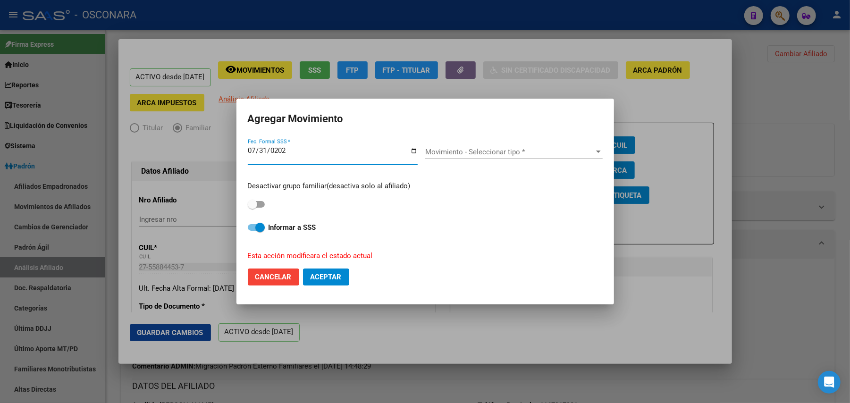
type input "[DATE]"
click at [457, 157] on div "Movimiento - Seleccionar tipo * Movimiento - Seleccionar tipo *" at bounding box center [513, 152] width 177 height 14
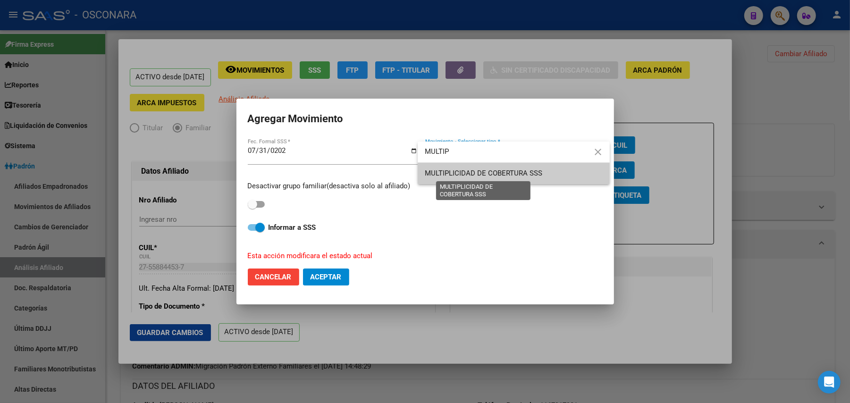
type input "MULTIP"
click at [490, 170] on span "MULTIPLICIDAD DE COBERTURA SSS" at bounding box center [484, 173] width 118 height 8
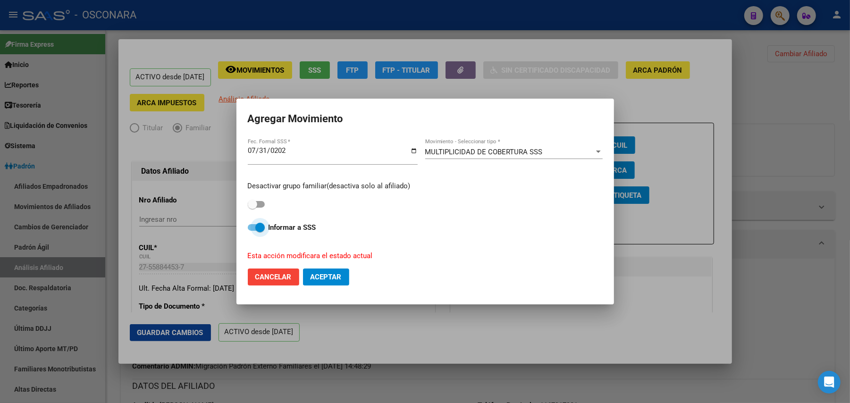
click at [250, 226] on span at bounding box center [256, 227] width 17 height 7
click at [252, 231] on input "Informar a SSS" at bounding box center [252, 231] width 0 height 0
checkbox input "false"
click at [338, 276] on span "Aceptar" at bounding box center [326, 277] width 31 height 8
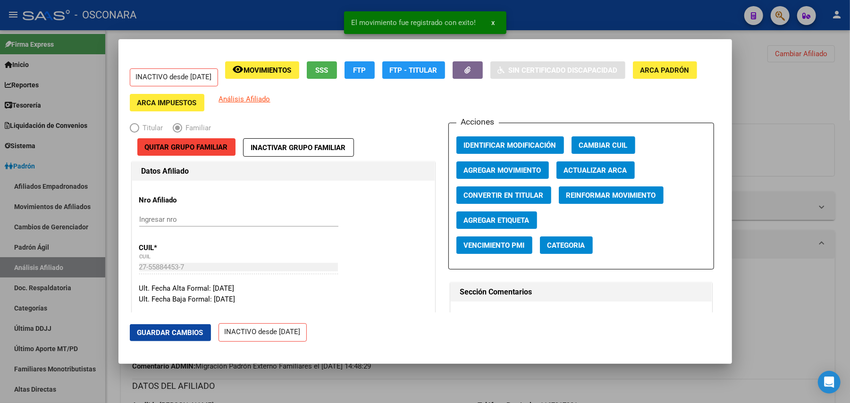
click at [187, 323] on mat-dialog-actions "Guardar Cambios INACTIVO desde [DATE]" at bounding box center [425, 332] width 591 height 40
click at [190, 332] on span "Guardar Cambios" at bounding box center [170, 333] width 66 height 8
click at [398, 379] on div at bounding box center [425, 201] width 850 height 403
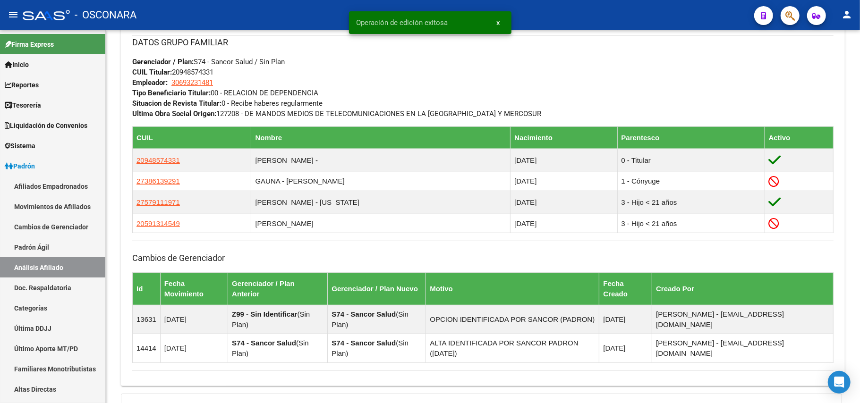
scroll to position [503, 0]
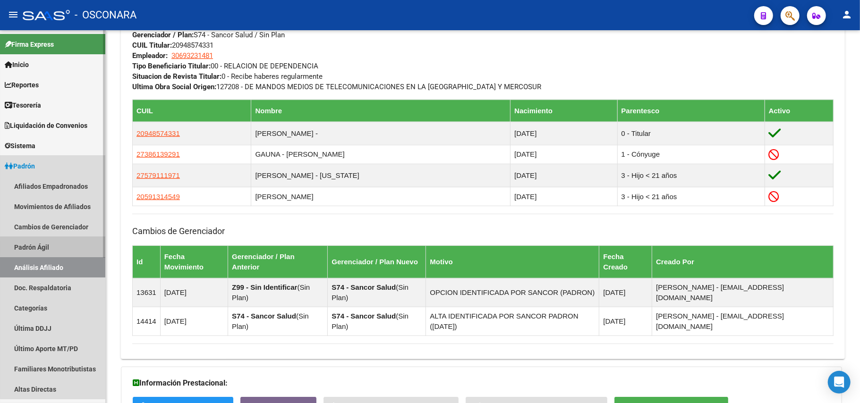
click at [68, 248] on link "Padrón Ágil" at bounding box center [52, 247] width 105 height 20
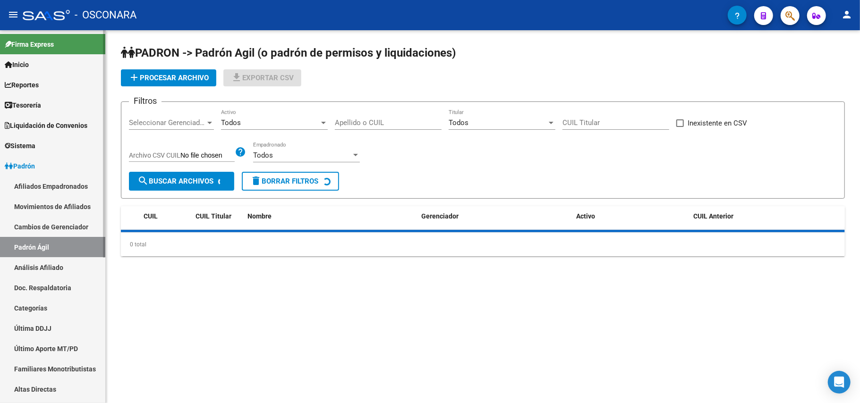
click at [69, 261] on link "Análisis Afiliado" at bounding box center [52, 267] width 105 height 20
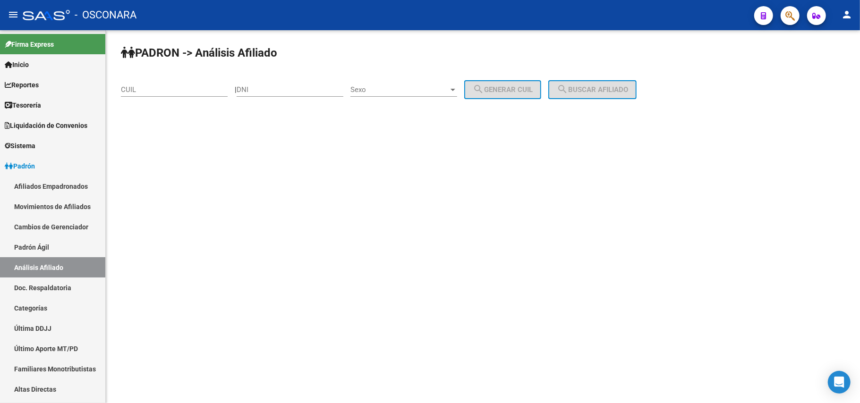
click at [140, 88] on input "CUIL" at bounding box center [174, 89] width 107 height 8
paste input "23-56534275-4"
type input "23-56534275-4"
click at [623, 77] on div "PADRON -> Análisis Afiliado 23-56534275-4 CUIL | DNI Sexo Sexo search Generar C…" at bounding box center [483, 79] width 754 height 99
click at [623, 82] on div "PADRON -> Análisis Afiliado 23-56534275-4 CUIL | DNI Sexo Sexo search Generar C…" at bounding box center [483, 79] width 754 height 99
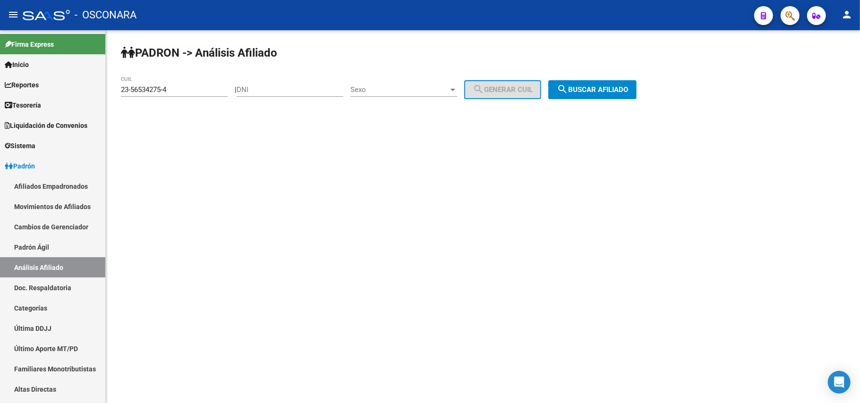
click at [623, 83] on button "search Buscar afiliado" at bounding box center [592, 89] width 88 height 19
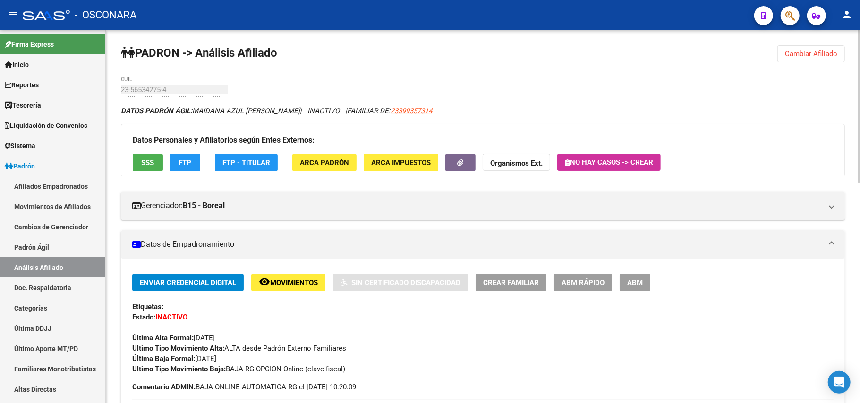
click at [148, 167] on span "SSS" at bounding box center [148, 163] width 13 height 8
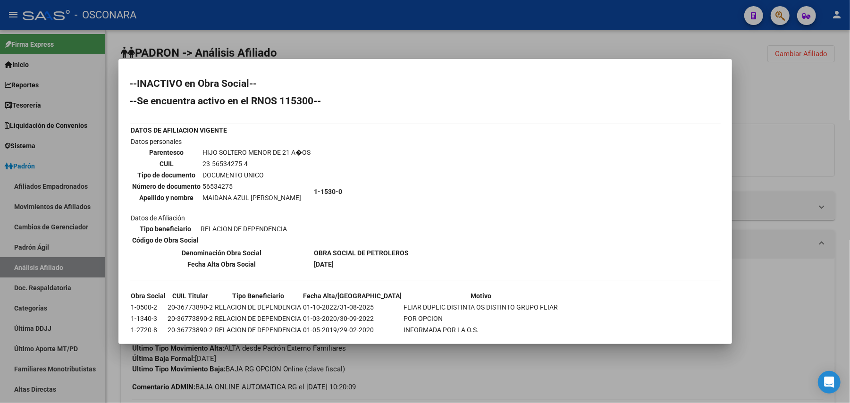
click at [376, 376] on div at bounding box center [425, 201] width 850 height 403
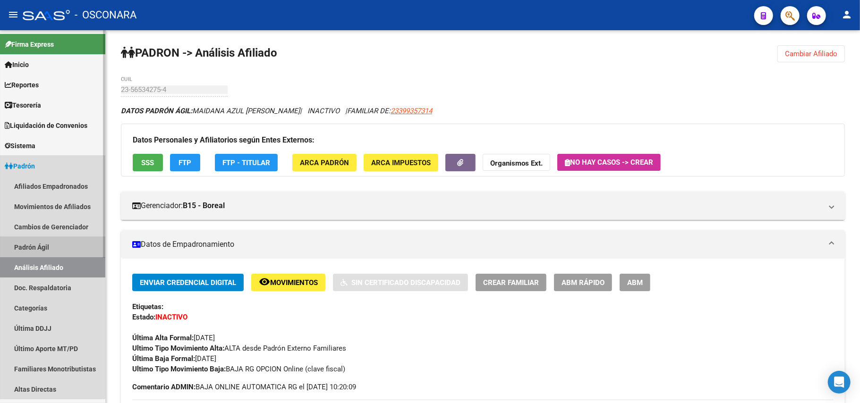
click at [51, 237] on link "Padrón Ágil" at bounding box center [52, 247] width 105 height 20
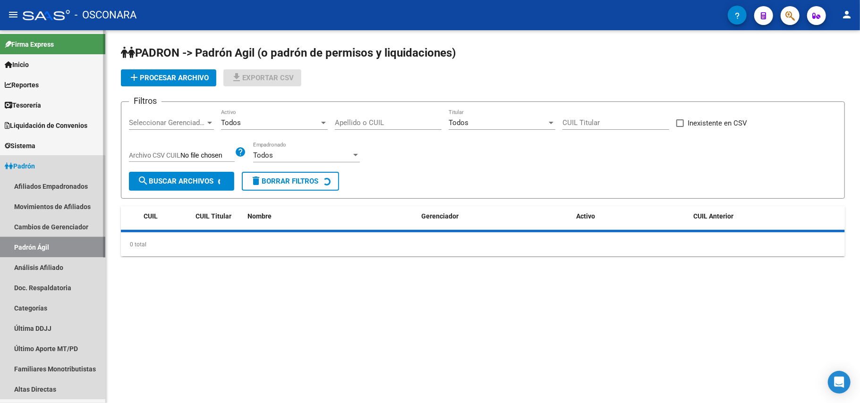
click at [53, 254] on link "Padrón Ágil" at bounding box center [52, 247] width 105 height 20
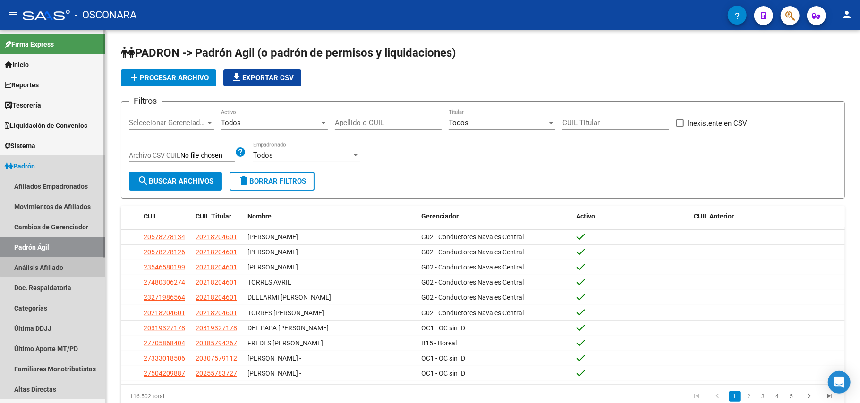
click at [63, 261] on link "Análisis Afiliado" at bounding box center [52, 267] width 105 height 20
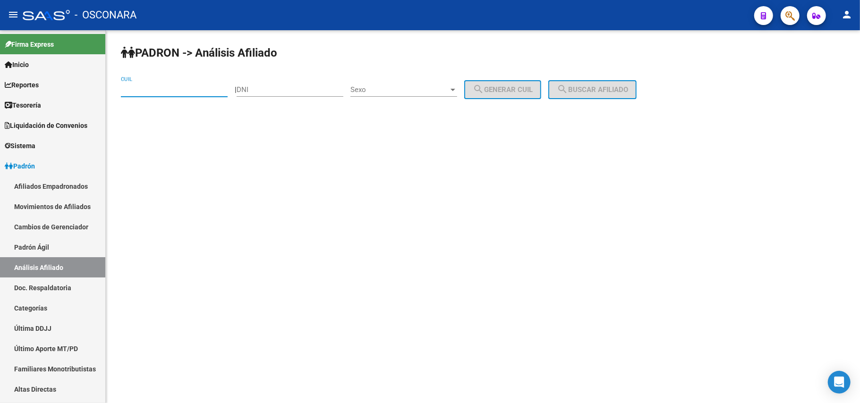
click at [176, 87] on input "CUIL" at bounding box center [174, 89] width 107 height 8
paste input "20-49365757-8"
type input "20-49365757-8"
click at [589, 93] on button "search Buscar afiliado" at bounding box center [592, 89] width 88 height 19
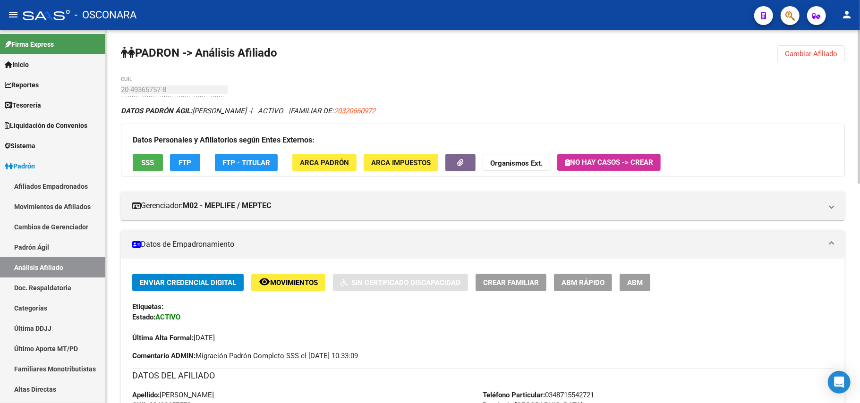
click at [142, 167] on button "SSS" at bounding box center [148, 162] width 30 height 17
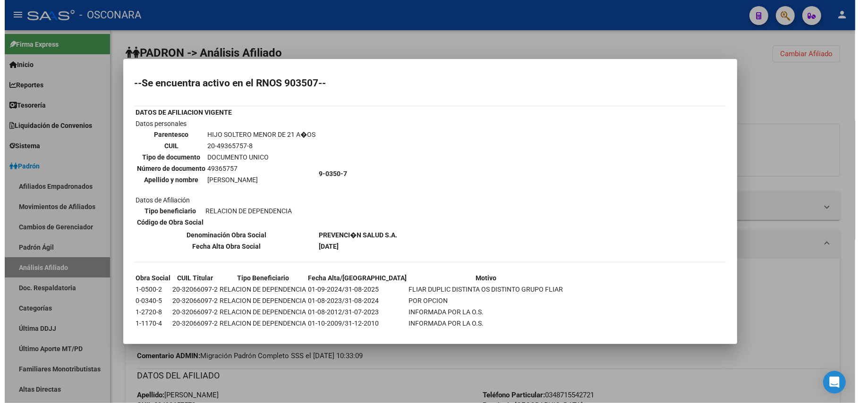
scroll to position [27, 0]
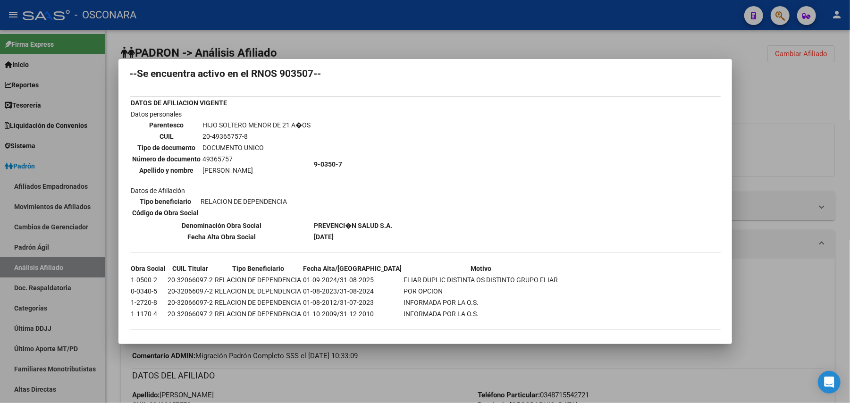
click at [422, 369] on div at bounding box center [425, 201] width 850 height 403
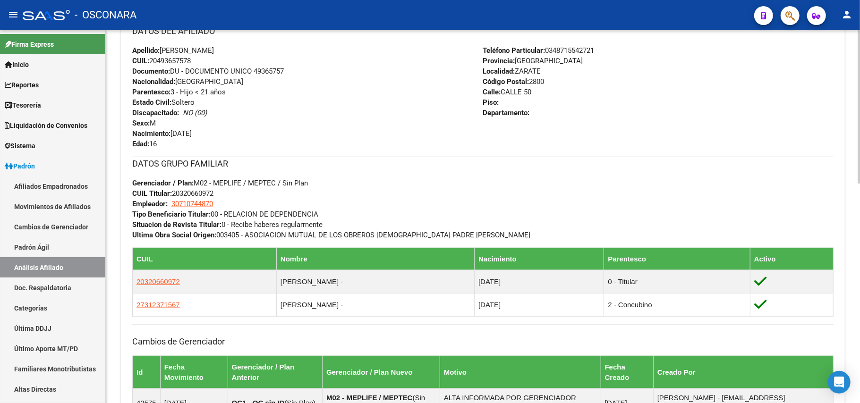
scroll to position [440, 0]
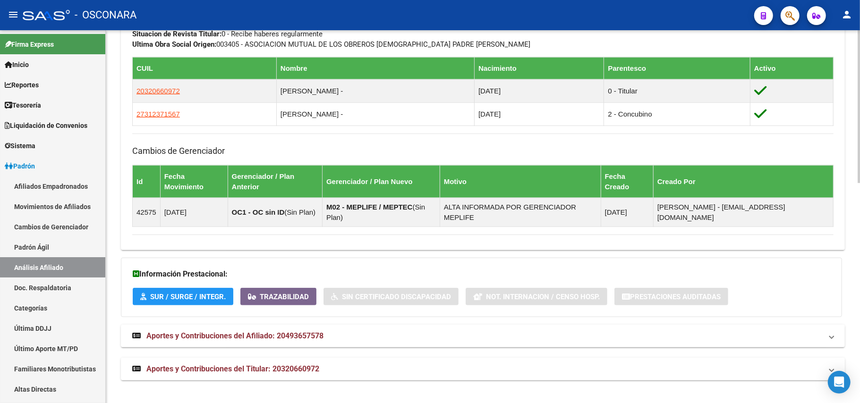
click at [245, 370] on span "Aportes y Contribuciones del Titular: 20320660972" at bounding box center [232, 368] width 173 height 9
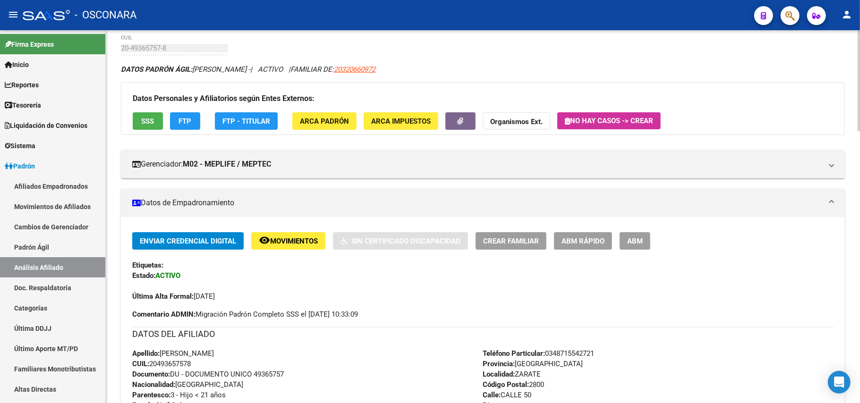
scroll to position [63, 0]
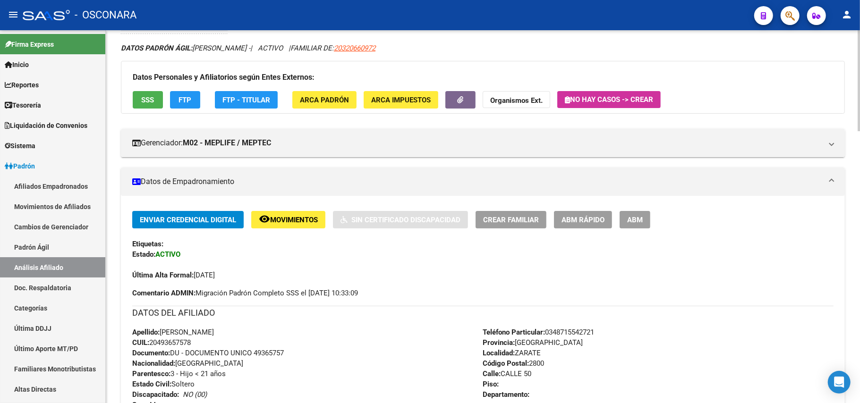
drag, startPoint x: 197, startPoint y: 344, endPoint x: 150, endPoint y: 344, distance: 46.7
click at [150, 344] on div "Apellido: [PERSON_NAME]: 20493657578 Documento: DU - DOCUMENTO UNICO 49365757 N…" at bounding box center [307, 379] width 351 height 104
copy span "20493657578"
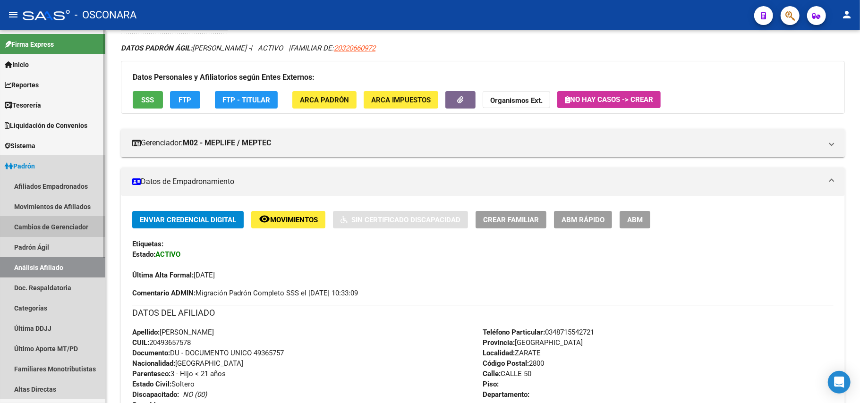
click at [53, 232] on link "Cambios de Gerenciador" at bounding box center [52, 227] width 105 height 20
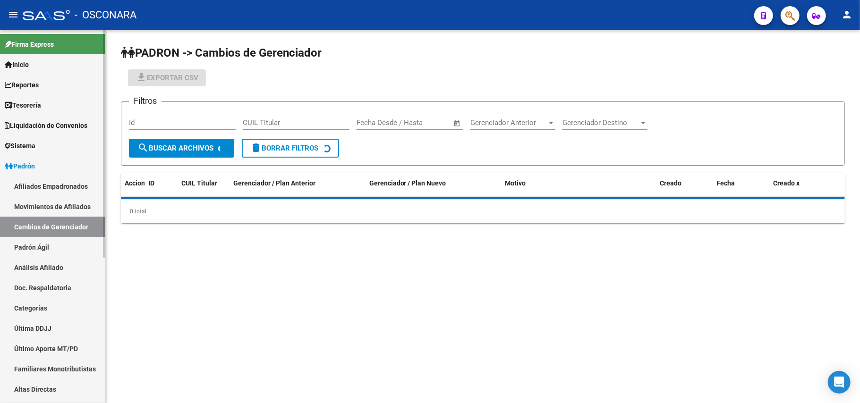
click at [59, 248] on link "Padrón Ágil" at bounding box center [52, 247] width 105 height 20
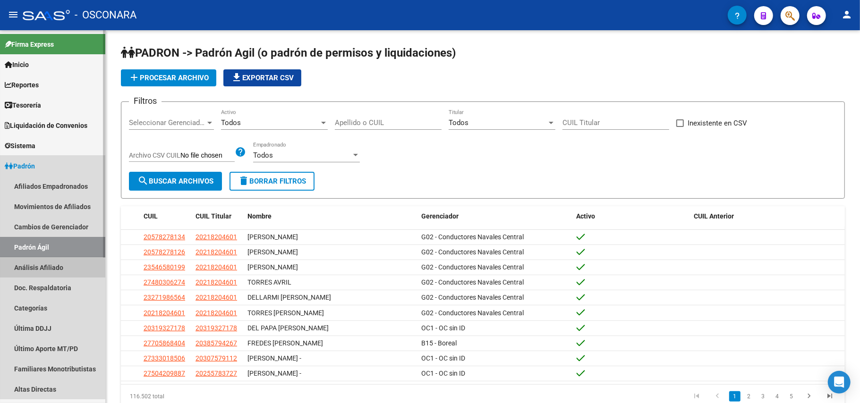
click at [67, 270] on link "Análisis Afiliado" at bounding box center [52, 267] width 105 height 20
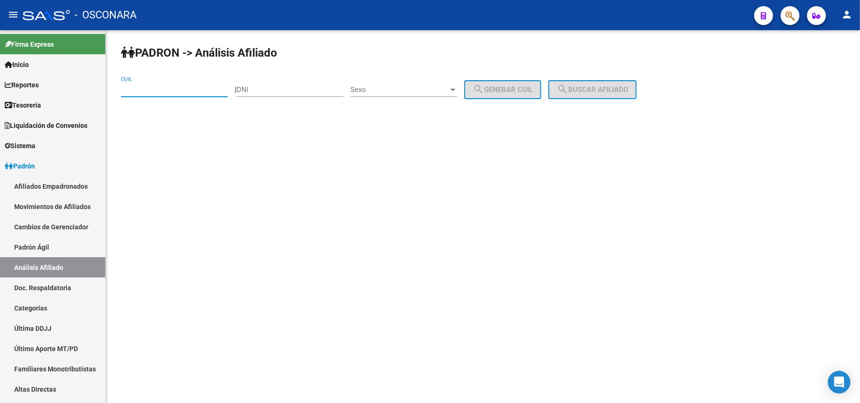
click at [193, 89] on input "CUIL" at bounding box center [174, 89] width 107 height 8
paste input "27-57911197-1"
type input "27-57911197-1"
click at [614, 90] on span "search Buscar afiliado" at bounding box center [591, 89] width 71 height 8
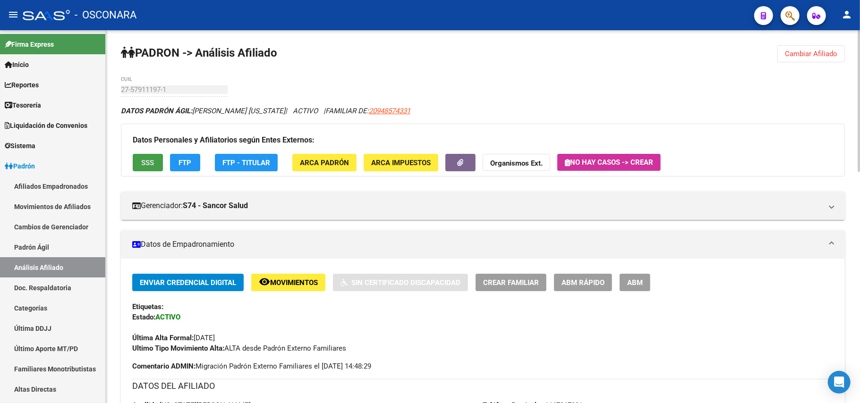
click at [155, 161] on button "SSS" at bounding box center [148, 162] width 30 height 17
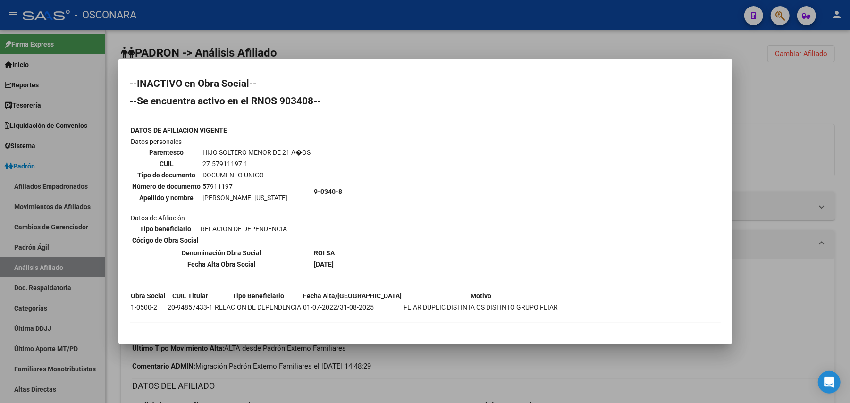
click at [514, 361] on div at bounding box center [425, 201] width 850 height 403
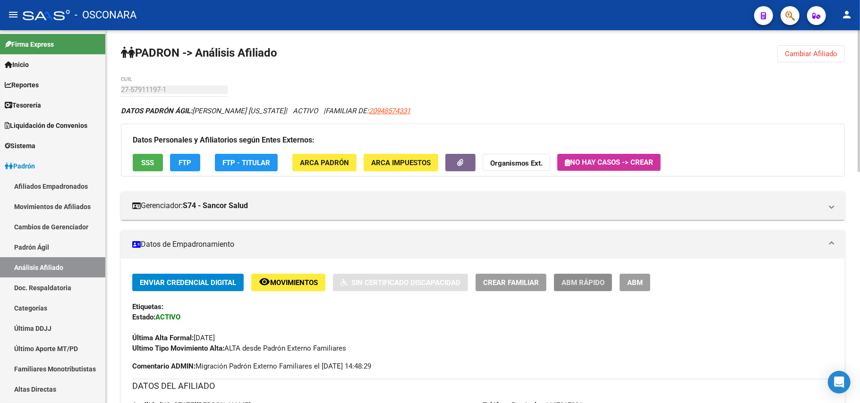
click at [595, 283] on span "ABM Rápido" at bounding box center [582, 282] width 43 height 8
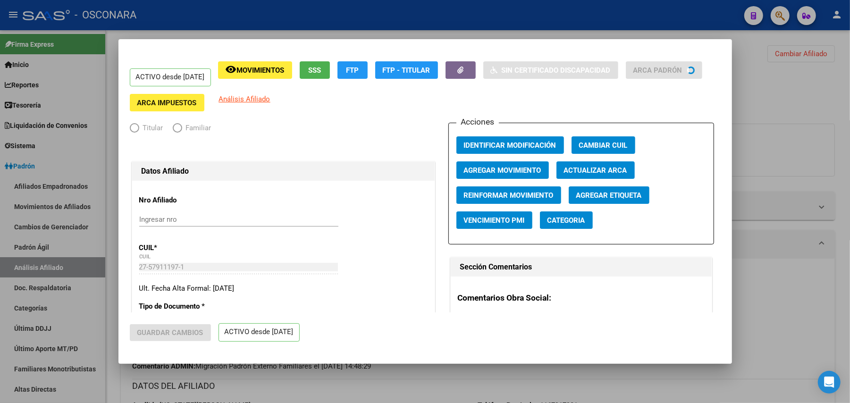
radio input "true"
type input "30-69323148-1"
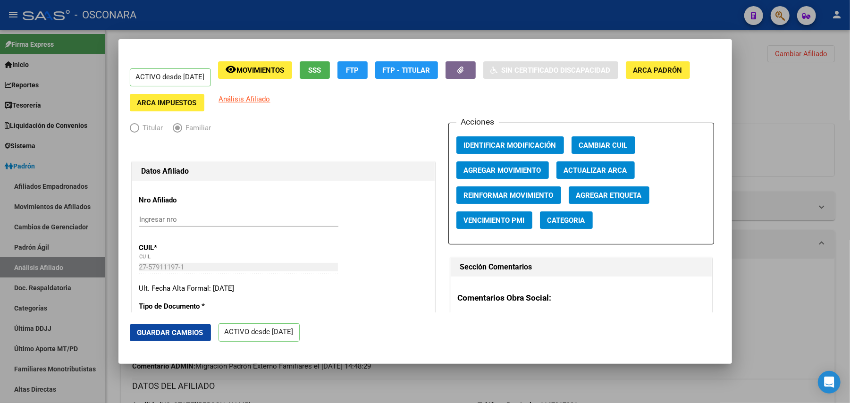
click at [513, 173] on span "Agregar Movimiento" at bounding box center [502, 170] width 77 height 8
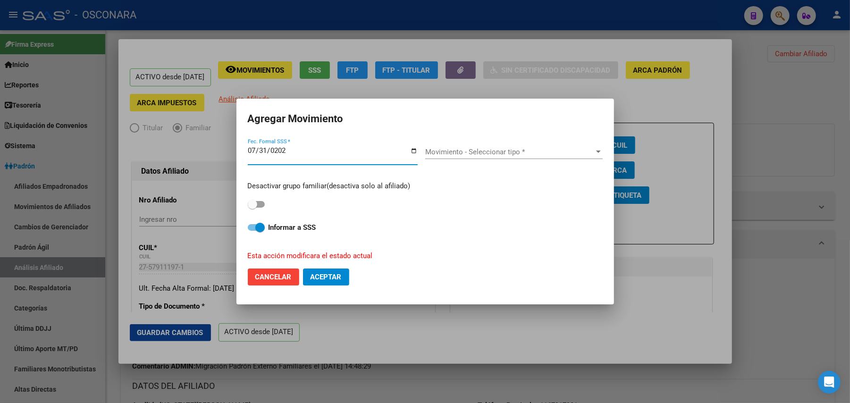
type input "[DATE]"
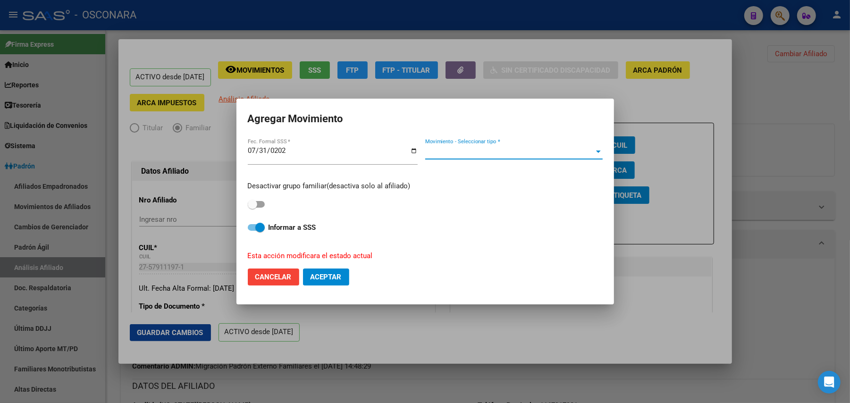
click at [518, 155] on span "Movimiento - Seleccionar tipo *" at bounding box center [509, 152] width 169 height 8
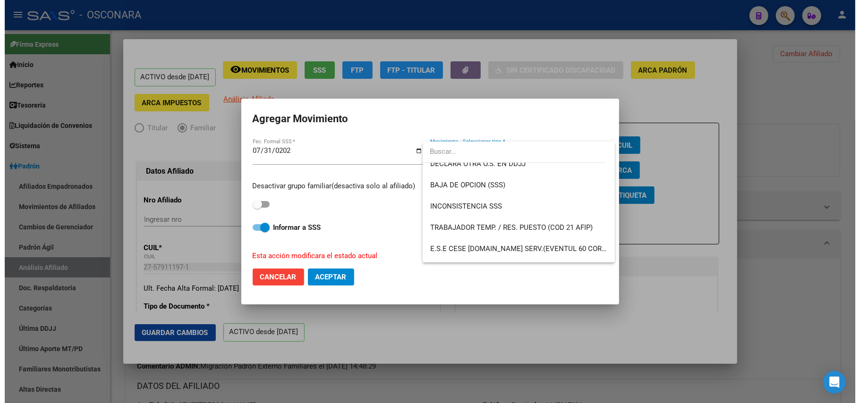
scroll to position [321, 0]
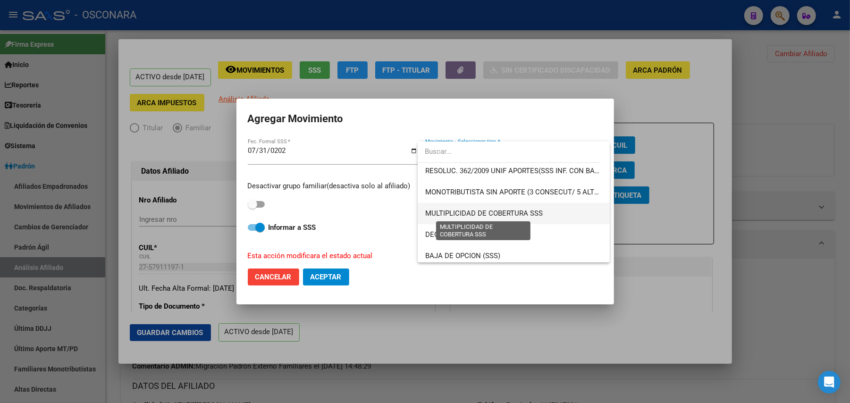
click at [525, 214] on span "MULTIPLICIDAD DE COBERTURA SSS" at bounding box center [484, 213] width 118 height 8
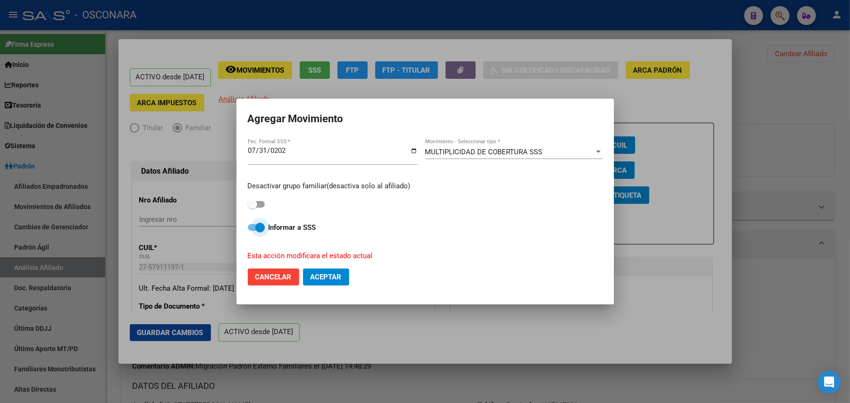
click at [248, 229] on span at bounding box center [256, 227] width 17 height 7
click at [252, 231] on input "Informar a SSS" at bounding box center [252, 231] width 0 height 0
checkbox input "false"
click at [326, 280] on span "Aceptar" at bounding box center [326, 277] width 31 height 8
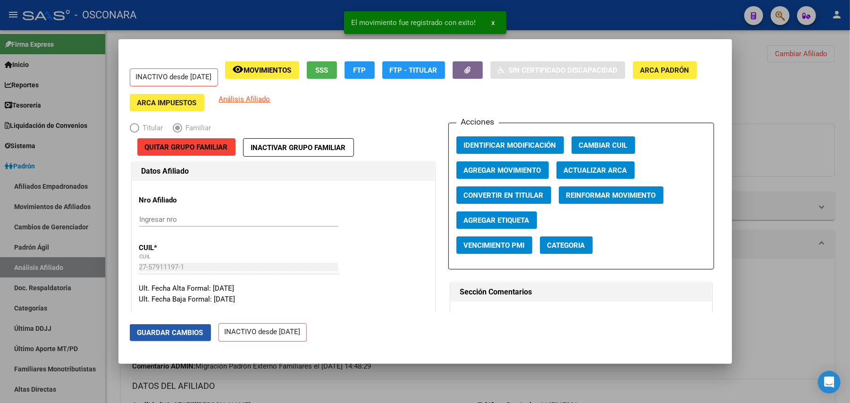
click at [181, 331] on span "Guardar Cambios" at bounding box center [170, 333] width 66 height 8
click at [303, 382] on div at bounding box center [425, 201] width 850 height 403
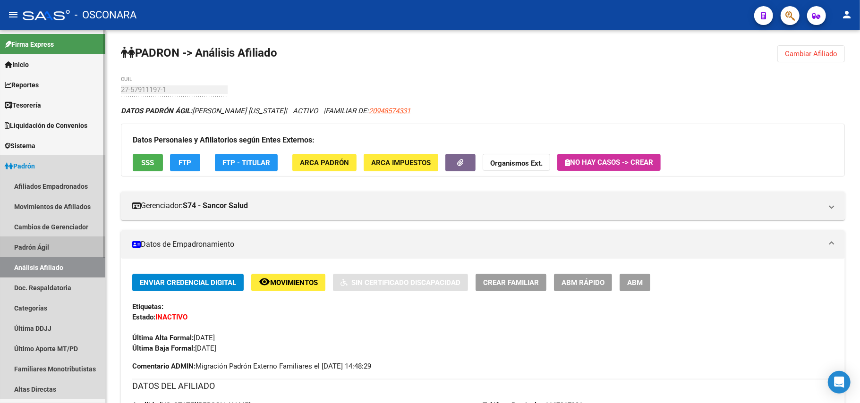
click at [52, 240] on link "Padrón Ágil" at bounding box center [52, 247] width 105 height 20
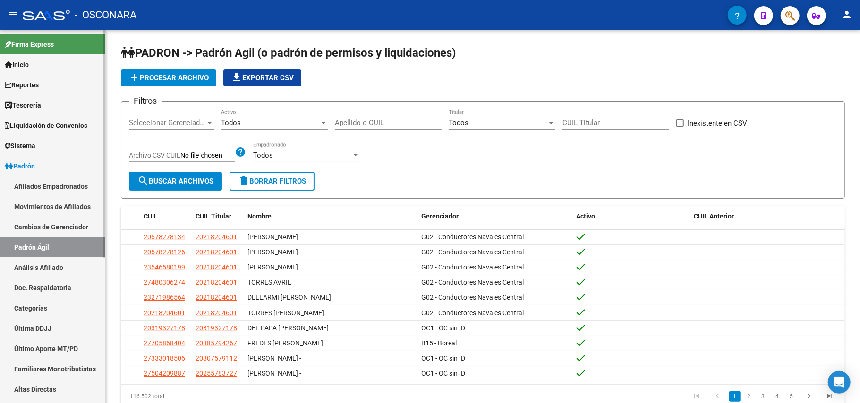
click at [57, 271] on link "Análisis Afiliado" at bounding box center [52, 267] width 105 height 20
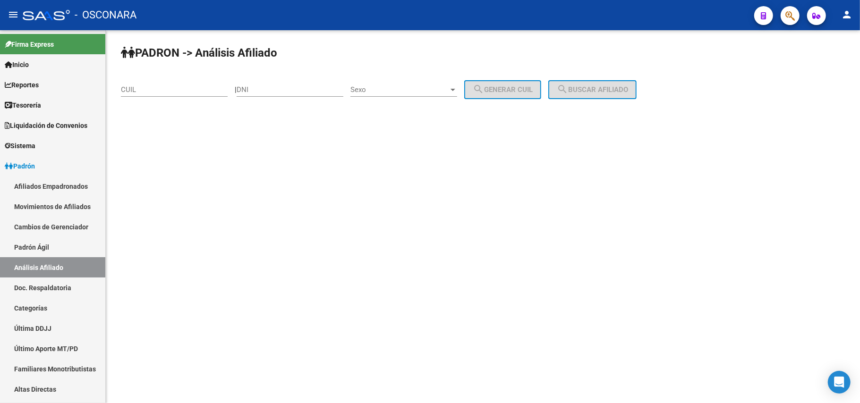
click at [157, 84] on div "CUIL" at bounding box center [174, 86] width 107 height 20
paste input "20-70337669-0"
type input "20-70337669-0"
click at [597, 91] on span "search Buscar afiliado" at bounding box center [591, 89] width 71 height 8
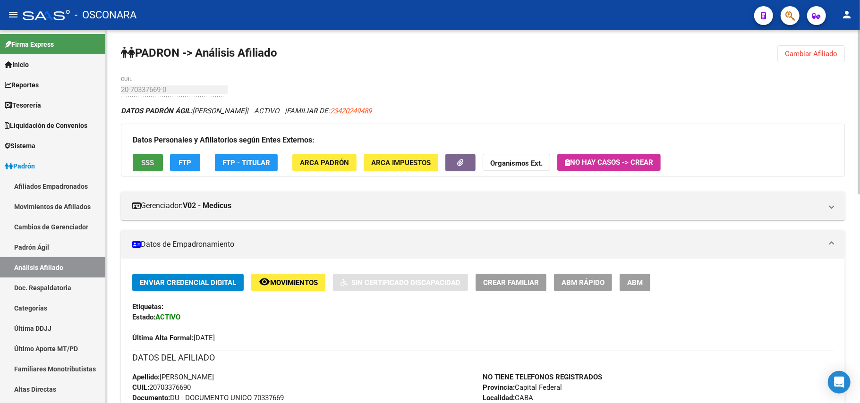
click at [143, 165] on span "SSS" at bounding box center [148, 163] width 13 height 8
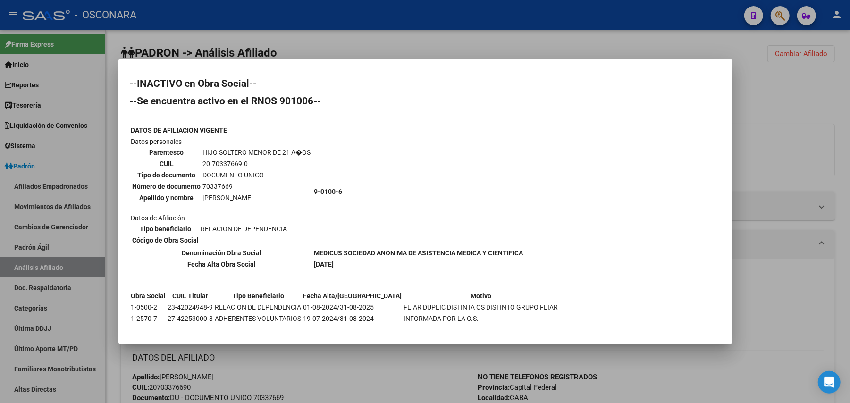
click at [346, 382] on div at bounding box center [425, 201] width 850 height 403
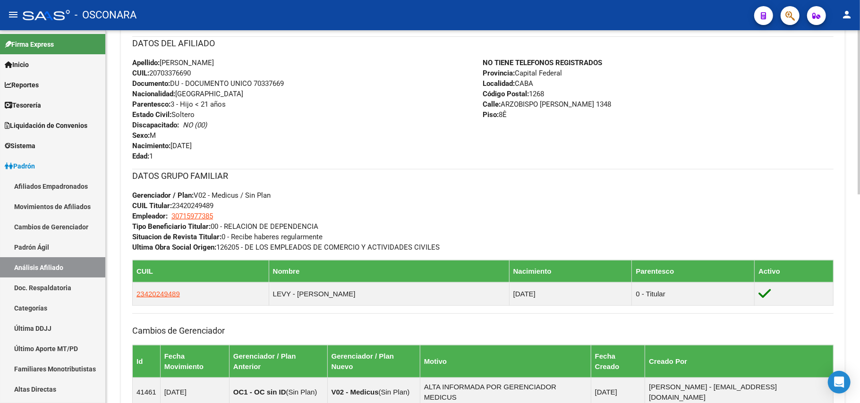
scroll to position [474, 0]
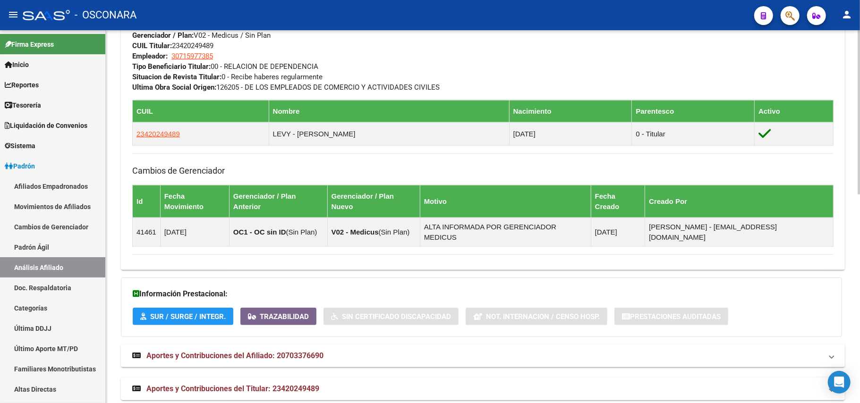
click at [304, 378] on mat-expansion-panel-header "Aportes y Contribuciones del Titular: 23420249489" at bounding box center [483, 389] width 724 height 23
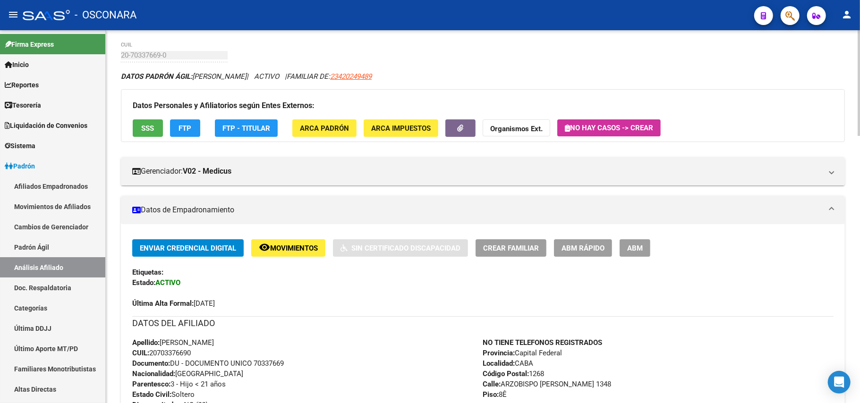
scroll to position [63, 0]
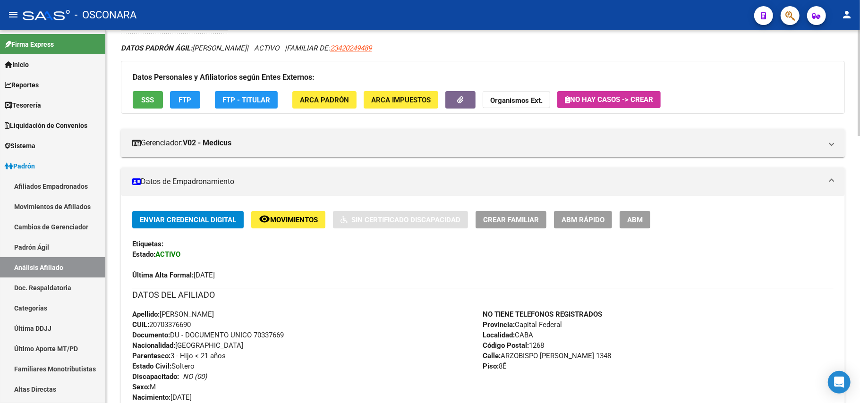
drag, startPoint x: 201, startPoint y: 329, endPoint x: 152, endPoint y: 322, distance: 49.2
click at [152, 322] on div "Apellido: [PERSON_NAME] CUIL: 20703376690 Documento: DU - DOCUMENTO UNICO 70337…" at bounding box center [307, 361] width 351 height 104
copy span "20703376690"
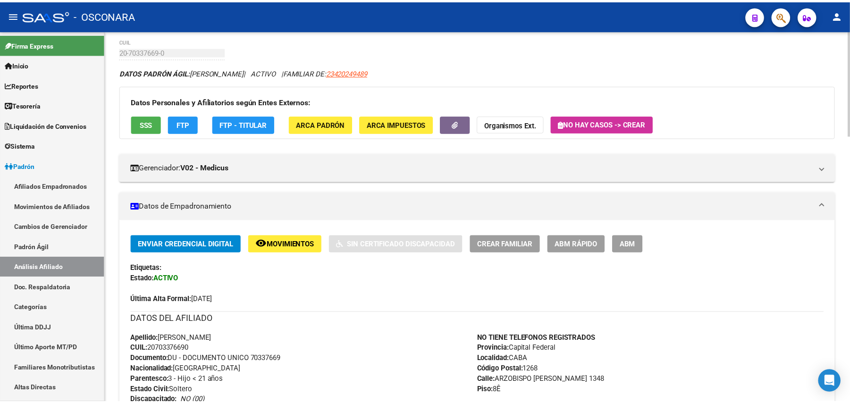
scroll to position [0, 0]
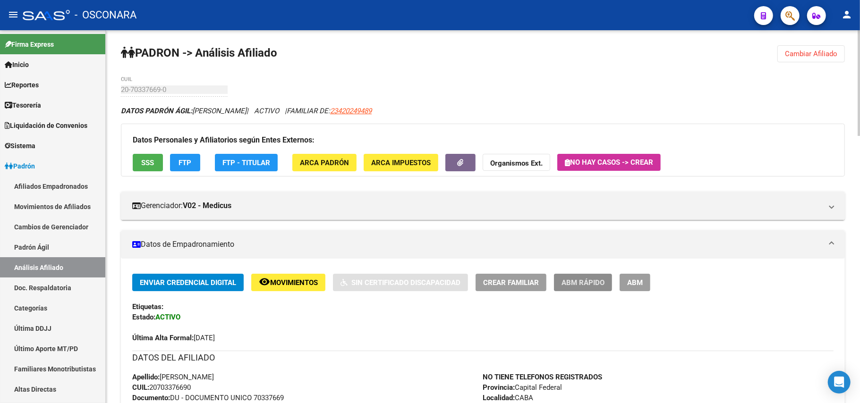
click at [574, 280] on span "ABM Rápido" at bounding box center [582, 282] width 43 height 8
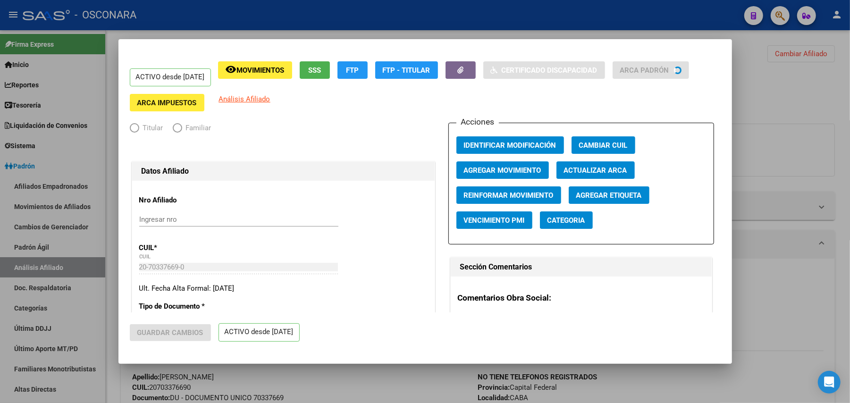
radio input "true"
type input "30-71597738-5"
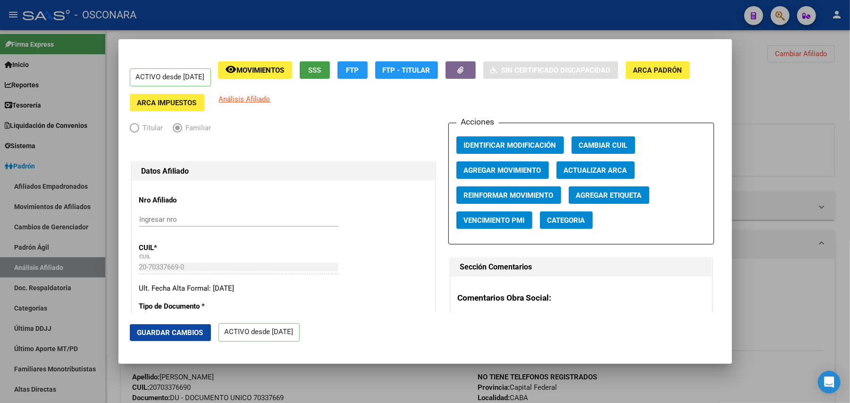
click at [330, 75] on button "SSS" at bounding box center [315, 69] width 30 height 17
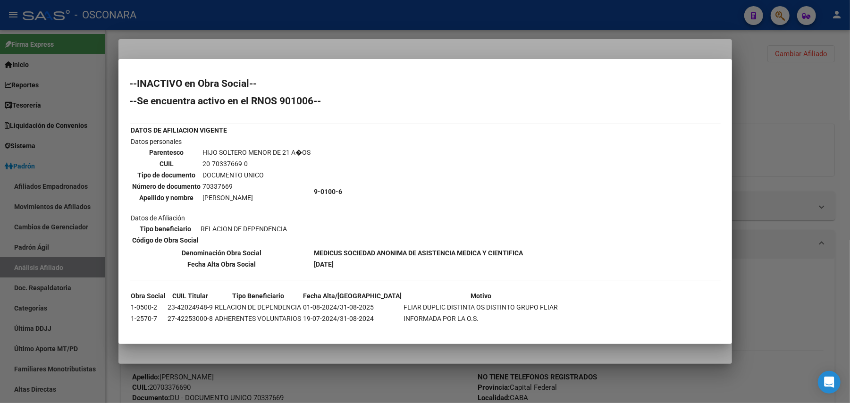
drag, startPoint x: 241, startPoint y: 162, endPoint x: 185, endPoint y: 163, distance: 55.2
click at [185, 163] on tr "CUIL 20-70337669-0" at bounding box center [221, 164] width 179 height 10
copy tr "20-70337669"
click at [673, 385] on div at bounding box center [425, 201] width 850 height 403
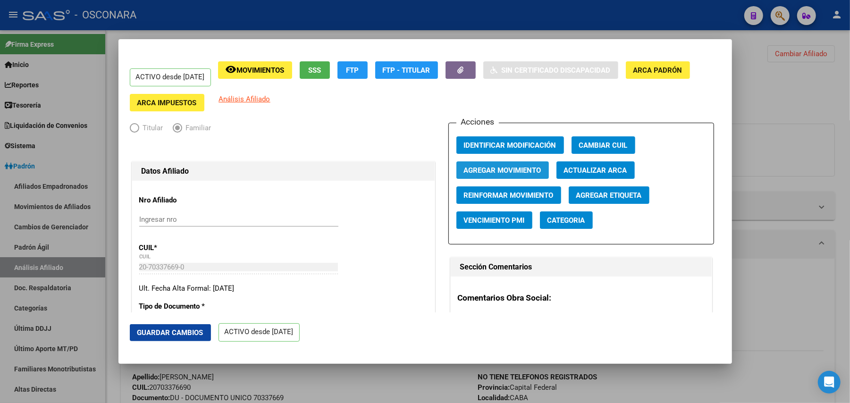
click at [529, 168] on span "Agregar Movimiento" at bounding box center [502, 170] width 77 height 8
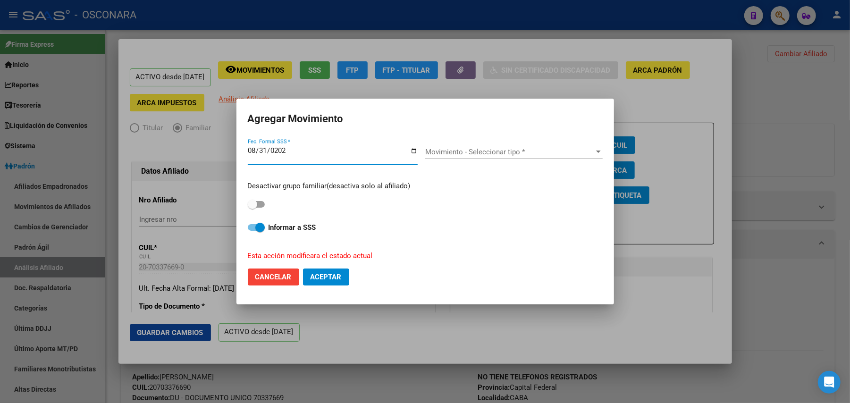
type input "[DATE]"
click at [535, 144] on div "Movimiento - Seleccionar tipo * Movimiento - Seleccionar tipo *" at bounding box center [513, 155] width 177 height 36
click at [537, 150] on span "Movimiento - Seleccionar tipo *" at bounding box center [509, 152] width 169 height 8
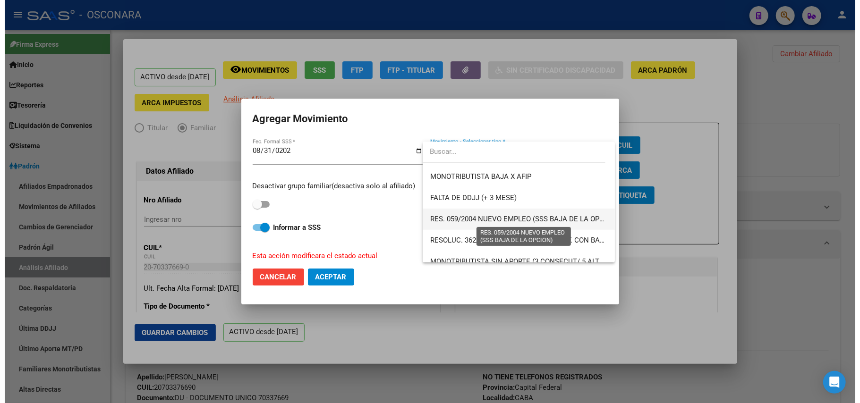
scroll to position [314, 0]
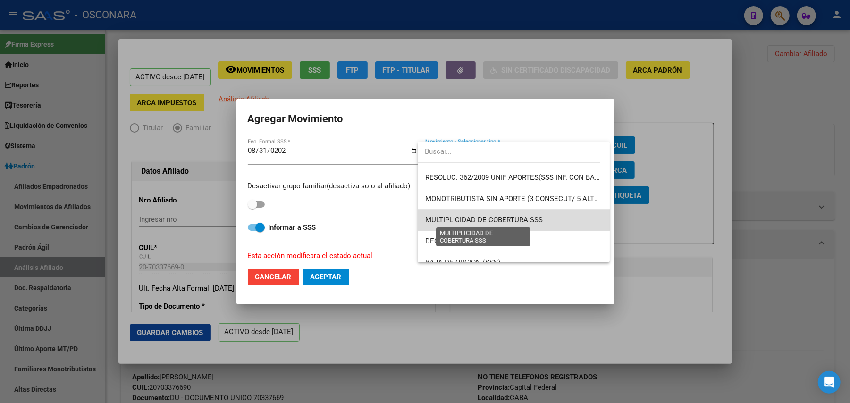
click at [522, 222] on span "MULTIPLICIDAD DE COBERTURA SSS" at bounding box center [484, 220] width 118 height 8
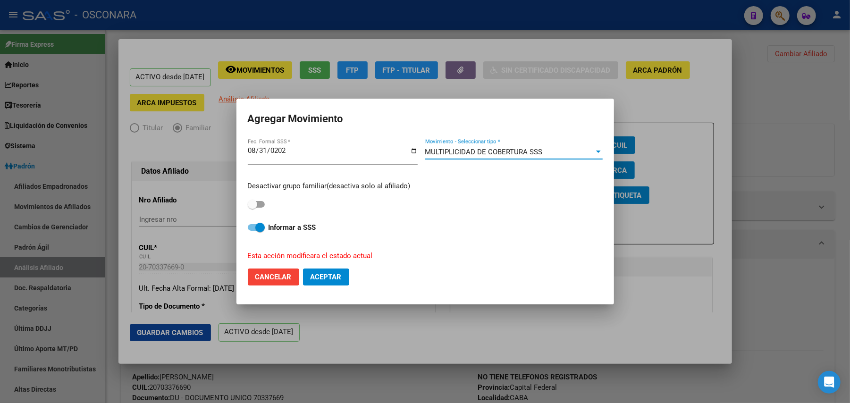
click at [252, 225] on span at bounding box center [256, 227] width 17 height 7
click at [252, 231] on input "Informar a SSS" at bounding box center [252, 231] width 0 height 0
checkbox input "false"
click at [342, 272] on button "Aceptar" at bounding box center [326, 277] width 46 height 17
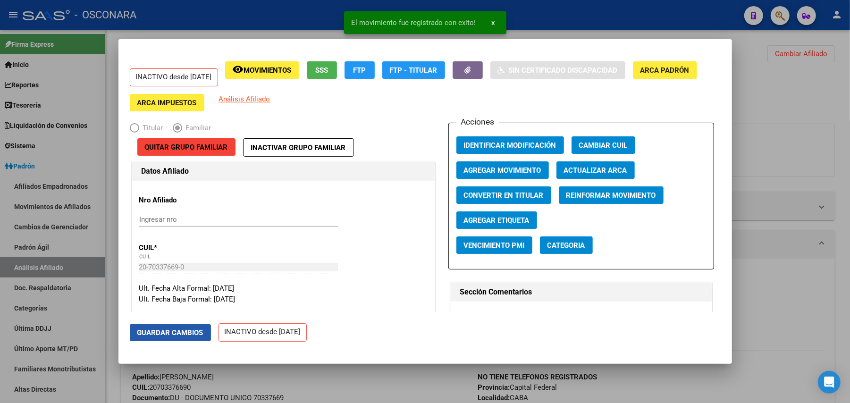
click at [202, 329] on span "Guardar Cambios" at bounding box center [170, 333] width 66 height 8
click at [823, 152] on div at bounding box center [425, 201] width 850 height 403
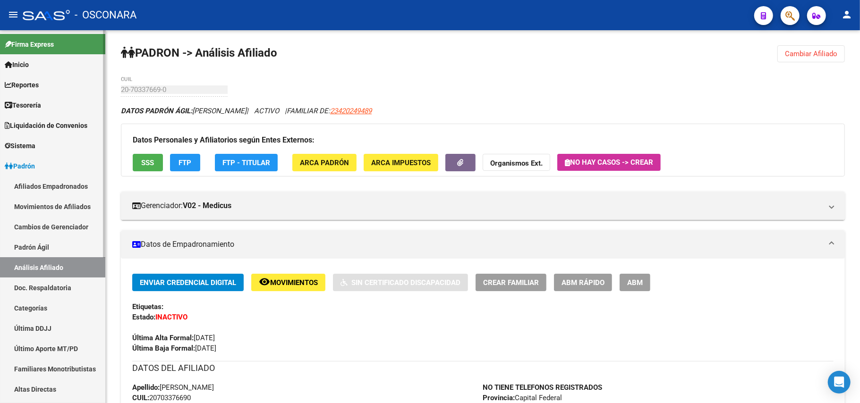
click at [44, 240] on link "Padrón Ágil" at bounding box center [52, 247] width 105 height 20
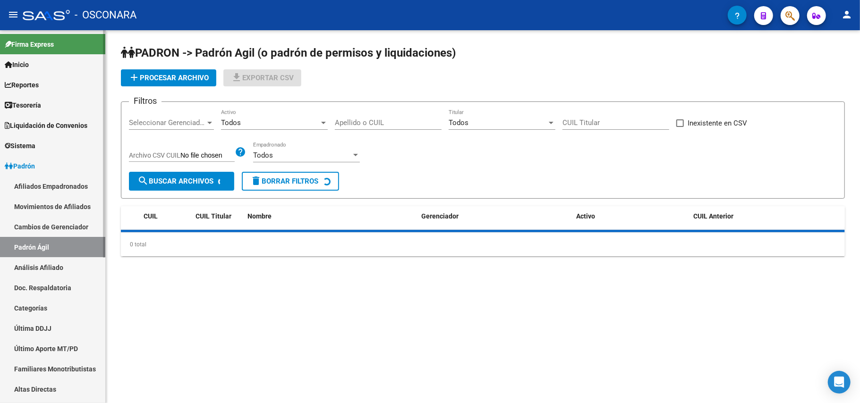
drag, startPoint x: 52, startPoint y: 267, endPoint x: 80, endPoint y: 225, distance: 50.7
click at [53, 267] on link "Análisis Afiliado" at bounding box center [52, 267] width 105 height 20
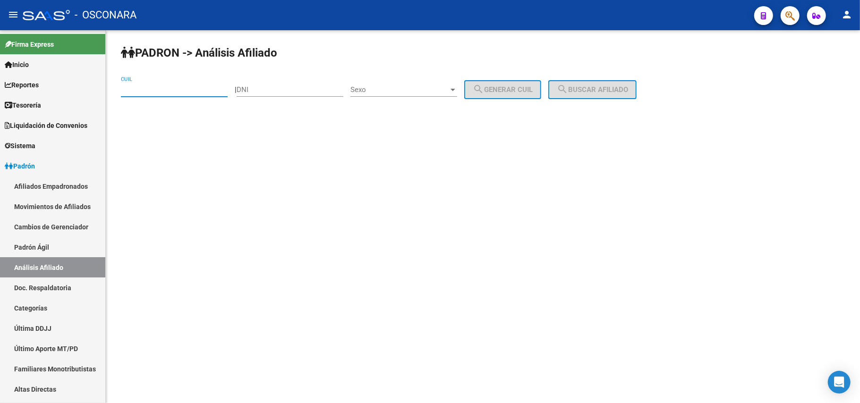
click at [169, 87] on input "CUIL" at bounding box center [174, 89] width 107 height 8
paste input "23-58283128-9"
type input "23-58283128-9"
click at [574, 78] on div "PADRON -> Análisis Afiliado 23-58283128-9 CUIL | DNI Sexo Sexo search Generar C…" at bounding box center [483, 79] width 754 height 99
click at [583, 89] on span "search Buscar afiliado" at bounding box center [591, 89] width 71 height 8
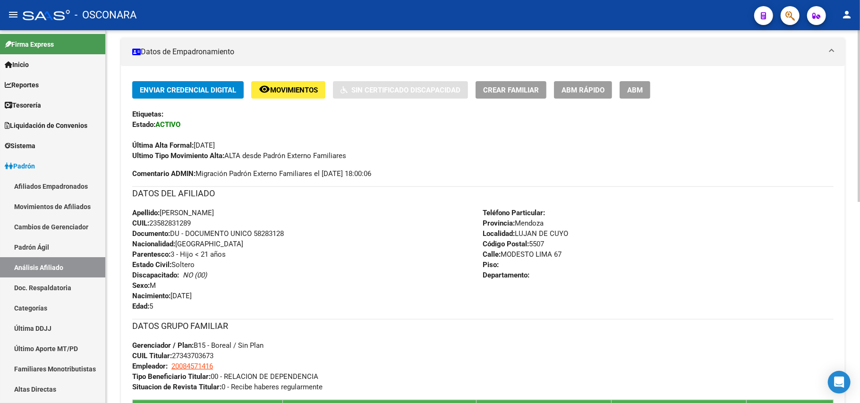
scroll to position [437, 0]
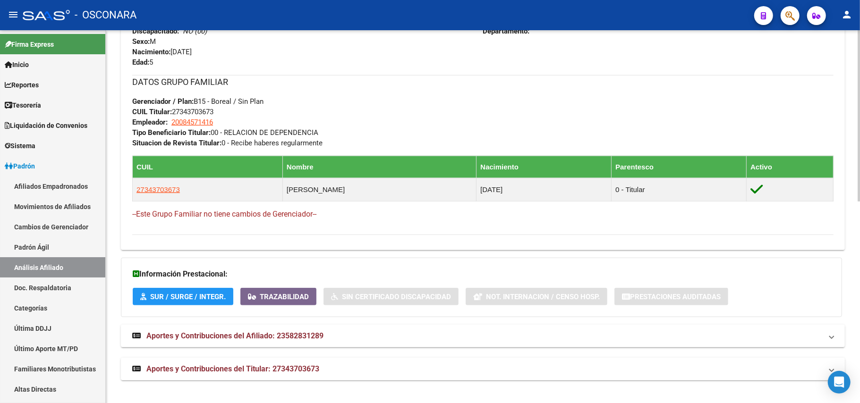
click at [280, 370] on span "Aportes y Contribuciones del Titular: 27343703673" at bounding box center [232, 368] width 173 height 9
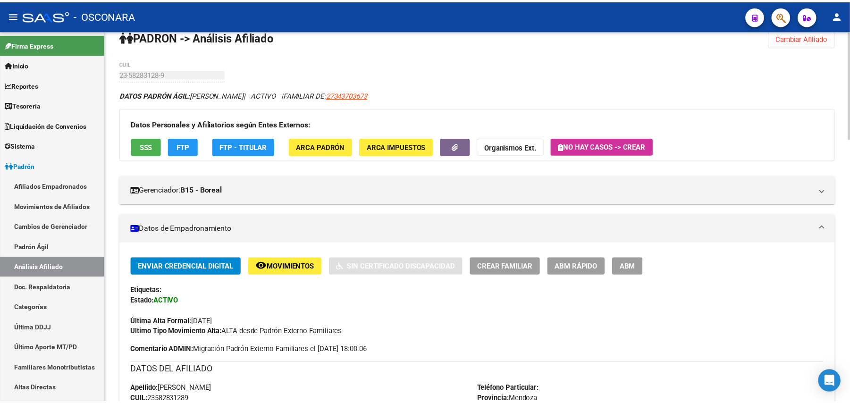
scroll to position [0, 0]
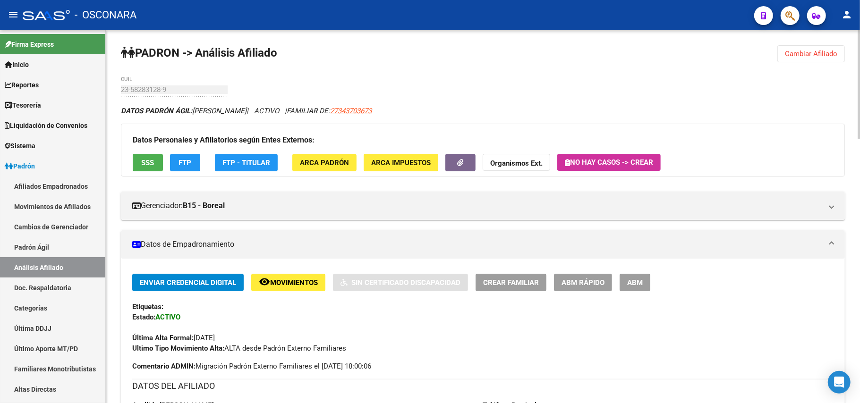
click at [143, 154] on button "SSS" at bounding box center [148, 162] width 30 height 17
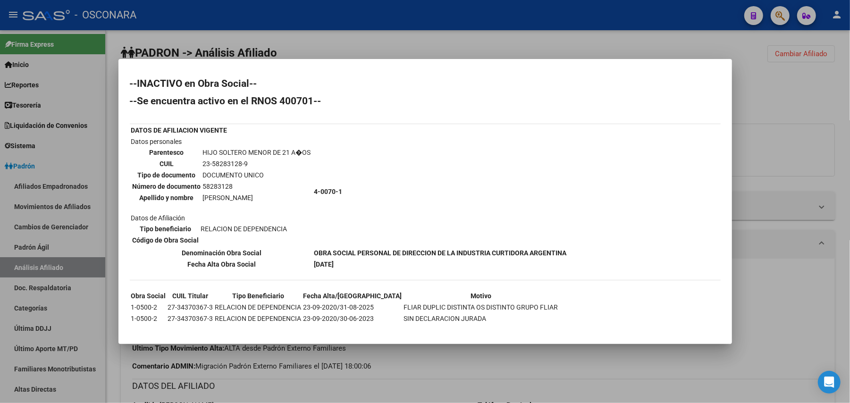
click at [582, 366] on div at bounding box center [425, 201] width 850 height 403
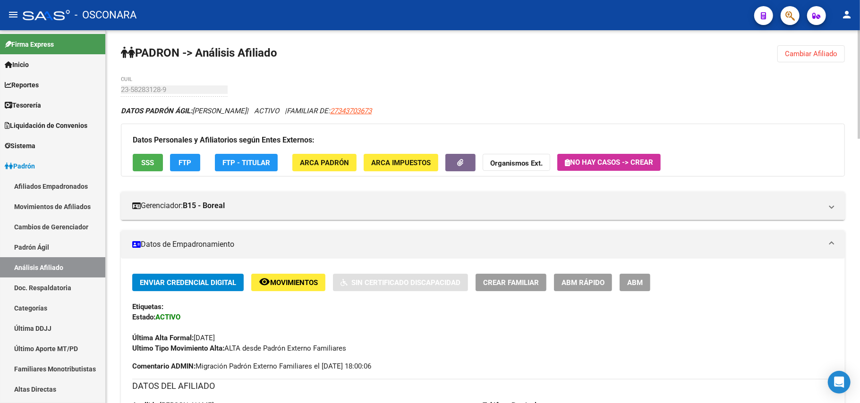
click at [136, 150] on div "Datos Personales y Afiliatorios según Entes Externos: SSS FTP FTP - Titular ARC…" at bounding box center [483, 150] width 724 height 53
click at [152, 162] on span "SSS" at bounding box center [148, 163] width 13 height 8
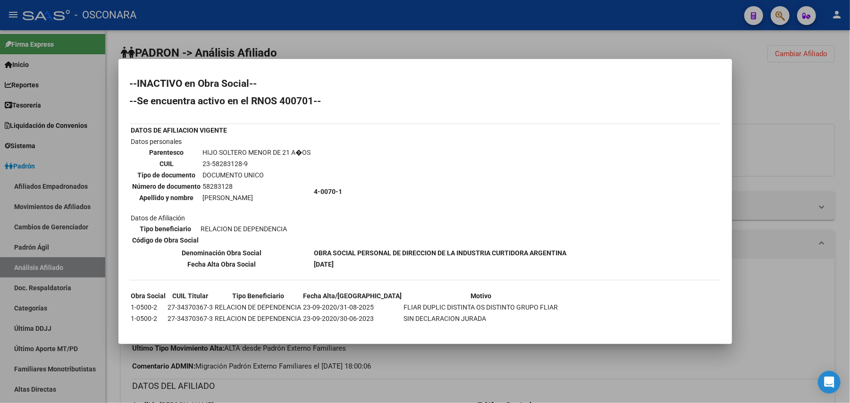
click at [550, 365] on div at bounding box center [425, 201] width 850 height 403
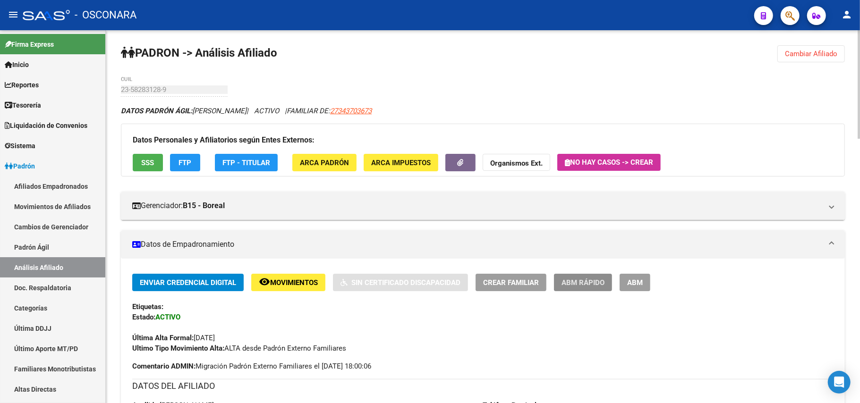
click at [595, 281] on span "ABM Rápido" at bounding box center [582, 282] width 43 height 8
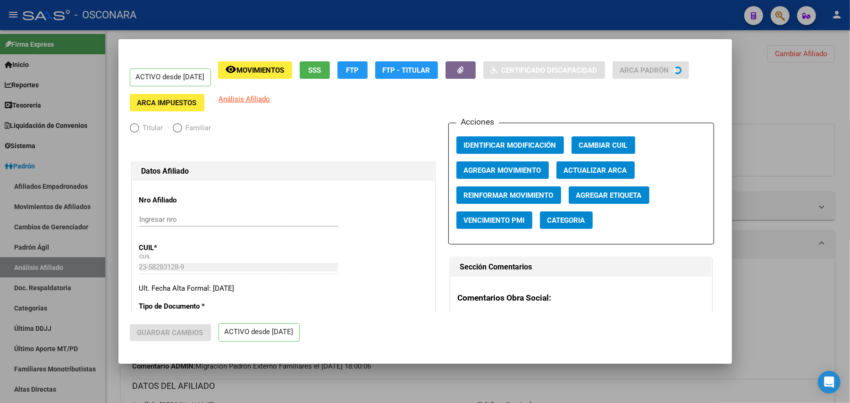
radio input "true"
type input "20-08457141-6"
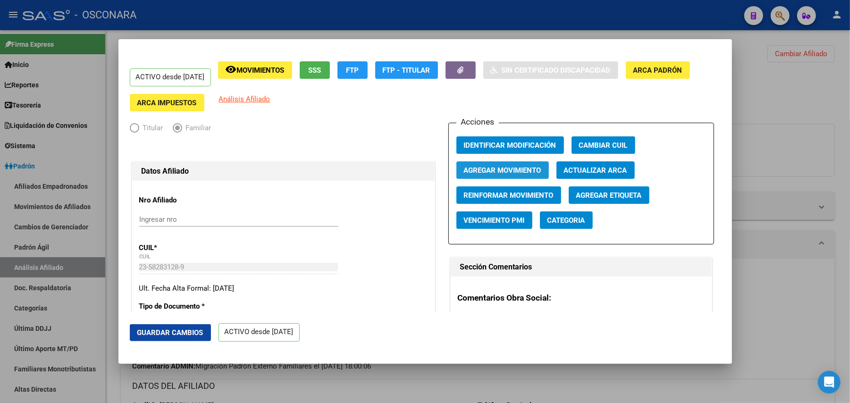
click at [529, 168] on span "Agregar Movimiento" at bounding box center [502, 170] width 77 height 8
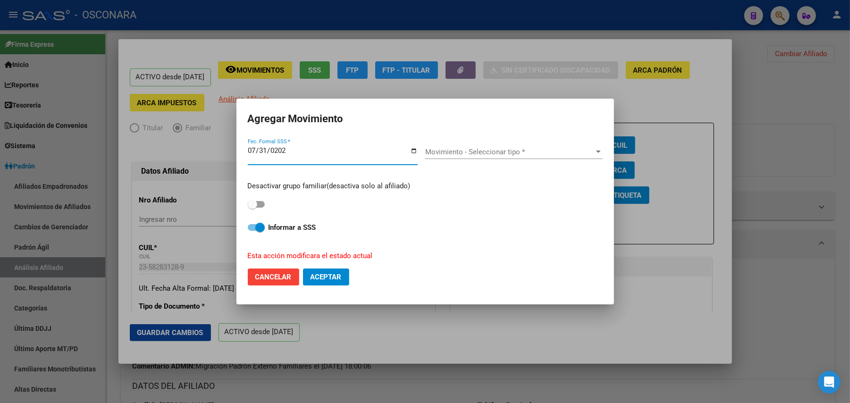
type input "[DATE]"
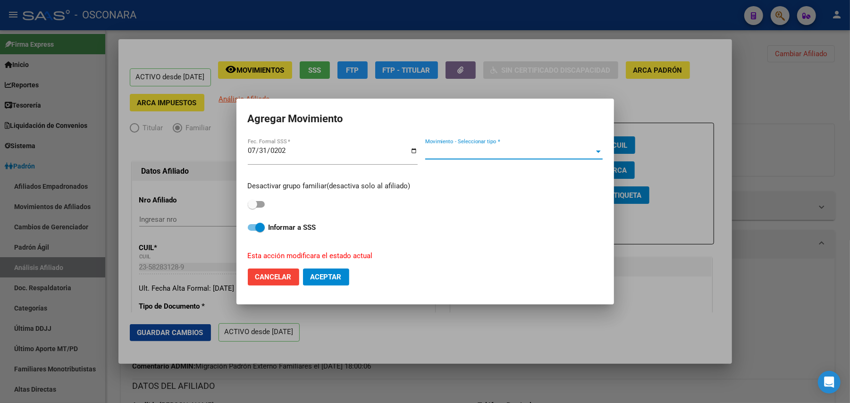
click at [531, 148] on span "Movimiento - Seleccionar tipo *" at bounding box center [509, 152] width 169 height 8
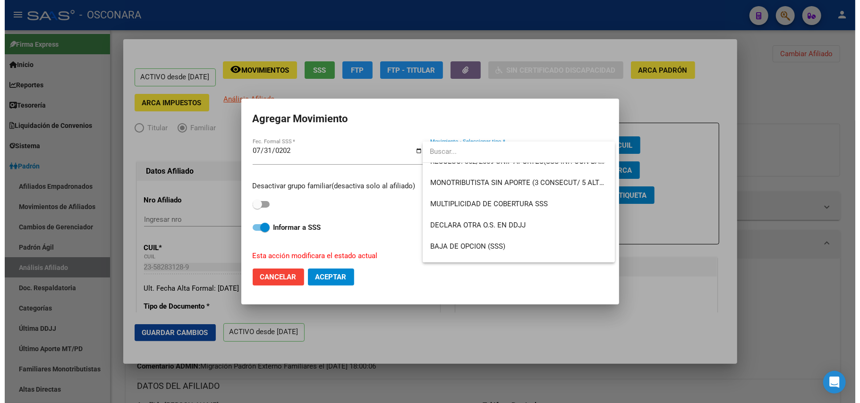
scroll to position [308, 0]
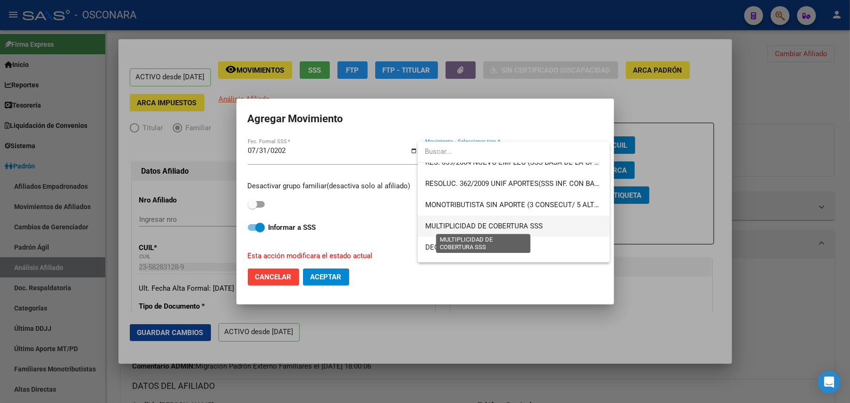
click at [538, 223] on span "MULTIPLICIDAD DE COBERTURA SSS" at bounding box center [484, 226] width 118 height 8
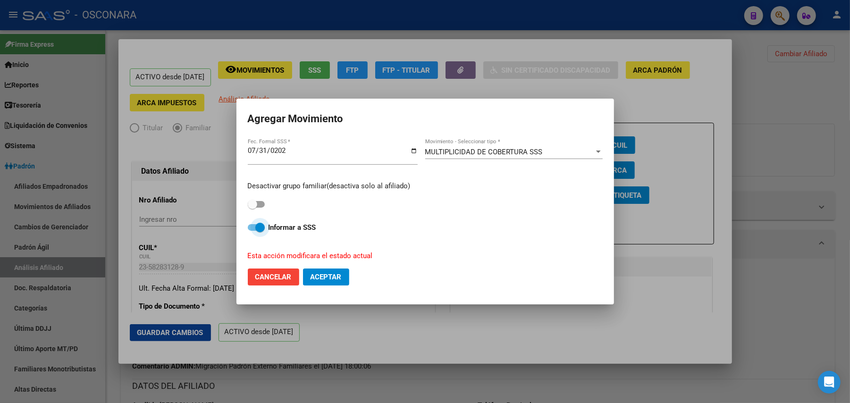
click at [251, 226] on span at bounding box center [256, 227] width 17 height 7
click at [252, 231] on input "Informar a SSS" at bounding box center [252, 231] width 0 height 0
checkbox input "false"
click at [331, 273] on span "Aceptar" at bounding box center [326, 277] width 31 height 8
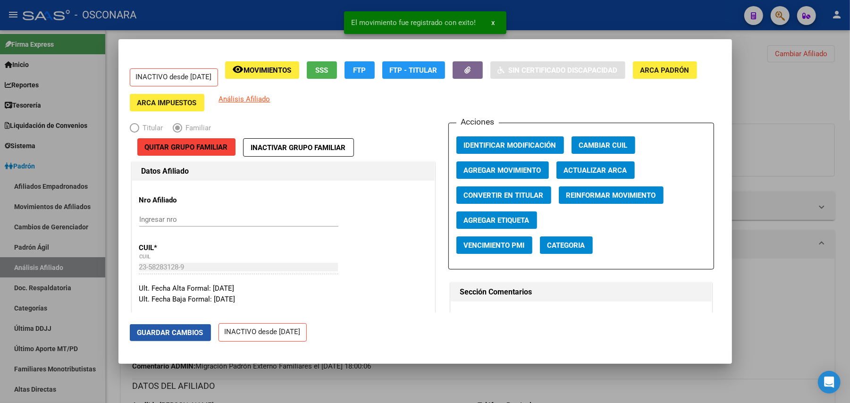
click at [199, 335] on span "Guardar Cambios" at bounding box center [170, 333] width 66 height 8
click at [778, 99] on div at bounding box center [425, 201] width 850 height 403
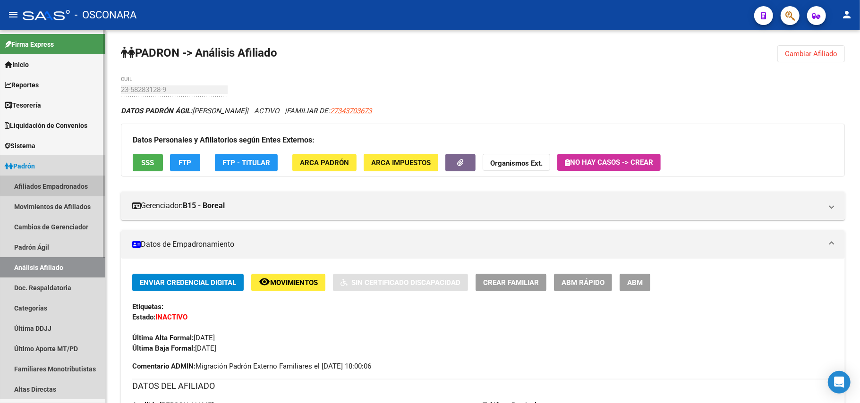
click at [59, 181] on link "Afiliados Empadronados" at bounding box center [52, 186] width 105 height 20
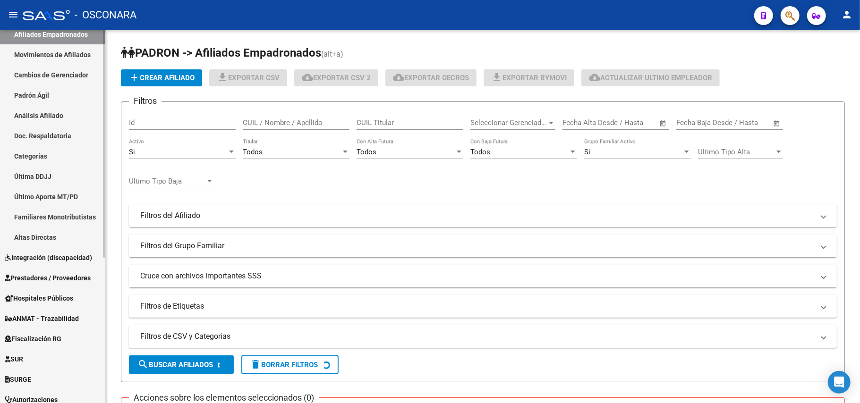
scroll to position [240, 0]
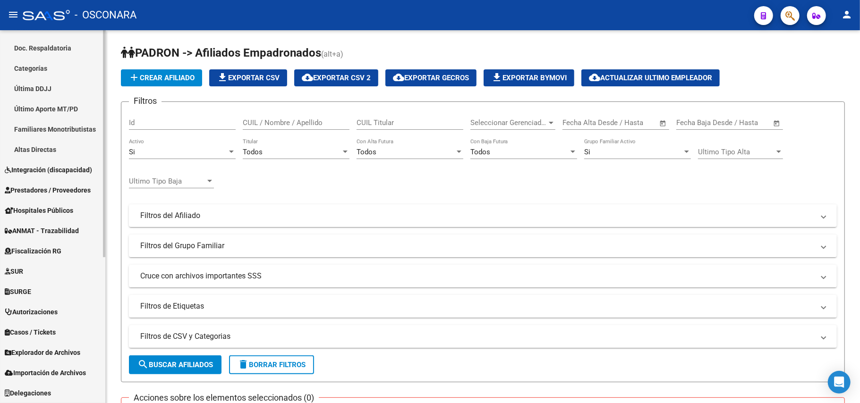
click at [80, 354] on span "Explorador de Archivos" at bounding box center [43, 352] width 76 height 10
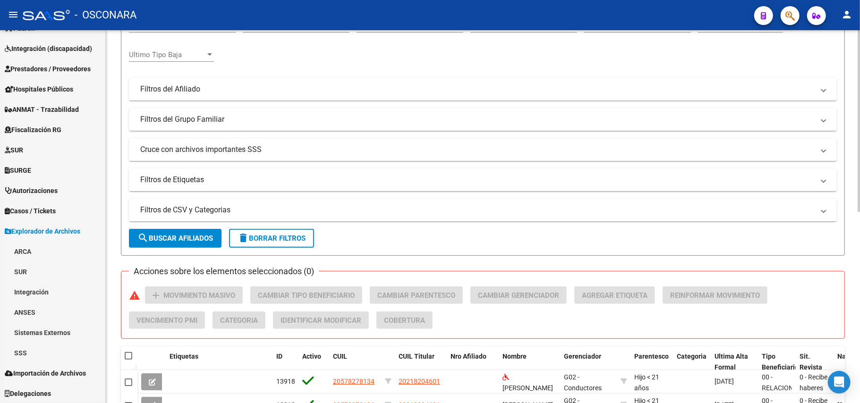
scroll to position [126, 0]
click at [208, 212] on mat-panel-title "Filtros de CSV y Categorias" at bounding box center [477, 211] width 674 height 10
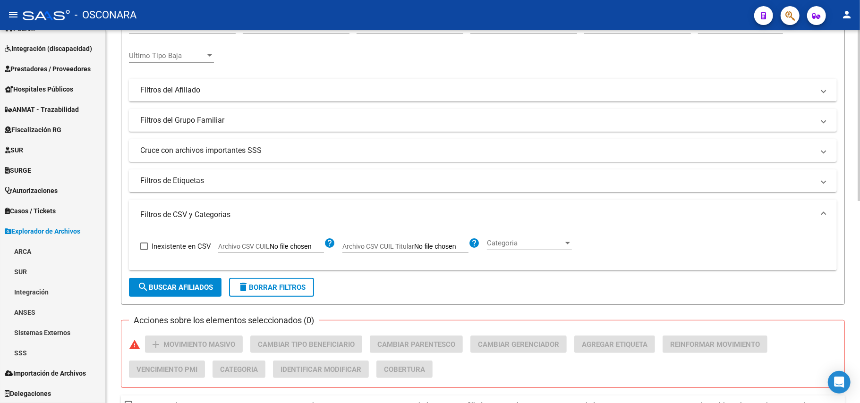
click at [270, 239] on app-file-filter "Archivo CSV CUIL help" at bounding box center [276, 244] width 117 height 14
click at [270, 244] on input "Archivo CSV CUIL" at bounding box center [297, 247] width 54 height 8
type input "C:\fakepath\MT Inexistente.csv"
click at [201, 283] on span "search Buscar Afiliados" at bounding box center [175, 287] width 76 height 8
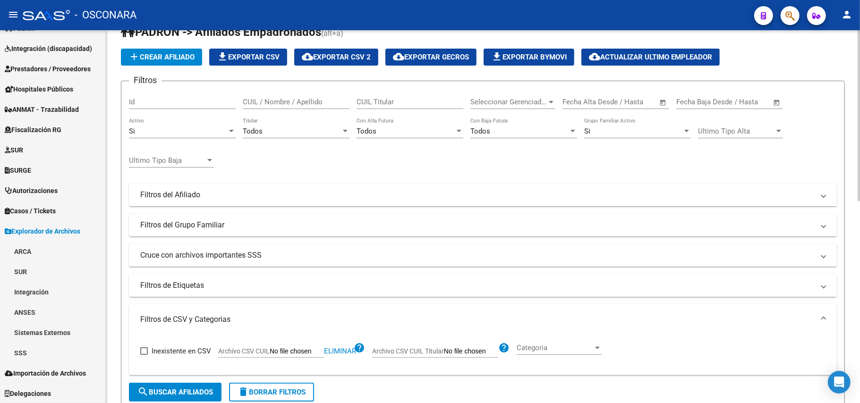
scroll to position [1, 0]
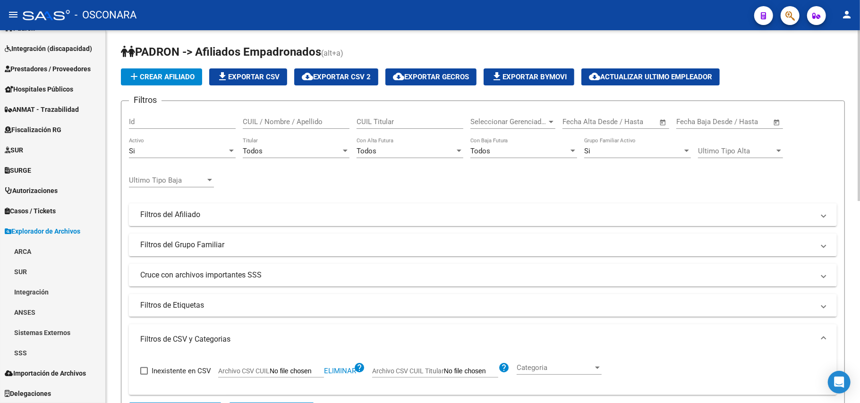
click at [320, 158] on div "Todos Titular" at bounding box center [296, 148] width 107 height 20
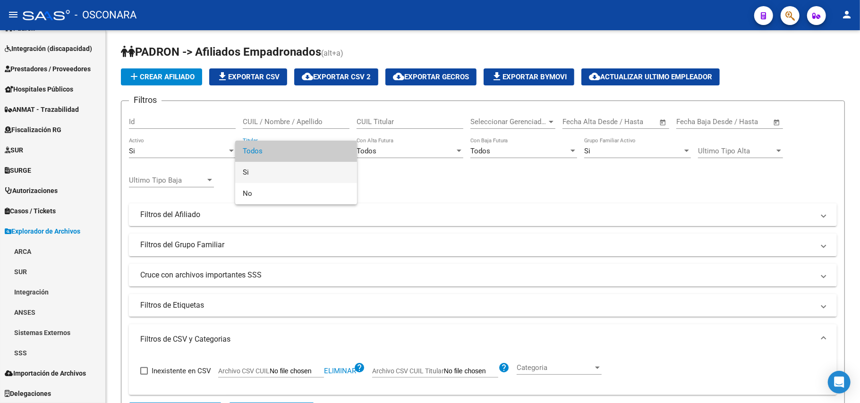
click at [306, 176] on span "Si" at bounding box center [296, 172] width 107 height 21
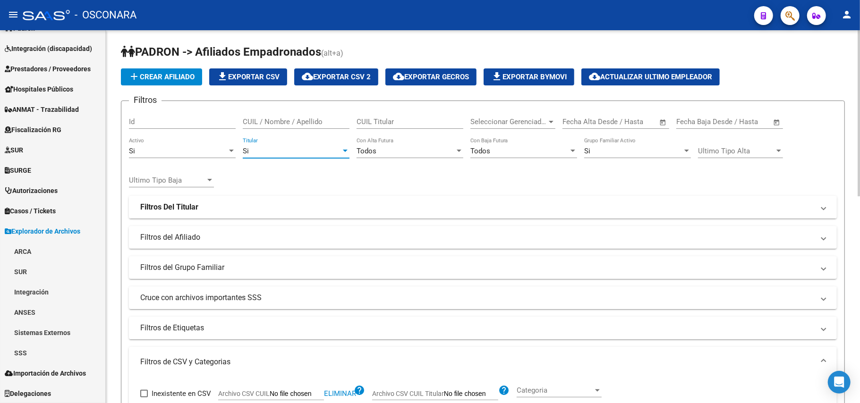
scroll to position [253, 0]
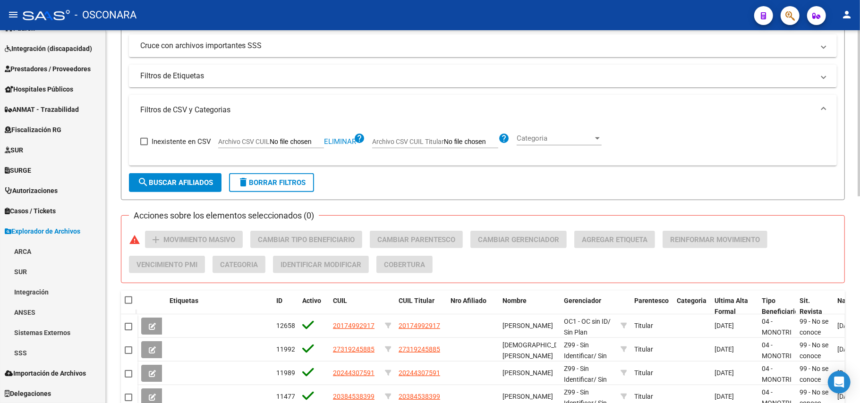
click at [202, 181] on span "search Buscar Afiliados" at bounding box center [175, 182] width 76 height 8
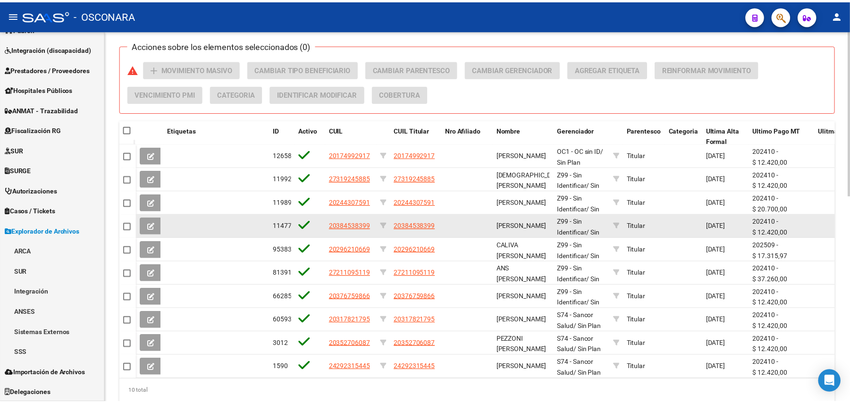
scroll to position [464, 0]
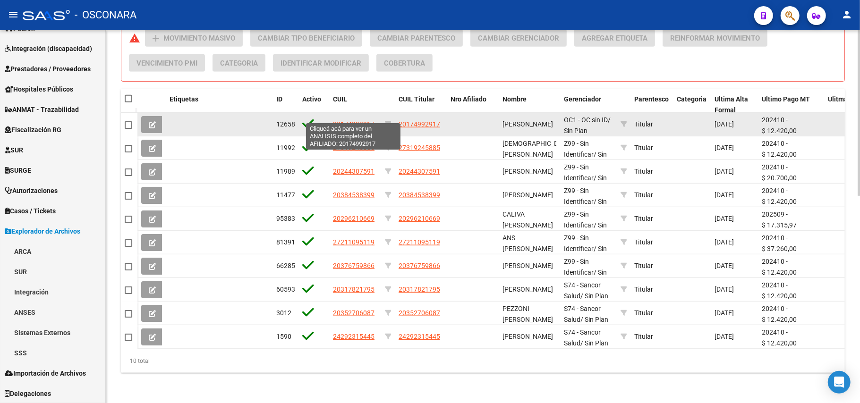
click at [361, 120] on span "20174992917" at bounding box center [354, 124] width 42 height 8
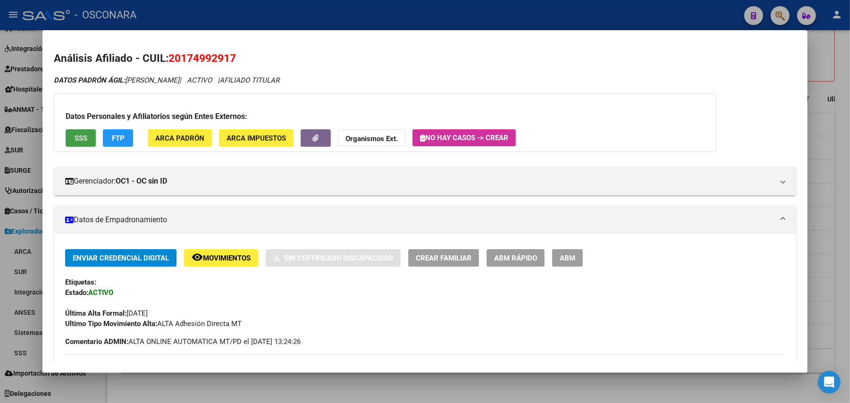
click at [91, 133] on button "SSS" at bounding box center [81, 137] width 30 height 17
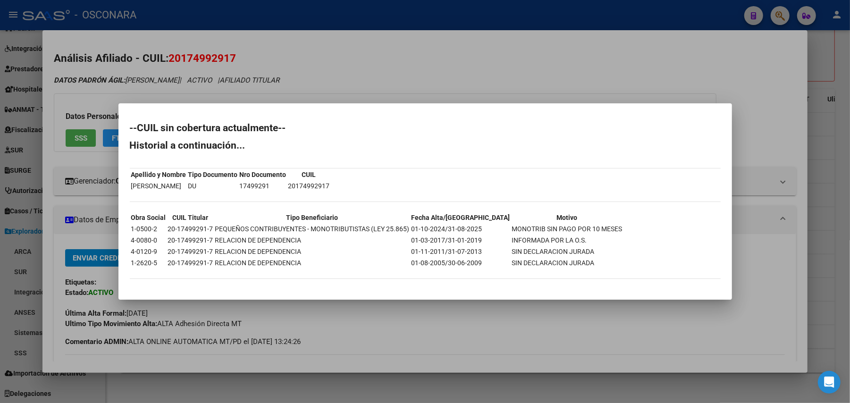
click at [457, 323] on div at bounding box center [425, 201] width 850 height 403
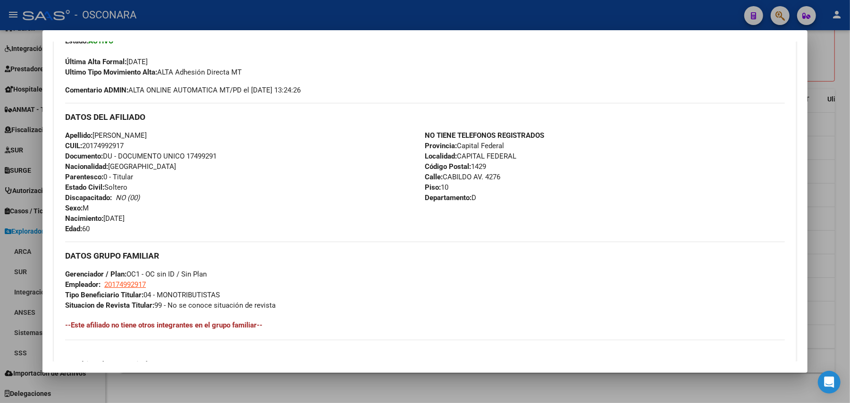
scroll to position [457, 0]
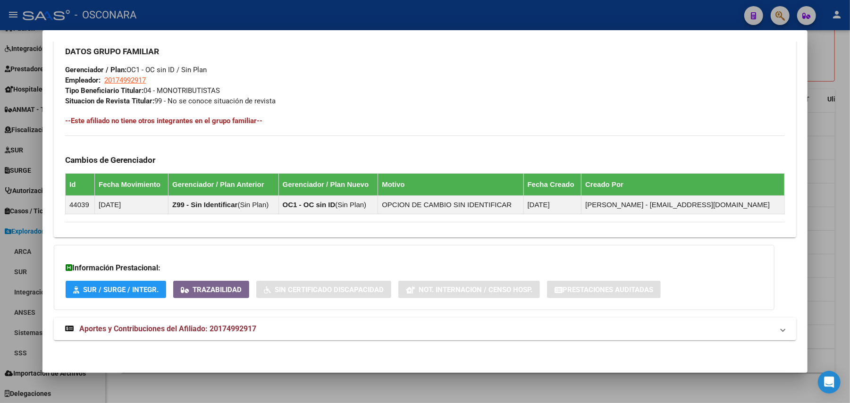
click at [238, 338] on mat-expansion-panel-header "Aportes y Contribuciones del Afiliado: 20174992917" at bounding box center [425, 329] width 742 height 23
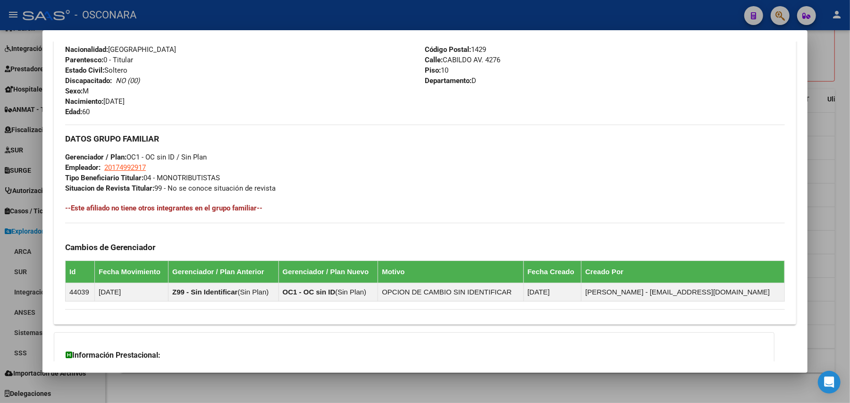
scroll to position [180, 0]
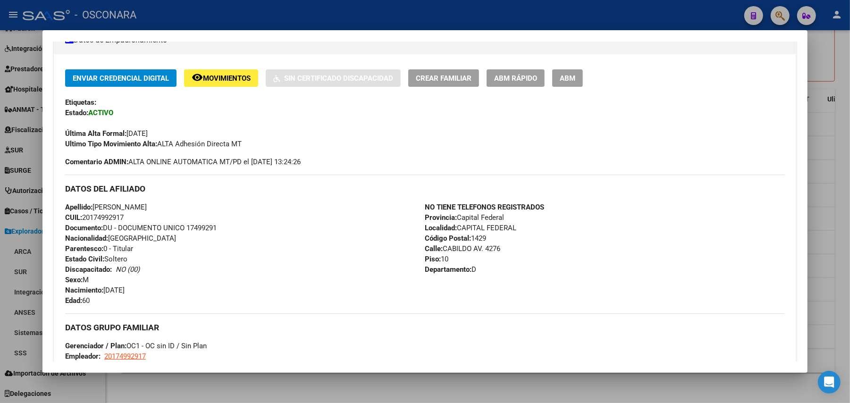
click at [345, 391] on div at bounding box center [425, 201] width 850 height 403
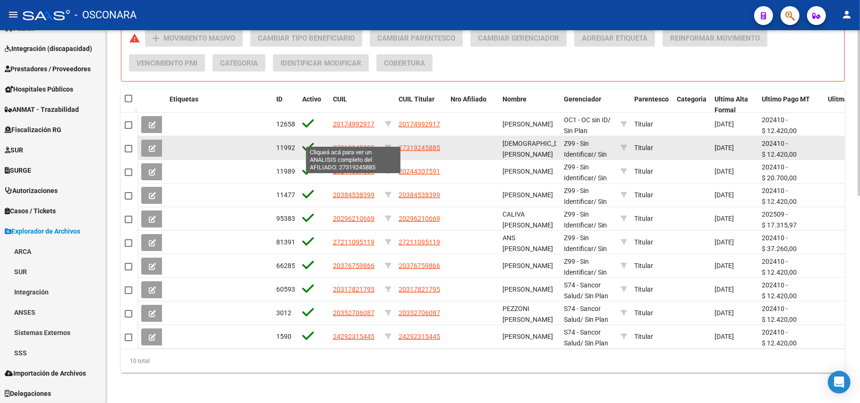
click at [359, 144] on span "27319245885" at bounding box center [354, 148] width 42 height 8
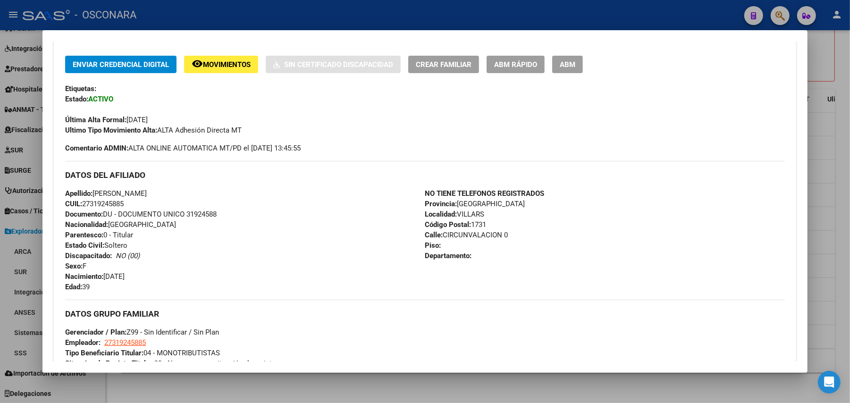
scroll to position [397, 0]
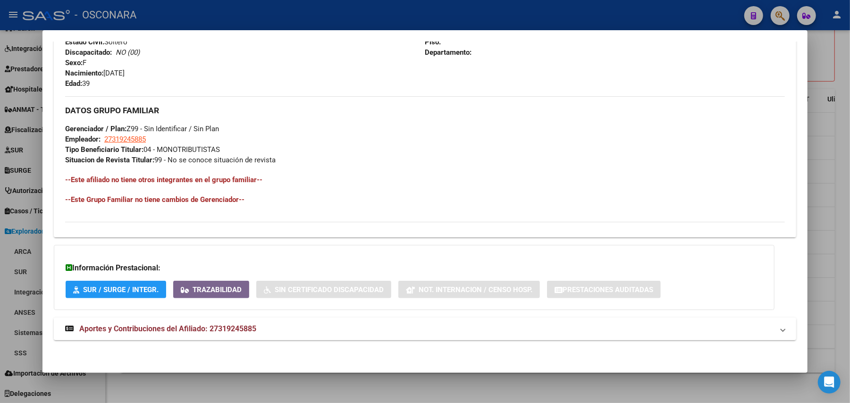
click at [252, 335] on strong "Aportes y Contribuciones del Afiliado: 27319245885" at bounding box center [160, 328] width 191 height 11
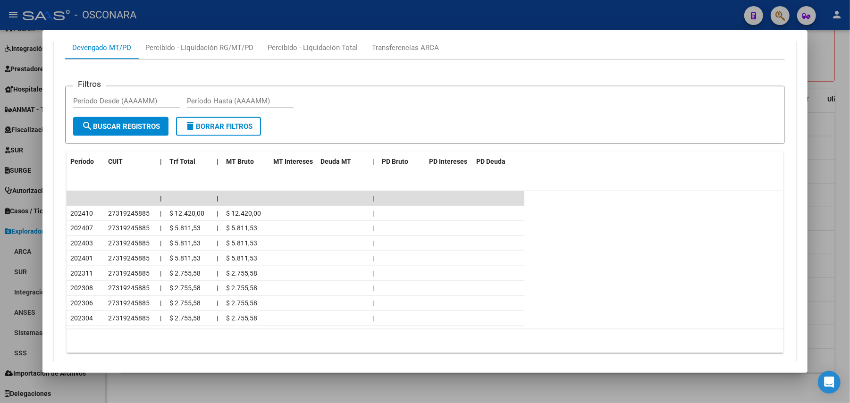
scroll to position [793, 0]
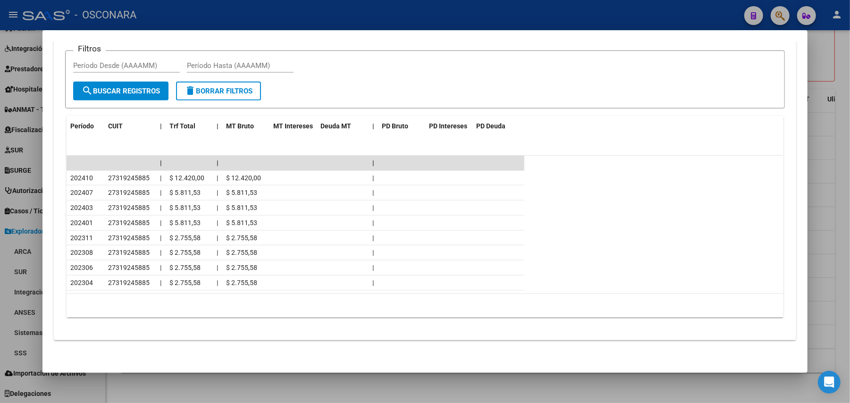
click at [841, 180] on div at bounding box center [425, 201] width 850 height 403
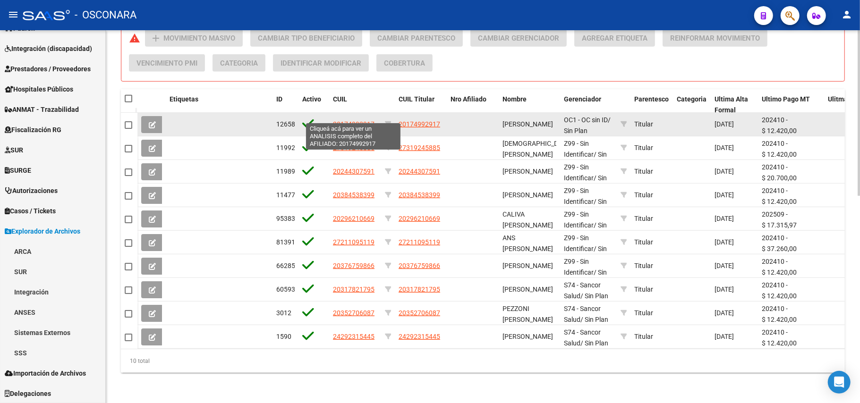
click at [363, 120] on span "20174992917" at bounding box center [354, 124] width 42 height 8
type textarea "20174992917"
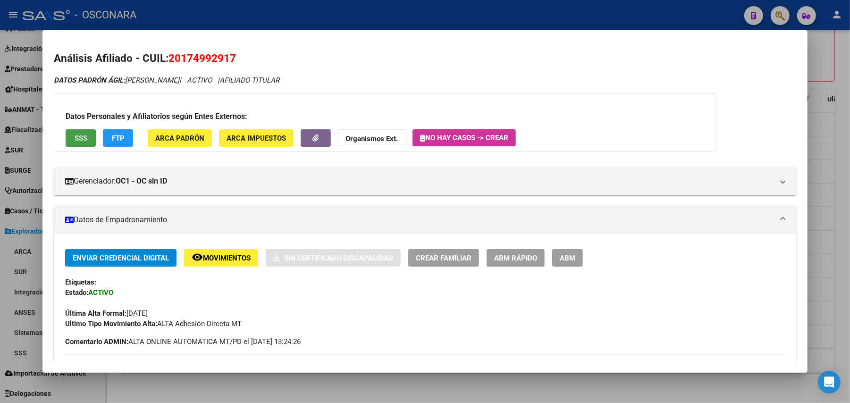
click at [89, 136] on button "SSS" at bounding box center [81, 137] width 30 height 17
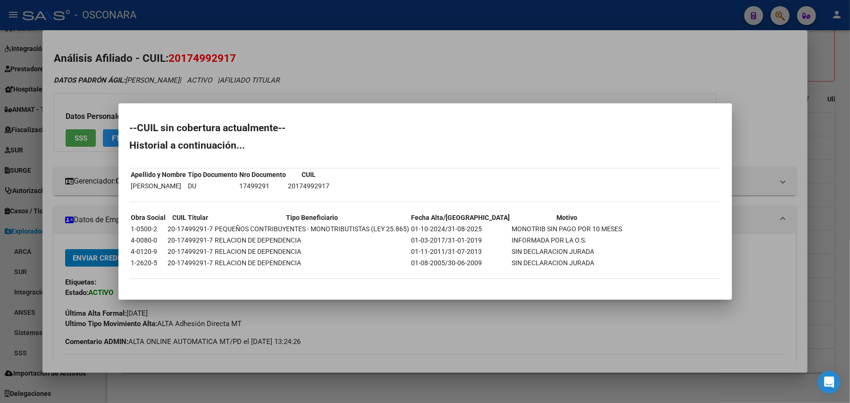
click at [409, 330] on div at bounding box center [425, 201] width 850 height 403
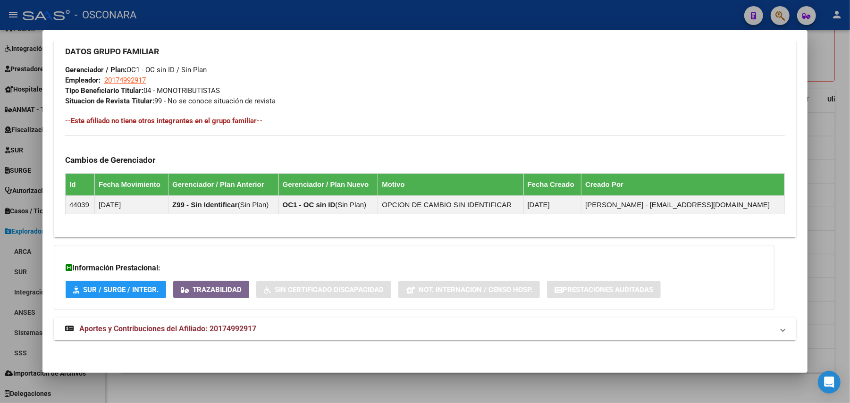
click at [248, 333] on span "Aportes y Contribuciones del Afiliado: 20174992917" at bounding box center [167, 328] width 177 height 9
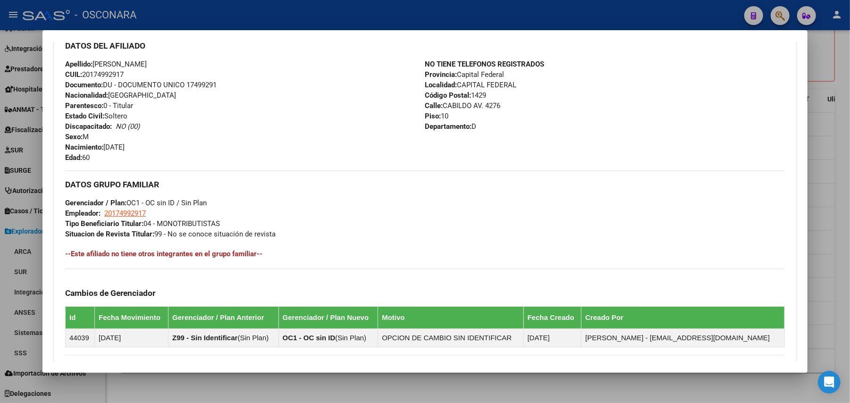
scroll to position [512, 0]
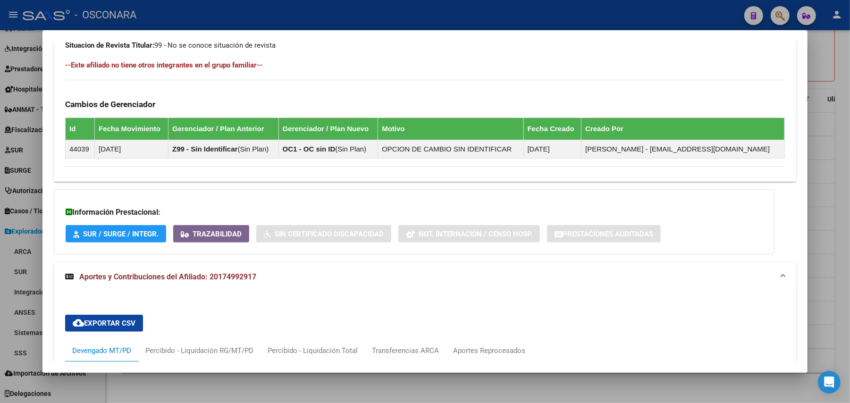
drag, startPoint x: 255, startPoint y: 282, endPoint x: 204, endPoint y: 281, distance: 51.5
click at [204, 281] on mat-panel-title "Aportes y Contribuciones del Afiliado: 20174992917" at bounding box center [419, 276] width 708 height 11
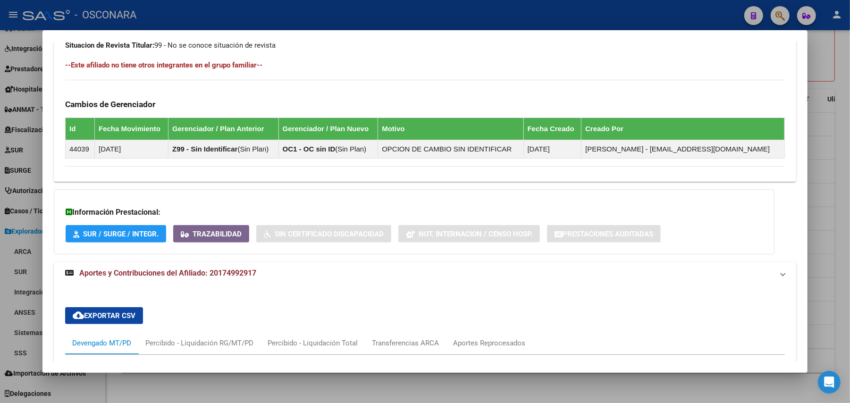
scroll to position [457, 0]
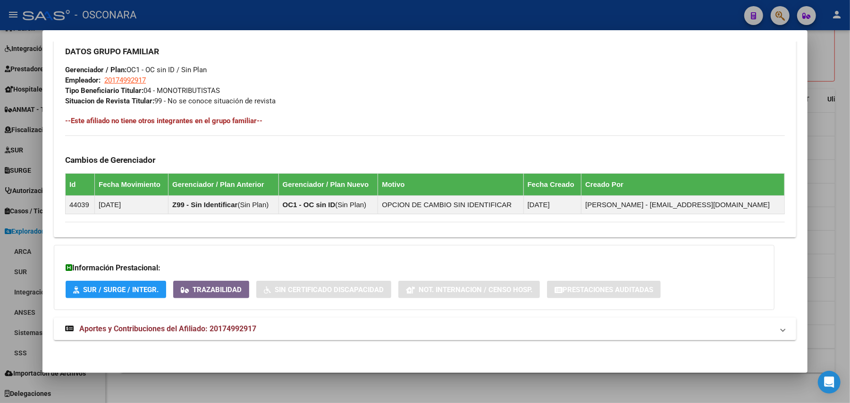
copy span "20174992917"
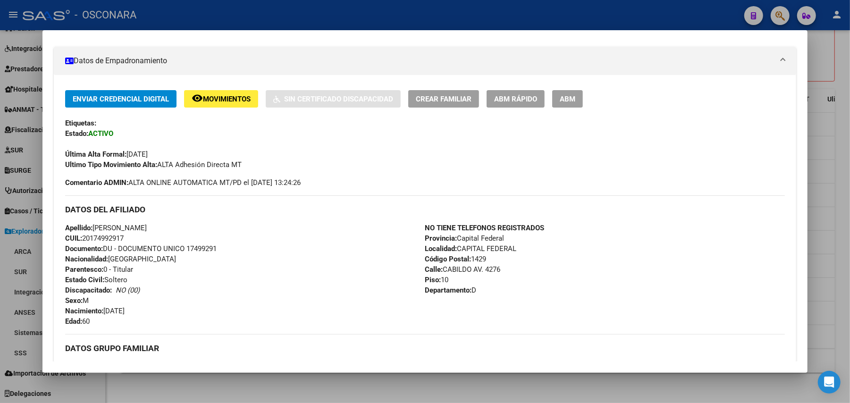
scroll to position [0, 0]
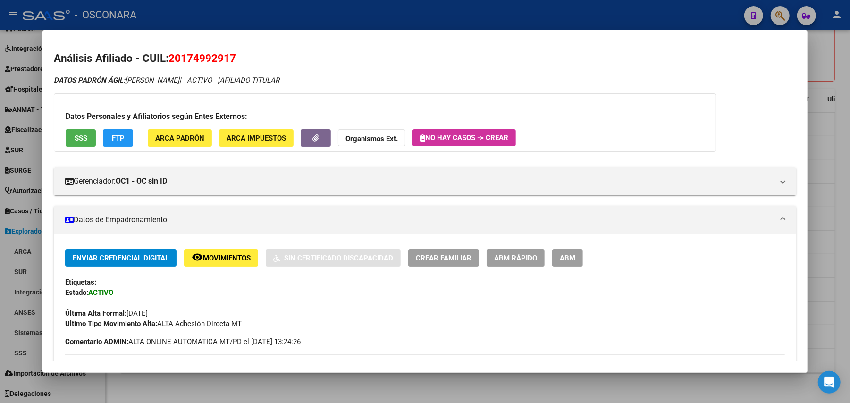
click at [78, 140] on span "SSS" at bounding box center [81, 138] width 13 height 8
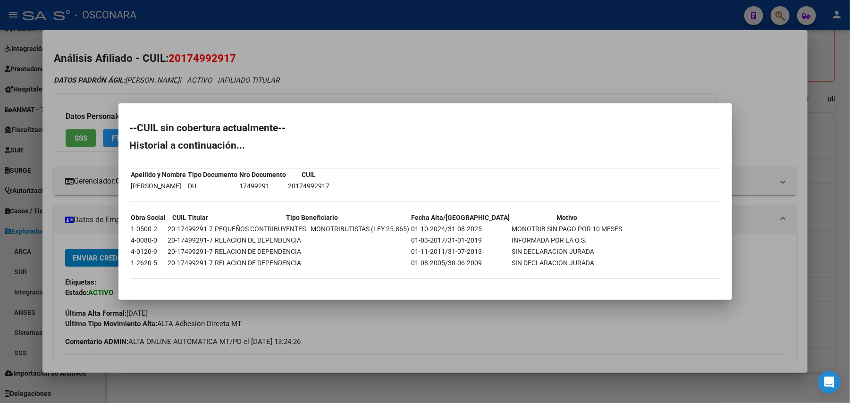
drag, startPoint x: 447, startPoint y: 228, endPoint x: 516, endPoint y: 219, distance: 70.0
click at [516, 220] on tbody "Obra Social CUIL Titular Tipo Beneficiario Fecha Alta/Baja Motivo 1-0500-2 20-1…" at bounding box center [377, 240] width 492 height 56
click at [637, 11] on div at bounding box center [425, 201] width 850 height 403
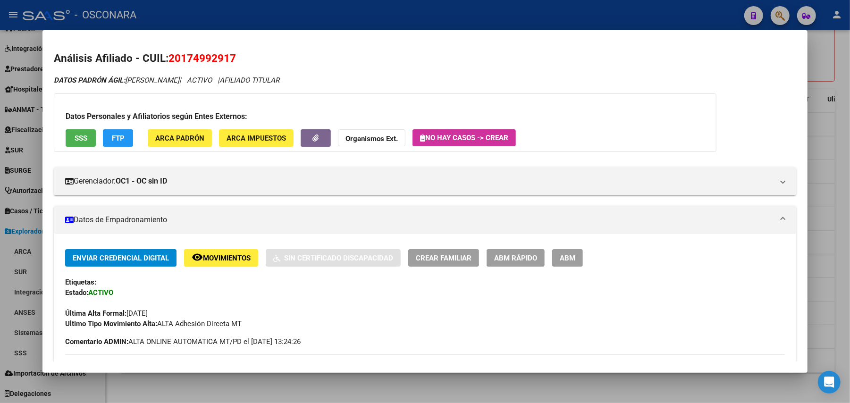
click at [528, 252] on button "ABM Rápido" at bounding box center [516, 257] width 58 height 17
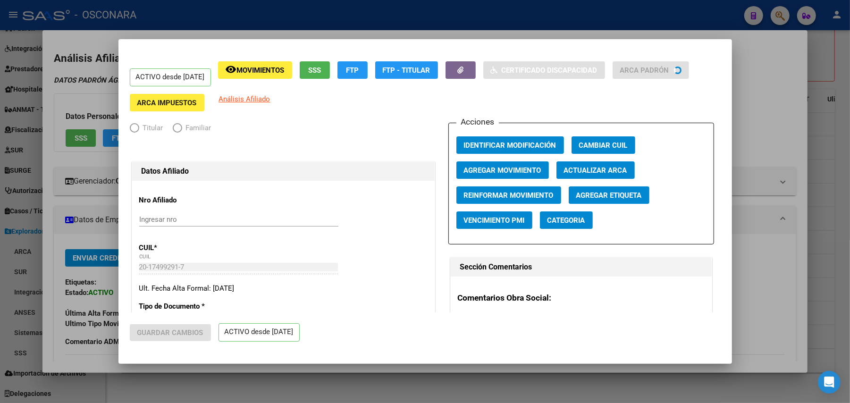
radio input "true"
type input "20-17499291-7"
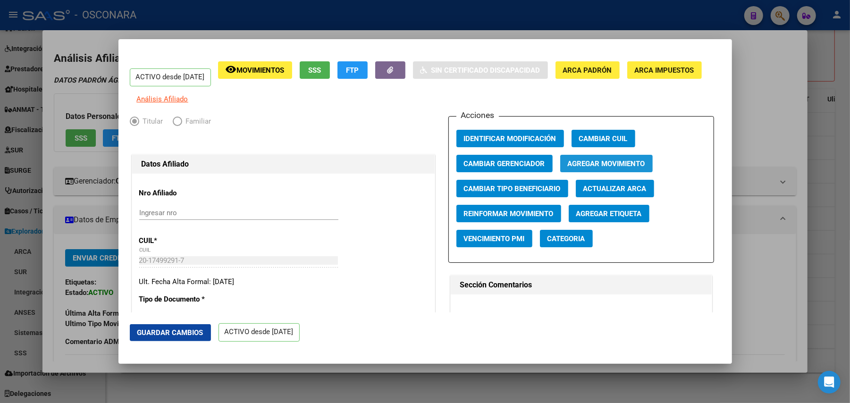
click at [575, 168] on span "Agregar Movimiento" at bounding box center [606, 164] width 77 height 8
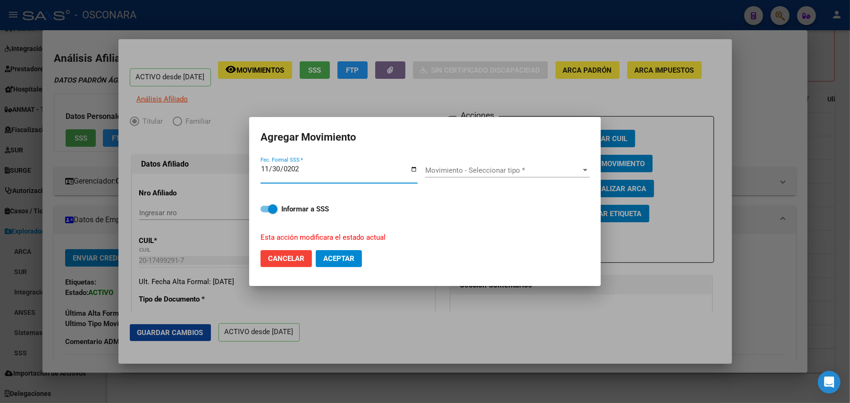
type input "[DATE]"
click at [557, 166] on span "Movimiento - Seleccionar tipo *" at bounding box center [503, 170] width 156 height 8
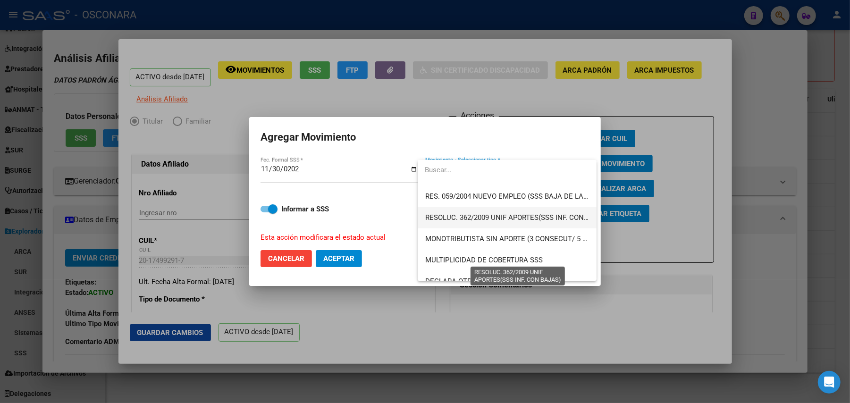
scroll to position [314, 0]
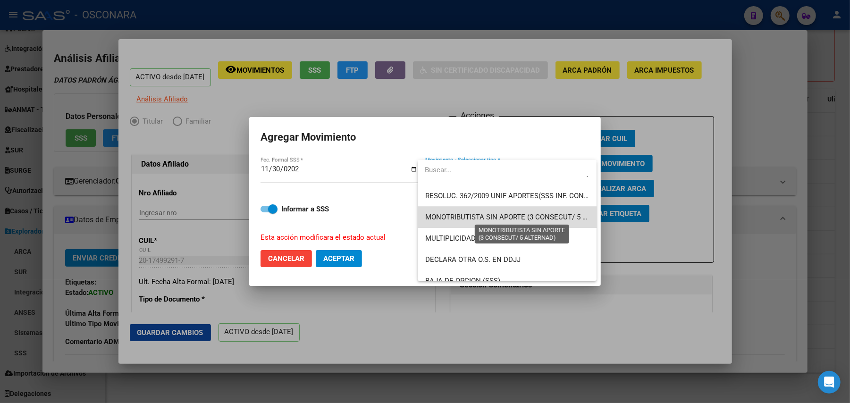
click at [536, 216] on span "MONOTRIBUTISTA SIN APORTE (3 CONSECUT/ 5 ALTERNAD)" at bounding box center [522, 217] width 194 height 8
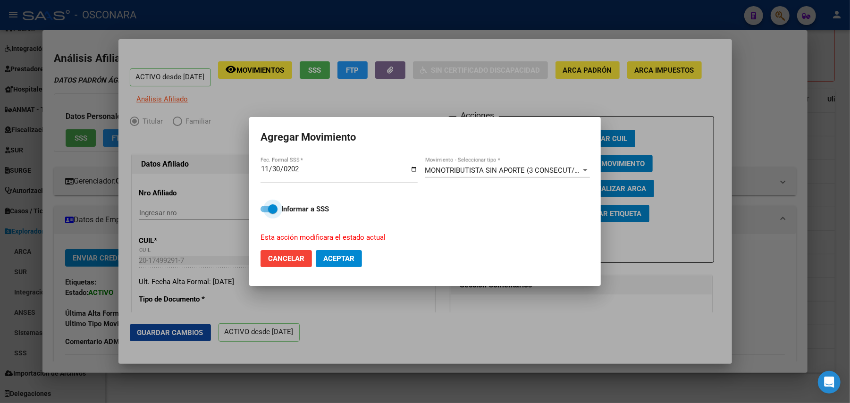
click at [267, 209] on span at bounding box center [269, 209] width 17 height 7
click at [265, 212] on input "Informar a SSS" at bounding box center [265, 212] width 0 height 0
click at [276, 211] on span at bounding box center [269, 209] width 17 height 7
click at [265, 212] on input "Informar a SSS" at bounding box center [265, 212] width 0 height 0
checkbox input "true"
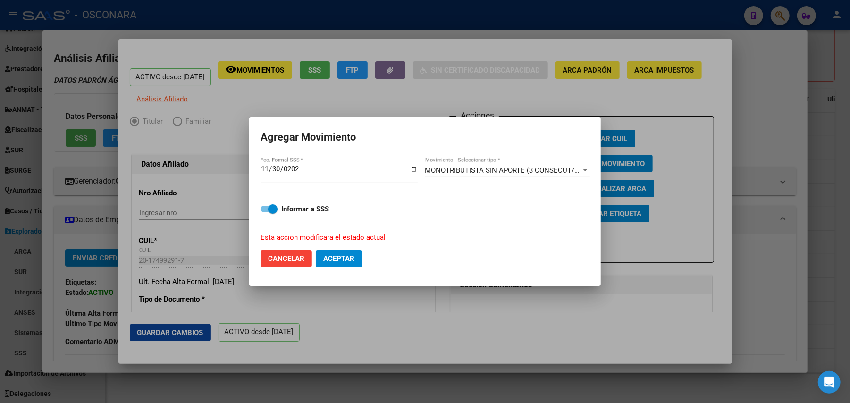
click at [355, 263] on button "Aceptar" at bounding box center [339, 258] width 46 height 17
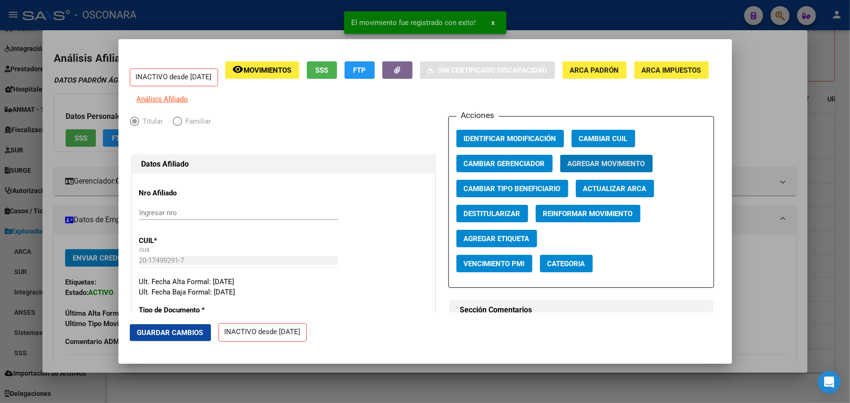
click at [185, 334] on span "Guardar Cambios" at bounding box center [170, 333] width 66 height 8
